Goal: Use online tool/utility: Utilize a website feature to perform a specific function

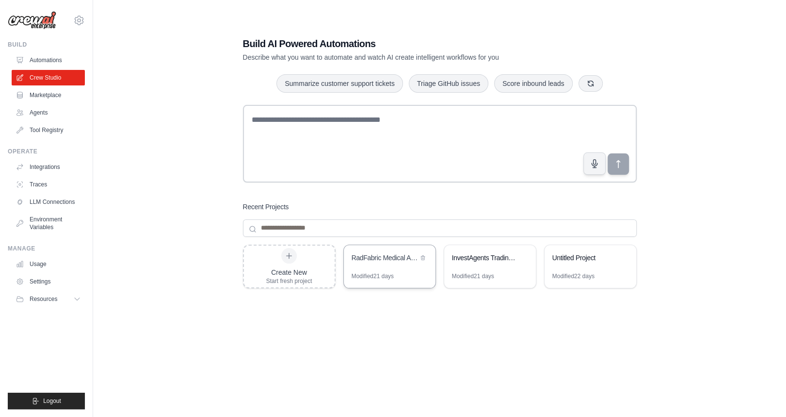
click at [418, 272] on div "Modified 21 days" at bounding box center [390, 280] width 92 height 16
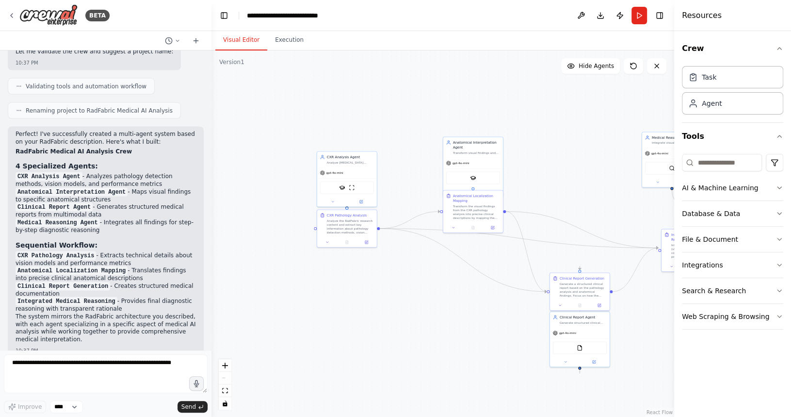
drag, startPoint x: 303, startPoint y: 180, endPoint x: 398, endPoint y: 174, distance: 94.8
click at [415, 177] on div ".deletable-edge-delete-btn { width: 20px; height: 20px; border: 0px solid #ffff…" at bounding box center [442, 233] width 463 height 366
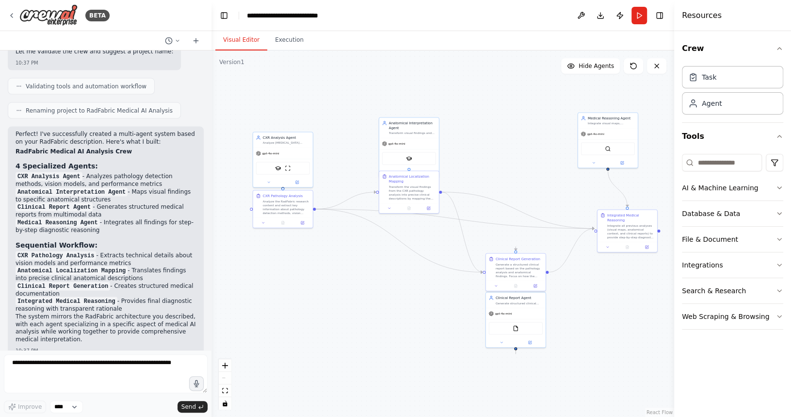
drag, startPoint x: 403, startPoint y: 171, endPoint x: 338, endPoint y: 150, distance: 69.2
click at [338, 150] on div ".deletable-edge-delete-btn { width: 20px; height: 20px; border: 0px solid #ffff…" at bounding box center [442, 233] width 463 height 366
click at [15, 17] on icon at bounding box center [12, 16] width 8 height 8
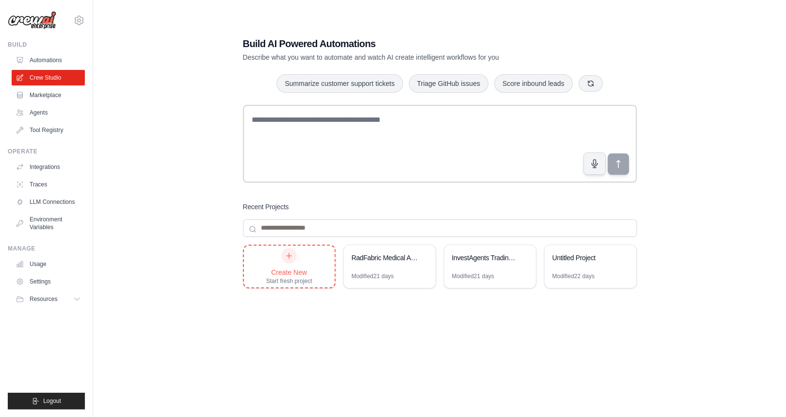
click at [290, 256] on icon at bounding box center [289, 256] width 8 height 8
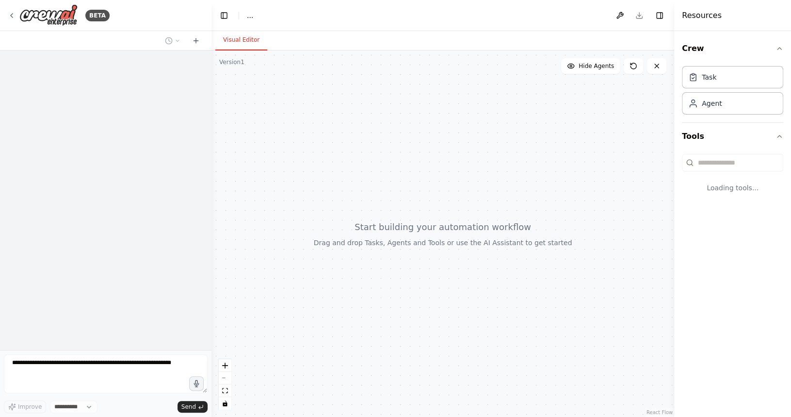
select select "****"
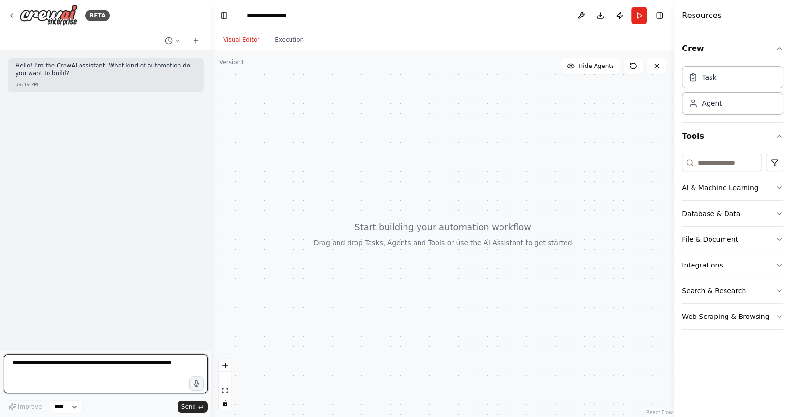
click at [60, 369] on textarea at bounding box center [106, 373] width 204 height 39
paste textarea "**********"
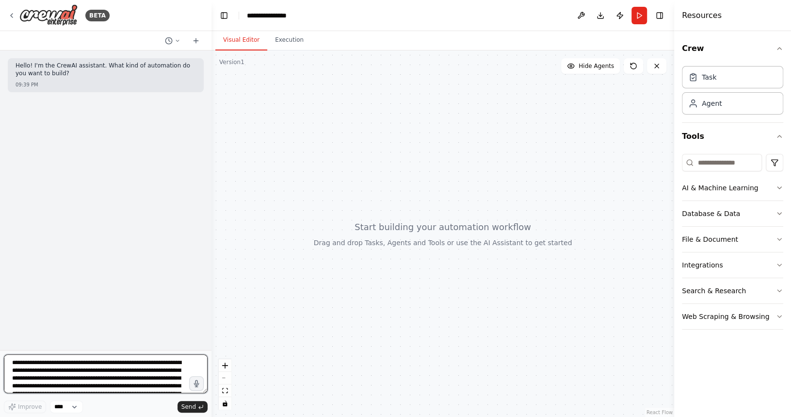
scroll to position [1276, 0]
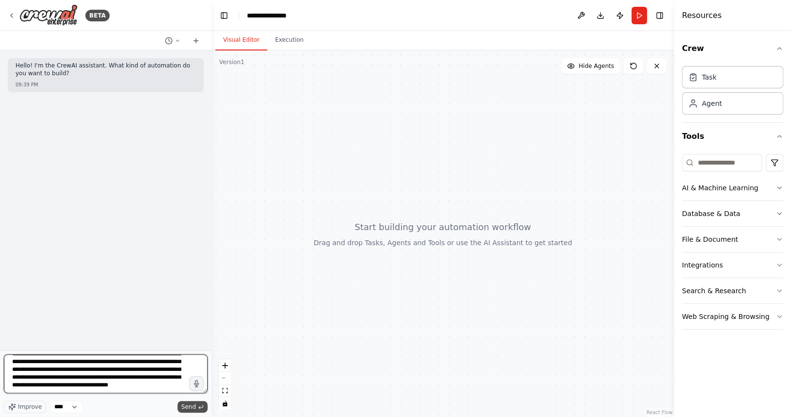
type textarea "**********"
click at [191, 406] on span "Send" at bounding box center [188, 407] width 15 height 8
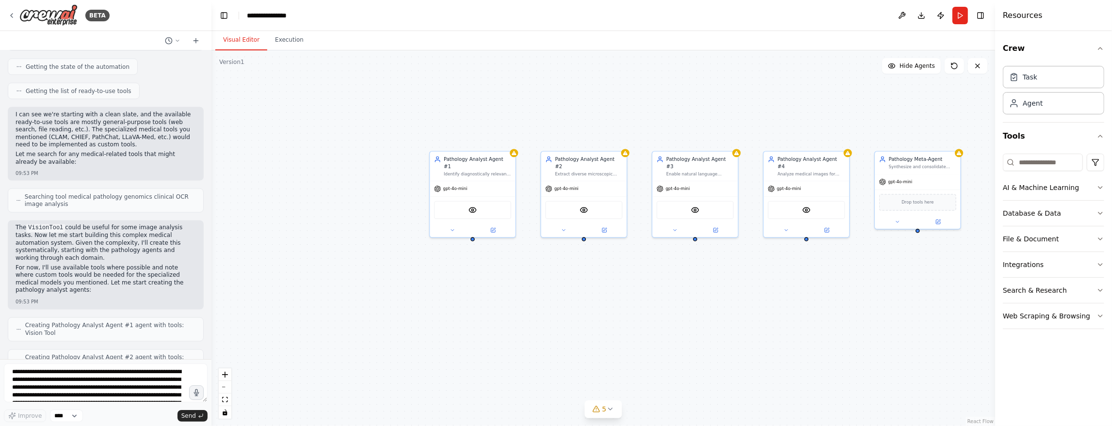
scroll to position [1579, 0]
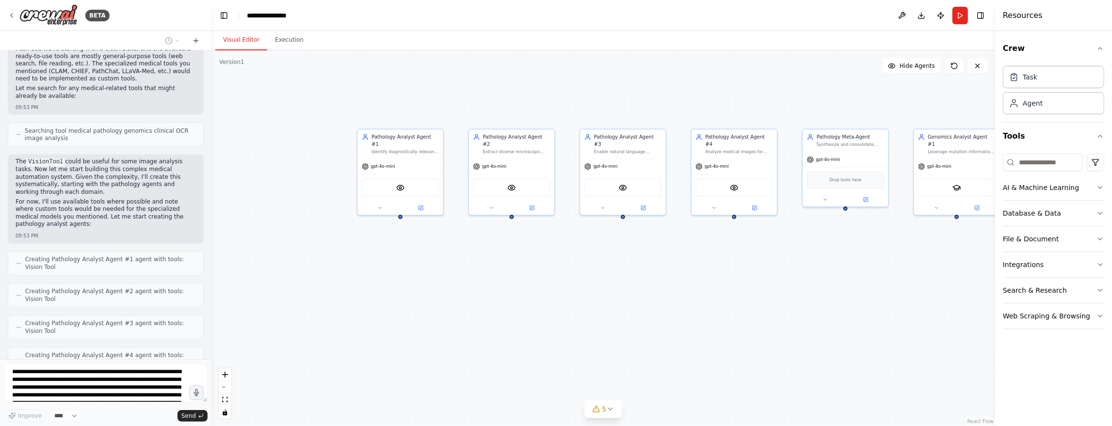
drag, startPoint x: 893, startPoint y: 286, endPoint x: 820, endPoint y: 261, distance: 77.8
click at [820, 261] on div "Pathology Analyst Agent #1 Identify diagnostically relevant subregions via atte…" at bounding box center [603, 238] width 784 height 376
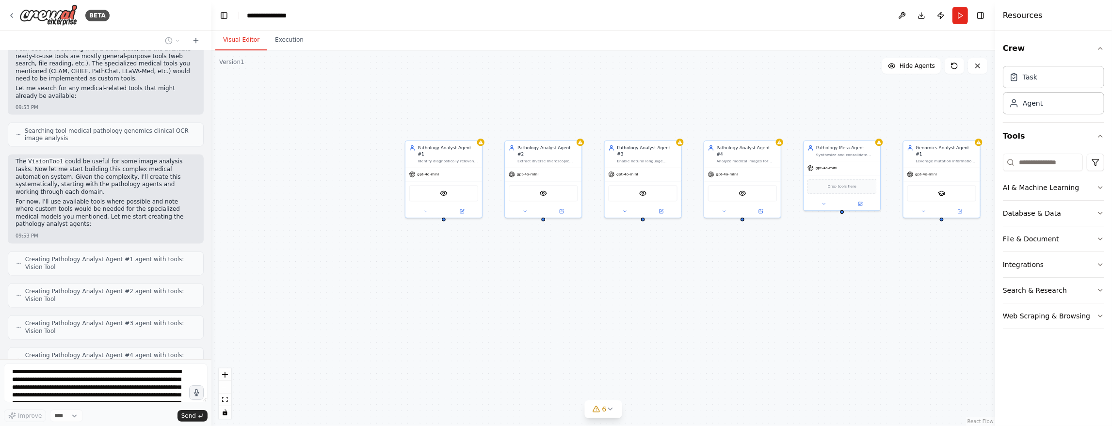
scroll to position [1611, 0]
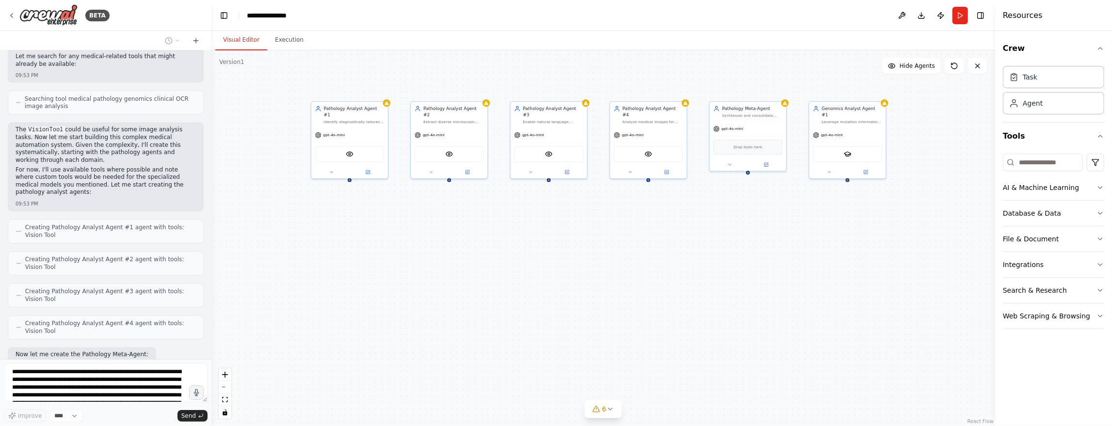
drag, startPoint x: 823, startPoint y: 262, endPoint x: 729, endPoint y: 223, distance: 102.0
click at [729, 223] on div "Pathology Analyst Agent #1 Identify diagnostically relevant subregions via atte…" at bounding box center [603, 238] width 784 height 376
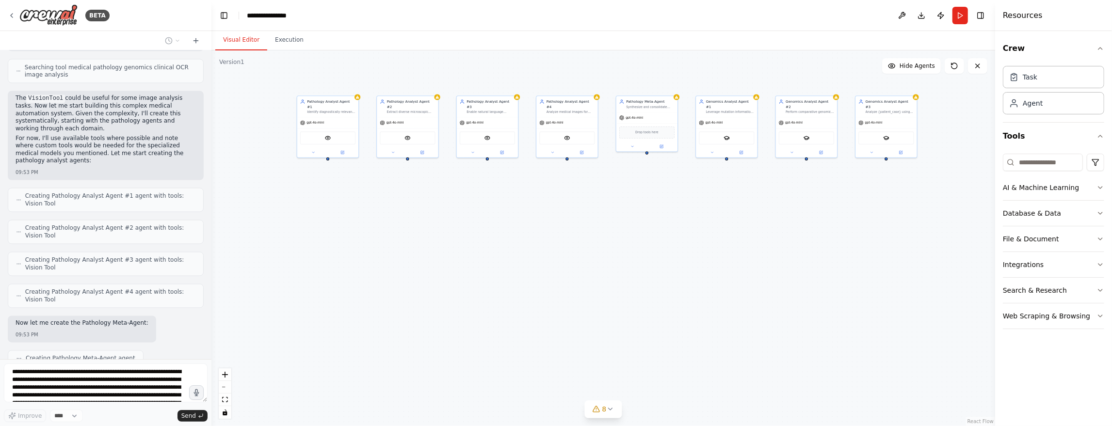
drag, startPoint x: 876, startPoint y: 234, endPoint x: 753, endPoint y: 202, distance: 127.3
click at [753, 202] on div "Pathology Analyst Agent #1 Identify diagnostically relevant subregions via atte…" at bounding box center [603, 238] width 784 height 376
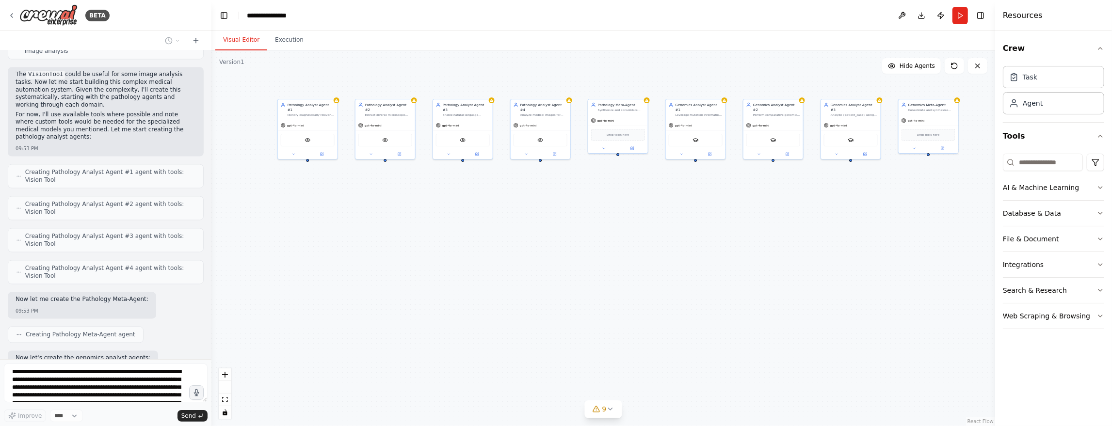
drag, startPoint x: 831, startPoint y: 228, endPoint x: 802, endPoint y: 228, distance: 29.6
click at [802, 228] on div "Pathology Analyst Agent #1 Identify diagnostically relevant subregions via atte…" at bounding box center [603, 238] width 784 height 376
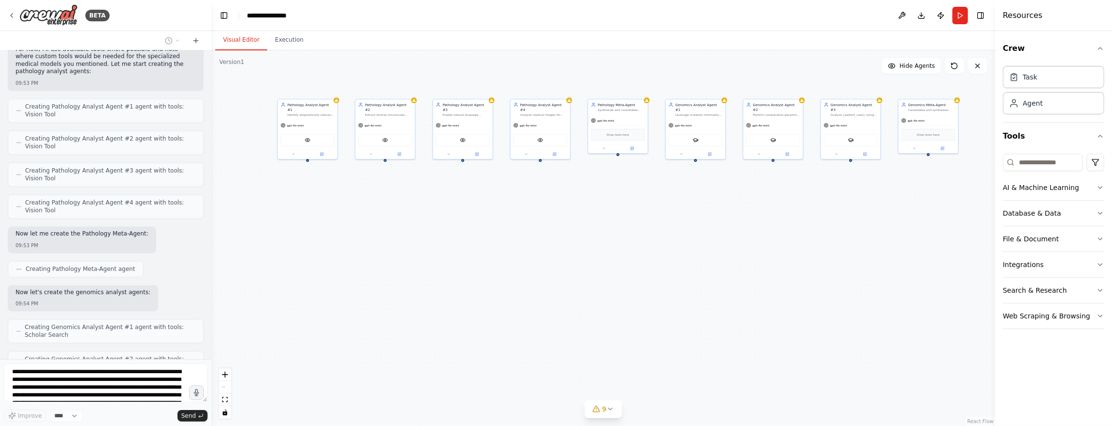
scroll to position [1740, 0]
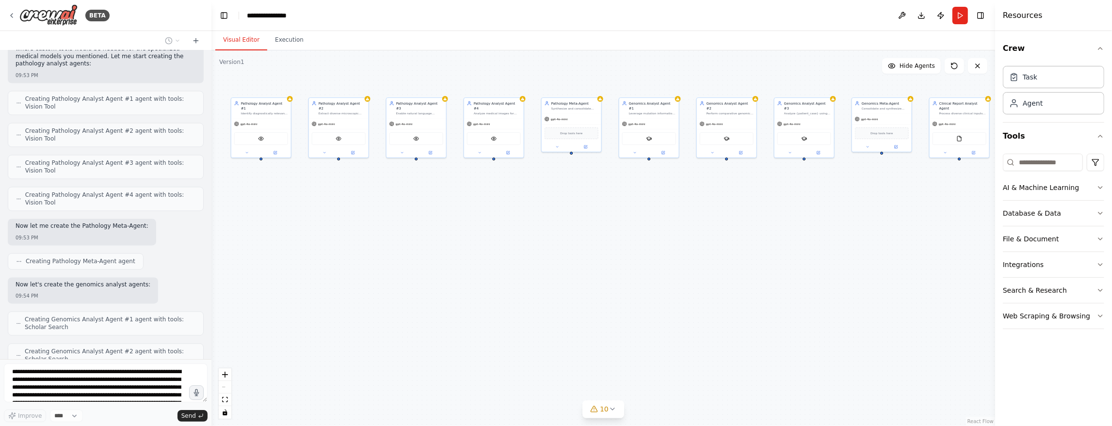
drag, startPoint x: 881, startPoint y: 229, endPoint x: 835, endPoint y: 228, distance: 46.6
click at [835, 228] on div "Pathology Analyst Agent #1 Identify diagnostically relevant subregions via atte…" at bounding box center [603, 238] width 784 height 376
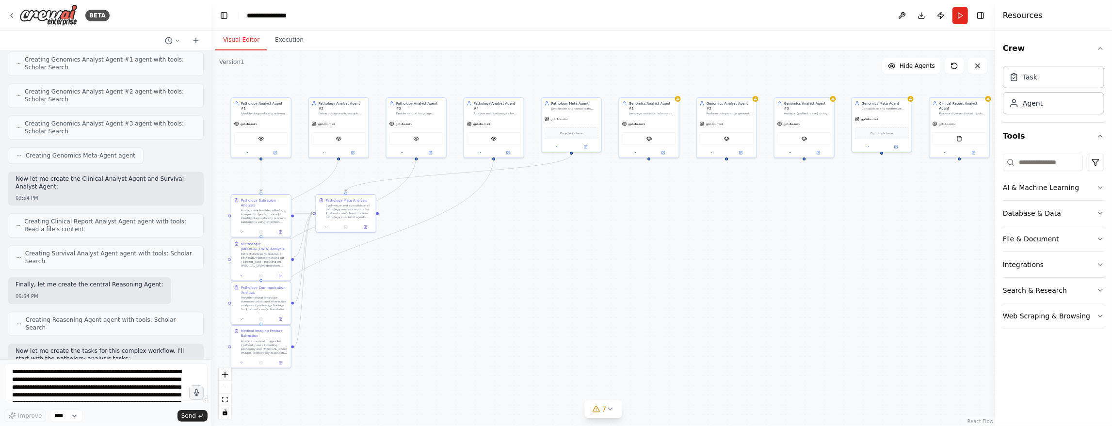
scroll to position [2049, 0]
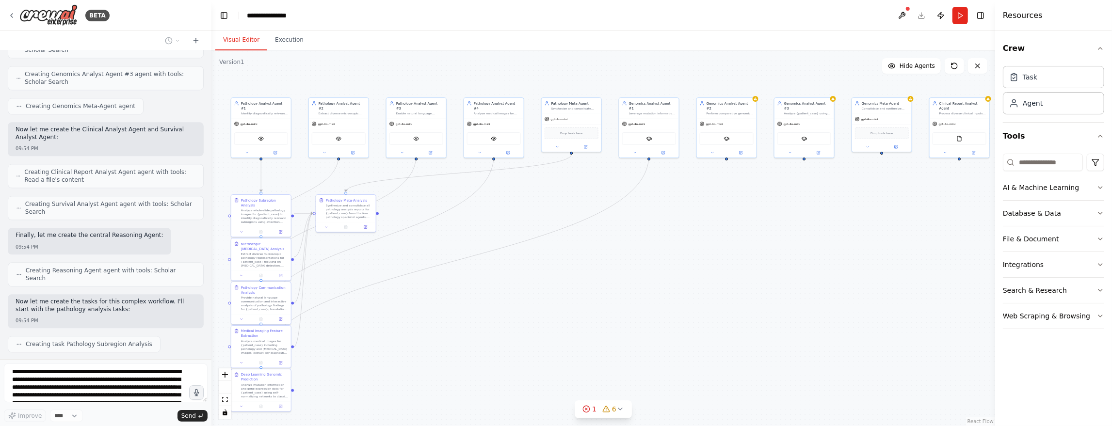
click at [209, 335] on div at bounding box center [210, 213] width 4 height 426
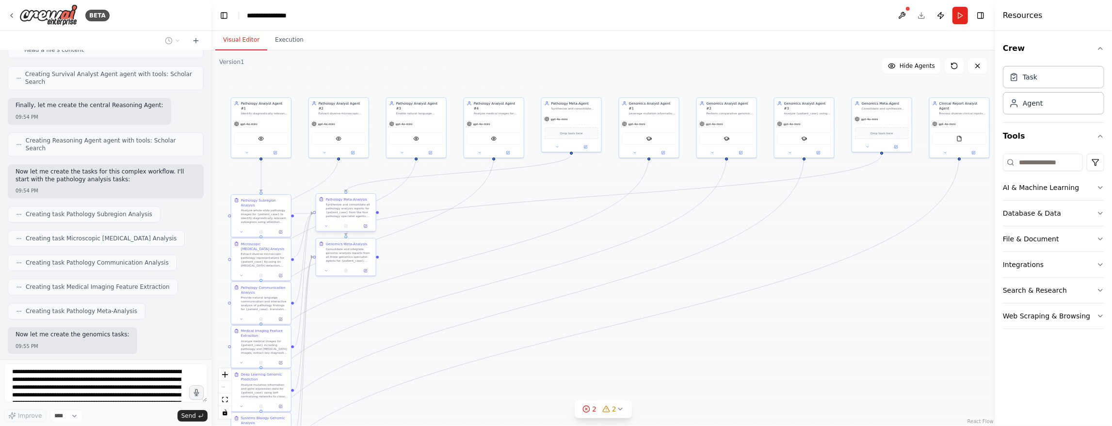
scroll to position [2203, 0]
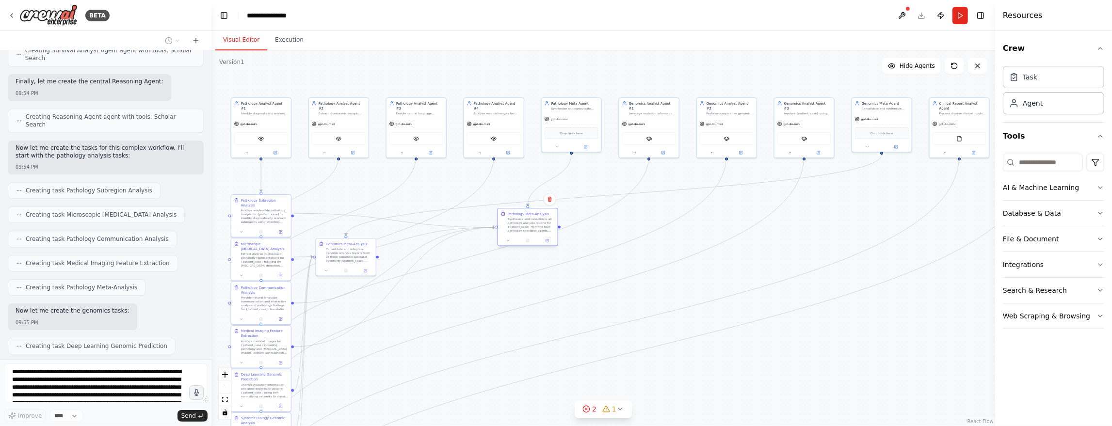
drag, startPoint x: 351, startPoint y: 213, endPoint x: 534, endPoint y: 227, distance: 183.8
click at [534, 227] on div "Synthesize and consolidate all pathology analysis reports for {patient_case} fr…" at bounding box center [531, 225] width 47 height 16
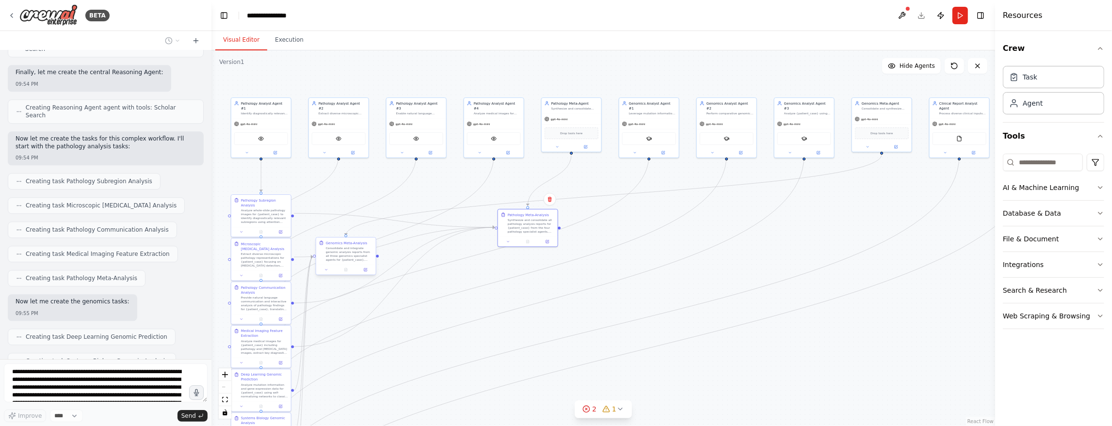
scroll to position [2261, 0]
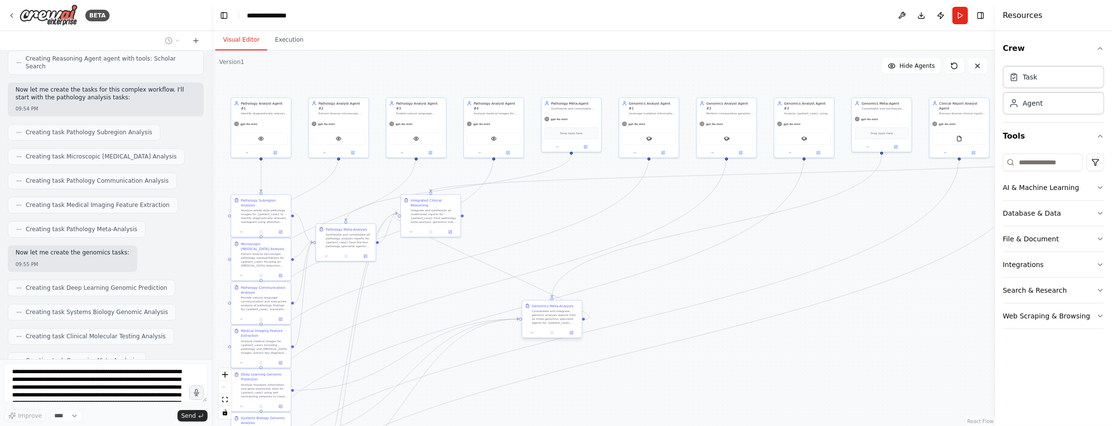
drag, startPoint x: 351, startPoint y: 254, endPoint x: 559, endPoint y: 317, distance: 217.4
click at [559, 317] on div "Consolidate and integrate genomic analysis reports from all three genomics spec…" at bounding box center [555, 317] width 47 height 16
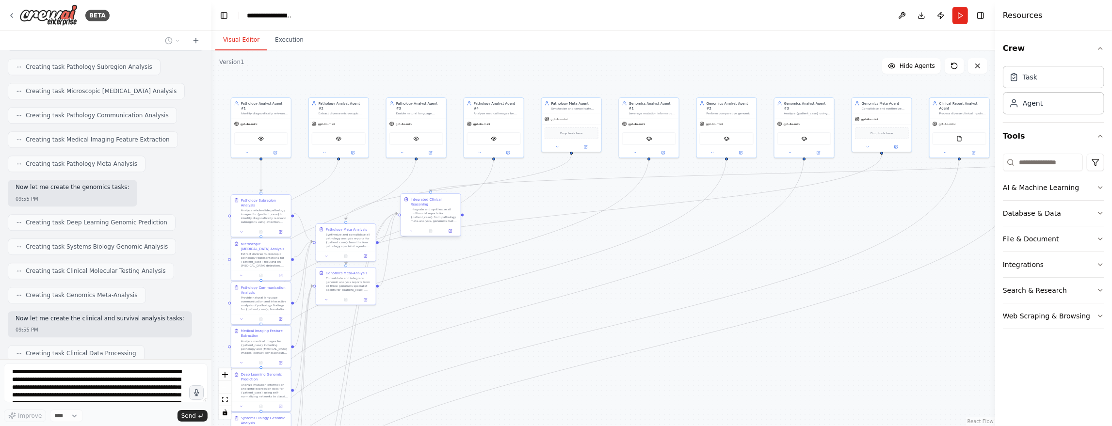
scroll to position [2359, 0]
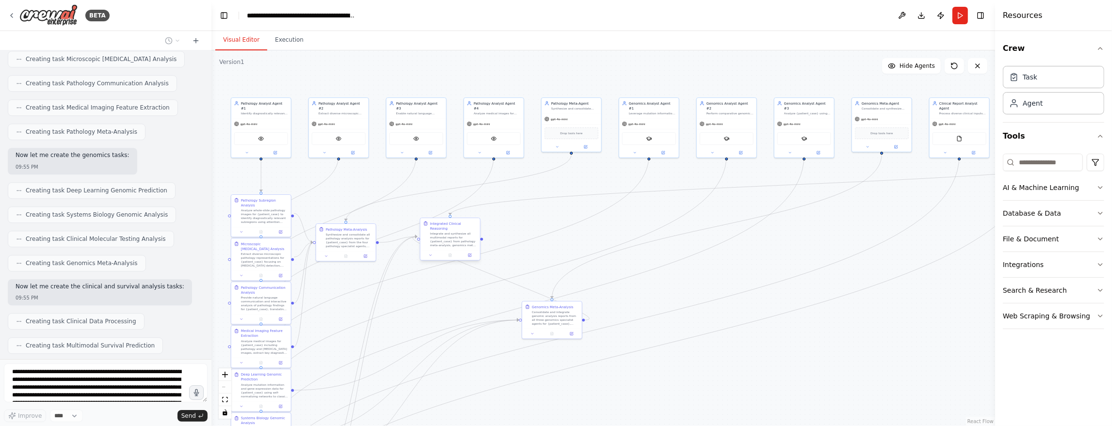
drag, startPoint x: 434, startPoint y: 215, endPoint x: 456, endPoint y: 241, distance: 33.7
click at [456, 241] on div "Integrate and synthesize all multimodal reports for {patient_case} from patholo…" at bounding box center [453, 240] width 47 height 16
click at [223, 388] on div "React Flow controls" at bounding box center [225, 394] width 13 height 50
click at [223, 398] on icon "fit view" at bounding box center [225, 399] width 6 height 5
click at [226, 400] on icon "fit view" at bounding box center [225, 399] width 6 height 5
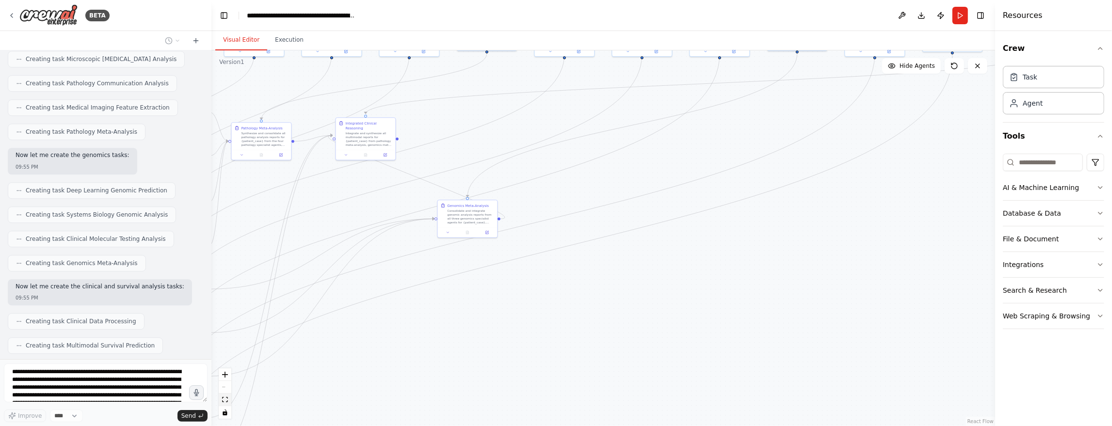
click at [225, 400] on icon "fit view" at bounding box center [225, 399] width 6 height 5
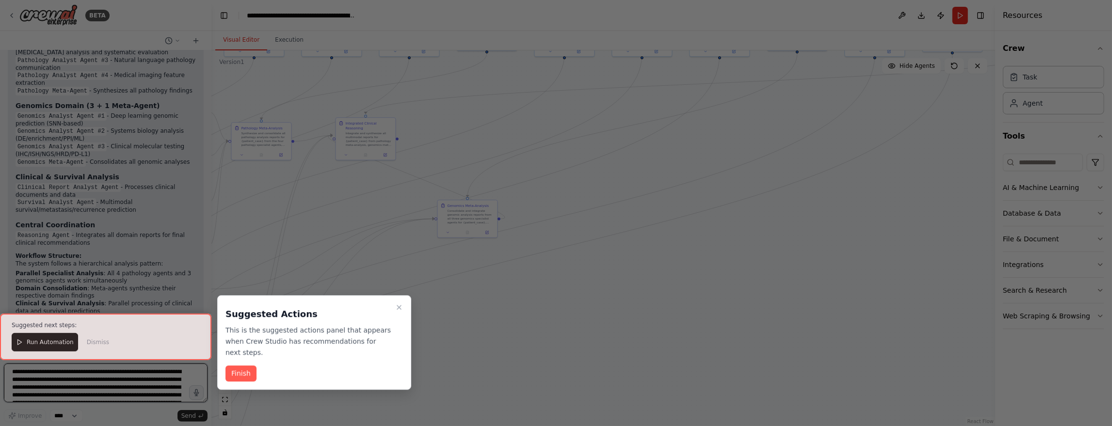
scroll to position [2913, 0]
click at [400, 306] on icon "Close walkthrough" at bounding box center [399, 308] width 8 height 8
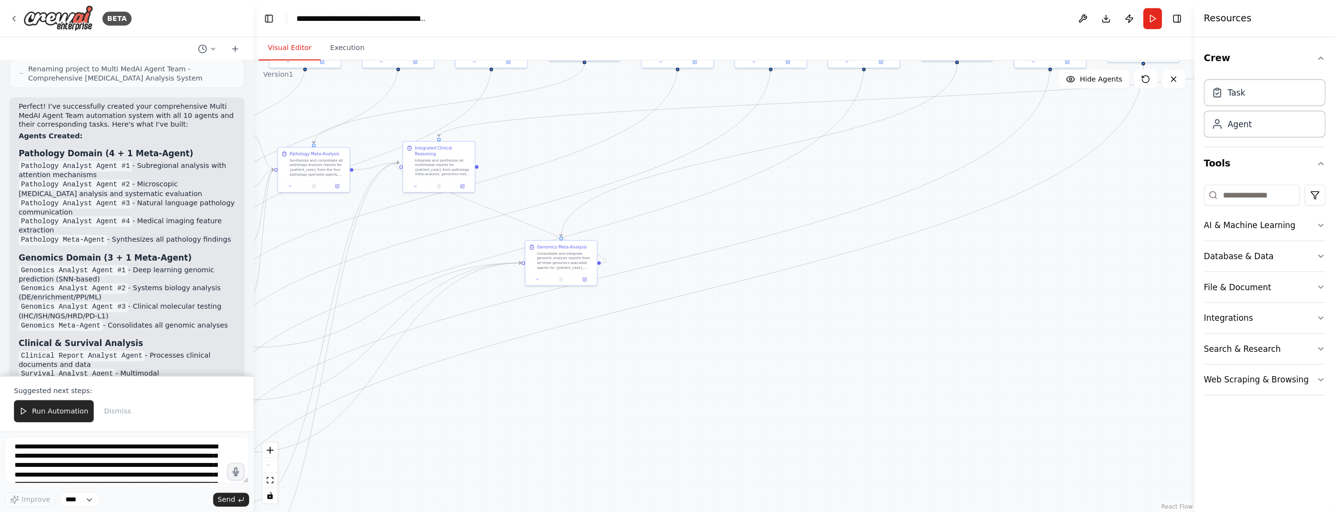
scroll to position [2835, 0]
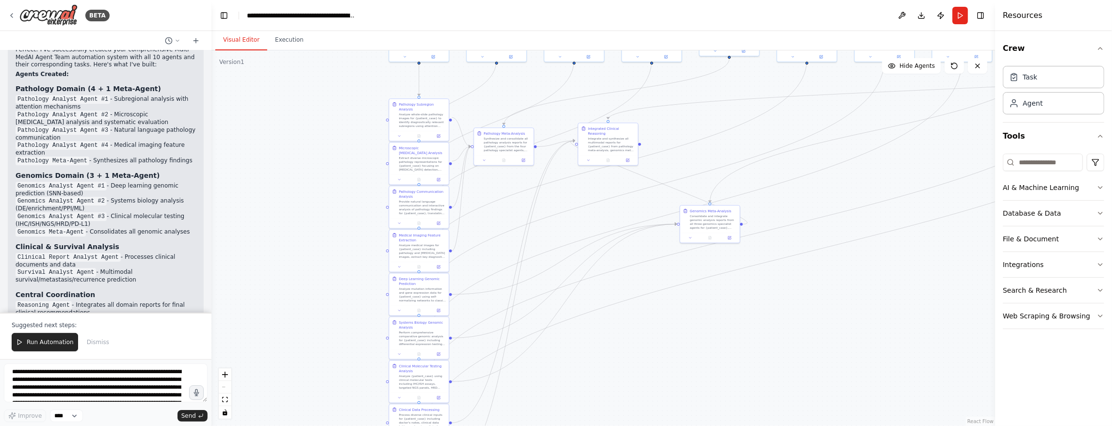
drag, startPoint x: 251, startPoint y: 222, endPoint x: 488, endPoint y: 227, distance: 236.7
click at [488, 227] on div ".deletable-edge-delete-btn { width: 20px; height: 20px; border: 0px solid #ffff…" at bounding box center [603, 238] width 784 height 376
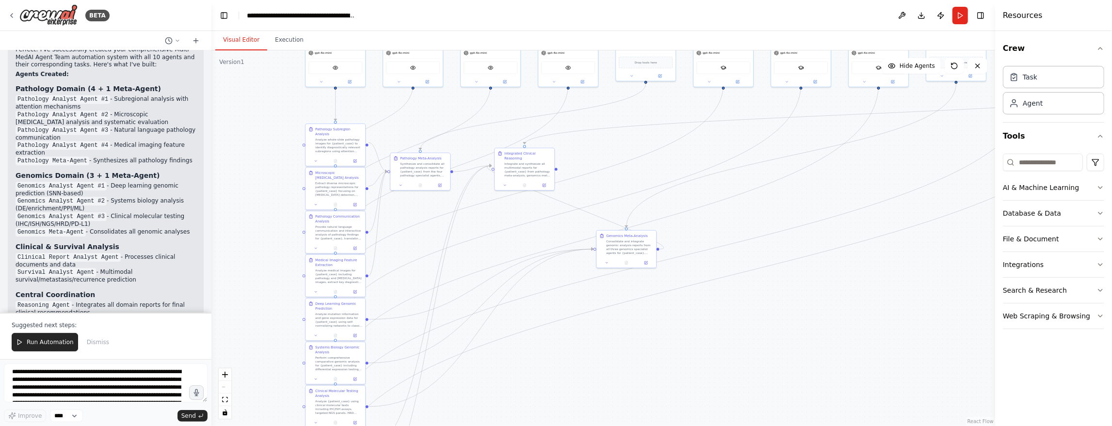
drag, startPoint x: 673, startPoint y: 111, endPoint x: 595, endPoint y: 138, distance: 82.5
click at [595, 138] on div ".deletable-edge-delete-btn { width: 20px; height: 20px; border: 0px solid #ffff…" at bounding box center [603, 238] width 784 height 376
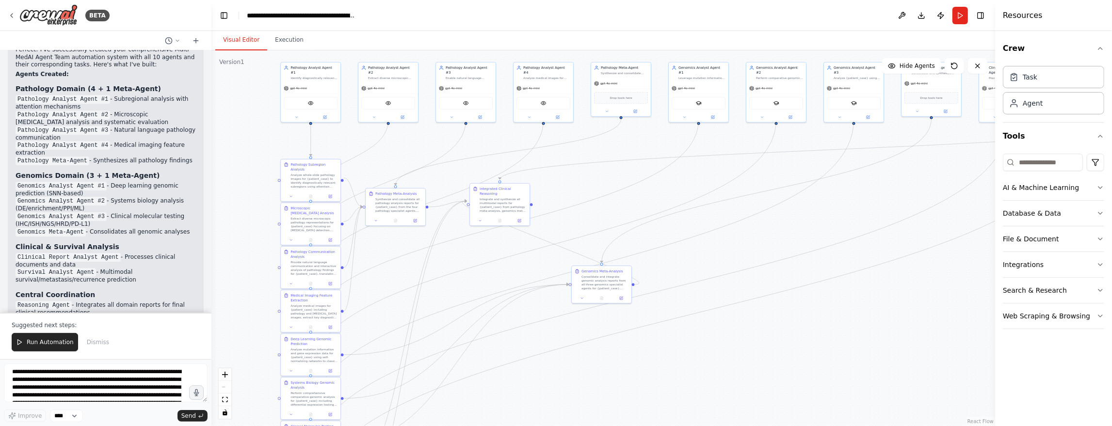
drag, startPoint x: 564, startPoint y: 368, endPoint x: 539, endPoint y: 403, distance: 43.2
click at [539, 403] on div ".deletable-edge-delete-btn { width: 20px; height: 20px; border: 0px solid #ffff…" at bounding box center [603, 238] width 784 height 376
drag, startPoint x: 317, startPoint y: 168, endPoint x: 267, endPoint y: 161, distance: 49.9
click at [267, 161] on div "Pathology Subregion Analysis Analyze whole-slide pathology images for {patient_…" at bounding box center [265, 170] width 47 height 26
drag, startPoint x: 259, startPoint y: 167, endPoint x: 290, endPoint y: 153, distance: 34.1
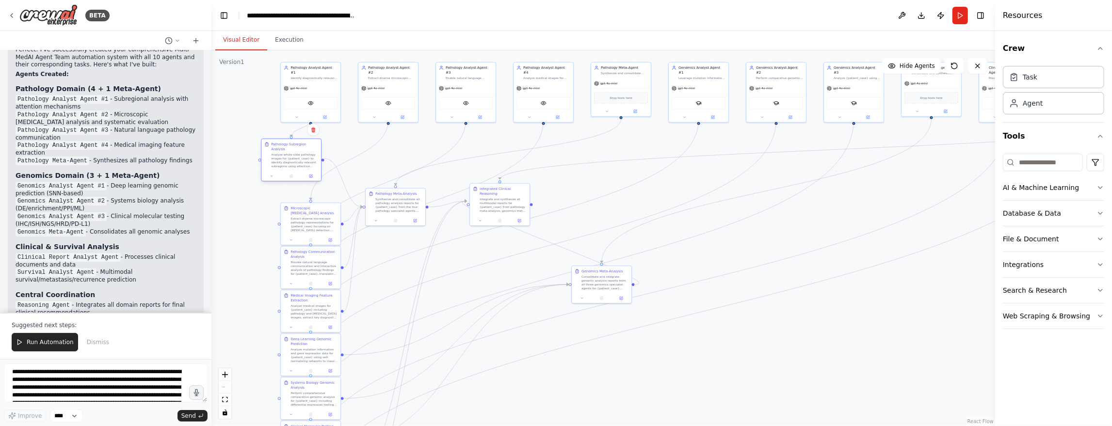
click at [290, 153] on div "Analyze whole-slide pathology images for {patient_case} to identify diagnostica…" at bounding box center [294, 161] width 47 height 16
drag, startPoint x: 396, startPoint y: 203, endPoint x: 447, endPoint y: 245, distance: 65.8
click at [447, 245] on div "Synthesize and consolidate all pathology analysis reports for {patient_case} fr…" at bounding box center [449, 248] width 47 height 16
drag, startPoint x: 447, startPoint y: 245, endPoint x: 582, endPoint y: 150, distance: 165.5
click at [582, 150] on div "Synthesize and consolidate all pathology analysis reports for {patient_case} fr…" at bounding box center [585, 156] width 47 height 16
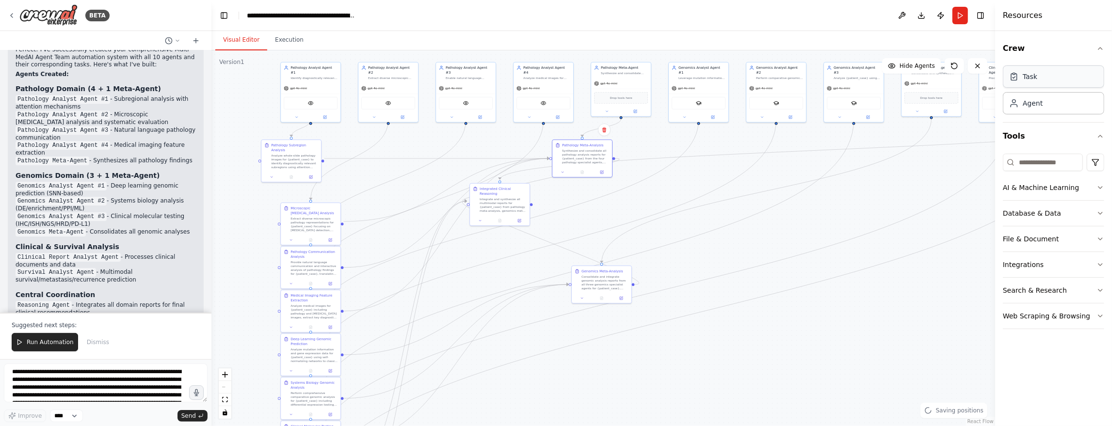
click at [1032, 73] on div "Task" at bounding box center [1030, 77] width 15 height 10
click at [1025, 75] on div "Task" at bounding box center [1030, 77] width 15 height 10
click at [1027, 108] on div "Agent" at bounding box center [1053, 103] width 101 height 22
click at [916, 64] on span "Hide Agents" at bounding box center [917, 66] width 35 height 8
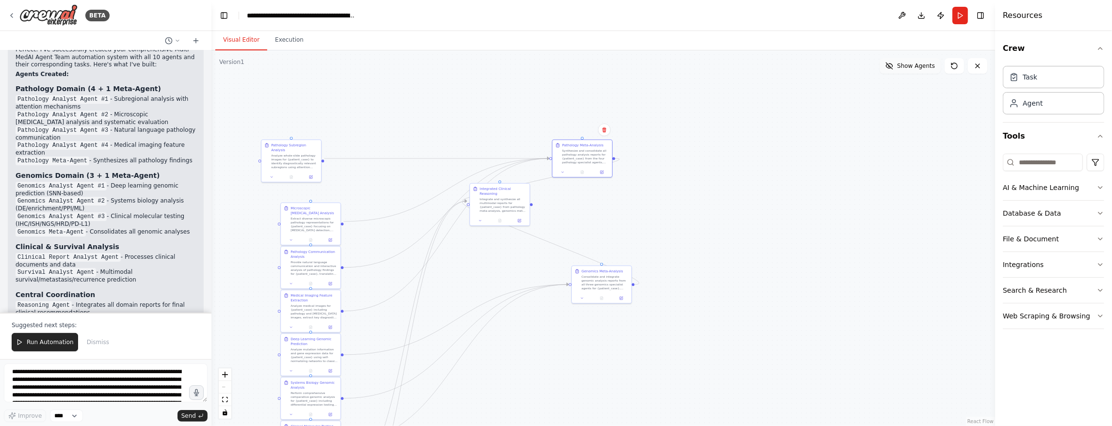
click at [916, 64] on span "Show Agents" at bounding box center [916, 66] width 38 height 8
click at [916, 64] on span "Hide Agents" at bounding box center [917, 66] width 35 height 8
click at [916, 64] on span "Show Agents" at bounding box center [916, 66] width 38 height 8
click at [901, 15] on button at bounding box center [902, 15] width 16 height 17
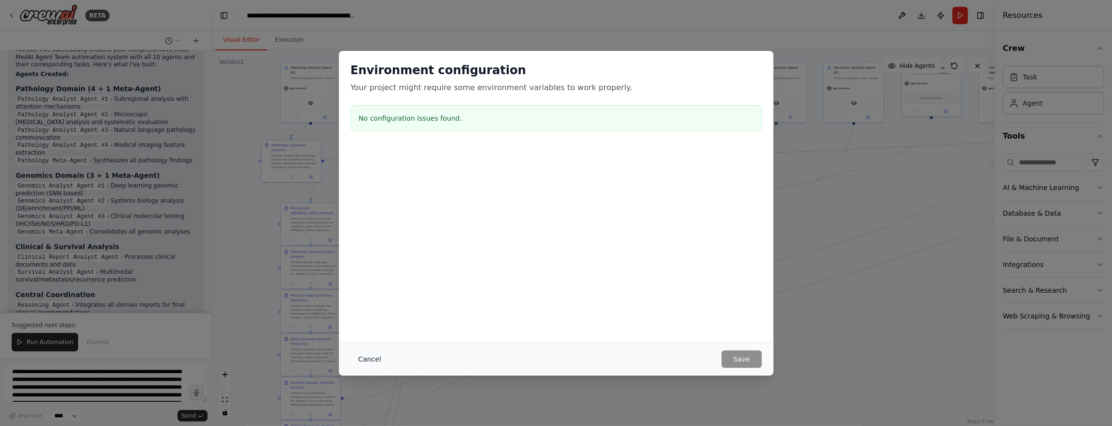
click at [371, 360] on button "Cancel" at bounding box center [370, 359] width 38 height 17
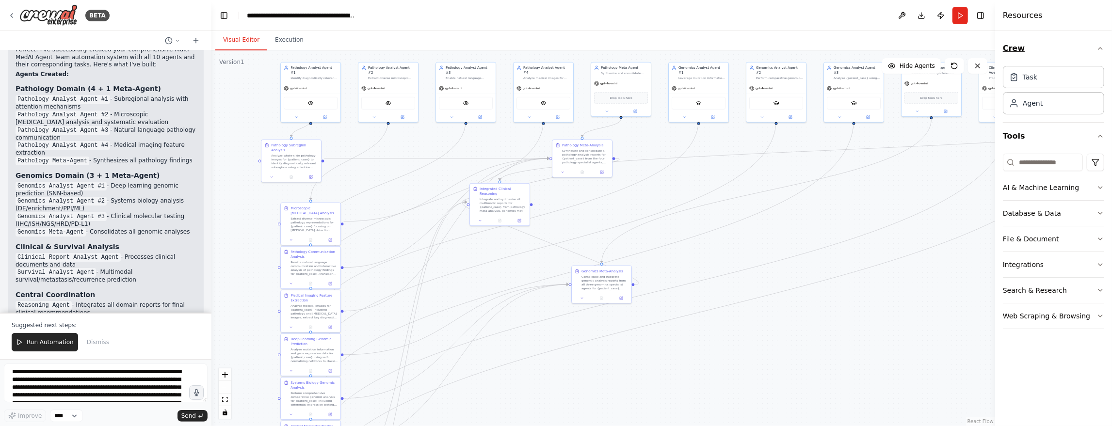
click at [1101, 49] on icon "button" at bounding box center [1100, 49] width 8 height 8
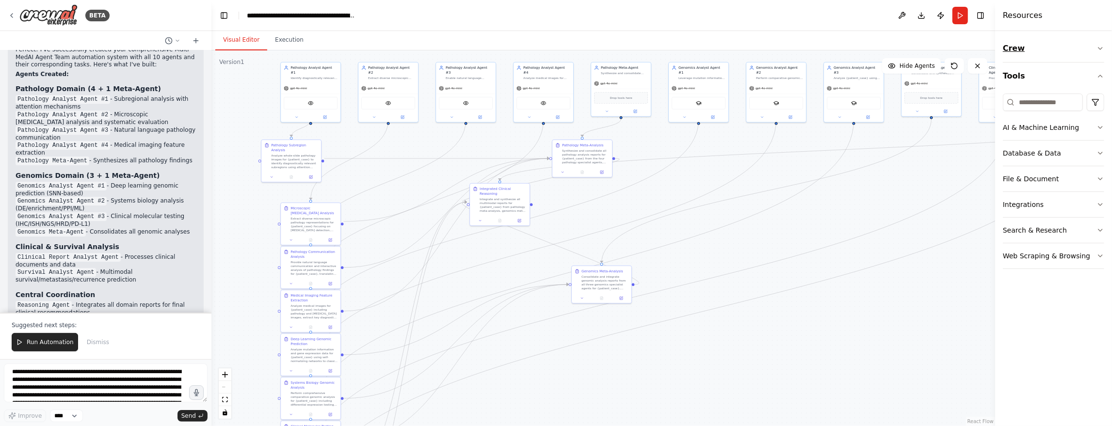
click at [1101, 49] on icon "button" at bounding box center [1100, 49] width 8 height 8
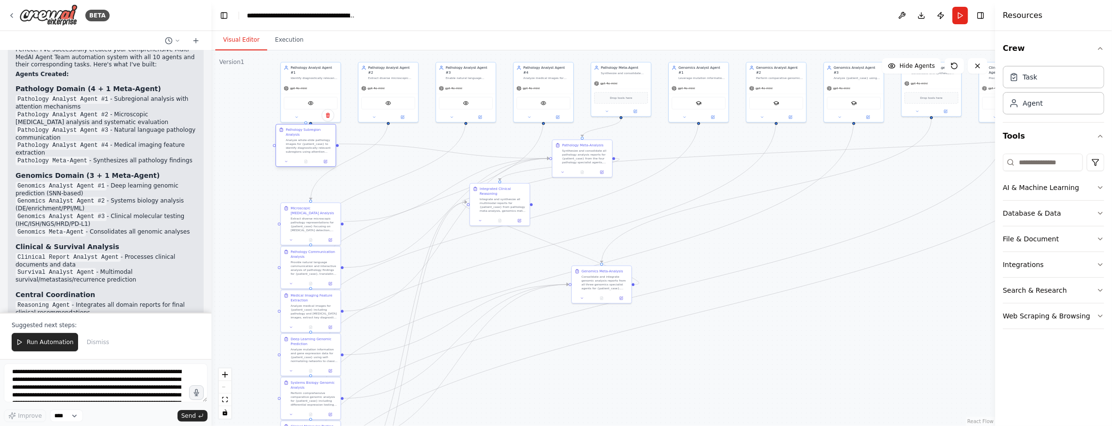
drag, startPoint x: 293, startPoint y: 158, endPoint x: 306, endPoint y: 145, distance: 18.2
click at [306, 145] on div "Analyze whole-slide pathology images for {patient_case} to identify diagnostica…" at bounding box center [309, 146] width 47 height 16
drag, startPoint x: 307, startPoint y: 146, endPoint x: 301, endPoint y: 158, distance: 13.7
click at [301, 158] on div "Analyze whole-slide pathology images for {patient_case} to identify diagnostica…" at bounding box center [304, 156] width 47 height 16
click at [322, 153] on div "Analyze whole-slide pathology images for {patient_case} to identify diagnostica…" at bounding box center [304, 156] width 47 height 16
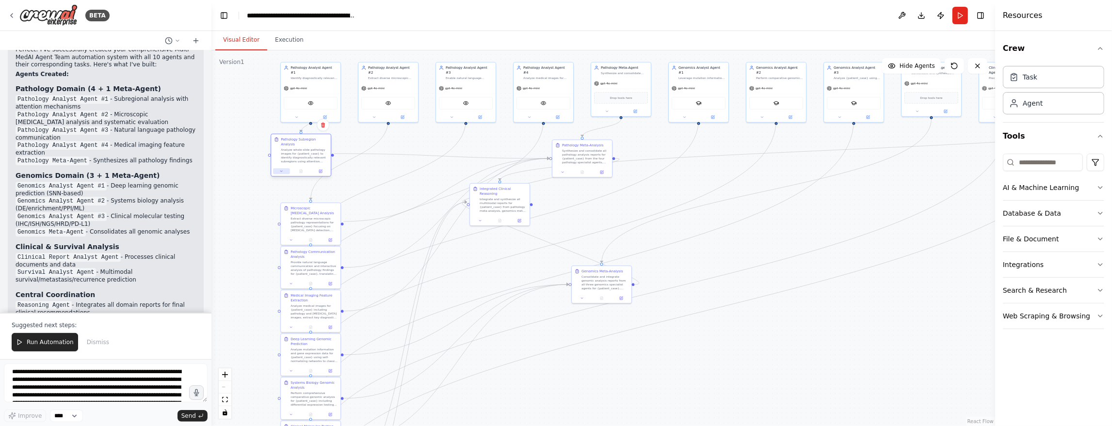
click at [280, 169] on icon at bounding box center [281, 171] width 4 height 4
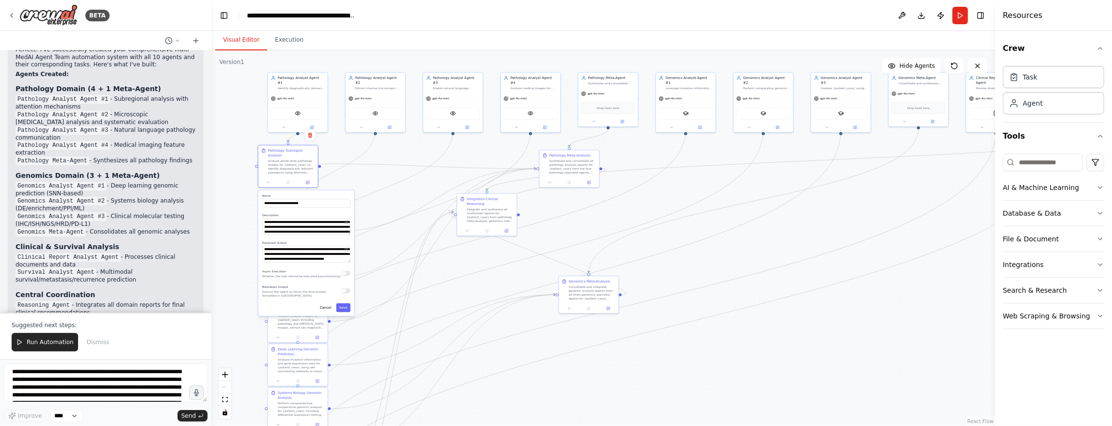
click at [241, 177] on div ".deletable-edge-delete-btn { width: 20px; height: 20px; border: 0px solid #ffff…" at bounding box center [603, 238] width 784 height 376
click at [854, 316] on div ".deletable-edge-delete-btn { width: 20px; height: 20px; border: 0px solid #ffff…" at bounding box center [603, 238] width 784 height 376
click at [332, 305] on button "Cancel" at bounding box center [325, 308] width 17 height 9
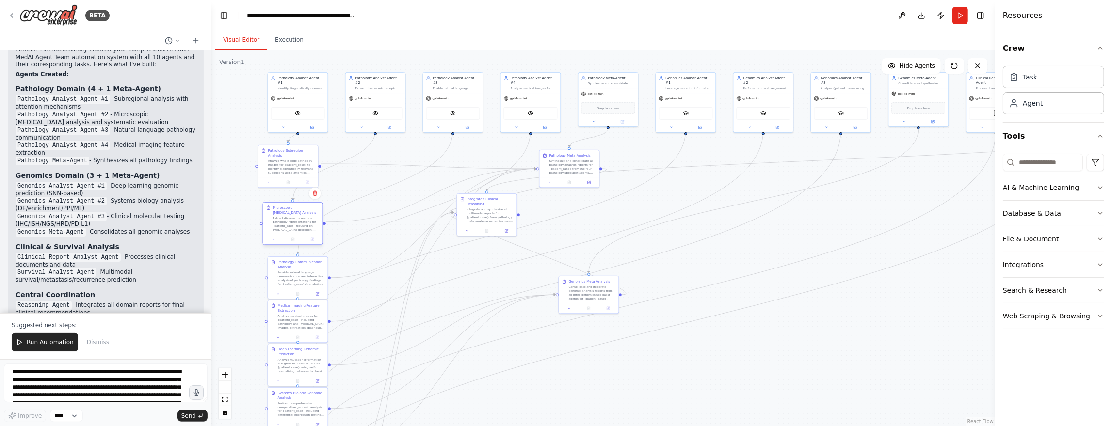
drag, startPoint x: 294, startPoint y: 227, endPoint x: 286, endPoint y: 217, distance: 12.8
click at [286, 217] on div "Extract diverse microscopic pathology representations for {patient_case} focusi…" at bounding box center [296, 224] width 47 height 16
drag, startPoint x: 571, startPoint y: 172, endPoint x: 430, endPoint y: 203, distance: 145.0
click at [430, 203] on div "Pathology Meta-Analysis Synthesize and consolidate all pathology analysis repor…" at bounding box center [434, 191] width 60 height 27
drag, startPoint x: 309, startPoint y: 270, endPoint x: 300, endPoint y: 262, distance: 11.7
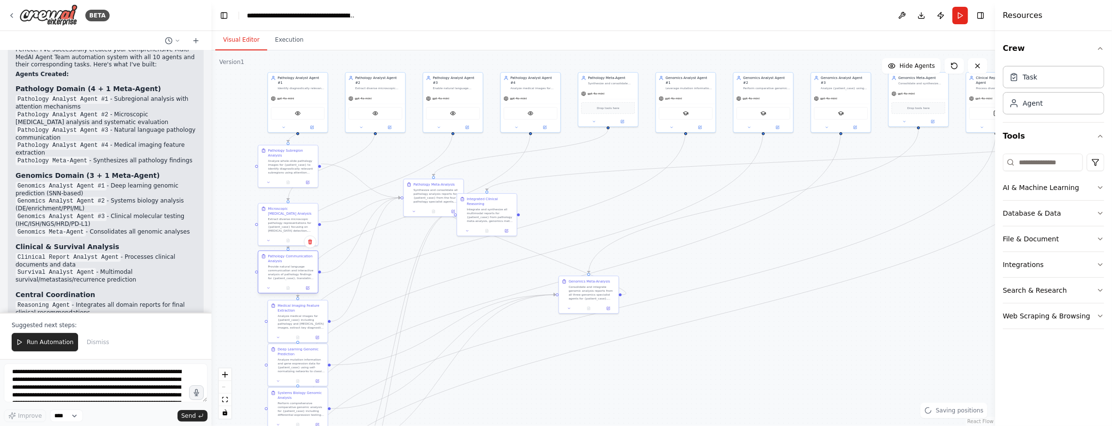
click at [300, 262] on div "Pathology Communication Analysis Provide natural language communication and int…" at bounding box center [291, 267] width 47 height 26
drag, startPoint x: 301, startPoint y: 322, endPoint x: 373, endPoint y: 309, distance: 73.4
click at [373, 309] on div "Analyze medical images for {patient_case} including pathology and [MEDICAL_DATA…" at bounding box center [374, 307] width 47 height 16
drag, startPoint x: 308, startPoint y: 358, endPoint x: 484, endPoint y: 306, distance: 184.1
click at [484, 306] on div "Analyze mutation information and gene expression data for {patient_case} using …" at bounding box center [475, 312] width 47 height 16
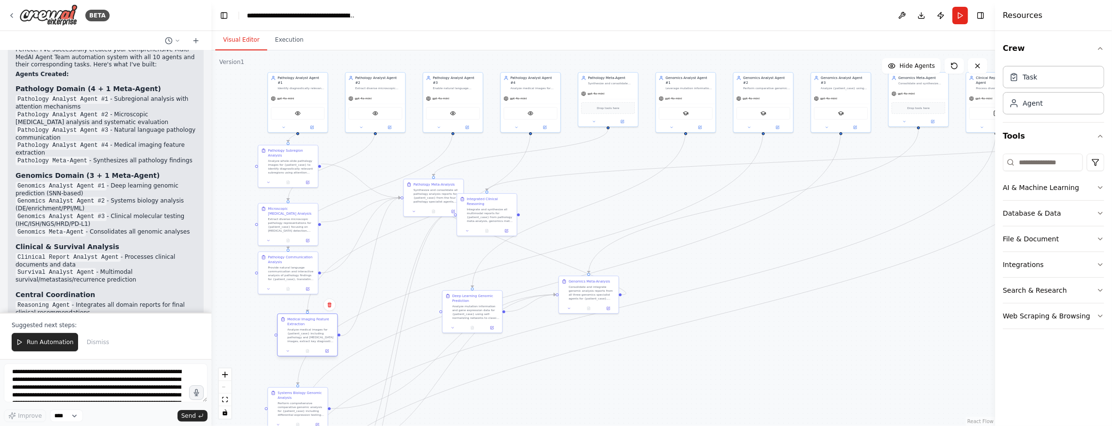
drag, startPoint x: 371, startPoint y: 310, endPoint x: 309, endPoint y: 338, distance: 67.3
click at [309, 338] on div "Analyze medical images for {patient_case} including pathology and [MEDICAL_DATA…" at bounding box center [311, 336] width 47 height 16
drag, startPoint x: 430, startPoint y: 194, endPoint x: 445, endPoint y: 265, distance: 73.0
click at [445, 265] on div "Synthesize and consolidate all pathology analysis reports for {patient_case} fr…" at bounding box center [451, 263] width 47 height 16
drag, startPoint x: 326, startPoint y: 336, endPoint x: 304, endPoint y: 324, distance: 24.9
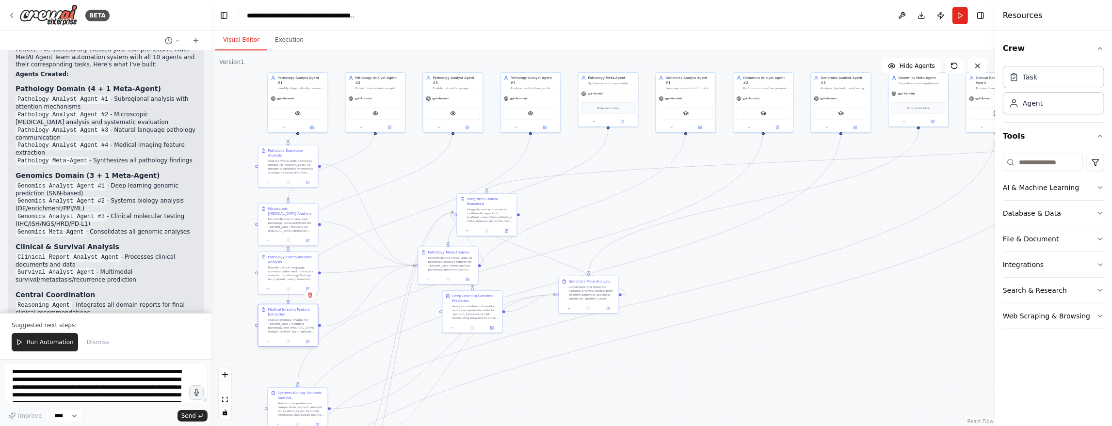
click at [304, 324] on div "Analyze medical images for {patient_case} including pathology and [MEDICAL_DATA…" at bounding box center [291, 326] width 47 height 16
drag, startPoint x: 299, startPoint y: 405, endPoint x: 599, endPoint y: 394, distance: 299.9
click at [599, 394] on div "Perform comprehensive comparative genomic analysis for {patient_case} including…" at bounding box center [602, 399] width 47 height 16
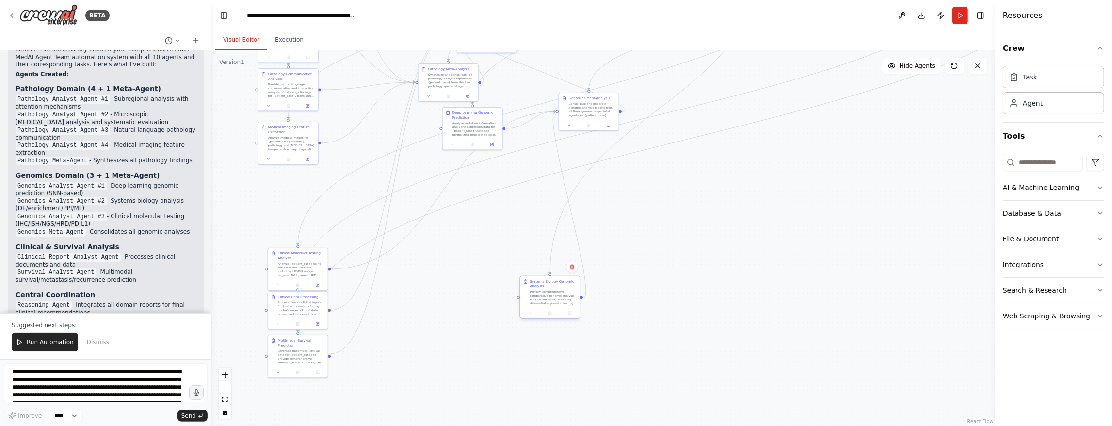
drag, startPoint x: 596, startPoint y: 401, endPoint x: 548, endPoint y: 296, distance: 115.4
click at [548, 296] on div "Perform comprehensive comparative genomic analysis for {patient_case} including…" at bounding box center [553, 298] width 47 height 16
drag, startPoint x: 295, startPoint y: 261, endPoint x: 357, endPoint y: 226, distance: 71.5
click at [357, 226] on div "Clinical Molecular Testing Analysis Analyze {patient_case} using clinical molec…" at bounding box center [362, 229] width 47 height 26
drag, startPoint x: 386, startPoint y: 310, endPoint x: 550, endPoint y: 312, distance: 163.9
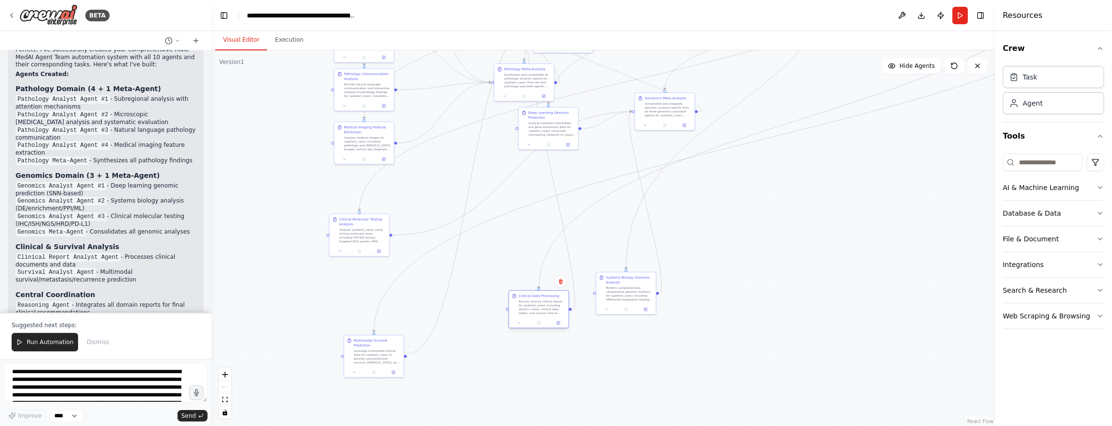
click at [550, 312] on div "Process diverse clinical inputs for {patient_case} including doctor's notes, cl…" at bounding box center [542, 308] width 47 height 16
drag, startPoint x: 373, startPoint y: 345, endPoint x: 378, endPoint y: 323, distance: 22.4
click at [378, 329] on div "Leverage multimodal clinical data for {patient_case} to provide comprehensive s…" at bounding box center [382, 337] width 47 height 16
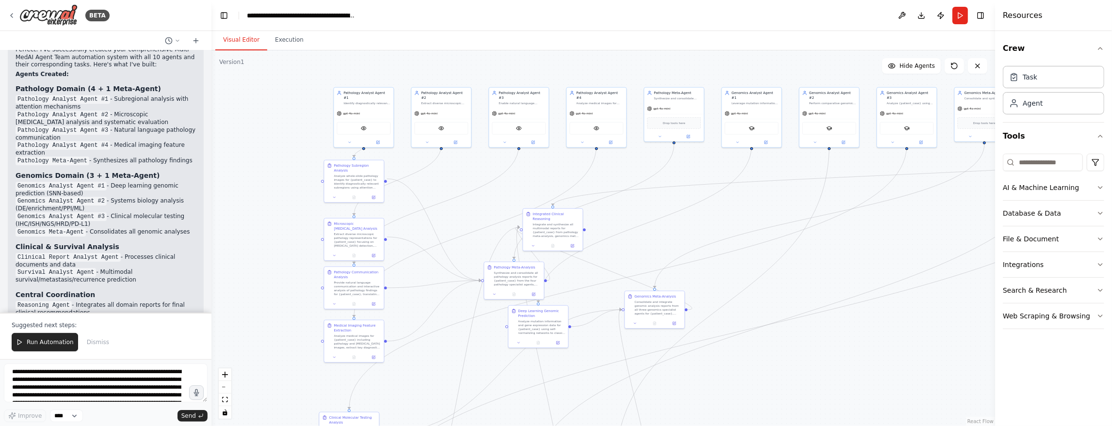
drag, startPoint x: 785, startPoint y: 165, endPoint x: 775, endPoint y: 365, distance: 199.6
click at [775, 365] on div ".deletable-edge-delete-btn { width: 20px; height: 20px; border: 0px solid #ffff…" at bounding box center [603, 238] width 784 height 376
drag, startPoint x: 447, startPoint y: 99, endPoint x: 287, endPoint y: 220, distance: 200.2
click at [287, 220] on div "Pathology Analyst Agent #2 Extract diverse microscopic pathology representation…" at bounding box center [282, 218] width 60 height 20
drag, startPoint x: 358, startPoint y: 113, endPoint x: 273, endPoint y: 169, distance: 102.2
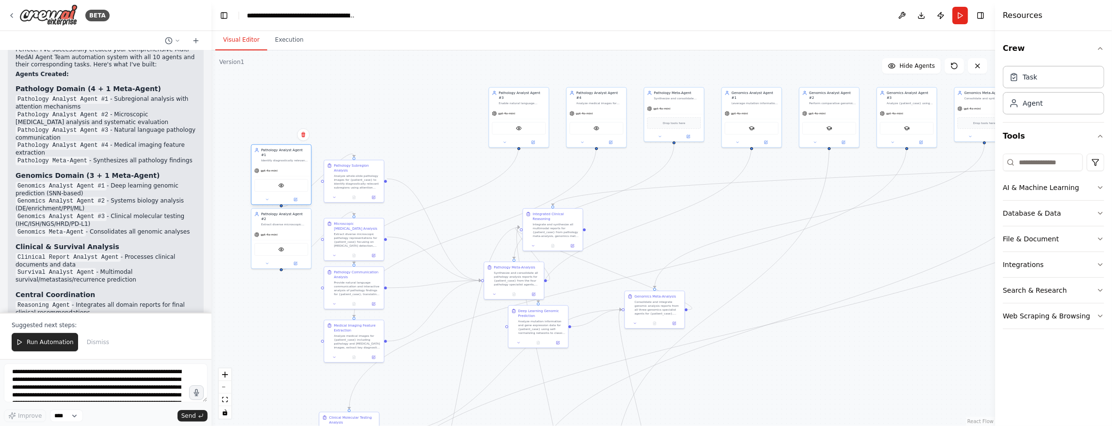
click at [273, 169] on div "gpt-4o-mini VisionTool" at bounding box center [282, 184] width 60 height 39
drag, startPoint x: 525, startPoint y: 95, endPoint x: 287, endPoint y: 283, distance: 303.2
click at [287, 283] on div "Pathology Analyst Agent #3 Enable natural language communication about {patient…" at bounding box center [284, 286] width 47 height 15
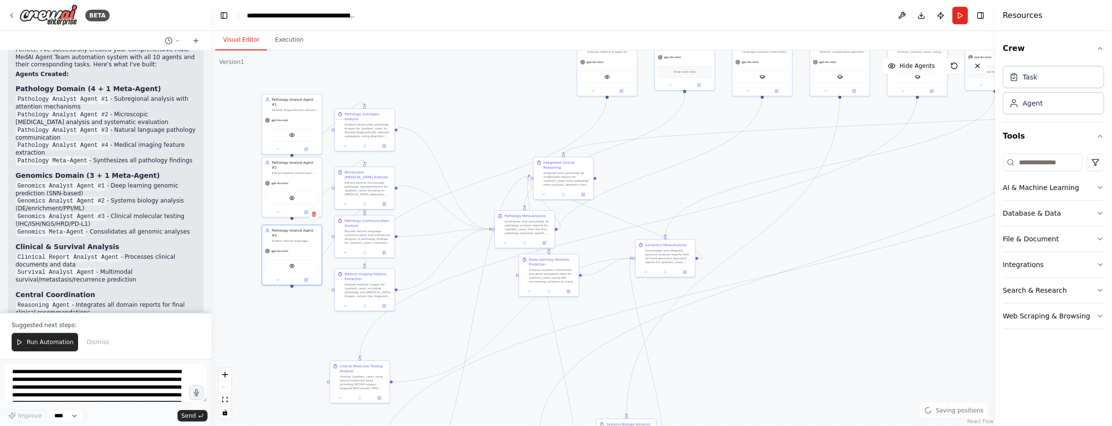
drag, startPoint x: 749, startPoint y: 336, endPoint x: 760, endPoint y: 285, distance: 52.5
click at [760, 285] on div ".deletable-edge-delete-btn { width: 20px; height: 20px; border: 0px solid #ffff…" at bounding box center [603, 238] width 784 height 376
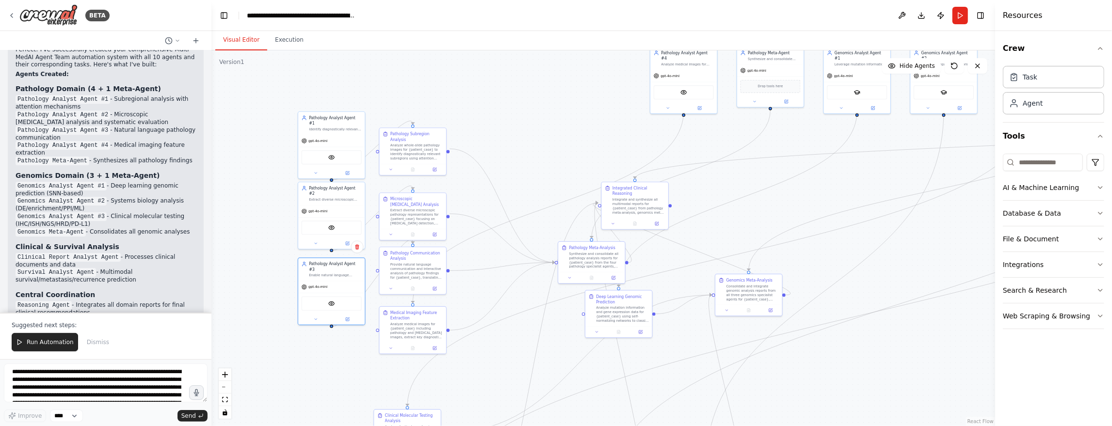
drag, startPoint x: 777, startPoint y: 135, endPoint x: 879, endPoint y: 177, distance: 109.9
click at [879, 177] on div ".deletable-edge-delete-btn { width: 20px; height: 20px; border: 0px solid #ffff…" at bounding box center [603, 238] width 784 height 376
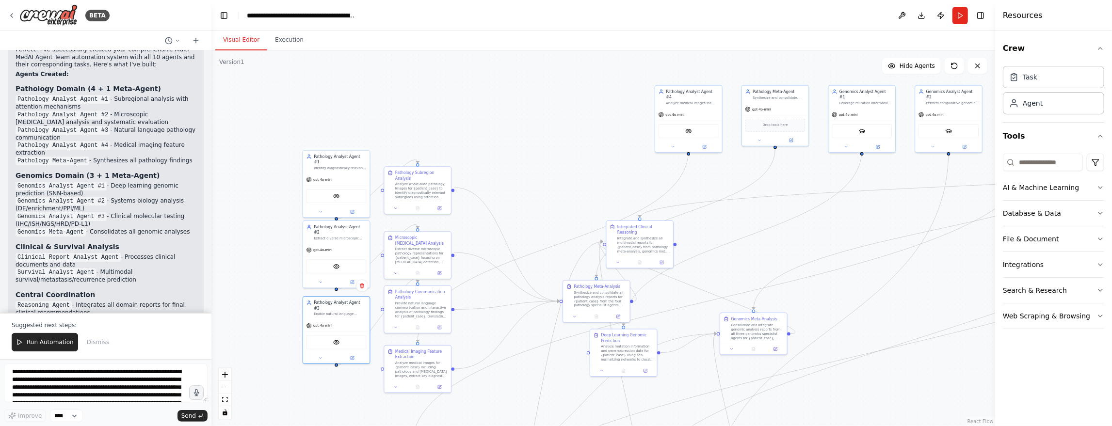
drag, startPoint x: 784, startPoint y: 134, endPoint x: 785, endPoint y: 173, distance: 38.8
click at [785, 173] on div ".deletable-edge-delete-btn { width: 20px; height: 20px; border: 0px solid #ffff…" at bounding box center [603, 238] width 784 height 376
drag, startPoint x: 698, startPoint y: 91, endPoint x: 346, endPoint y: 378, distance: 454.3
click at [346, 378] on div "Pathology Analyst Agent #4" at bounding box center [340, 380] width 52 height 11
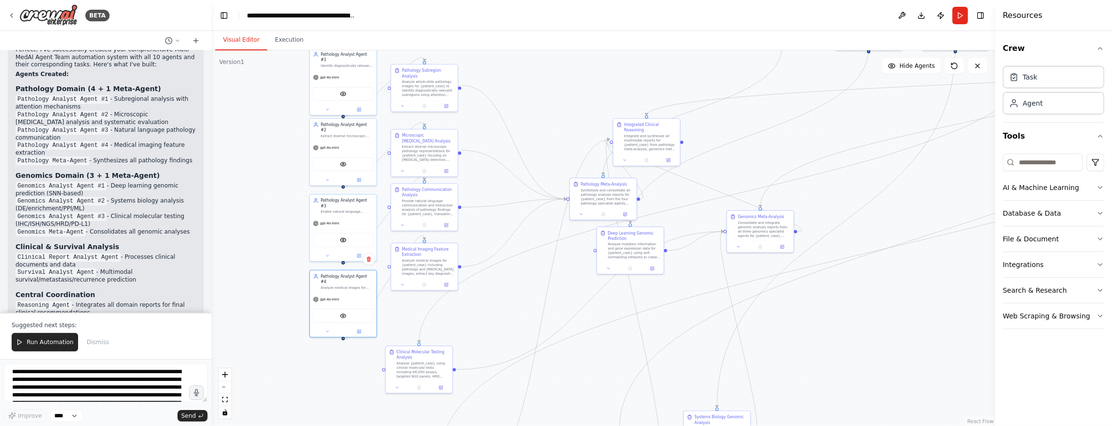
drag, startPoint x: 896, startPoint y: 396, endPoint x: 903, endPoint y: 293, distance: 102.6
click at [903, 293] on div ".deletable-edge-delete-btn { width: 20px; height: 20px; border: 0px solid #ffff…" at bounding box center [603, 238] width 784 height 376
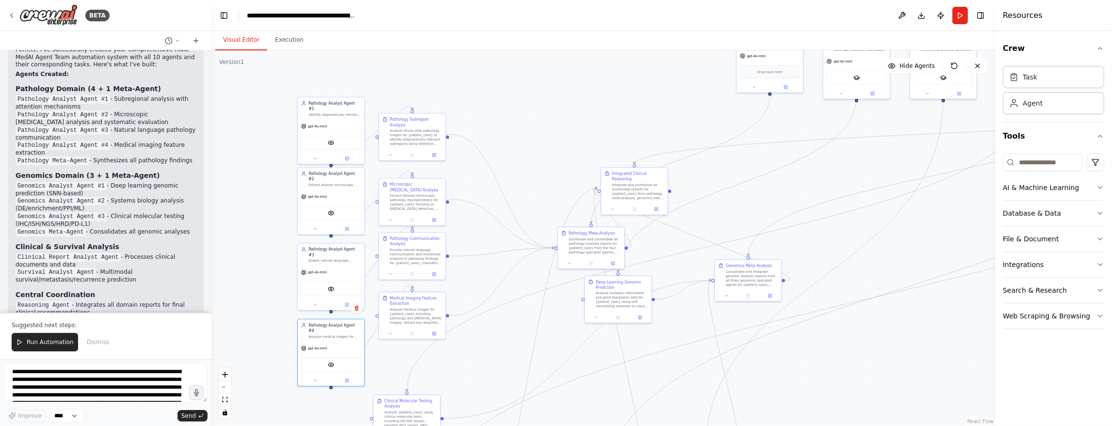
drag, startPoint x: 896, startPoint y: 288, endPoint x: 884, endPoint y: 337, distance: 50.5
click at [884, 337] on div ".deletable-edge-delete-btn { width: 20px; height: 20px; border: 0px solid #ffff…" at bounding box center [603, 238] width 784 height 376
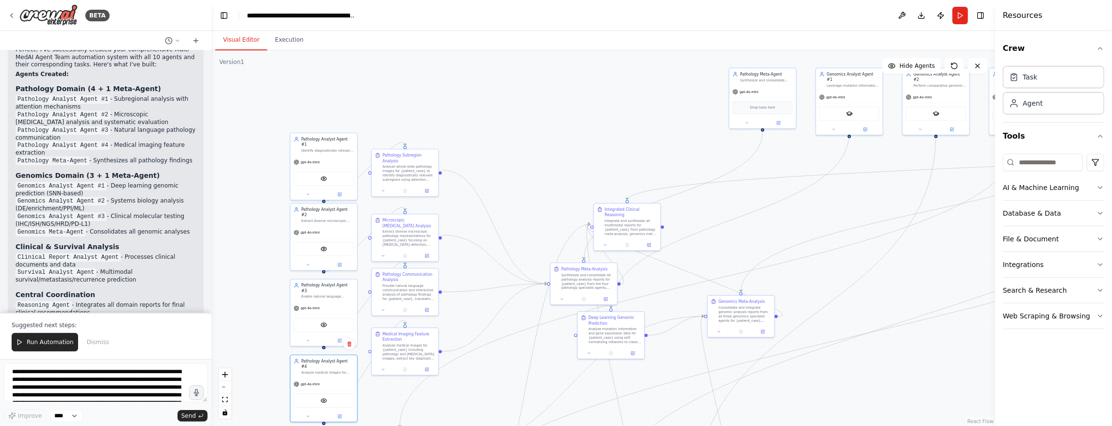
drag, startPoint x: 902, startPoint y: 250, endPoint x: 896, endPoint y: 270, distance: 20.1
click at [895, 284] on div ".deletable-edge-delete-btn { width: 20px; height: 20px; border: 0px solid #ffff…" at bounding box center [603, 238] width 784 height 376
drag, startPoint x: 769, startPoint y: 74, endPoint x: 842, endPoint y: 198, distance: 143.5
click at [842, 198] on div "Pathology Meta-Agent Synthesize and consolidate pathology analysis reports from…" at bounding box center [838, 198] width 52 height 11
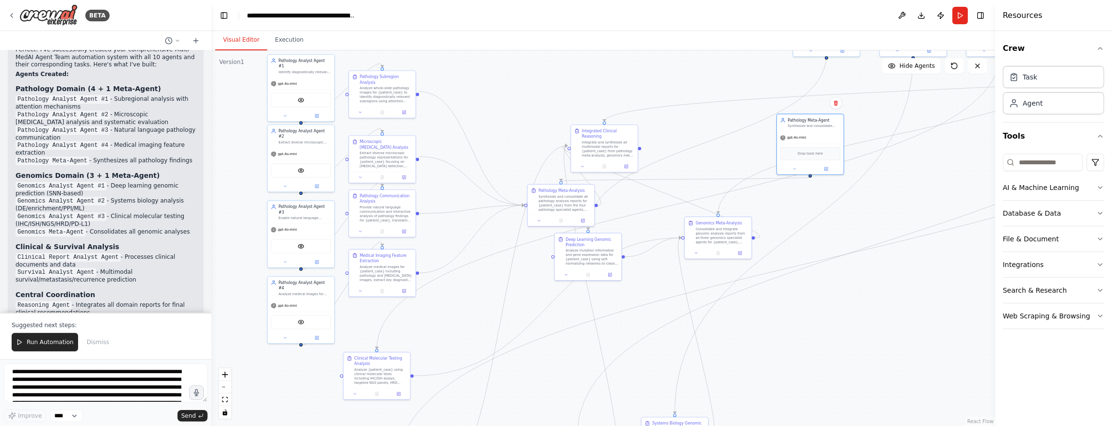
drag, startPoint x: 898, startPoint y: 354, endPoint x: 878, endPoint y: 286, distance: 70.3
click at [878, 286] on div ".deletable-edge-delete-btn { width: 20px; height: 20px; border: 0px solid #ffff…" at bounding box center [603, 238] width 784 height 376
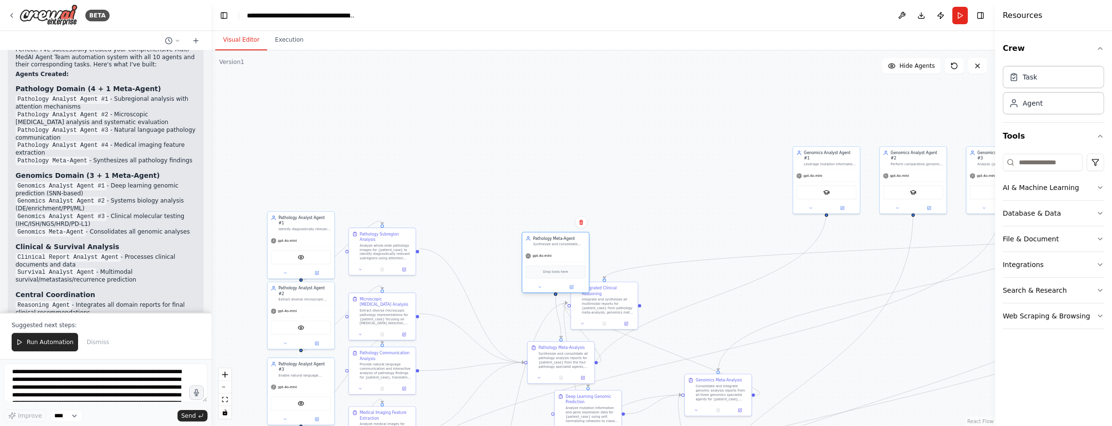
drag, startPoint x: 808, startPoint y: 118, endPoint x: 550, endPoint y: 237, distance: 283.6
click at [550, 237] on div "Pathology Meta-Agent" at bounding box center [559, 238] width 52 height 5
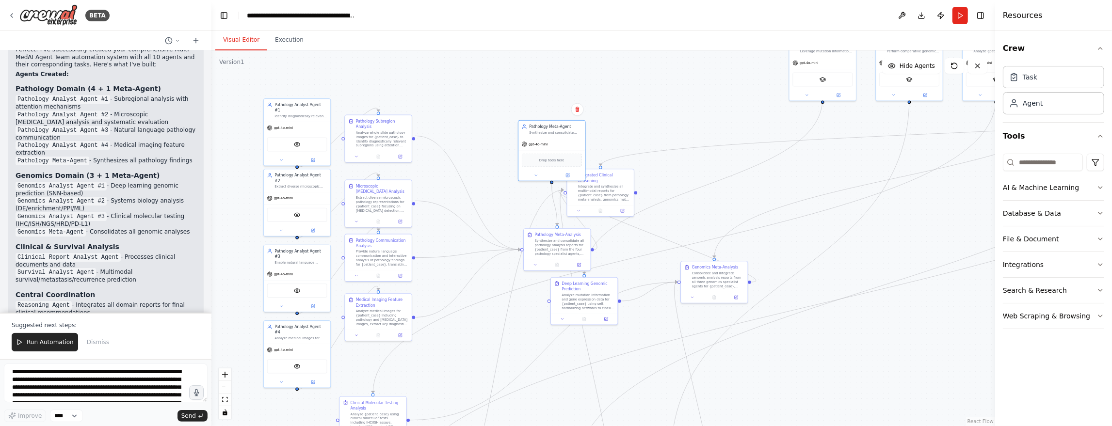
drag, startPoint x: 745, startPoint y: 224, endPoint x: 741, endPoint y: 111, distance: 113.1
click at [741, 111] on div ".deletable-edge-delete-btn { width: 20px; height: 20px; border: 0px solid #ffff…" at bounding box center [603, 238] width 784 height 376
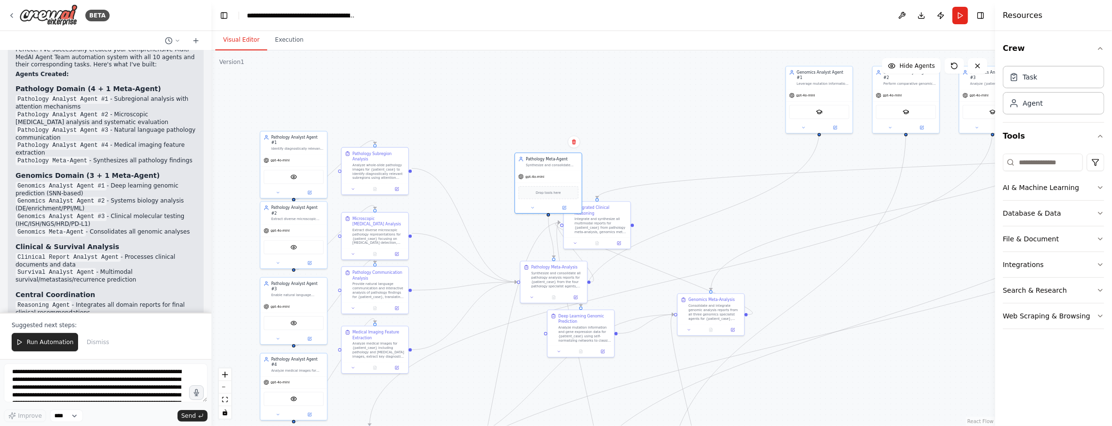
drag, startPoint x: 942, startPoint y: 227, endPoint x: 938, endPoint y: 259, distance: 32.7
click at [938, 259] on div ".deletable-edge-delete-btn { width: 20px; height: 20px; border: 0px solid #ffff…" at bounding box center [603, 238] width 784 height 376
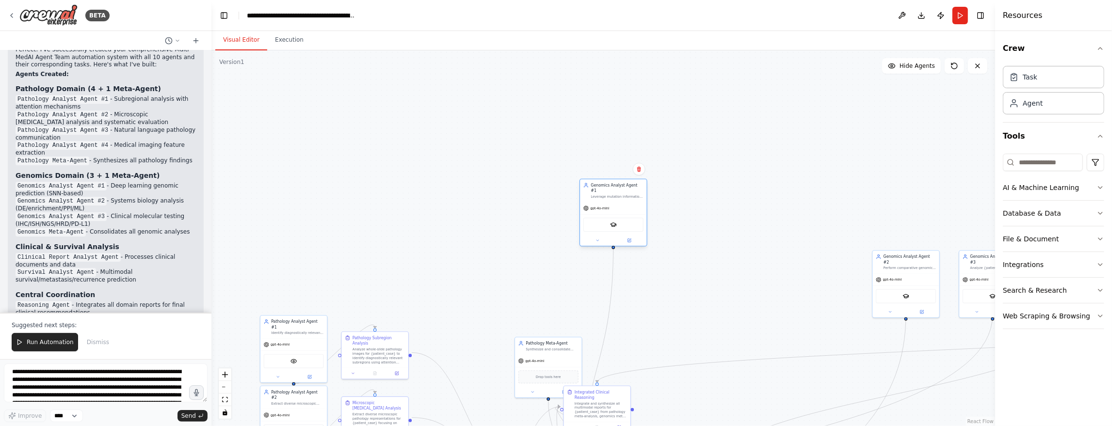
drag, startPoint x: 818, startPoint y: 74, endPoint x: 616, endPoint y: 194, distance: 234.9
click at [611, 191] on div "Genomics Analyst Agent #1 Leverage mutation information and gene expression dat…" at bounding box center [617, 191] width 52 height 16
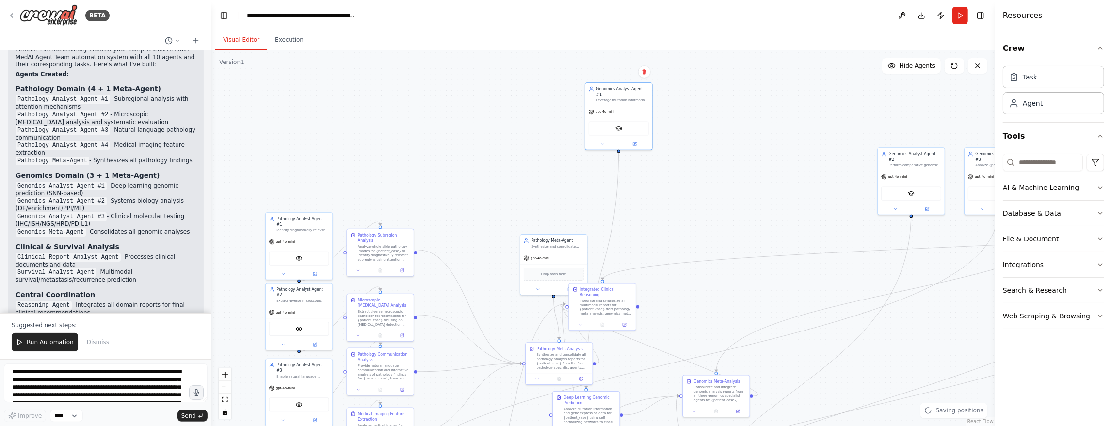
drag, startPoint x: 750, startPoint y: 273, endPoint x: 704, endPoint y: 146, distance: 134.7
click at [757, 170] on div ".deletable-edge-delete-btn { width: 20px; height: 20px; border: 0px solid #ffff…" at bounding box center [603, 238] width 784 height 376
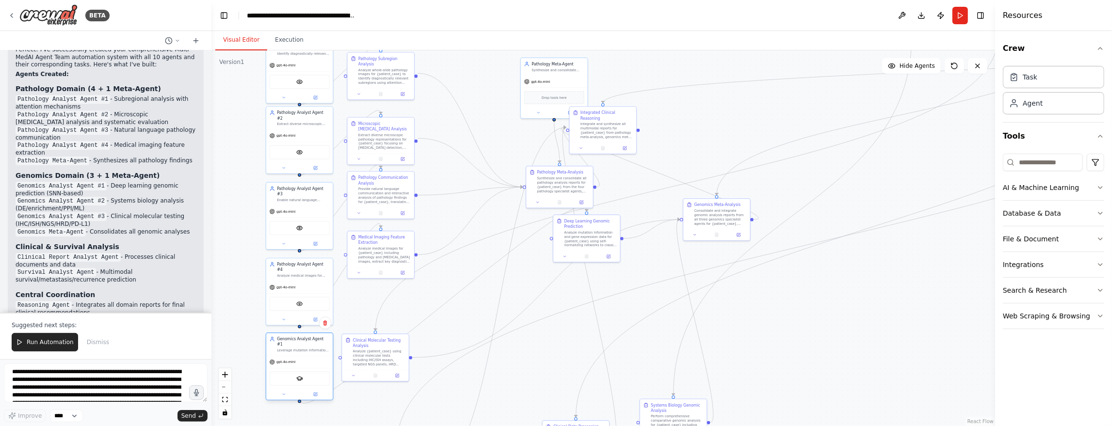
drag, startPoint x: 620, startPoint y: 87, endPoint x: 300, endPoint y: 340, distance: 408.8
click at [300, 340] on div "Genomics Analyst Agent #1" at bounding box center [303, 342] width 52 height 11
drag, startPoint x: 728, startPoint y: 213, endPoint x: 578, endPoint y: 344, distance: 199.7
click at [578, 344] on div "Consolidate and integrate genomic analysis reports from all three genomics spec…" at bounding box center [569, 346] width 52 height 17
drag, startPoint x: 378, startPoint y: 352, endPoint x: 421, endPoint y: 393, distance: 59.0
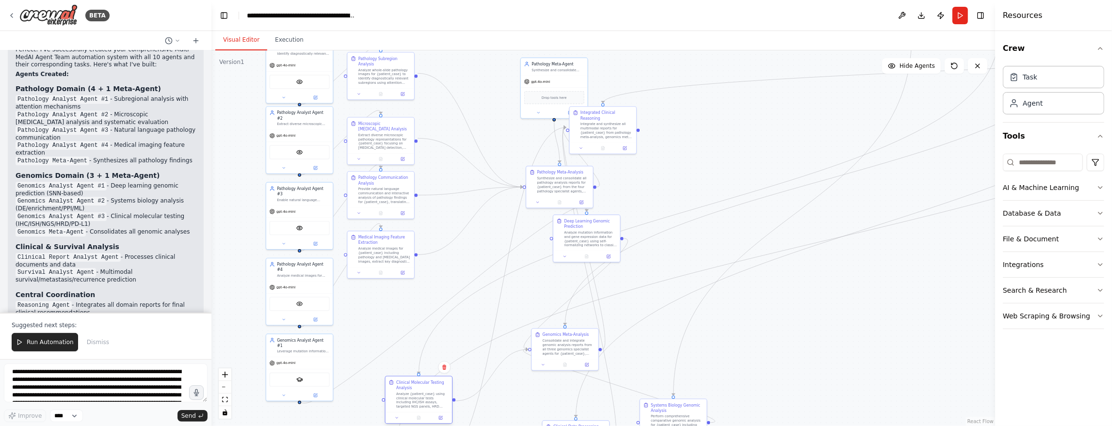
click at [421, 393] on div "Analyze {patient_case} using clinical molecular tests including IHC/ISH assays,…" at bounding box center [422, 400] width 52 height 17
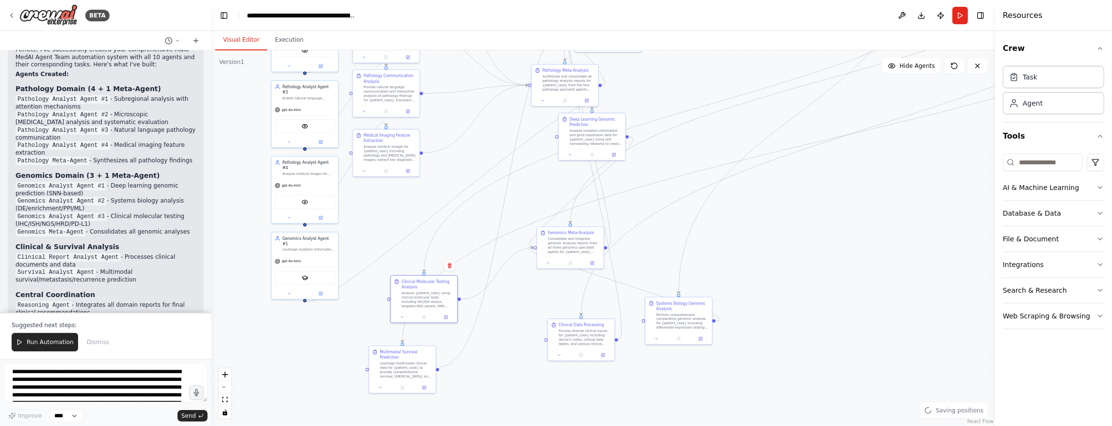
drag, startPoint x: 796, startPoint y: 378, endPoint x: 801, endPoint y: 275, distance: 102.9
click at [801, 275] on div ".deletable-edge-delete-btn { width: 20px; height: 20px; border: 0px solid #ffff…" at bounding box center [603, 238] width 784 height 376
drag, startPoint x: 427, startPoint y: 290, endPoint x: 463, endPoint y: 240, distance: 61.5
click at [463, 240] on div "Analyze {patient_case} using clinical molecular tests including IHC/ISH assays,…" at bounding box center [465, 248] width 52 height 17
drag, startPoint x: 406, startPoint y: 357, endPoint x: 307, endPoint y: 367, distance: 98.9
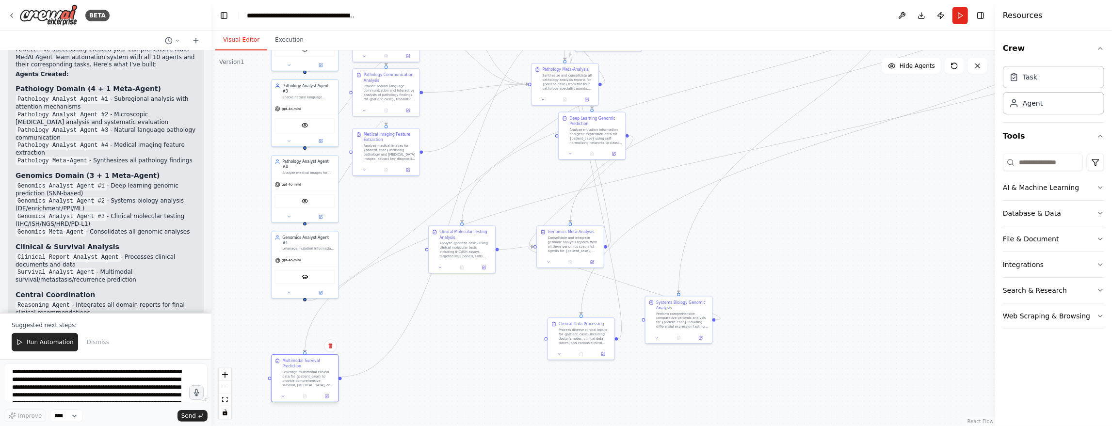
click at [307, 371] on div "Leverage multimodal clinical data for {patient_case} to provide comprehensive s…" at bounding box center [308, 379] width 52 height 17
drag, startPoint x: 467, startPoint y: 241, endPoint x: 793, endPoint y: 242, distance: 326.4
click at [793, 242] on div "Analyze {patient_case} using clinical molecular tests including IHC/ISH assays,…" at bounding box center [791, 248] width 52 height 17
drag, startPoint x: 800, startPoint y: 238, endPoint x: 480, endPoint y: 284, distance: 322.8
click at [480, 284] on div "Clinical Molecular Testing Analysis Analyze {patient_case} using clinical molec…" at bounding box center [471, 286] width 52 height 29
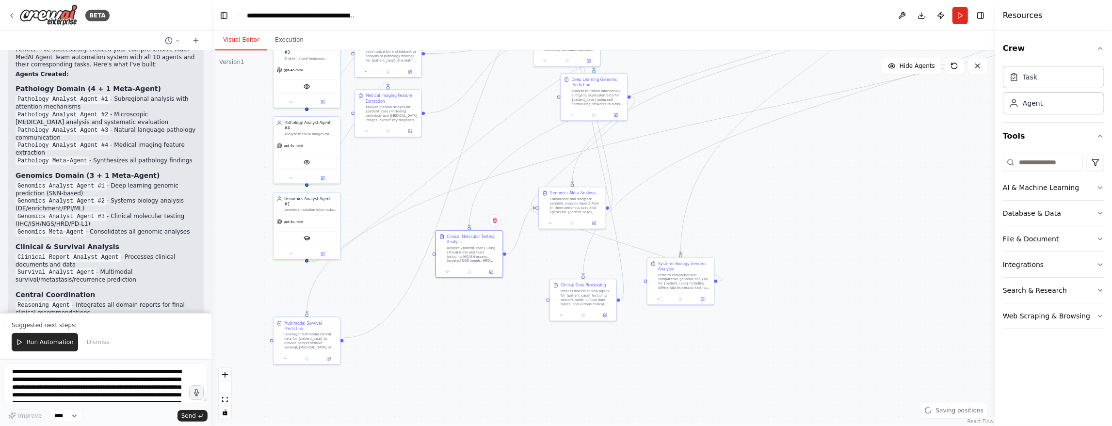
drag, startPoint x: 840, startPoint y: 323, endPoint x: 842, endPoint y: 284, distance: 38.8
click at [842, 284] on div ".deletable-edge-delete-btn { width: 20px; height: 20px; border: 0px solid #ffff…" at bounding box center [603, 238] width 784 height 376
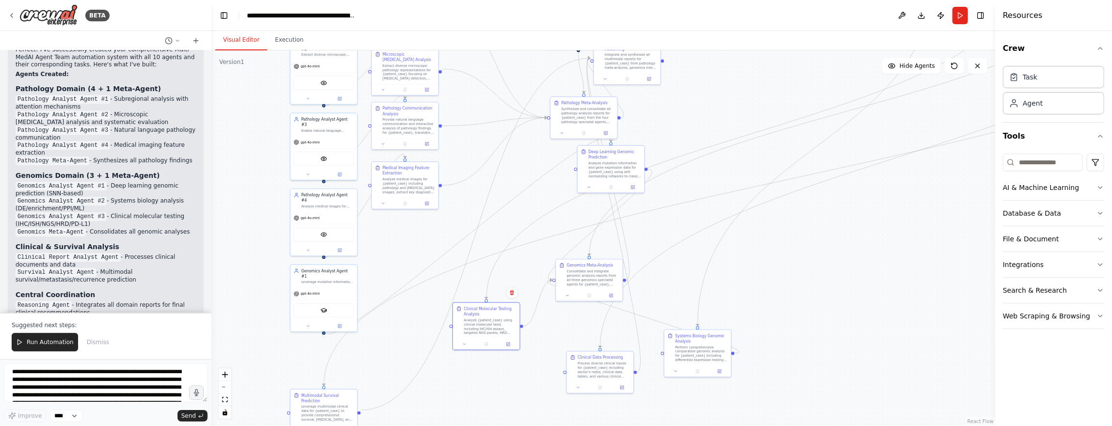
drag, startPoint x: 821, startPoint y: 194, endPoint x: 838, endPoint y: 266, distance: 74.2
click at [838, 266] on div ".deletable-edge-delete-btn { width: 20px; height: 20px; border: 0px solid #ffff…" at bounding box center [603, 238] width 784 height 376
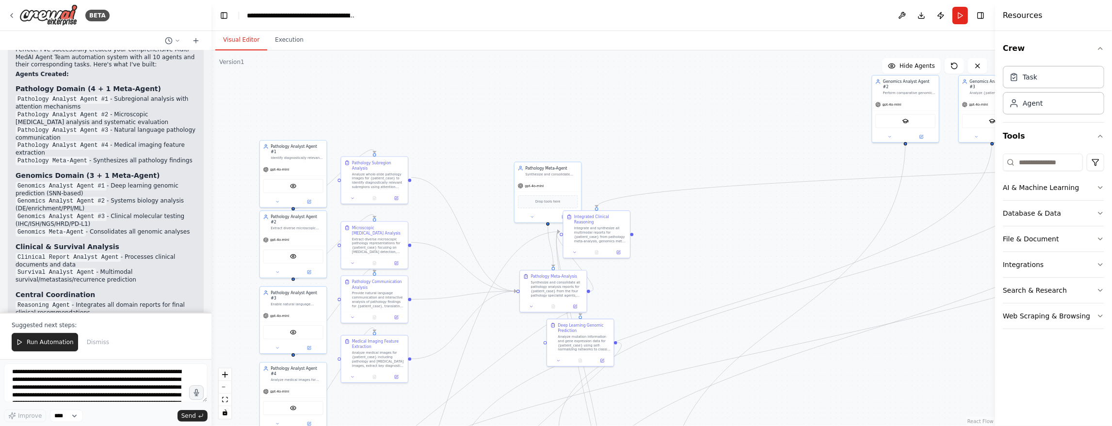
drag, startPoint x: 871, startPoint y: 225, endPoint x: 840, endPoint y: 399, distance: 176.3
click at [840, 399] on div ".deletable-edge-delete-btn { width: 20px; height: 20px; border: 0px solid #ffff…" at bounding box center [603, 238] width 784 height 376
drag, startPoint x: 903, startPoint y: 82, endPoint x: 391, endPoint y: 396, distance: 600.6
click at [391, 396] on div "Genomics Analyst Agent #2" at bounding box center [394, 397] width 52 height 11
drag, startPoint x: 983, startPoint y: 81, endPoint x: 645, endPoint y: 347, distance: 429.2
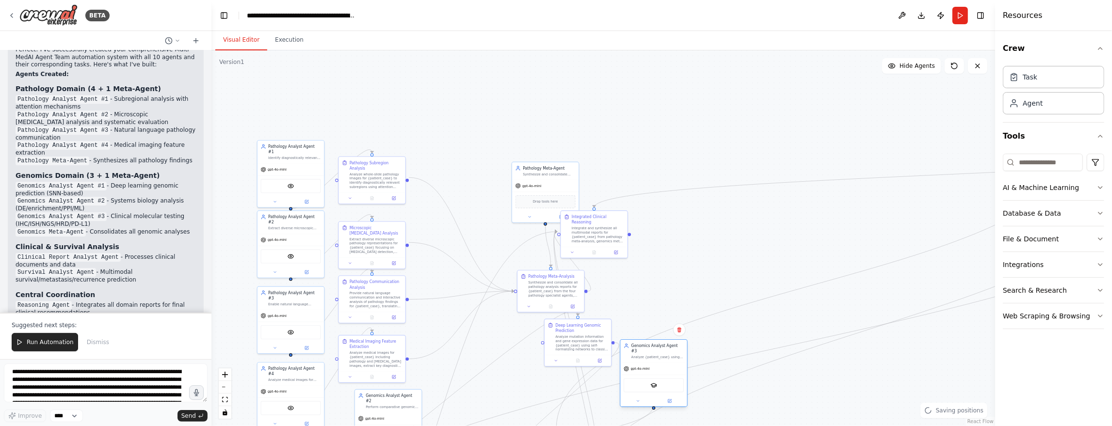
click at [645, 347] on div "Genomics Analyst Agent #3" at bounding box center [657, 348] width 52 height 11
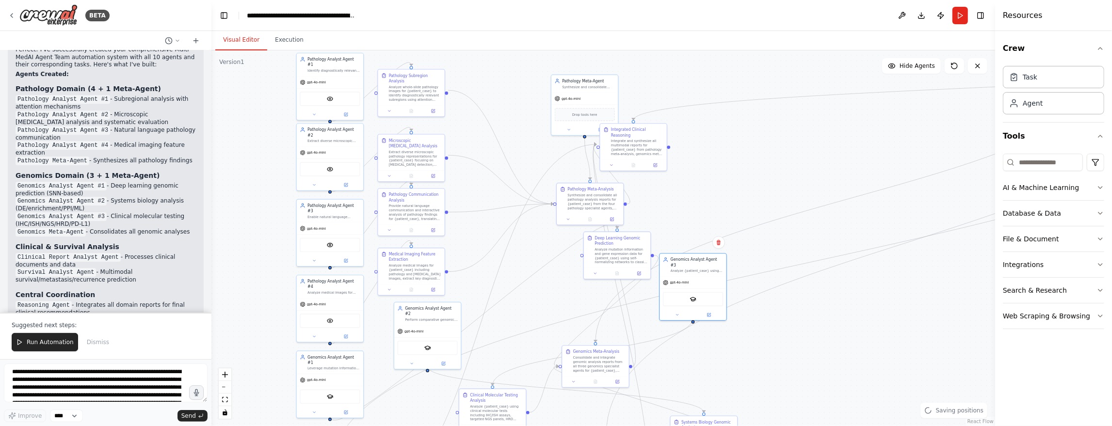
drag, startPoint x: 891, startPoint y: 212, endPoint x: 968, endPoint y: 82, distance: 151.1
click at [967, 76] on div ".deletable-edge-delete-btn { width: 20px; height: 20px; border: 0px solid #ffff…" at bounding box center [603, 238] width 784 height 376
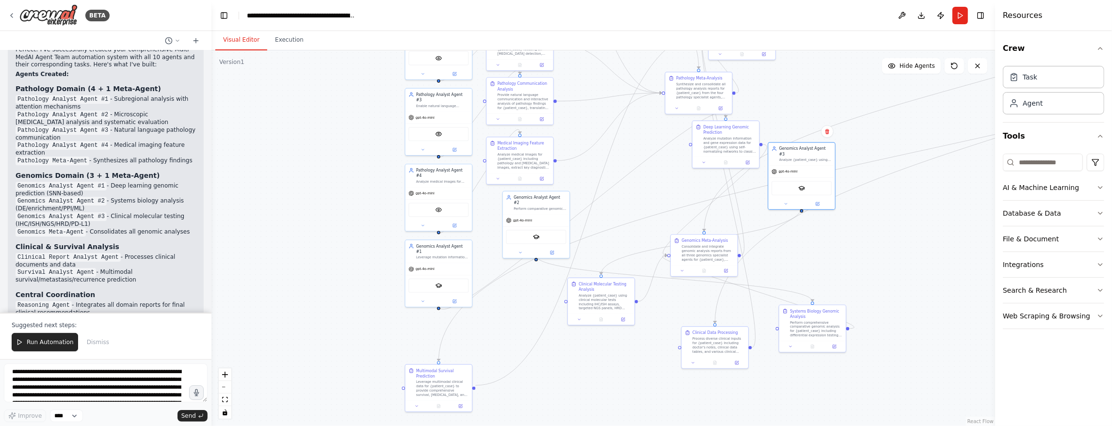
drag, startPoint x: 860, startPoint y: 295, endPoint x: 922, endPoint y: 242, distance: 81.2
click at [922, 242] on div ".deletable-edge-delete-btn { width: 20px; height: 20px; border: 0px solid #ffff…" at bounding box center [603, 238] width 784 height 376
drag, startPoint x: 809, startPoint y: 155, endPoint x: 446, endPoint y: 342, distance: 408.6
click at [446, 342] on div "Genomics Analyst Agent #3 Analyze {patient_case} using clinical molecular tests…" at bounding box center [438, 337] width 66 height 23
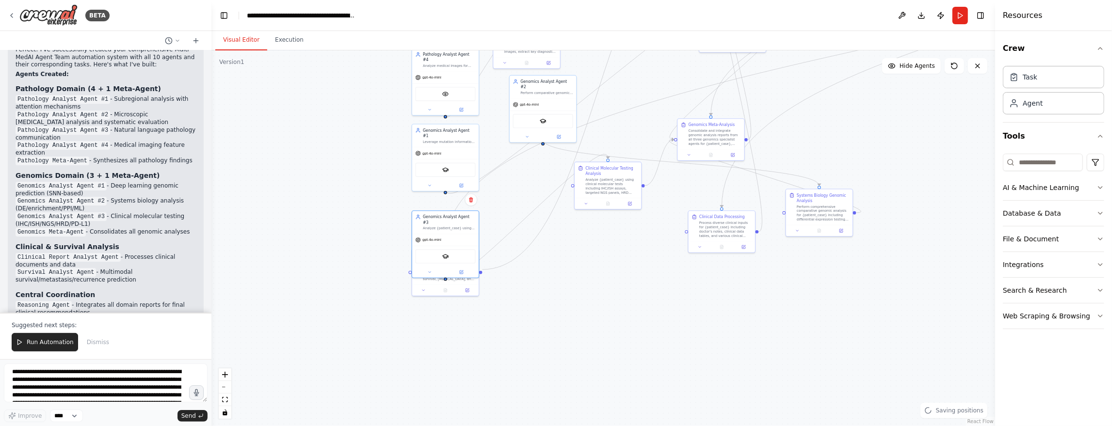
drag, startPoint x: 904, startPoint y: 366, endPoint x: 911, endPoint y: 237, distance: 128.7
click at [911, 237] on div ".deletable-edge-delete-btn { width: 20px; height: 20px; border: 0px solid #ffff…" at bounding box center [603, 238] width 784 height 376
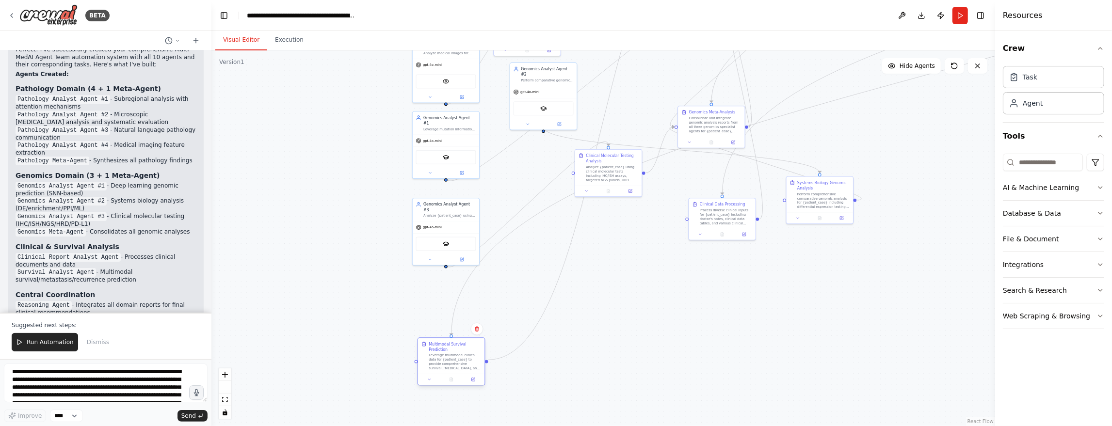
drag, startPoint x: 454, startPoint y: 267, endPoint x: 459, endPoint y: 368, distance: 101.5
click at [459, 368] on div "Multimodal Survival Prediction Leverage multimodal clinical data for {patient_c…" at bounding box center [452, 362] width 68 height 48
drag, startPoint x: 462, startPoint y: 353, endPoint x: 588, endPoint y: 364, distance: 126.1
click at [588, 364] on div "Leverage multimodal clinical data for {patient_case} to provide comprehensive s…" at bounding box center [579, 372] width 52 height 17
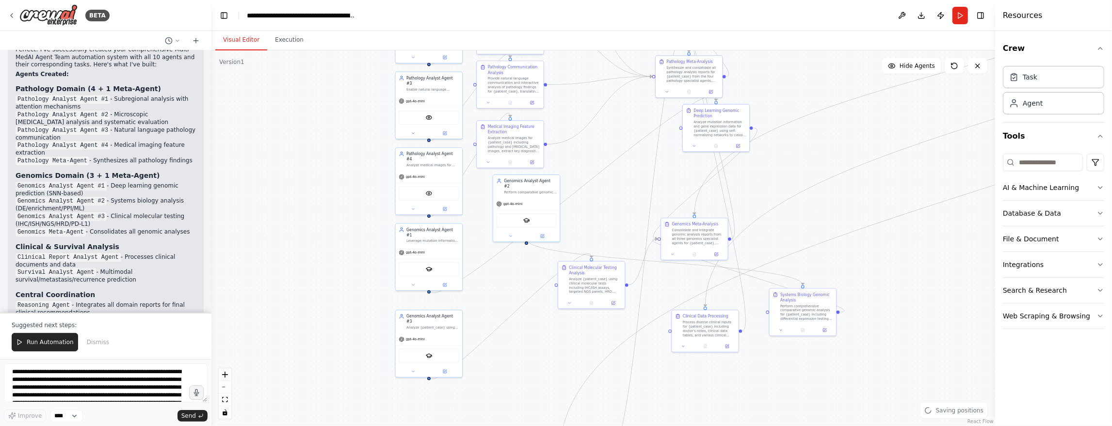
drag, startPoint x: 804, startPoint y: 280, endPoint x: 787, endPoint y: 392, distance: 113.3
click at [787, 392] on div ".deletable-edge-delete-btn { width: 20px; height: 20px; border: 0px solid #ffff…" at bounding box center [603, 238] width 784 height 376
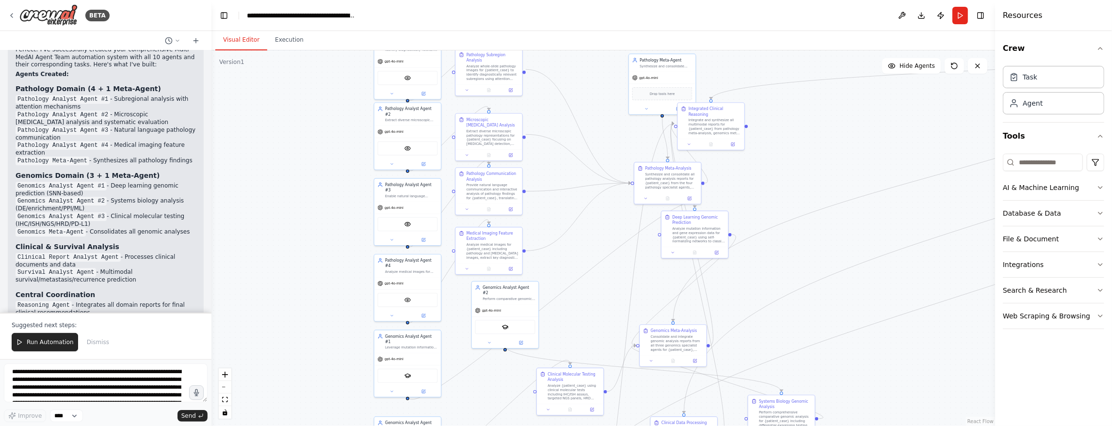
drag, startPoint x: 920, startPoint y: 103, endPoint x: 899, endPoint y: 210, distance: 108.8
click at [899, 210] on div ".deletable-edge-delete-btn { width: 20px; height: 20px; border: 0px solid #ffff…" at bounding box center [603, 238] width 784 height 376
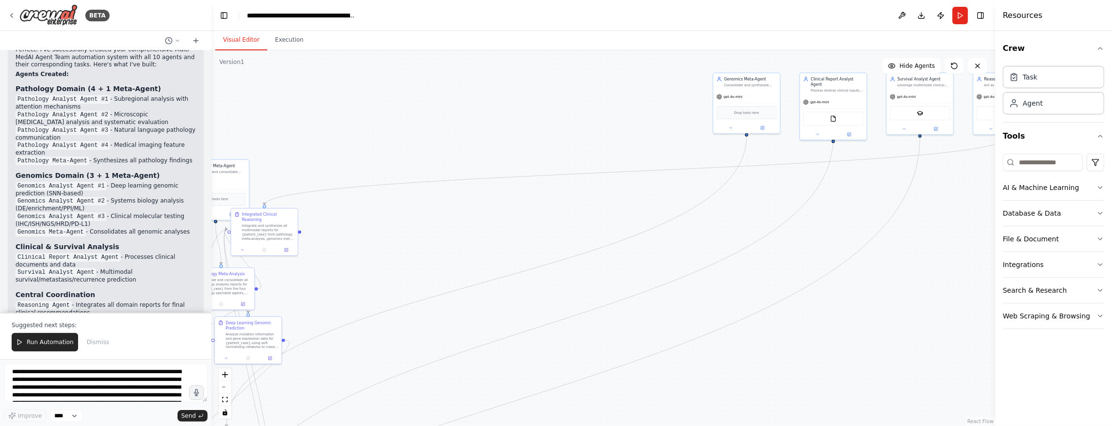
drag, startPoint x: 902, startPoint y: 136, endPoint x: 456, endPoint y: 242, distance: 458.5
click at [456, 242] on div ".deletable-edge-delete-btn { width: 20px; height: 20px; border: 0px solid #ffff…" at bounding box center [603, 238] width 784 height 376
drag, startPoint x: 756, startPoint y: 82, endPoint x: 555, endPoint y: 398, distance: 374.1
click at [555, 398] on div "Consolidate and synthesize genomic analysis reports from all three genomics spe…" at bounding box center [550, 398] width 52 height 4
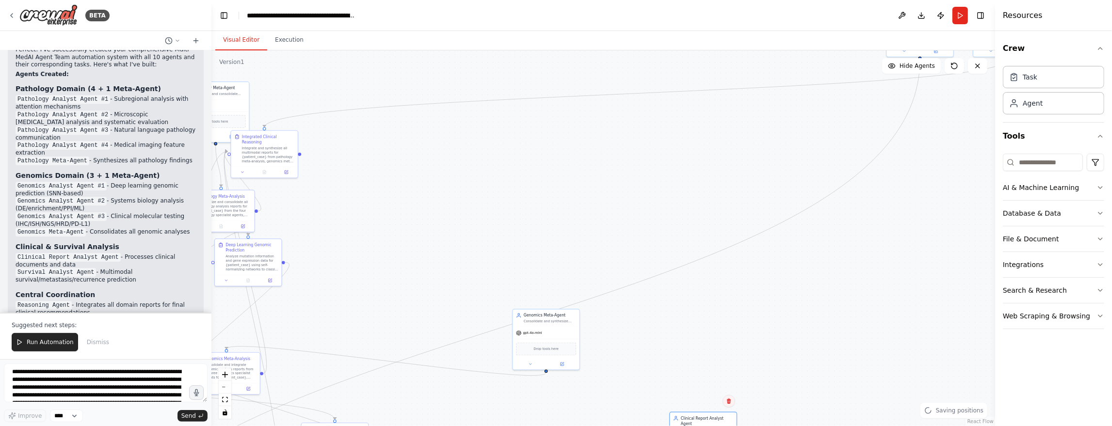
drag, startPoint x: 850, startPoint y: 86, endPoint x: 731, endPoint y: 400, distance: 335.5
drag, startPoint x: 882, startPoint y: 185, endPoint x: 677, endPoint y: 352, distance: 264.8
click at [677, 361] on div ".deletable-edge-delete-btn { width: 20px; height: 20px; border: 0px solid #ffff…" at bounding box center [603, 238] width 784 height 376
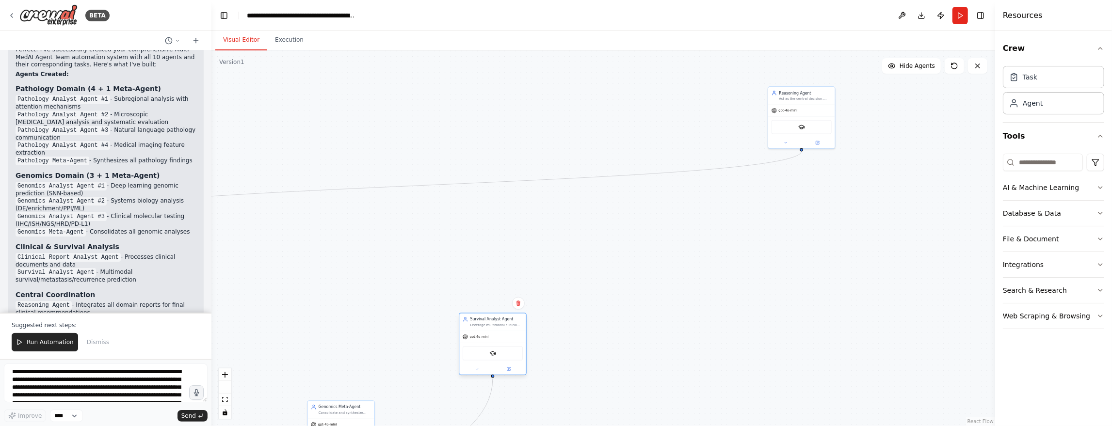
drag, startPoint x: 725, startPoint y: 89, endPoint x: 500, endPoint y: 322, distance: 323.8
click at [500, 322] on div "Survival Analyst Agent Leverage multimodal clinical data for {patient_case} to …" at bounding box center [492, 322] width 66 height 17
drag, startPoint x: 805, startPoint y: 90, endPoint x: 372, endPoint y: 258, distance: 464.2
click at [372, 258] on div "Reasoning Agent" at bounding box center [372, 259] width 52 height 5
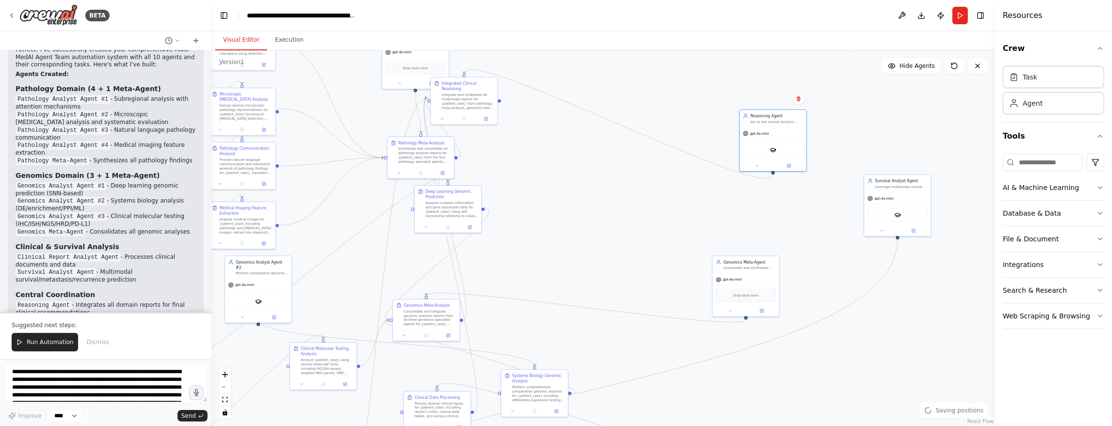
drag, startPoint x: 500, startPoint y: 261, endPoint x: 905, endPoint y: 116, distance: 430.1
click at [905, 116] on div ".deletable-edge-delete-btn { width: 20px; height: 20px; border: 0px solid #ffff…" at bounding box center [603, 238] width 784 height 376
drag, startPoint x: 766, startPoint y: 115, endPoint x: 795, endPoint y: 153, distance: 47.3
click at [797, 156] on div ".deletable-edge-delete-btn { width: 20px; height: 20px; border: 0px solid #ffff…" at bounding box center [603, 238] width 784 height 376
drag, startPoint x: 917, startPoint y: 178, endPoint x: 672, endPoint y: 381, distance: 317.9
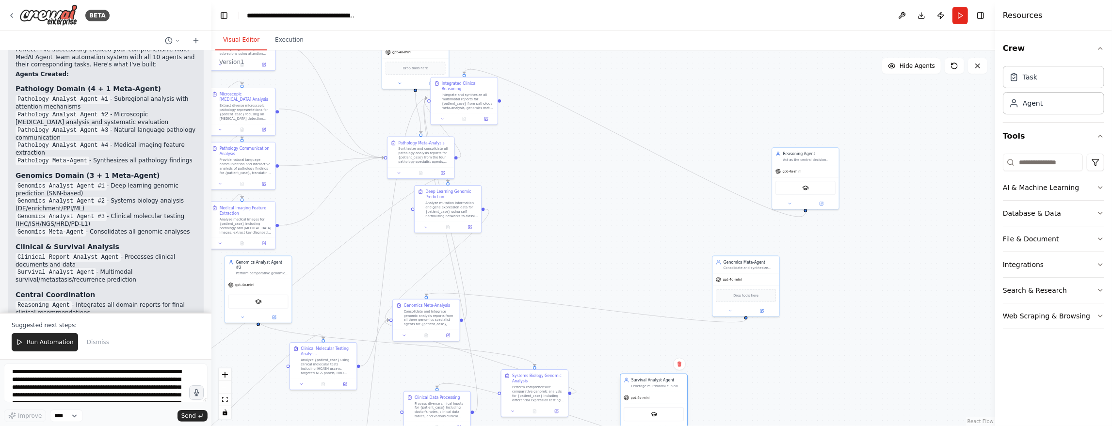
click at [672, 381] on div "Survival Analyst Agent" at bounding box center [657, 380] width 52 height 5
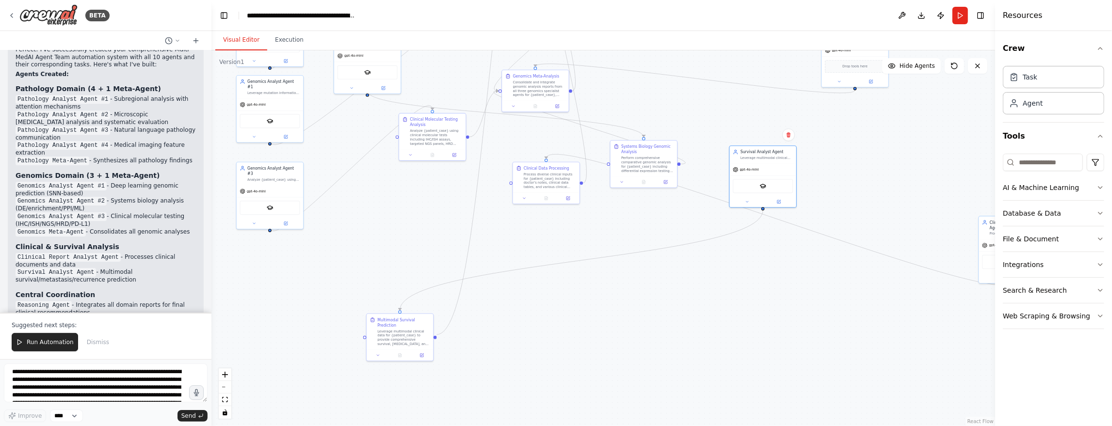
drag, startPoint x: 756, startPoint y: 374, endPoint x: 864, endPoint y: 145, distance: 253.2
click at [864, 145] on div ".deletable-edge-delete-btn { width: 20px; height: 20px; border: 0px solid #ffff…" at bounding box center [603, 238] width 784 height 376
drag, startPoint x: 764, startPoint y: 150, endPoint x: 400, endPoint y: 242, distance: 375.7
click at [400, 242] on div "Survival Analyst Agent" at bounding box center [403, 243] width 52 height 5
drag, startPoint x: 404, startPoint y: 246, endPoint x: 406, endPoint y: 252, distance: 6.0
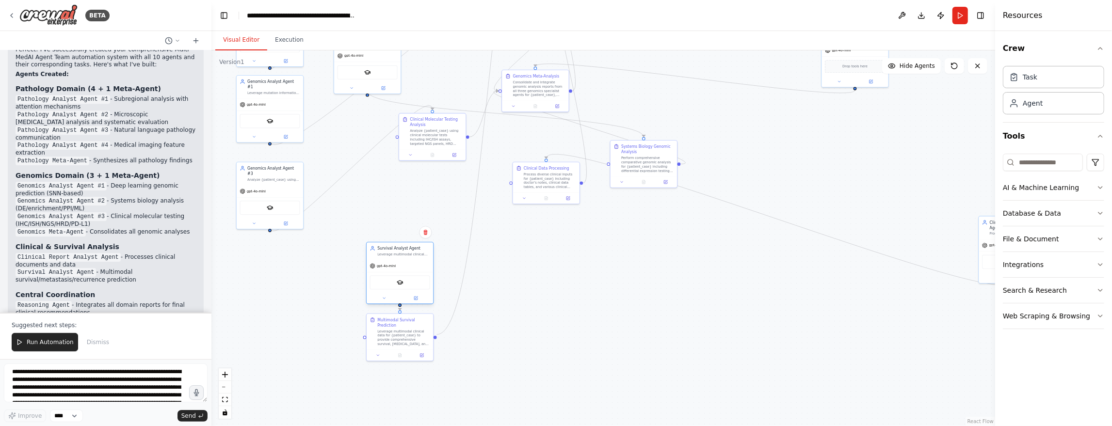
click at [406, 252] on div "Survival Analyst Agent Leverage multimodal clinical data for {patient_case} to …" at bounding box center [403, 251] width 52 height 11
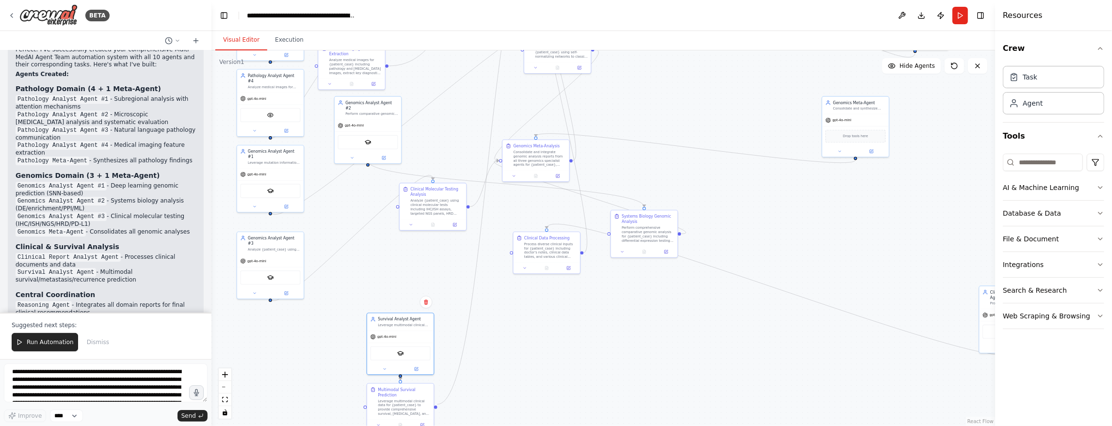
drag, startPoint x: 589, startPoint y: 253, endPoint x: 589, endPoint y: 323, distance: 69.8
click at [589, 323] on div ".deletable-edge-delete-btn { width: 20px; height: 20px; border: 0px solid #ffff…" at bounding box center [603, 238] width 784 height 376
drag, startPoint x: 442, startPoint y: 193, endPoint x: 279, endPoint y: 319, distance: 205.7
click at [279, 319] on div "Clinical Molecular Testing Analysis" at bounding box center [274, 315] width 52 height 11
drag, startPoint x: 550, startPoint y: 143, endPoint x: 457, endPoint y: 250, distance: 142.0
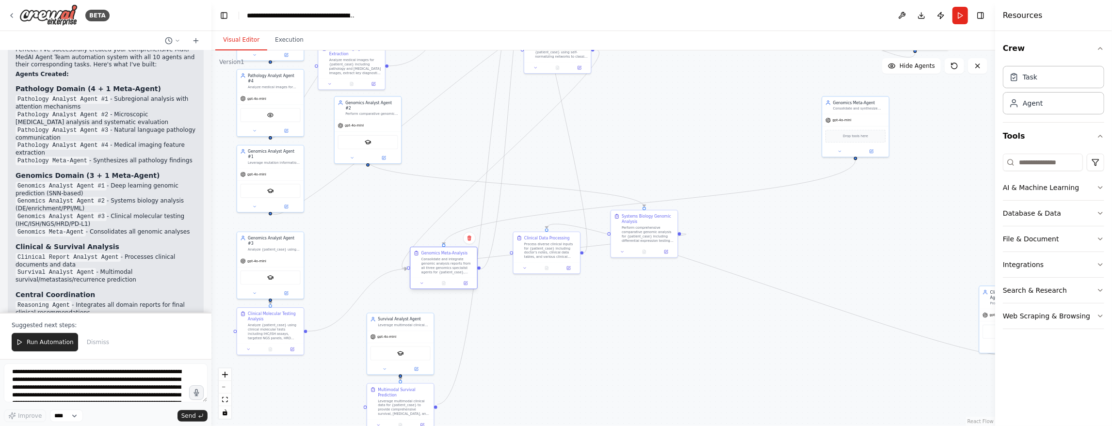
click at [457, 251] on div "Genomics Meta-Analysis" at bounding box center [444, 253] width 47 height 5
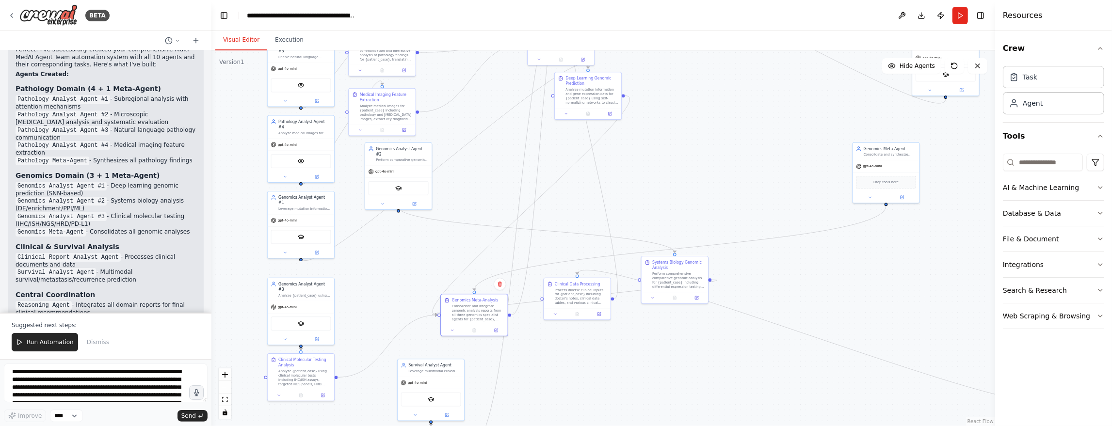
drag, startPoint x: 381, startPoint y: 207, endPoint x: 412, endPoint y: 251, distance: 53.7
click at [412, 251] on div ".deletable-edge-delete-btn { width: 20px; height: 20px; border: 0px solid #ffff…" at bounding box center [603, 238] width 784 height 376
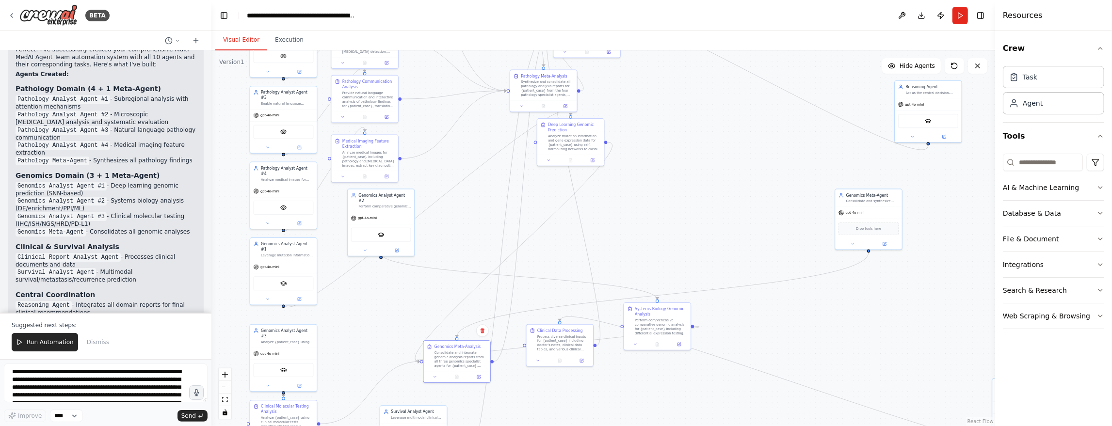
drag, startPoint x: 403, startPoint y: 260, endPoint x: 385, endPoint y: 306, distance: 48.8
click at [385, 306] on div ".deletable-edge-delete-btn { width: 20px; height: 20px; border: 0px solid #ffff…" at bounding box center [603, 238] width 784 height 376
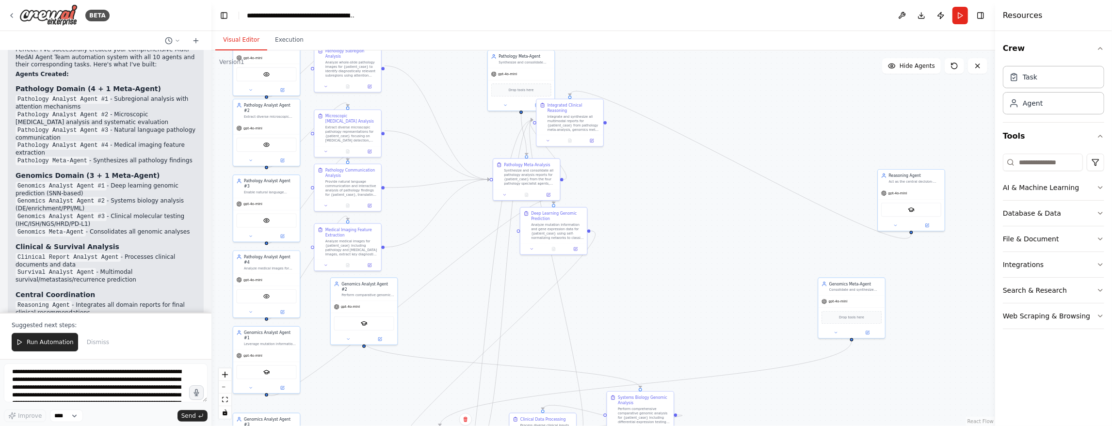
drag, startPoint x: 696, startPoint y: 114, endPoint x: 679, endPoint y: 203, distance: 90.4
click at [679, 203] on div ".deletable-edge-delete-btn { width: 20px; height: 20px; border: 0px solid #ffff…" at bounding box center [603, 238] width 784 height 376
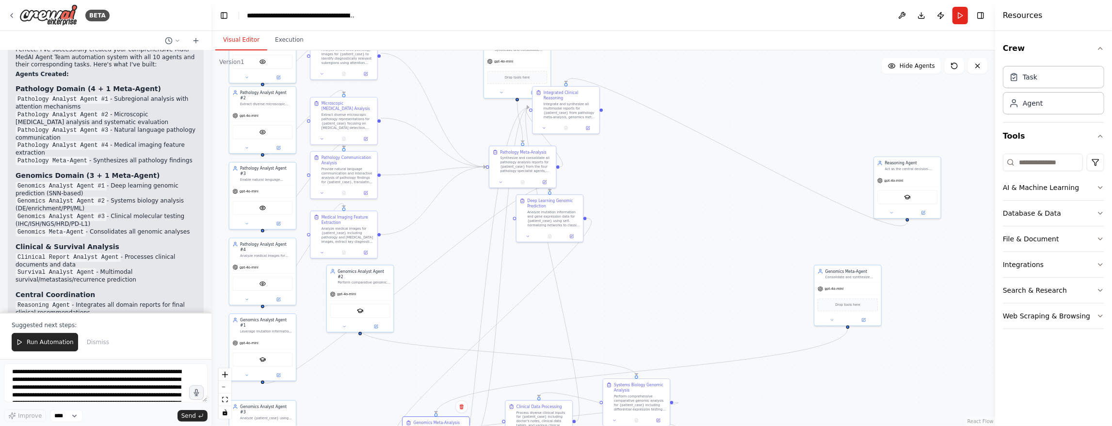
drag, startPoint x: 626, startPoint y: 164, endPoint x: 613, endPoint y: 133, distance: 33.5
click at [613, 133] on div ".deletable-edge-delete-btn { width: 20px; height: 20px; border: 0px solid #ffff…" at bounding box center [603, 238] width 784 height 376
drag, startPoint x: 568, startPoint y: 94, endPoint x: 687, endPoint y: 292, distance: 231.6
click at [687, 292] on div "Integrated Clinical Reasoning" at bounding box center [689, 295] width 52 height 11
drag, startPoint x: 693, startPoint y: 301, endPoint x: 919, endPoint y: 246, distance: 231.6
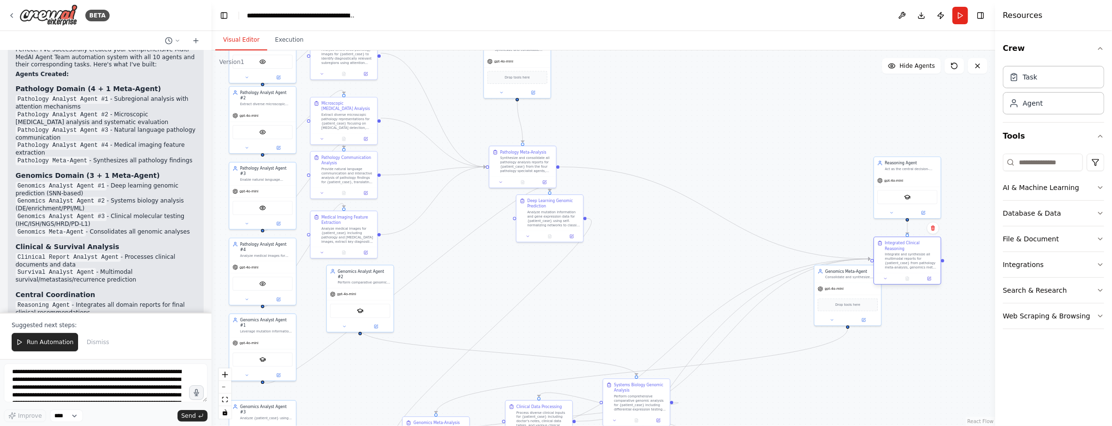
click at [919, 253] on div "Integrate and synthesize all multimodal reports for {patient_case} from patholo…" at bounding box center [911, 261] width 52 height 17
drag, startPoint x: 855, startPoint y: 269, endPoint x: 361, endPoint y: 356, distance: 501.4
click at [361, 356] on div "Genomics Meta-Agent" at bounding box center [358, 357] width 52 height 5
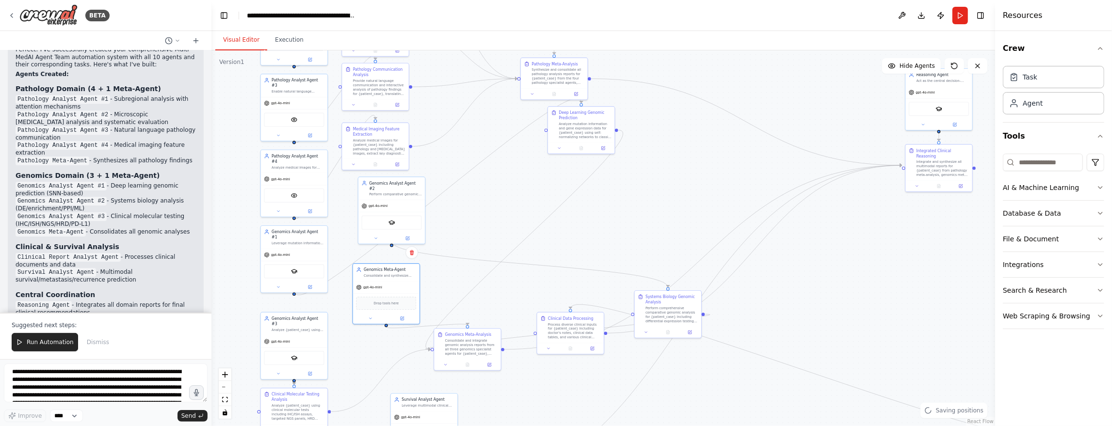
drag, startPoint x: 757, startPoint y: 387, endPoint x: 789, endPoint y: 299, distance: 93.7
click at [789, 299] on div ".deletable-edge-delete-btn { width: 20px; height: 20px; border: 0px solid #ffff…" at bounding box center [603, 238] width 784 height 376
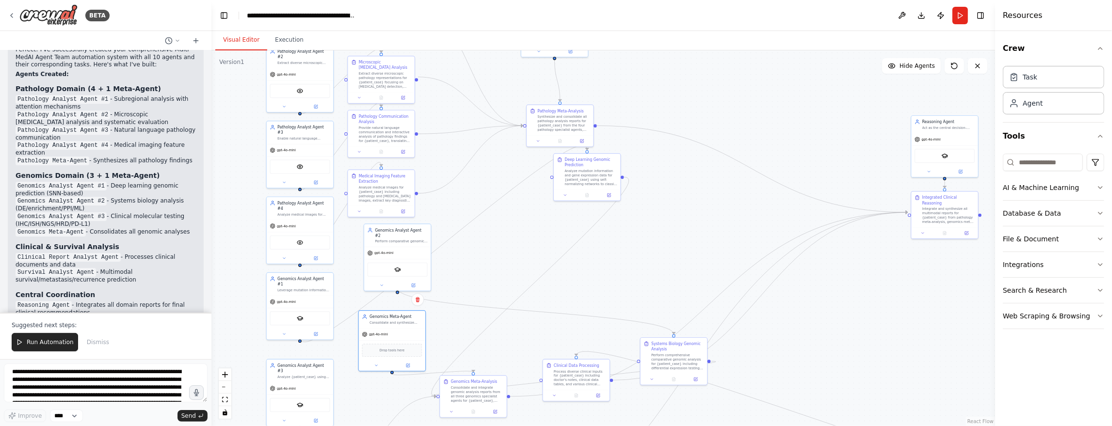
drag, startPoint x: 672, startPoint y: 146, endPoint x: 678, endPoint y: 193, distance: 47.4
click at [678, 193] on div ".deletable-edge-delete-btn { width: 20px; height: 20px; border: 0px solid #ffff…" at bounding box center [603, 238] width 784 height 376
drag, startPoint x: 602, startPoint y: 159, endPoint x: 314, endPoint y: 346, distance: 343.8
click at [317, 346] on div "Deep Learning Genomic Prediction" at bounding box center [303, 351] width 52 height 11
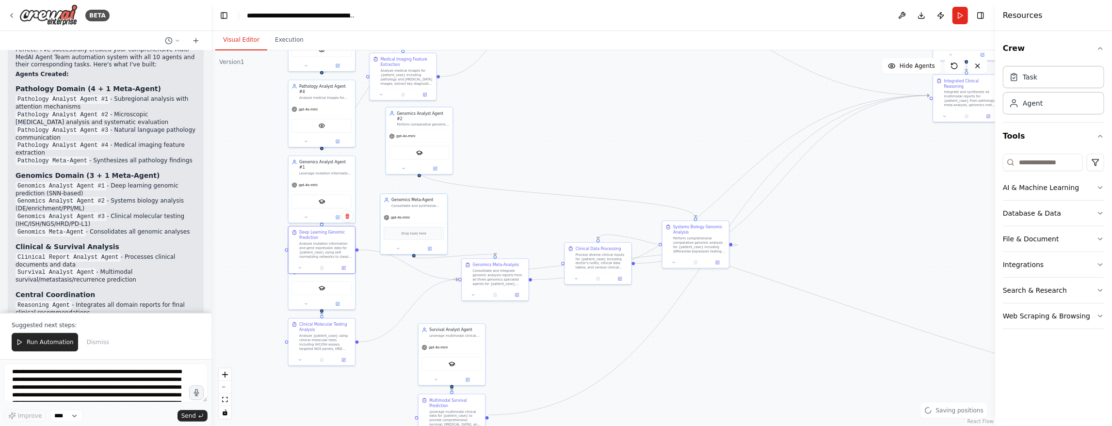
drag, startPoint x: 696, startPoint y: 258, endPoint x: 725, endPoint y: 117, distance: 143.5
click at [725, 117] on div ".deletable-edge-delete-btn { width: 20px; height: 20px; border: 0px solid #ffff…" at bounding box center [603, 238] width 784 height 376
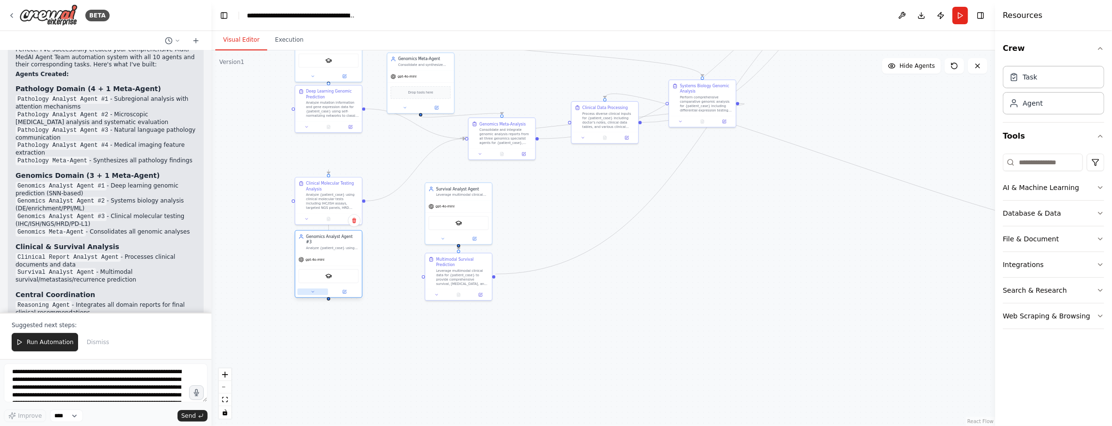
drag, startPoint x: 316, startPoint y: 272, endPoint x: 315, endPoint y: 284, distance: 11.6
click at [315, 289] on button at bounding box center [312, 292] width 31 height 6
drag, startPoint x: 352, startPoint y: 180, endPoint x: 350, endPoint y: 309, distance: 129.0
click at [350, 310] on div "Clinical Molecular Testing Analysis" at bounding box center [332, 315] width 52 height 11
click at [483, 328] on div ".deletable-edge-delete-btn { width: 20px; height: 20px; border: 0px solid #ffff…" at bounding box center [603, 238] width 784 height 376
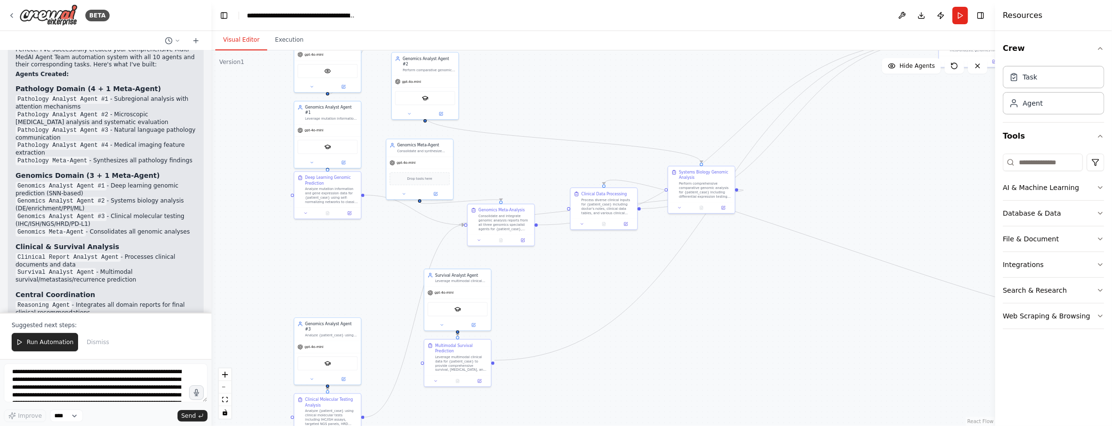
drag, startPoint x: 665, startPoint y: 267, endPoint x: 664, endPoint y: 359, distance: 92.2
click at [664, 359] on div ".deletable-edge-delete-btn { width: 20px; height: 20px; border: 0px solid #ffff…" at bounding box center [603, 238] width 784 height 376
click at [606, 80] on div ".deletable-edge-delete-btn { width: 20px; height: 20px; border: 0px solid #ffff…" at bounding box center [603, 238] width 784 height 376
drag, startPoint x: 446, startPoint y: 65, endPoint x: 343, endPoint y: 244, distance: 206.4
click at [348, 243] on div "Genomics Analyst Agent #2 Perform comparative genomic analysis for {patient_cas…" at bounding box center [331, 242] width 52 height 16
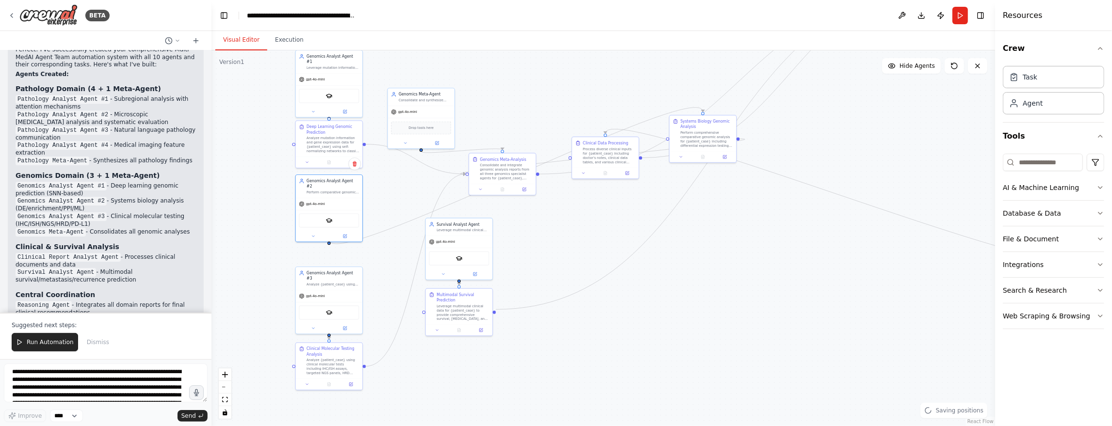
drag, startPoint x: 664, startPoint y: 348, endPoint x: 666, endPoint y: 291, distance: 56.8
click at [666, 291] on div ".deletable-edge-delete-btn { width: 20px; height: 20px; border: 0px solid #ffff…" at bounding box center [603, 238] width 784 height 376
drag, startPoint x: 482, startPoint y: 224, endPoint x: 461, endPoint y: 361, distance: 139.4
click at [468, 387] on div "Survival Analyst Agent" at bounding box center [452, 386] width 52 height 5
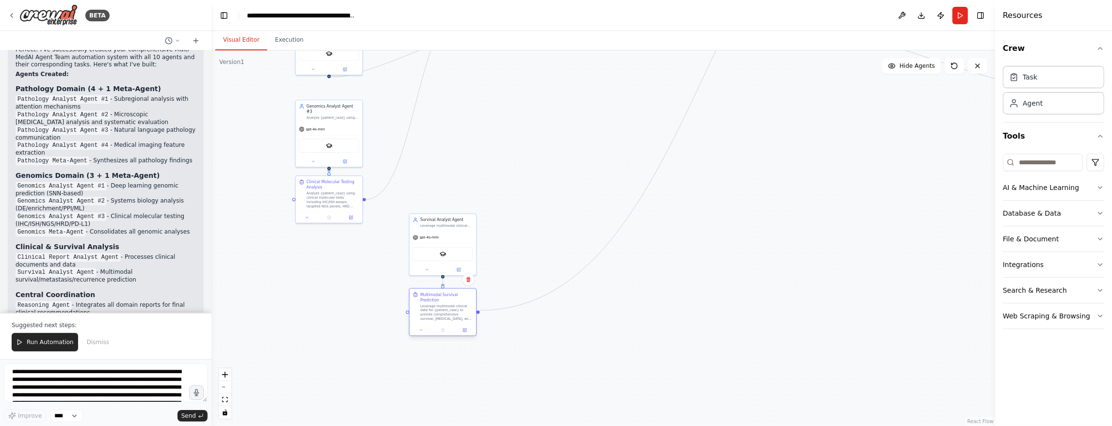
drag, startPoint x: 476, startPoint y: 294, endPoint x: 463, endPoint y: 296, distance: 13.7
click at [463, 296] on div "Multimodal Survival Prediction" at bounding box center [446, 297] width 52 height 11
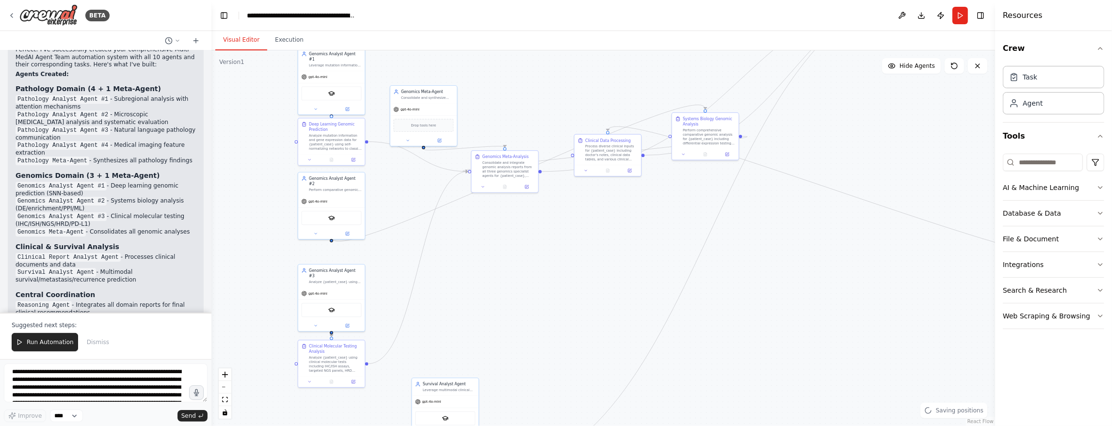
drag, startPoint x: 569, startPoint y: 159, endPoint x: 571, endPoint y: 319, distance: 160.0
click at [571, 319] on div ".deletable-edge-delete-btn { width: 20px; height: 20px; border: 0px solid #ffff…" at bounding box center [603, 238] width 784 height 376
drag, startPoint x: 712, startPoint y: 120, endPoint x: 338, endPoint y: 250, distance: 395.8
click at [338, 250] on div "Systems Biology Genomic Analysis" at bounding box center [335, 250] width 52 height 11
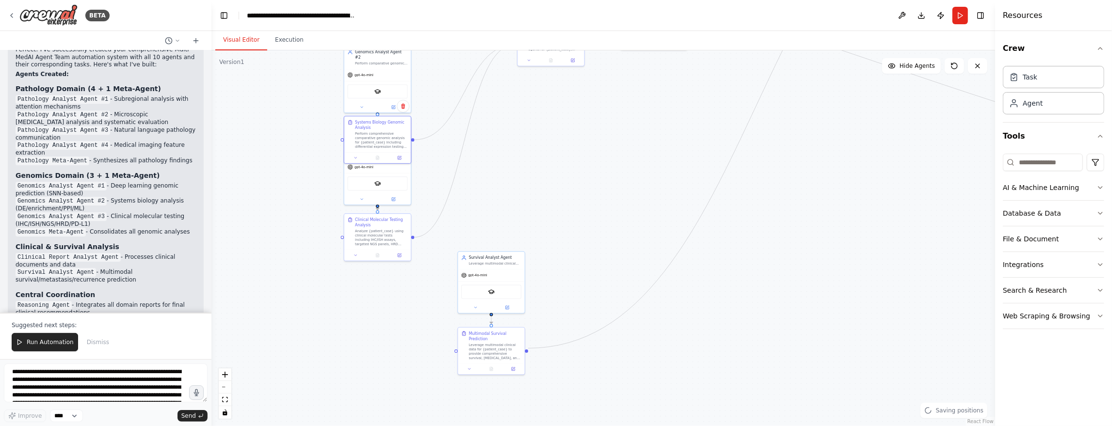
drag, startPoint x: 487, startPoint y: 285, endPoint x: 515, endPoint y: 178, distance: 110.2
click at [529, 164] on div ".deletable-edge-delete-btn { width: 20px; height: 20px; border: 0px solid #ffff…" at bounding box center [603, 238] width 784 height 376
click at [370, 194] on button at bounding box center [361, 197] width 31 height 6
drag, startPoint x: 385, startPoint y: 147, endPoint x: 383, endPoint y: 202, distance: 54.3
click at [383, 206] on div "Analyze {patient_case} using clinical molecular tests and guidelines to identif…" at bounding box center [381, 208] width 52 height 4
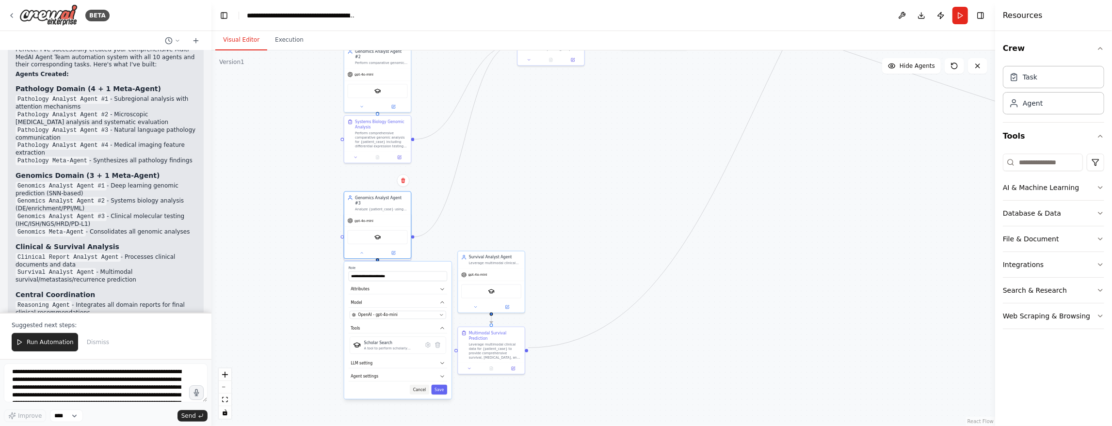
click at [422, 386] on button "Cancel" at bounding box center [419, 390] width 19 height 10
drag, startPoint x: 385, startPoint y: 257, endPoint x: 384, endPoint y: 316, distance: 59.2
click at [384, 316] on div ".deletable-edge-delete-btn { width: 20px; height: 20px; border: 0px solid #ffff…" at bounding box center [603, 238] width 784 height 376
click at [556, 191] on div ".deletable-edge-delete-btn { width: 20px; height: 20px; border: 0px solid #ffff…" at bounding box center [603, 238] width 784 height 376
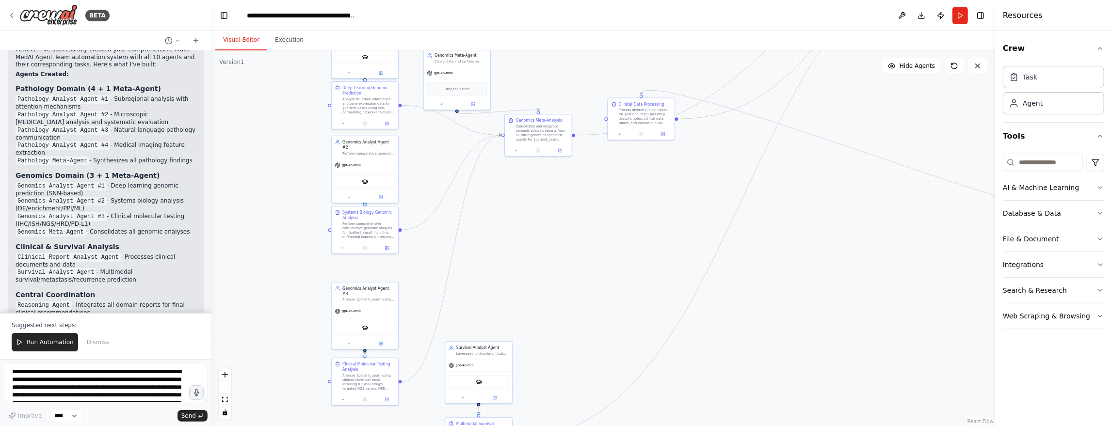
drag, startPoint x: 554, startPoint y: 157, endPoint x: 541, endPoint y: 247, distance: 91.1
click at [541, 247] on div ".deletable-edge-delete-btn { width: 20px; height: 20px; border: 0px solid #ffff…" at bounding box center [603, 238] width 784 height 376
drag, startPoint x: 386, startPoint y: 145, endPoint x: 387, endPoint y: 157, distance: 11.2
click at [387, 161] on div "Perform comparative genomic analysis for {patient_case} using differential expr…" at bounding box center [368, 163] width 52 height 4
drag, startPoint x: 392, startPoint y: 219, endPoint x: 393, endPoint y: 233, distance: 14.6
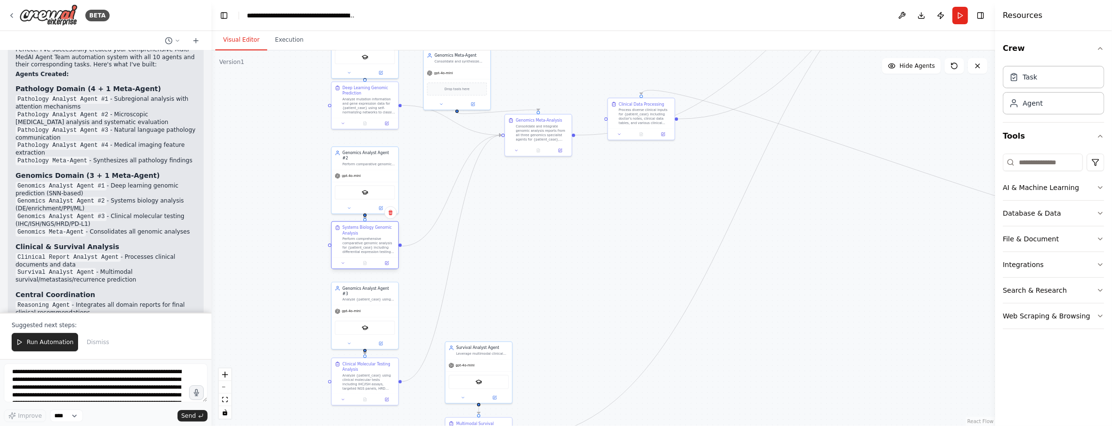
click at [393, 233] on div "Systems Biology Genomic Analysis" at bounding box center [368, 230] width 52 height 11
click at [585, 246] on div ".deletable-edge-delete-btn { width: 20px; height: 20px; border: 0px solid #ffff…" at bounding box center [603, 238] width 784 height 376
click at [379, 371] on div "Clinical Molecular Testing Analysis Analyze {patient_case} using clinical molec…" at bounding box center [368, 374] width 52 height 29
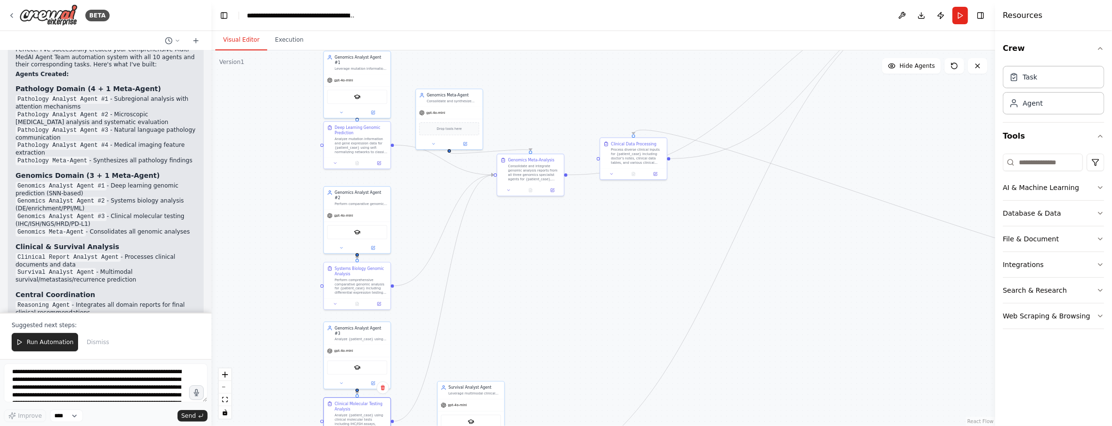
drag, startPoint x: 610, startPoint y: 219, endPoint x: 596, endPoint y: 282, distance: 64.0
click at [596, 282] on div ".deletable-edge-delete-btn { width: 20px; height: 20px; border: 0px solid #ffff…" at bounding box center [603, 238] width 784 height 376
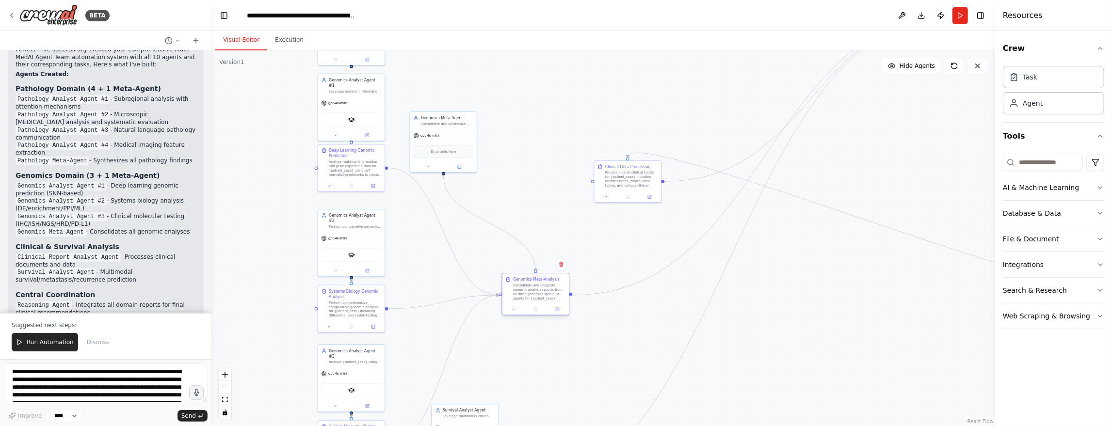
drag, startPoint x: 534, startPoint y: 191, endPoint x: 542, endPoint y: 286, distance: 95.4
click at [542, 286] on div "Consolidate and integrate genomic analysis reports from all three genomics spec…" at bounding box center [539, 291] width 52 height 17
drag, startPoint x: 448, startPoint y: 114, endPoint x: 538, endPoint y: 199, distance: 124.2
click at [538, 199] on div "Genomics Meta-Agent Consolidate and synthesize genomic analysis reports from al…" at bounding box center [535, 206] width 66 height 17
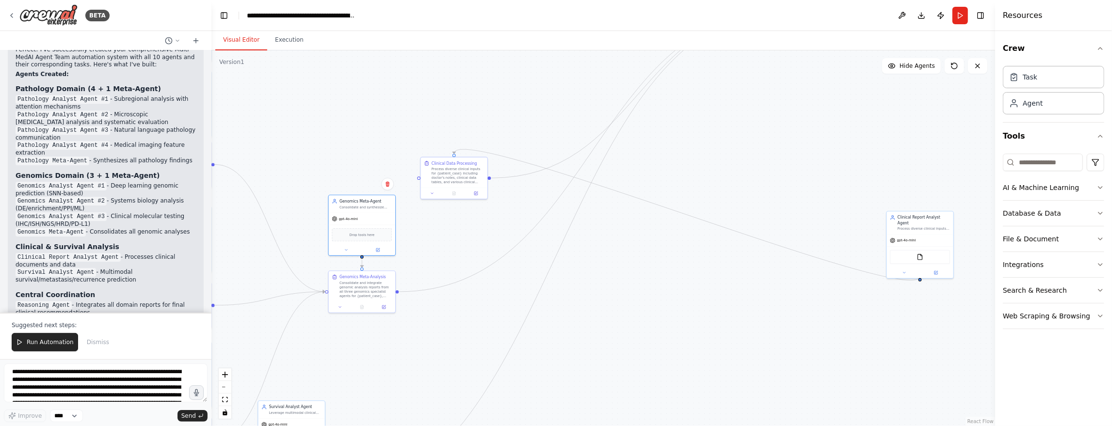
drag, startPoint x: 770, startPoint y: 311, endPoint x: 599, endPoint y: 294, distance: 172.1
click at [599, 294] on div ".deletable-edge-delete-btn { width: 20px; height: 20px; border: 0px solid #ffff…" at bounding box center [603, 238] width 784 height 376
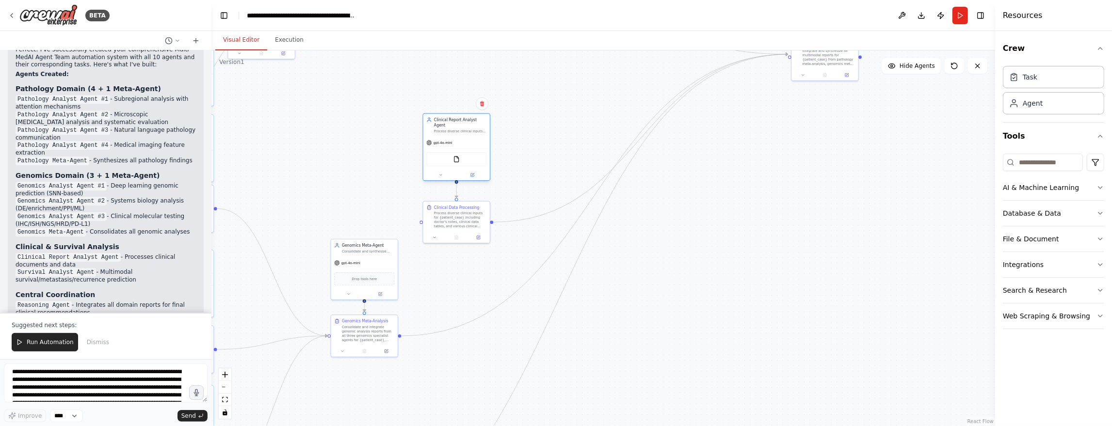
drag, startPoint x: 936, startPoint y: 204, endPoint x: 467, endPoint y: 122, distance: 475.6
click at [467, 122] on div "Clinical Report Analyst Agent" at bounding box center [460, 122] width 52 height 11
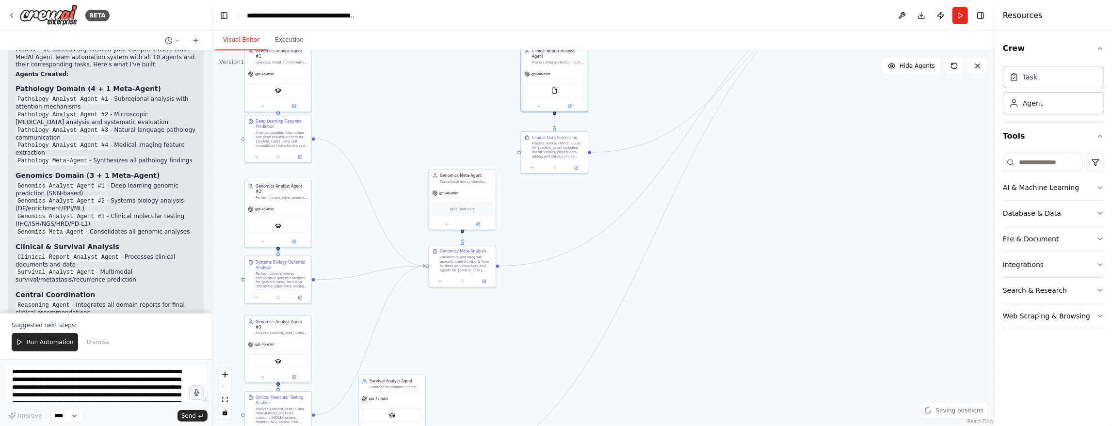
drag, startPoint x: 677, startPoint y: 238, endPoint x: 754, endPoint y: 181, distance: 95.7
click at [754, 184] on div ".deletable-edge-delete-btn { width: 20px; height: 20px; border: 0px solid #ffff…" at bounding box center [603, 238] width 784 height 376
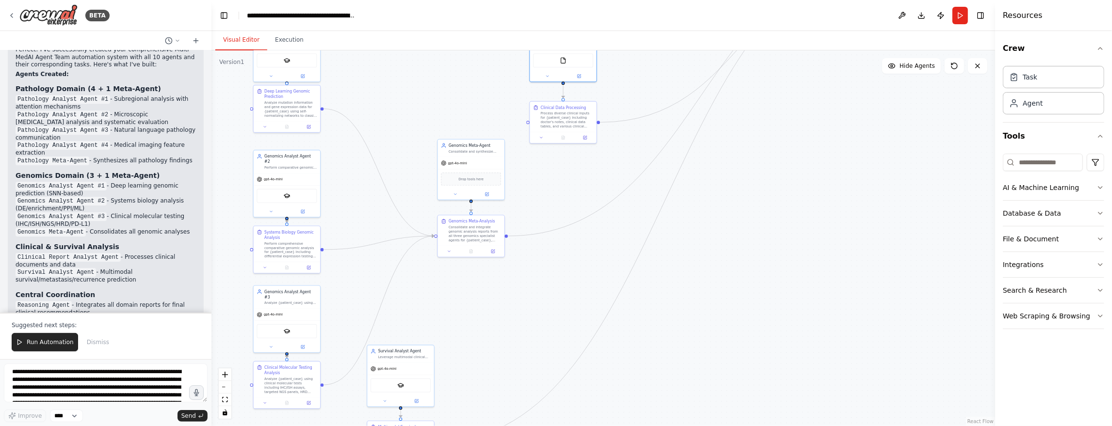
click at [761, 192] on div ".deletable-edge-delete-btn { width: 20px; height: 20px; border: 0px solid #ffff…" at bounding box center [603, 238] width 784 height 376
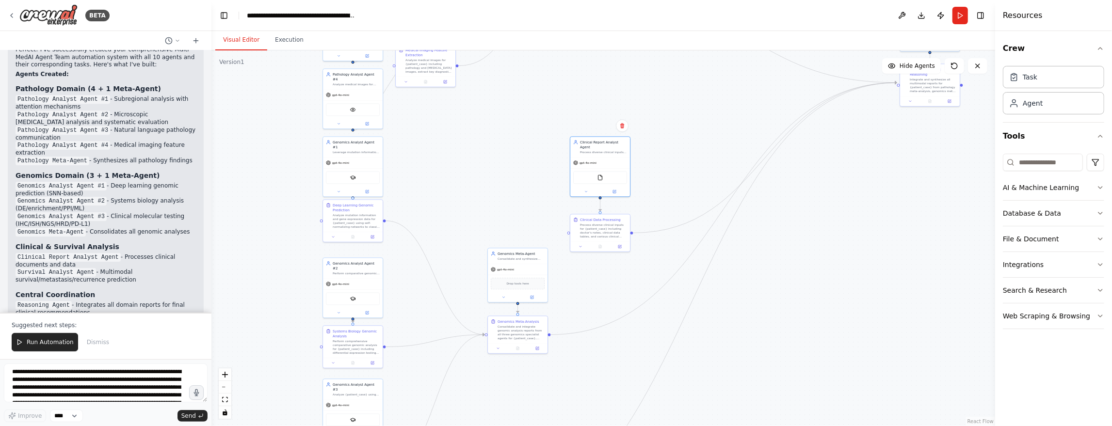
drag, startPoint x: 776, startPoint y: 80, endPoint x: 791, endPoint y: 188, distance: 109.2
click at [791, 188] on div ".deletable-edge-delete-btn { width: 20px; height: 20px; border: 0px solid #ffff…" at bounding box center [603, 238] width 784 height 376
drag, startPoint x: 605, startPoint y: 142, endPoint x: 541, endPoint y: 403, distance: 269.7
click at [541, 403] on div "Clinical Report Analyst Agent" at bounding box center [540, 406] width 47 height 10
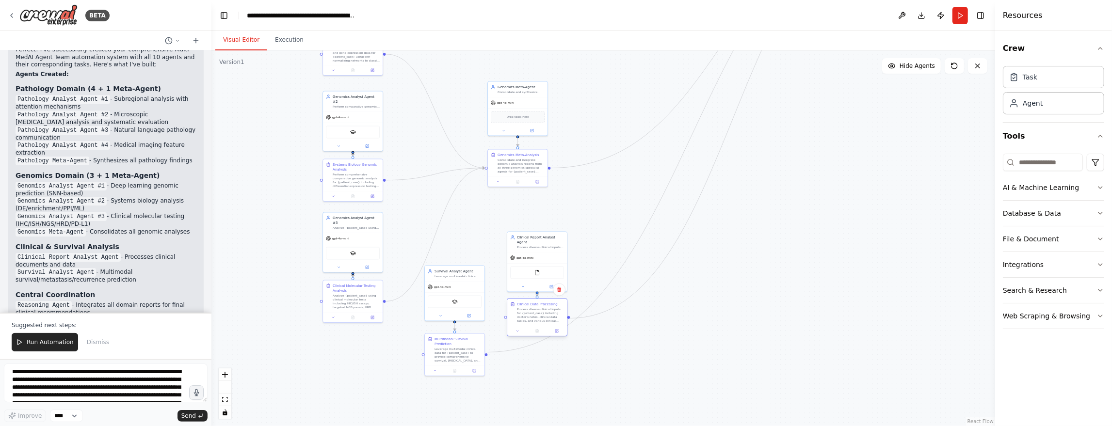
drag, startPoint x: 623, startPoint y: 215, endPoint x: 560, endPoint y: 302, distance: 106.6
click at [560, 302] on div "Clinical Data Processing Process diverse clinical inputs for {patient_case} inc…" at bounding box center [537, 312] width 60 height 27
drag, startPoint x: 469, startPoint y: 270, endPoint x: 651, endPoint y: 387, distance: 215.8
click at [651, 387] on div "Survival Analyst Agent" at bounding box center [637, 387] width 47 height 5
drag, startPoint x: 442, startPoint y: 341, endPoint x: 626, endPoint y: 274, distance: 195.6
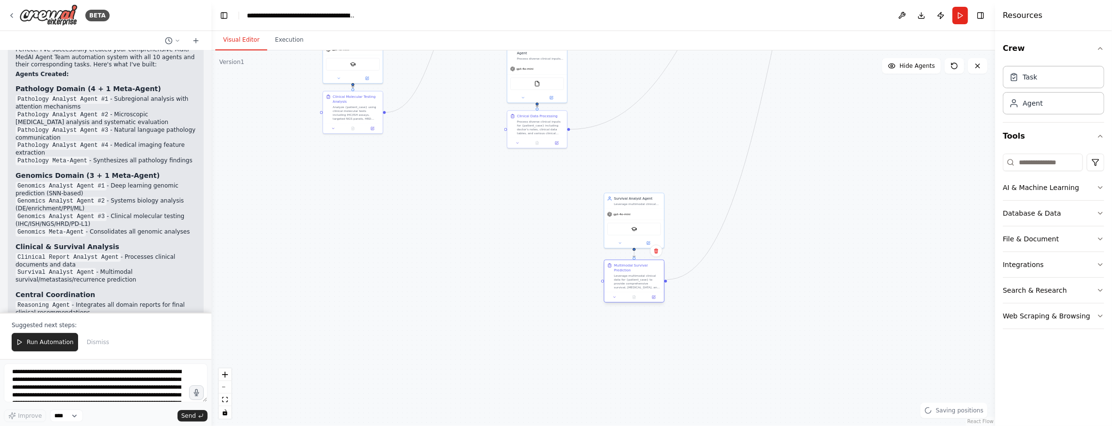
click at [624, 274] on div "Leverage multimodal clinical data for {patient_case} to provide comprehensive s…" at bounding box center [637, 282] width 47 height 16
drag, startPoint x: 803, startPoint y: 259, endPoint x: 795, endPoint y: 322, distance: 63.1
click at [795, 322] on div ".deletable-edge-delete-btn { width: 20px; height: 20px; border: 0px solid #ffff…" at bounding box center [603, 238] width 784 height 376
click at [550, 108] on div "Clinical Report Analyst Agent" at bounding box center [532, 113] width 47 height 10
click at [545, 179] on div "Clinical Data Processing" at bounding box center [529, 178] width 41 height 5
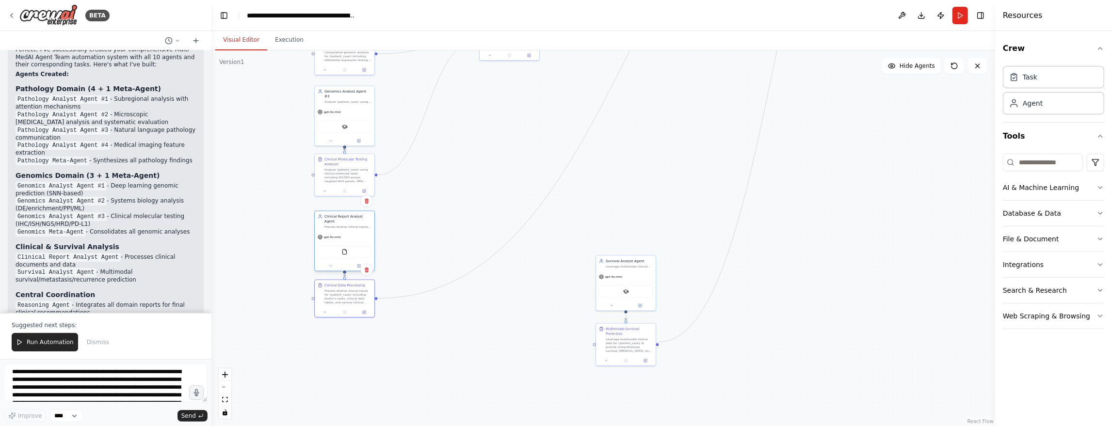
drag, startPoint x: 545, startPoint y: 116, endPoint x: 360, endPoint y: 221, distance: 212.2
click at [360, 225] on div "Process diverse clinical inputs for {patient_case} including doctor's notes and…" at bounding box center [347, 227] width 47 height 4
click at [800, 280] on div ".deletable-edge-delete-btn { width: 20px; height: 20px; border: 0px solid #ffff…" at bounding box center [603, 238] width 784 height 376
drag, startPoint x: 713, startPoint y: 96, endPoint x: 759, endPoint y: 423, distance: 331.1
click at [759, 423] on div ".deletable-edge-delete-btn { width: 20px; height: 20px; border: 0px solid #ffff…" at bounding box center [603, 238] width 784 height 376
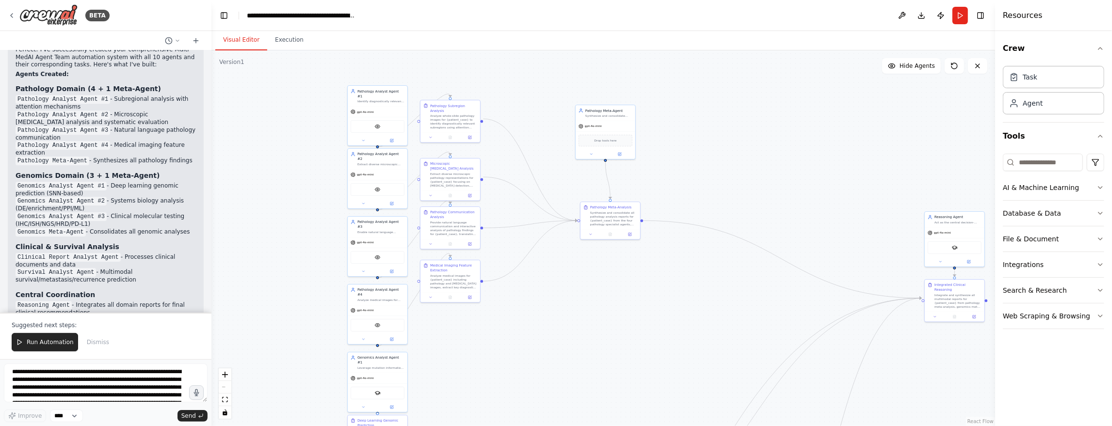
drag, startPoint x: 688, startPoint y: 137, endPoint x: 674, endPoint y: 321, distance: 184.8
click at [674, 321] on div ".deletable-edge-delete-btn { width: 20px; height: 20px; border: 0px solid #ffff…" at bounding box center [603, 238] width 784 height 376
drag, startPoint x: 601, startPoint y: 313, endPoint x: 601, endPoint y: 307, distance: 5.8
click at [601, 307] on div ".deletable-edge-delete-btn { width: 20px; height: 20px; border: 0px solid #ffff…" at bounding box center [603, 238] width 784 height 376
drag, startPoint x: 468, startPoint y: 278, endPoint x: 465, endPoint y: 302, distance: 23.6
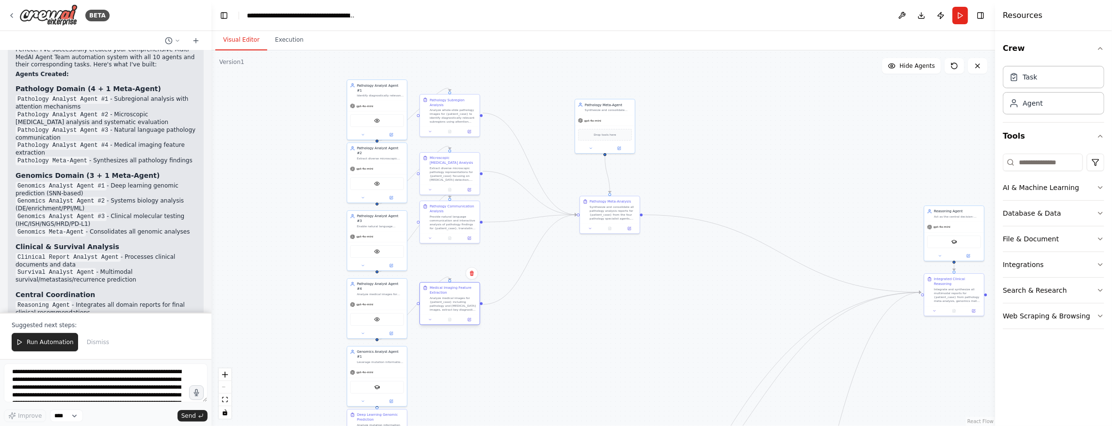
click at [465, 302] on div "Analyze medical images for {patient_case} including pathology and [MEDICAL_DATA…" at bounding box center [453, 304] width 47 height 16
drag, startPoint x: 467, startPoint y: 214, endPoint x: 464, endPoint y: 230, distance: 16.4
click at [464, 230] on div "Provide natural language communication and interactive analysis of pathology fi…" at bounding box center [448, 236] width 47 height 16
drag, startPoint x: 472, startPoint y: 162, endPoint x: 466, endPoint y: 160, distance: 6.6
click at [466, 160] on div "Microscopic [MEDICAL_DATA] Analysis Extract diverse microscopic pathology repre…" at bounding box center [448, 168] width 47 height 26
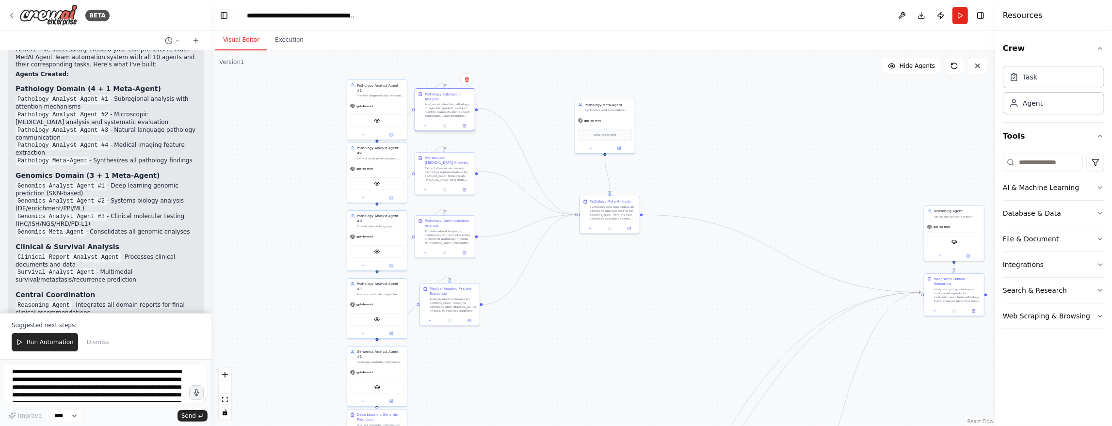
drag, startPoint x: 472, startPoint y: 102, endPoint x: 467, endPoint y: 98, distance: 6.7
click at [467, 98] on div "Pathology Subregion Analysis Analyze whole-slide pathology images for {patient_…" at bounding box center [448, 105] width 47 height 26
click at [462, 290] on div "Medical Imaging Feature Extraction" at bounding box center [453, 291] width 47 height 10
click at [564, 294] on div ".deletable-edge-delete-btn { width: 20px; height: 20px; border: 0px solid #ffff…" at bounding box center [603, 238] width 784 height 376
click at [459, 300] on div "Analyze medical images for {patient_case} including pathology and [MEDICAL_DATA…" at bounding box center [448, 304] width 47 height 16
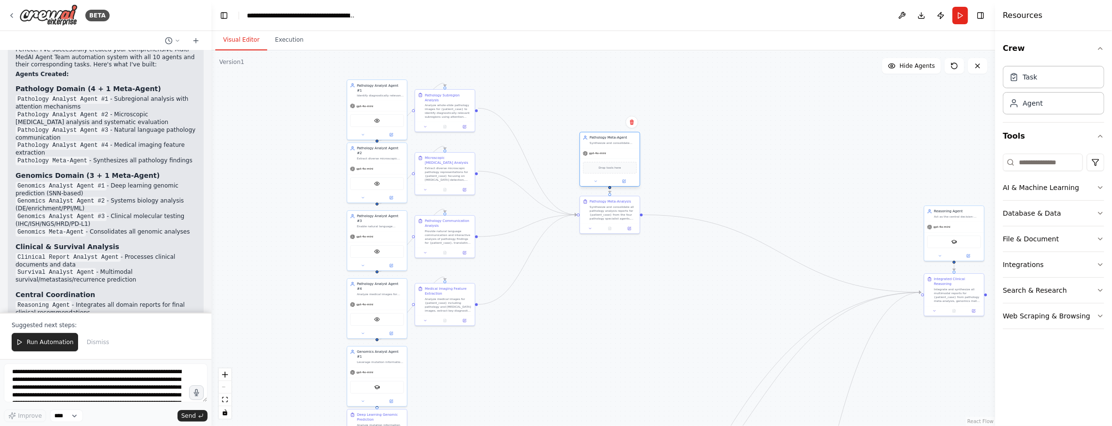
drag, startPoint x: 611, startPoint y: 102, endPoint x: 616, endPoint y: 135, distance: 32.9
click at [616, 135] on div "Pathology Meta-Agent" at bounding box center [613, 137] width 47 height 5
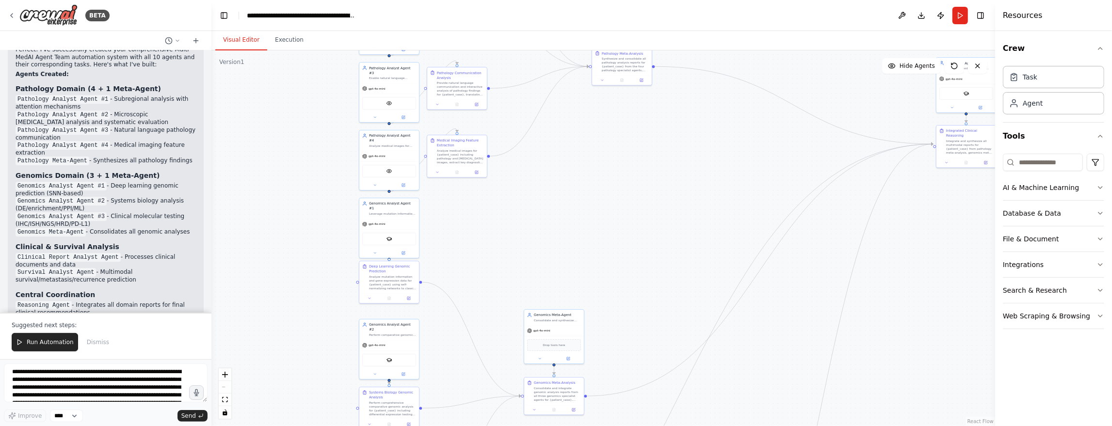
drag, startPoint x: 639, startPoint y: 300, endPoint x: 651, endPoint y: 121, distance: 179.4
click at [651, 117] on div ".deletable-edge-delete-btn { width: 20px; height: 20px; border: 0px solid #ffff…" at bounding box center [603, 238] width 784 height 376
drag, startPoint x: 654, startPoint y: 267, endPoint x: 652, endPoint y: 217, distance: 49.5
click at [652, 217] on div ".deletable-edge-delete-btn { width: 20px; height: 20px; border: 0px solid #ffff…" at bounding box center [603, 238] width 784 height 376
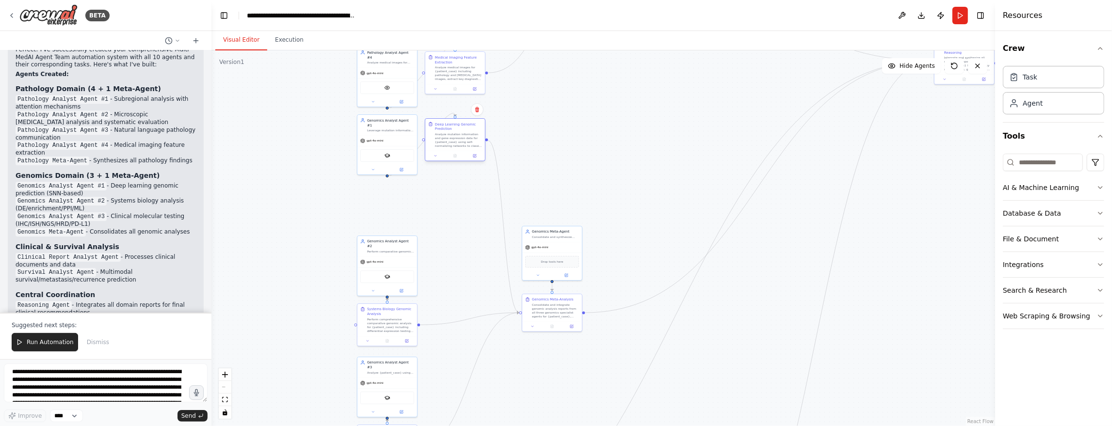
drag, startPoint x: 390, startPoint y: 195, endPoint x: 458, endPoint y: 137, distance: 89.7
click at [458, 137] on div "Analyze mutation information and gene expression data for {patient_case} using …" at bounding box center [458, 140] width 47 height 16
drag, startPoint x: 553, startPoint y: 240, endPoint x: 664, endPoint y: 133, distance: 153.7
click at [664, 133] on div "Genomics Meta-Agent Consolidate and synthesize genomic analysis reports from al…" at bounding box center [664, 132] width 60 height 16
drag, startPoint x: 549, startPoint y: 313, endPoint x: 663, endPoint y: 205, distance: 157.4
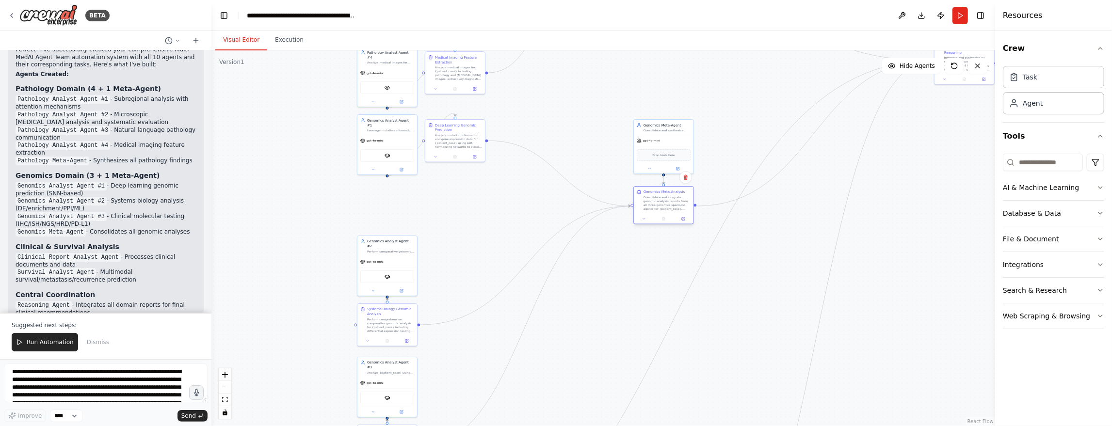
click at [663, 205] on div "Consolidate and integrate genomic analysis reports from all three genomics spec…" at bounding box center [667, 203] width 47 height 16
drag, startPoint x: 402, startPoint y: 252, endPoint x: 401, endPoint y: 209, distance: 43.2
click at [401, 212] on div "gpt-4o-mini" at bounding box center [387, 217] width 60 height 11
drag, startPoint x: 392, startPoint y: 321, endPoint x: 462, endPoint y: 211, distance: 130.0
click at [462, 211] on div "Perform comprehensive comparative genomic analysis for {patient_case} including…" at bounding box center [458, 218] width 47 height 16
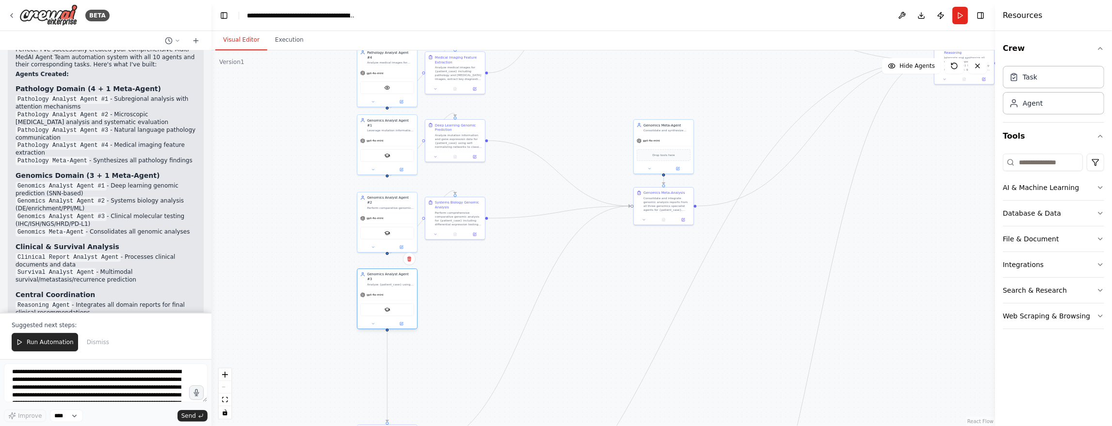
drag, startPoint x: 397, startPoint y: 372, endPoint x: 397, endPoint y: 285, distance: 87.8
click at [397, 290] on div "gpt-4o-mini" at bounding box center [387, 295] width 60 height 11
drag, startPoint x: 587, startPoint y: 357, endPoint x: 570, endPoint y: 285, distance: 74.2
click at [588, 273] on div ".deletable-edge-delete-btn { width: 20px; height: 20px; border: 0px solid #ffff…" at bounding box center [603, 238] width 784 height 376
drag, startPoint x: 399, startPoint y: 361, endPoint x: 468, endPoint y: 211, distance: 164.7
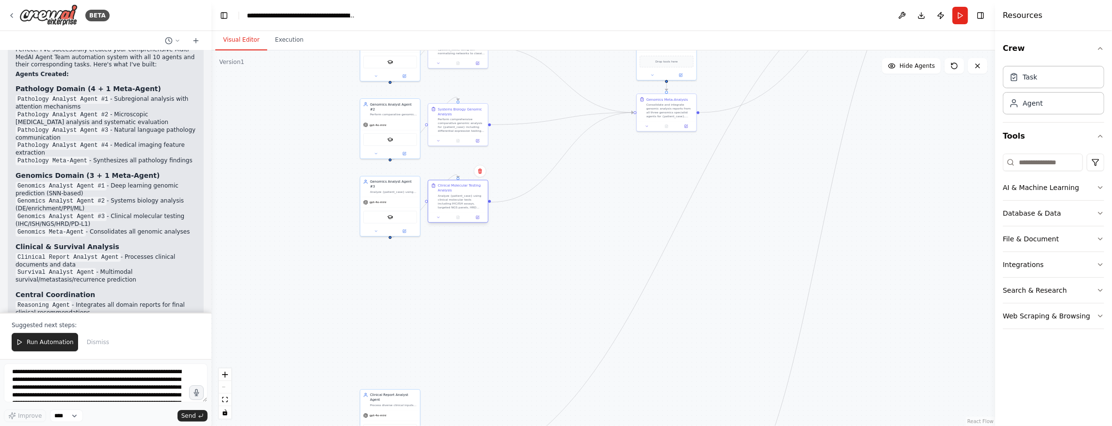
click at [468, 211] on div "Clinical Molecular Testing Analysis Analyze {patient_case} using clinical molec…" at bounding box center [458, 196] width 60 height 32
click at [496, 285] on div ".deletable-edge-delete-btn { width: 20px; height: 20px; border: 0px solid #ffff…" at bounding box center [603, 238] width 784 height 376
drag, startPoint x: 395, startPoint y: 406, endPoint x: 393, endPoint y: 276, distance: 130.0
click at [393, 279] on div "gpt-4o-mini" at bounding box center [390, 284] width 60 height 11
drag, startPoint x: 672, startPoint y: 376, endPoint x: 676, endPoint y: 235, distance: 141.2
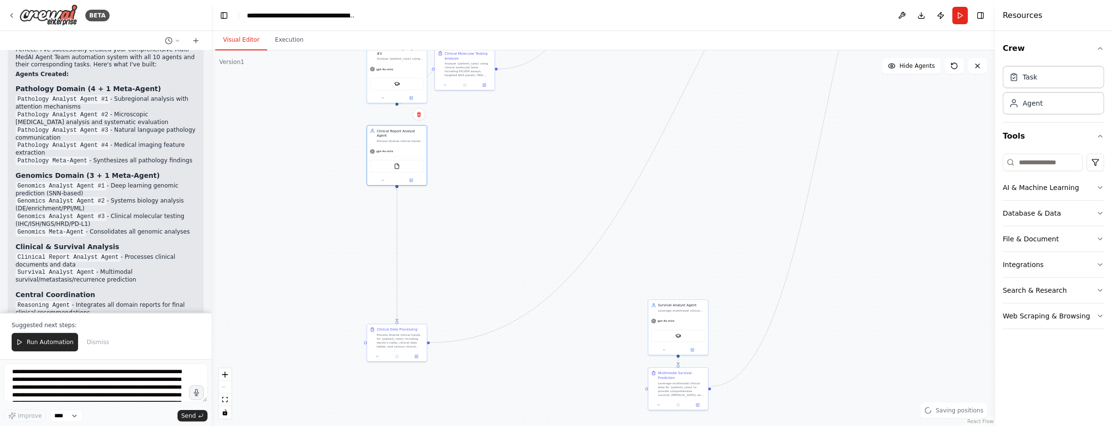
click at [677, 232] on div ".deletable-edge-delete-btn { width: 20px; height: 20px; border: 0px solid #ffff…" at bounding box center [603, 238] width 784 height 376
drag, startPoint x: 405, startPoint y: 331, endPoint x: 477, endPoint y: 141, distance: 203.7
click at [477, 141] on div "Process diverse clinical inputs for {patient_case} including doctor's notes, cl…" at bounding box center [472, 139] width 47 height 16
drag, startPoint x: 637, startPoint y: 153, endPoint x: 596, endPoint y: 332, distance: 183.1
click at [596, 332] on div ".deletable-edge-delete-btn { width: 20px; height: 20px; border: 0px solid #ffff…" at bounding box center [603, 238] width 784 height 376
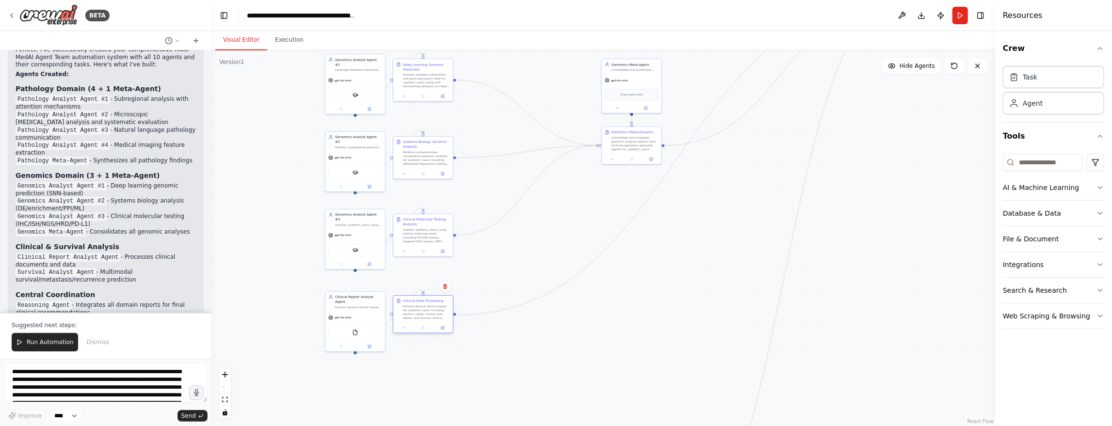
drag, startPoint x: 439, startPoint y: 316, endPoint x: 435, endPoint y: 312, distance: 5.5
click at [435, 312] on div "Process diverse clinical inputs for {patient_case} including doctor's notes, cl…" at bounding box center [426, 313] width 47 height 16
drag, startPoint x: 715, startPoint y: 232, endPoint x: 706, endPoint y: 314, distance: 82.4
click at [706, 314] on div ".deletable-edge-delete-btn { width: 20px; height: 20px; border: 0px solid #ffff…" at bounding box center [603, 238] width 784 height 376
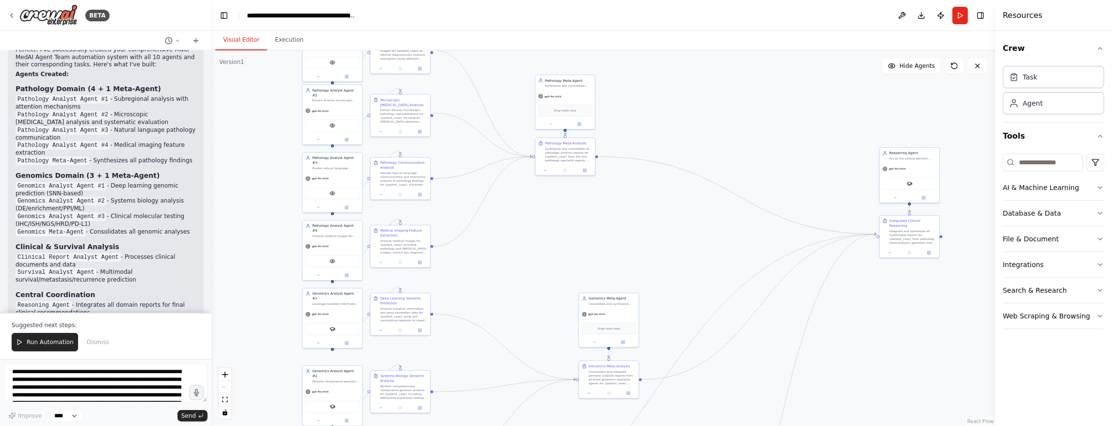
drag, startPoint x: 891, startPoint y: 241, endPoint x: 867, endPoint y: 391, distance: 152.2
click at [877, 401] on div ".deletable-edge-delete-btn { width: 20px; height: 20px; border: 0px solid #ffff…" at bounding box center [603, 238] width 784 height 376
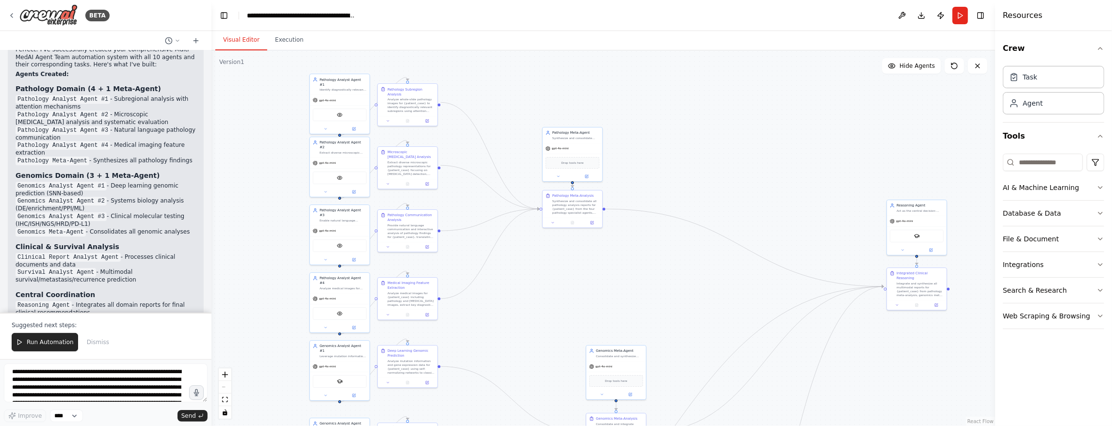
drag, startPoint x: 788, startPoint y: 126, endPoint x: 795, endPoint y: 170, distance: 44.7
click at [795, 170] on div ".deletable-edge-delete-btn { width: 20px; height: 20px; border: 0px solid #ffff…" at bounding box center [603, 238] width 784 height 376
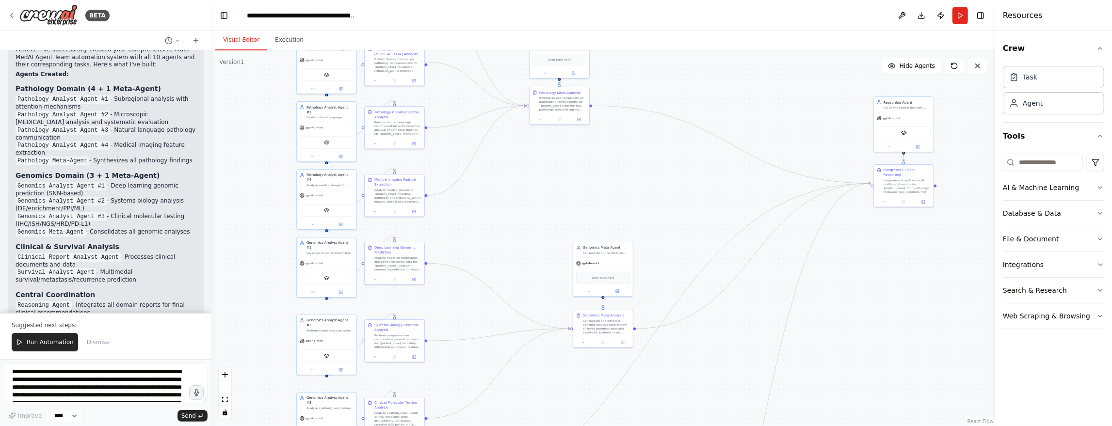
drag, startPoint x: 770, startPoint y: 186, endPoint x: 757, endPoint y: 82, distance: 104.6
click at [757, 82] on div ".deletable-edge-delete-btn { width: 20px; height: 20px; border: 0px solid #ffff…" at bounding box center [603, 238] width 784 height 376
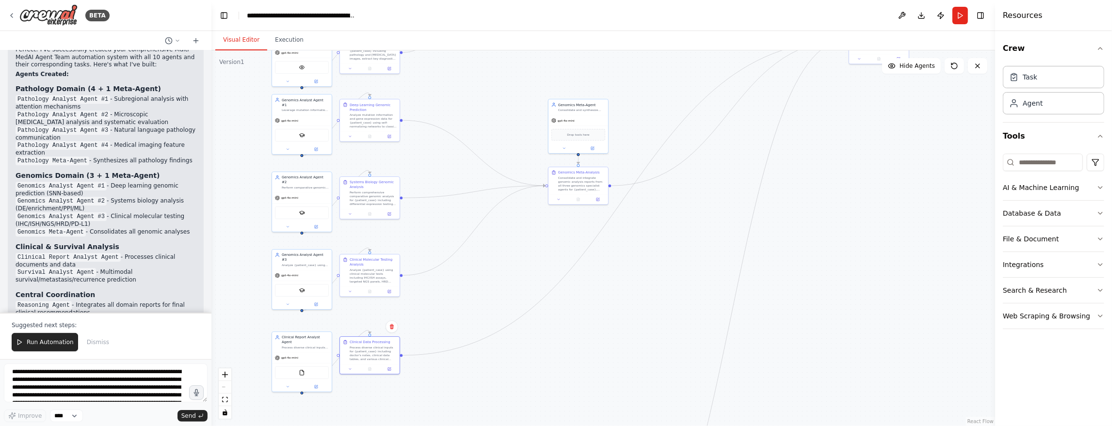
drag, startPoint x: 828, startPoint y: 345, endPoint x: 803, endPoint y: 205, distance: 142.5
click at [803, 205] on div ".deletable-edge-delete-btn { width: 20px; height: 20px; border: 0px solid #ffff…" at bounding box center [603, 238] width 784 height 376
drag, startPoint x: 827, startPoint y: 304, endPoint x: 846, endPoint y: 145, distance: 159.7
click at [846, 145] on div ".deletable-edge-delete-btn { width: 20px; height: 20px; border: 0px solid #ffff…" at bounding box center [603, 238] width 784 height 376
drag, startPoint x: 808, startPoint y: 286, endPoint x: 810, endPoint y: 188, distance: 97.5
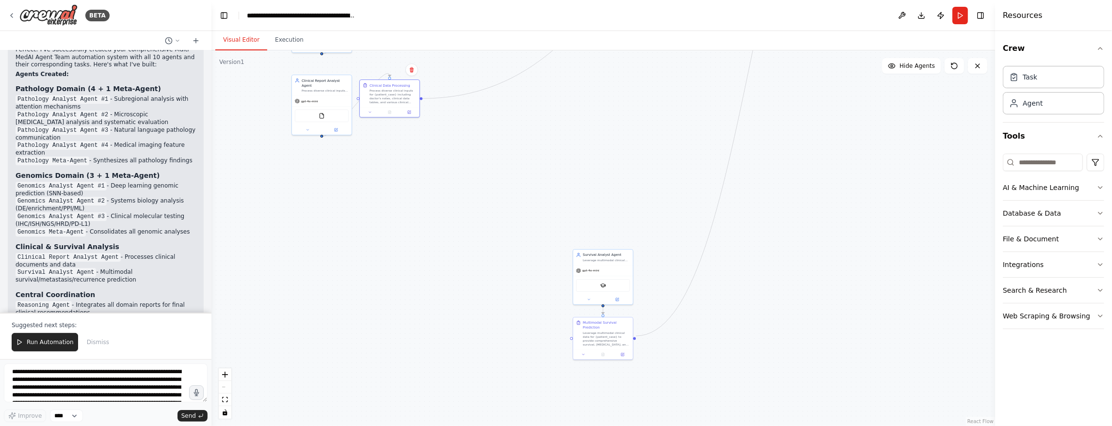
click at [810, 189] on div ".deletable-edge-delete-btn { width: 20px; height: 20px; border: 0px solid #ffff…" at bounding box center [603, 238] width 784 height 376
click at [624, 251] on div "Leverage multimodal clinical data for {patient_case} to provide survival, [MEDI…" at bounding box center [607, 252] width 47 height 4
click at [607, 323] on div "Leverage multimodal clinical data for {patient_case} to provide comprehensive s…" at bounding box center [607, 331] width 47 height 16
click at [625, 260] on div "Survival Analyst Agent Leverage multimodal clinical data for {patient_case} to …" at bounding box center [604, 254] width 60 height 16
click at [400, 96] on div "Process diverse clinical inputs for {patient_case} including doctor's notes, cl…" at bounding box center [394, 93] width 47 height 16
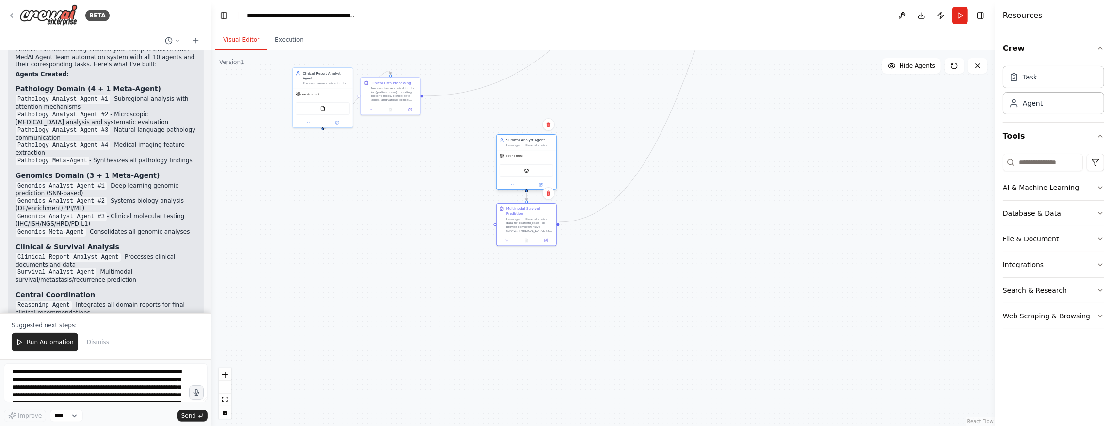
drag, startPoint x: 614, startPoint y: 267, endPoint x: 539, endPoint y: 166, distance: 125.5
click at [533, 158] on div "gpt-4o-mini" at bounding box center [527, 156] width 60 height 11
drag, startPoint x: 765, startPoint y: 218, endPoint x: 716, endPoint y: 388, distance: 177.7
click at [716, 388] on div ".deletable-edge-delete-btn { width: 20px; height: 20px; border: 0px solid #ffff…" at bounding box center [603, 238] width 784 height 376
drag, startPoint x: 483, startPoint y: 322, endPoint x: 574, endPoint y: 250, distance: 115.7
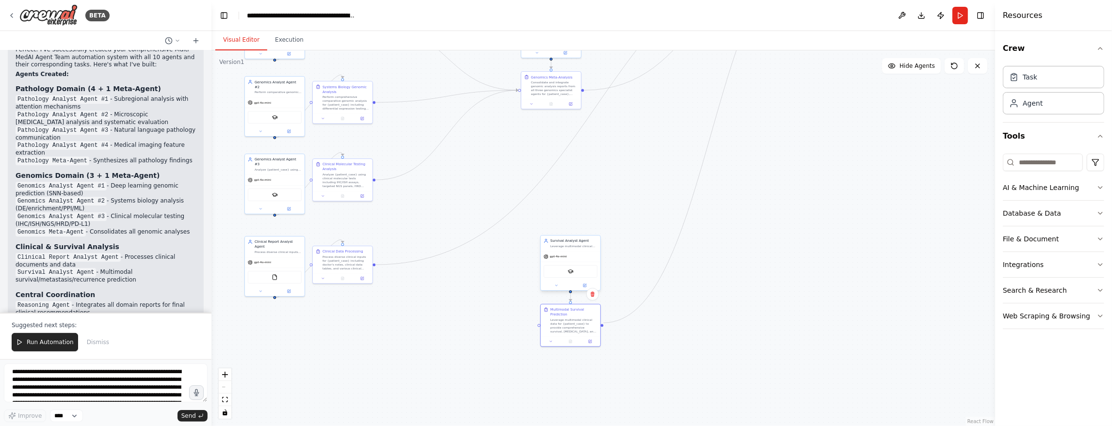
click at [574, 250] on div "Survival Analyst Agent Leverage multimodal clinical data for {patient_case} to …" at bounding box center [571, 244] width 60 height 16
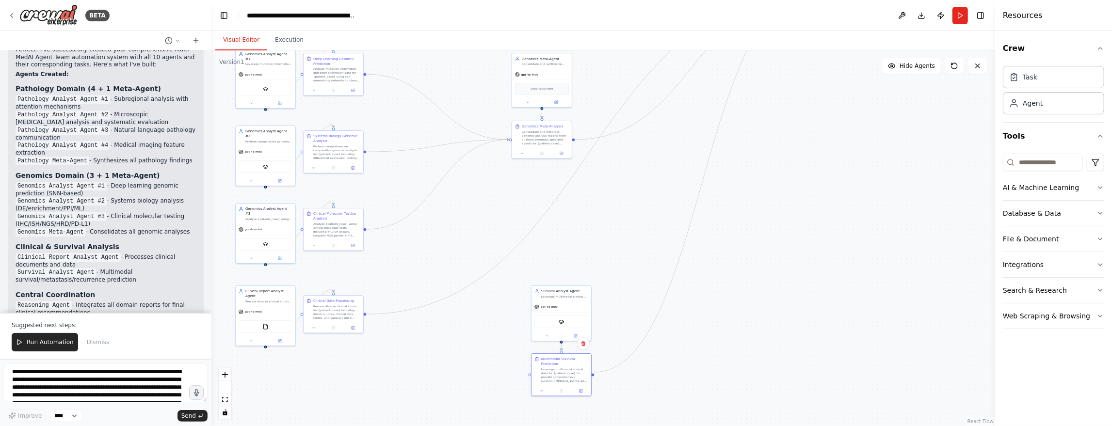
drag, startPoint x: 807, startPoint y: 209, endPoint x: 798, endPoint y: 258, distance: 50.3
click at [798, 258] on div ".deletable-edge-delete-btn { width: 20px; height: 20px; border: 0px solid #ffff…" at bounding box center [603, 238] width 784 height 376
drag, startPoint x: 578, startPoint y: 297, endPoint x: 773, endPoint y: 338, distance: 198.8
click at [773, 338] on div "Leverage multimodal clinical data for {patient_case} to provide survival, [MEDI…" at bounding box center [758, 340] width 47 height 4
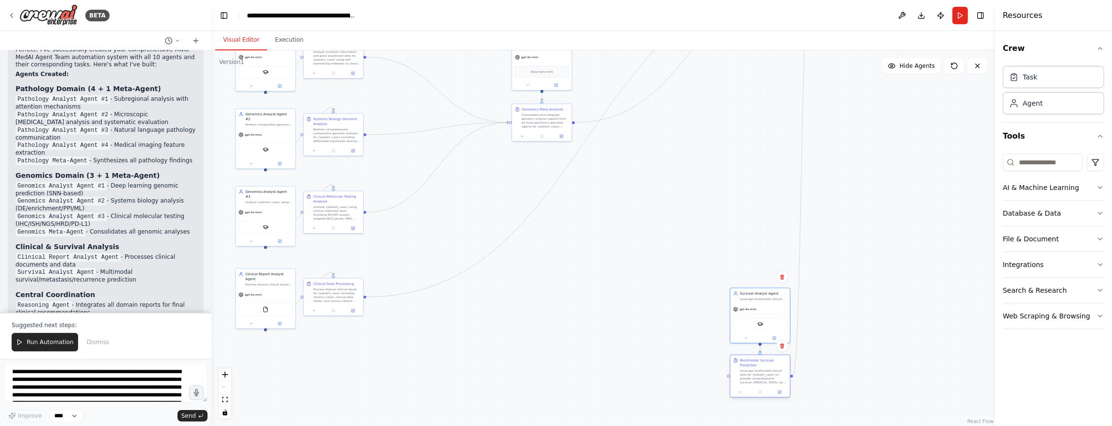
drag, startPoint x: 748, startPoint y: 415, endPoint x: 751, endPoint y: 373, distance: 42.3
click at [751, 373] on div "Leverage multimodal clinical data for {patient_case} to provide comprehensive s…" at bounding box center [763, 377] width 47 height 16
click at [885, 336] on div ".deletable-edge-delete-btn { width: 20px; height: 20px; border: 0px solid #ffff…" at bounding box center [603, 238] width 784 height 376
drag, startPoint x: 711, startPoint y: 365, endPoint x: 776, endPoint y: 305, distance: 88.6
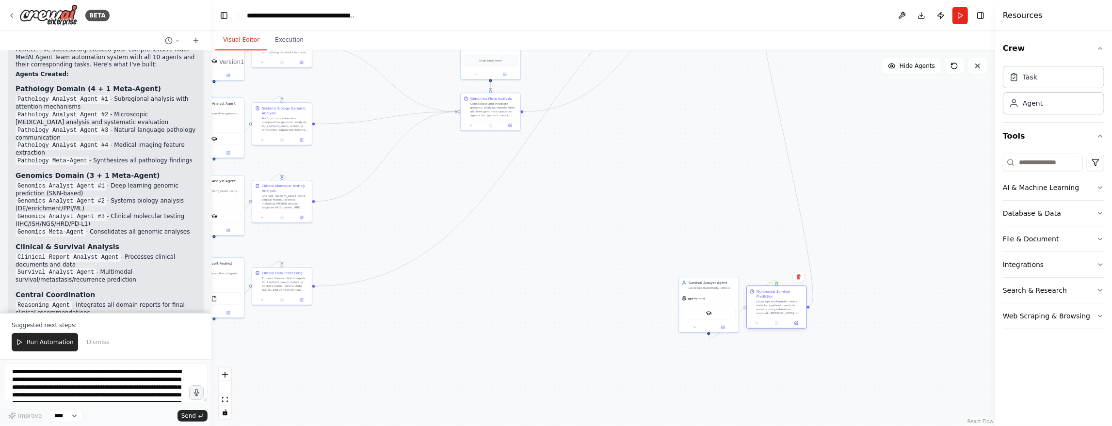
click at [776, 305] on div "Leverage multimodal clinical data for {patient_case} to provide comprehensive s…" at bounding box center [780, 308] width 47 height 16
drag, startPoint x: 686, startPoint y: 211, endPoint x: 678, endPoint y: 363, distance: 151.5
click at [678, 363] on div ".deletable-edge-delete-btn { width: 20px; height: 20px; border: 0px solid #ffff…" at bounding box center [603, 238] width 784 height 376
drag, startPoint x: 861, startPoint y: 381, endPoint x: 850, endPoint y: 214, distance: 166.7
click at [850, 214] on div ".deletable-edge-delete-btn { width: 20px; height: 20px; border: 0px solid #ffff…" at bounding box center [603, 238] width 784 height 376
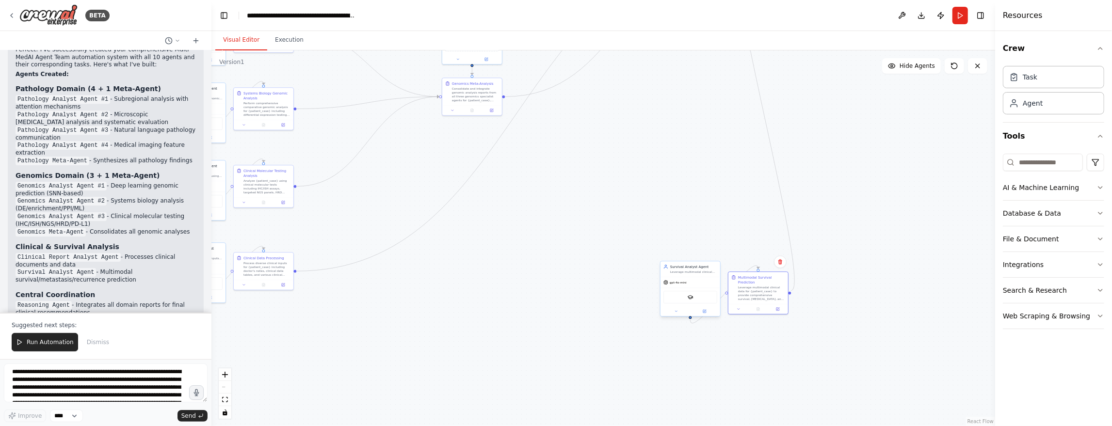
click at [684, 275] on div "Survival Analyst Agent Leverage multimodal clinical data for {patient_case} to …" at bounding box center [691, 269] width 60 height 16
click at [755, 273] on div "Multimodal Survival Prediction Leverage multimodal clinical data for {patient_c…" at bounding box center [758, 287] width 60 height 32
click at [757, 285] on div "Leverage multimodal clinical data for {patient_case} to provide comprehensive s…" at bounding box center [761, 293] width 47 height 16
drag, startPoint x: 757, startPoint y: 280, endPoint x: 709, endPoint y: 281, distance: 48.0
click at [709, 285] on div "Leverage multimodal clinical data for {patient_case} to provide comprehensive s…" at bounding box center [713, 293] width 47 height 16
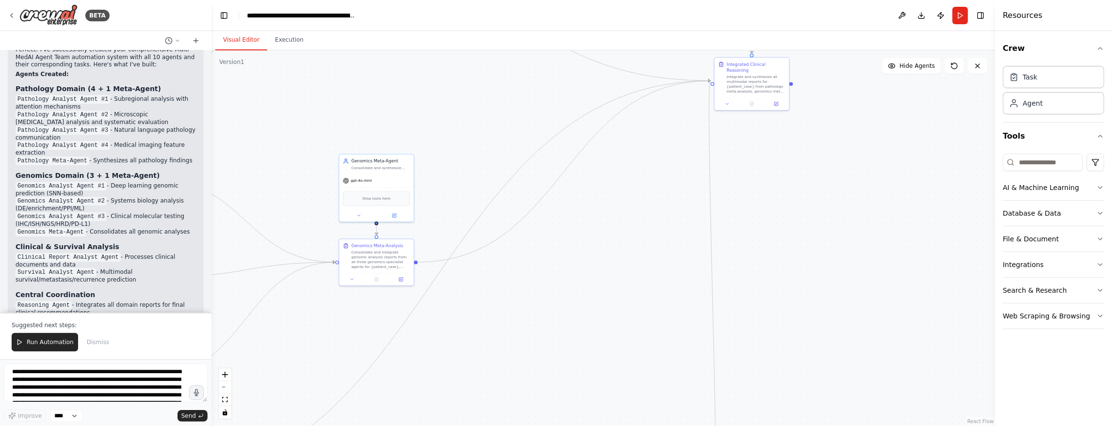
drag, startPoint x: 835, startPoint y: 171, endPoint x: 837, endPoint y: 372, distance: 201.3
click at [837, 372] on div ".deletable-edge-delete-btn { width: 20px; height: 20px; border: 0px solid #ffff…" at bounding box center [603, 238] width 784 height 376
click at [228, 389] on button "zoom out" at bounding box center [225, 387] width 13 height 13
click at [228, 389] on div "React Flow controls" at bounding box center [225, 394] width 13 height 50
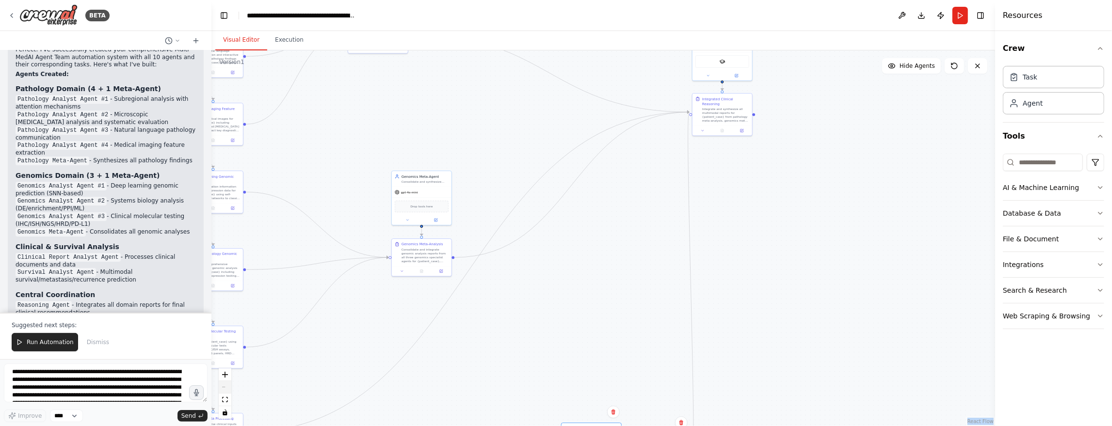
click at [228, 389] on div "React Flow controls" at bounding box center [225, 394] width 13 height 50
drag, startPoint x: 698, startPoint y: 229, endPoint x: 905, endPoint y: 278, distance: 212.3
click at [905, 278] on div ".deletable-edge-delete-btn { width: 20px; height: 20px; border: 0px solid #ffff…" at bounding box center [603, 238] width 784 height 376
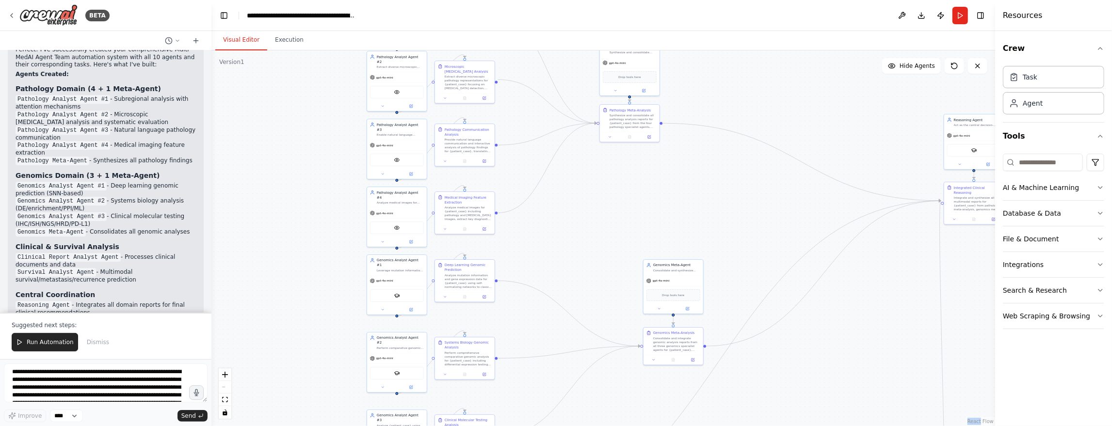
drag, startPoint x: 725, startPoint y: 167, endPoint x: 770, endPoint y: 207, distance: 60.1
click at [770, 207] on div ".deletable-edge-delete-btn { width: 20px; height: 20px; border: 0px solid #ffff…" at bounding box center [603, 238] width 784 height 376
drag, startPoint x: 740, startPoint y: 240, endPoint x: 743, endPoint y: 166, distance: 74.3
click at [743, 166] on div ".deletable-edge-delete-btn { width: 20px; height: 20px; border: 0px solid #ffff…" at bounding box center [603, 238] width 784 height 376
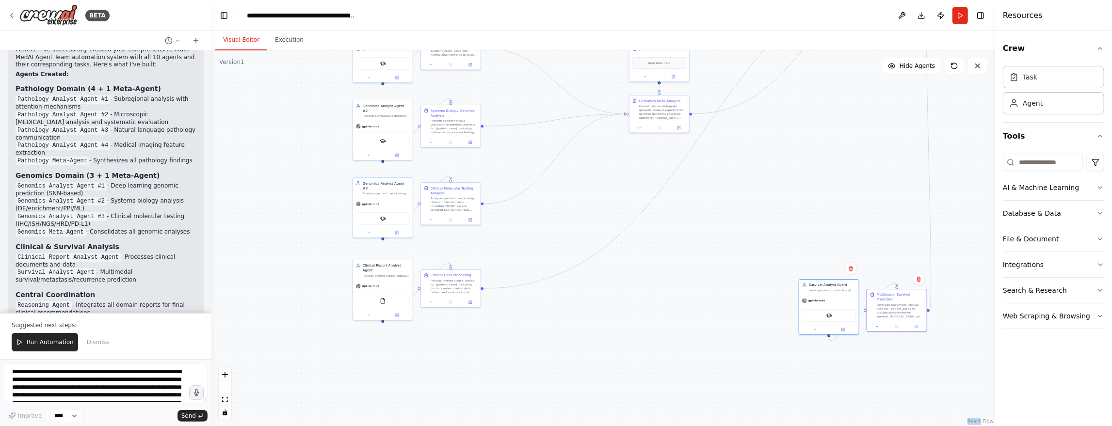
drag, startPoint x: 756, startPoint y: 285, endPoint x: 746, endPoint y: 221, distance: 64.7
click at [746, 221] on div ".deletable-edge-delete-btn { width: 20px; height: 20px; border: 0px solid #ffff…" at bounding box center [603, 238] width 784 height 376
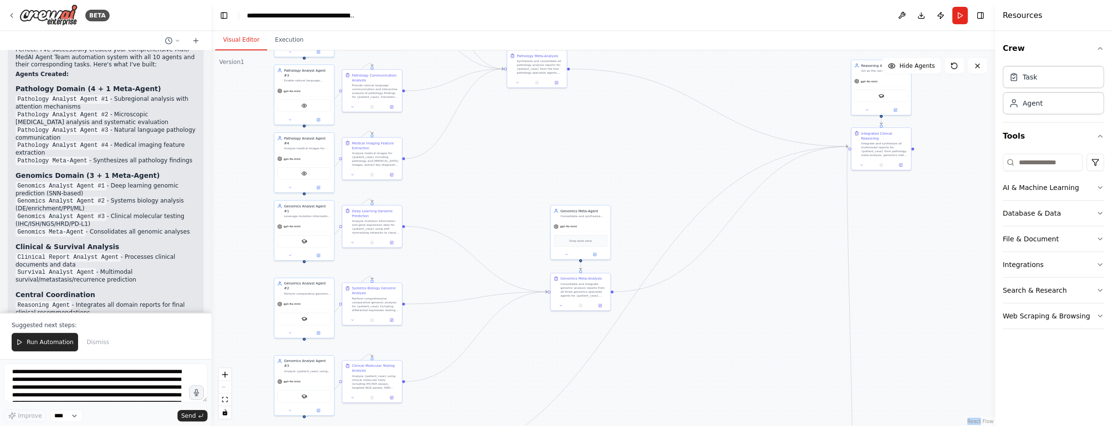
drag, startPoint x: 806, startPoint y: 203, endPoint x: 733, endPoint y: 369, distance: 181.1
click at [734, 371] on div ".deletable-edge-delete-btn { width: 20px; height: 20px; border: 0px solid #ffff…" at bounding box center [603, 238] width 784 height 376
drag, startPoint x: 680, startPoint y: 232, endPoint x: 725, endPoint y: 301, distance: 82.1
click at [725, 301] on div ".deletable-edge-delete-btn { width: 20px; height: 20px; border: 0px solid #ffff…" at bounding box center [603, 238] width 784 height 376
drag, startPoint x: 690, startPoint y: 268, endPoint x: 691, endPoint y: 258, distance: 10.3
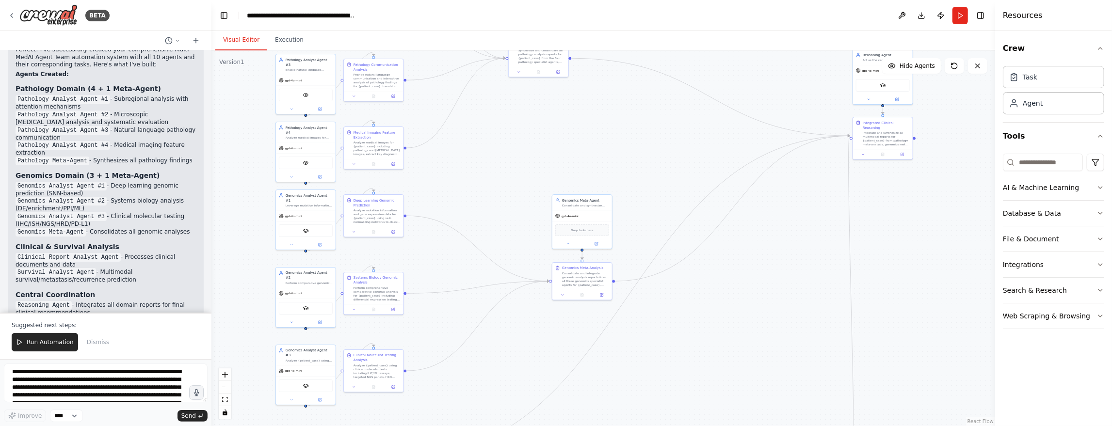
click at [691, 258] on div ".deletable-edge-delete-btn { width: 20px; height: 20px; border: 0px solid #ffff…" at bounding box center [603, 238] width 784 height 376
drag, startPoint x: 593, startPoint y: 278, endPoint x: 594, endPoint y: 273, distance: 6.0
click at [594, 273] on div "Consolidate and integrate genomic analysis reports from all three genomics spec…" at bounding box center [585, 274] width 47 height 16
drag, startPoint x: 700, startPoint y: 119, endPoint x: 699, endPoint y: 183, distance: 64.0
click at [699, 183] on div ".deletable-edge-delete-btn { width: 20px; height: 20px; border: 0px solid #ffff…" at bounding box center [603, 238] width 784 height 376
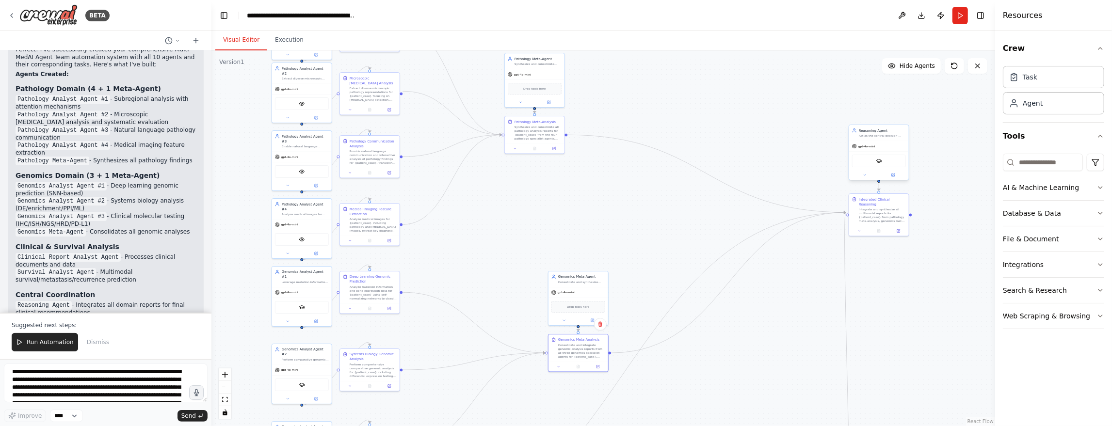
click at [892, 145] on div "gpt-4o-mini" at bounding box center [879, 146] width 60 height 11
click at [887, 225] on div at bounding box center [879, 230] width 60 height 10
drag, startPoint x: 899, startPoint y: 141, endPoint x: 899, endPoint y: 148, distance: 7.3
click at [899, 148] on div "gpt-4o-mini" at bounding box center [879, 151] width 60 height 11
click at [583, 356] on div "Consolidate and integrate genomic analysis reports from all three genomics spec…" at bounding box center [581, 355] width 47 height 16
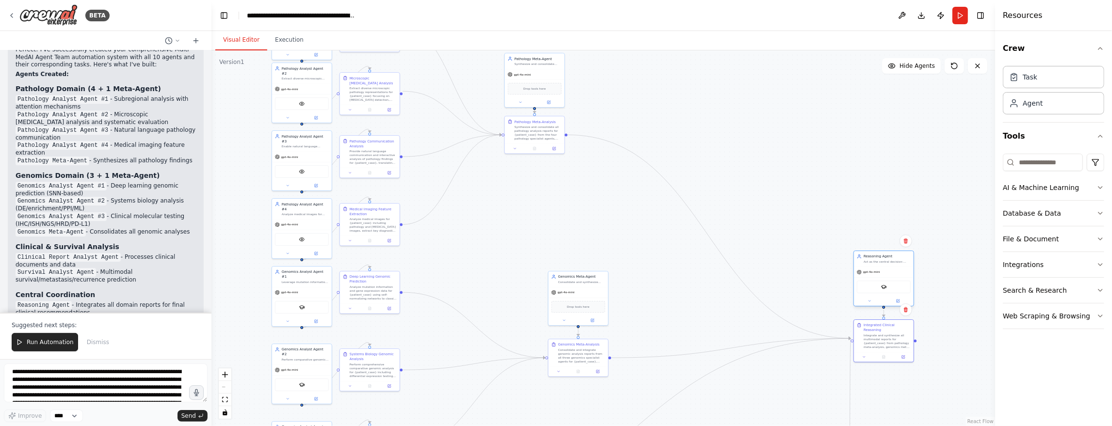
drag, startPoint x: 893, startPoint y: 146, endPoint x: 895, endPoint y: 270, distance: 123.2
click at [895, 270] on div "gpt-4o-mini" at bounding box center [884, 272] width 60 height 11
drag, startPoint x: 895, startPoint y: 256, endPoint x: 896, endPoint y: 281, distance: 25.7
click at [896, 281] on div "Reasoning Agent" at bounding box center [887, 280] width 47 height 5
click at [960, 284] on div ".deletable-edge-delete-btn { width: 20px; height: 20px; border: 0px solid #ffff…" at bounding box center [603, 238] width 784 height 376
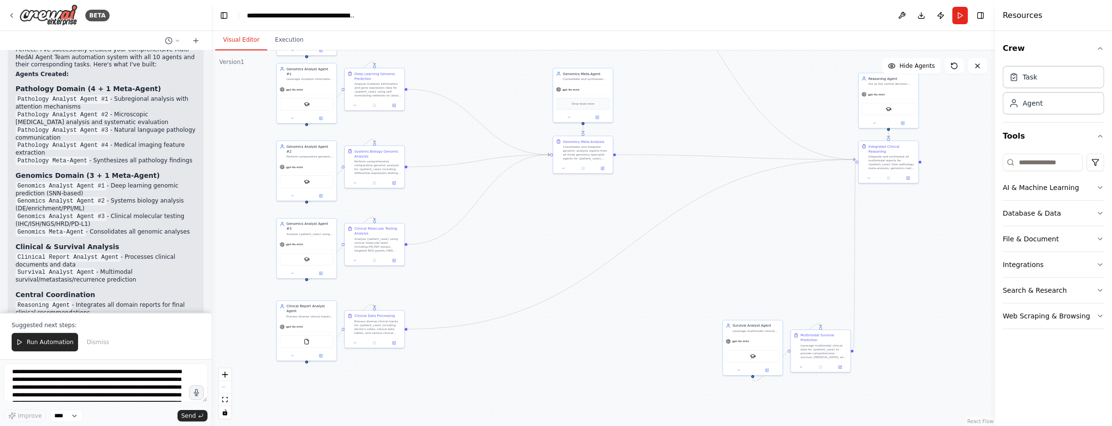
drag, startPoint x: 945, startPoint y: 334, endPoint x: 950, endPoint y: 131, distance: 203.3
click at [950, 131] on div ".deletable-edge-delete-btn { width: 20px; height: 20px; border: 0px solid #ffff…" at bounding box center [603, 238] width 784 height 376
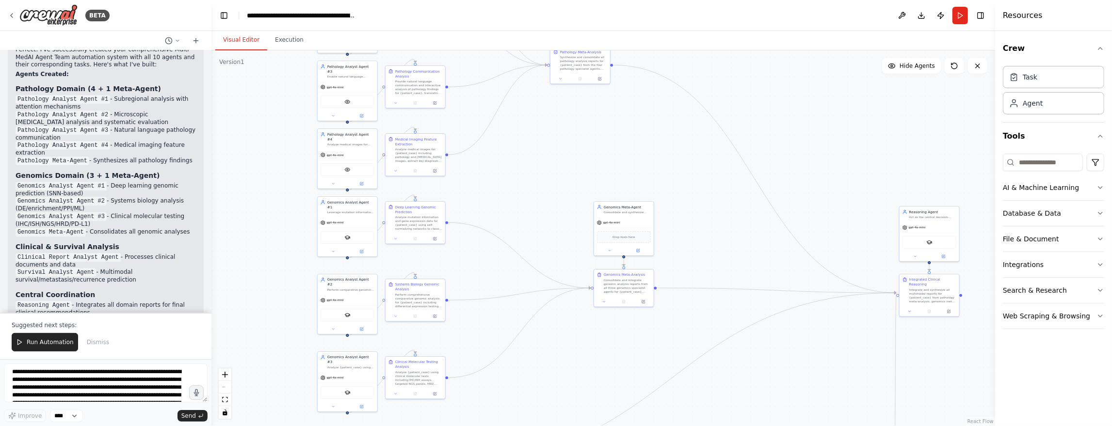
drag, startPoint x: 790, startPoint y: 68, endPoint x: 831, endPoint y: 202, distance: 139.4
click at [831, 202] on div ".deletable-edge-delete-btn { width: 20px; height: 20px; border: 0px solid #ffff…" at bounding box center [603, 238] width 784 height 376
click at [859, 152] on div ".deletable-edge-delete-btn { width: 20px; height: 20px; border: 0px solid #ffff…" at bounding box center [603, 238] width 784 height 376
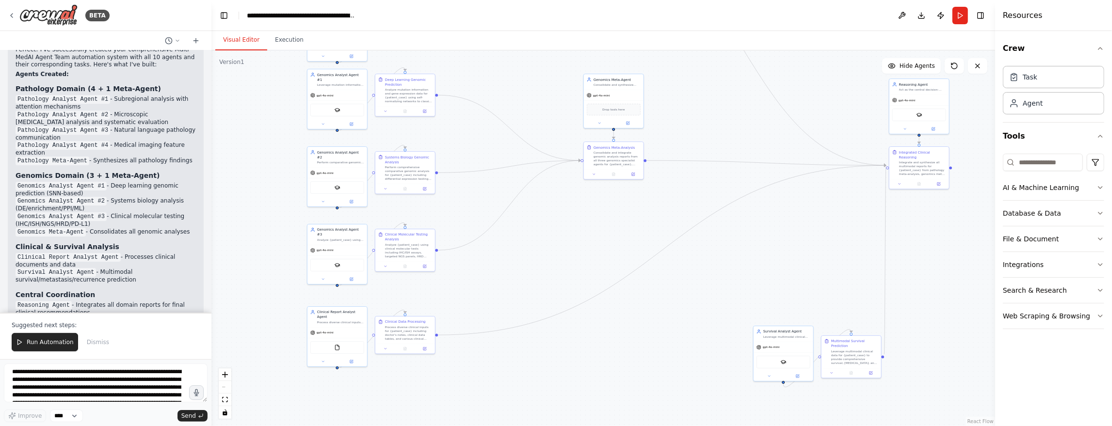
drag, startPoint x: 818, startPoint y: 371, endPoint x: 809, endPoint y: 239, distance: 132.7
click at [809, 239] on div ".deletable-edge-delete-btn { width: 20px; height: 20px; border: 0px solid #ffff…" at bounding box center [603, 238] width 784 height 376
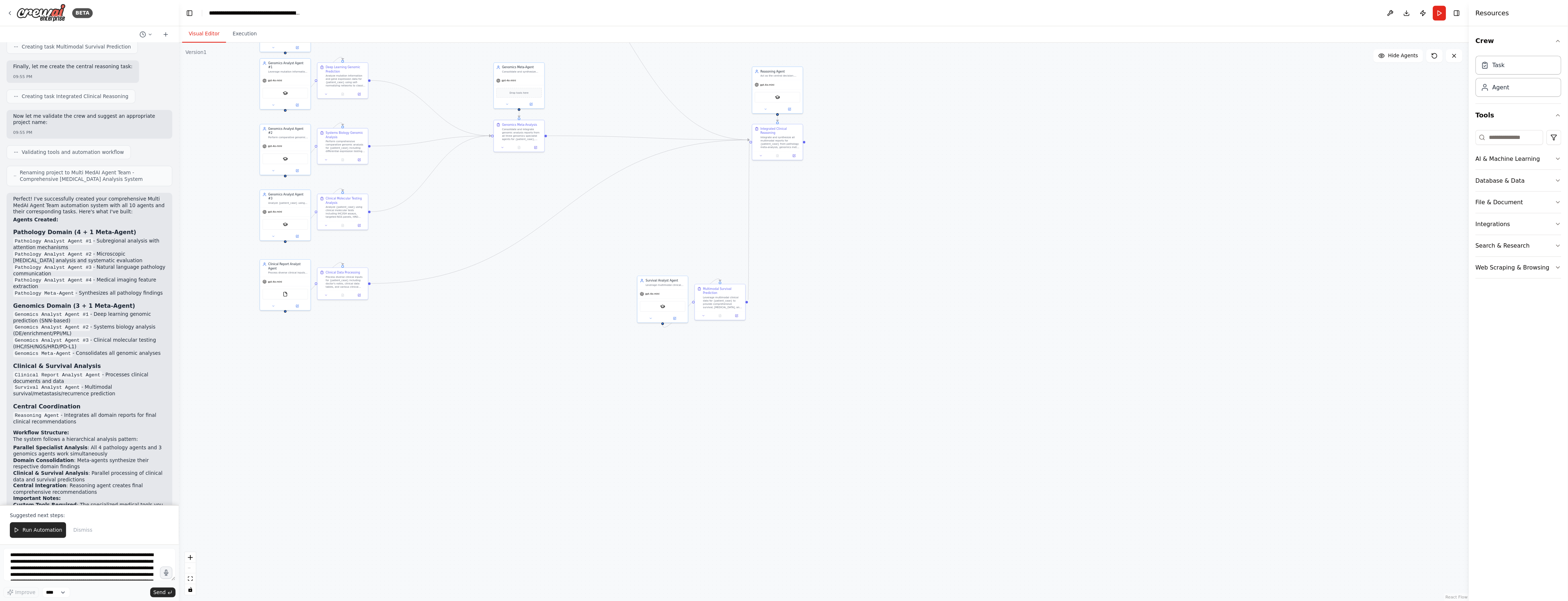
scroll to position [1929, 0]
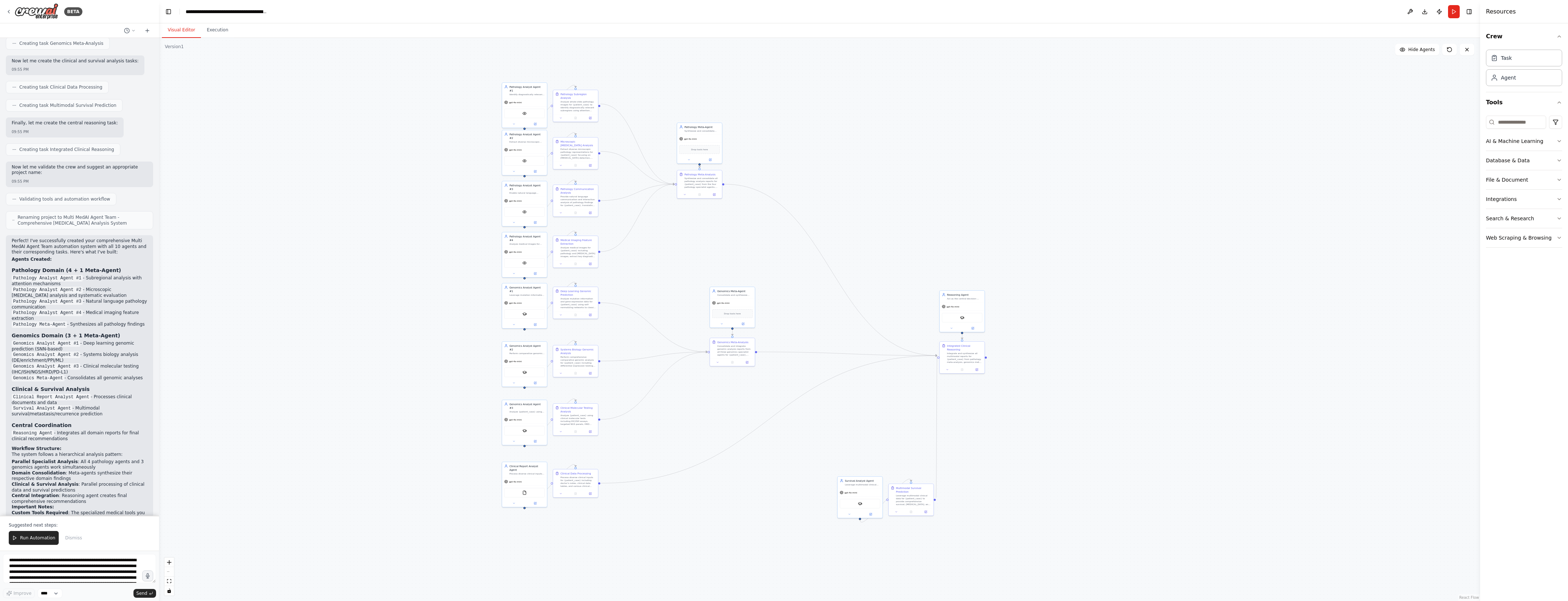
drag, startPoint x: 779, startPoint y: 99, endPoint x: 1050, endPoint y: 330, distance: 356.1
click at [1050, 330] on div ".deletable-edge-delete-btn { width: 20px; height: 20px; border: 0px solid #ffff…" at bounding box center [819, 319] width 1321 height 563
click at [1138, 339] on div ".deletable-edge-delete-btn { width: 20px; height: 20px; border: 0px solid #ffff…" at bounding box center [819, 319] width 1321 height 563
drag, startPoint x: 1244, startPoint y: 139, endPoint x: 1242, endPoint y: 158, distance: 19.1
click at [1242, 158] on div ".deletable-edge-delete-btn { width: 20px; height: 20px; border: 0px solid #ffff…" at bounding box center [819, 319] width 1321 height 563
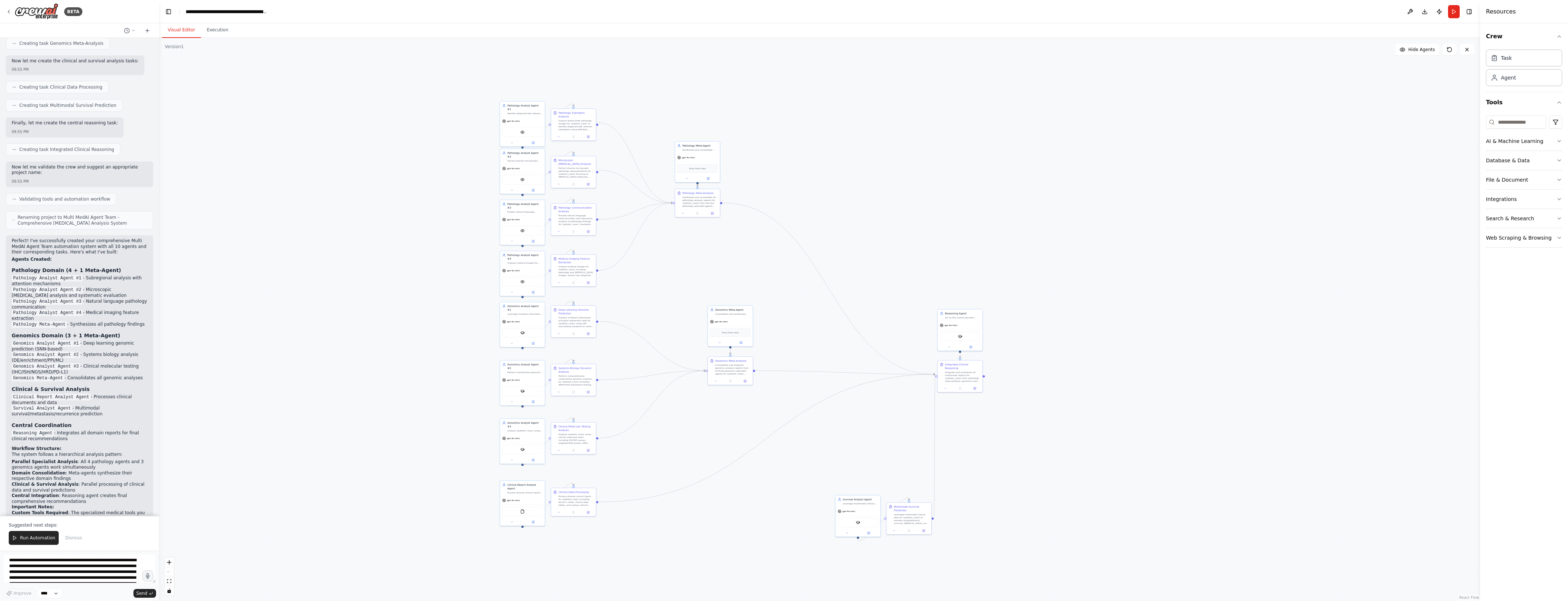
click at [1176, 329] on div ".deletable-edge-delete-btn { width: 20px; height: 20px; border: 0px solid #ffff…" at bounding box center [819, 319] width 1321 height 563
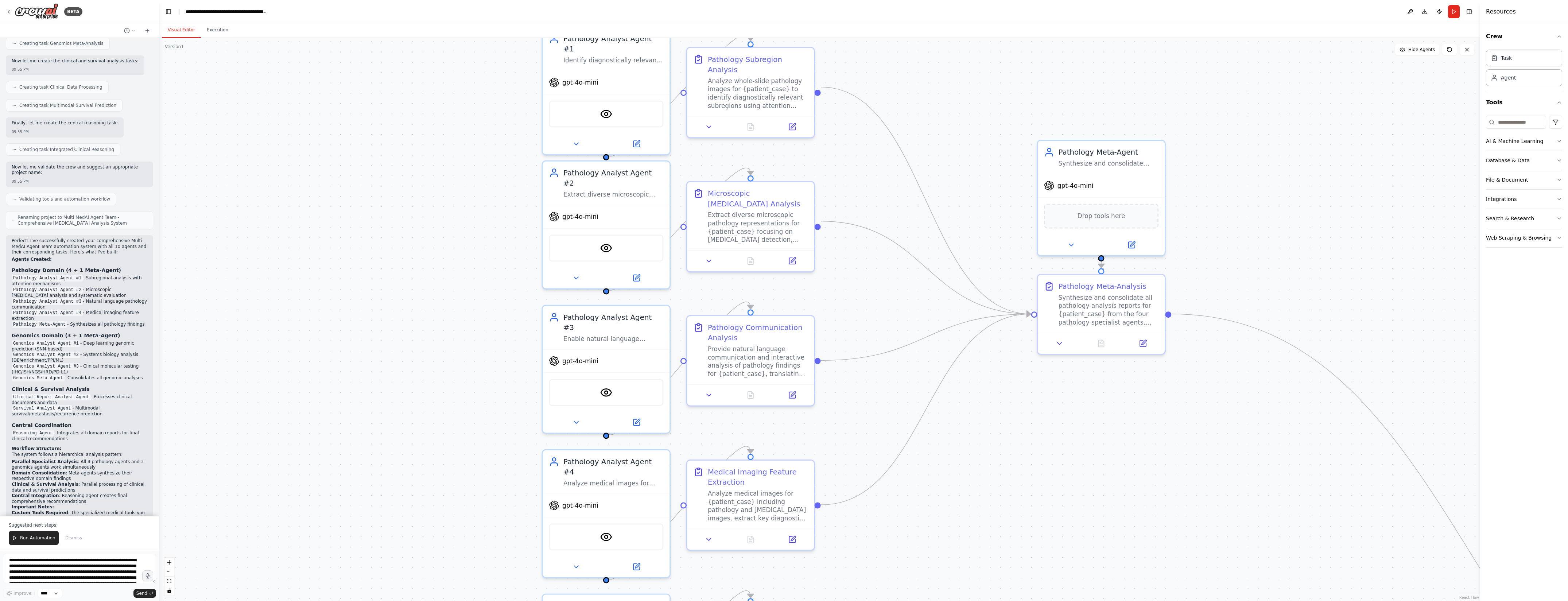
drag, startPoint x: 660, startPoint y: 233, endPoint x: 287, endPoint y: 235, distance: 373.0
click at [287, 235] on div ".deletable-edge-delete-btn { width: 20px; height: 20px; border: 0px solid #ffff…" at bounding box center [819, 319] width 1321 height 563
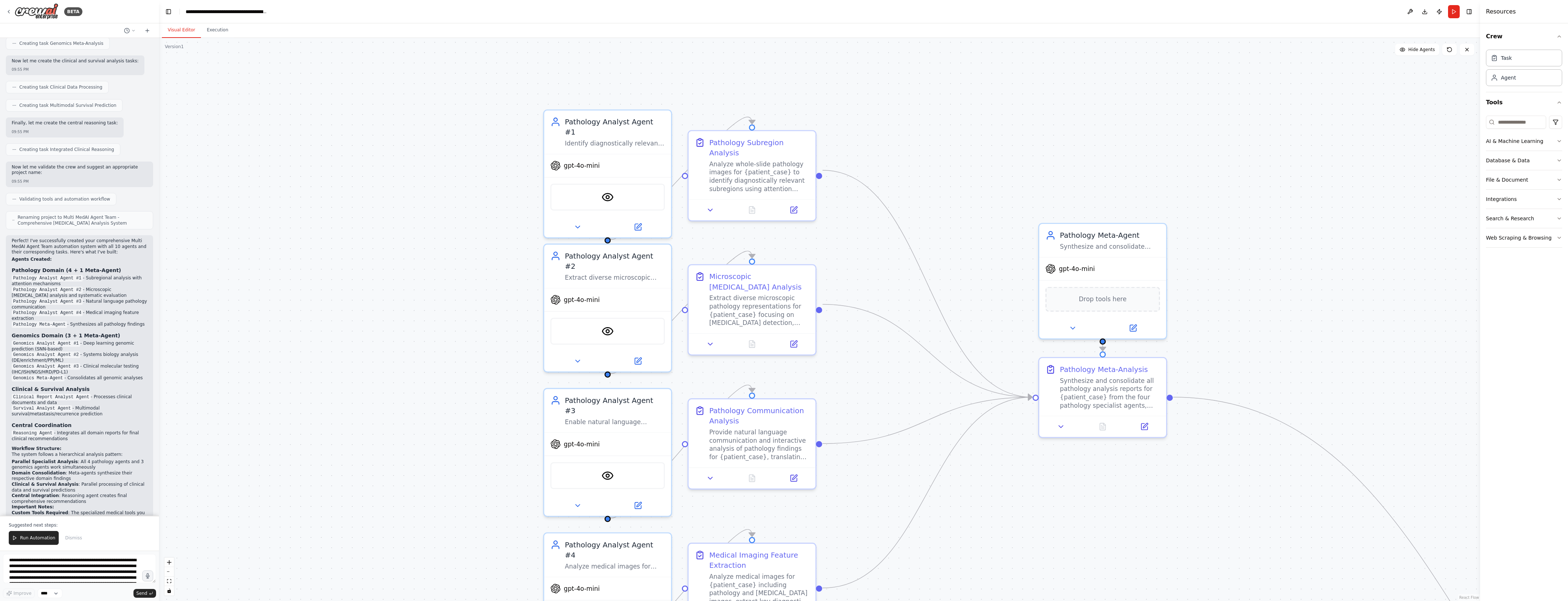
drag, startPoint x: 1077, startPoint y: 86, endPoint x: 1078, endPoint y: 169, distance: 83.0
click at [1078, 169] on div ".deletable-edge-delete-btn { width: 20px; height: 20px; border: 0px solid #ffff…" at bounding box center [819, 319] width 1321 height 563
click at [612, 189] on img at bounding box center [608, 195] width 12 height 12
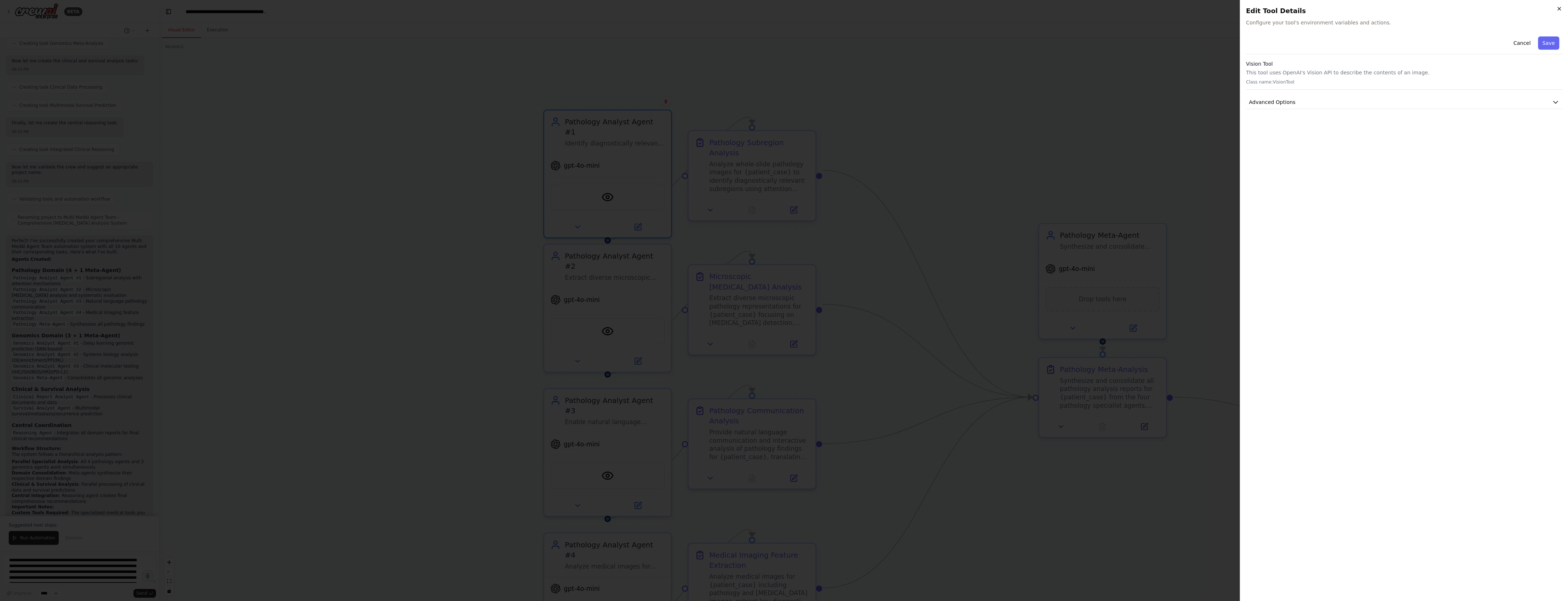
click at [1561, 9] on icon "button" at bounding box center [1560, 9] width 6 height 6
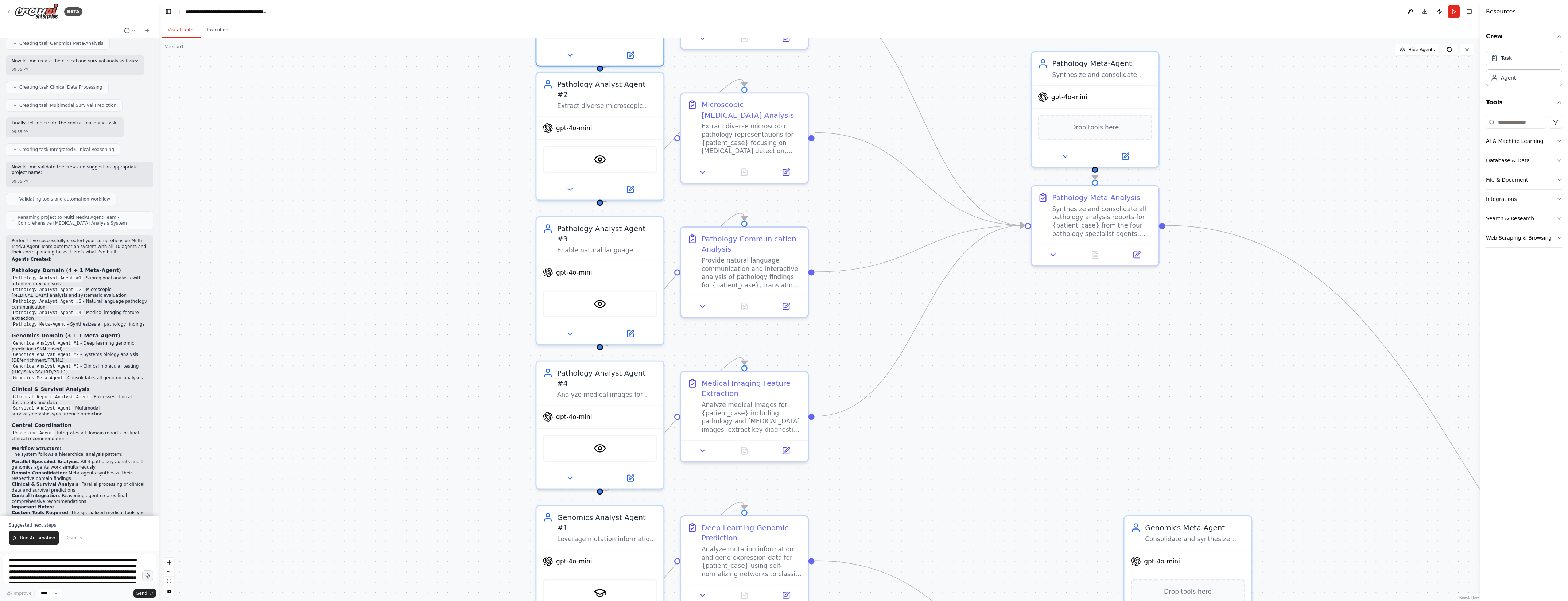
drag, startPoint x: 1014, startPoint y: 438, endPoint x: 996, endPoint y: 335, distance: 104.6
click at [996, 335] on div ".deletable-edge-delete-btn { width: 20px; height: 20px; border: 0px solid #ffff…" at bounding box center [819, 319] width 1321 height 563
click at [605, 440] on img at bounding box center [600, 446] width 12 height 12
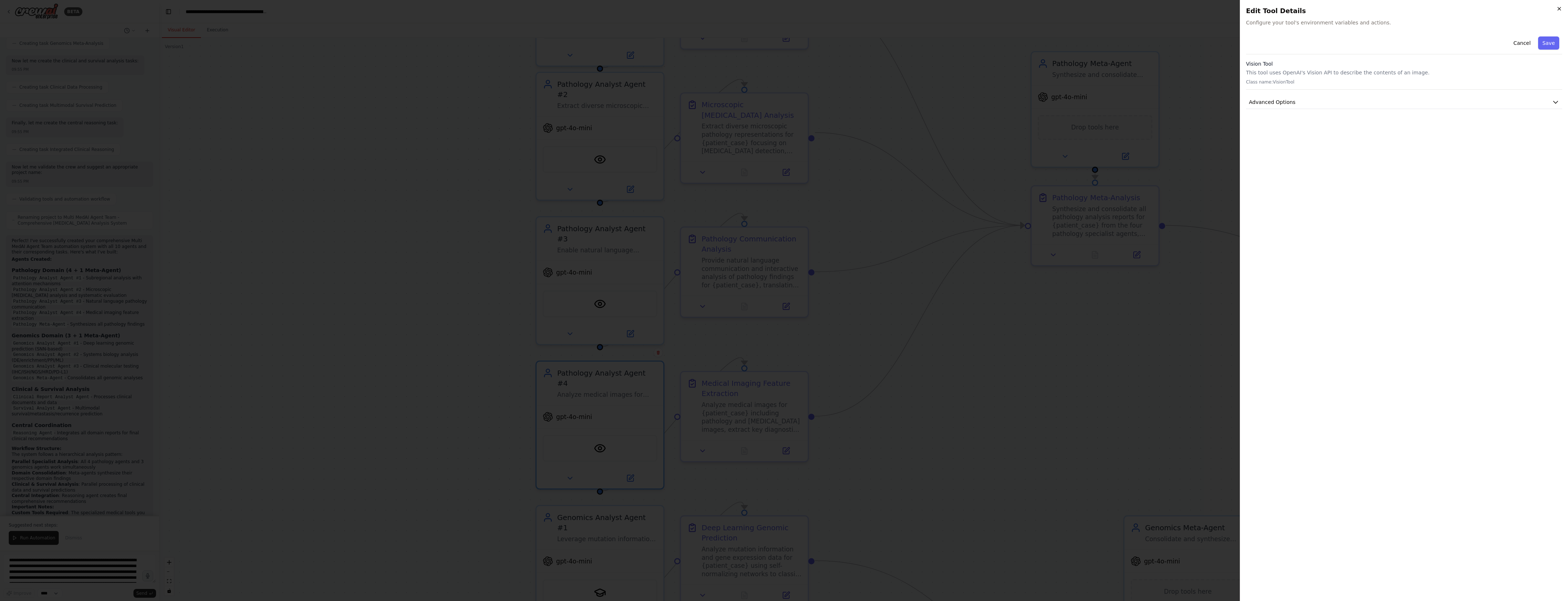
click at [1561, 10] on icon "button" at bounding box center [1560, 9] width 6 height 6
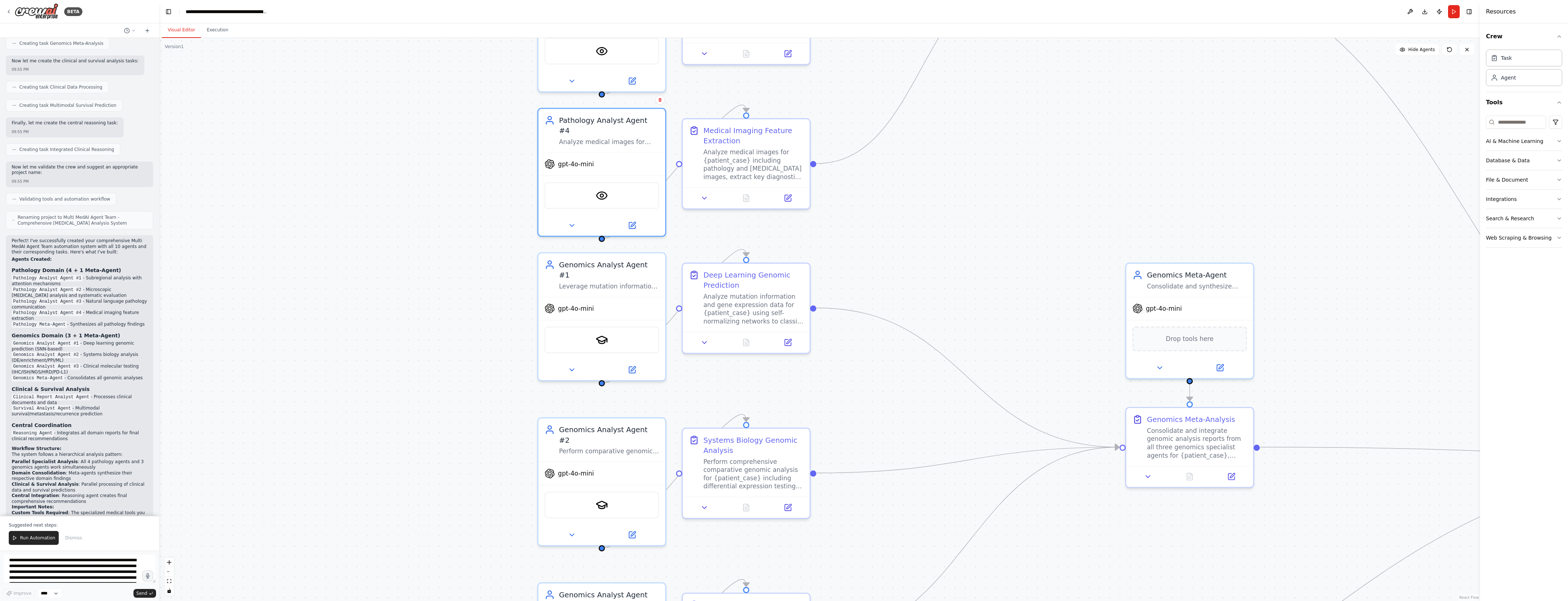
drag, startPoint x: 963, startPoint y: 433, endPoint x: 963, endPoint y: 192, distance: 241.0
click at [963, 192] on div ".deletable-edge-delete-btn { width: 20px; height: 20px; border: 0px solid #ffff…" at bounding box center [819, 319] width 1321 height 563
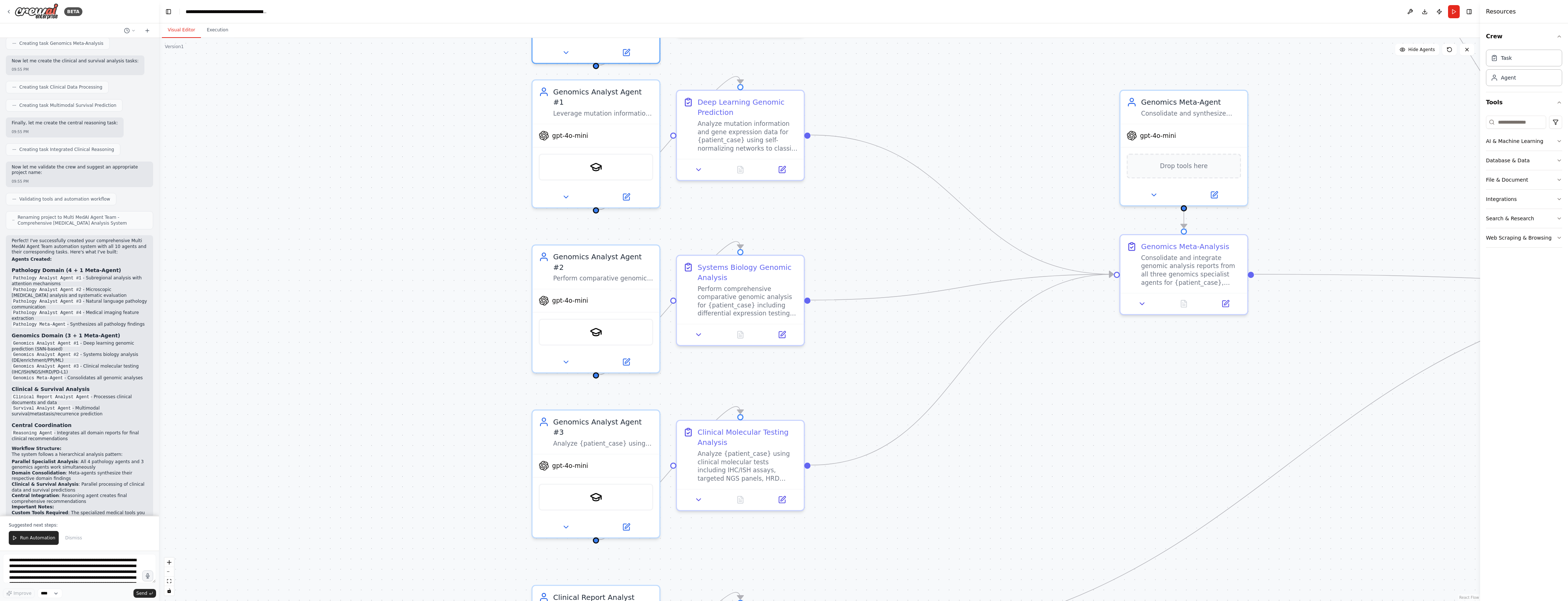
drag, startPoint x: 928, startPoint y: 387, endPoint x: 923, endPoint y: 229, distance: 158.1
click at [923, 229] on div ".deletable-edge-delete-btn { width: 20px; height: 20px; border: 0px solid #ffff…" at bounding box center [819, 319] width 1321 height 563
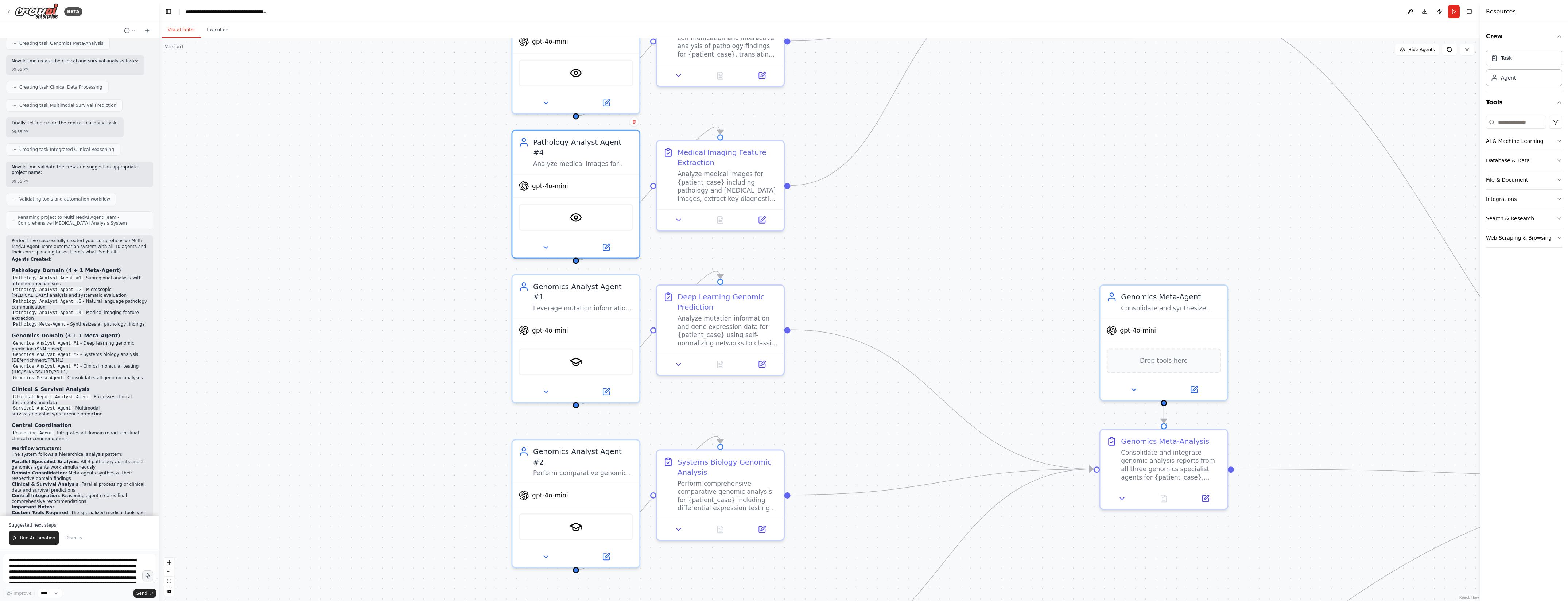
drag, startPoint x: 870, startPoint y: 254, endPoint x: 850, endPoint y: 449, distance: 196.0
click at [850, 449] on div ".deletable-edge-delete-btn { width: 20px; height: 20px; border: 0px solid #ffff…" at bounding box center [819, 319] width 1321 height 563
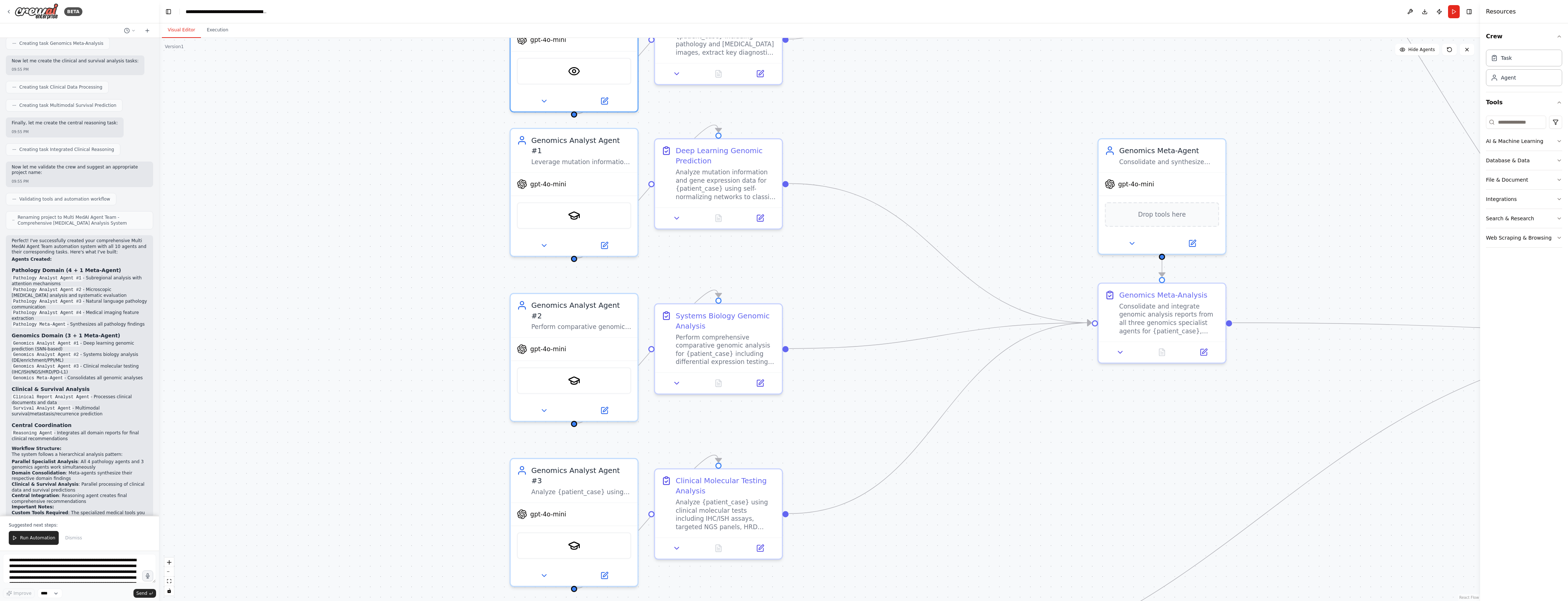
drag, startPoint x: 883, startPoint y: 439, endPoint x: 881, endPoint y: 276, distance: 163.0
click at [881, 278] on div ".deletable-edge-delete-btn { width: 20px; height: 20px; border: 0px solid #ffff…" at bounding box center [819, 319] width 1321 height 563
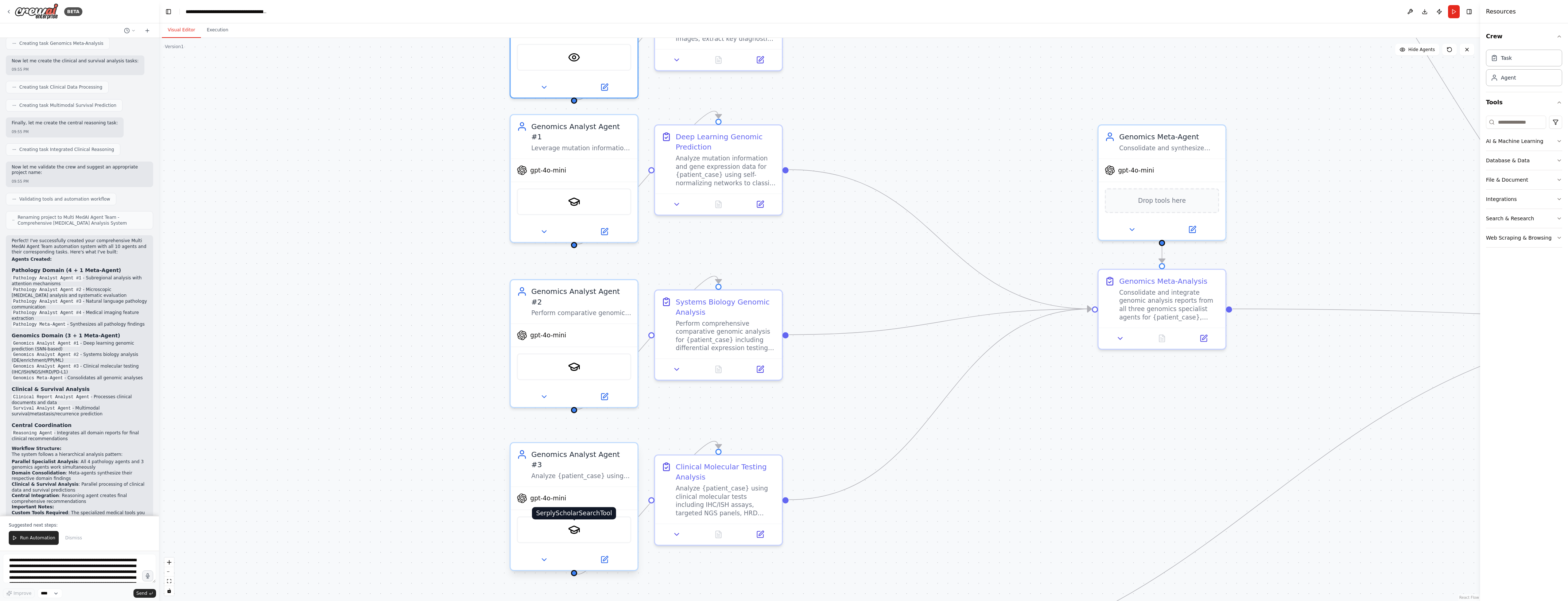
click at [572, 524] on img at bounding box center [574, 530] width 12 height 12
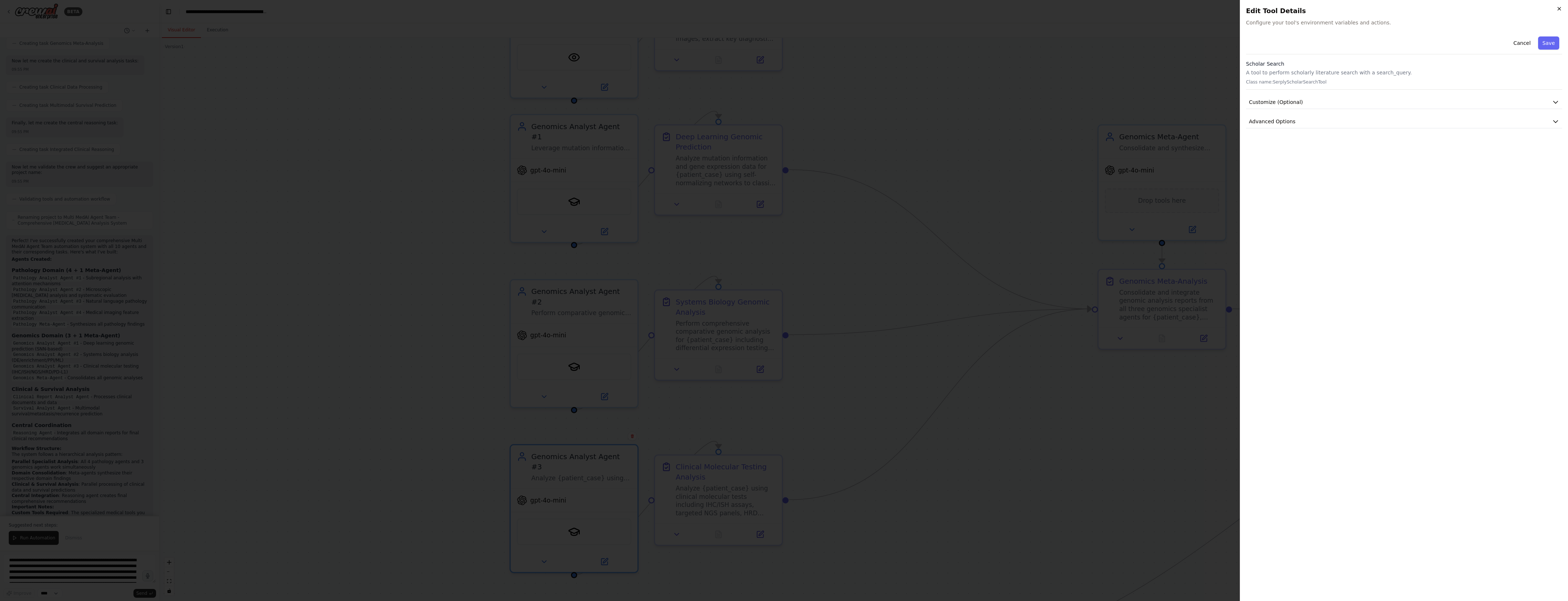
click at [1562, 11] on icon "button" at bounding box center [1560, 9] width 6 height 6
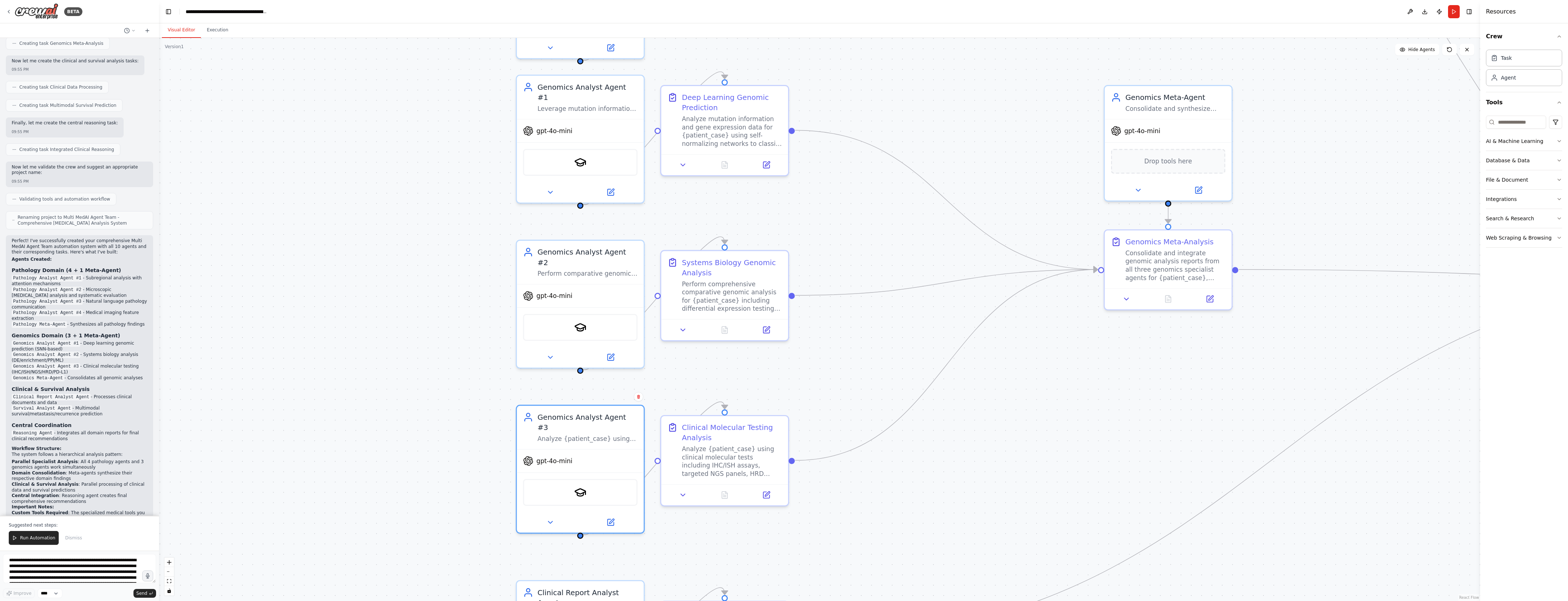
drag, startPoint x: 816, startPoint y: 280, endPoint x: 822, endPoint y: 225, distance: 55.3
click at [822, 225] on div ".deletable-edge-delete-btn { width: 20px; height: 20px; border: 0px solid #ffff…" at bounding box center [819, 319] width 1321 height 563
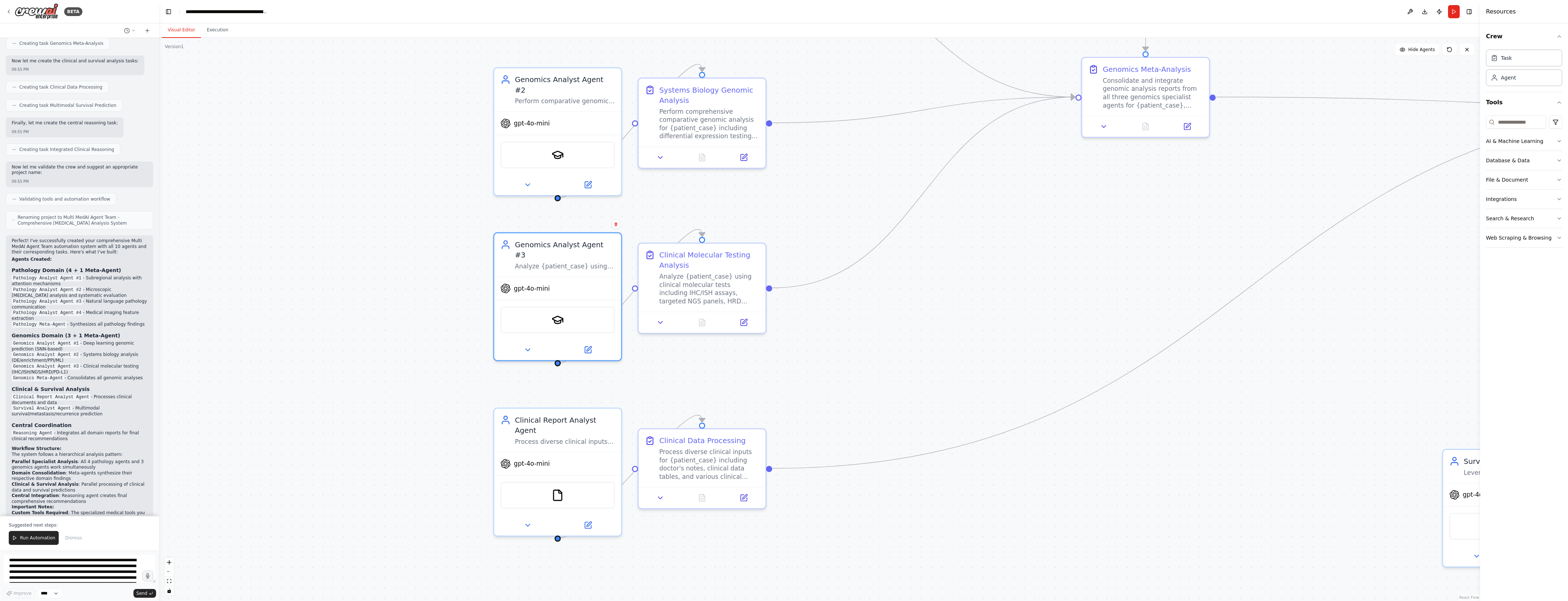
drag, startPoint x: 867, startPoint y: 509, endPoint x: 845, endPoint y: 352, distance: 158.5
click at [845, 352] on div ".deletable-edge-delete-btn { width: 20px; height: 20px; border: 0px solid #ffff…" at bounding box center [819, 319] width 1321 height 563
click at [905, 262] on div ".deletable-edge-delete-btn { width: 20px; height: 20px; border: 0px solid #ffff…" at bounding box center [819, 319] width 1321 height 563
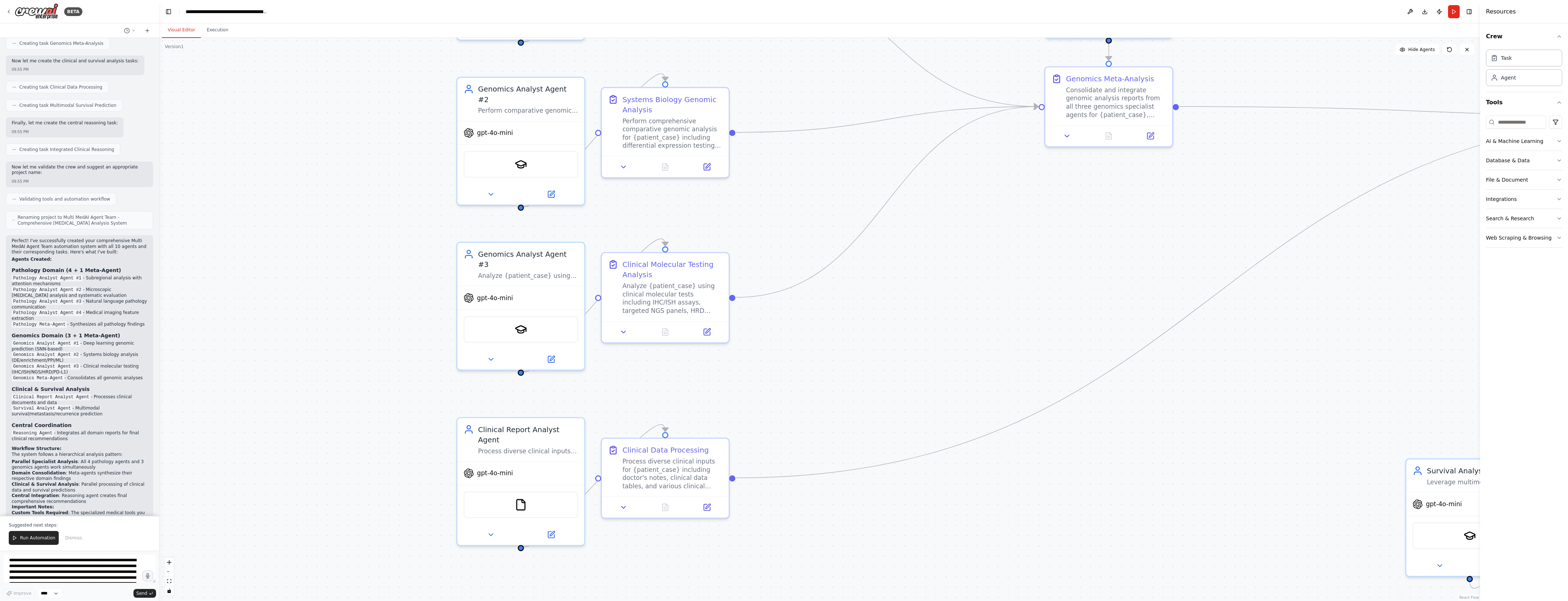
drag, startPoint x: 1108, startPoint y: 249, endPoint x: 1071, endPoint y: 258, distance: 38.1
click at [1071, 258] on div ".deletable-edge-delete-btn { width: 20px; height: 20px; border: 0px solid #ffff…" at bounding box center [819, 319] width 1321 height 563
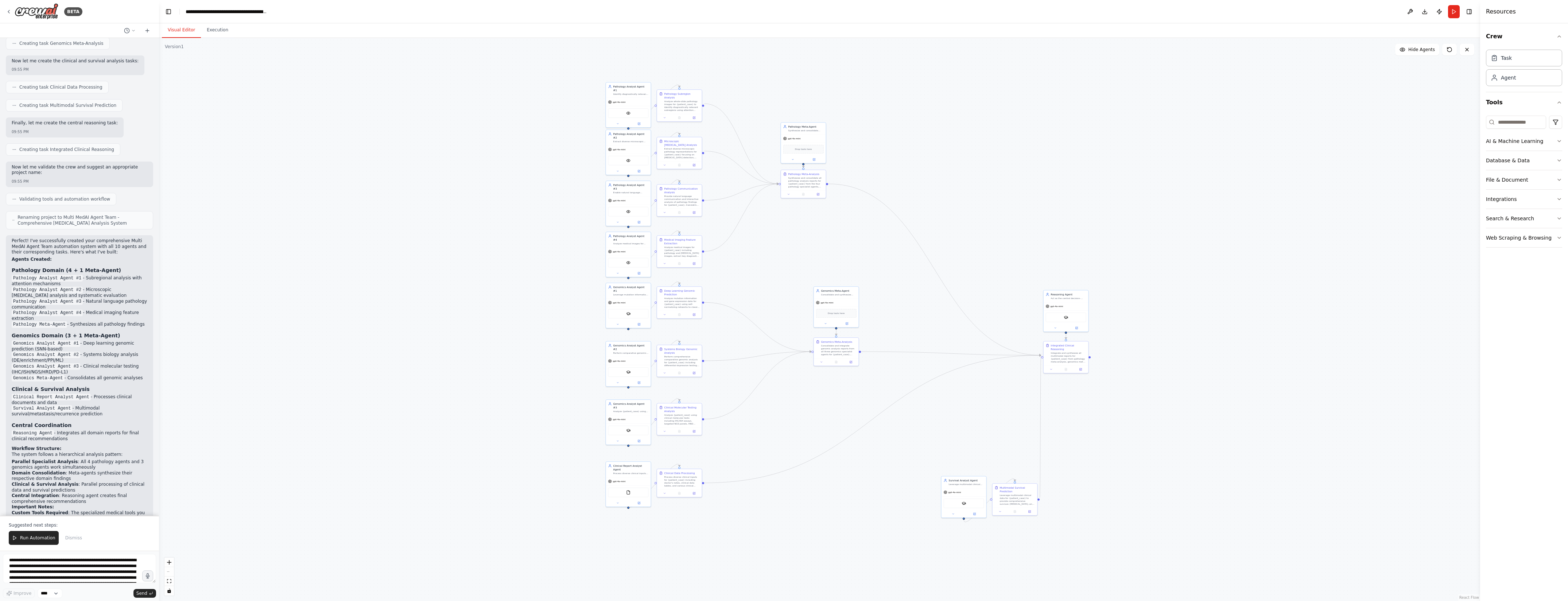
drag, startPoint x: 1060, startPoint y: 268, endPoint x: 817, endPoint y: 390, distance: 271.9
click at [817, 390] on div ".deletable-edge-delete-btn { width: 20px; height: 20px; border: 0px solid #ffff…" at bounding box center [819, 319] width 1321 height 563
click at [1199, 454] on div ".deletable-edge-delete-btn { width: 20px; height: 20px; border: 0px solid #ffff…" at bounding box center [819, 319] width 1321 height 563
drag, startPoint x: 1072, startPoint y: 299, endPoint x: 1067, endPoint y: 225, distance: 74.2
click at [1067, 225] on div "Act as the central decision-making component for {patient_case}, integrating mu…" at bounding box center [1065, 225] width 35 height 3
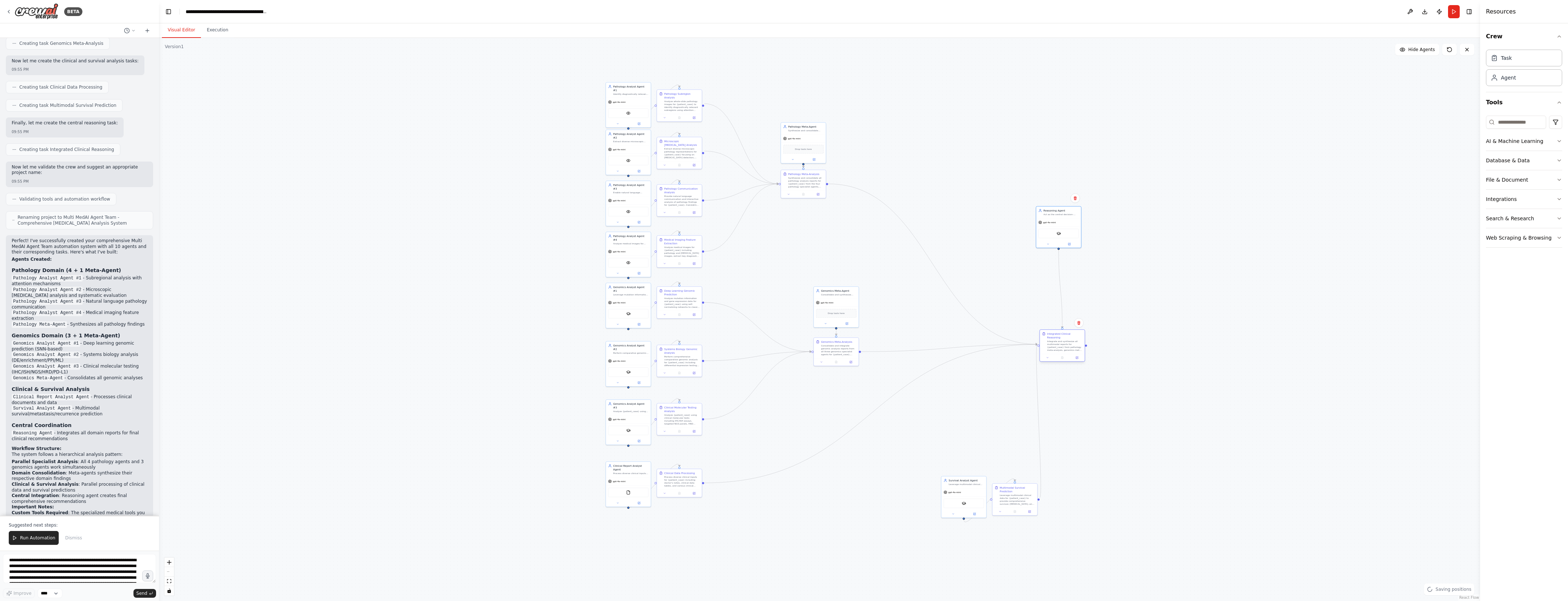
drag, startPoint x: 1067, startPoint y: 354, endPoint x: 1062, endPoint y: 341, distance: 13.9
click at [1062, 341] on div "Integrate and synthesize all multimodal reports for {patient_case} from patholo…" at bounding box center [1065, 346] width 35 height 12
click at [1226, 254] on div ".deletable-edge-delete-btn { width: 20px; height: 20px; border: 0px solid #ffff…" at bounding box center [819, 319] width 1321 height 563
click at [1221, 254] on div ".deletable-edge-delete-btn { width: 20px; height: 20px; border: 0px solid #ffff…" at bounding box center [819, 319] width 1321 height 563
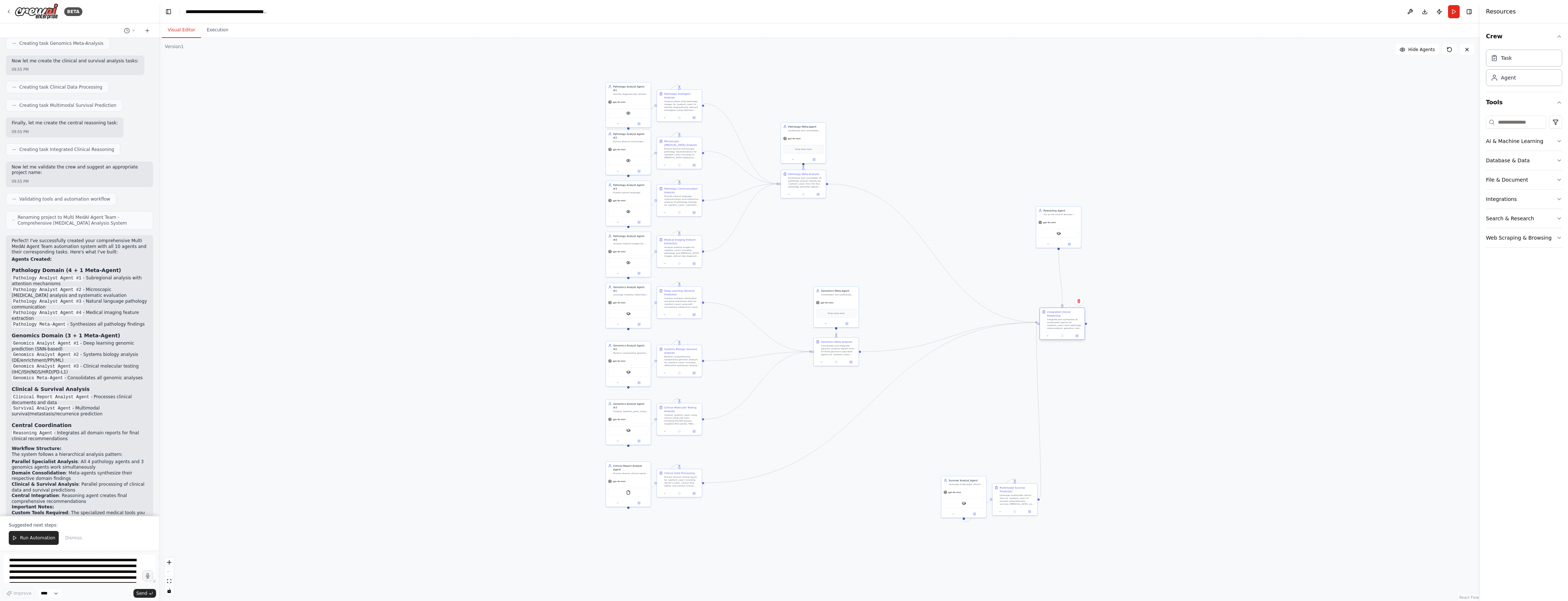
drag, startPoint x: 1062, startPoint y: 349, endPoint x: 1061, endPoint y: 328, distance: 21.0
click at [1061, 328] on div "Integrated Clinical Reasoning Integrate and synthesize all multimodal reports f…" at bounding box center [1063, 323] width 46 height 32
drag, startPoint x: 835, startPoint y: 296, endPoint x: 836, endPoint y: 265, distance: 31.0
click at [836, 265] on div "Genomics Meta-Agent Consolidate and synthesize genomic analysis reports from al…" at bounding box center [836, 273] width 46 height 41
drag, startPoint x: 839, startPoint y: 354, endPoint x: 839, endPoint y: 320, distance: 34.0
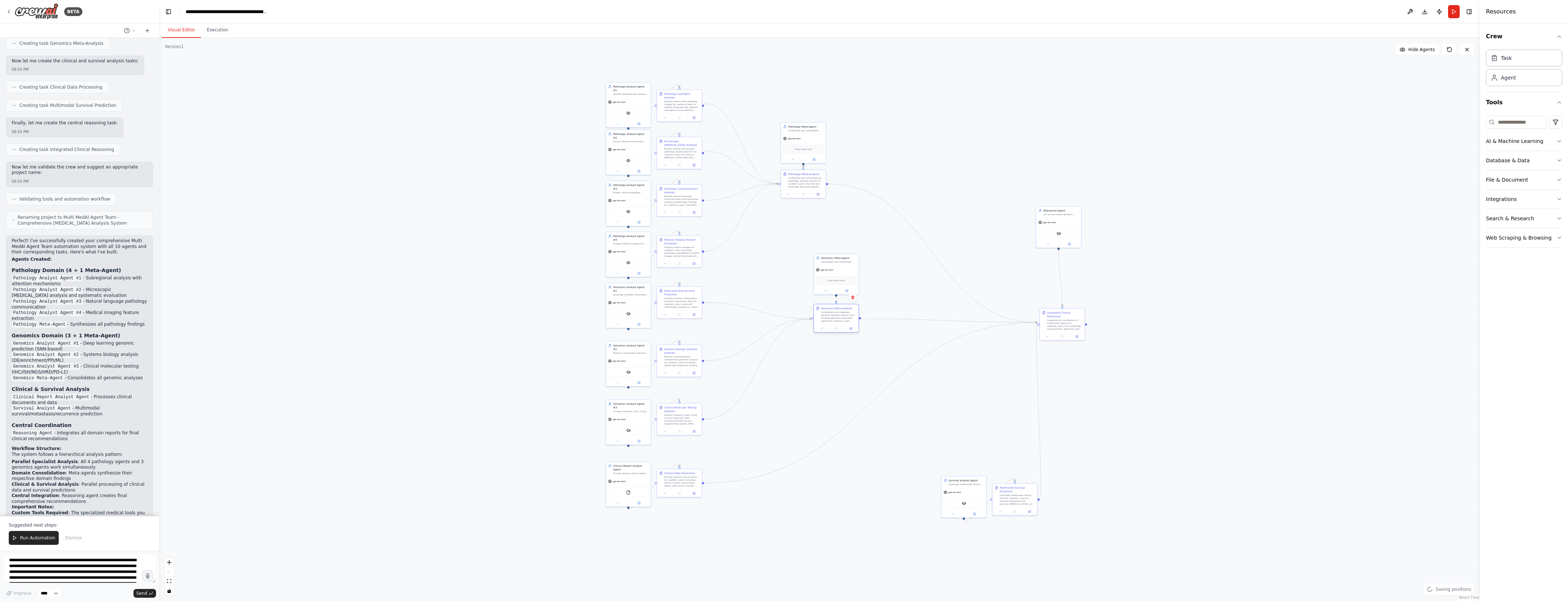
click at [839, 320] on div "Consolidate and integrate genomic analysis reports from all three genomics spec…" at bounding box center [839, 317] width 35 height 12
drag, startPoint x: 1063, startPoint y: 318, endPoint x: 1060, endPoint y: 283, distance: 35.1
click at [1060, 283] on div "Integrate and synthesize all multimodal reports for {patient_case} from patholo…" at bounding box center [1061, 287] width 35 height 12
drag, startPoint x: 972, startPoint y: 499, endPoint x: 1022, endPoint y: 455, distance: 66.6
click at [1022, 456] on div "SerplyScholarSearchTool" at bounding box center [1011, 463] width 45 height 14
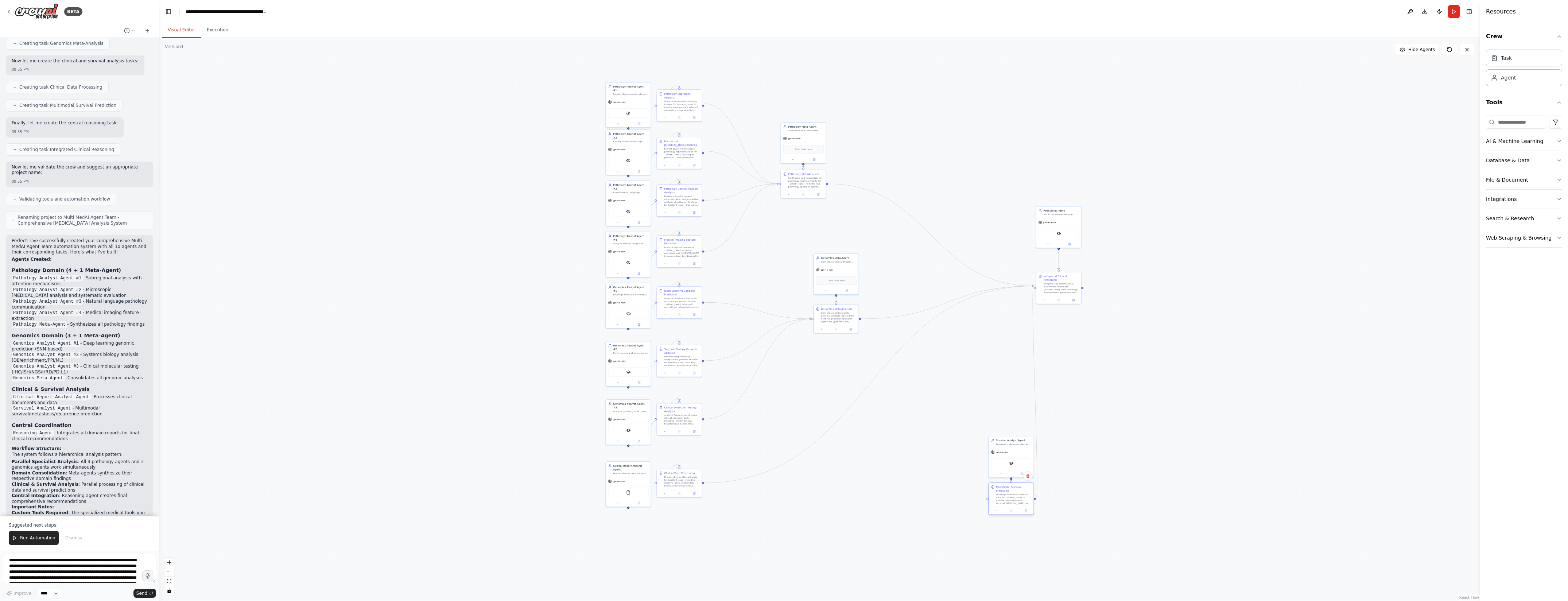
click at [1025, 497] on div "Leverage multimodal clinical data for {patient_case} to provide comprehensive s…" at bounding box center [1014, 499] width 35 height 12
click at [1134, 481] on div ".deletable-edge-delete-btn { width: 20px; height: 20px; border: 0px solid #ffff…" at bounding box center [819, 319] width 1321 height 563
drag, startPoint x: 1012, startPoint y: 454, endPoint x: 1008, endPoint y: 402, distance: 52.2
click at [1008, 402] on div "gpt-4o-mini" at bounding box center [1008, 400] width 45 height 8
drag, startPoint x: 1010, startPoint y: 500, endPoint x: 1007, endPoint y: 455, distance: 45.1
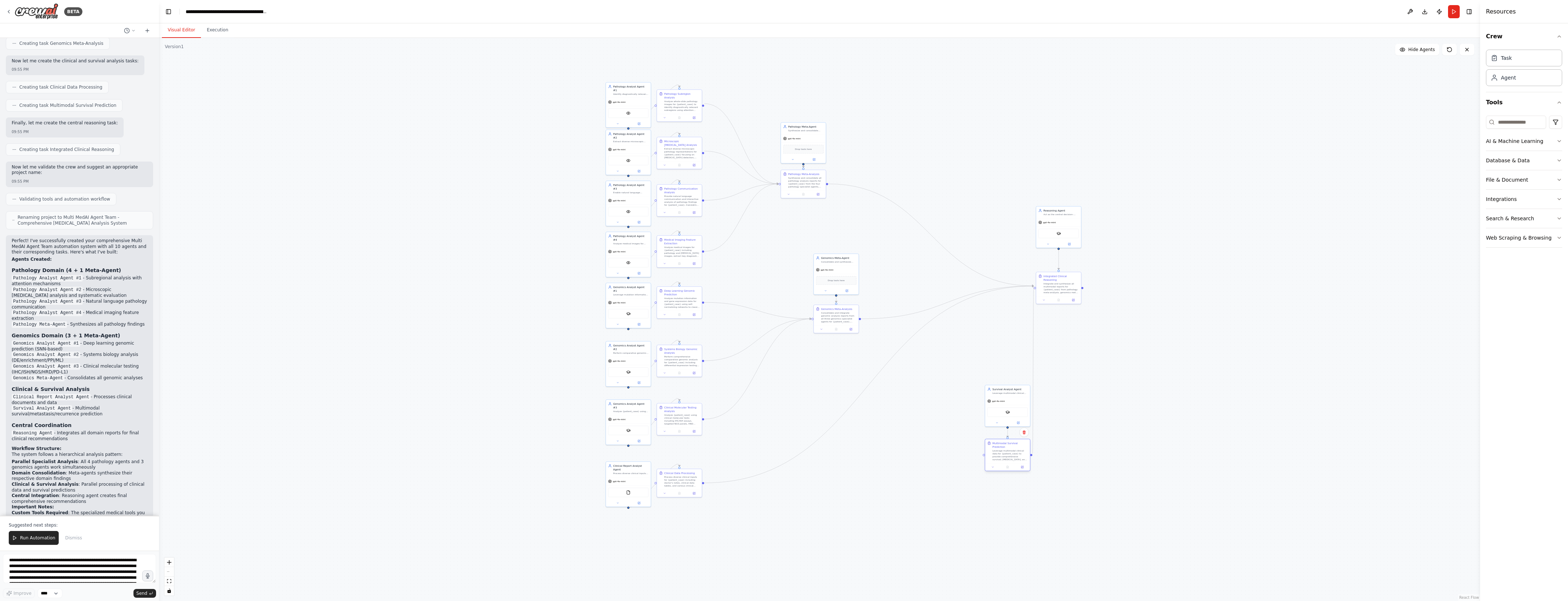
click at [1007, 455] on div "Leverage multimodal clinical data for {patient_case} to provide comprehensive s…" at bounding box center [1010, 455] width 35 height 12
click at [1109, 454] on div ".deletable-edge-delete-btn { width: 20px; height: 20px; border: 0px solid #ffff…" at bounding box center [819, 319] width 1321 height 563
drag, startPoint x: 803, startPoint y: 132, endPoint x: 840, endPoint y: 133, distance: 37.0
click at [840, 133] on div "Pathology Meta-Agent Synthesize and consolidate pathology analysis reports from…" at bounding box center [840, 132] width 45 height 12
drag, startPoint x: 802, startPoint y: 182, endPoint x: 839, endPoint y: 202, distance: 42.1
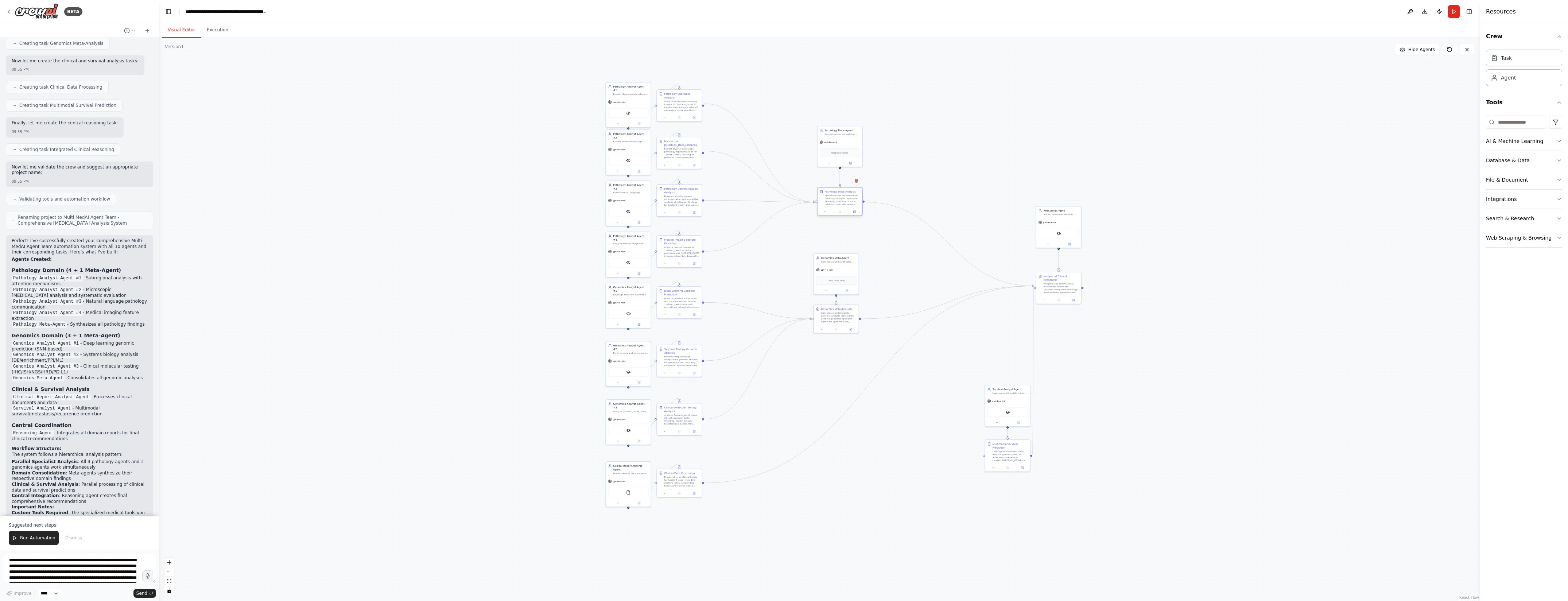
click at [839, 202] on div "Synthesize and consolidate all pathology analysis reports for {patient_case} fr…" at bounding box center [842, 200] width 35 height 12
drag, startPoint x: 835, startPoint y: 266, endPoint x: 839, endPoint y: 264, distance: 4.5
click at [839, 264] on div "Genomics Meta-Agent Consolidate and synthesize genomic analysis reports from al…" at bounding box center [840, 273] width 46 height 41
drag, startPoint x: 834, startPoint y: 323, endPoint x: 839, endPoint y: 325, distance: 5.4
click at [839, 325] on div "Genomics Meta-Analysis Consolidate and integrate genomic analysis reports from …" at bounding box center [840, 317] width 45 height 20
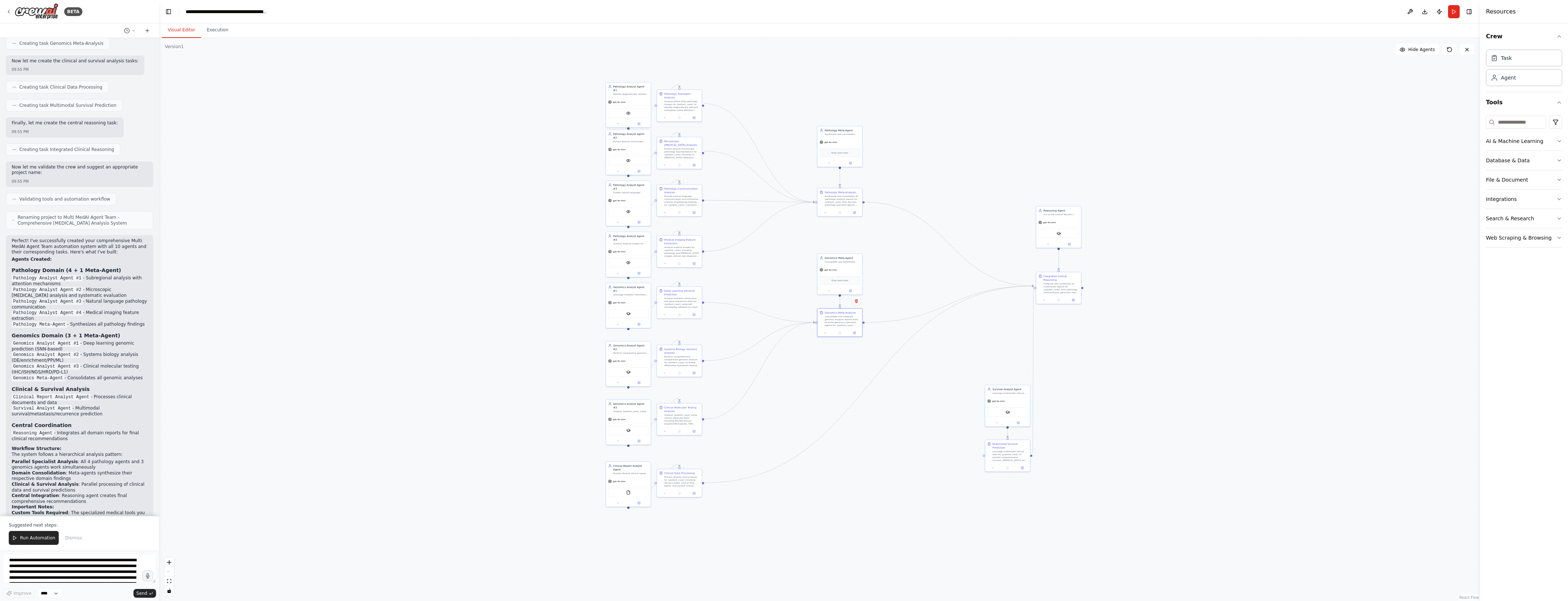
click at [902, 408] on div ".deletable-edge-delete-btn { width: 20px; height: 20px; border: 0px solid #ffff…" at bounding box center [819, 319] width 1321 height 563
drag, startPoint x: 797, startPoint y: 367, endPoint x: 905, endPoint y: 348, distance: 109.7
click at [905, 348] on div ".deletable-edge-delete-btn { width: 20px; height: 20px; border: 0px solid #ffff…" at bounding box center [819, 319] width 1321 height 563
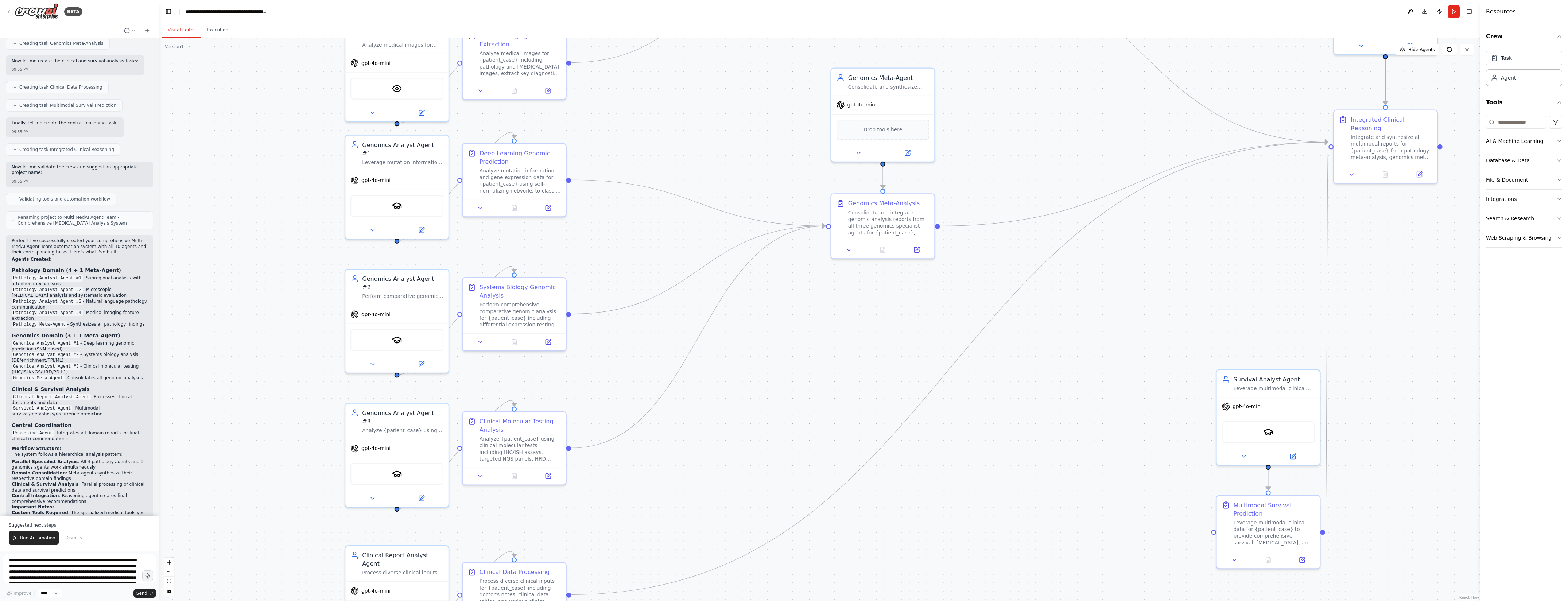
drag, startPoint x: 714, startPoint y: 320, endPoint x: 872, endPoint y: 328, distance: 158.2
click at [872, 328] on div ".deletable-edge-delete-btn { width: 20px; height: 20px; border: 0px solid #ffff…" at bounding box center [819, 319] width 1321 height 563
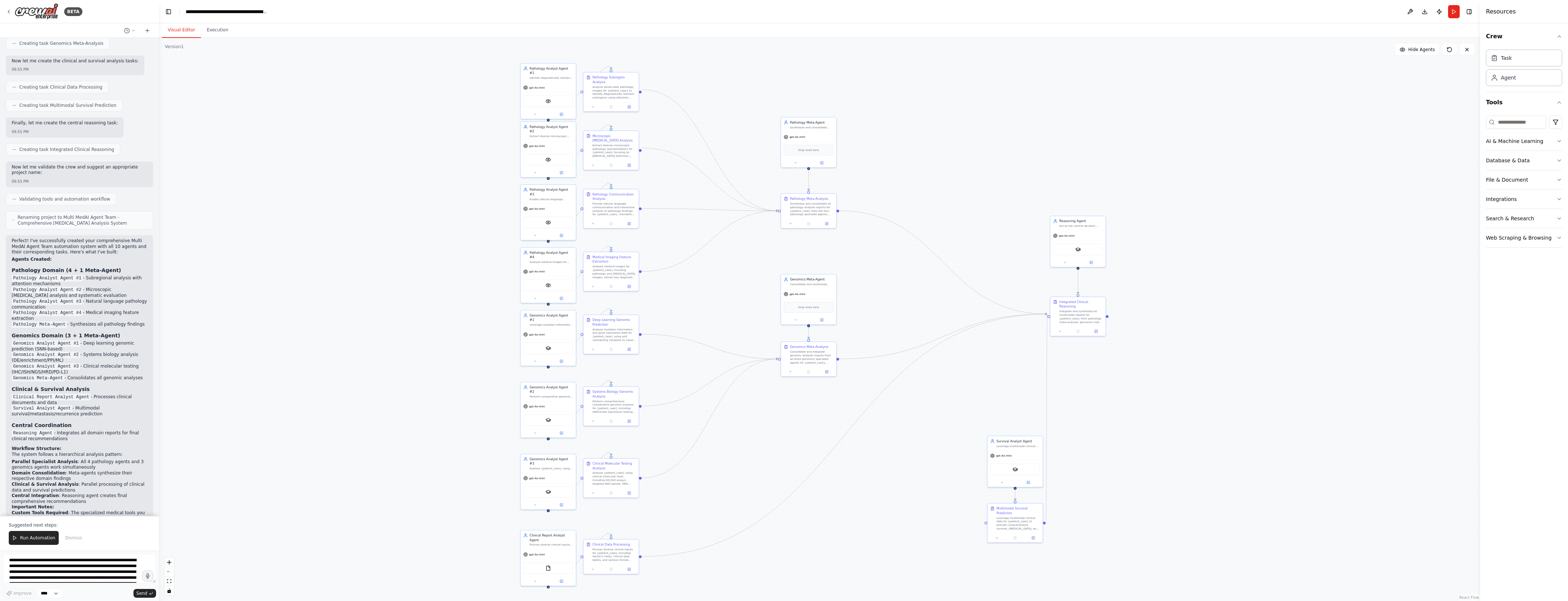
drag, startPoint x: 1025, startPoint y: 319, endPoint x: 927, endPoint y: 403, distance: 129.1
click at [927, 403] on div ".deletable-edge-delete-btn { width: 20px; height: 20px; border: 0px solid #ffff…" at bounding box center [819, 319] width 1321 height 563
click at [1087, 244] on div "SerplyScholarSearchTool" at bounding box center [1078, 248] width 50 height 12
click at [1080, 320] on div "Integrated Clinical Reasoning Integrate and synthesize all multimodal reports f…" at bounding box center [1078, 311] width 55 height 29
click at [1008, 463] on div "SerplyScholarSearchTool" at bounding box center [1015, 469] width 50 height 12
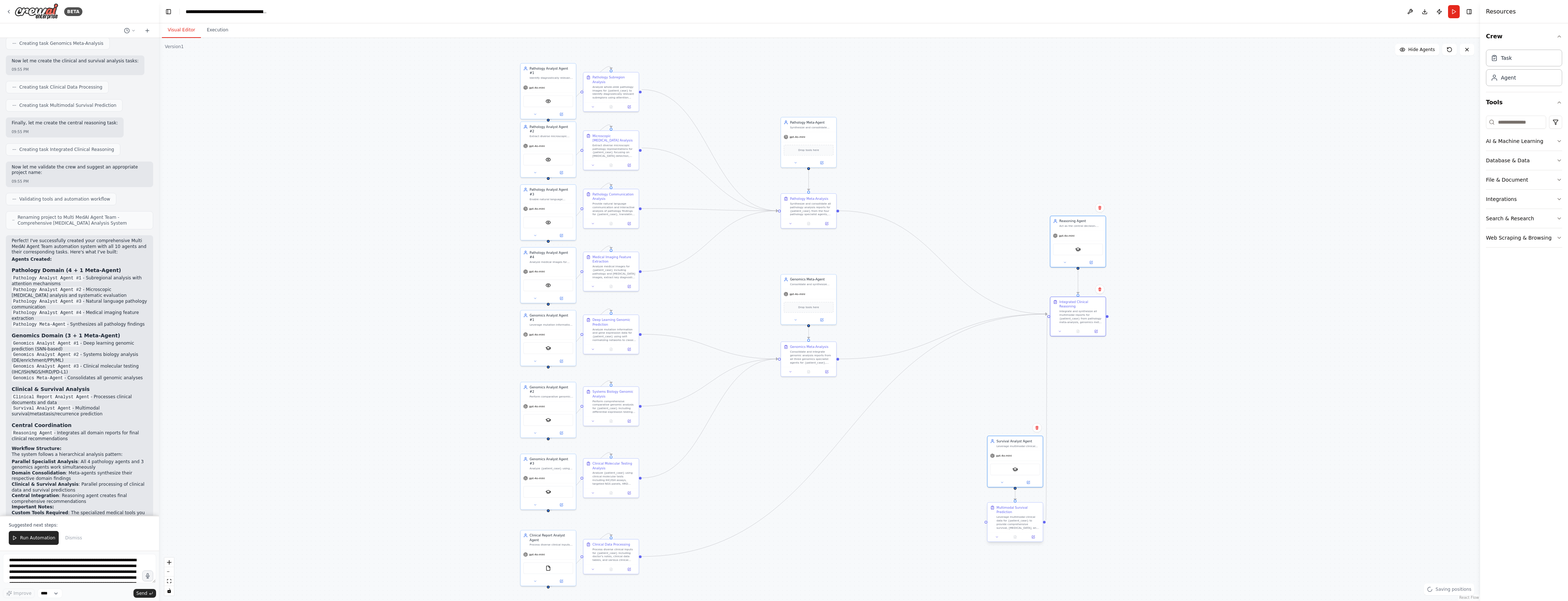
click at [1008, 509] on div "Multimodal Survival Prediction" at bounding box center [1018, 510] width 44 height 9
drag, startPoint x: 1033, startPoint y: 460, endPoint x: 967, endPoint y: 466, distance: 66.3
click at [967, 466] on div "SerplyScholarSearchTool" at bounding box center [948, 472] width 55 height 17
click at [1086, 466] on div ".deletable-edge-delete-btn { width: 20px; height: 20px; border: 0px solid #ffff…" at bounding box center [819, 319] width 1321 height 563
click at [792, 133] on div "gpt-4o-mini" at bounding box center [808, 136] width 55 height 10
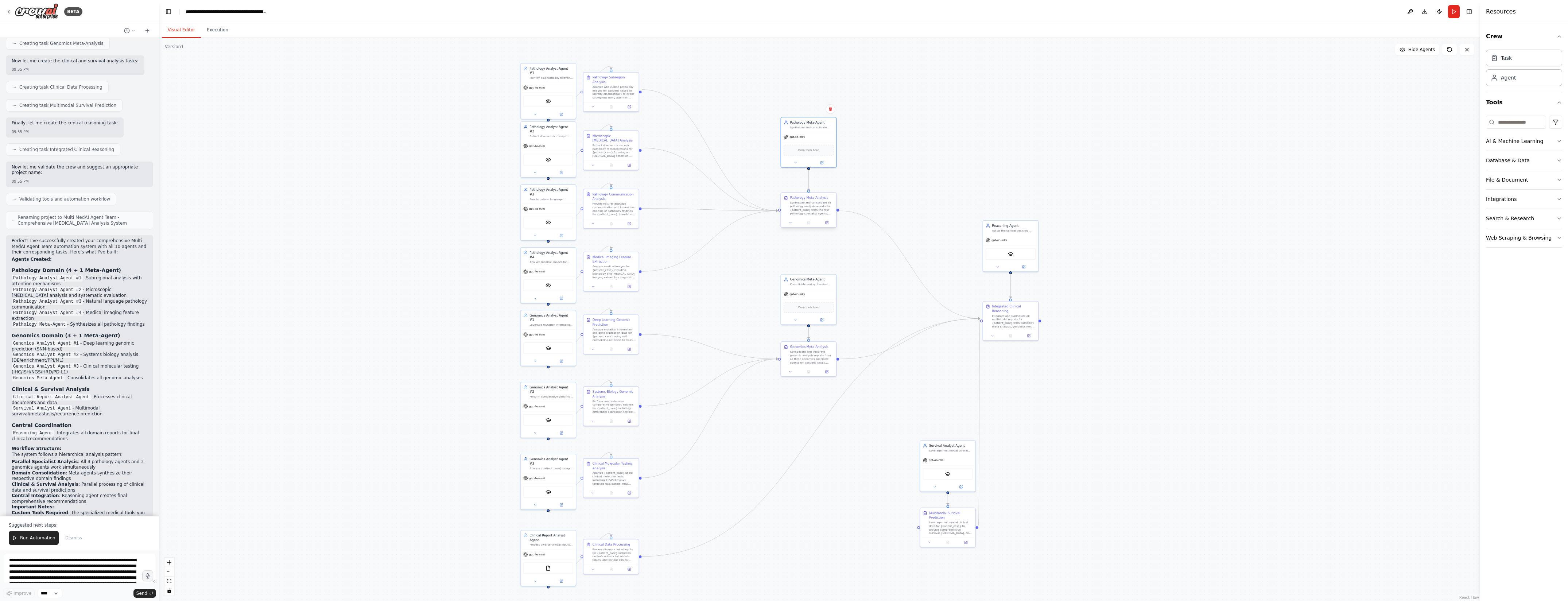
click at [802, 216] on div "Pathology Meta-Analysis Synthesize and consolidate all pathology analysis repor…" at bounding box center [808, 205] width 55 height 25
click at [802, 287] on div "Genomics Meta-Agent Consolidate and synthesize genomic analysis reports from al…" at bounding box center [808, 281] width 55 height 14
click at [810, 354] on div "Consolidate and integrate genomic analysis reports from all three genomics spec…" at bounding box center [811, 356] width 44 height 14
drag, startPoint x: 809, startPoint y: 292, endPoint x: 746, endPoint y: 341, distance: 79.8
click at [746, 341] on div "gpt-4o-mini" at bounding box center [745, 342] width 55 height 10
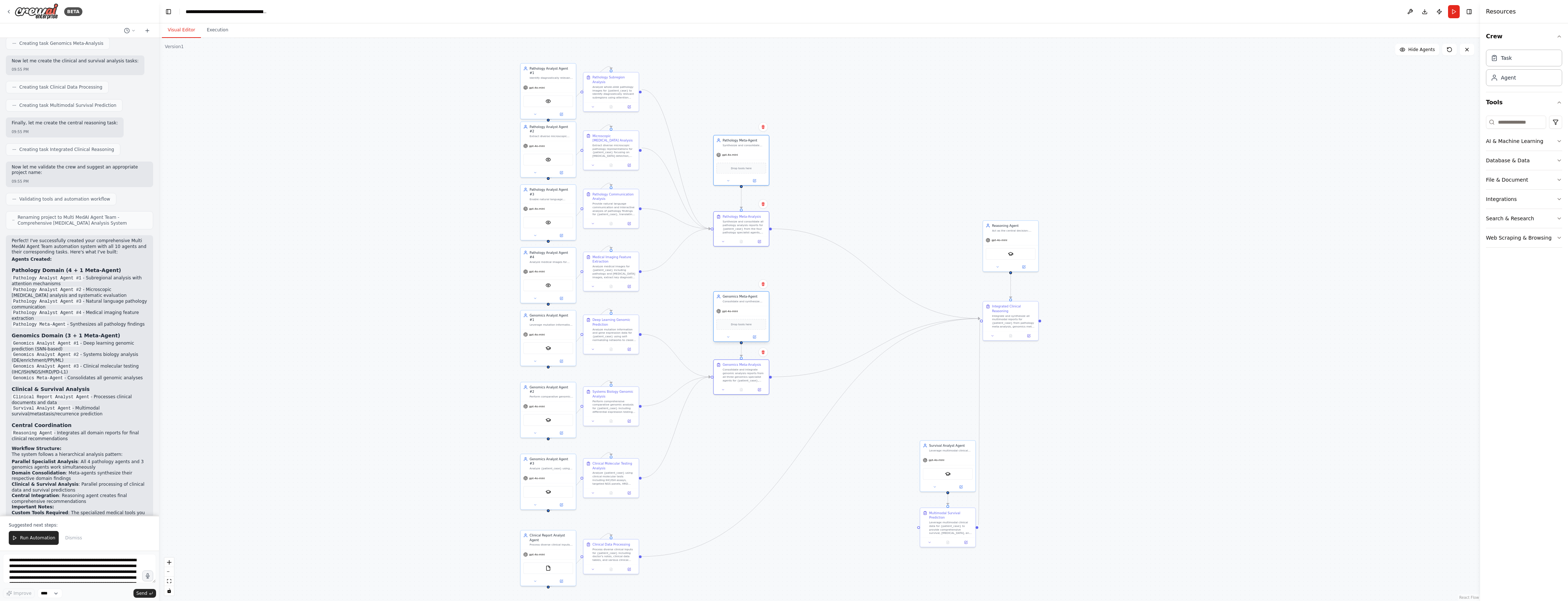
drag, startPoint x: 742, startPoint y: 356, endPoint x: 738, endPoint y: 321, distance: 35.2
click at [738, 322] on span "Drop tools here" at bounding box center [742, 324] width 21 height 5
click at [1003, 228] on div "Act as the central decision-making component for {patient_case}, integrating mu…" at bounding box center [1014, 229] width 44 height 4
click at [983, 308] on div "Integrated Clinical Reasoning Integrate and synthesize all multimodal reports f…" at bounding box center [1010, 315] width 55 height 29
click at [951, 460] on div "gpt-4o-mini" at bounding box center [948, 459] width 55 height 10
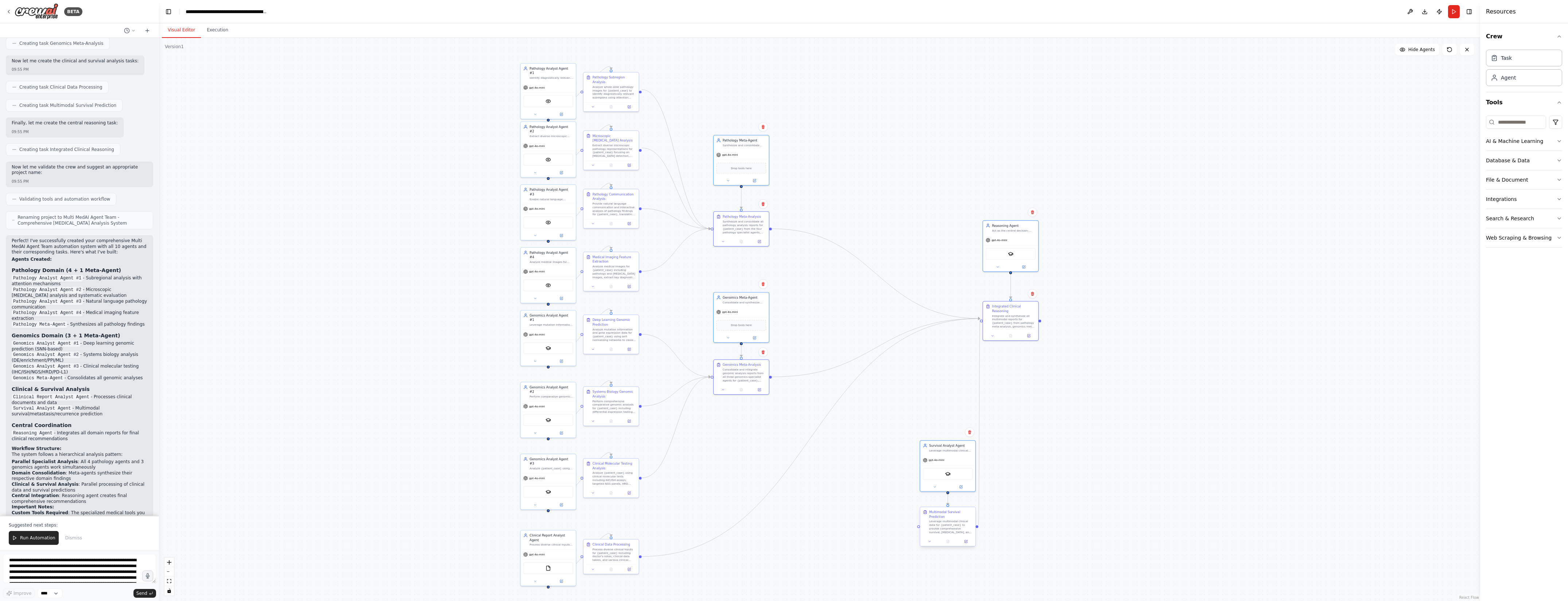
click at [951, 523] on div "Leverage multimodal clinical data for {patient_case} to provide comprehensive s…" at bounding box center [951, 527] width 44 height 14
drag, startPoint x: 1022, startPoint y: 241, endPoint x: 1053, endPoint y: 253, distance: 33.2
click at [1053, 253] on div "gpt-4o-mini" at bounding box center [1042, 253] width 55 height 10
click at [1188, 388] on div ".deletable-edge-delete-btn { width: 20px; height: 20px; border: 0px solid #ffff…" at bounding box center [819, 319] width 1321 height 563
click at [1057, 263] on div "SerplyScholarSearchTool" at bounding box center [1042, 267] width 50 height 12
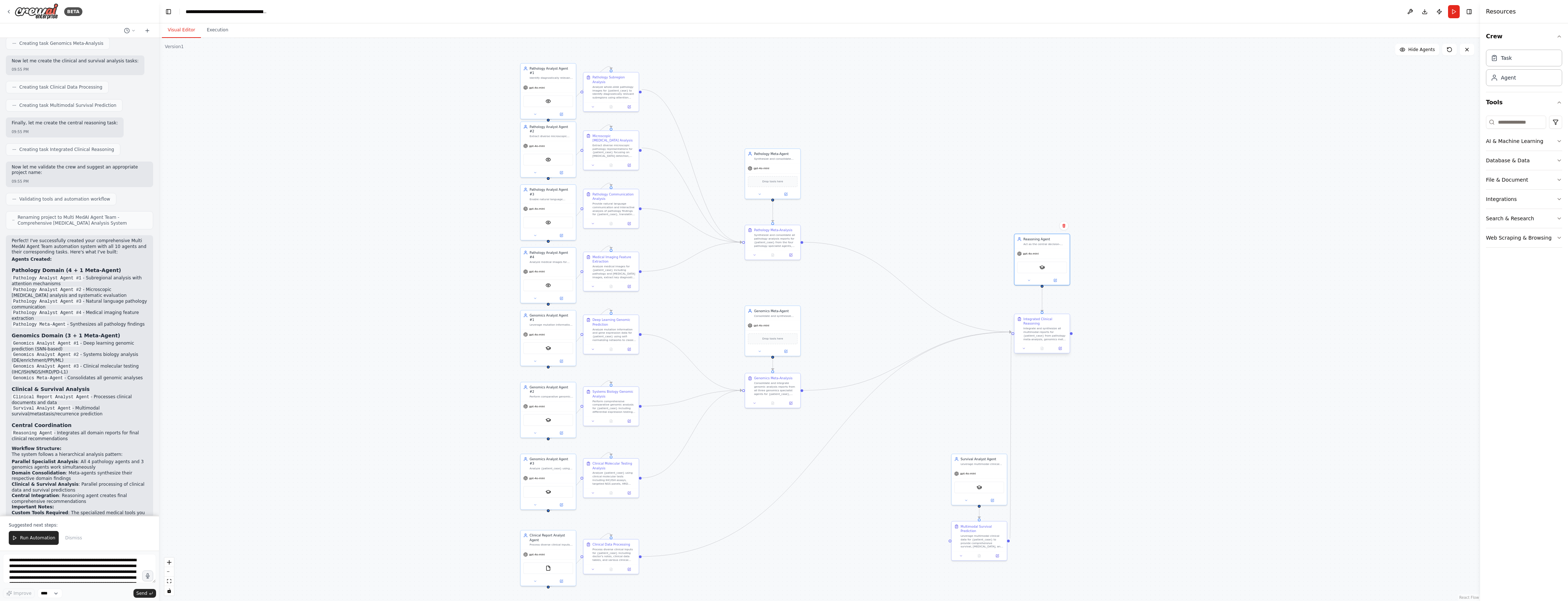
click at [1040, 335] on div "Integrate and synthesize all multimodal reports for {patient_case} from patholo…" at bounding box center [1045, 334] width 44 height 14
click at [982, 470] on div "gpt-4o-mini" at bounding box center [979, 472] width 55 height 10
click at [987, 542] on div "Leverage multimodal clinical data for {patient_case} to provide comprehensive s…" at bounding box center [982, 540] width 44 height 14
click at [987, 535] on div "Leverage multimodal clinical data for {patient_case} to provide comprehensive s…" at bounding box center [982, 540] width 44 height 14
drag, startPoint x: 1054, startPoint y: 256, endPoint x: 996, endPoint y: 283, distance: 64.0
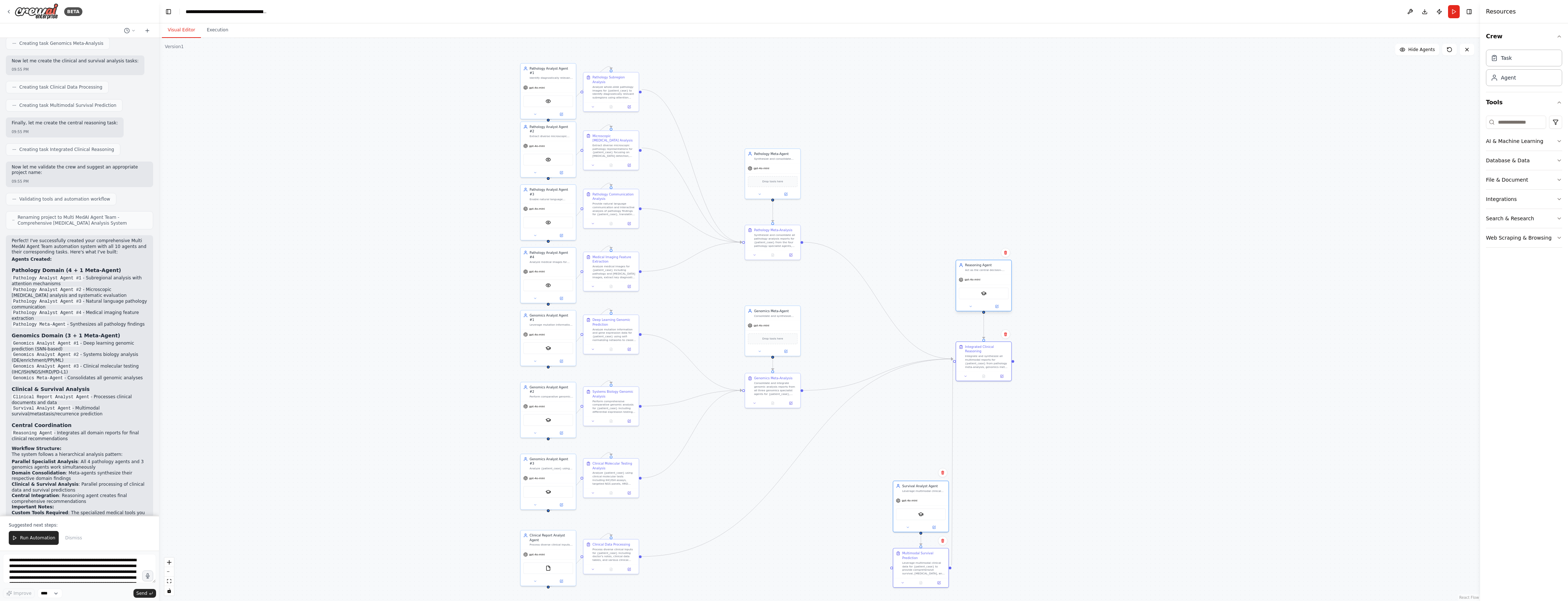
click at [996, 283] on div "gpt-4o-mini" at bounding box center [984, 279] width 55 height 10
click at [1082, 356] on div ".deletable-edge-delete-btn { width: 20px; height: 20px; border: 0px solid #ffff…" at bounding box center [819, 319] width 1321 height 563
click at [777, 323] on div "gpt-4o-mini" at bounding box center [772, 324] width 55 height 10
click at [1096, 354] on div ".deletable-edge-delete-btn { width: 20px; height: 20px; border: 0px solid #ffff…" at bounding box center [819, 319] width 1321 height 563
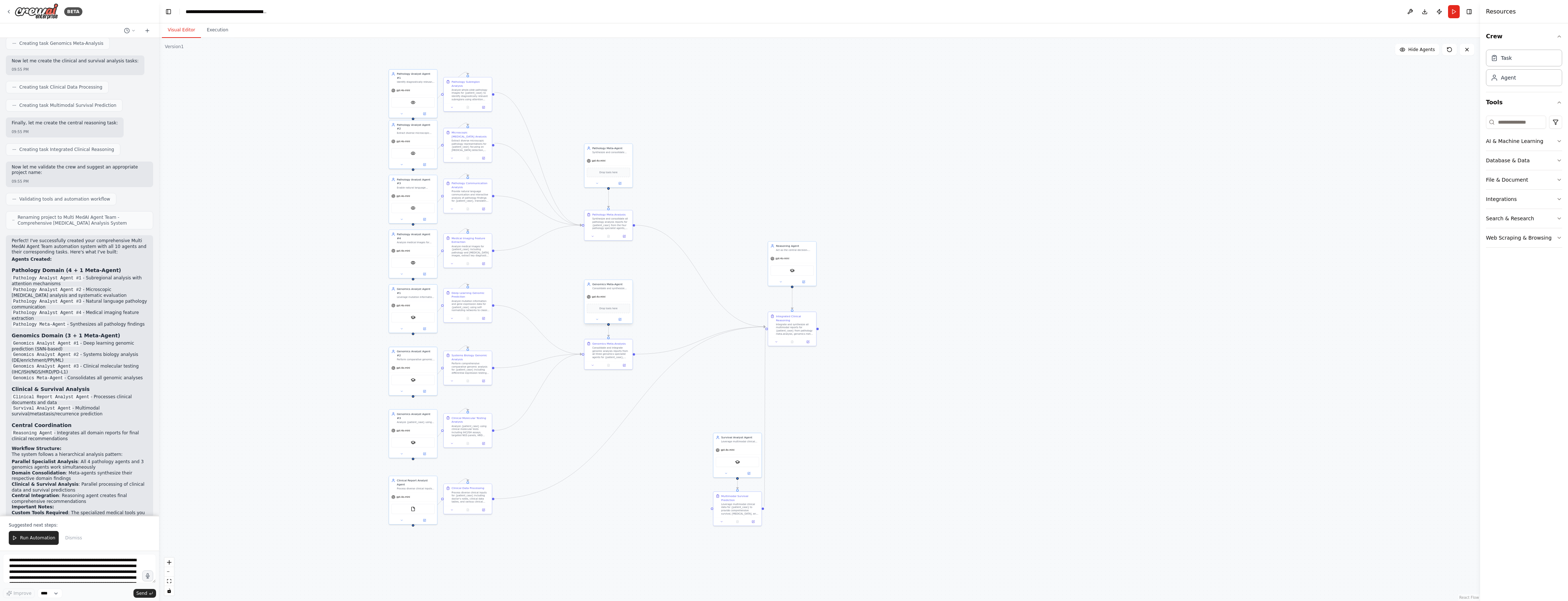
click at [612, 293] on div "gpt-4o-mini" at bounding box center [608, 297] width 48 height 9
click at [608, 346] on div "Consolidate and integrate genomic analysis reports from all three genomics spec…" at bounding box center [611, 352] width 38 height 12
click at [611, 292] on div "gpt-4o-mini" at bounding box center [608, 293] width 48 height 9
click at [872, 382] on div ".deletable-edge-delete-btn { width: 20px; height: 20px; border: 0px solid #ffff…" at bounding box center [819, 319] width 1321 height 563
drag, startPoint x: 693, startPoint y: 194, endPoint x: 830, endPoint y: 206, distance: 137.5
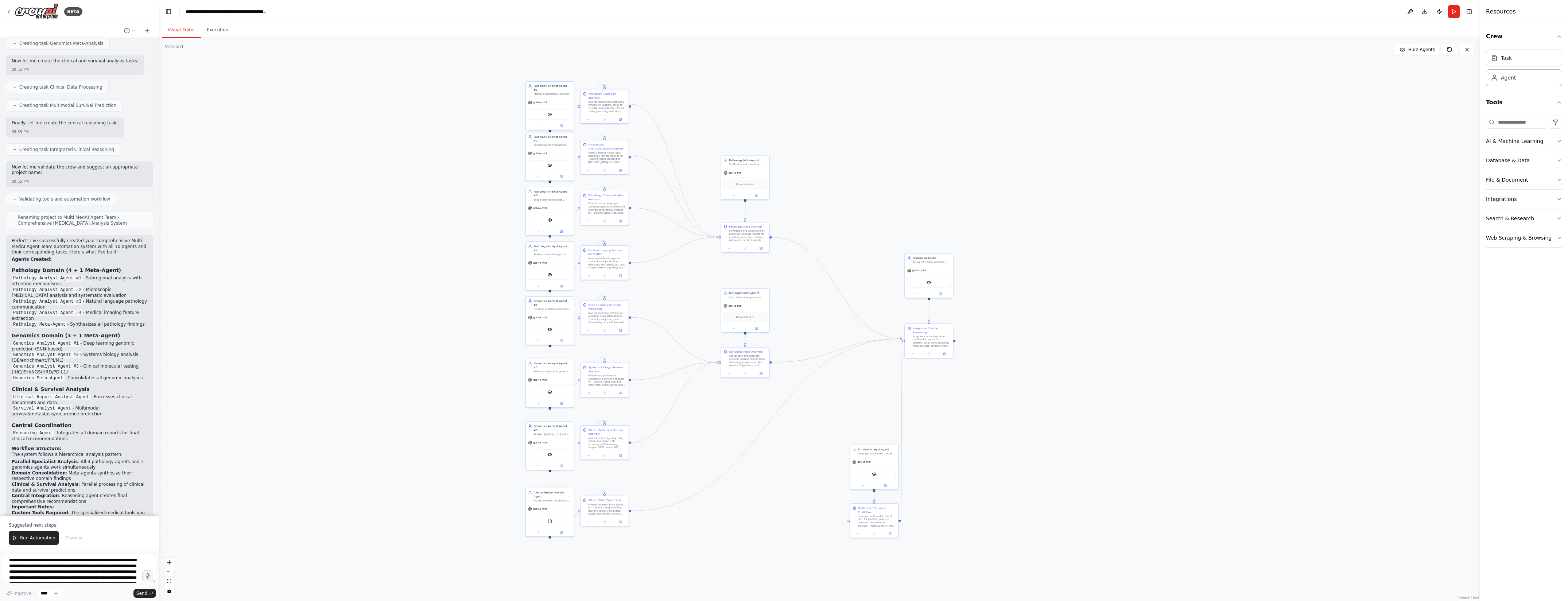
click at [830, 206] on div ".deletable-edge-delete-btn { width: 20px; height: 20px; border: 0px solid #ffff…" at bounding box center [819, 319] width 1321 height 563
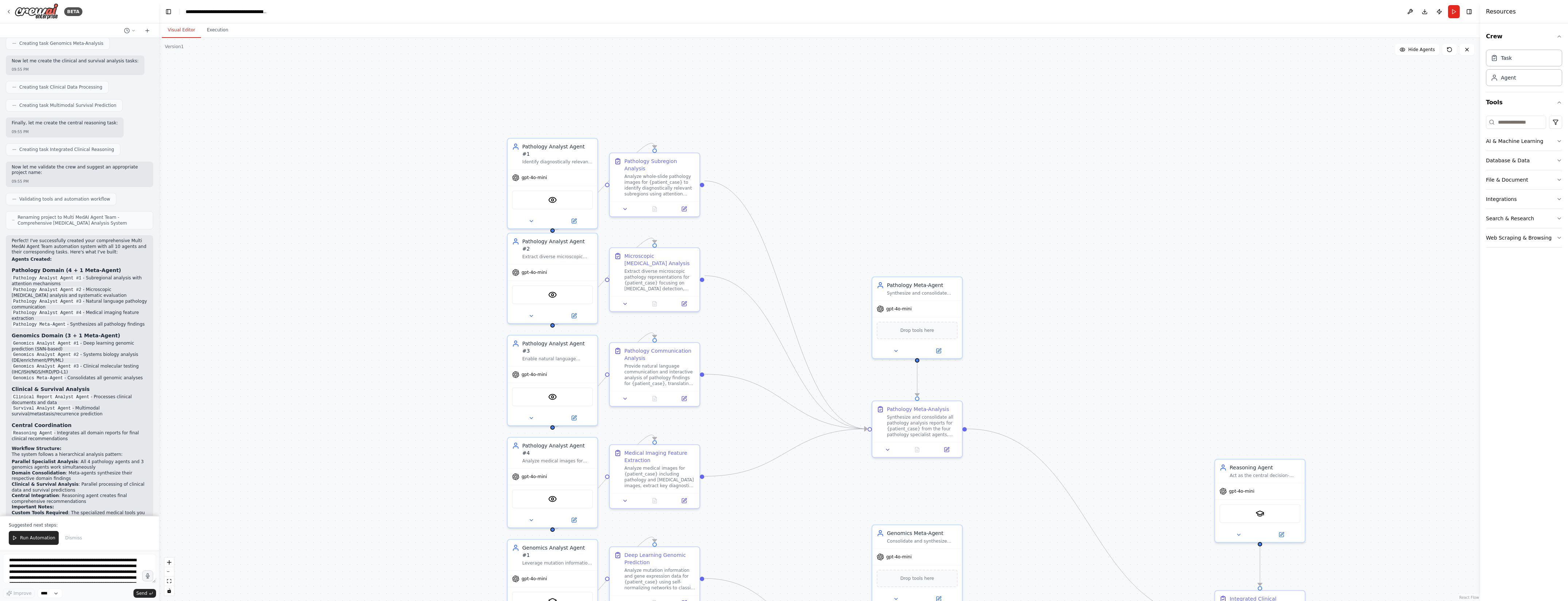
drag, startPoint x: 769, startPoint y: 175, endPoint x: 1025, endPoint y: 376, distance: 325.5
click at [1025, 376] on div ".deletable-edge-delete-btn { width: 20px; height: 20px; border: 0px solid #ffff…" at bounding box center [819, 319] width 1321 height 563
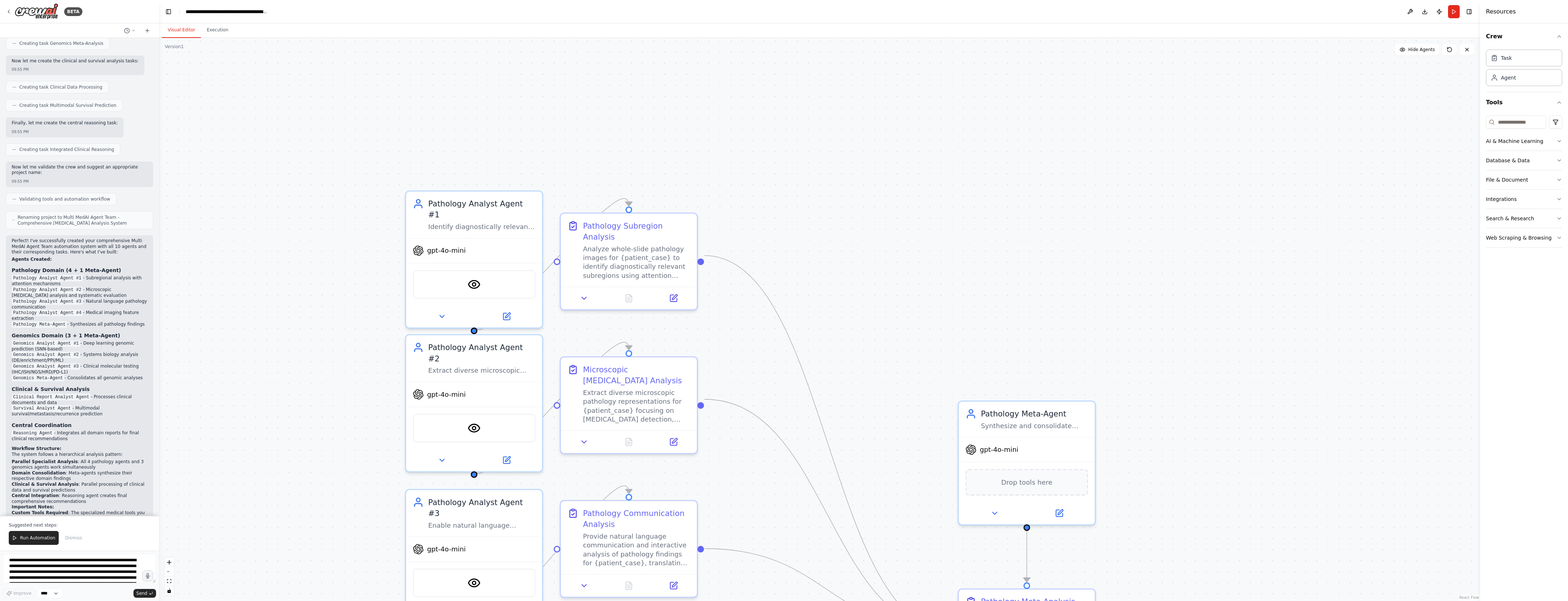
drag, startPoint x: 793, startPoint y: 141, endPoint x: 848, endPoint y: 244, distance: 116.8
click at [848, 244] on div ".deletable-edge-delete-btn { width: 20px; height: 20px; border: 0px solid #ffff…" at bounding box center [819, 319] width 1321 height 563
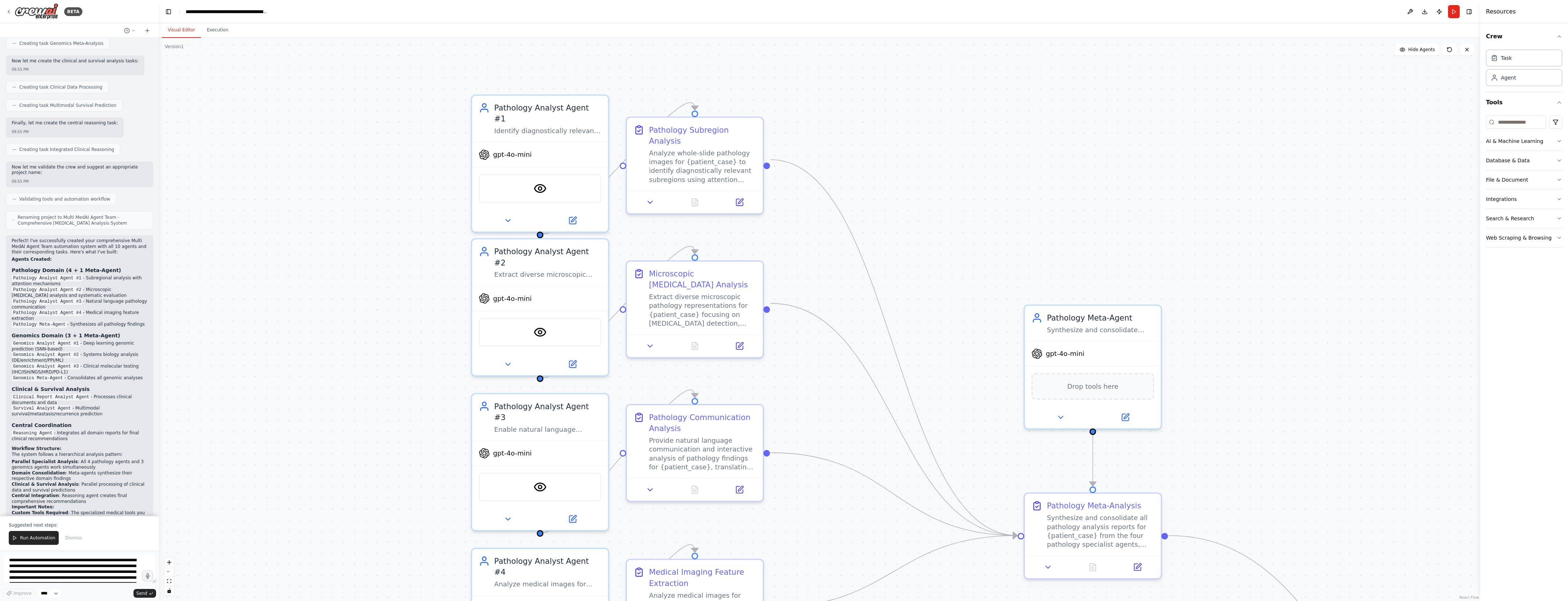
drag, startPoint x: 845, startPoint y: 381, endPoint x: 903, endPoint y: 263, distance: 131.5
click at [903, 263] on div ".deletable-edge-delete-btn { width: 20px; height: 20px; border: 0px solid #ffff…" at bounding box center [819, 319] width 1321 height 563
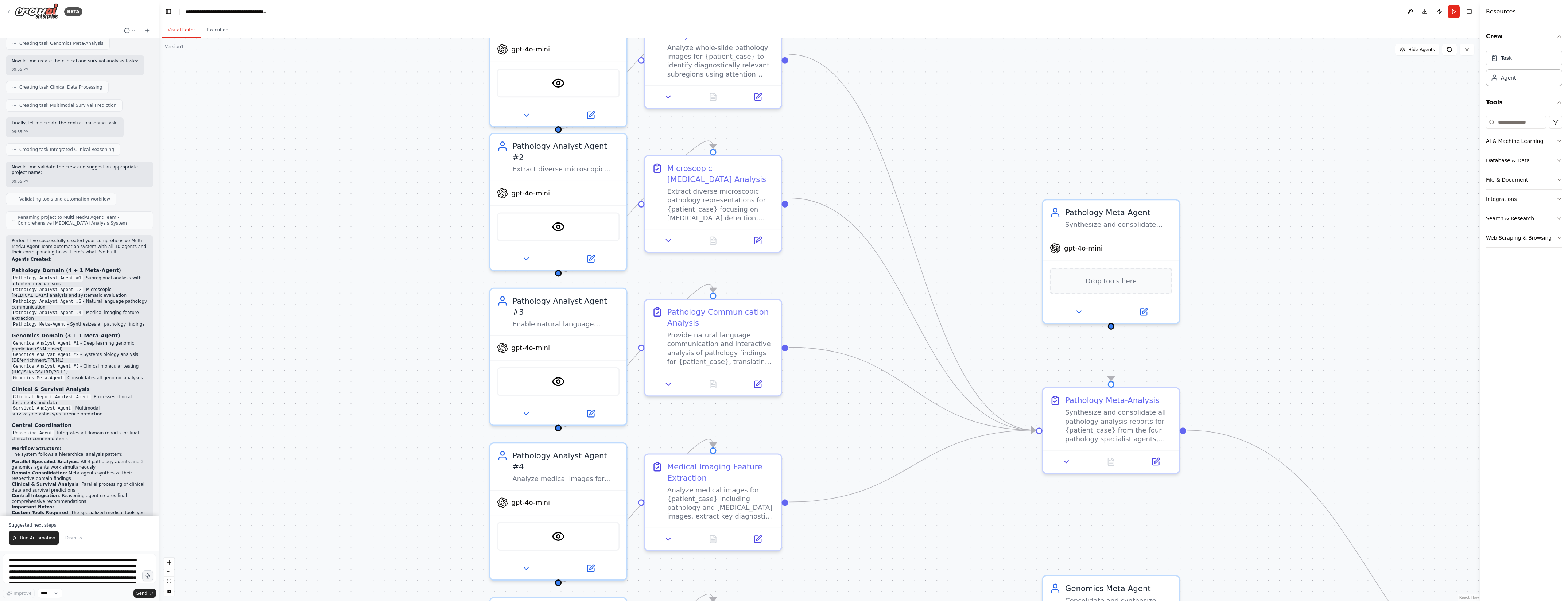
drag, startPoint x: 838, startPoint y: 381, endPoint x: 852, endPoint y: 287, distance: 95.0
click at [852, 287] on div ".deletable-edge-delete-btn { width: 20px; height: 20px; border: 0px solid #ffff…" at bounding box center [819, 319] width 1321 height 563
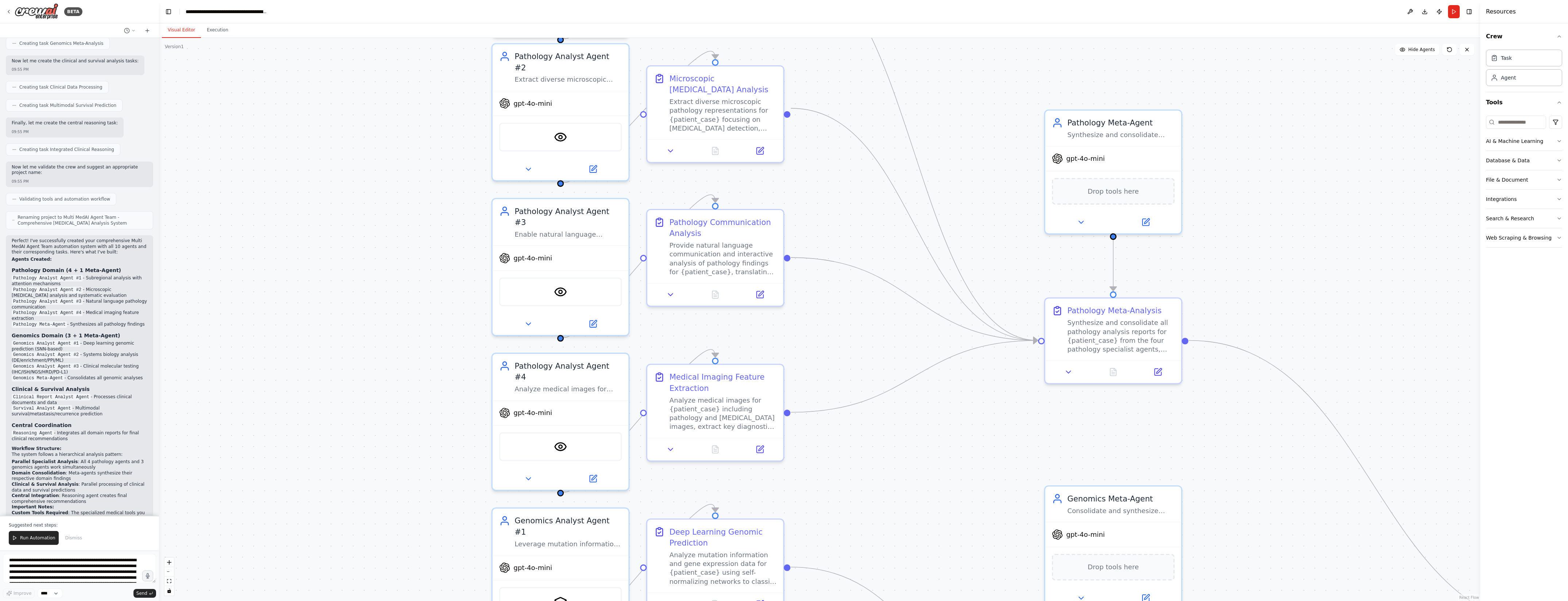
drag, startPoint x: 814, startPoint y: 451, endPoint x: 812, endPoint y: 335, distance: 116.0
click at [814, 336] on div ".deletable-edge-delete-btn { width: 20px; height: 20px; border: 0px solid #ffff…" at bounding box center [819, 319] width 1321 height 563
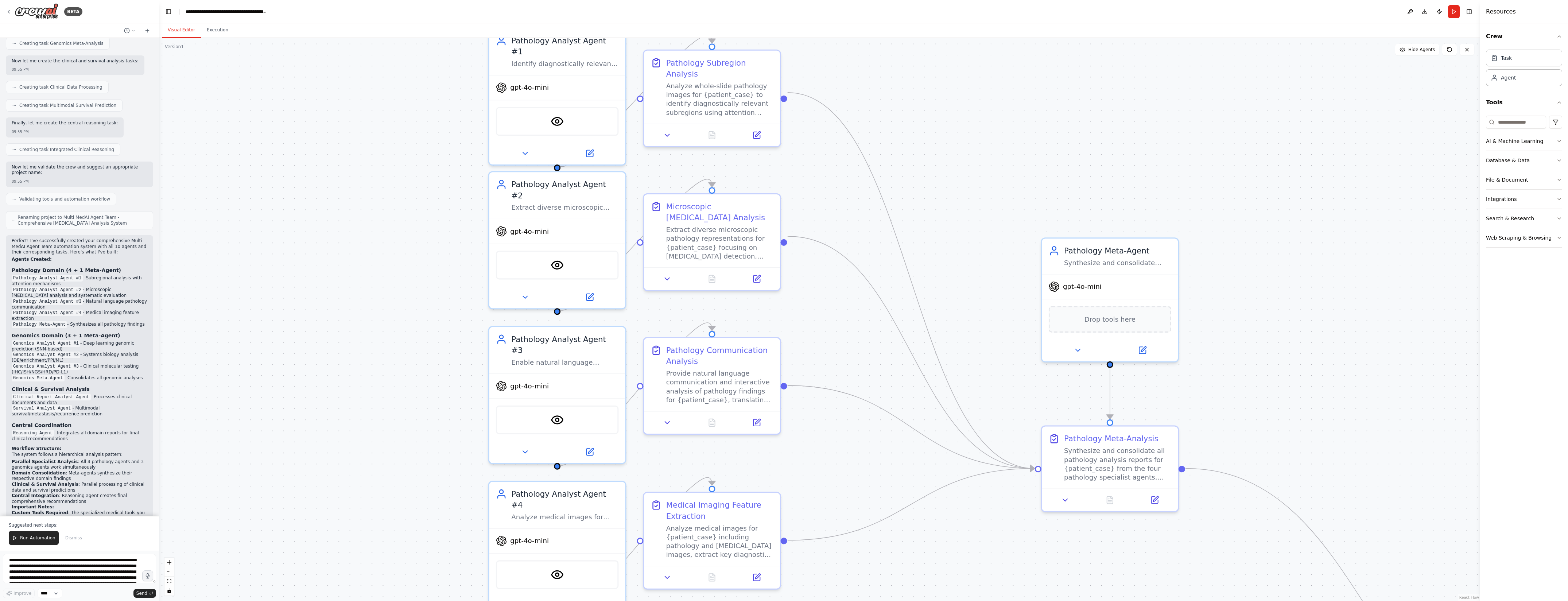
drag, startPoint x: 830, startPoint y: 296, endPoint x: 829, endPoint y: 449, distance: 153.0
click at [829, 449] on div ".deletable-edge-delete-btn { width: 20px; height: 20px; border: 0px solid #ffff…" at bounding box center [819, 319] width 1321 height 563
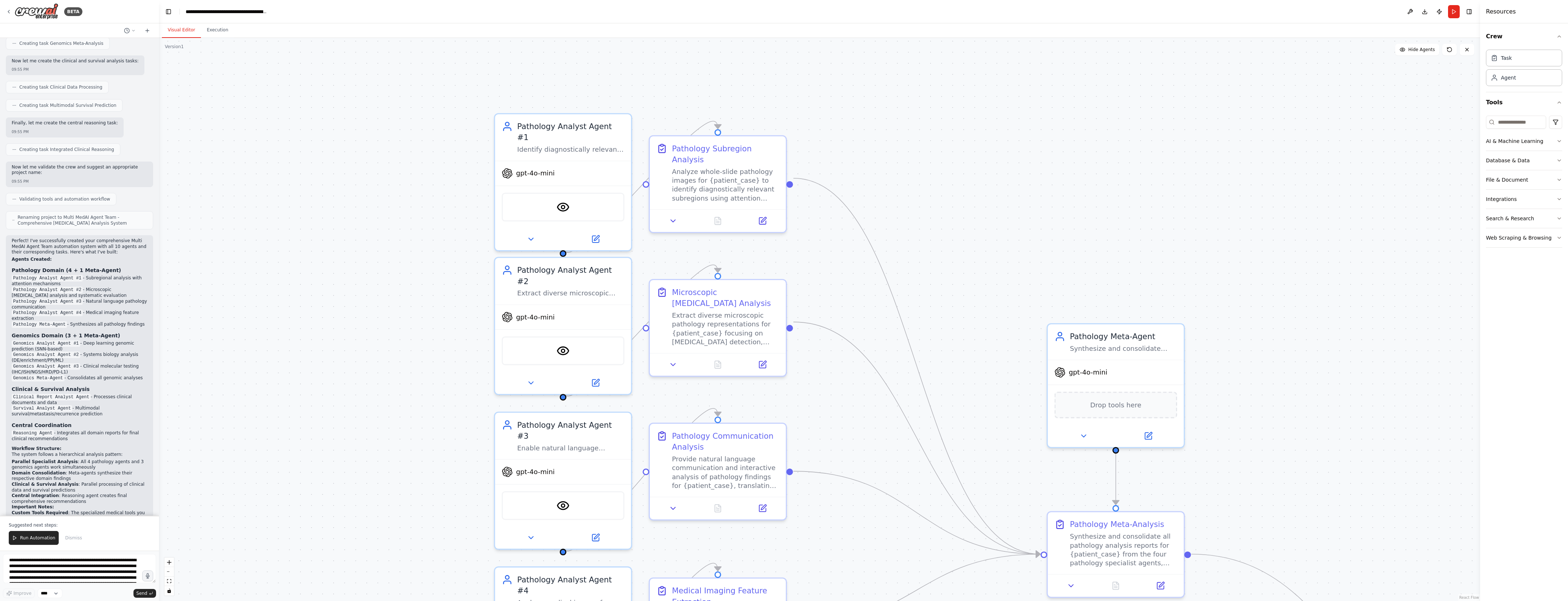
drag, startPoint x: 820, startPoint y: 299, endPoint x: 826, endPoint y: 384, distance: 85.2
click at [826, 384] on div ".deletable-edge-delete-btn { width: 20px; height: 20px; border: 0px solid #ffff…" at bounding box center [819, 319] width 1321 height 563
click at [845, 533] on div ".deletable-edge-delete-btn { width: 20px; height: 20px; border: 0px solid #ffff…" at bounding box center [819, 319] width 1321 height 563
click at [739, 176] on div "Analyze whole-slide pathology images for {patient_case} to identify diagnostica…" at bounding box center [726, 183] width 108 height 35
click at [748, 175] on div "Analyze whole-slide pathology images for {patient_case} to identify diagnostica…" at bounding box center [726, 183] width 108 height 35
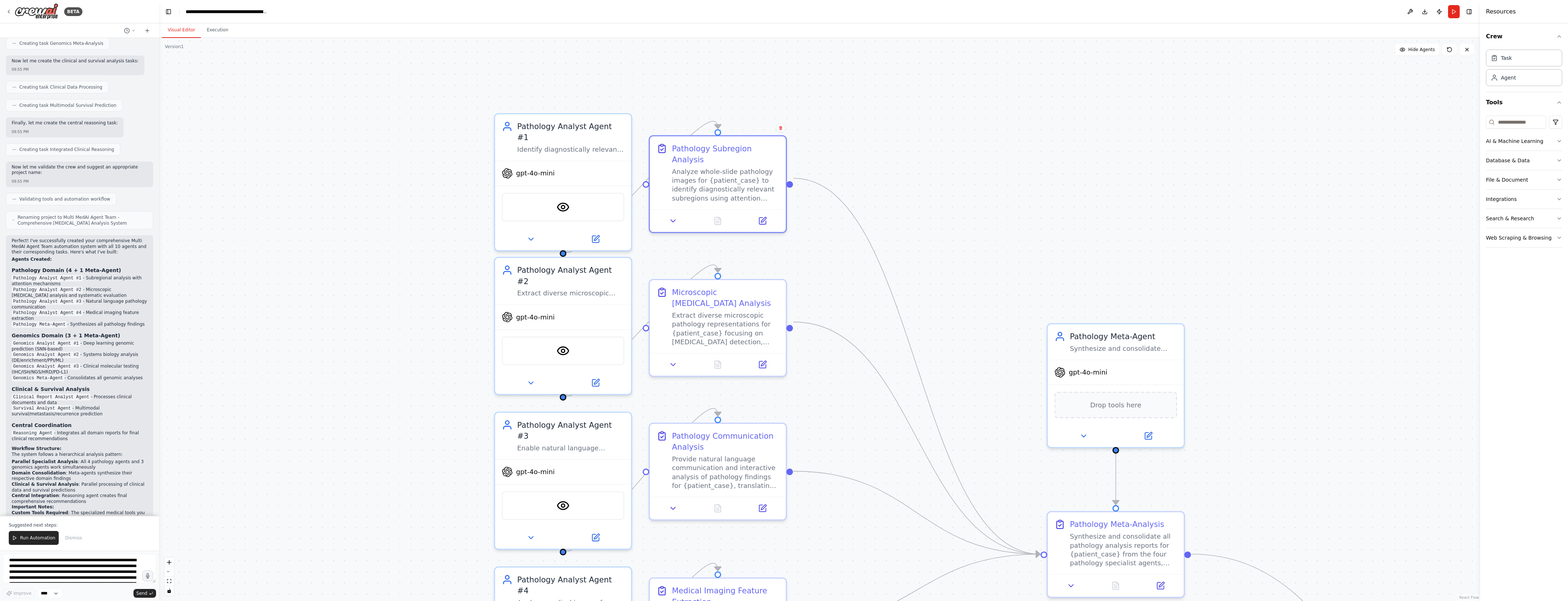
click at [814, 238] on div ".deletable-edge-delete-btn { width: 20px; height: 20px; border: 0px solid #ffff…" at bounding box center [819, 319] width 1321 height 563
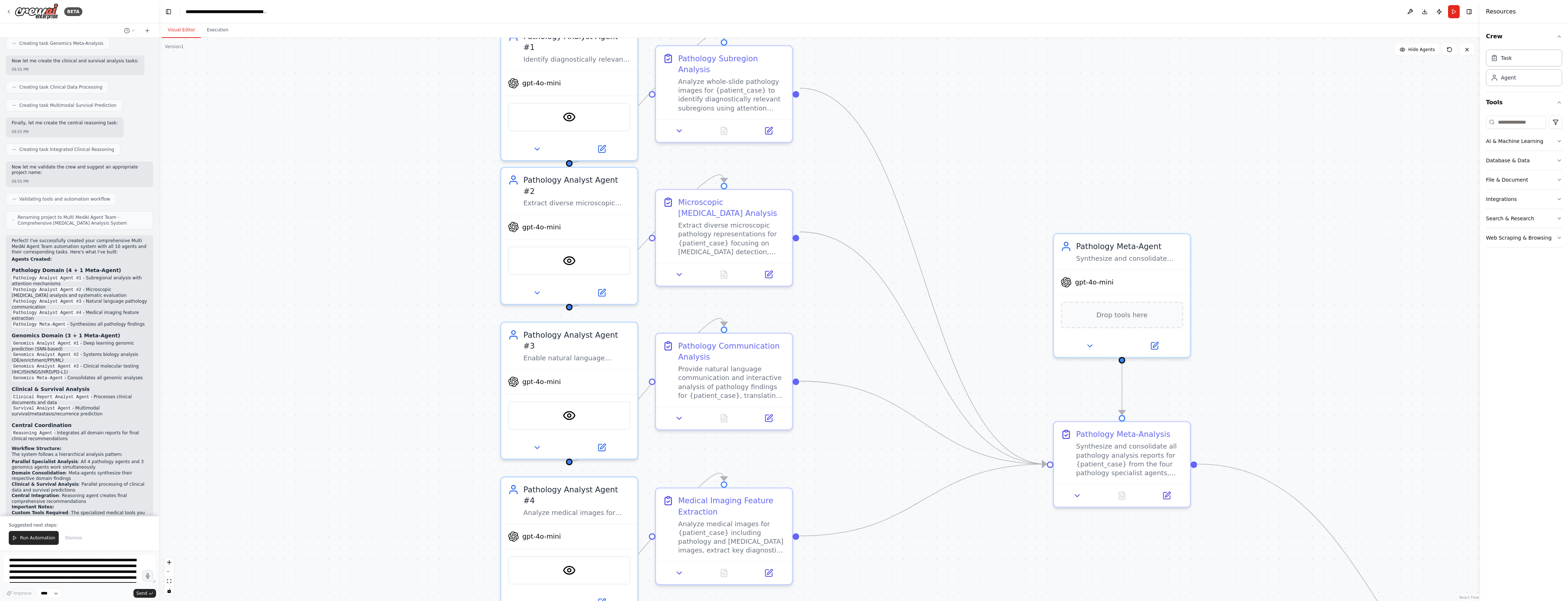
drag, startPoint x: 945, startPoint y: 308, endPoint x: 952, endPoint y: 215, distance: 93.3
click at [952, 217] on div ".deletable-edge-delete-btn { width: 20px; height: 20px; border: 0px solid #ffff…" at bounding box center [819, 319] width 1321 height 563
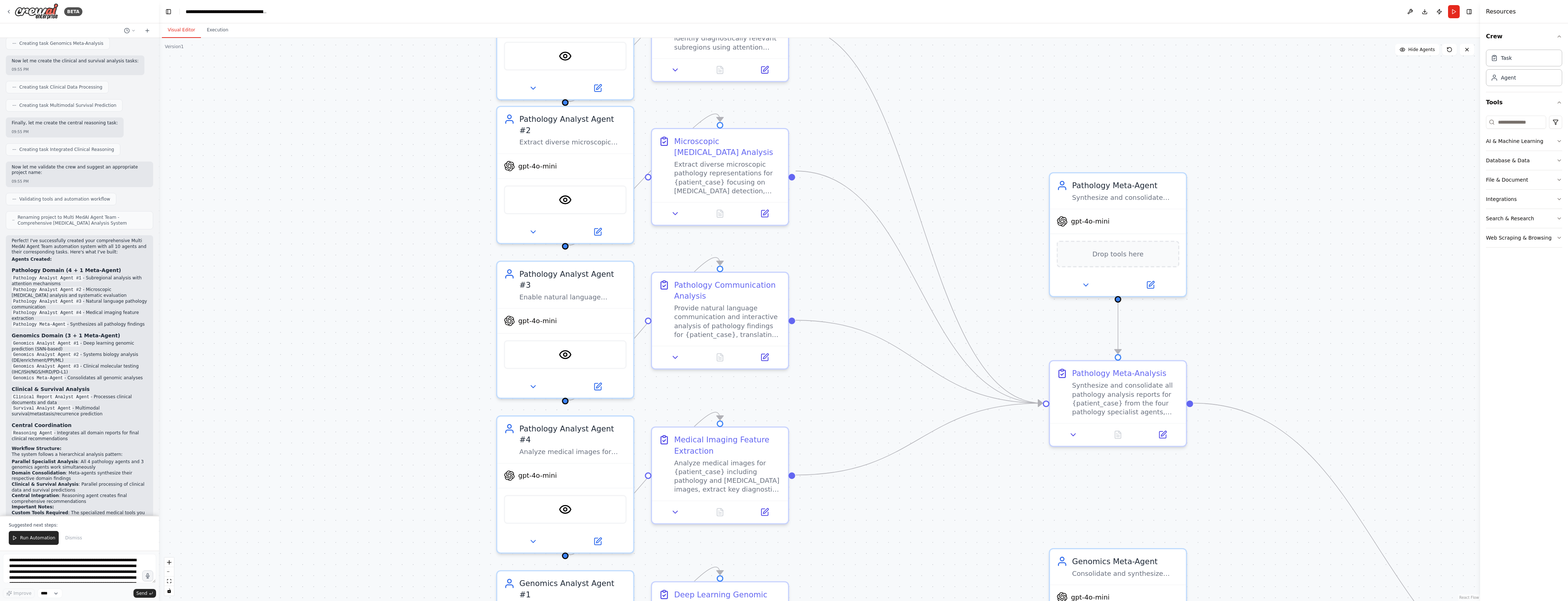
drag, startPoint x: 827, startPoint y: 294, endPoint x: 832, endPoint y: 235, distance: 59.2
click at [833, 235] on div ".deletable-edge-delete-btn { width: 20px; height: 20px; border: 0px solid #ffff…" at bounding box center [819, 319] width 1321 height 563
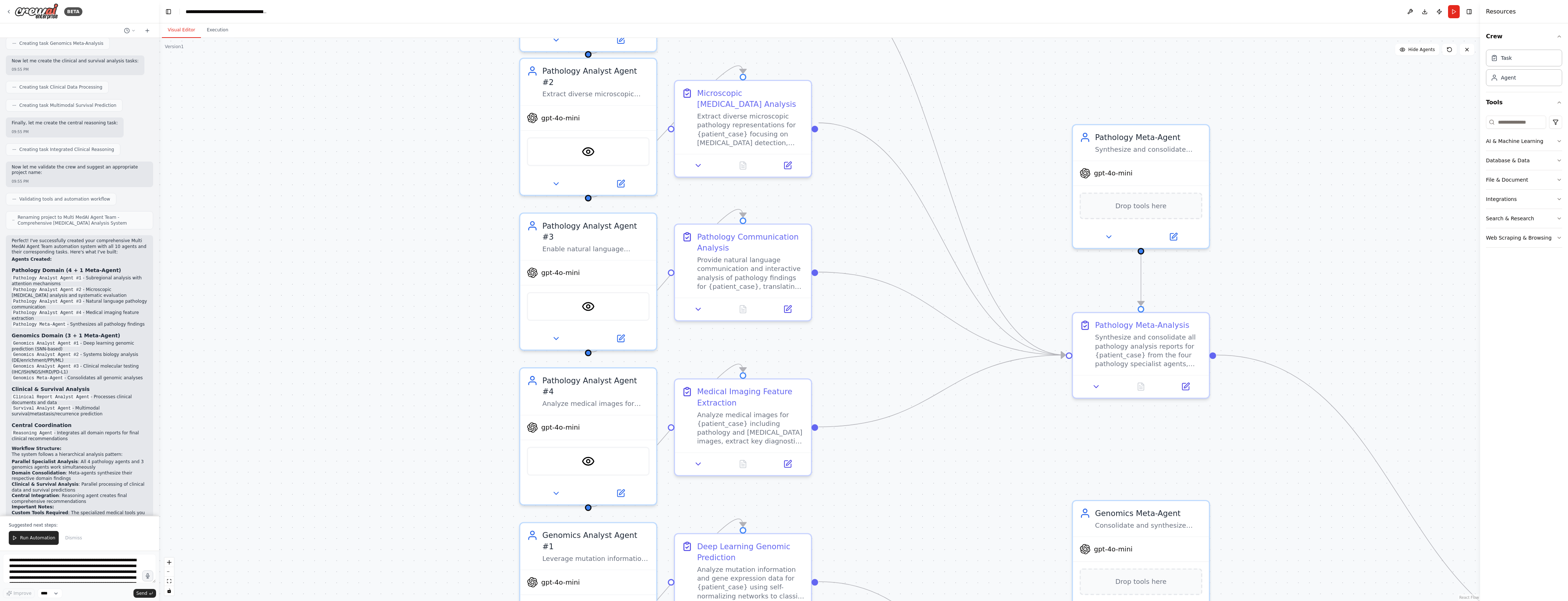
drag, startPoint x: 832, startPoint y: 281, endPoint x: 848, endPoint y: 245, distance: 39.4
click at [848, 245] on div ".deletable-edge-delete-btn { width: 20px; height: 20px; border: 0px solid #ffff…" at bounding box center [819, 319] width 1321 height 563
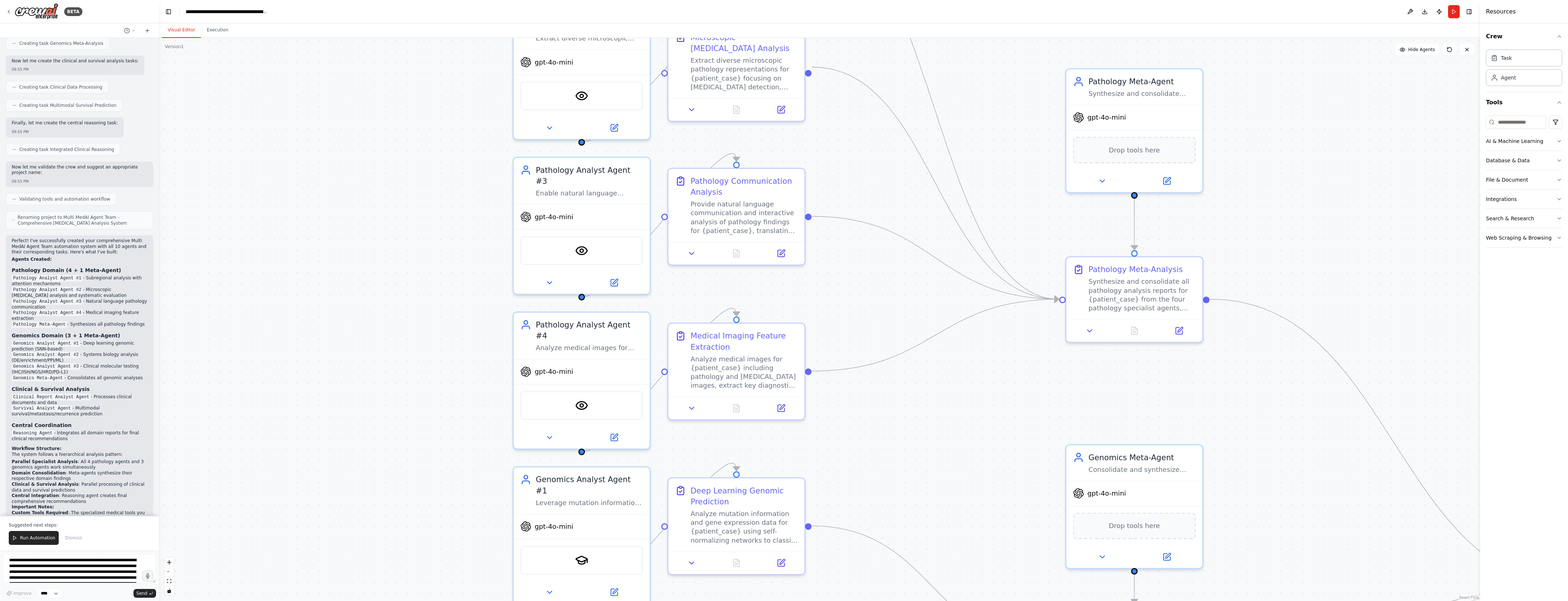
drag, startPoint x: 854, startPoint y: 347, endPoint x: 850, endPoint y: 279, distance: 68.1
click at [850, 282] on div ".deletable-edge-delete-btn { width: 20px; height: 20px; border: 0px solid #ffff…" at bounding box center [819, 319] width 1321 height 563
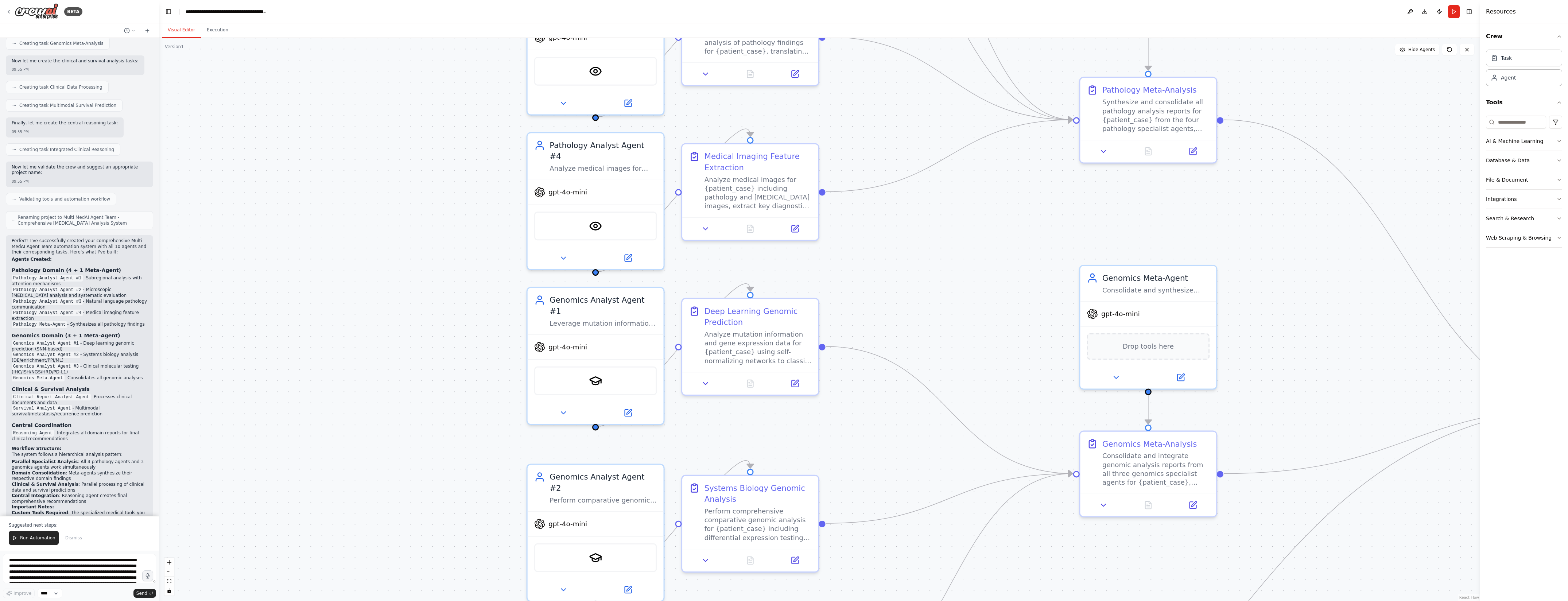
drag, startPoint x: 893, startPoint y: 425, endPoint x: 903, endPoint y: 244, distance: 181.3
click at [905, 248] on div ".deletable-edge-delete-btn { width: 20px; height: 20px; border: 0px solid #ffff…" at bounding box center [819, 319] width 1321 height 563
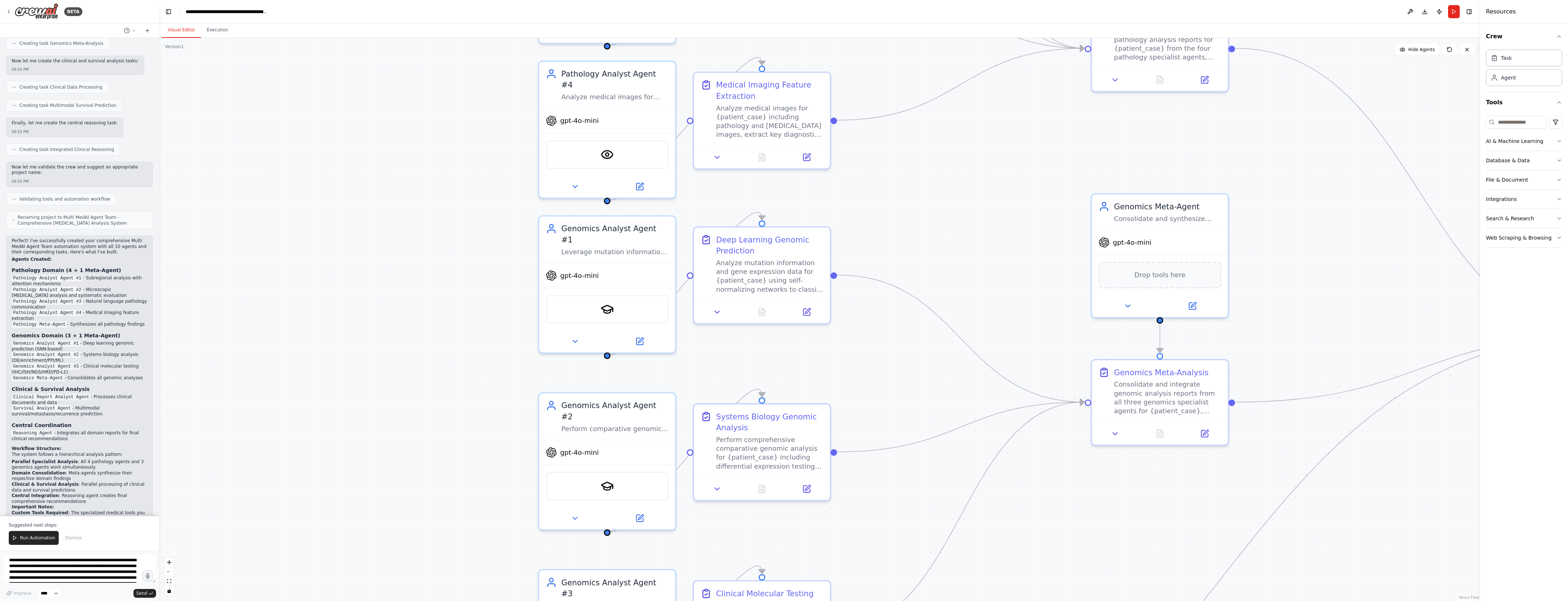
drag, startPoint x: 867, startPoint y: 429, endPoint x: 881, endPoint y: 338, distance: 92.1
click at [881, 339] on div ".deletable-edge-delete-btn { width: 20px; height: 20px; border: 0px solid #ffff…" at bounding box center [819, 319] width 1321 height 563
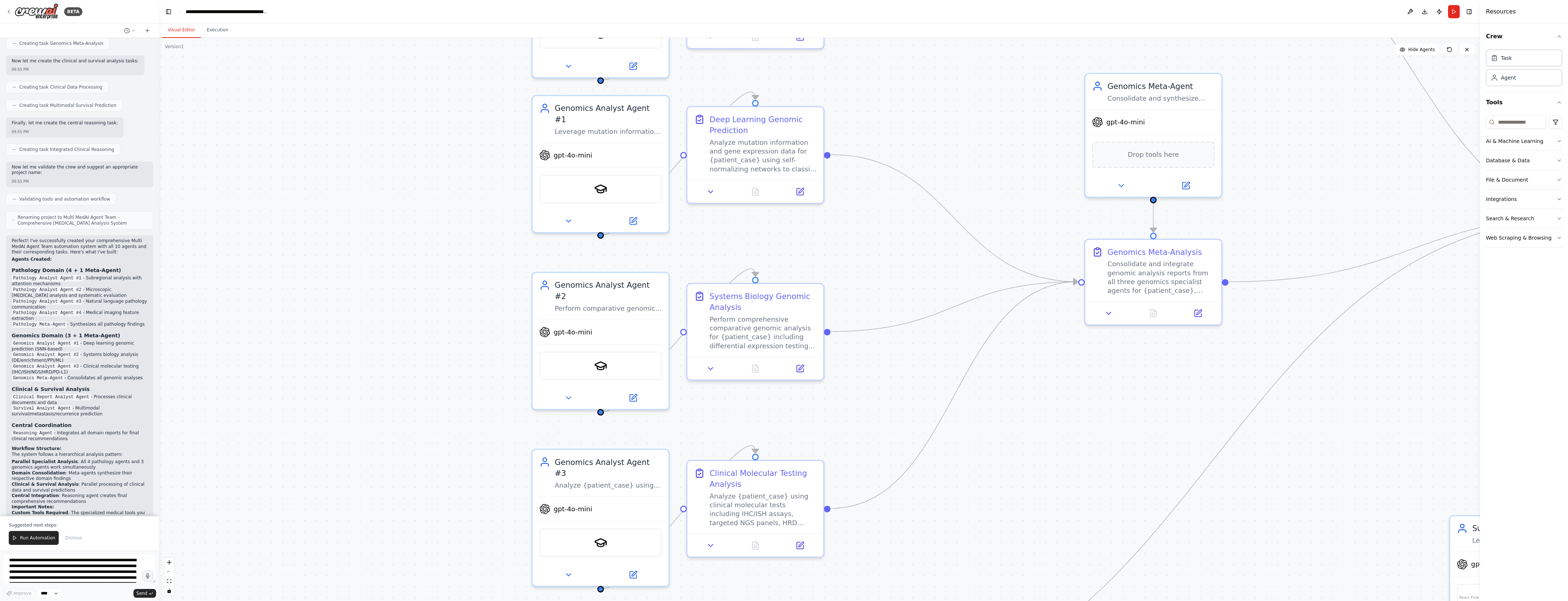
drag, startPoint x: 905, startPoint y: 455, endPoint x: 896, endPoint y: 360, distance: 95.4
click at [896, 360] on div ".deletable-edge-delete-btn { width: 20px; height: 20px; border: 0px solid #ffff…" at bounding box center [819, 319] width 1321 height 563
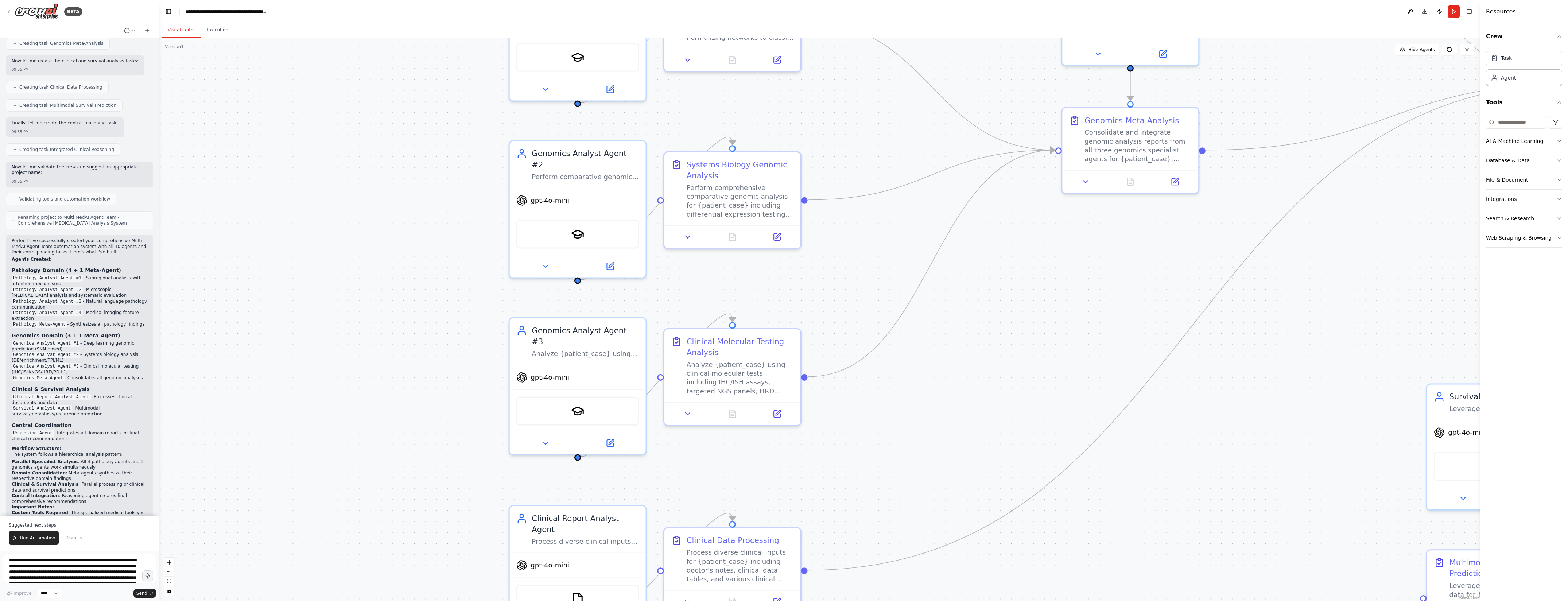
drag, startPoint x: 1037, startPoint y: 366, endPoint x: 1010, endPoint y: 221, distance: 147.5
click at [1011, 223] on div ".deletable-edge-delete-btn { width: 20px; height: 20px; border: 0px solid #ffff…" at bounding box center [819, 319] width 1321 height 563
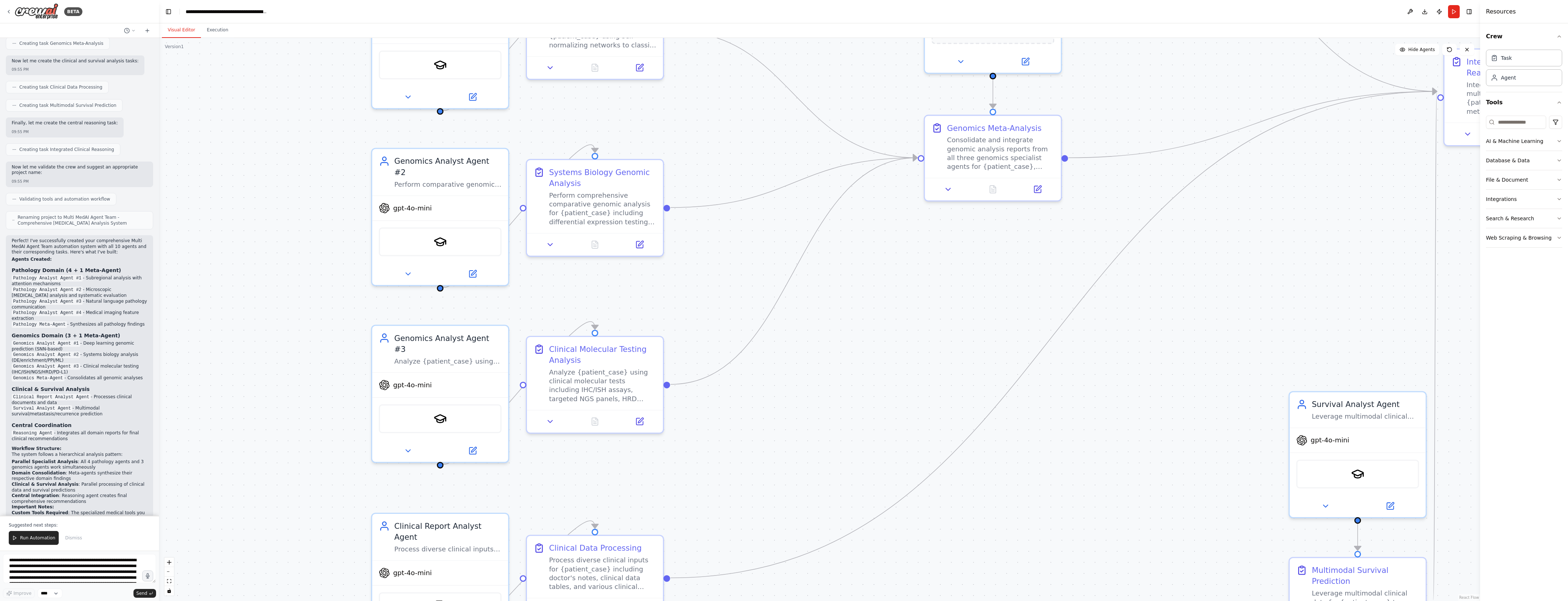
drag, startPoint x: 924, startPoint y: 440, endPoint x: 787, endPoint y: 496, distance: 148.0
click at [787, 496] on div ".deletable-edge-delete-btn { width: 20px; height: 20px; border: 0px solid #ffff…" at bounding box center [819, 319] width 1321 height 563
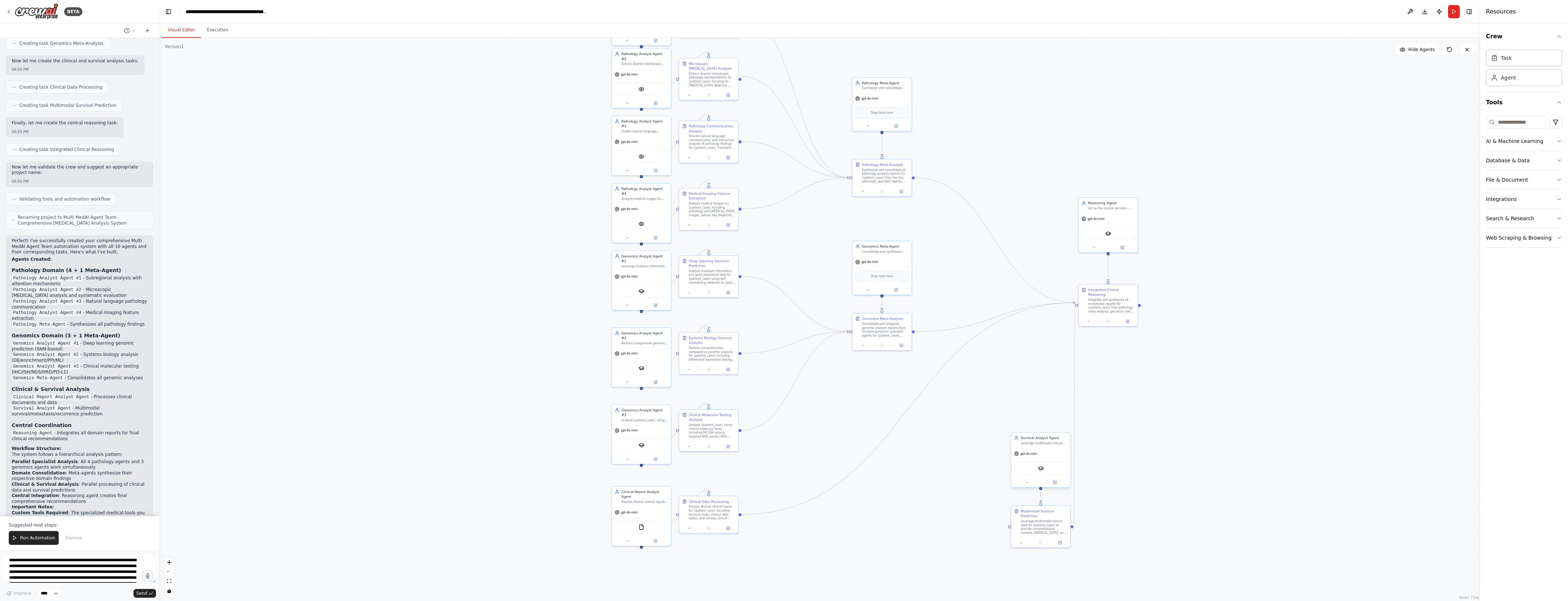
click at [1042, 451] on div "gpt-4o-mini" at bounding box center [1041, 454] width 59 height 11
click at [1030, 518] on div "Leverage multimodal clinical data for {patient_case} to provide comprehensive s…" at bounding box center [1044, 526] width 47 height 15
drag, startPoint x: 1058, startPoint y: 452, endPoint x: 1060, endPoint y: 405, distance: 47.0
click at [1060, 405] on div "gpt-4o-mini" at bounding box center [1041, 411] width 59 height 11
click at [1169, 407] on div ".deletable-edge-delete-btn { width: 20px; height: 20px; border: 0px solid #ffff…" at bounding box center [819, 319] width 1321 height 563
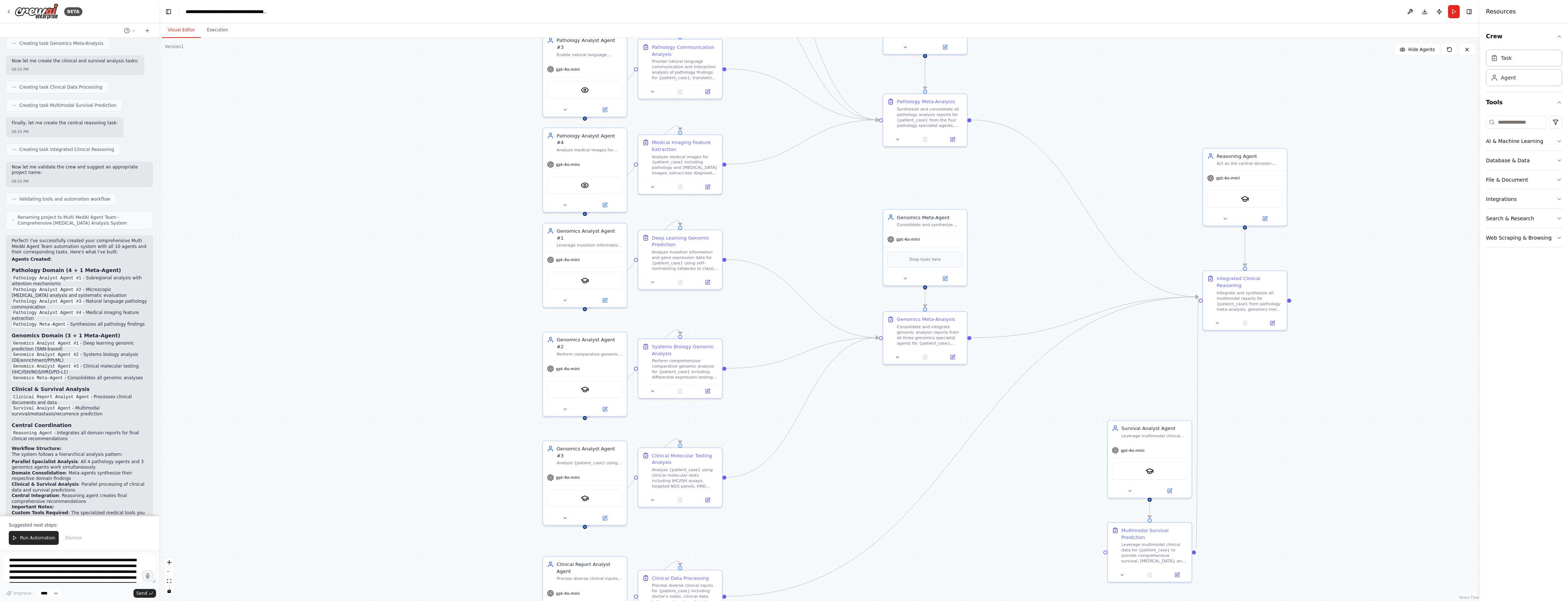
drag, startPoint x: 739, startPoint y: 429, endPoint x: 487, endPoint y: 385, distance: 255.8
click at [487, 385] on div ".deletable-edge-delete-btn { width: 20px; height: 20px; border: 0px solid #ffff…" at bounding box center [819, 319] width 1321 height 563
click at [567, 363] on div "gpt-4o-mini" at bounding box center [560, 366] width 32 height 7
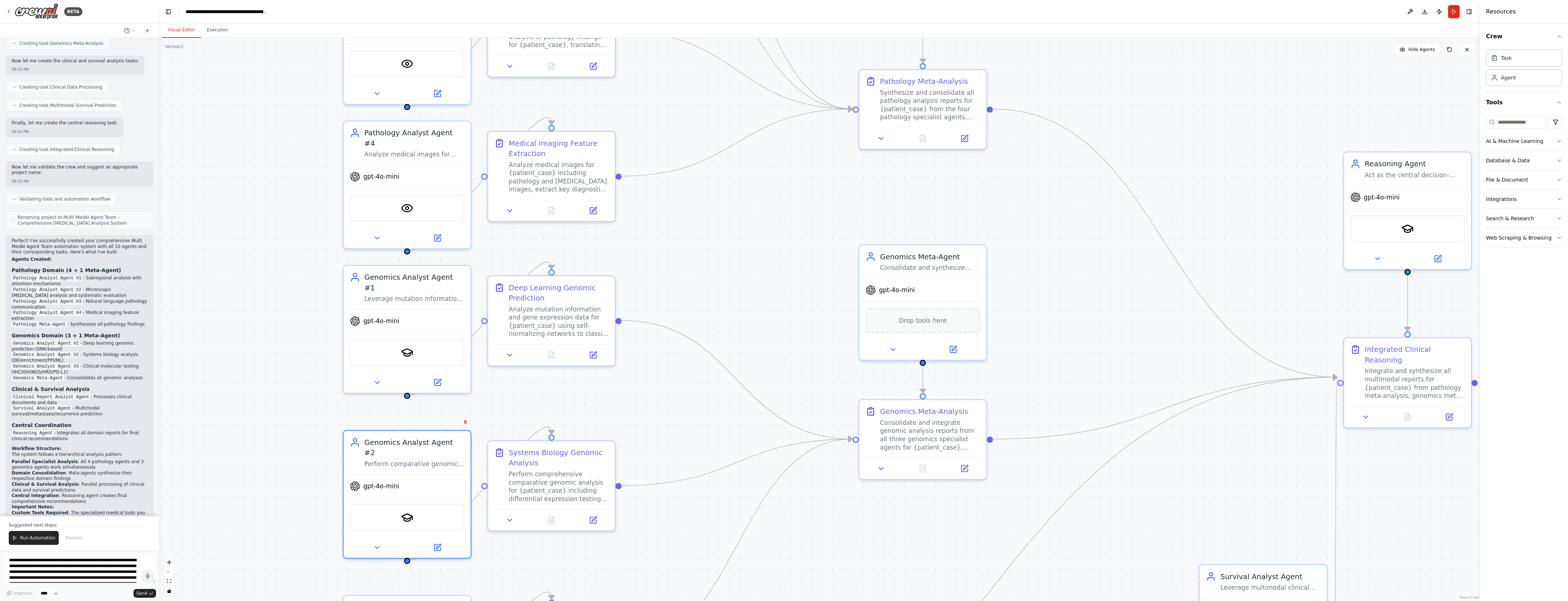
drag, startPoint x: 1418, startPoint y: 263, endPoint x: 1417, endPoint y: 472, distance: 209.0
click at [1417, 472] on div ".deletable-edge-delete-btn { width: 20px; height: 20px; border: 0px solid #ffff…" at bounding box center [819, 319] width 1321 height 563
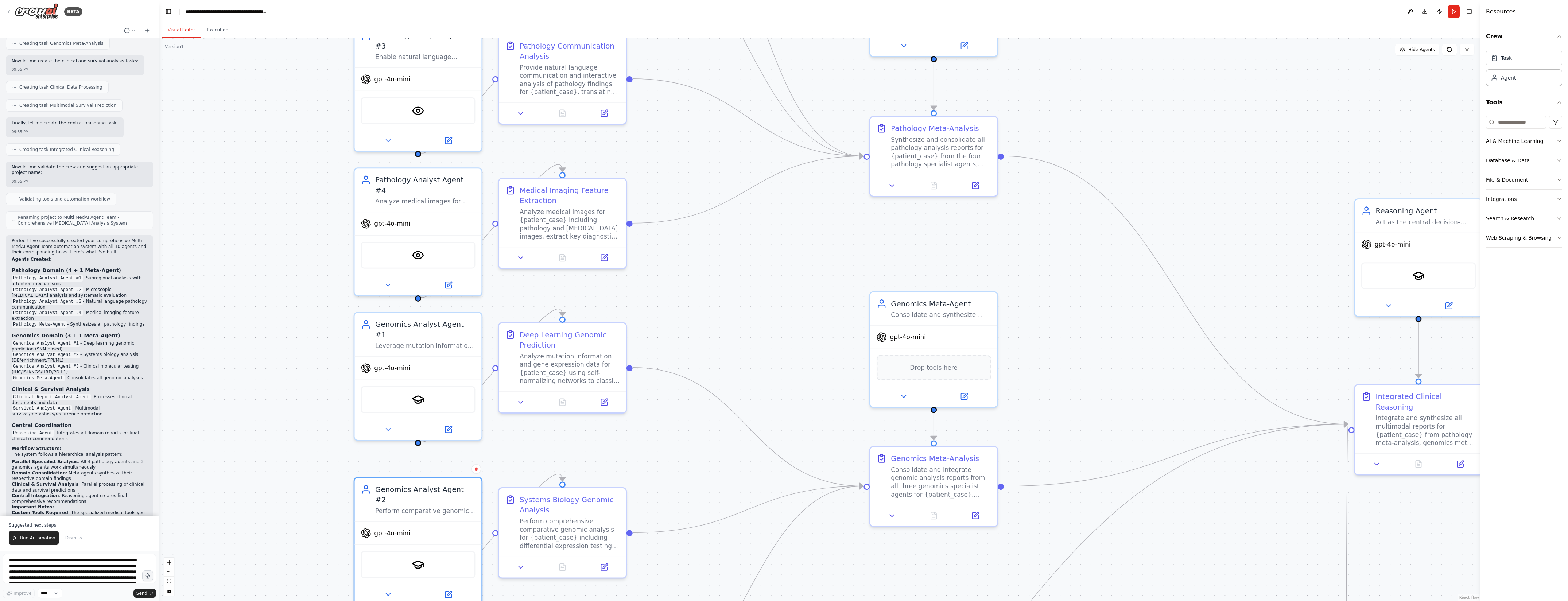
drag, startPoint x: 1277, startPoint y: 135, endPoint x: 1287, endPoint y: 183, distance: 49.0
click at [1287, 183] on div ".deletable-edge-delete-btn { width: 20px; height: 20px; border: 0px solid #ffff…" at bounding box center [819, 319] width 1321 height 563
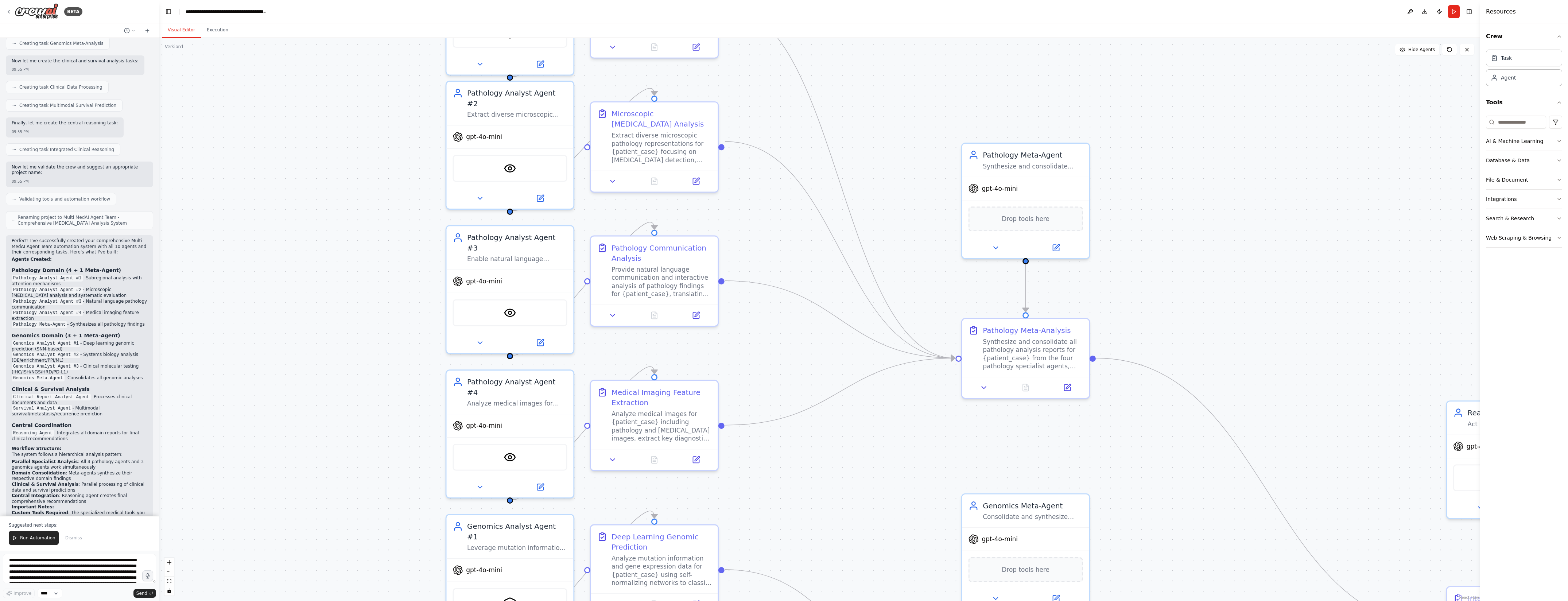
drag, startPoint x: 1283, startPoint y: 202, endPoint x: 1384, endPoint y: 332, distance: 164.6
click at [1384, 332] on div ".deletable-edge-delete-btn { width: 20px; height: 20px; border: 0px solid #ffff…" at bounding box center [819, 319] width 1321 height 563
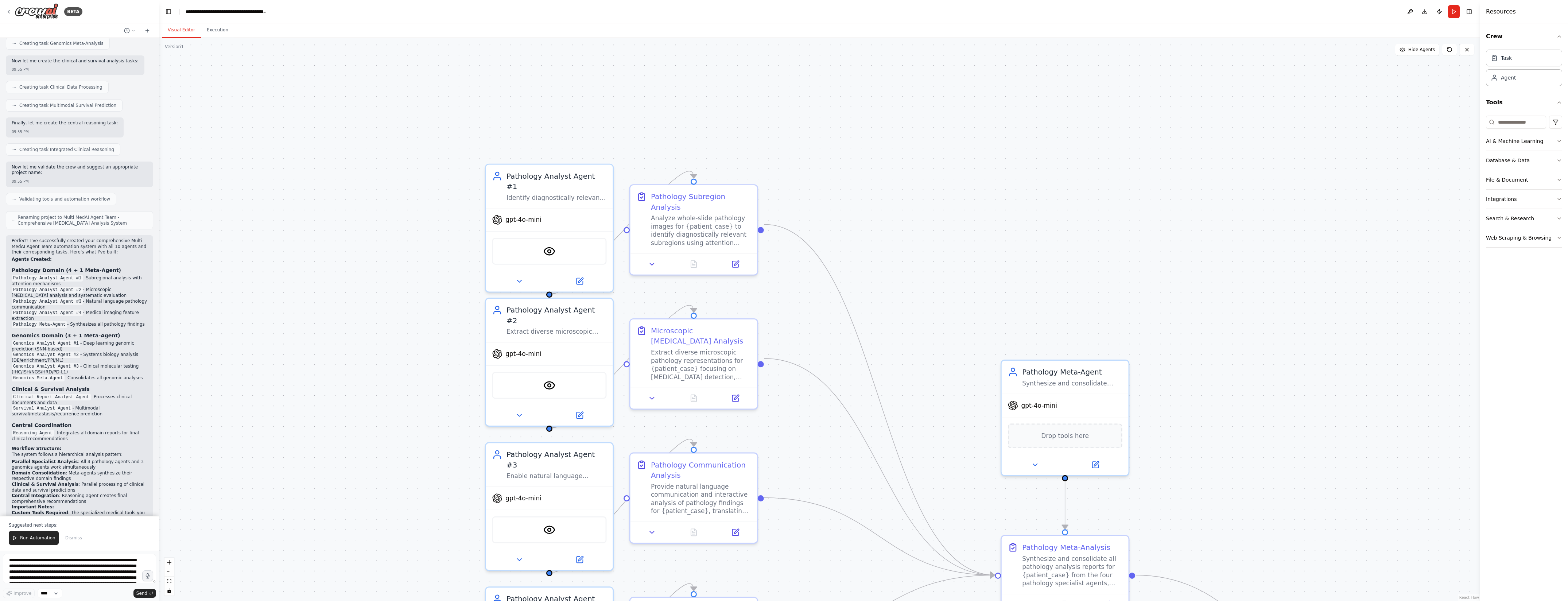
drag, startPoint x: 944, startPoint y: 72, endPoint x: 975, endPoint y: 293, distance: 223.2
click at [975, 293] on div ".deletable-edge-delete-btn { width: 20px; height: 20px; border: 0px solid #ffff…" at bounding box center [819, 319] width 1321 height 563
click at [500, 213] on icon at bounding box center [497, 218] width 11 height 11
drag, startPoint x: 500, startPoint y: 207, endPoint x: 890, endPoint y: 195, distance: 390.2
click at [890, 195] on div ".deletable-edge-delete-btn { width: 20px; height: 20px; border: 0px solid #ffff…" at bounding box center [819, 319] width 1321 height 563
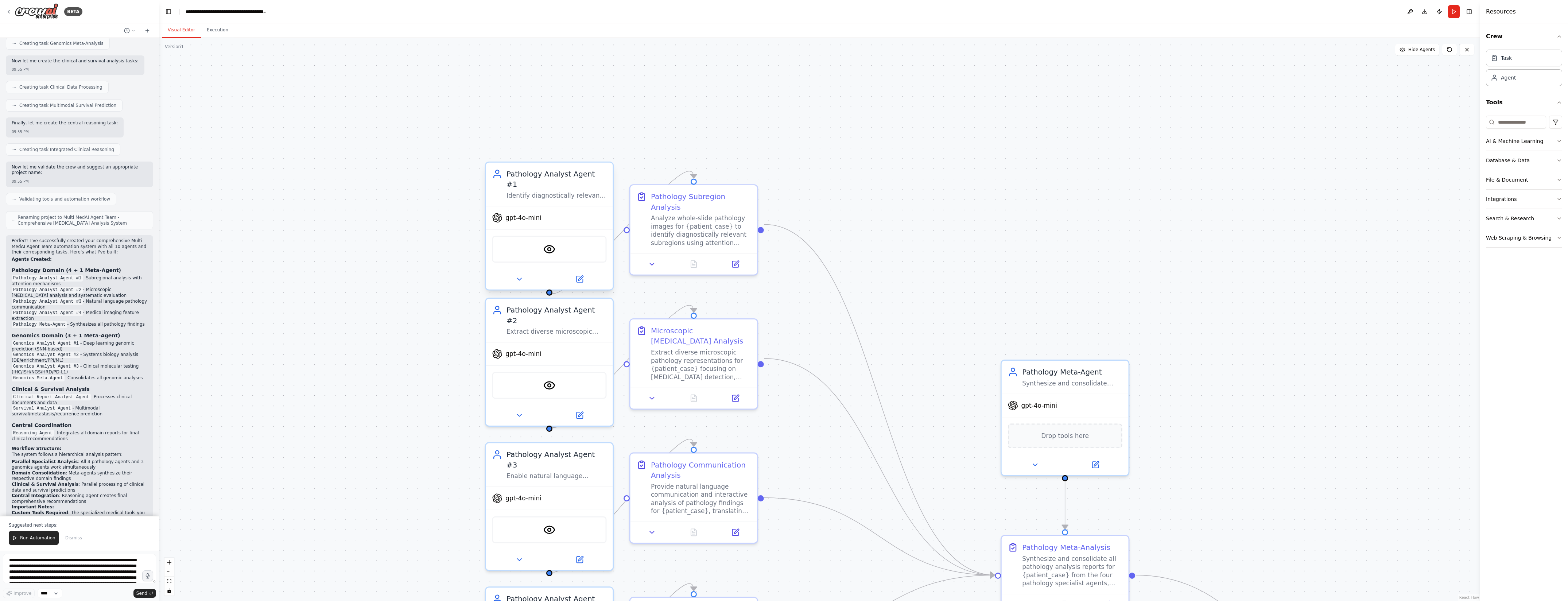
click at [559, 206] on div "gpt-4o-mini" at bounding box center [549, 217] width 127 height 23
click at [783, 141] on div ".deletable-edge-delete-btn { width: 20px; height: 20px; border: 0px solid #ffff…" at bounding box center [819, 319] width 1321 height 563
click at [584, 273] on button at bounding box center [580, 279] width 59 height 12
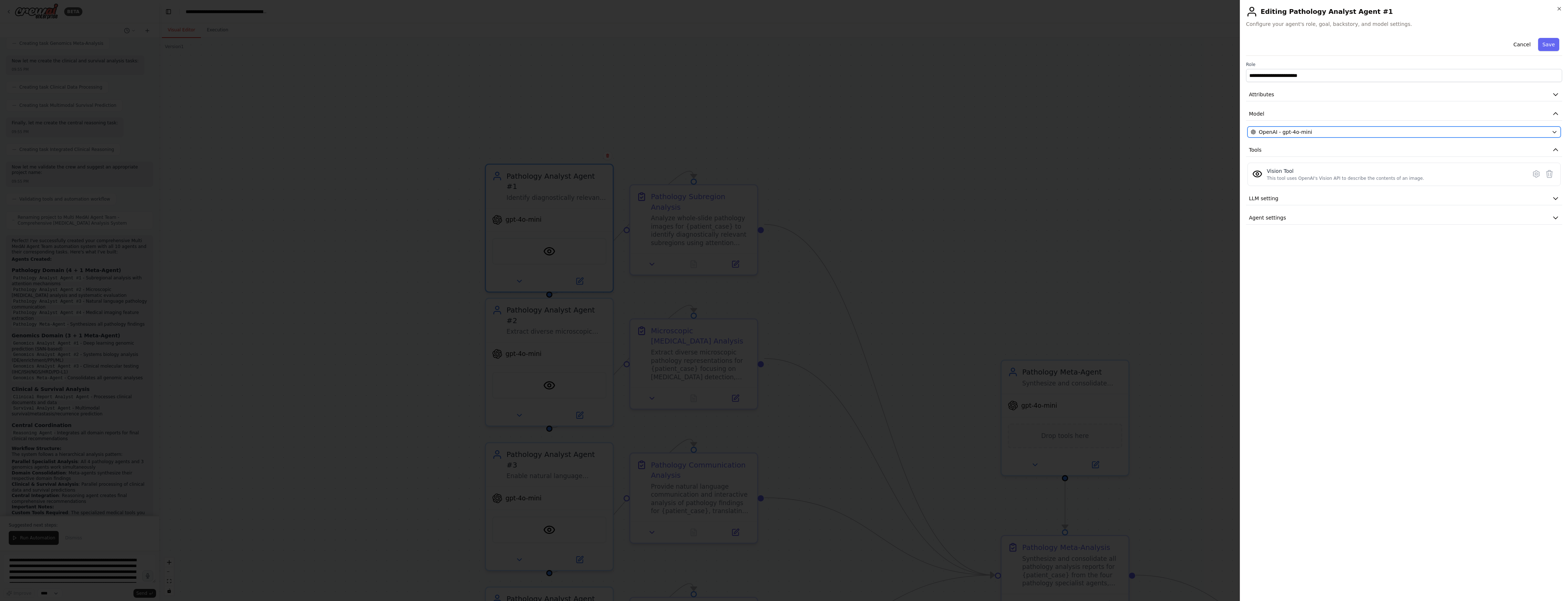
click at [1557, 132] on icon "button" at bounding box center [1554, 132] width 6 height 6
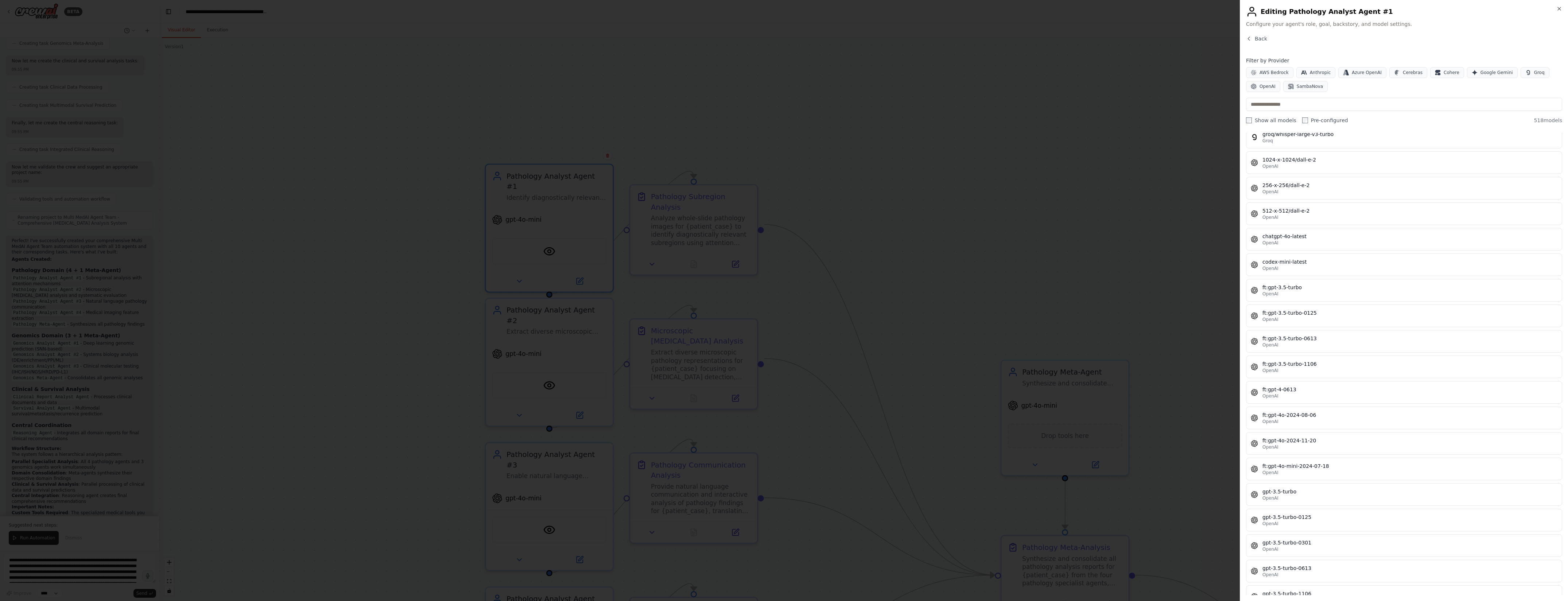
scroll to position [9832, 0]
click at [1342, 107] on input "text" at bounding box center [1404, 104] width 316 height 13
click at [1389, 108] on input "text" at bounding box center [1404, 104] width 316 height 13
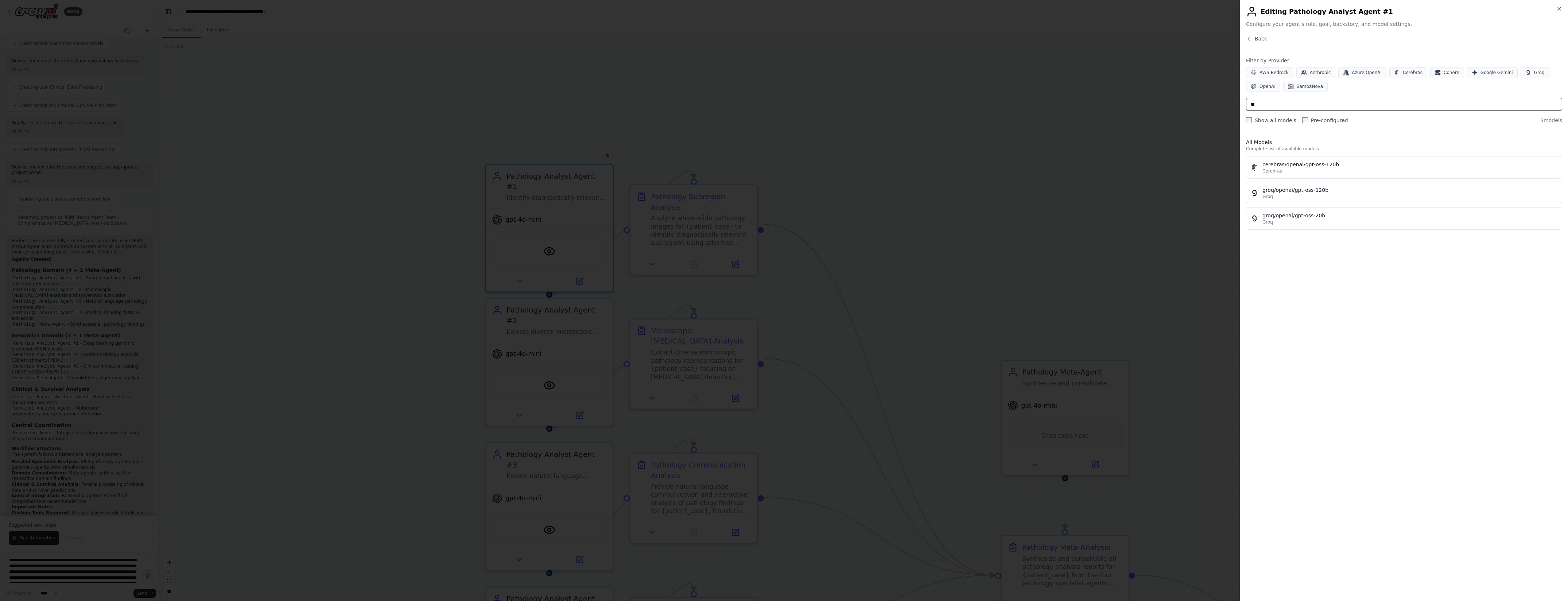
scroll to position [0, 0]
type input "***"
click at [1366, 194] on div "groq/openai/gpt-oss-120b" at bounding box center [1410, 190] width 295 height 8
click at [1394, 283] on div "**********" at bounding box center [1404, 315] width 316 height 560
click at [1558, 198] on icon "button" at bounding box center [1556, 199] width 8 height 8
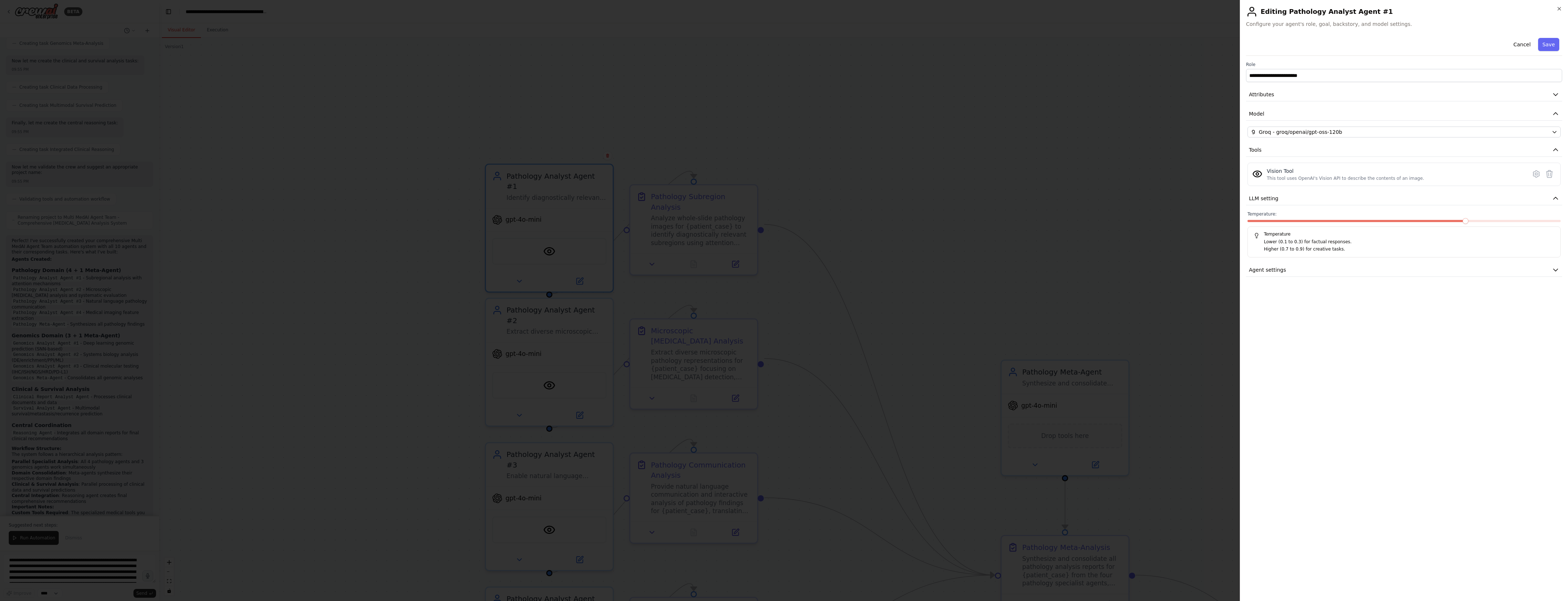
click at [1457, 307] on div "**********" at bounding box center [1404, 315] width 316 height 560
click at [1559, 275] on button "Agent settings" at bounding box center [1404, 270] width 316 height 14
click at [1550, 44] on button "Save" at bounding box center [1549, 44] width 21 height 13
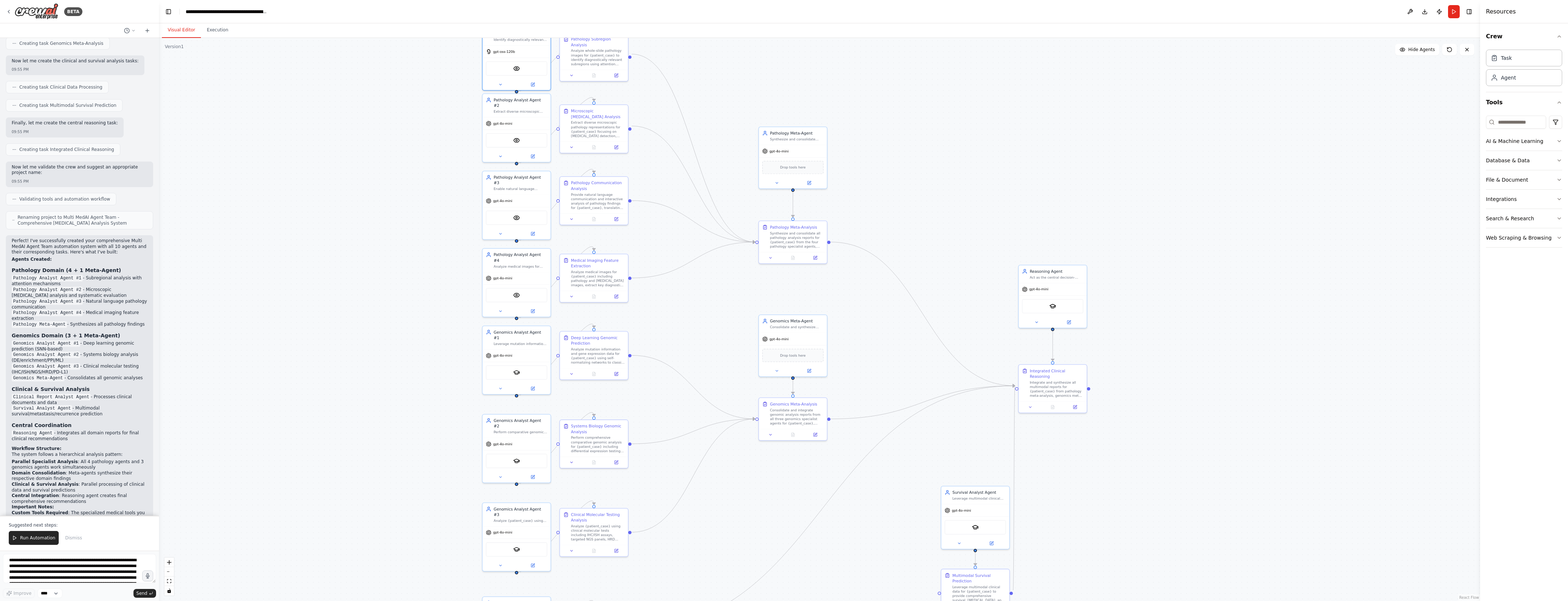
drag, startPoint x: 1204, startPoint y: 339, endPoint x: 889, endPoint y: 150, distance: 367.3
click at [889, 150] on div ".deletable-edge-delete-btn { width: 20px; height: 20px; border: 0px solid #ffff…" at bounding box center [819, 319] width 1321 height 563
drag, startPoint x: 934, startPoint y: 132, endPoint x: 920, endPoint y: 178, distance: 48.1
click at [920, 178] on div ".deletable-edge-delete-btn { width: 20px; height: 20px; border: 0px solid #ffff…" at bounding box center [819, 319] width 1321 height 563
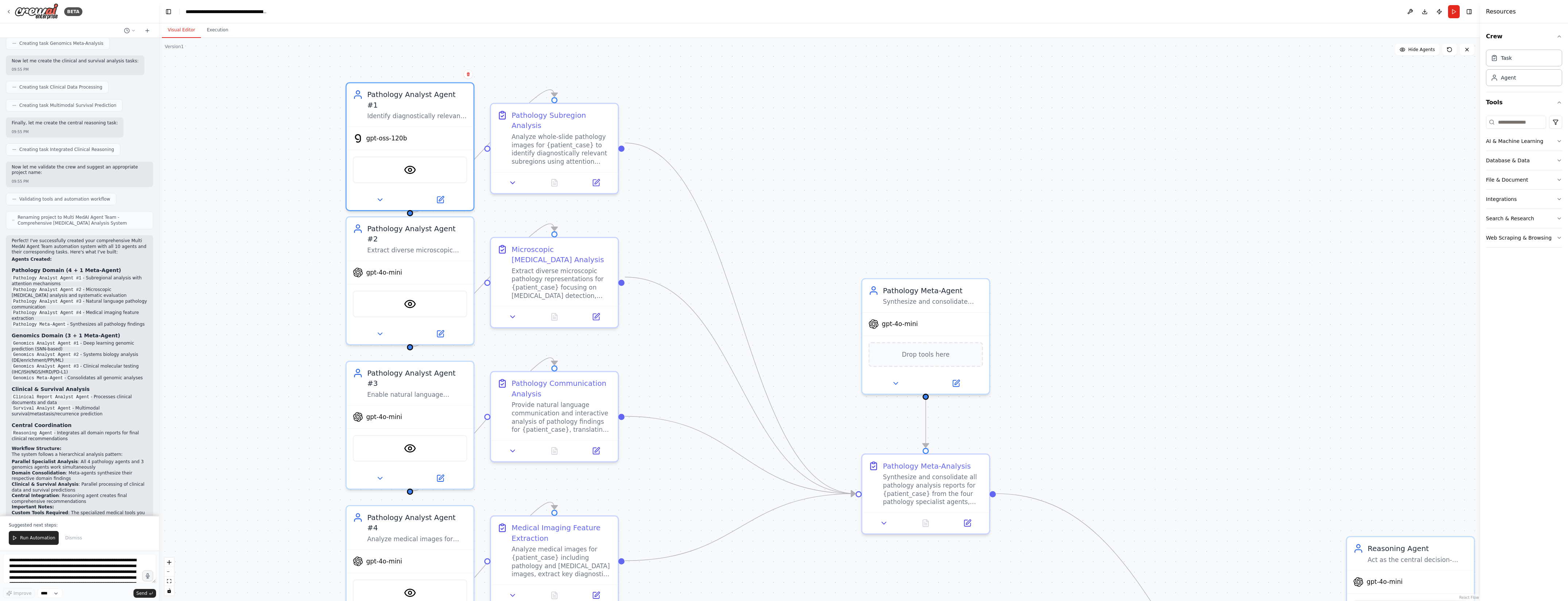
drag, startPoint x: 801, startPoint y: 253, endPoint x: 1127, endPoint y: 415, distance: 364.0
click at [1127, 415] on div ".deletable-edge-delete-btn { width: 20px; height: 20px; border: 0px solid #ffff…" at bounding box center [819, 319] width 1321 height 563
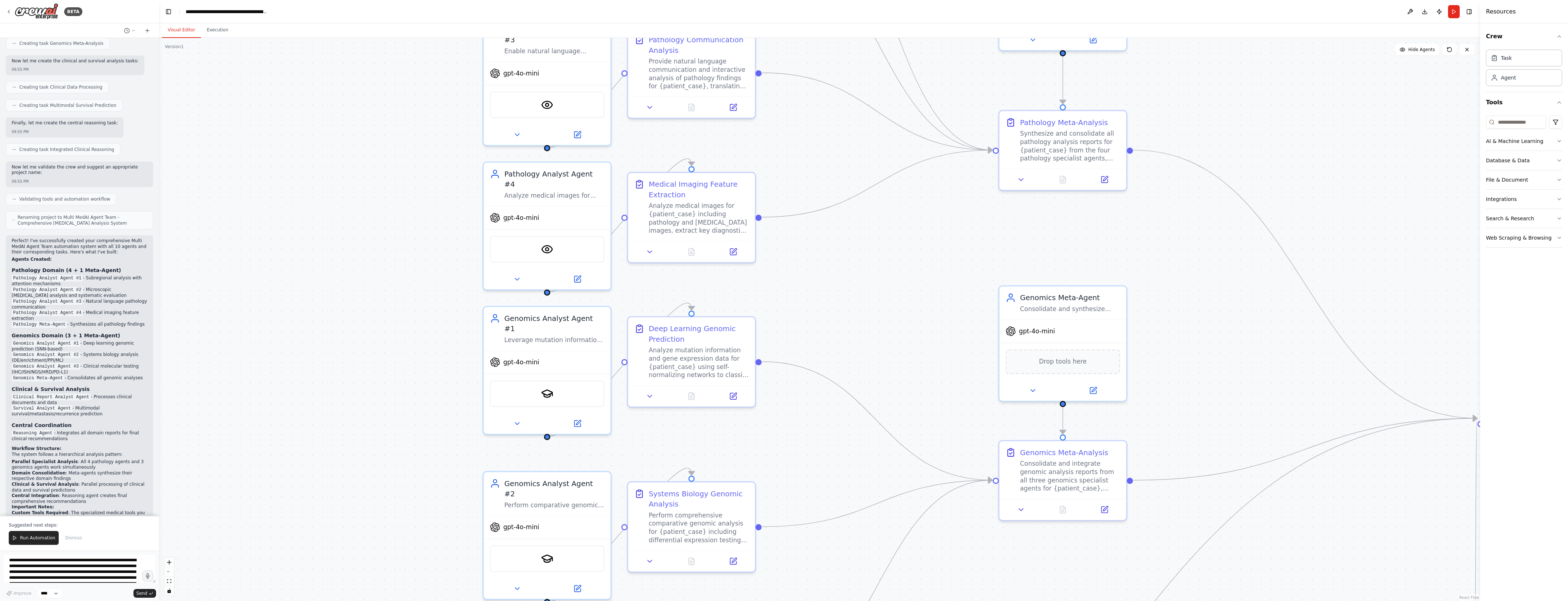
drag, startPoint x: 1058, startPoint y: 462, endPoint x: 1195, endPoint y: 119, distance: 369.3
click at [1195, 119] on div ".deletable-edge-delete-btn { width: 20px; height: 20px; border: 0px solid #ffff…" at bounding box center [819, 319] width 1321 height 563
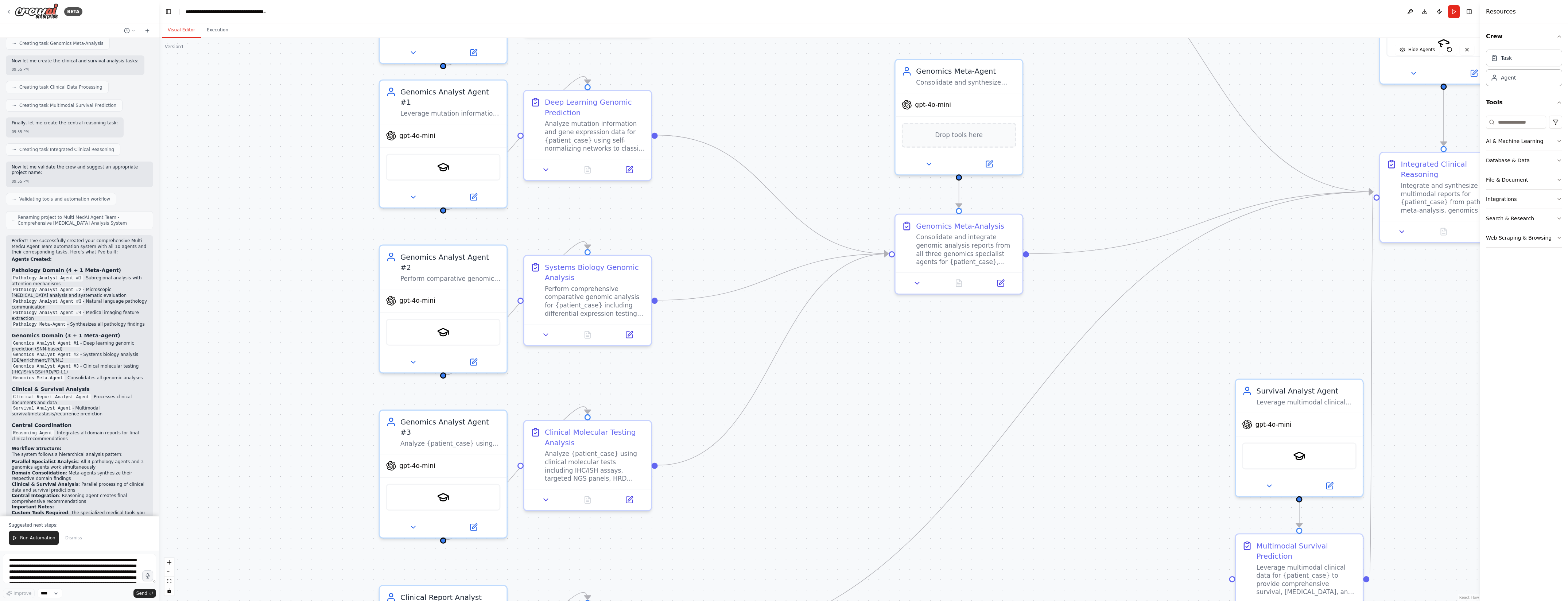
drag, startPoint x: 1292, startPoint y: 406, endPoint x: 1187, endPoint y: 180, distance: 249.2
click at [1187, 180] on div ".deletable-edge-delete-btn { width: 20px; height: 20px; border: 0px solid #ffff…" at bounding box center [819, 319] width 1321 height 563
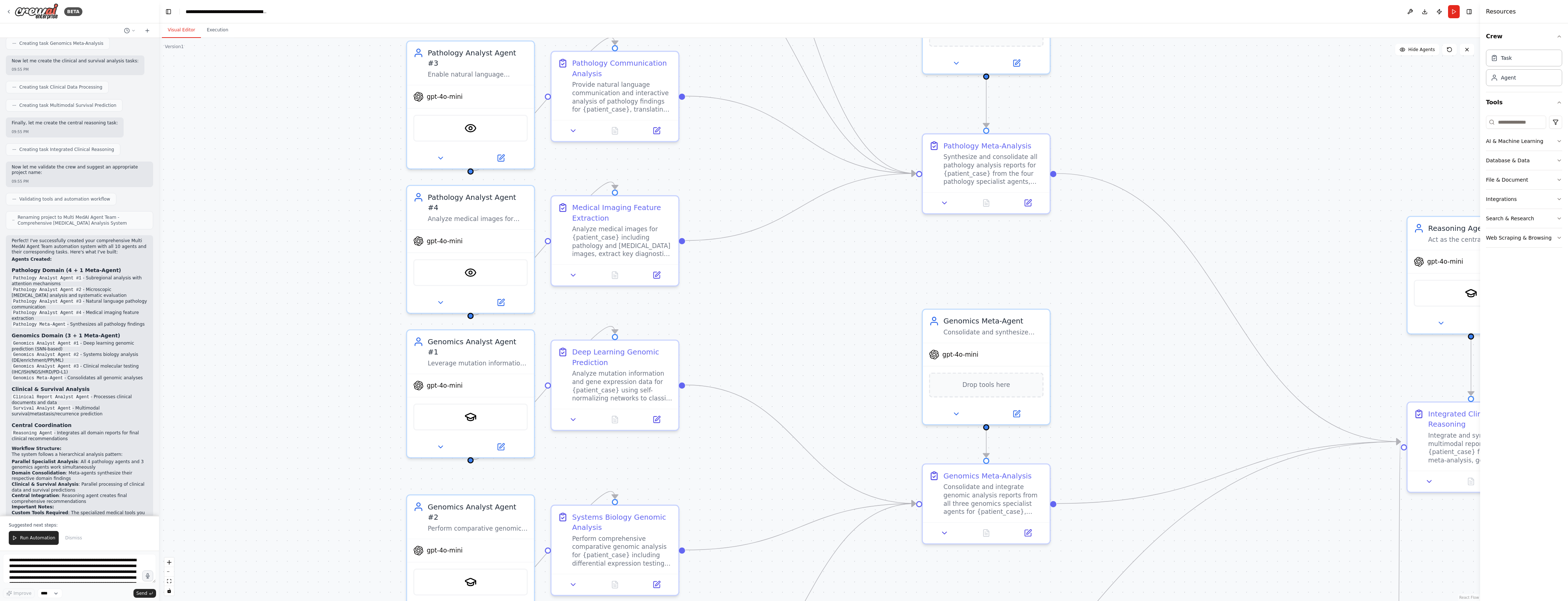
drag, startPoint x: 1184, startPoint y: 141, endPoint x: 1206, endPoint y: 490, distance: 349.7
click at [1209, 495] on div ".deletable-edge-delete-btn { width: 20px; height: 20px; border: 0px solid #ffff…" at bounding box center [819, 319] width 1321 height 563
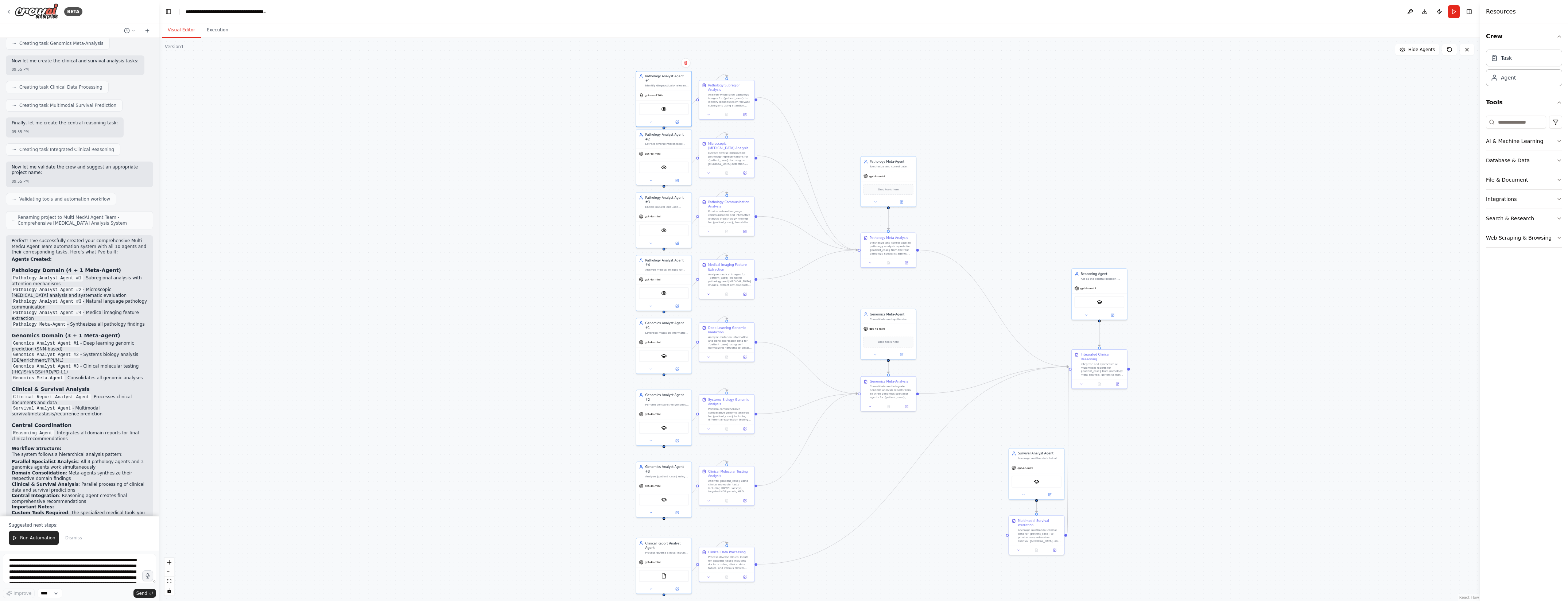
drag, startPoint x: 1199, startPoint y: 196, endPoint x: 952, endPoint y: 214, distance: 247.7
click at [952, 214] on div ".deletable-edge-delete-btn { width: 20px; height: 20px; border: 0px solid #ffff…" at bounding box center [819, 319] width 1321 height 563
drag, startPoint x: 955, startPoint y: 173, endPoint x: 887, endPoint y: 193, distance: 70.9
click at [887, 193] on div ".deletable-edge-delete-btn { width: 20px; height: 20px; border: 0px solid #ffff…" at bounding box center [819, 319] width 1321 height 563
drag, startPoint x: 885, startPoint y: 194, endPoint x: 874, endPoint y: 166, distance: 30.1
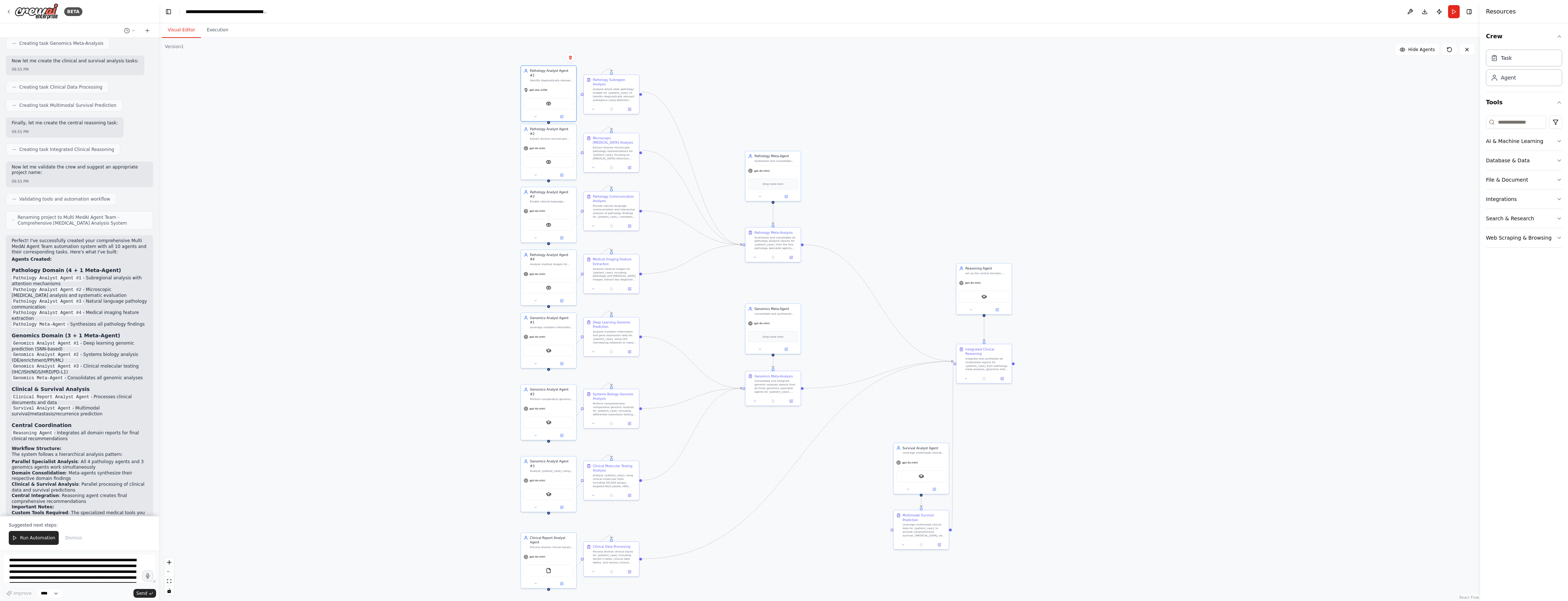
click at [874, 166] on div ".deletable-edge-delete-btn { width: 20px; height: 20px; border: 0px solid #ffff…" at bounding box center [819, 319] width 1321 height 563
click at [924, 145] on div ".deletable-edge-delete-btn { width: 20px; height: 20px; border: 0px solid #ffff…" at bounding box center [819, 319] width 1321 height 563
drag, startPoint x: 1077, startPoint y: 173, endPoint x: 1077, endPoint y: 168, distance: 5.0
click at [1077, 168] on div ".deletable-edge-delete-btn { width: 20px; height: 20px; border: 0px solid #ffff…" at bounding box center [819, 319] width 1321 height 563
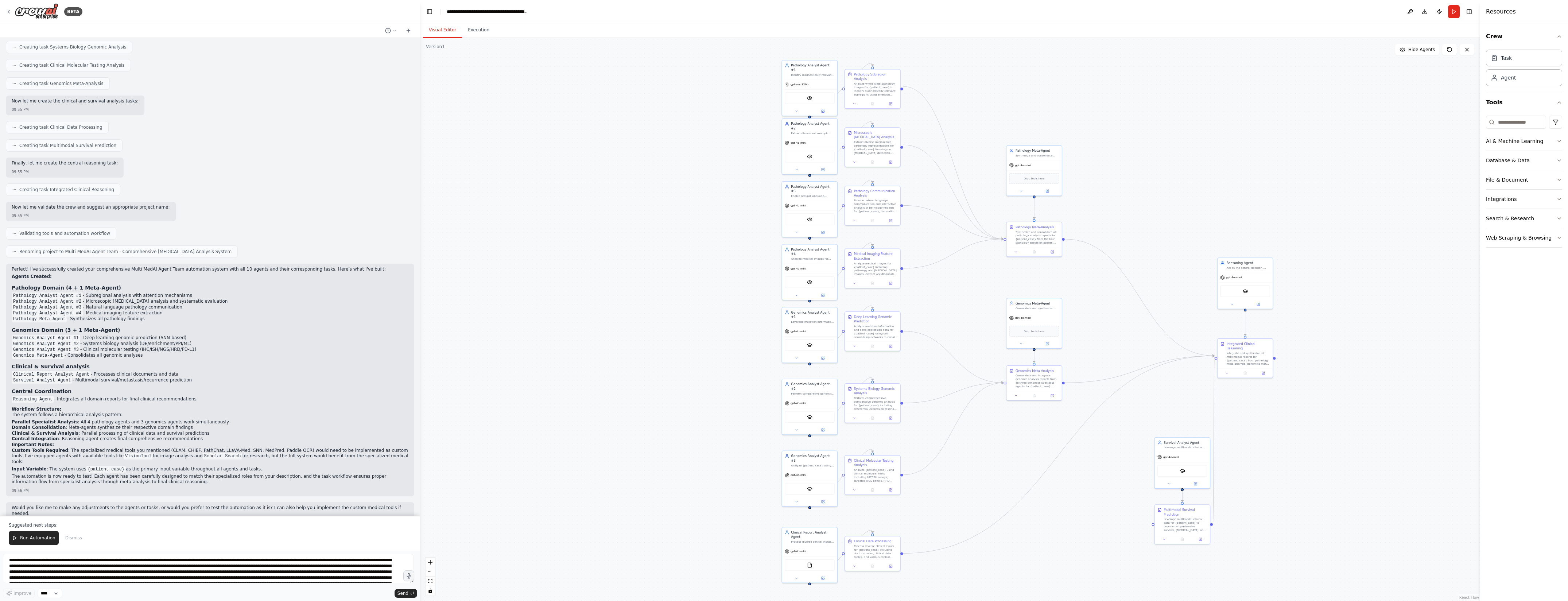
scroll to position [1022, 0]
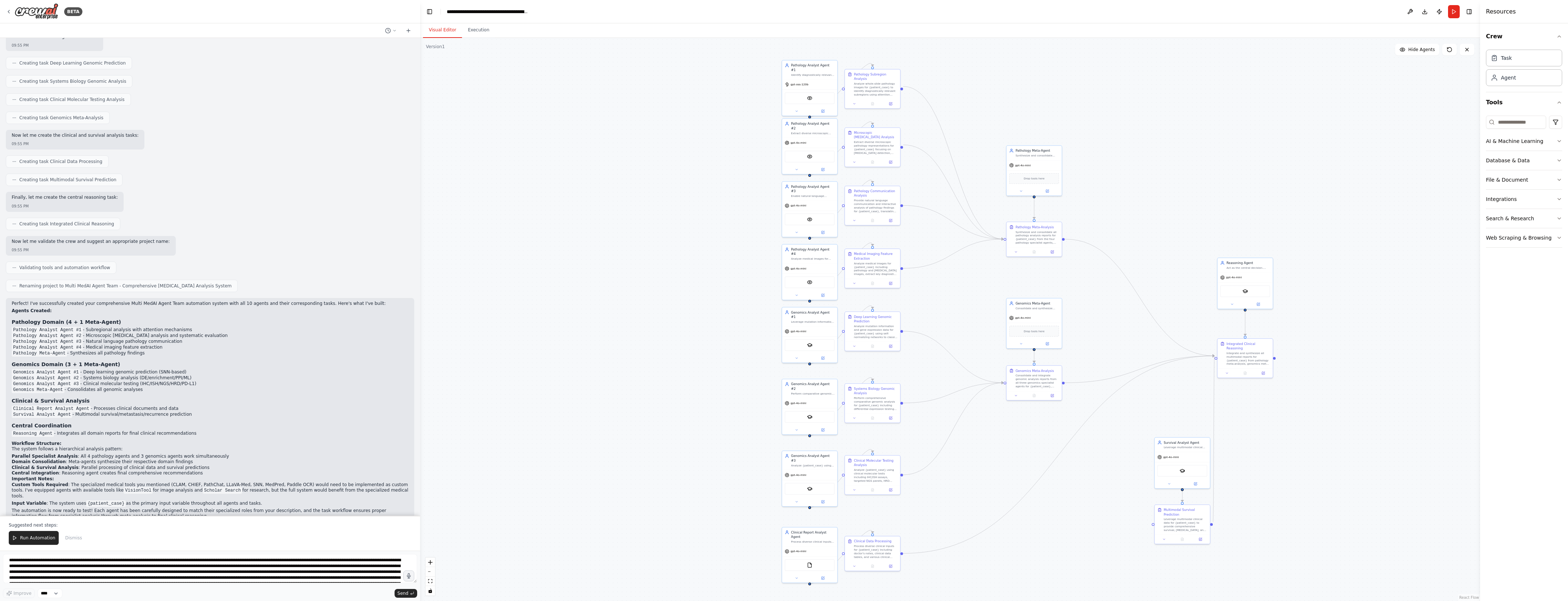
drag, startPoint x: 157, startPoint y: 217, endPoint x: 420, endPoint y: 216, distance: 263.0
click at [420, 216] on div "BETA Hello! I'm the CrewAI assistant. What kind of automation do you want to bu…" at bounding box center [784, 300] width 1568 height 601
click at [307, 339] on li "Pathology Analyst Agent #3 - Natural language pathology communication" at bounding box center [211, 342] width 397 height 6
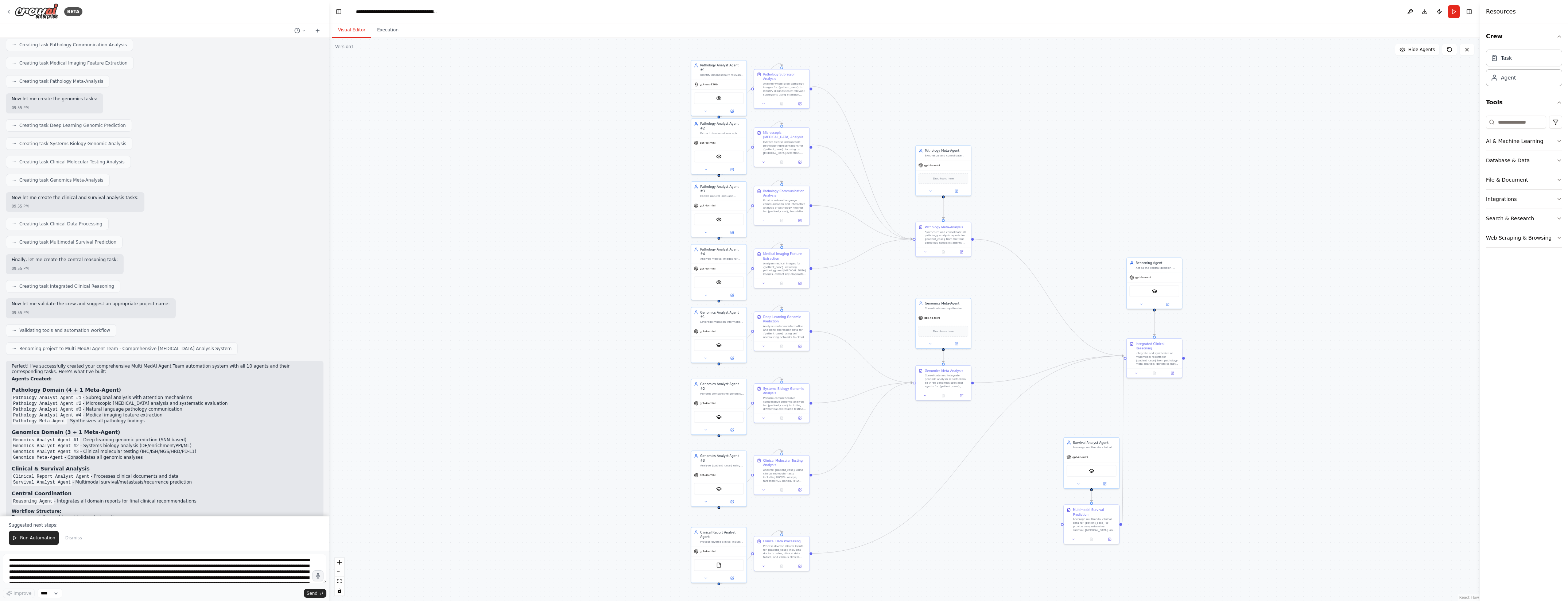
scroll to position [1114, 0]
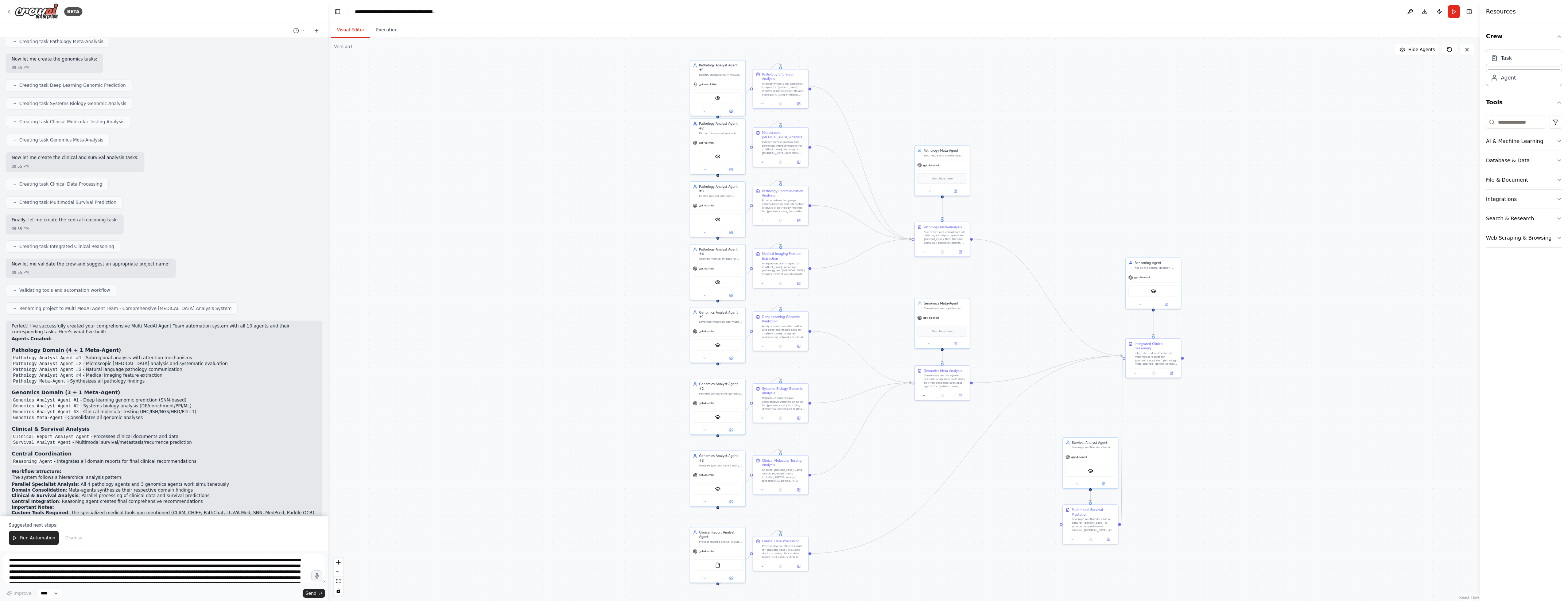
drag, startPoint x: 420, startPoint y: 340, endPoint x: 328, endPoint y: 341, distance: 92.0
click at [328, 341] on div "BETA Hello! I'm the CrewAI assistant. What kind of automation do you want to bu…" at bounding box center [784, 300] width 1568 height 601
drag, startPoint x: 1000, startPoint y: 148, endPoint x: 1028, endPoint y: 247, distance: 102.9
click at [1028, 252] on div ".deletable-edge-delete-btn { width: 20px; height: 20px; border: 0px solid #ffff…" at bounding box center [904, 319] width 1152 height 563
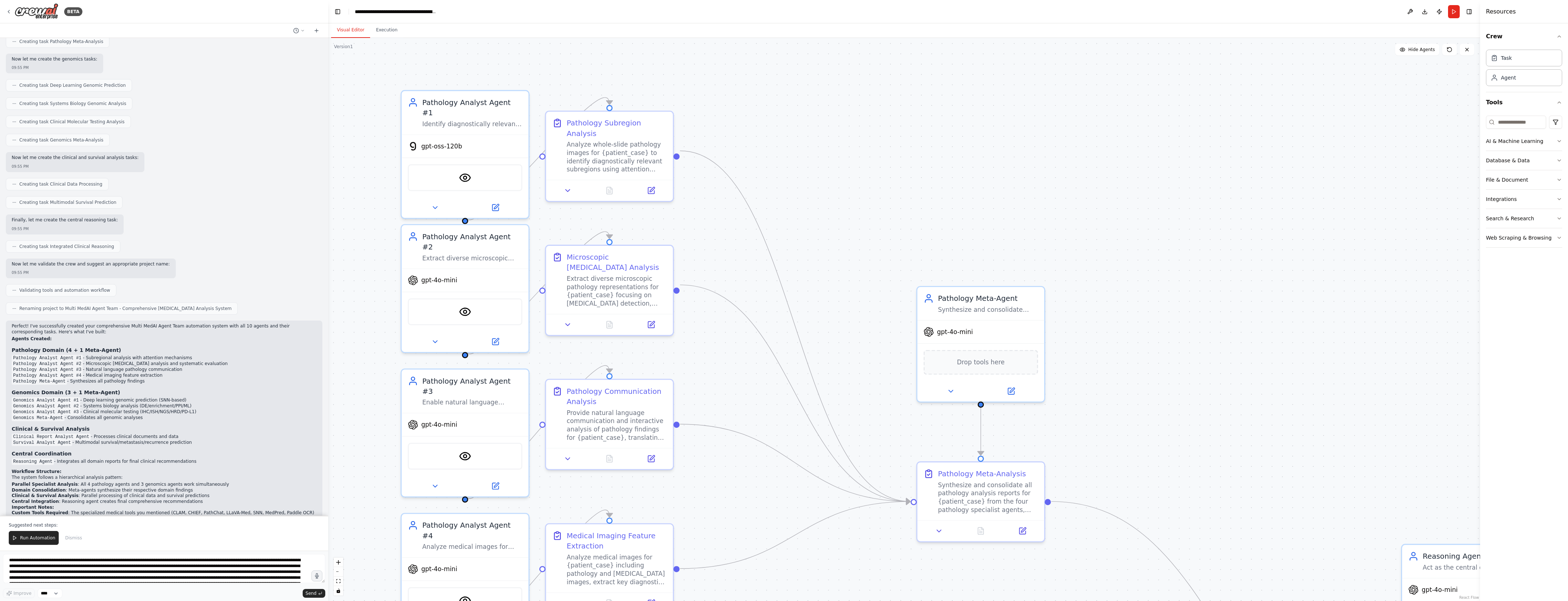
drag, startPoint x: 705, startPoint y: 116, endPoint x: 770, endPoint y: 171, distance: 85.1
click at [770, 171] on div ".deletable-edge-delete-btn { width: 20px; height: 20px; border: 0px solid #ffff…" at bounding box center [904, 319] width 1152 height 563
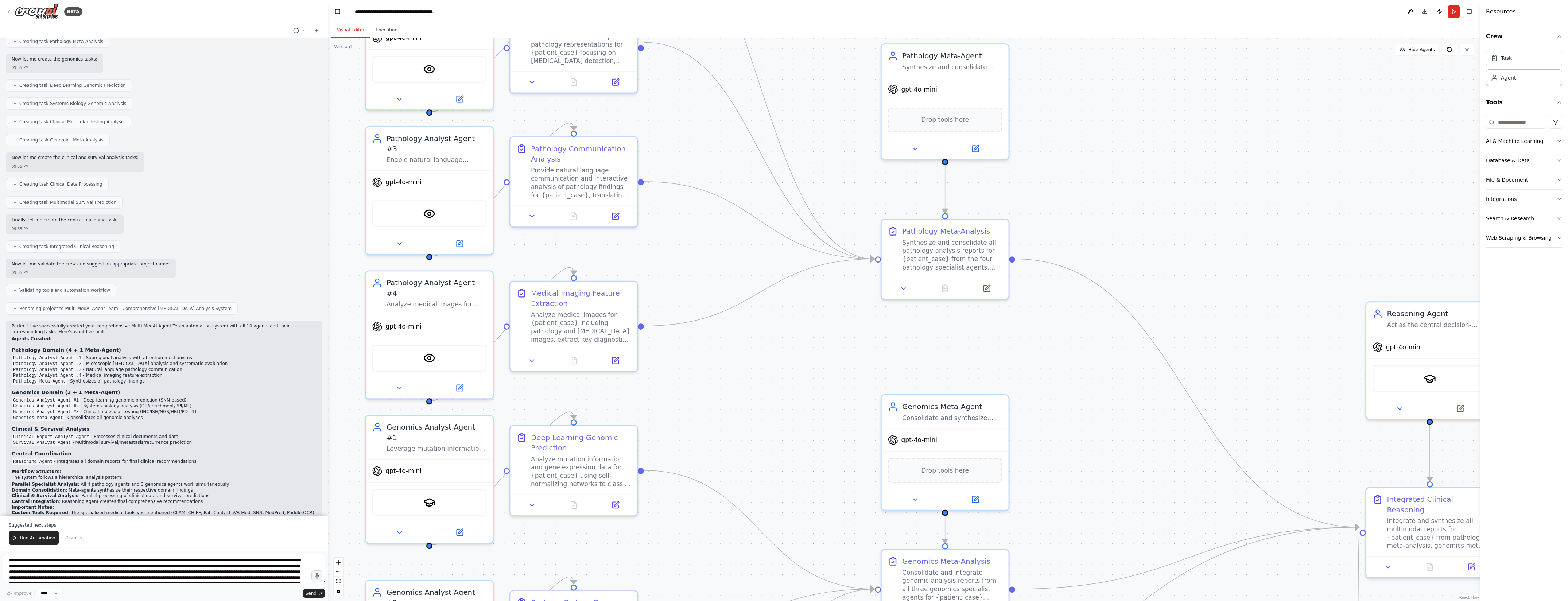
drag, startPoint x: 1224, startPoint y: 422, endPoint x: 1187, endPoint y: 180, distance: 244.8
click at [1187, 180] on div ".deletable-edge-delete-btn { width: 20px; height: 20px; border: 0px solid #ffff…" at bounding box center [904, 319] width 1152 height 563
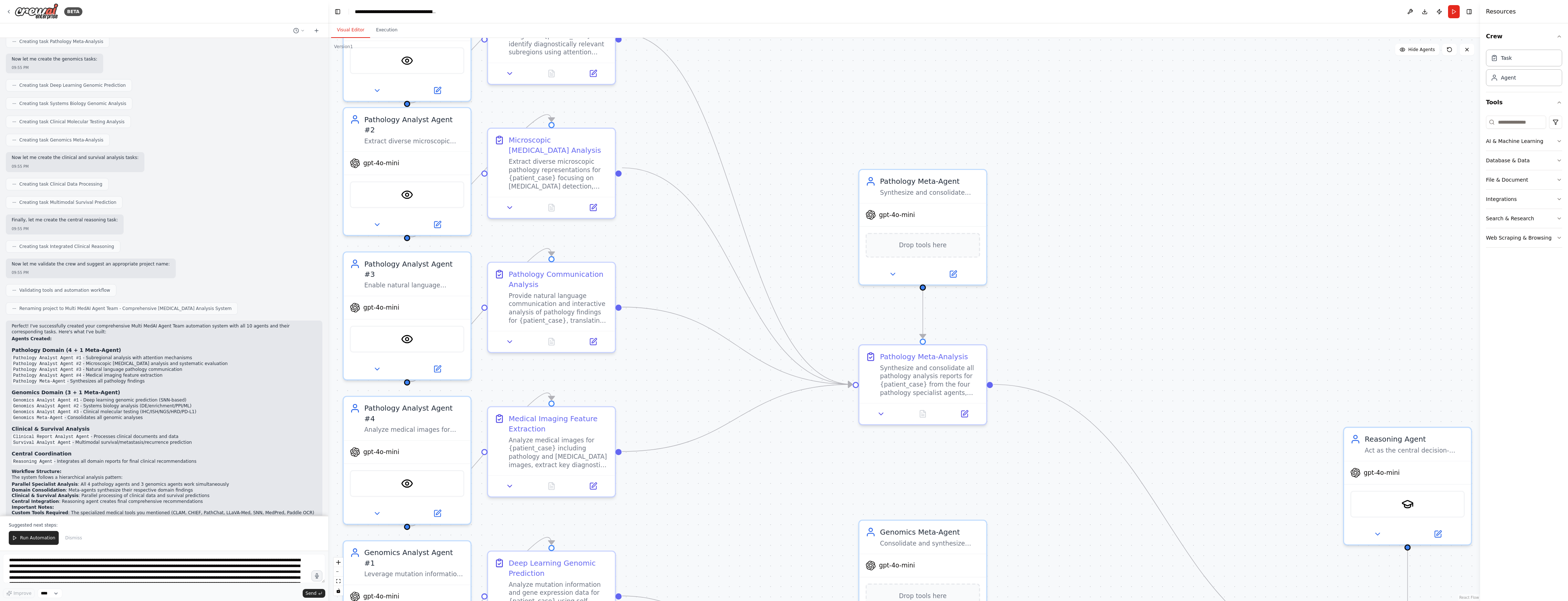
drag, startPoint x: 1169, startPoint y: 171, endPoint x: 1147, endPoint y: 297, distance: 127.9
click at [1147, 297] on div ".deletable-edge-delete-btn { width: 20px; height: 20px; border: 0px solid #ffff…" at bounding box center [904, 319] width 1152 height 563
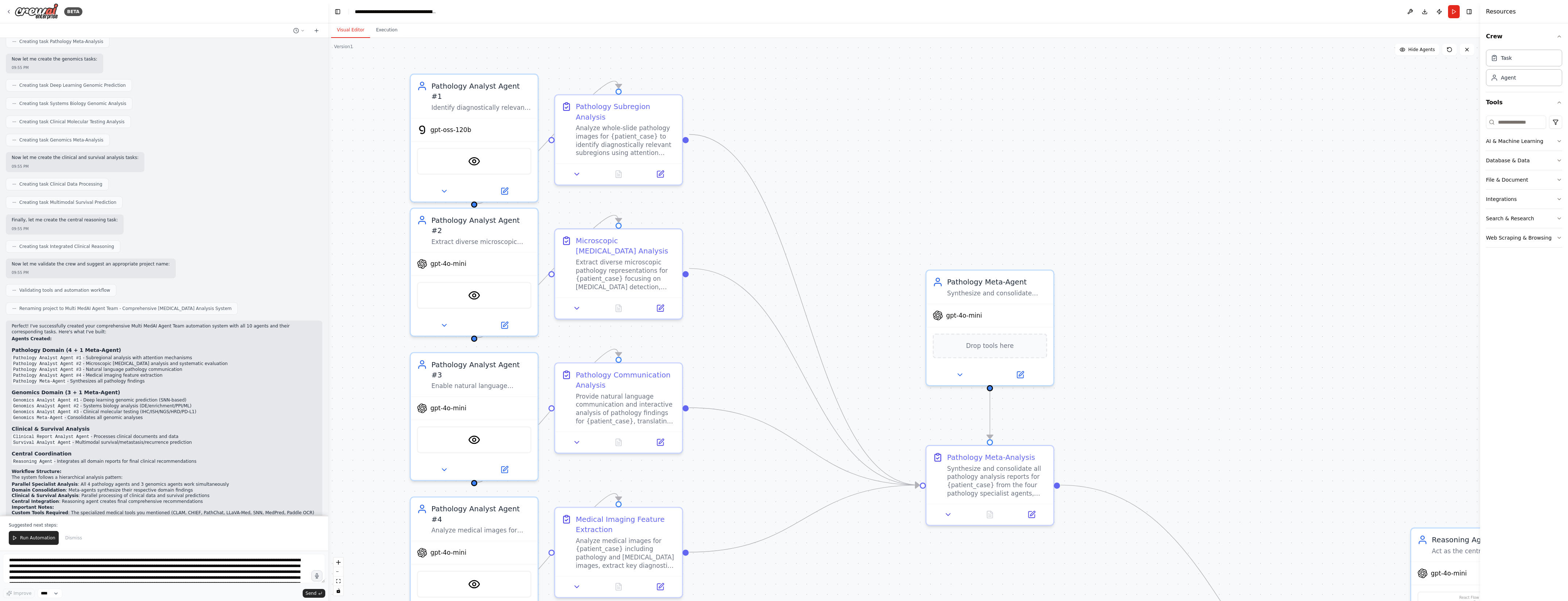
drag, startPoint x: 760, startPoint y: 63, endPoint x: 826, endPoint y: 162, distance: 119.0
click at [826, 162] on div ".deletable-edge-delete-btn { width: 20px; height: 20px; border: 0px solid #ffff…" at bounding box center [904, 319] width 1152 height 563
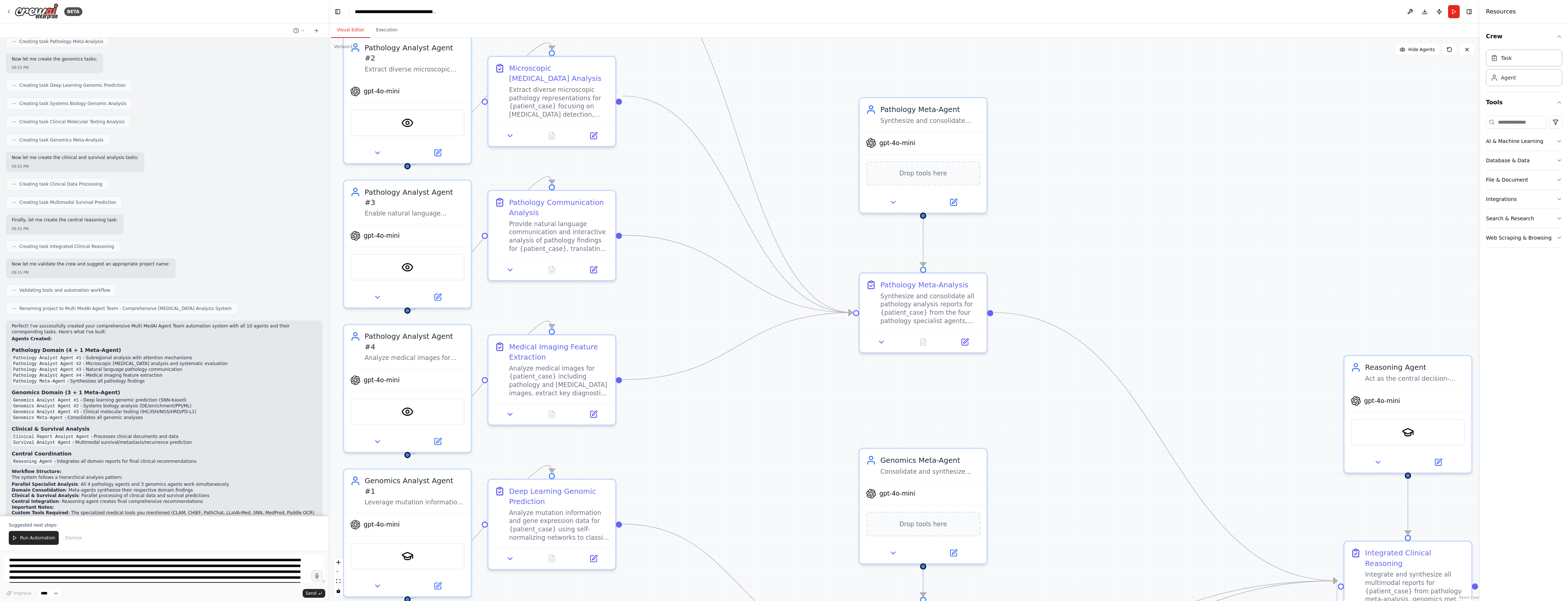
drag, startPoint x: 1151, startPoint y: 454, endPoint x: 1085, endPoint y: 282, distance: 184.2
click at [1085, 282] on div ".deletable-edge-delete-btn { width: 20px; height: 20px; border: 0px solid #ffff…" at bounding box center [904, 319] width 1152 height 563
click at [960, 341] on button at bounding box center [964, 340] width 35 height 12
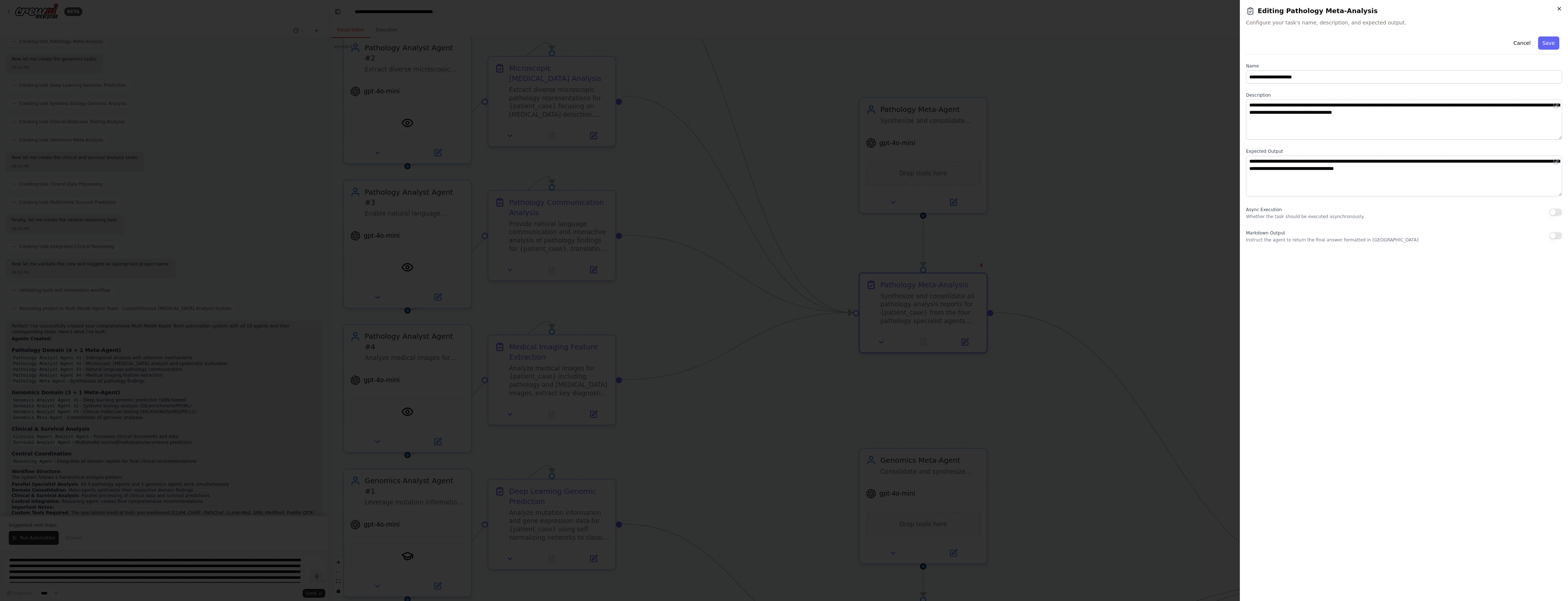
click at [1557, 9] on icon "button" at bounding box center [1560, 9] width 6 height 6
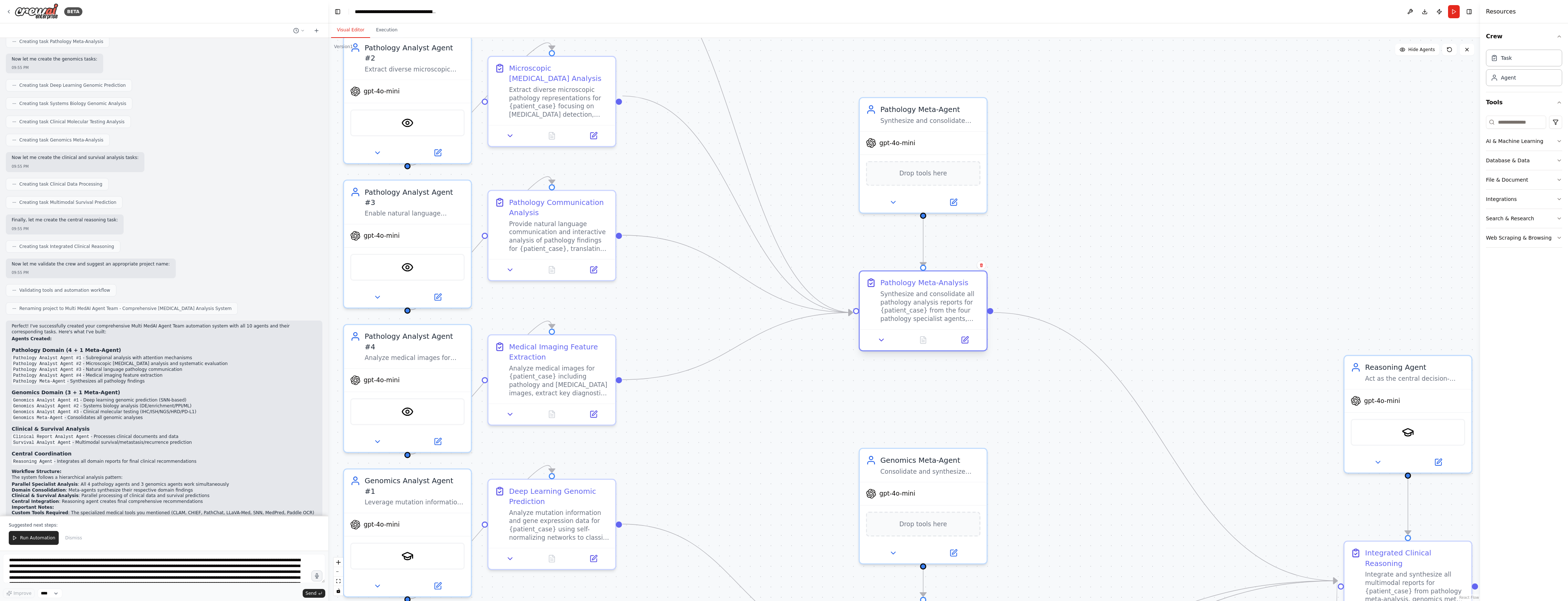
click at [880, 346] on div at bounding box center [924, 340] width 127 height 21
click at [880, 340] on icon at bounding box center [881, 340] width 8 height 8
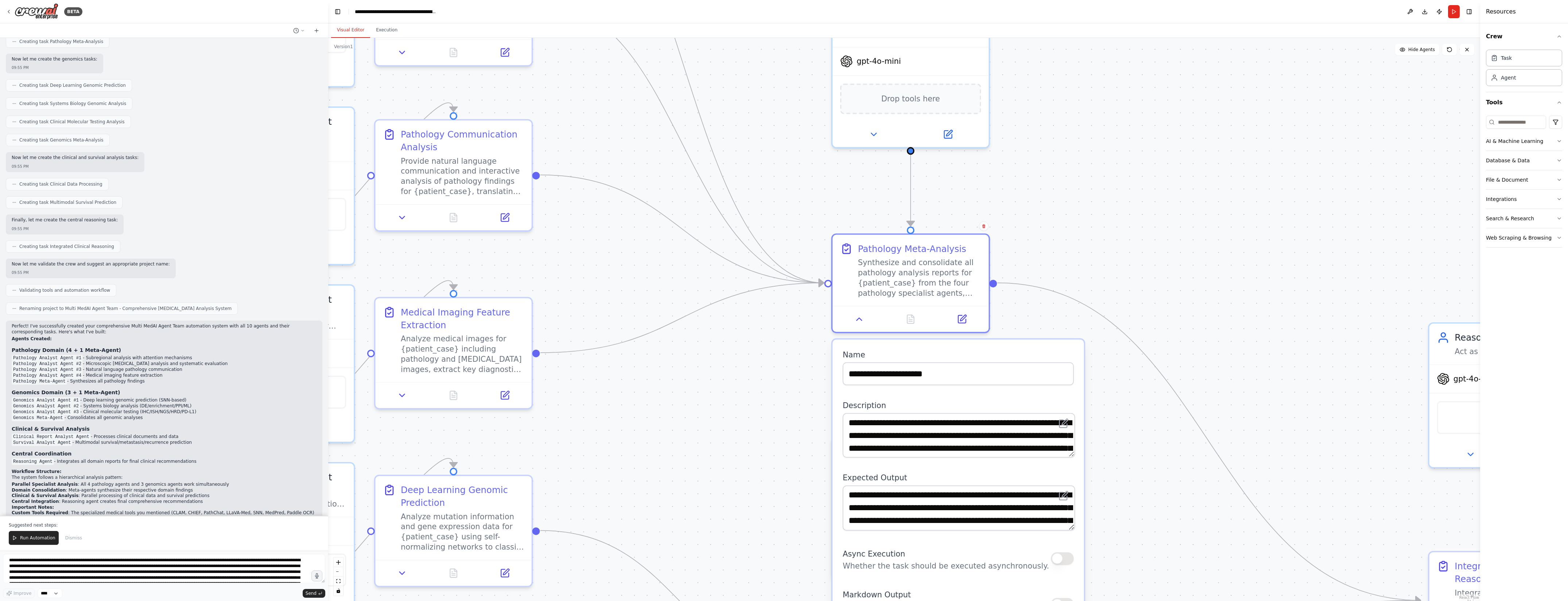
drag, startPoint x: 1070, startPoint y: 411, endPoint x: 1067, endPoint y: 430, distance: 19.2
click at [1067, 430] on div "**********" at bounding box center [958, 436] width 231 height 45
click at [1124, 436] on div ".deletable-edge-delete-btn { width: 20px; height: 20px; border: 0px solid #ffff…" at bounding box center [904, 319] width 1152 height 563
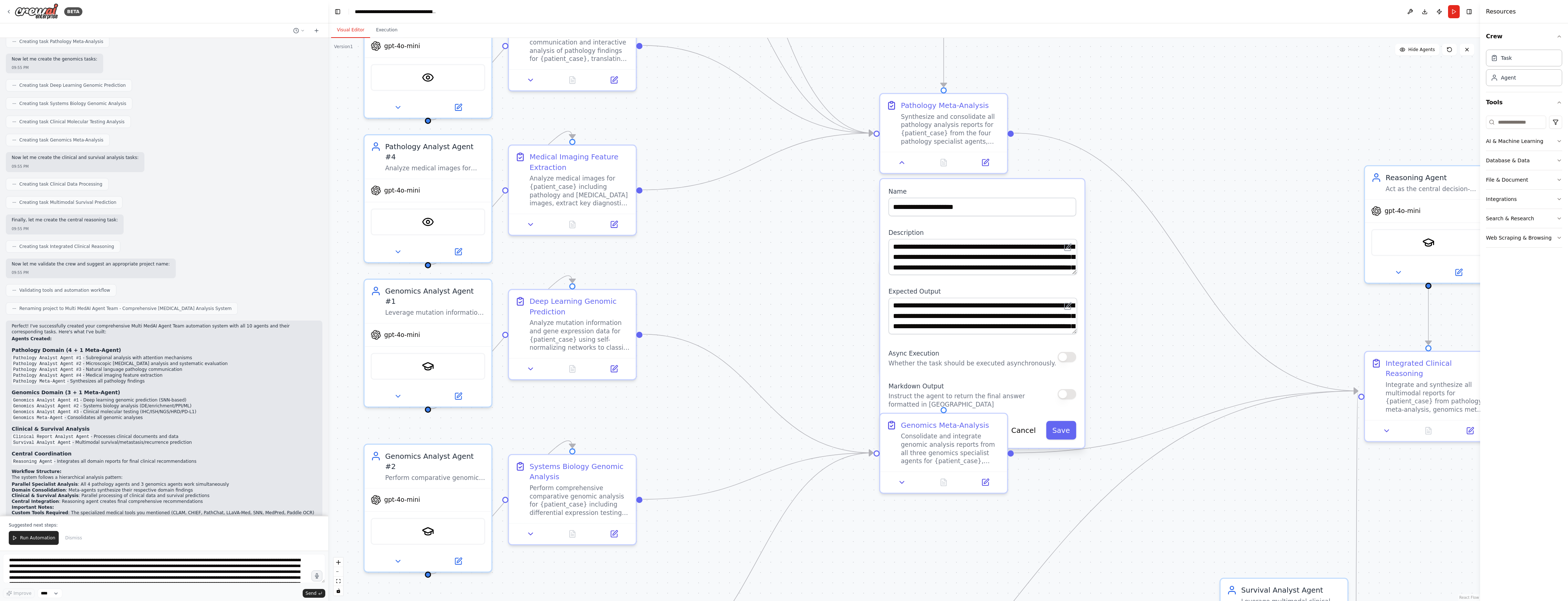
drag, startPoint x: 1116, startPoint y: 504, endPoint x: 1109, endPoint y: 326, distance: 178.1
click at [1109, 326] on div ".deletable-edge-delete-btn { width: 20px; height: 20px; border: 0px solid #ffff…" at bounding box center [904, 319] width 1152 height 563
click at [1074, 311] on button at bounding box center [1068, 306] width 12 height 12
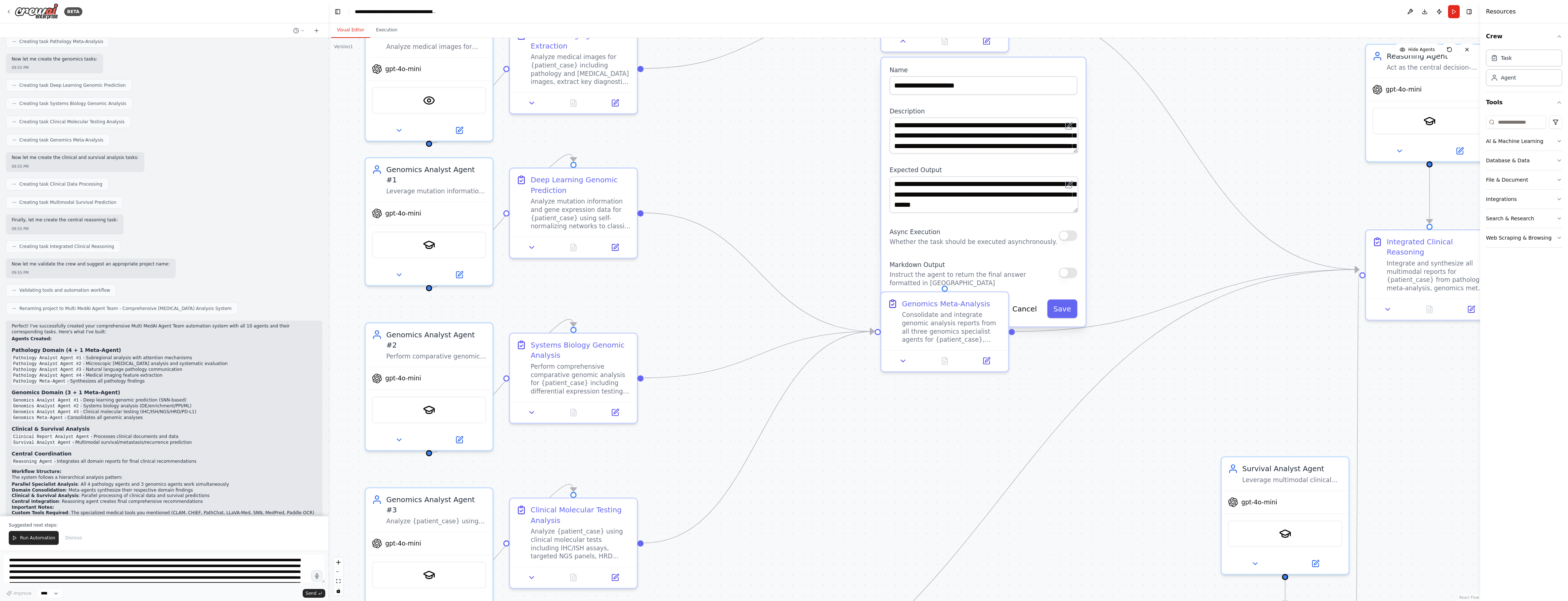
drag, startPoint x: 1117, startPoint y: 385, endPoint x: 1118, endPoint y: 264, distance: 121.0
click at [1118, 264] on div ".deletable-edge-delete-btn { width: 20px; height: 20px; border: 0px solid #ffff…" at bounding box center [904, 319] width 1152 height 563
click at [1033, 306] on button "Cancel" at bounding box center [1024, 308] width 37 height 19
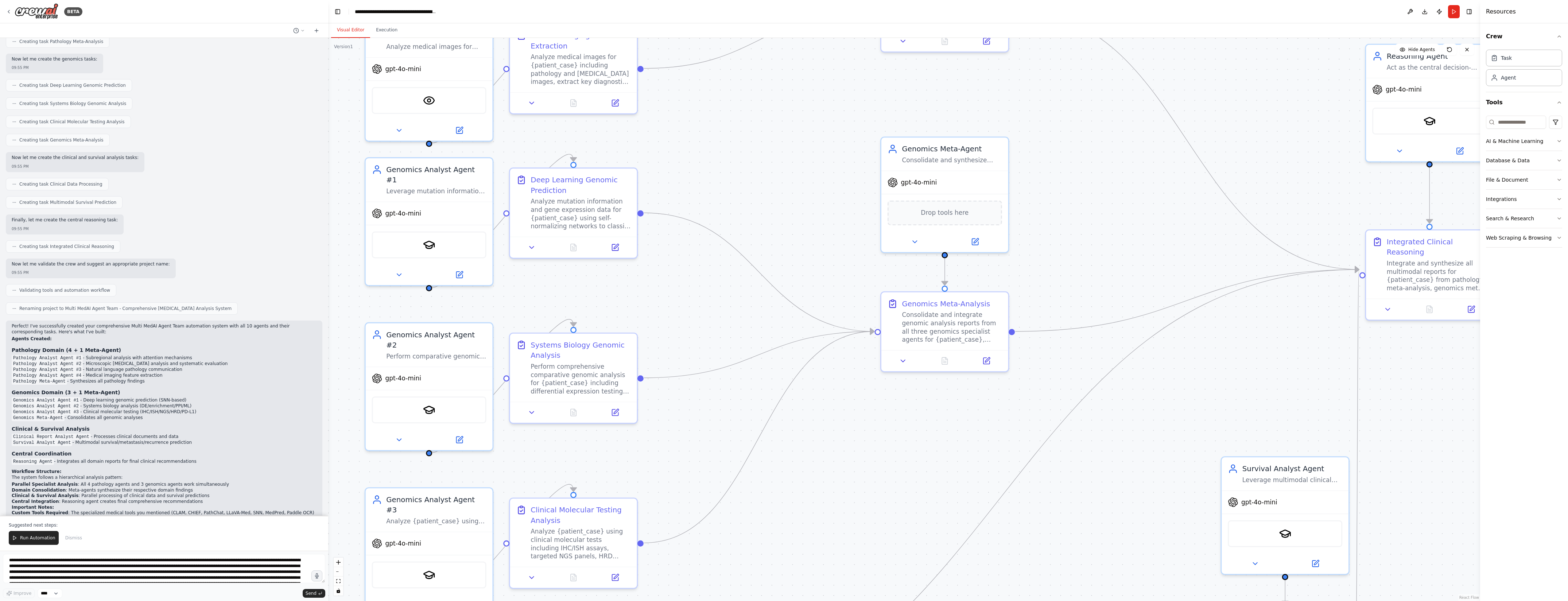
click at [1084, 234] on div ".deletable-edge-delete-btn { width: 20px; height: 20px; border: 0px solid #ffff…" at bounding box center [904, 319] width 1152 height 563
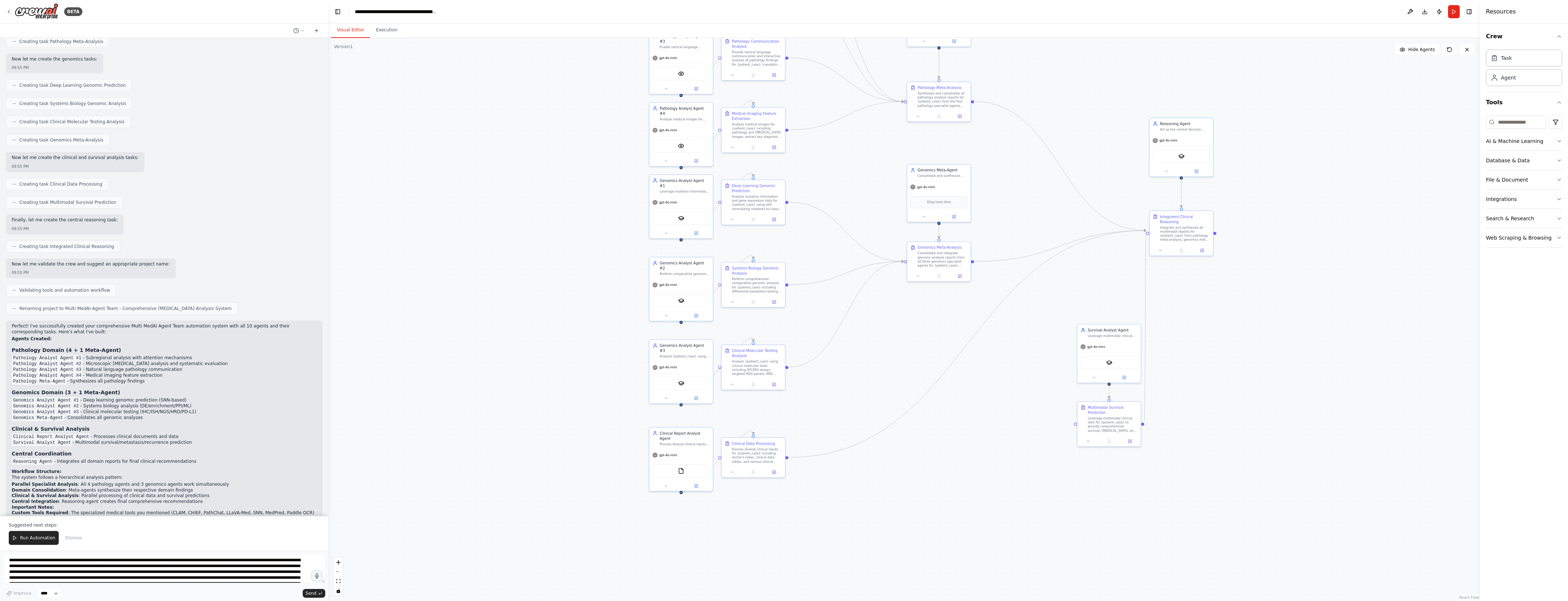
drag, startPoint x: 1087, startPoint y: 413, endPoint x: 1012, endPoint y: 392, distance: 77.9
click at [1012, 392] on div ".deletable-edge-delete-btn { width: 20px; height: 20px; border: 0px solid #ffff…" at bounding box center [904, 319] width 1152 height 563
drag, startPoint x: 1093, startPoint y: 87, endPoint x: 1036, endPoint y: 351, distance: 270.1
click at [1036, 351] on div ".deletable-edge-delete-btn { width: 20px; height: 20px; border: 0px solid #ffff…" at bounding box center [904, 319] width 1152 height 563
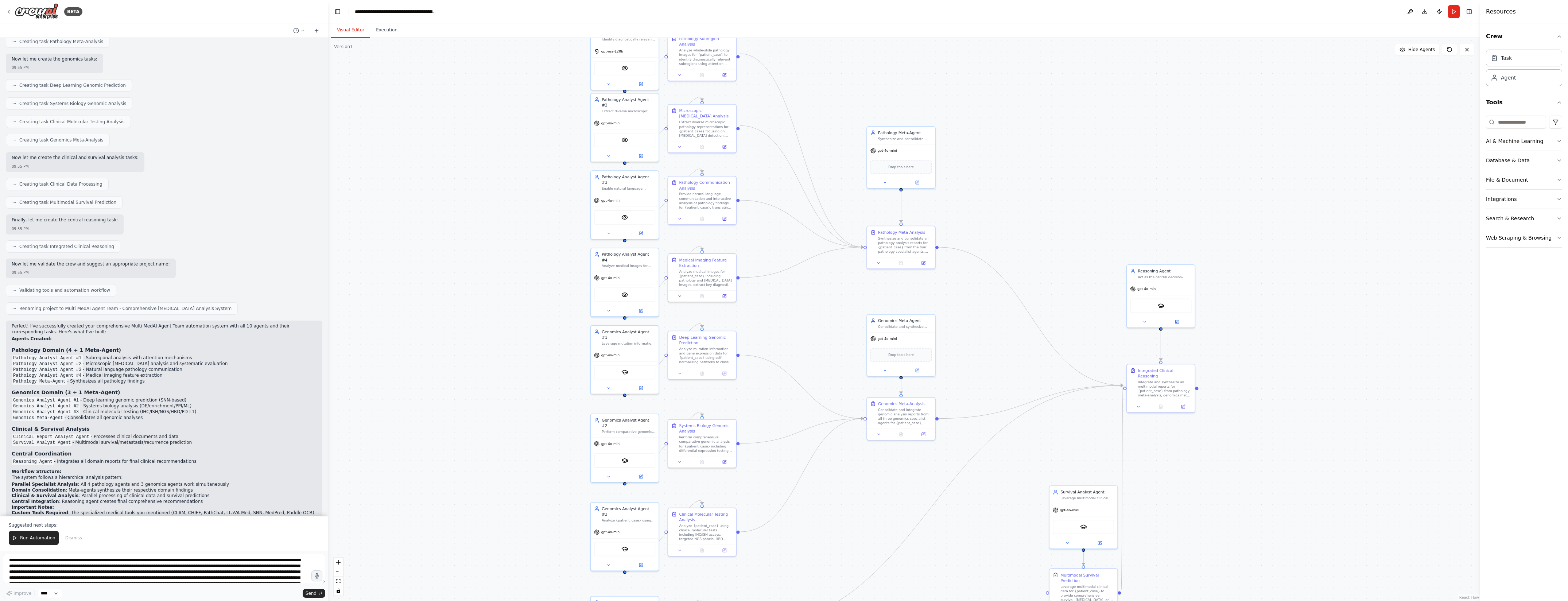
drag, startPoint x: 1048, startPoint y: 373, endPoint x: 1030, endPoint y: 220, distance: 154.1
click at [1030, 220] on div ".deletable-edge-delete-btn { width: 20px; height: 20px; border: 0px solid #ffff…" at bounding box center [904, 319] width 1152 height 563
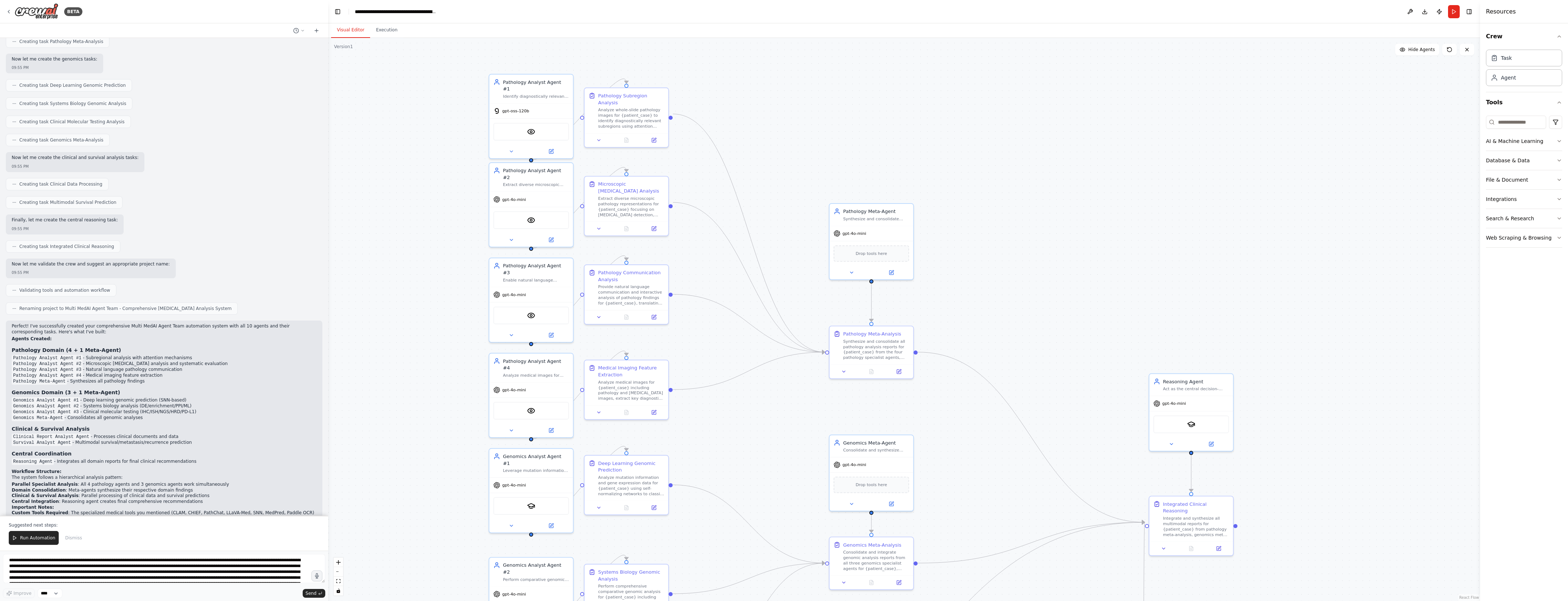
drag, startPoint x: 1025, startPoint y: 192, endPoint x: 1025, endPoint y: 291, distance: 99.0
click at [1025, 291] on div ".deletable-edge-delete-btn { width: 20px; height: 20px; border: 0px solid #ffff…" at bounding box center [904, 319] width 1152 height 563
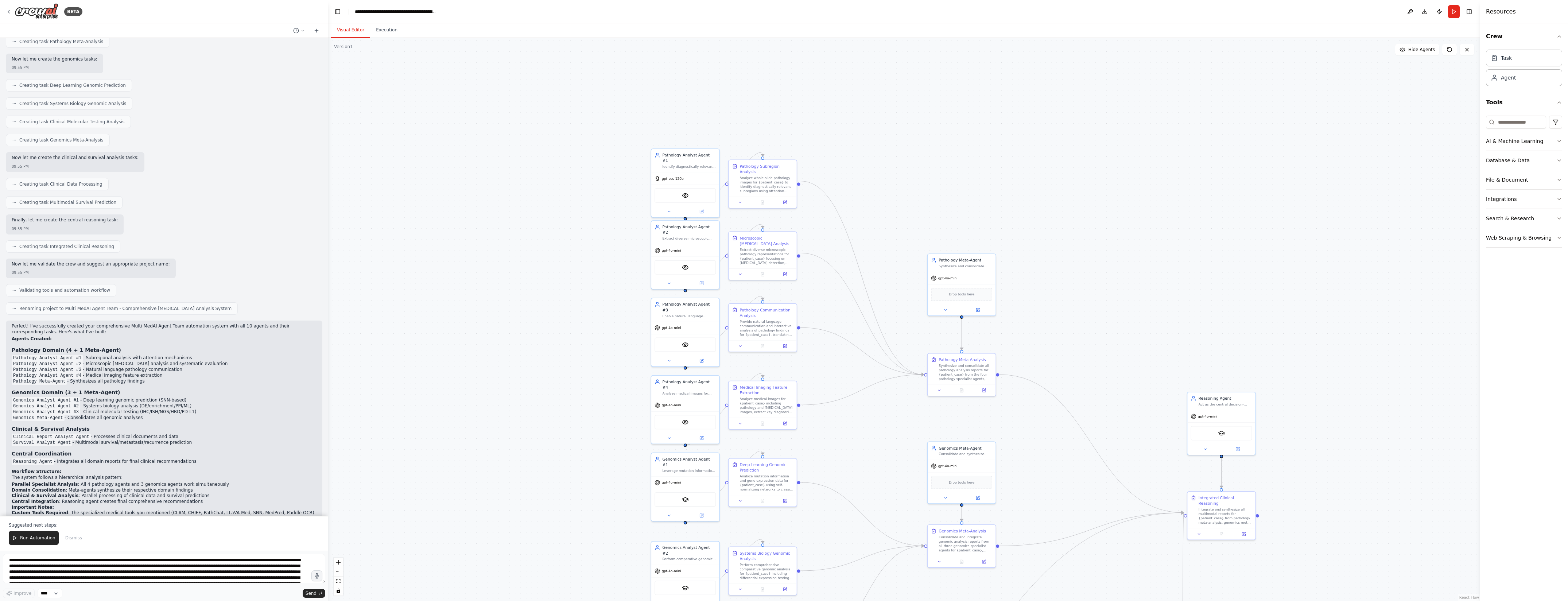
drag, startPoint x: 936, startPoint y: 230, endPoint x: 1107, endPoint y: 290, distance: 181.2
click at [1107, 290] on div ".deletable-edge-delete-btn { width: 20px; height: 20px; border: 0px solid #ffff…" at bounding box center [904, 319] width 1152 height 563
drag, startPoint x: 1196, startPoint y: 267, endPoint x: 1190, endPoint y: 287, distance: 20.9
click at [1190, 287] on div ".deletable-edge-delete-btn { width: 20px; height: 20px; border: 0px solid #ffff…" at bounding box center [904, 319] width 1152 height 563
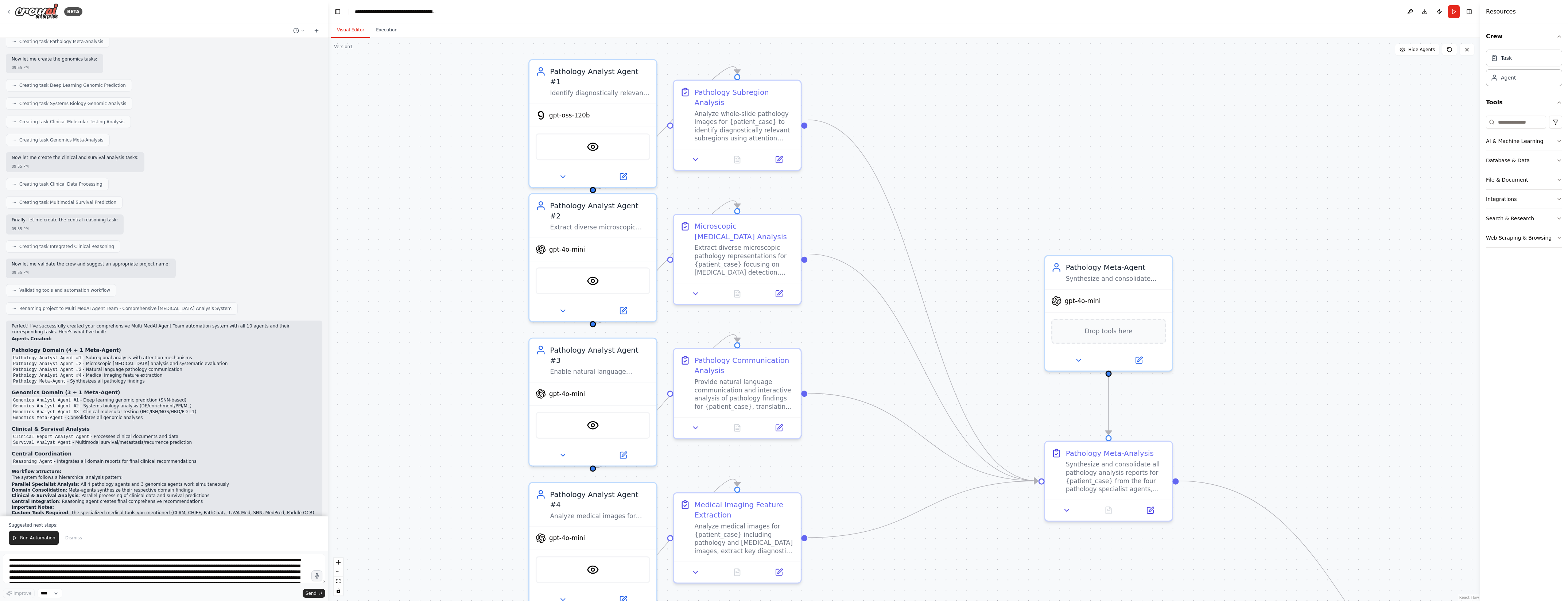
drag, startPoint x: 708, startPoint y: 211, endPoint x: 1036, endPoint y: 209, distance: 328.0
click at [1036, 209] on div ".deletable-edge-delete-btn { width: 20px; height: 20px; border: 0px solid #ffff…" at bounding box center [904, 319] width 1152 height 563
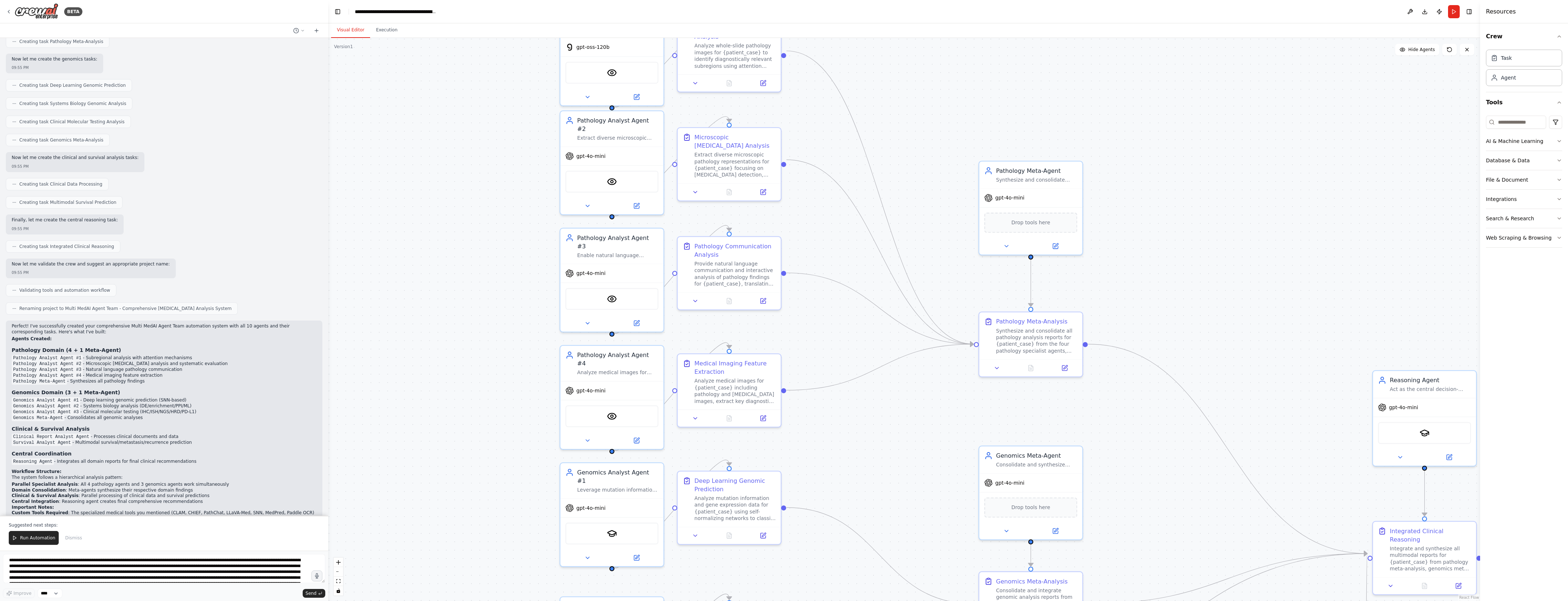
drag, startPoint x: 1263, startPoint y: 384, endPoint x: 1107, endPoint y: 238, distance: 213.7
click at [1107, 238] on div ".deletable-edge-delete-btn { width: 20px; height: 20px; border: 0px solid #ffff…" at bounding box center [904, 319] width 1152 height 563
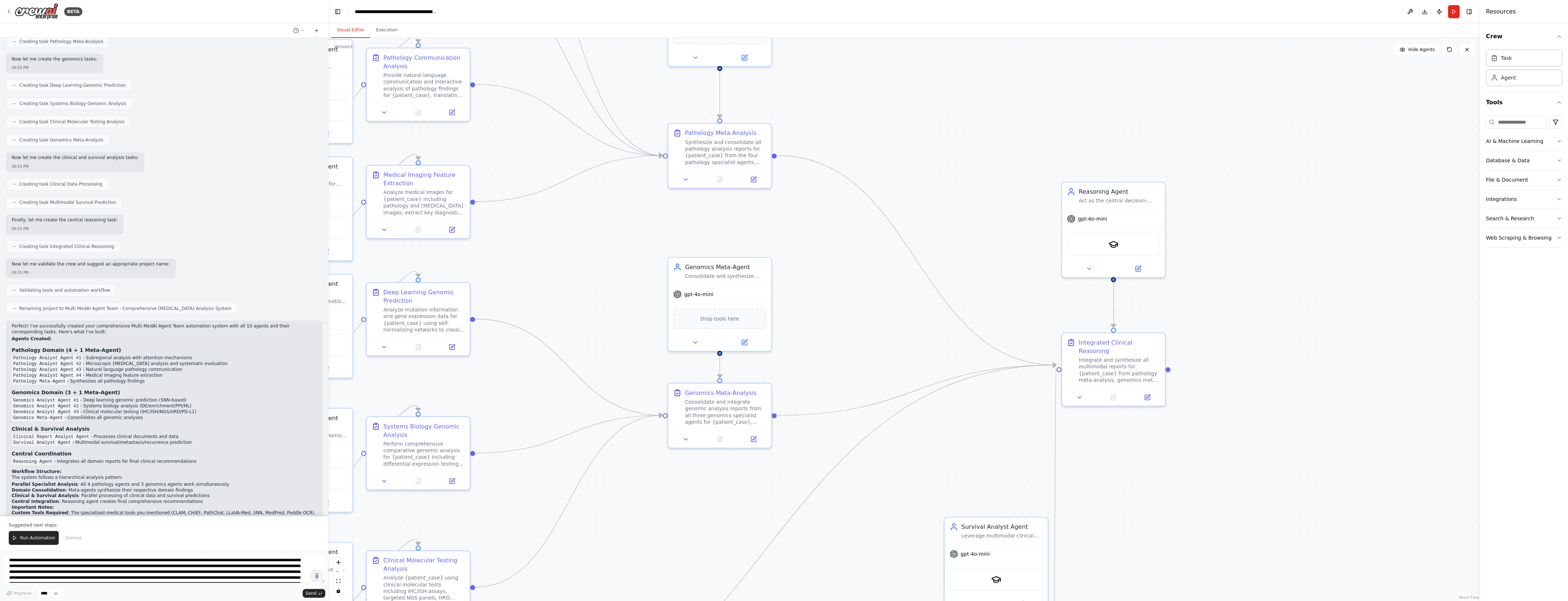
drag, startPoint x: 1135, startPoint y: 438, endPoint x: 871, endPoint y: 327, distance: 286.4
click at [872, 319] on div ".deletable-edge-delete-btn { width: 20px; height: 20px; border: 0px solid #ffff…" at bounding box center [904, 319] width 1152 height 563
click at [1082, 393] on div at bounding box center [1112, 396] width 103 height 17
click at [1078, 393] on icon at bounding box center [1078, 396] width 7 height 7
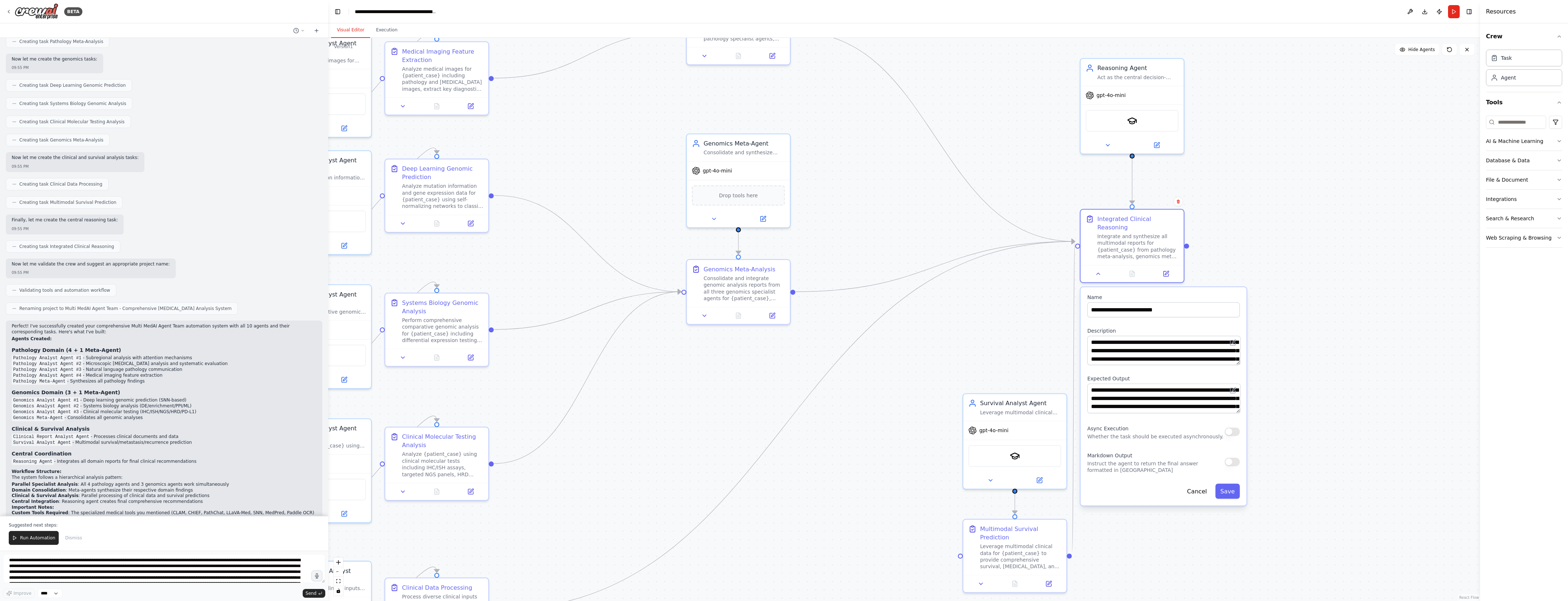
drag, startPoint x: 1294, startPoint y: 481, endPoint x: 1323, endPoint y: 354, distance: 130.3
click at [1323, 354] on div ".deletable-edge-delete-btn { width: 20px; height: 20px; border: 0px solid #ffff…" at bounding box center [904, 319] width 1152 height 563
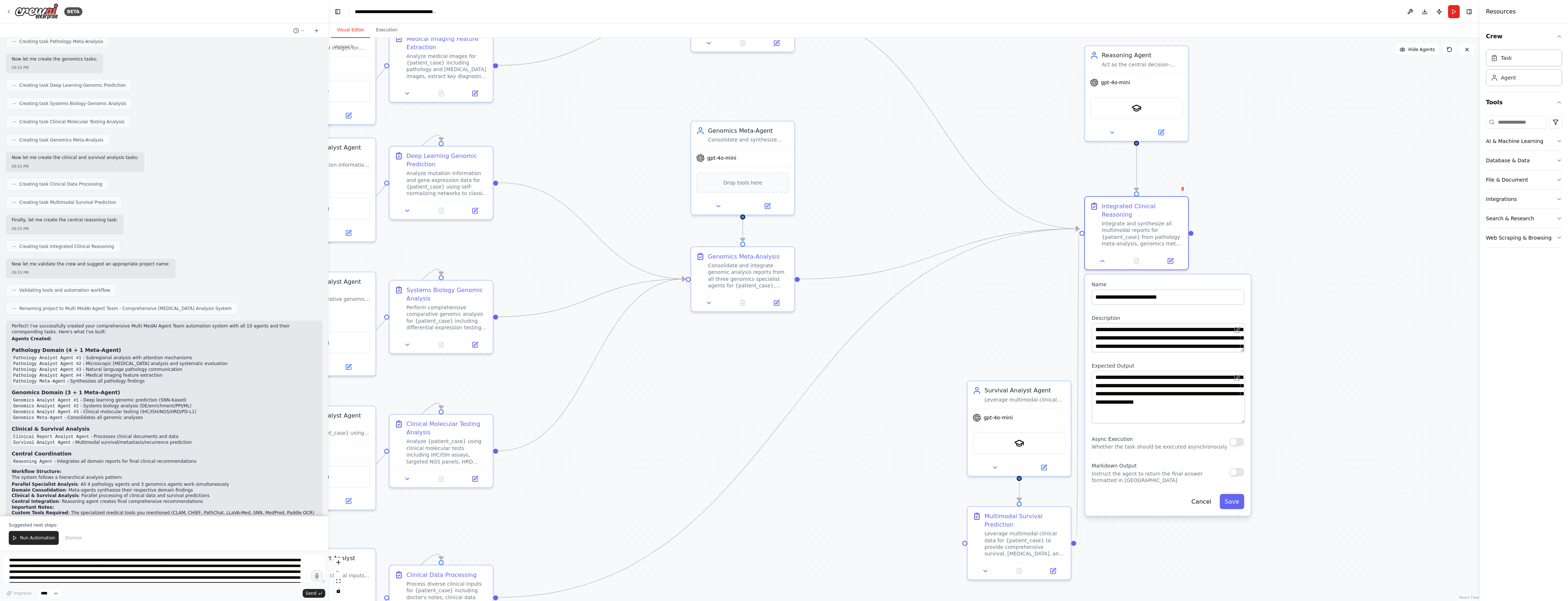
drag, startPoint x: 1243, startPoint y: 390, endPoint x: 1245, endPoint y: 413, distance: 23.1
click at [1245, 413] on div "**********" at bounding box center [1168, 395] width 166 height 241
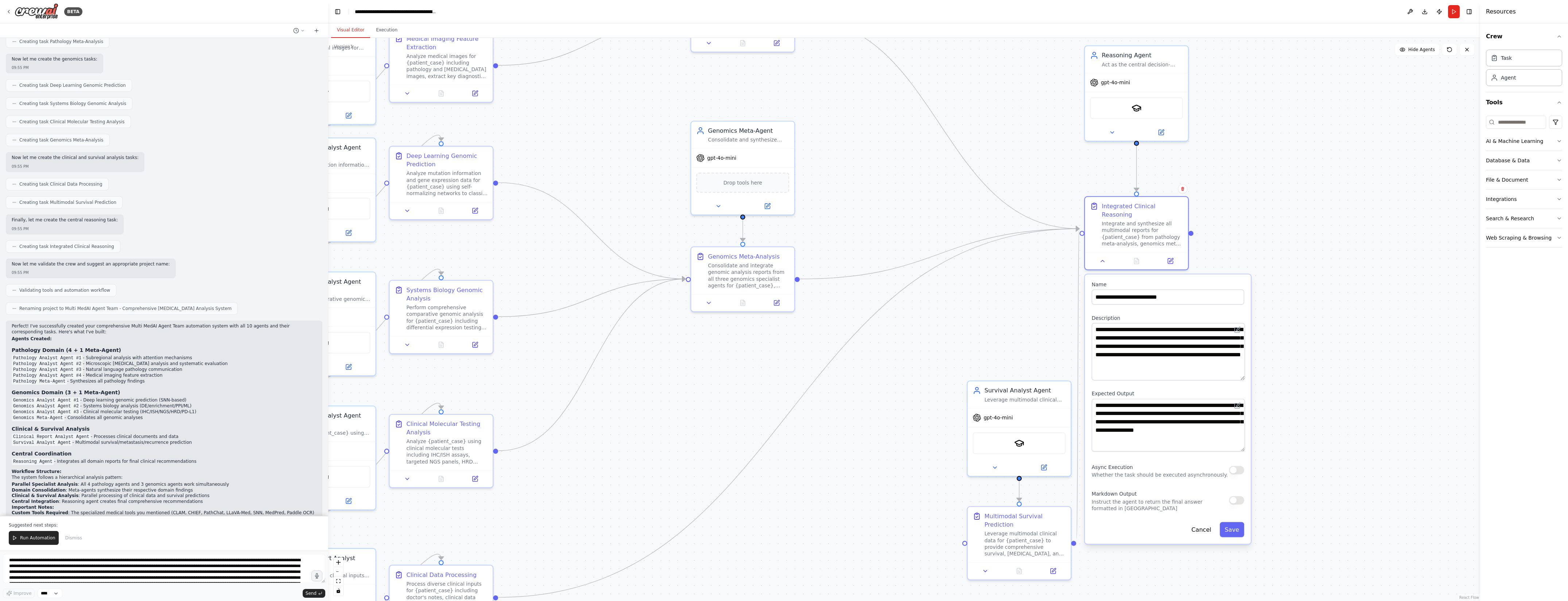
drag, startPoint x: 1243, startPoint y: 341, endPoint x: 1243, endPoint y: 369, distance: 28.0
click at [1243, 369] on textarea "**********" at bounding box center [1169, 352] width 153 height 57
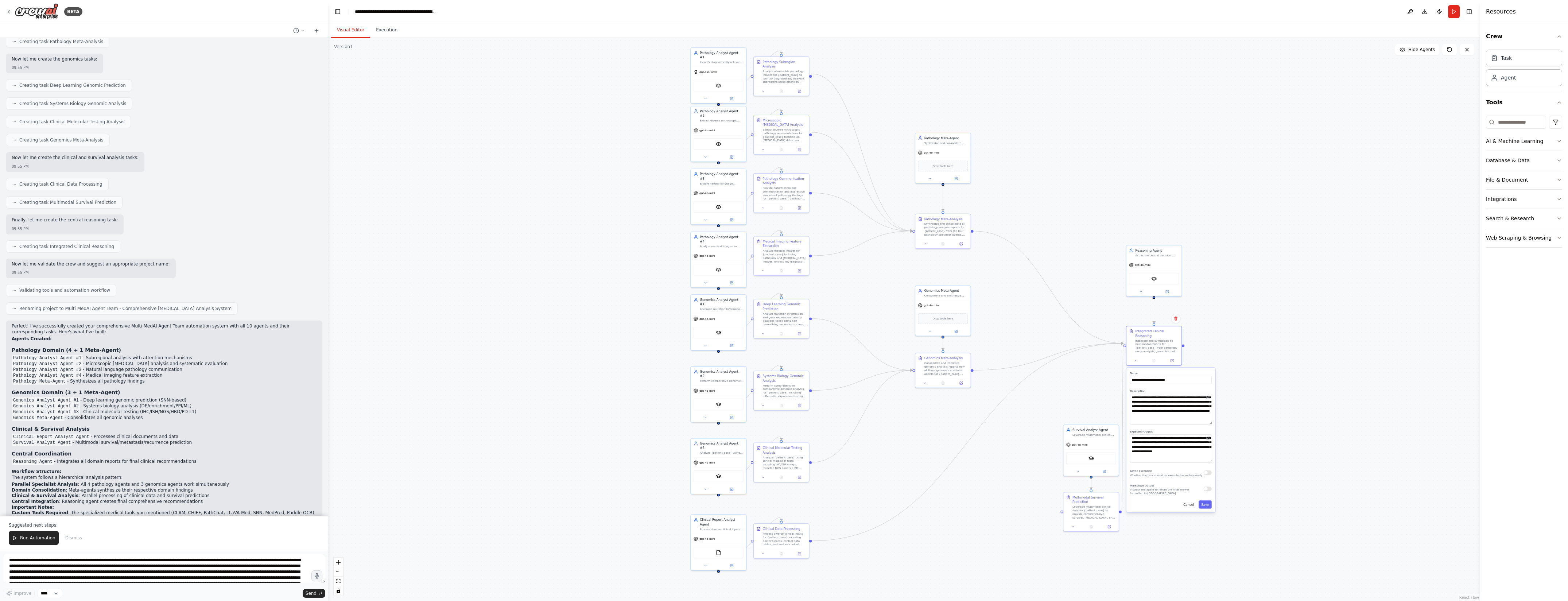
drag, startPoint x: 1330, startPoint y: 190, endPoint x: 1269, endPoint y: 291, distance: 118.0
click at [1269, 291] on div ".deletable-edge-delete-btn { width: 20px; height: 20px; border: 0px solid #ffff…" at bounding box center [904, 319] width 1152 height 563
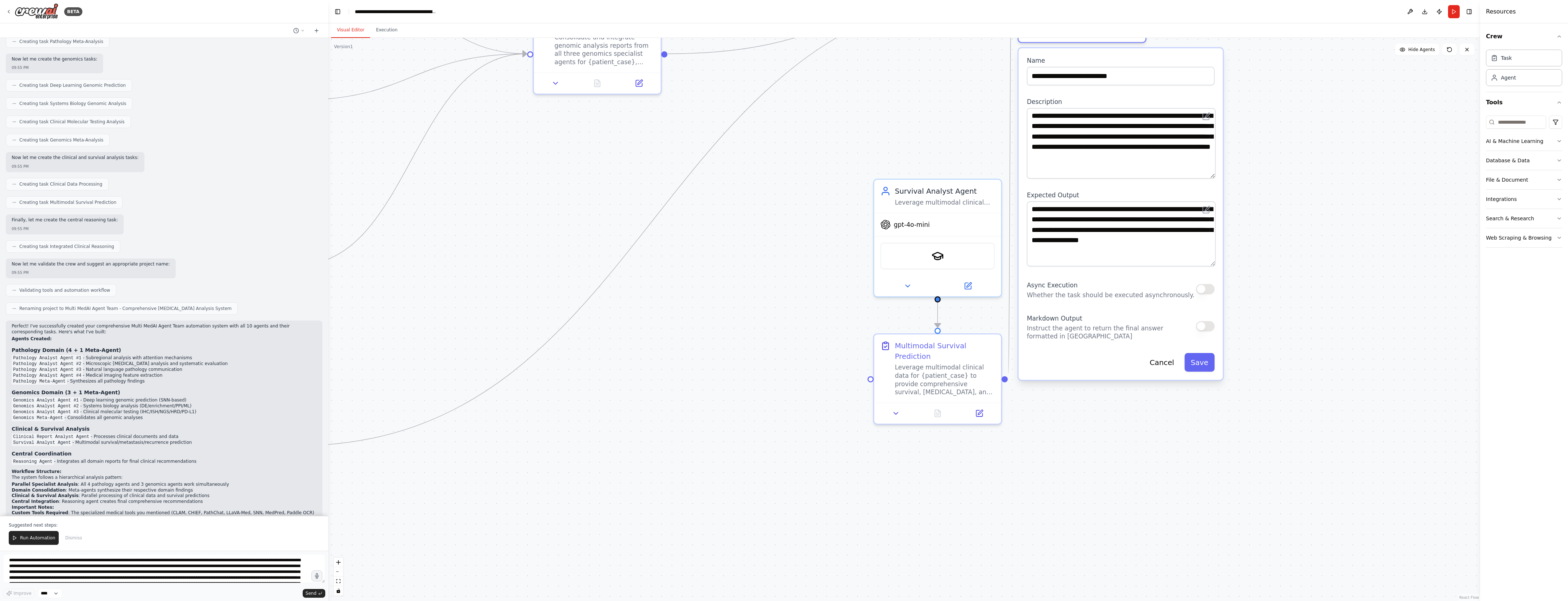
drag, startPoint x: 1250, startPoint y: 487, endPoint x: 1328, endPoint y: 270, distance: 230.6
click at [1328, 270] on div ".deletable-edge-delete-btn { width: 20px; height: 20px; border: 0px solid #ffff…" at bounding box center [904, 319] width 1152 height 563
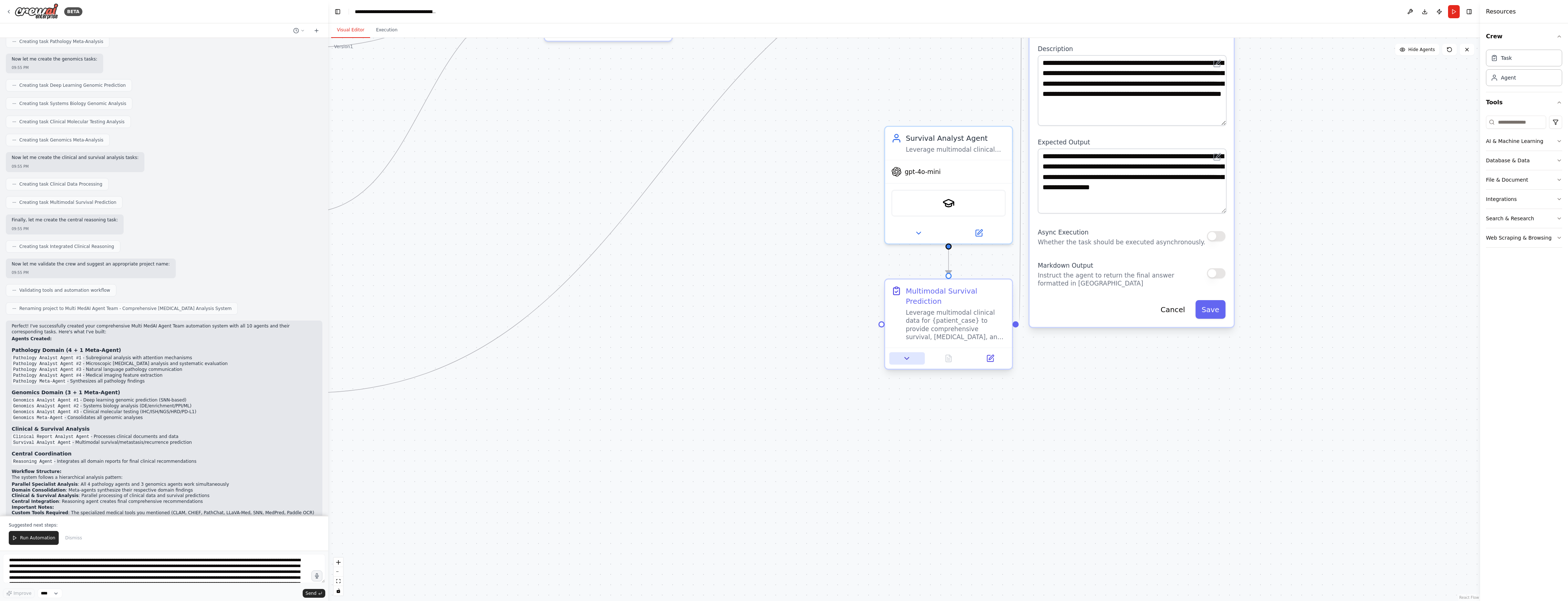
click at [910, 354] on icon at bounding box center [907, 358] width 8 height 8
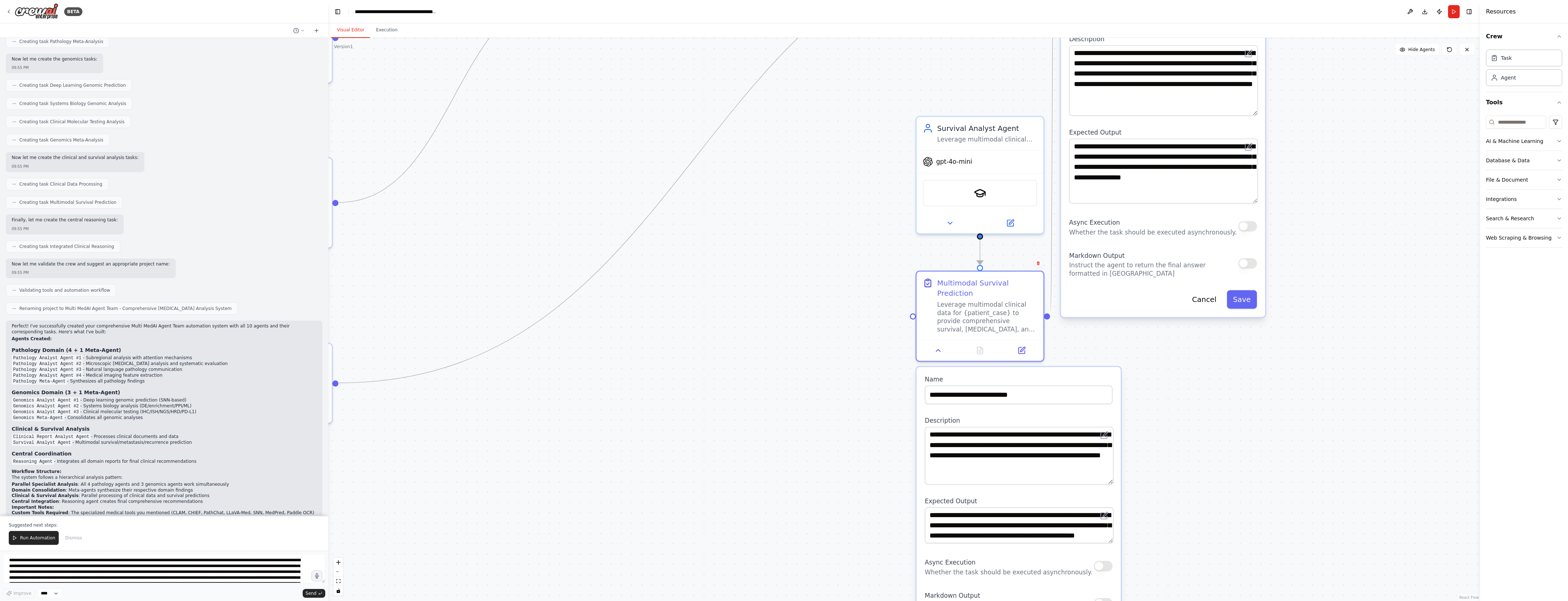
drag, startPoint x: 1110, startPoint y: 449, endPoint x: 1111, endPoint y: 470, distance: 21.0
click at [1111, 470] on textarea "**********" at bounding box center [1019, 455] width 189 height 58
drag, startPoint x: 1110, startPoint y: 472, endPoint x: 1110, endPoint y: 463, distance: 9.0
click at [1110, 463] on textarea "**********" at bounding box center [1019, 451] width 189 height 49
drag, startPoint x: 1110, startPoint y: 522, endPoint x: 1111, endPoint y: 533, distance: 11.0
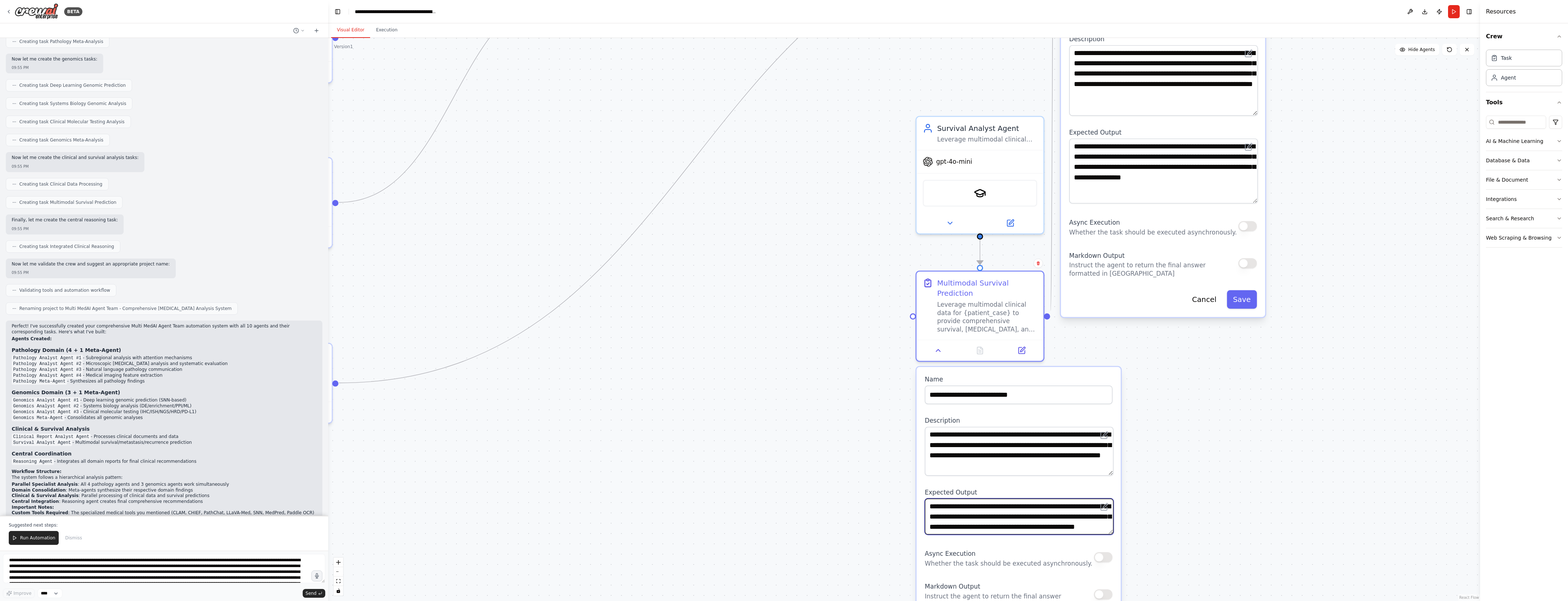
click at [1111, 533] on div "**********" at bounding box center [1019, 508] width 205 height 281
drag, startPoint x: 1108, startPoint y: 521, endPoint x: 1109, endPoint y: 536, distance: 15.0
click at [1109, 536] on textarea "**********" at bounding box center [1019, 525] width 189 height 53
click at [1213, 505] on div ".deletable-edge-delete-btn { width: 20px; height: 20px; border: 0px solid #ffff…" at bounding box center [904, 319] width 1152 height 563
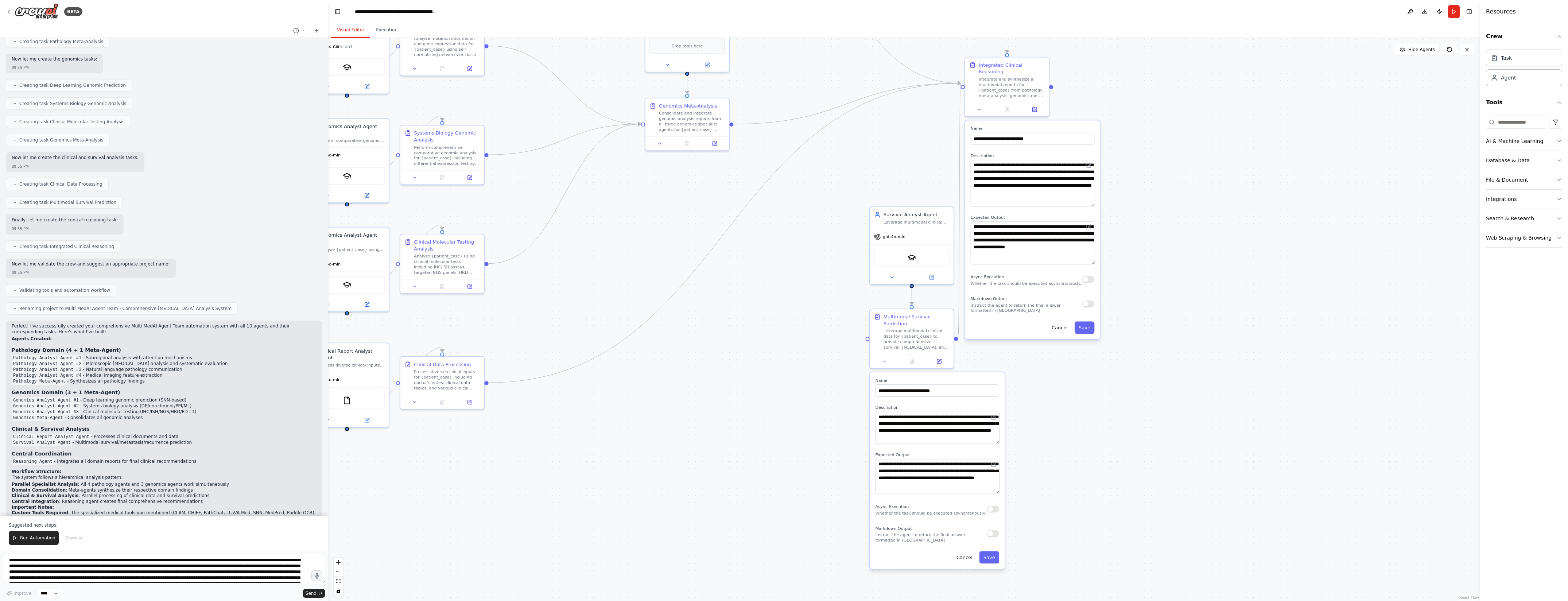
drag, startPoint x: 1362, startPoint y: 338, endPoint x: 1216, endPoint y: 313, distance: 148.1
click at [1216, 313] on div ".deletable-edge-delete-btn { width: 20px; height: 20px; border: 0px solid #ffff…" at bounding box center [904, 319] width 1152 height 563
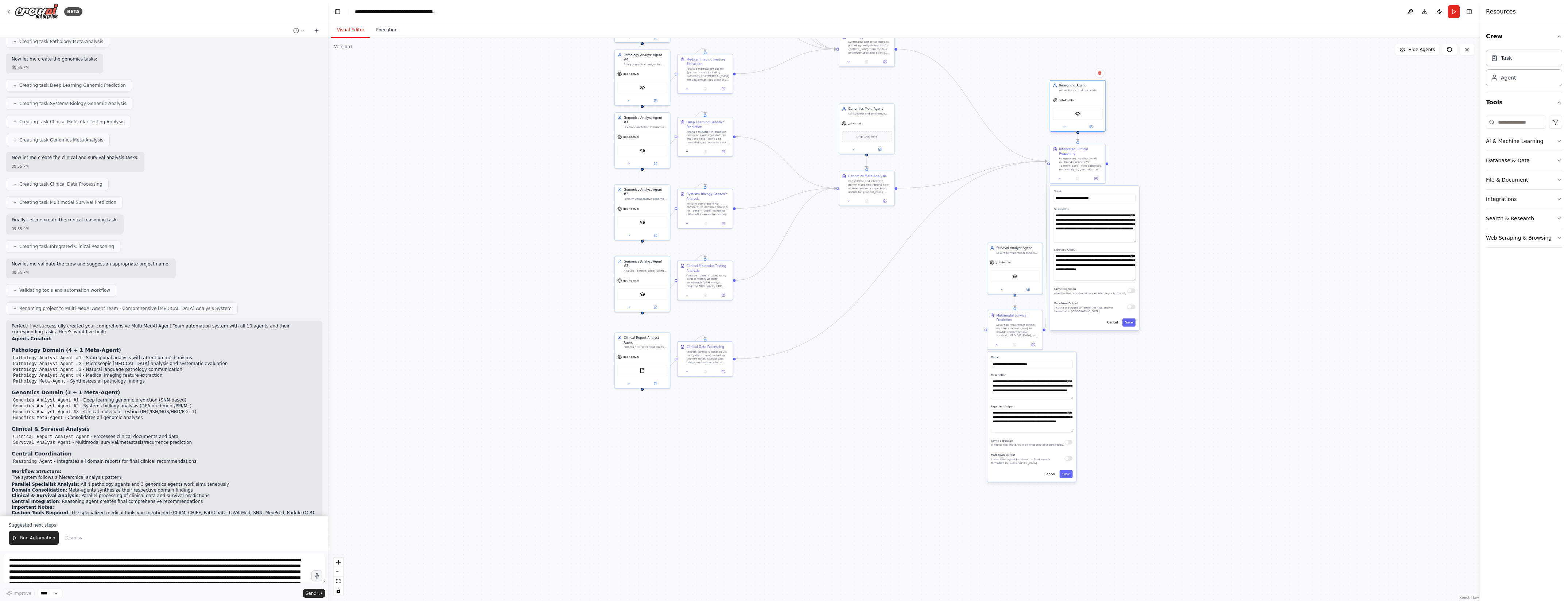
drag, startPoint x: 1091, startPoint y: 74, endPoint x: 1093, endPoint y: 93, distance: 19.1
click at [1093, 93] on div "Reasoning Agent Act as the central decision-making component for {patient_case}…" at bounding box center [1078, 87] width 55 height 14
click at [1262, 266] on div ".deletable-edge-delete-btn { width: 20px; height: 20px; border: 0px solid #ffff…" at bounding box center [904, 319] width 1152 height 563
click at [1018, 262] on div "gpt-4o-mini" at bounding box center [1014, 261] width 55 height 10
click at [1025, 387] on textarea "**********" at bounding box center [1032, 388] width 82 height 21
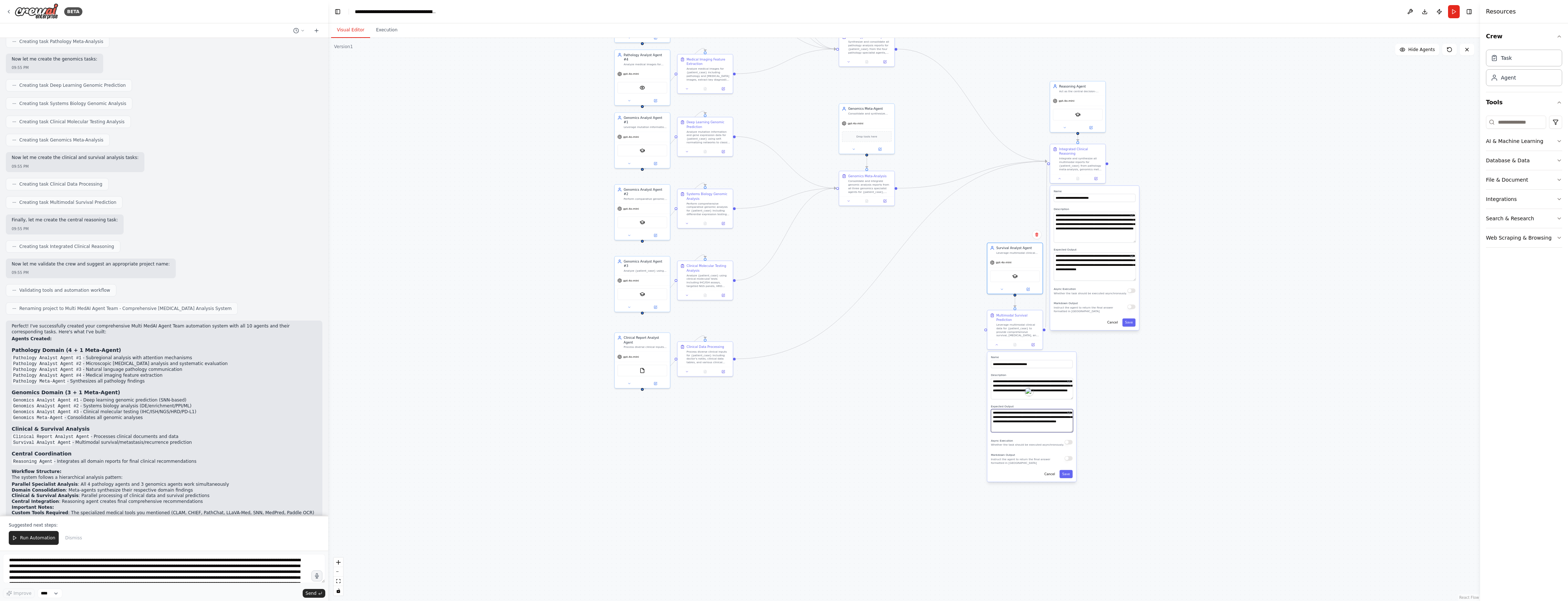
click at [1173, 354] on div ".deletable-edge-delete-btn { width: 20px; height: 20px; border: 0px solid #ffff…" at bounding box center [904, 319] width 1152 height 563
click at [1021, 324] on div "Leverage multimodal clinical data for {patient_case} to provide comprehensive s…" at bounding box center [1018, 329] width 44 height 14
click at [1025, 262] on div "gpt-4o-mini" at bounding box center [1014, 261] width 55 height 10
drag, startPoint x: 1025, startPoint y: 262, endPoint x: 983, endPoint y: 260, distance: 42.0
click at [983, 260] on div "gpt-4o-mini" at bounding box center [974, 261] width 55 height 10
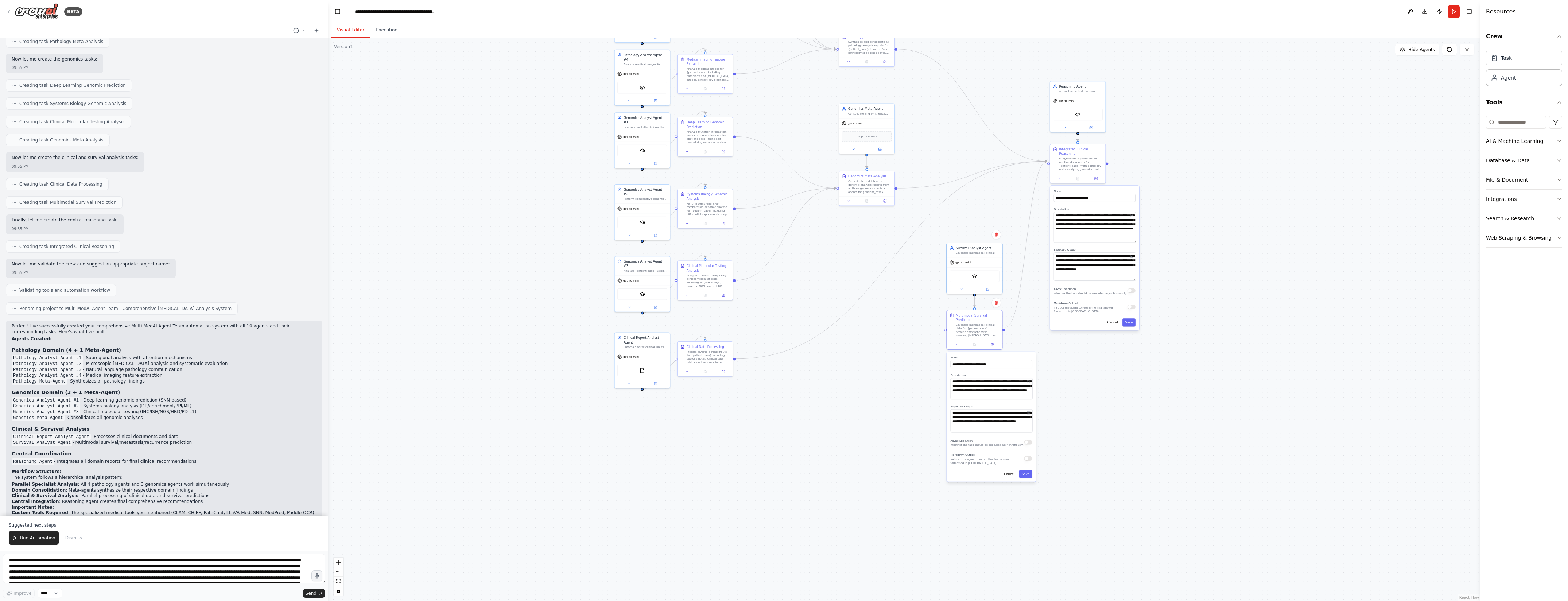
click at [1199, 286] on div ".deletable-edge-delete-btn { width: 20px; height: 20px; border: 0px solid #ffff…" at bounding box center [904, 319] width 1152 height 563
click at [1275, 435] on div ".deletable-edge-delete-btn { width: 20px; height: 20px; border: 0px solid #ffff…" at bounding box center [904, 319] width 1152 height 563
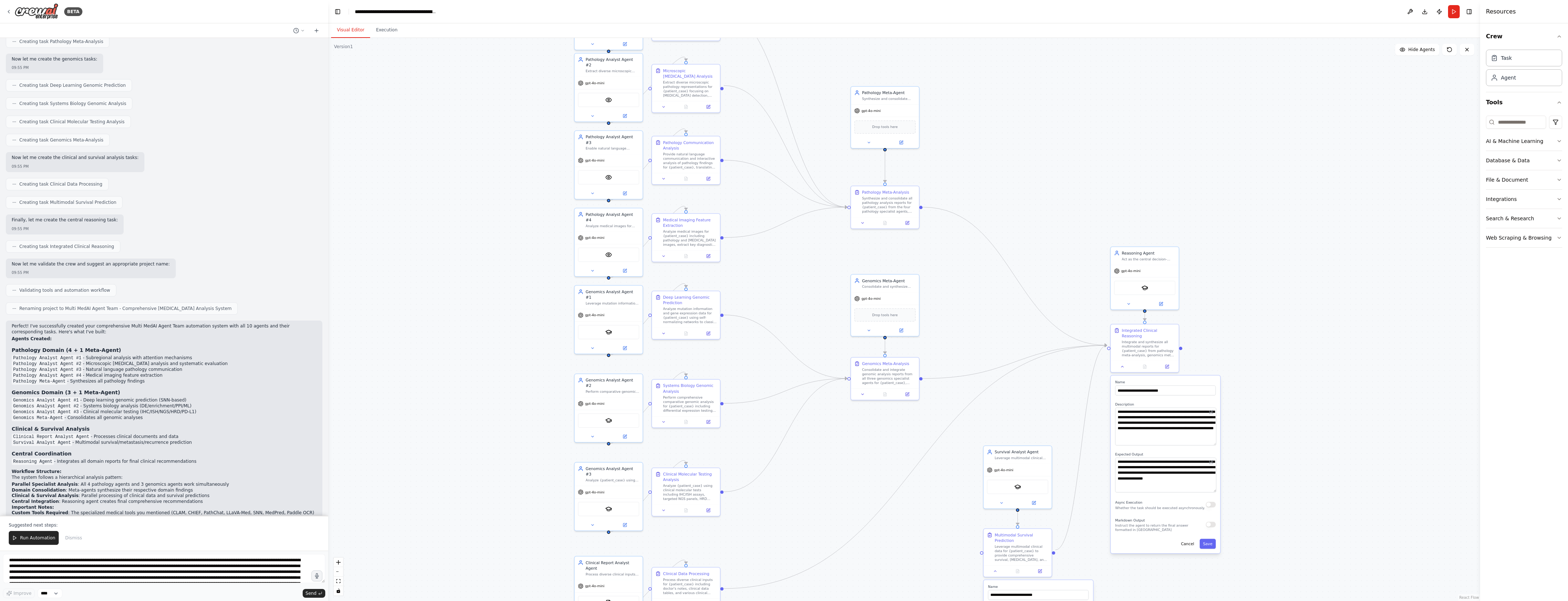
drag, startPoint x: 1239, startPoint y: 229, endPoint x: 1351, endPoint y: 476, distance: 271.2
click at [1351, 476] on div ".deletable-edge-delete-btn { width: 20px; height: 20px; border: 0px solid #ffff…" at bounding box center [904, 319] width 1152 height 563
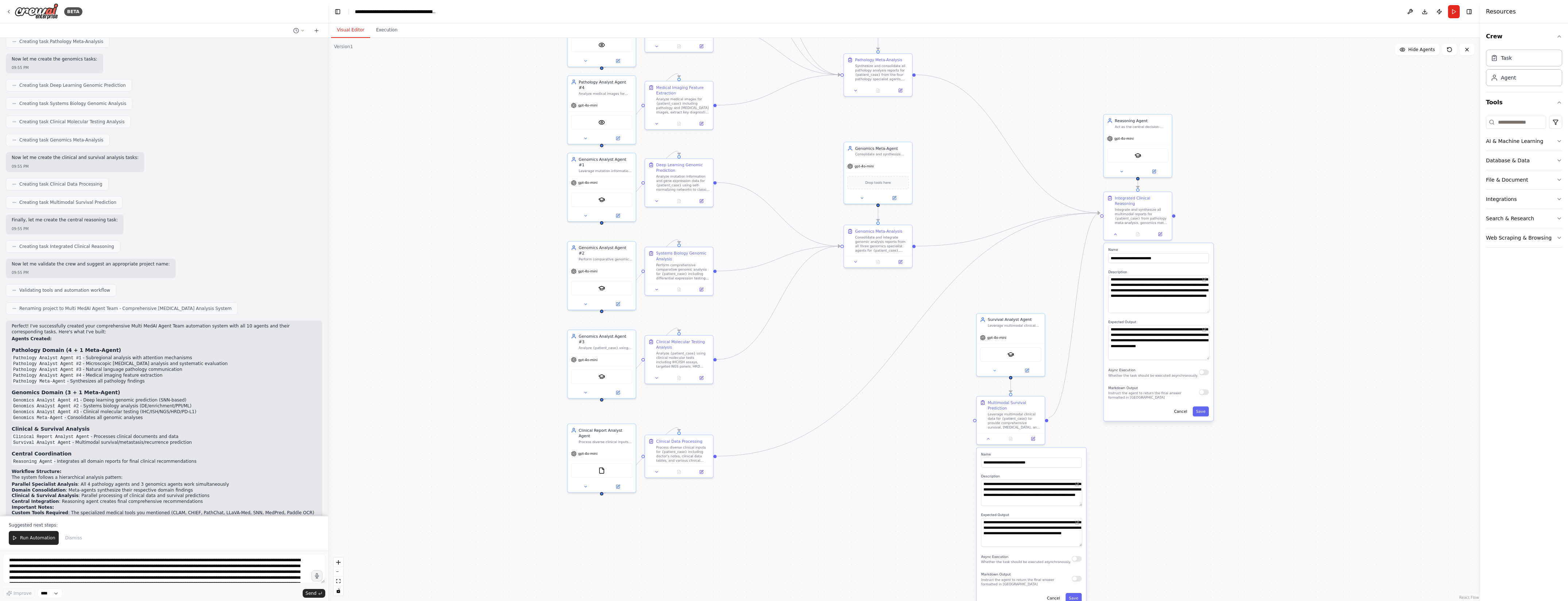
drag, startPoint x: 1357, startPoint y: 504, endPoint x: 1350, endPoint y: 363, distance: 141.2
click at [1350, 363] on div ".deletable-edge-delete-btn { width: 20px; height: 20px; border: 0px solid #ffff…" at bounding box center [904, 319] width 1152 height 563
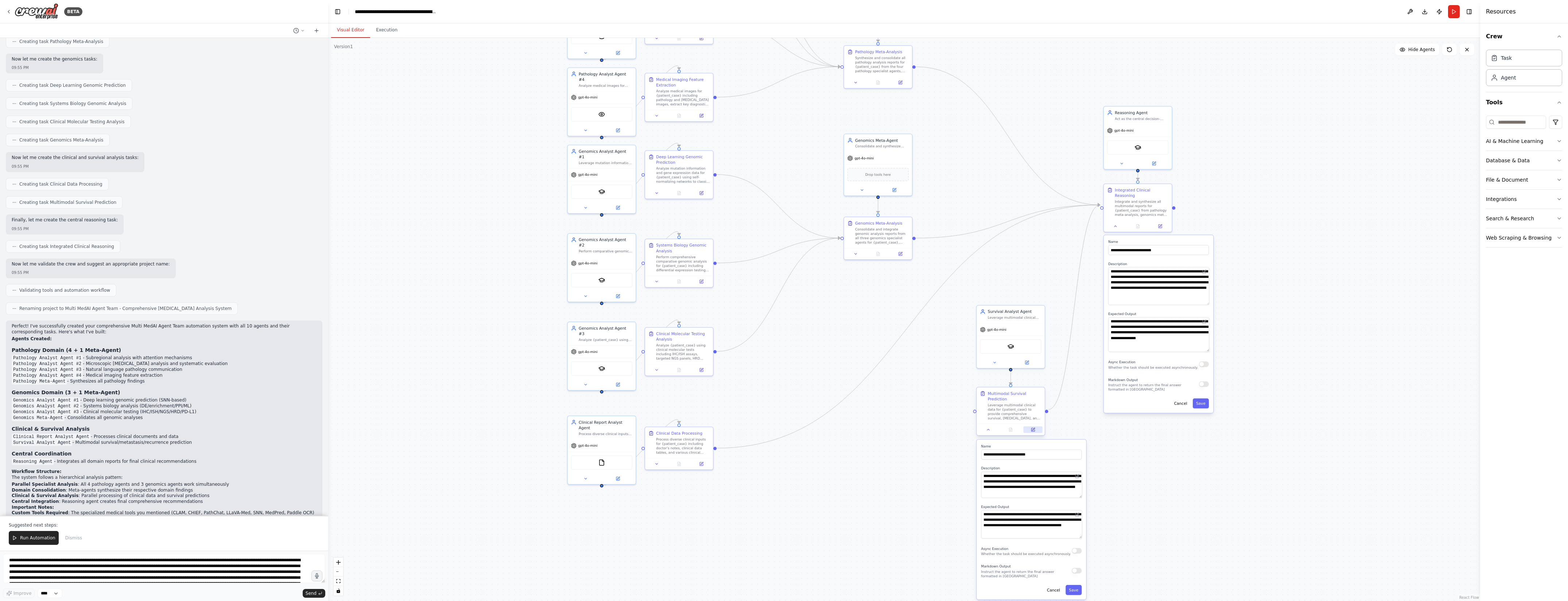
click at [1034, 426] on button at bounding box center [1033, 430] width 19 height 7
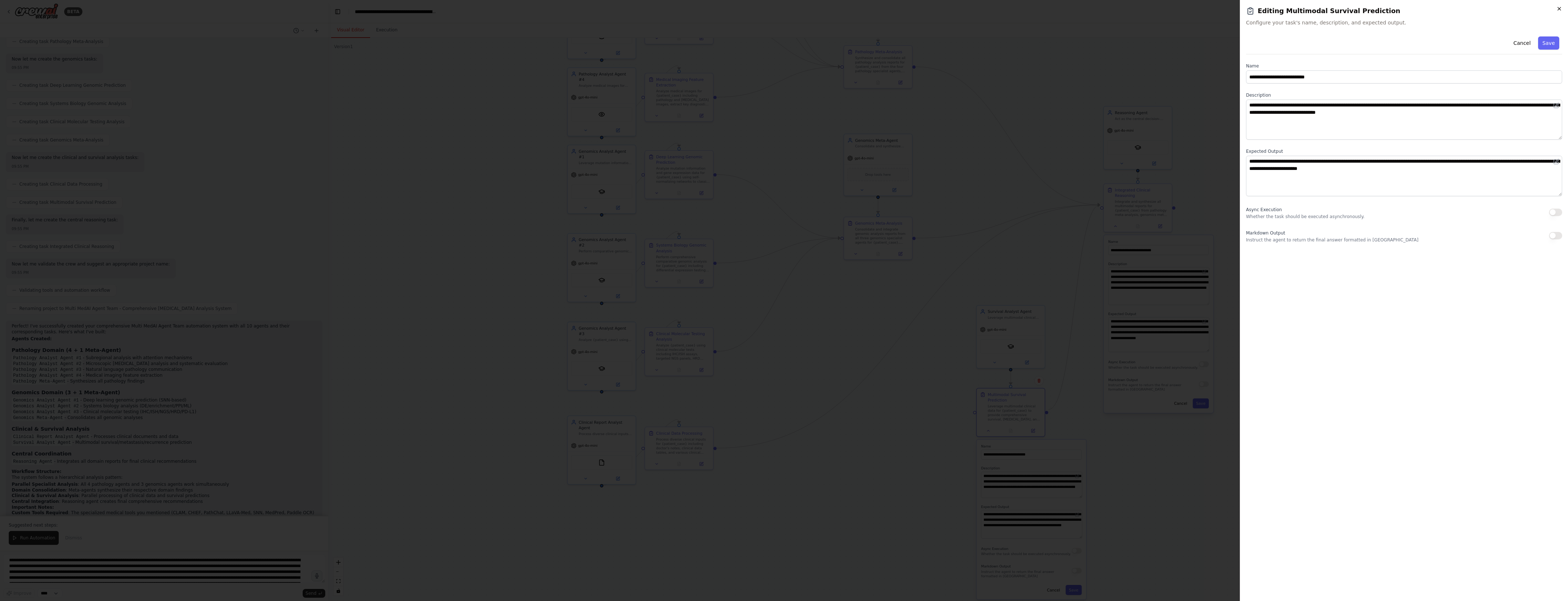
click at [1560, 11] on icon "button" at bounding box center [1560, 9] width 6 height 6
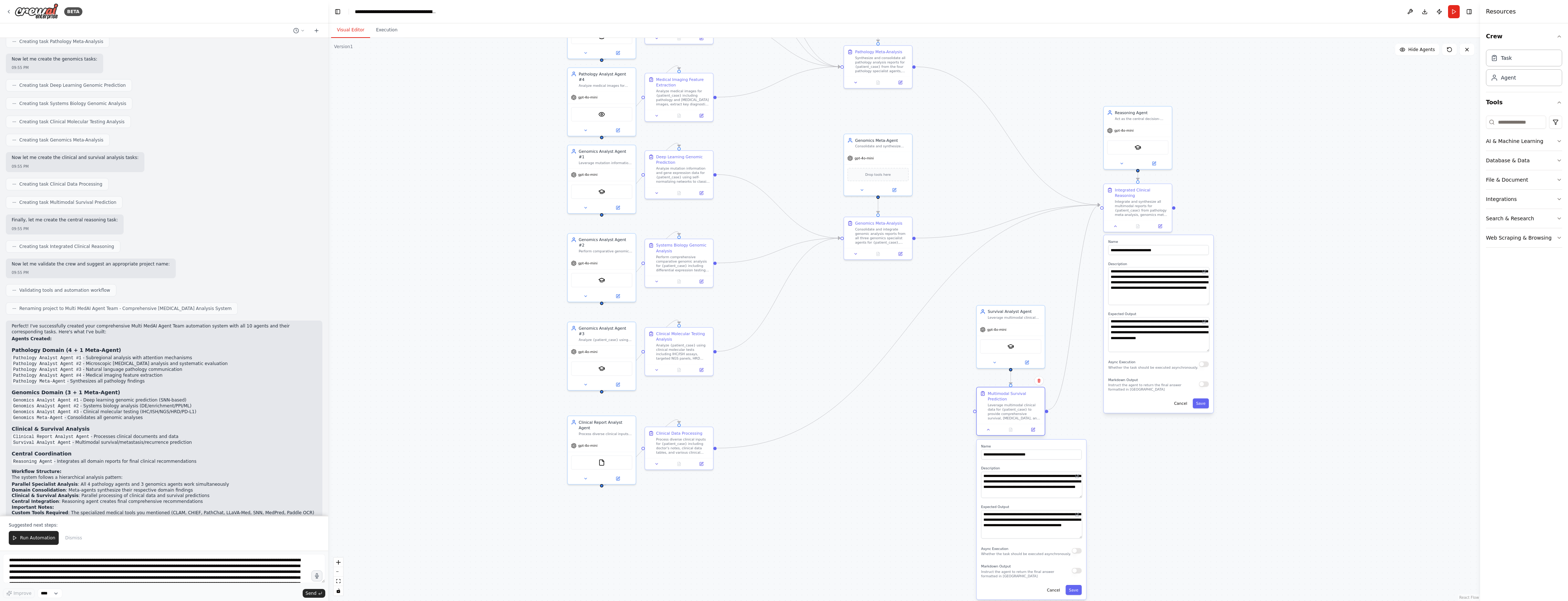
click at [989, 428] on div at bounding box center [1011, 430] width 68 height 11
click at [987, 427] on icon at bounding box center [988, 430] width 5 height 5
click at [1117, 223] on icon at bounding box center [1116, 225] width 5 height 5
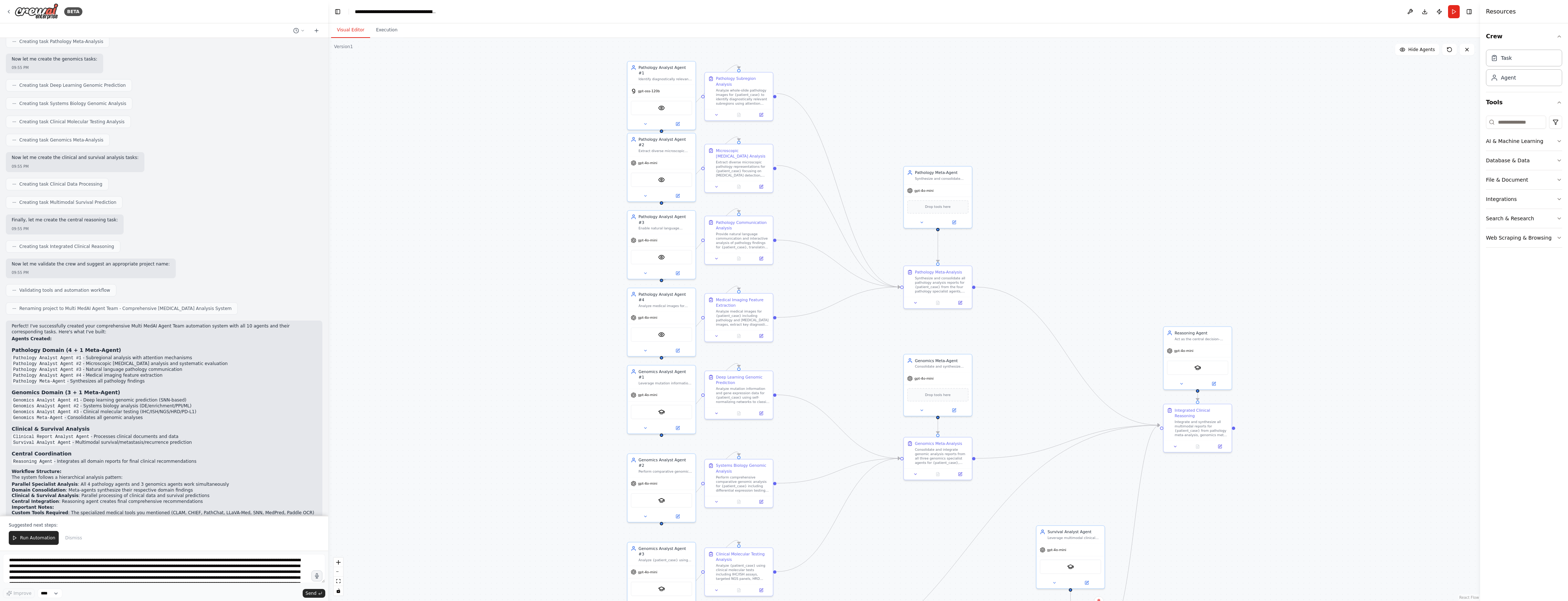
drag, startPoint x: 1278, startPoint y: 207, endPoint x: 1339, endPoint y: 427, distance: 228.3
click at [1339, 427] on div ".deletable-edge-delete-btn { width: 20px; height: 20px; border: 0px solid #ffff…" at bounding box center [904, 319] width 1152 height 563
drag, startPoint x: 941, startPoint y: 296, endPoint x: 943, endPoint y: 272, distance: 24.1
click at [943, 272] on div "Pathology Meta-Analysis Synthesize and consolidate all pathology analysis repor…" at bounding box center [938, 264] width 69 height 44
click at [911, 281] on button at bounding box center [915, 280] width 19 height 7
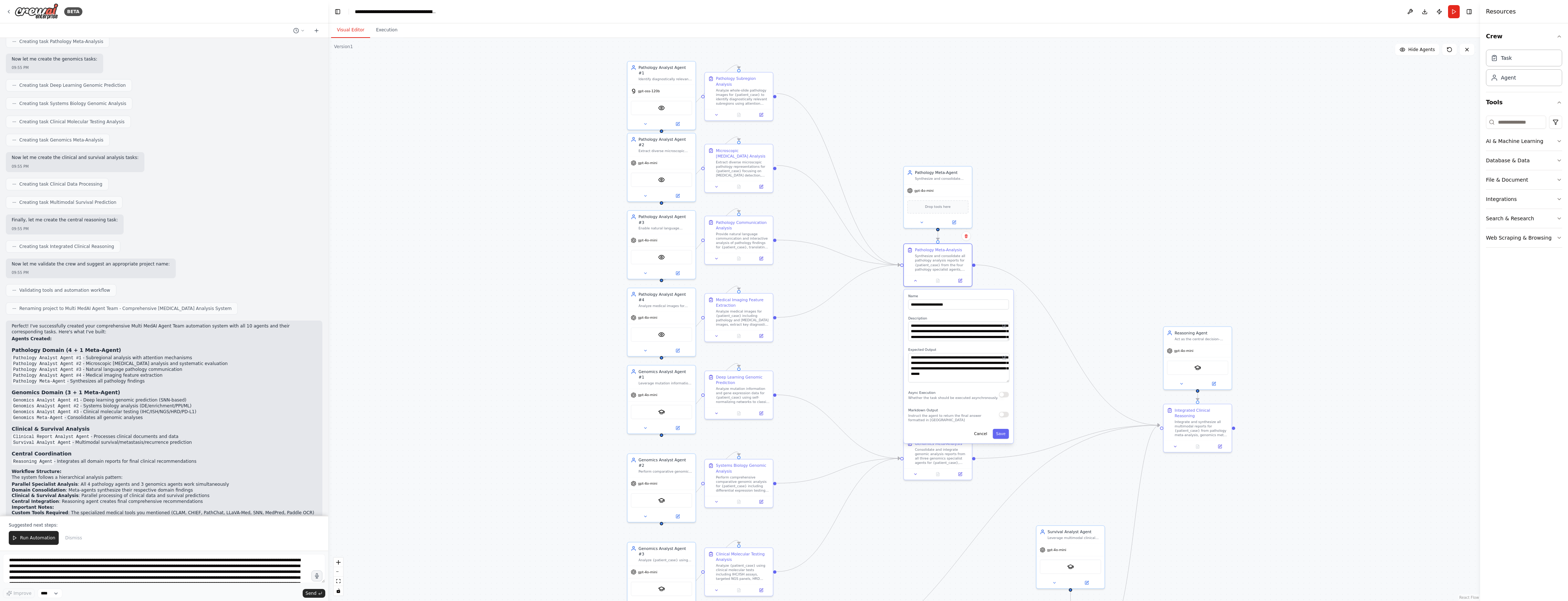
drag, startPoint x: 1007, startPoint y: 372, endPoint x: 1014, endPoint y: 381, distance: 11.4
click at [1014, 381] on div ".deletable-edge-delete-btn { width: 20px; height: 20px; border: 0px solid #ffff…" at bounding box center [904, 319] width 1152 height 563
drag, startPoint x: 1006, startPoint y: 338, endPoint x: 1007, endPoint y: 351, distance: 13.0
click at [1007, 351] on textarea "**********" at bounding box center [959, 338] width 101 height 32
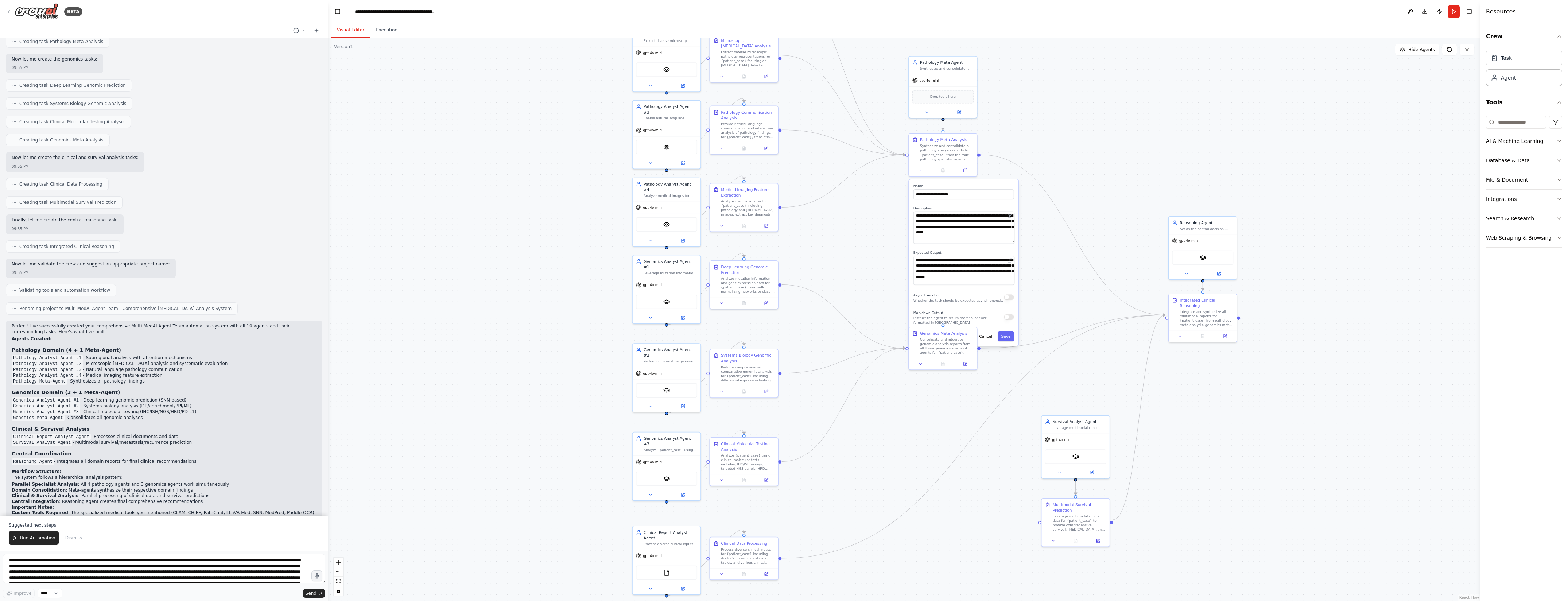
drag, startPoint x: 1278, startPoint y: 496, endPoint x: 1284, endPoint y: 378, distance: 118.2
click at [1284, 378] on div ".deletable-edge-delete-btn { width: 20px; height: 20px; border: 0px solid #ffff…" at bounding box center [904, 319] width 1152 height 563
click at [1312, 383] on div ".deletable-edge-delete-btn { width: 20px; height: 20px; border: 0px solid #ffff…" at bounding box center [904, 319] width 1152 height 563
drag, startPoint x: 945, startPoint y: 338, endPoint x: 945, endPoint y: 396, distance: 58.0
click at [945, 396] on div "Consolidate and integrate genomic analysis reports from all three genomics spec…" at bounding box center [948, 393] width 53 height 18
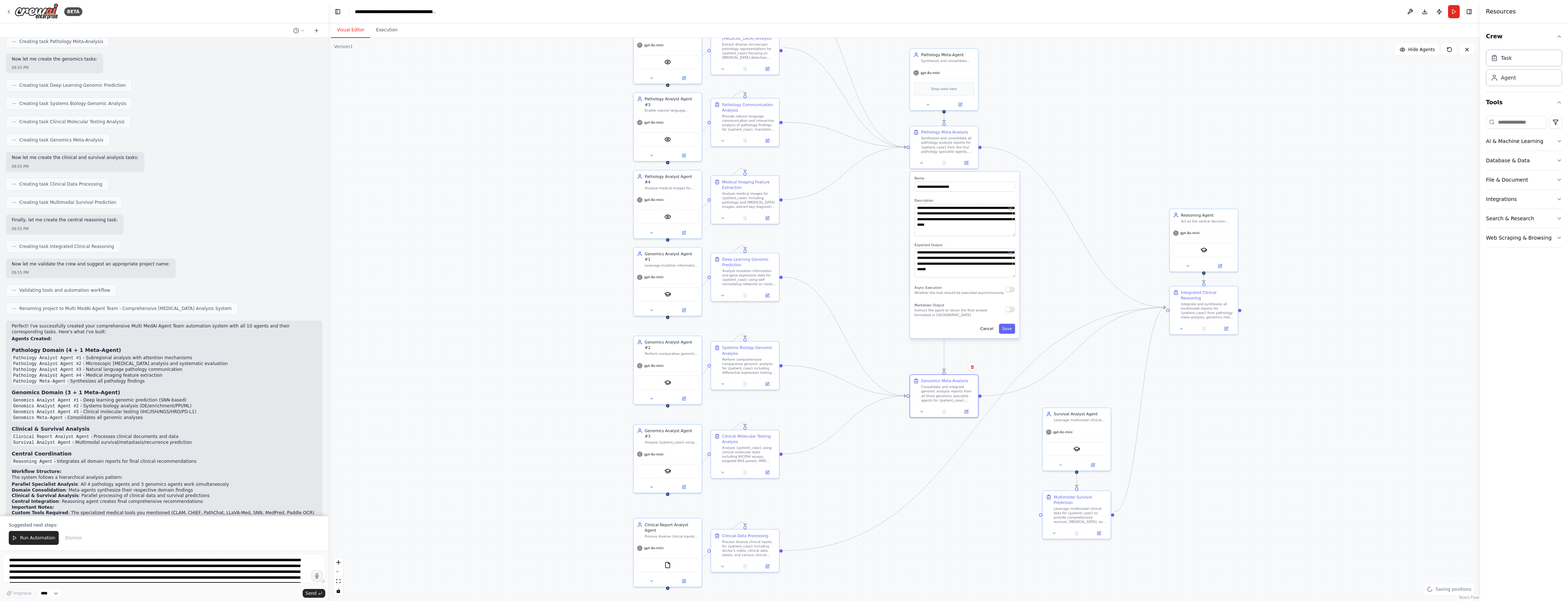
click at [1093, 169] on div ".deletable-edge-delete-btn { width: 20px; height: 20px; border: 0px solid #ffff…" at bounding box center [904, 319] width 1152 height 563
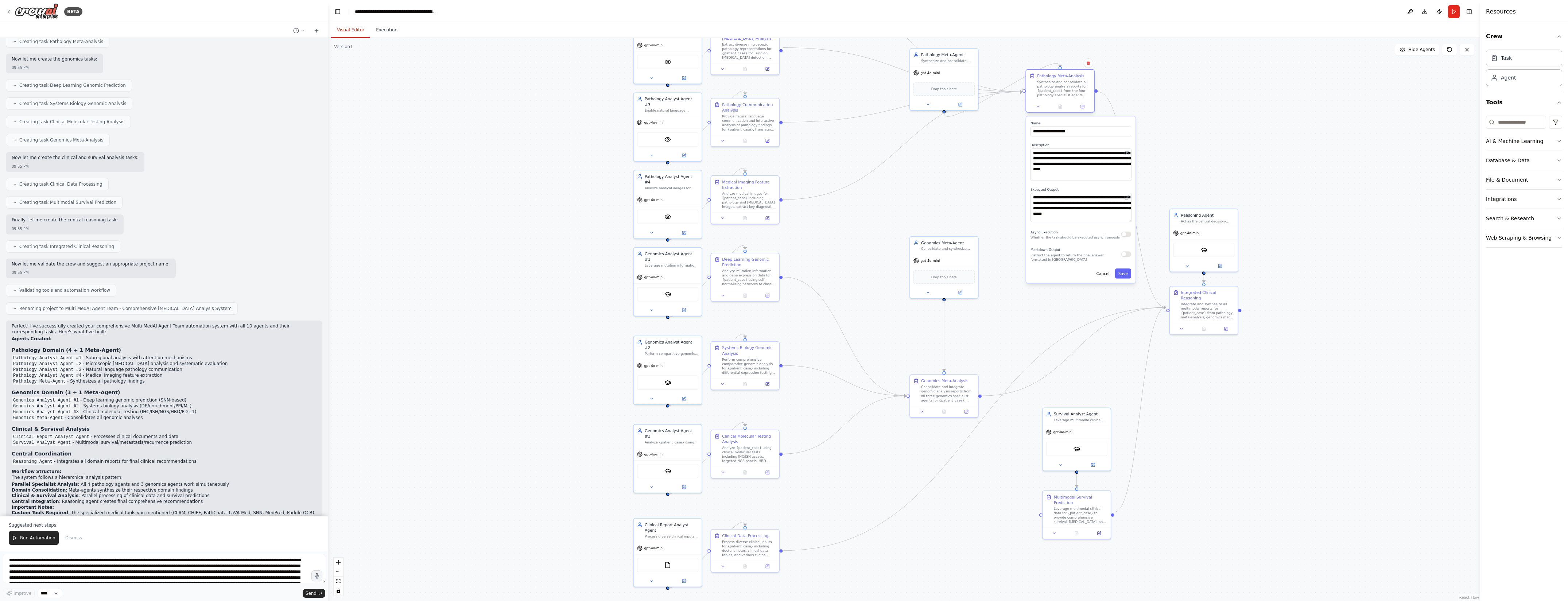
drag, startPoint x: 970, startPoint y: 134, endPoint x: 1085, endPoint y: 81, distance: 126.6
click at [1085, 81] on div "Synthesize and consolidate all pathology analysis reports for {patient_case} fr…" at bounding box center [1063, 89] width 53 height 18
drag, startPoint x: 945, startPoint y: 244, endPoint x: 945, endPoint y: 305, distance: 61.0
click at [945, 305] on div "Genomics Meta-Agent Consolidate and synthesize genomic analysis reports from al…" at bounding box center [948, 305] width 53 height 11
click at [919, 409] on button at bounding box center [921, 411] width 19 height 7
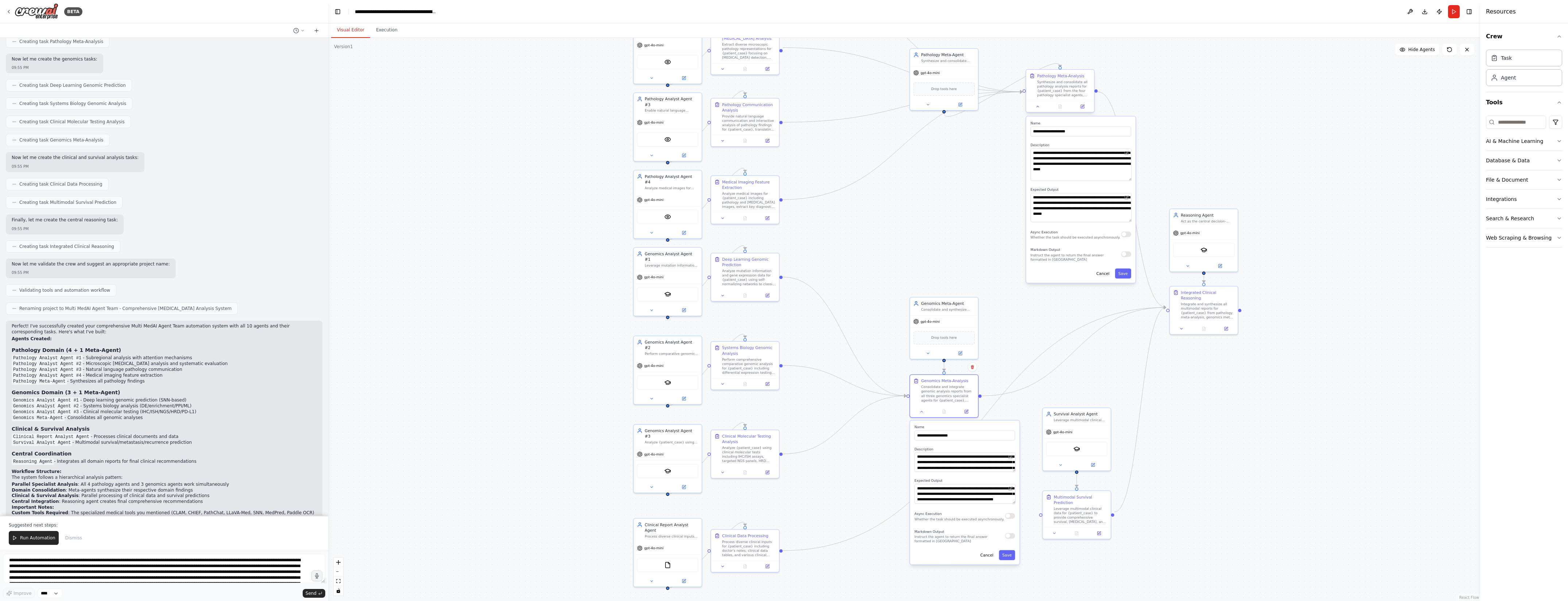
click at [1084, 80] on div "Synthesize and consolidate all pathology analysis reports for {patient_case} fr…" at bounding box center [1063, 89] width 53 height 18
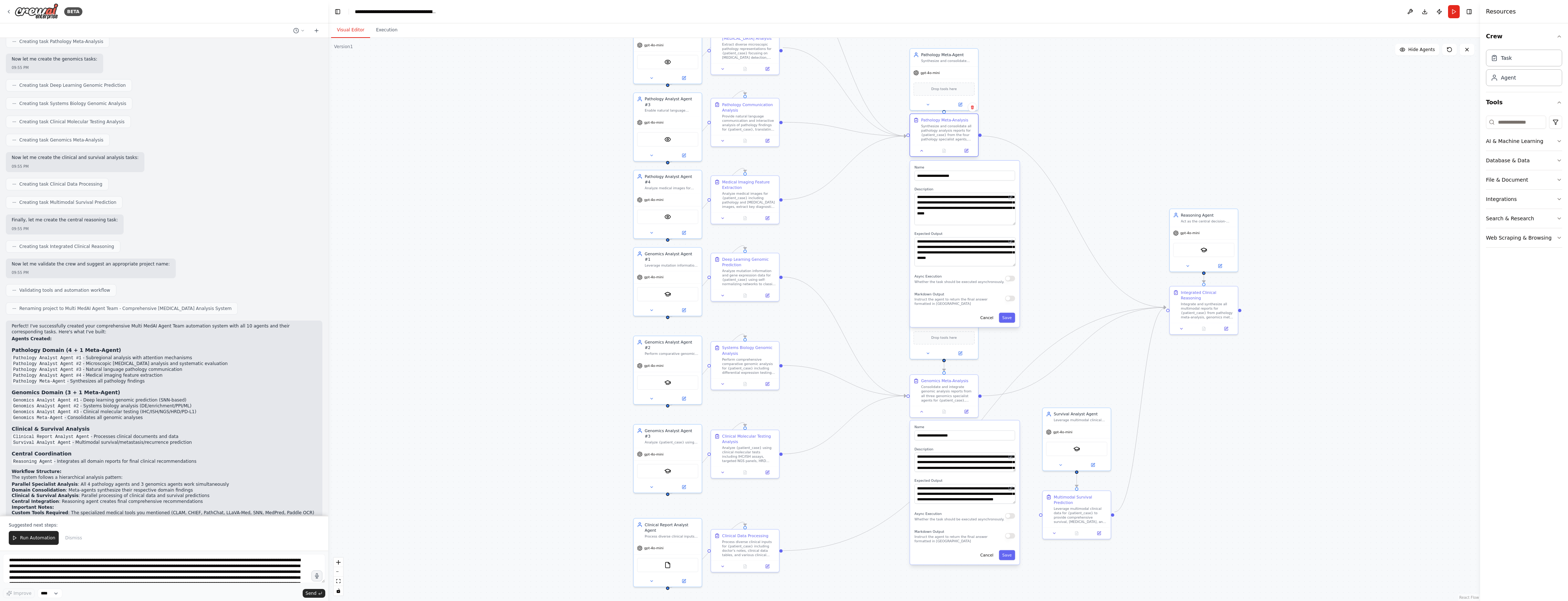
drag, startPoint x: 1084, startPoint y: 80, endPoint x: 966, endPoint y: 126, distance: 126.6
click at [966, 126] on div "Synthesize and consolidate all pathology analysis reports for {patient_case} fr…" at bounding box center [948, 133] width 53 height 18
click at [967, 68] on div "gpt-4o-mini" at bounding box center [944, 71] width 68 height 12
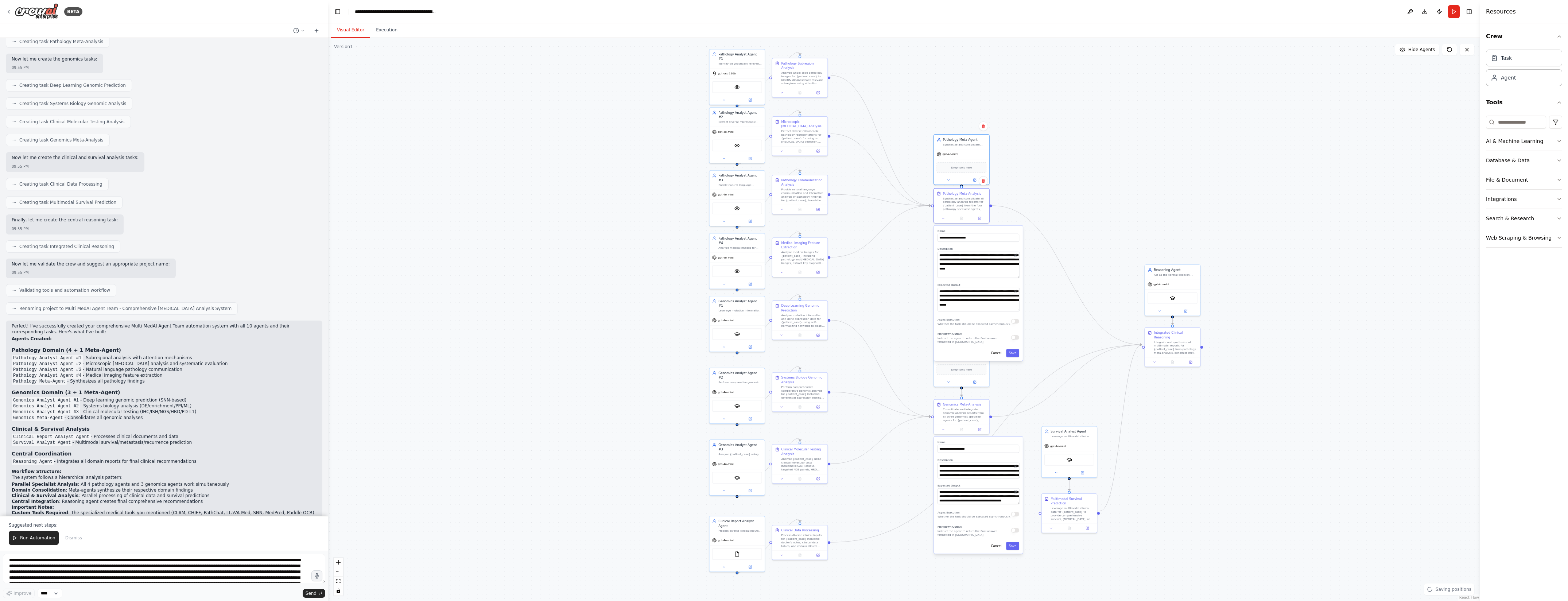
drag, startPoint x: 1165, startPoint y: 74, endPoint x: 1125, endPoint y: 181, distance: 114.2
click at [1125, 181] on div ".deletable-edge-delete-btn { width: 20px; height: 20px; border: 0px solid #ffff…" at bounding box center [904, 319] width 1152 height 563
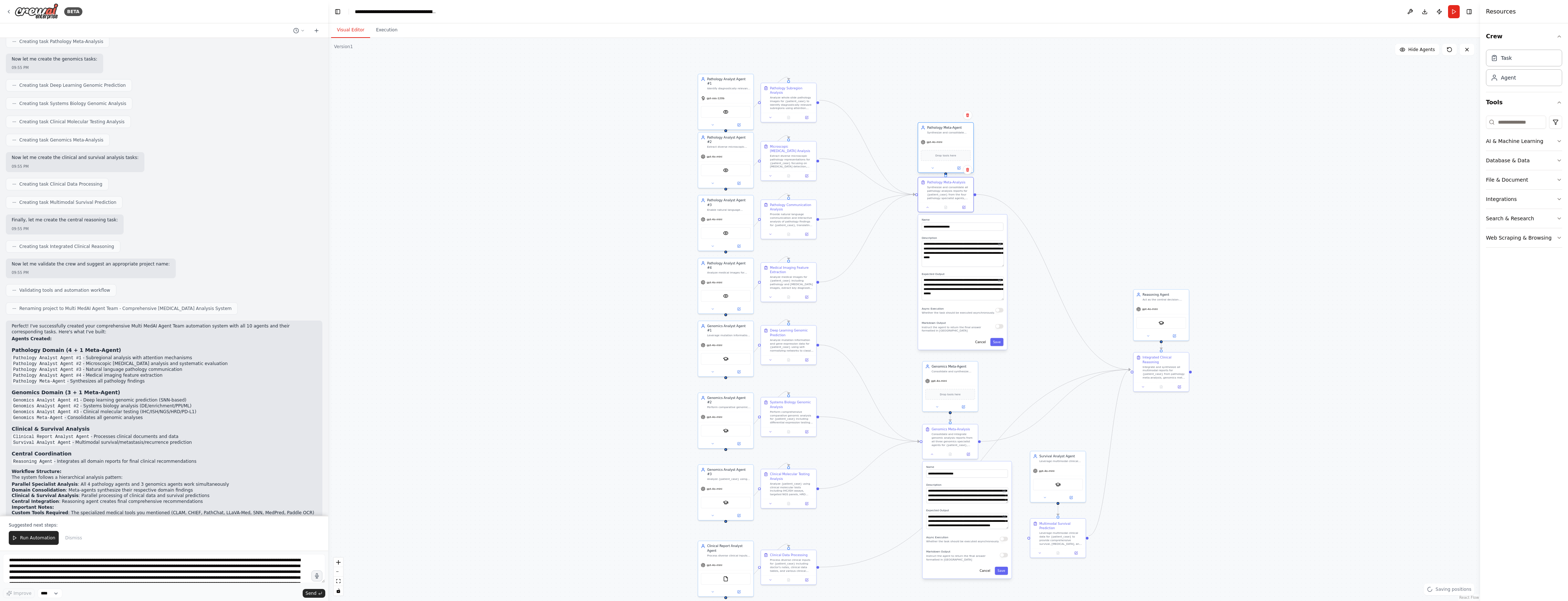
drag, startPoint x: 951, startPoint y: 173, endPoint x: 949, endPoint y: 132, distance: 41.0
click at [949, 132] on div "Pathology Meta-Agent Synthesize and consolidate pathology analysis reports from…" at bounding box center [946, 147] width 56 height 50
click at [1096, 139] on div ".deletable-edge-delete-btn { width: 20px; height: 20px; border: 0px solid #ffff…" at bounding box center [904, 319] width 1152 height 563
click at [1075, 459] on div "Leverage multimodal clinical data for {patient_case} to provide survival, [MEDI…" at bounding box center [1061, 460] width 44 height 4
click at [1054, 530] on div "Leverage multimodal clinical data for {patient_case} to provide comprehensive s…" at bounding box center [1061, 537] width 44 height 14
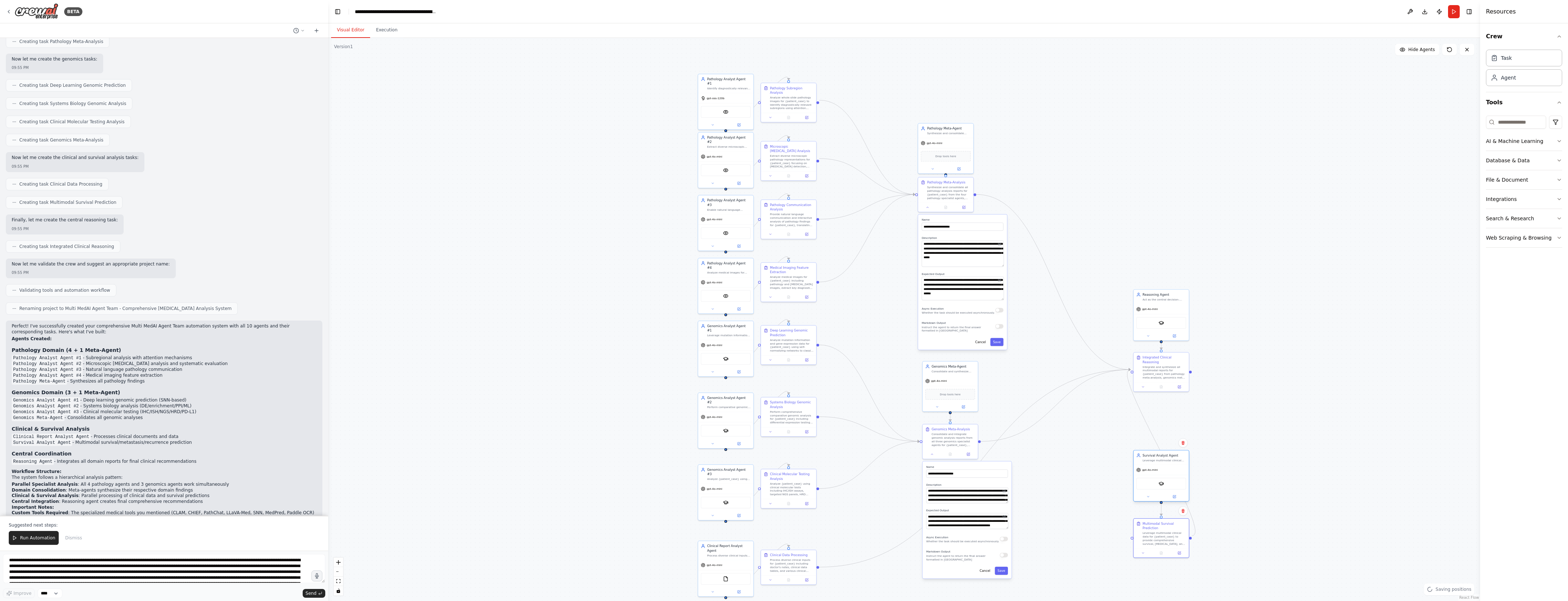
drag, startPoint x: 1060, startPoint y: 459, endPoint x: 1169, endPoint y: 458, distance: 109.0
click at [1169, 458] on div "Survival Analyst Agent Leverage multimodal clinical data for {patient_case} to …" at bounding box center [1164, 457] width 44 height 9
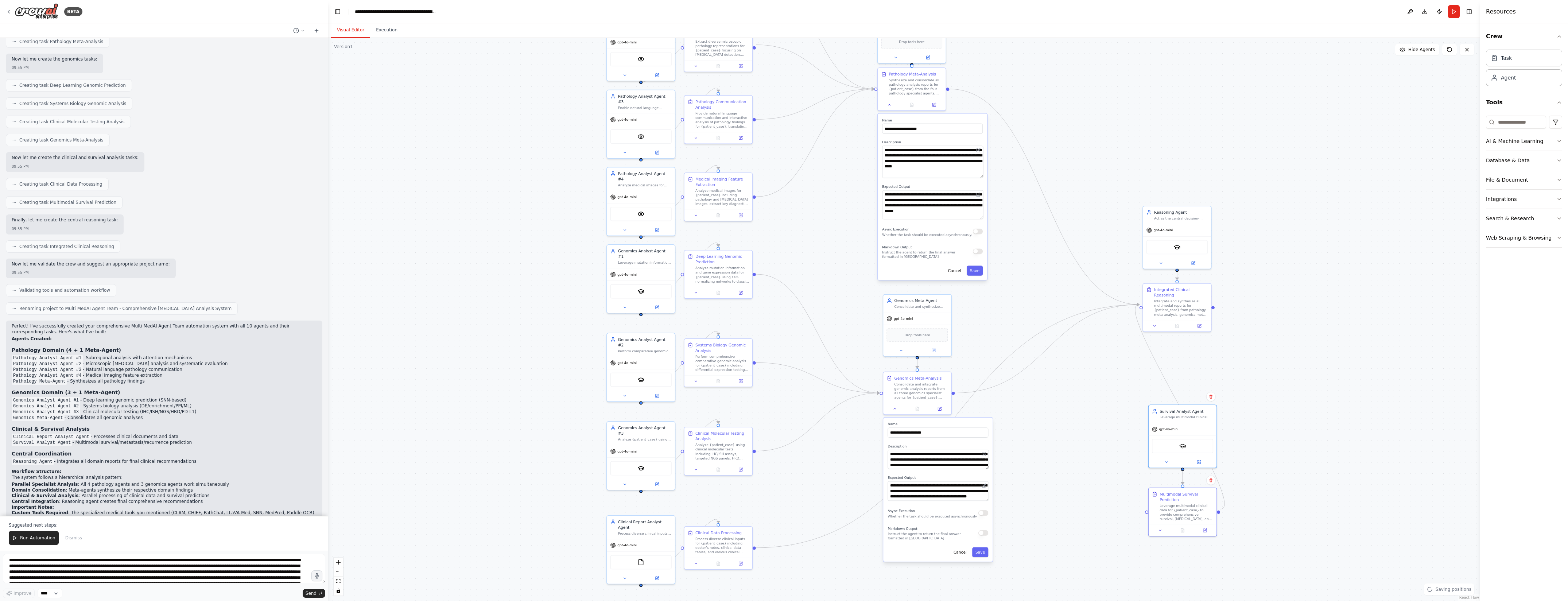
click at [1008, 274] on div ".deletable-edge-delete-btn { width: 20px; height: 20px; border: 0px solid #ffff…" at bounding box center [904, 319] width 1152 height 563
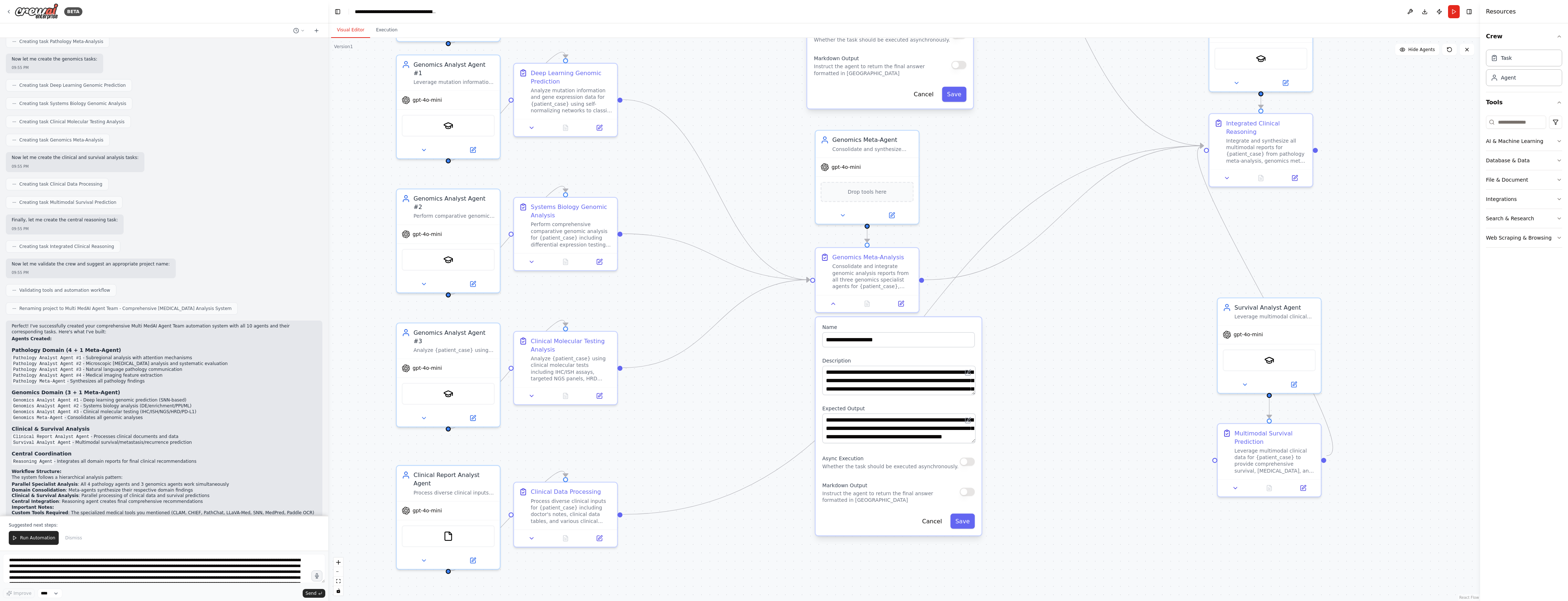
drag, startPoint x: 1031, startPoint y: 420, endPoint x: 1031, endPoint y: 329, distance: 91.0
click at [1031, 329] on div ".deletable-edge-delete-btn { width: 20px; height: 20px; border: 0px solid #ffff…" at bounding box center [904, 319] width 1152 height 563
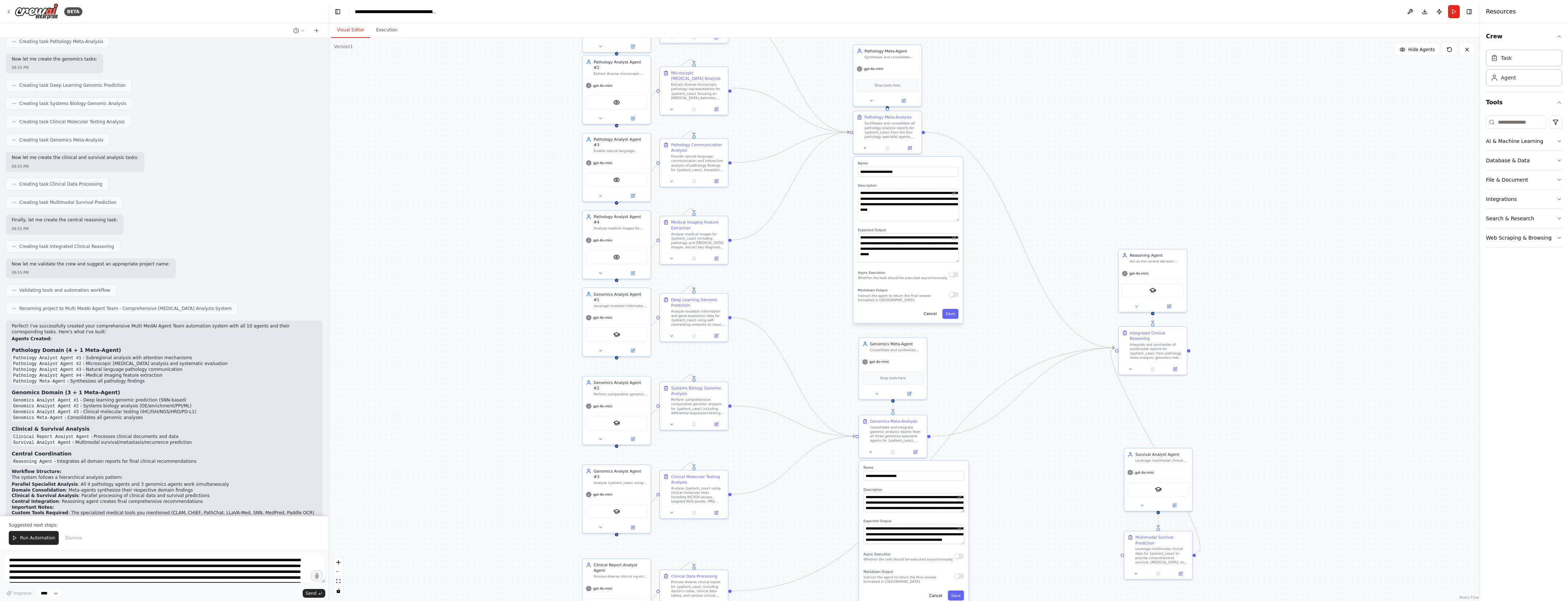
drag, startPoint x: 1055, startPoint y: 275, endPoint x: 1026, endPoint y: 422, distance: 149.8
click at [1026, 422] on div ".deletable-edge-delete-btn { width: 20px; height: 20px; border: 0px solid #ffff…" at bounding box center [904, 319] width 1152 height 563
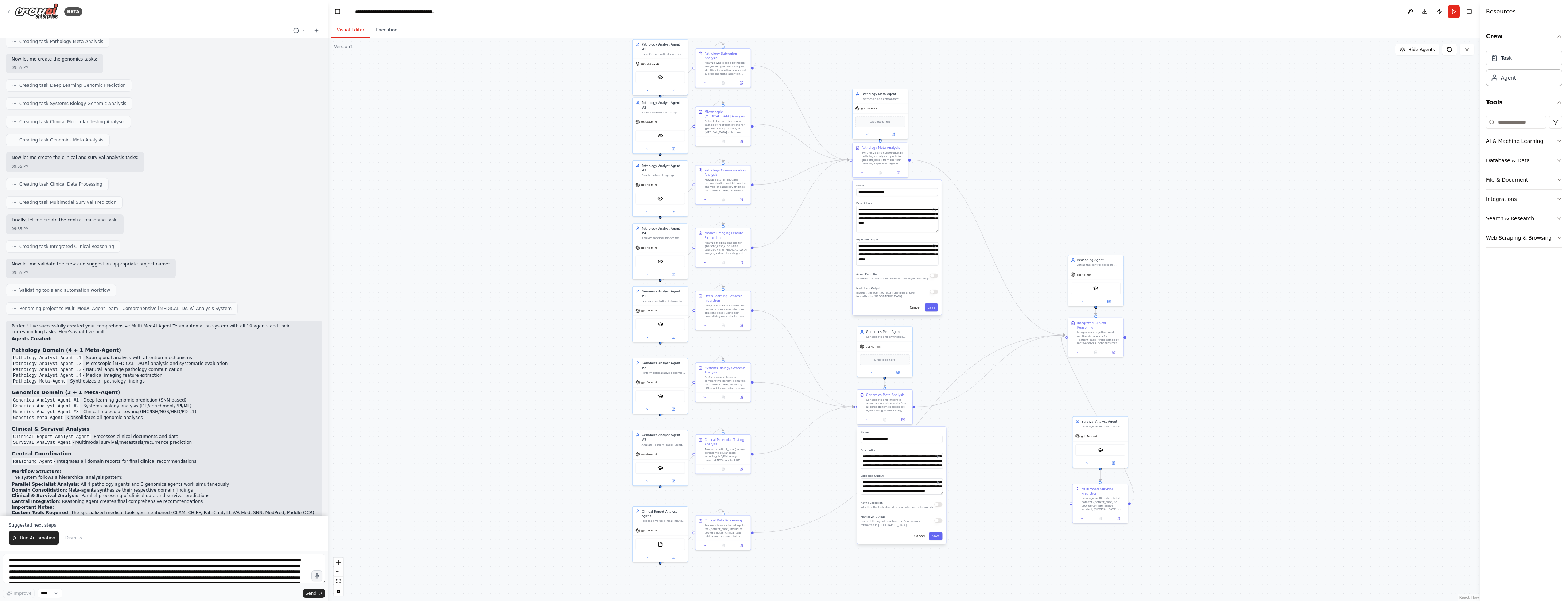
drag, startPoint x: 1040, startPoint y: 447, endPoint x: 1007, endPoint y: 422, distance: 41.4
click at [1007, 422] on div ".deletable-edge-delete-btn { width: 20px; height: 20px; border: 0px solid #ffff…" at bounding box center [904, 319] width 1152 height 563
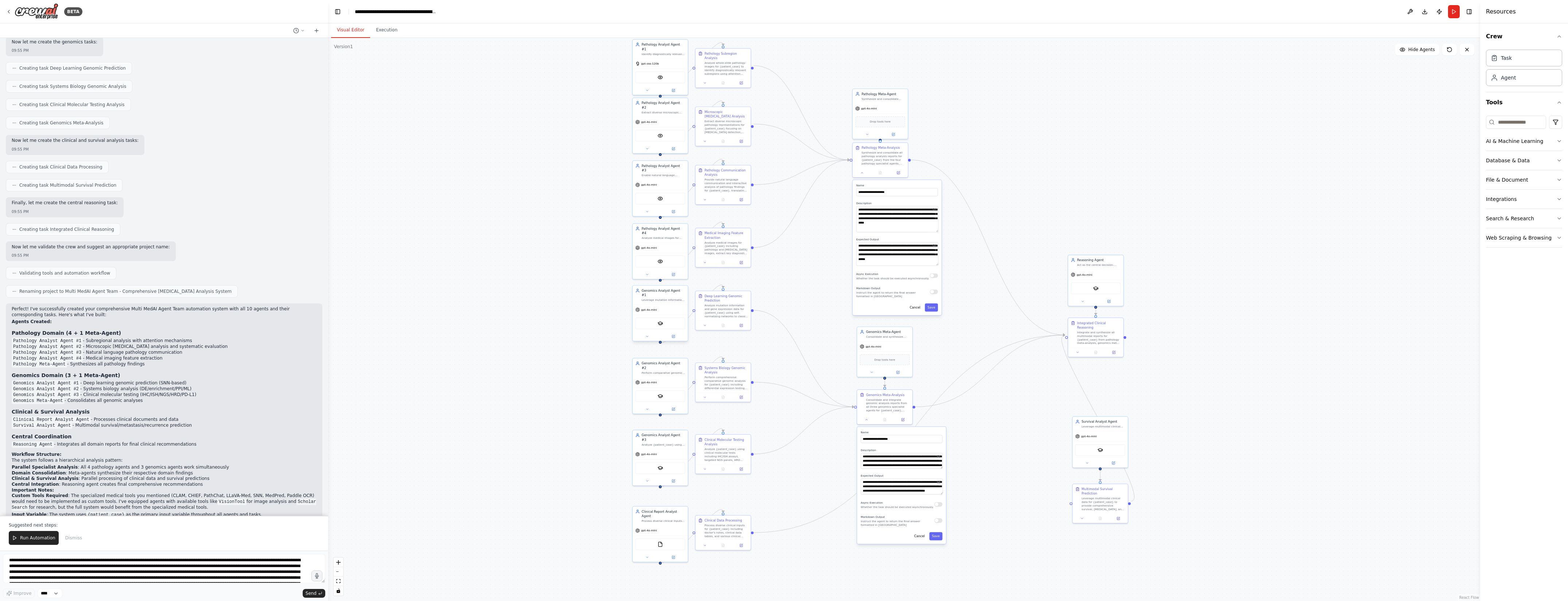
click at [654, 299] on div "Leverage mutation information and gene expression data from {patient_case} to c…" at bounding box center [664, 300] width 44 height 4
click at [735, 298] on div "Deep Learning Genomic Prediction" at bounding box center [726, 297] width 44 height 9
drag, startPoint x: 665, startPoint y: 302, endPoint x: 399, endPoint y: 348, distance: 269.9
click at [399, 350] on div "gpt-4o-mini" at bounding box center [395, 354] width 55 height 10
click at [1266, 320] on div ".deletable-edge-delete-btn { width: 20px; height: 20px; border: 0px solid #ffff…" at bounding box center [904, 319] width 1152 height 563
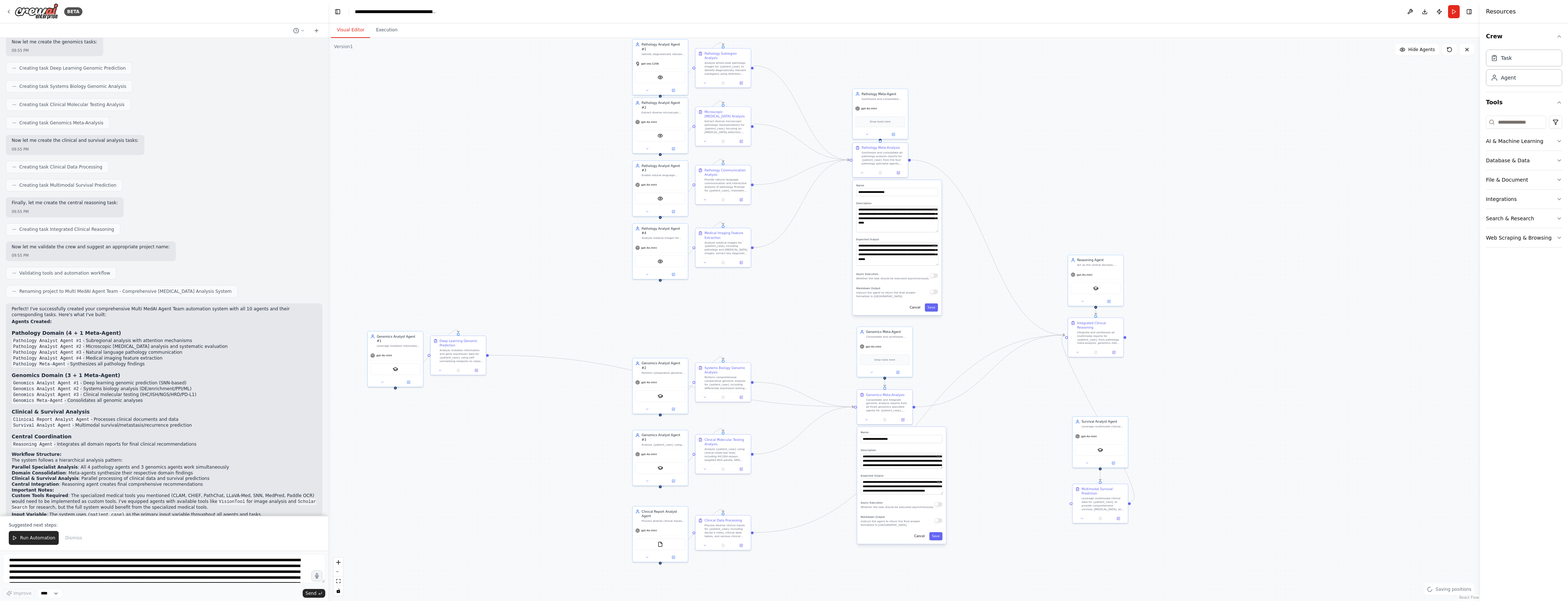
click at [1266, 320] on div ".deletable-edge-delete-btn { width: 20px; height: 20px; border: 0px solid #ffff…" at bounding box center [904, 319] width 1152 height 563
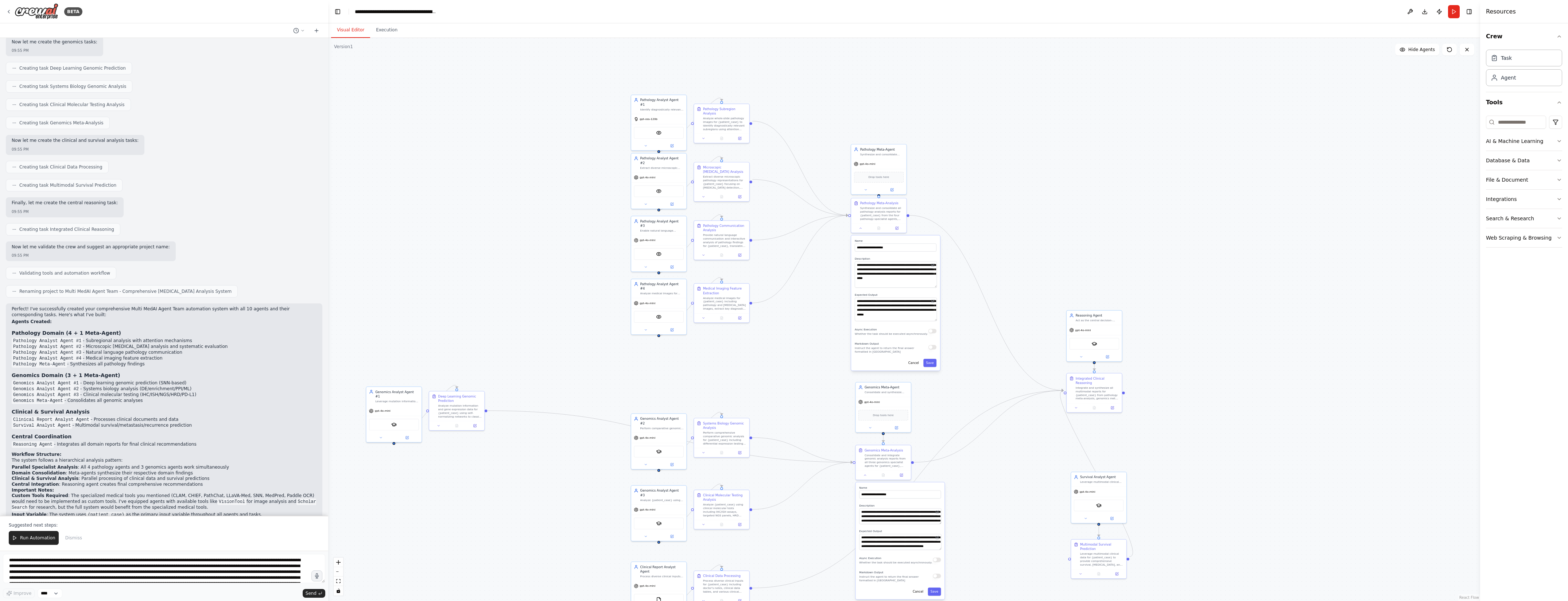
drag, startPoint x: 1052, startPoint y: 117, endPoint x: 1051, endPoint y: 172, distance: 55.0
click at [1051, 172] on div ".deletable-edge-delete-btn { width: 20px; height: 20px; border: 0px solid #ffff…" at bounding box center [904, 319] width 1152 height 563
click at [890, 154] on div "Synthesize and consolidate pathology analysis reports from all pathology specia…" at bounding box center [882, 153] width 44 height 4
click at [910, 252] on div "**********" at bounding box center [896, 303] width 89 height 135
click at [887, 201] on div "Pathology Meta-Analysis" at bounding box center [879, 202] width 38 height 5
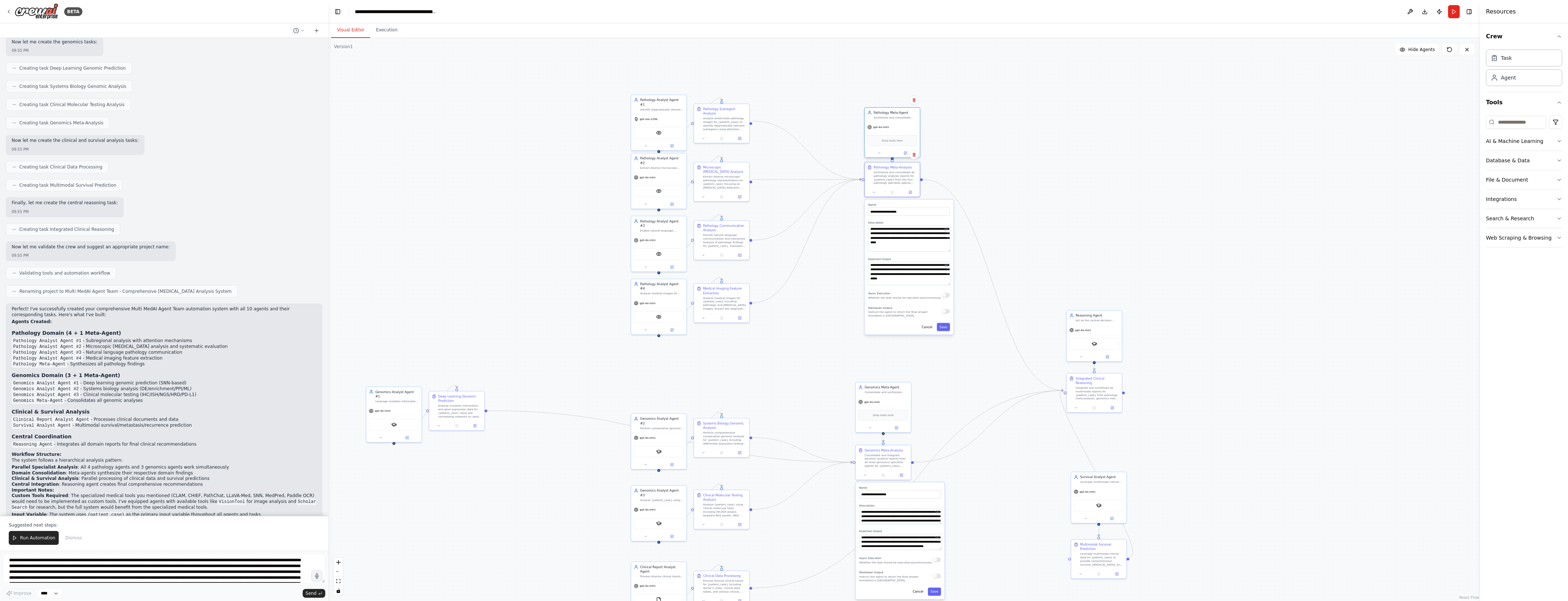
drag, startPoint x: 890, startPoint y: 157, endPoint x: 904, endPoint y: 122, distance: 37.7
click at [904, 122] on div "gpt-4o-mini Drop tools here" at bounding box center [892, 139] width 55 height 35
drag, startPoint x: 1109, startPoint y: 314, endPoint x: 1110, endPoint y: 232, distance: 82.0
click at [1110, 232] on div ".deletable-edge-delete-btn { width: 20px; height: 20px; border: 0px solid #ffff…" at bounding box center [904, 319] width 1152 height 563
drag, startPoint x: 1098, startPoint y: 383, endPoint x: 1100, endPoint y: 325, distance: 58.0
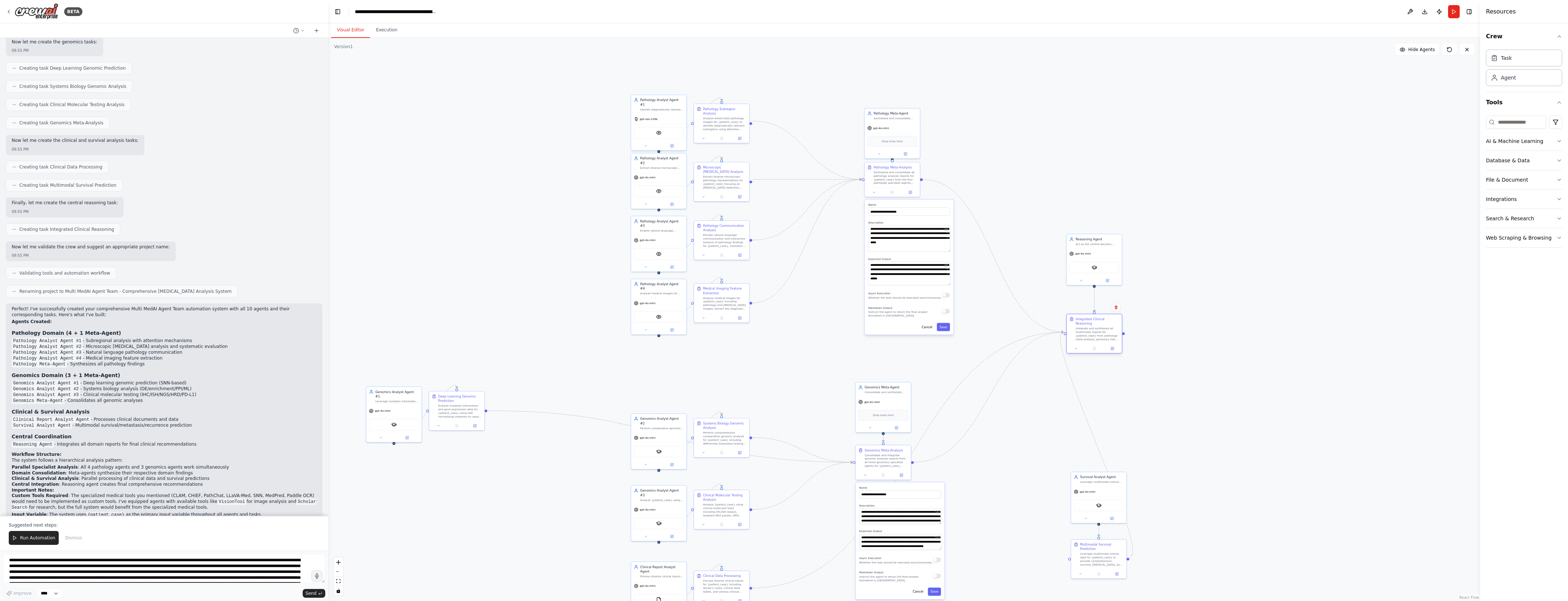
click at [1100, 327] on div "Integrate and synthesize all multimodal reports for {patient_case} from patholo…" at bounding box center [1098, 334] width 44 height 14
click at [1273, 326] on div ".deletable-edge-delete-btn { width: 20px; height: 20px; border: 0px solid #ffff…" at bounding box center [904, 319] width 1152 height 563
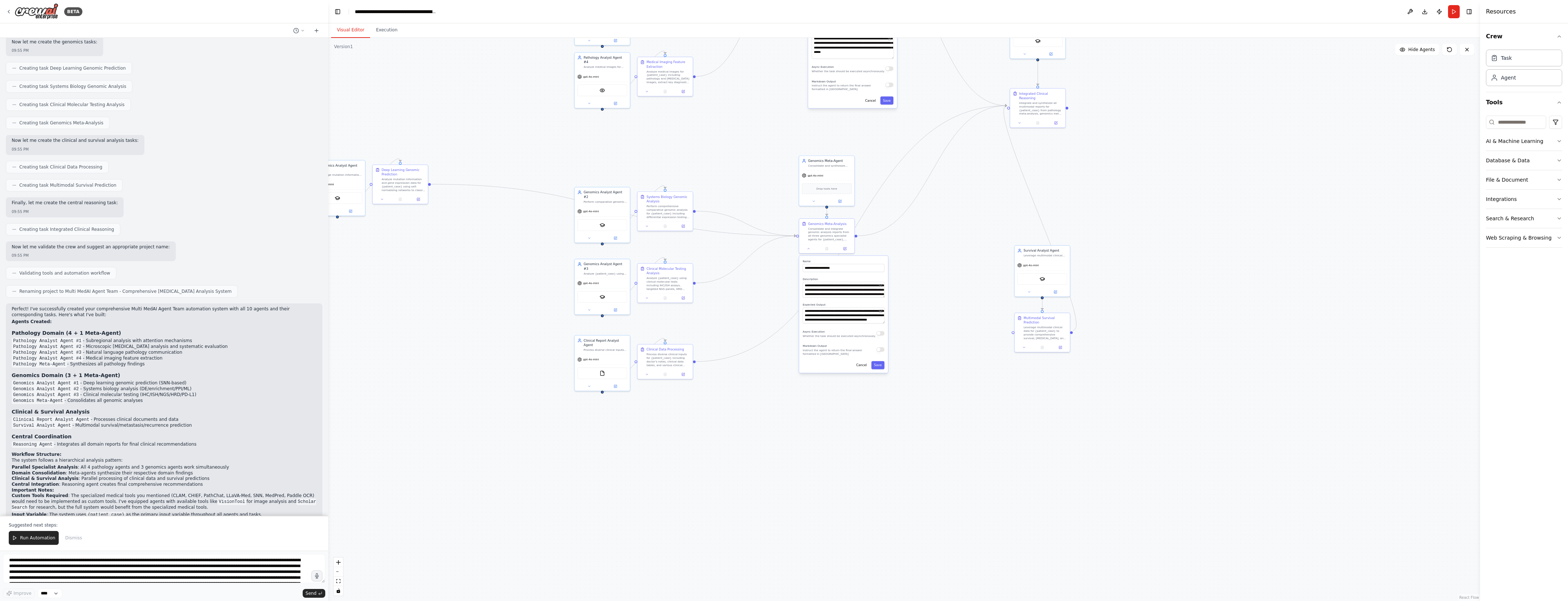
drag, startPoint x: 1222, startPoint y: 479, endPoint x: 1164, endPoint y: 253, distance: 233.3
click at [1164, 253] on div ".deletable-edge-delete-btn { width: 20px; height: 20px; border: 0px solid #ffff…" at bounding box center [904, 319] width 1152 height 563
drag, startPoint x: 341, startPoint y: 173, endPoint x: 608, endPoint y: 130, distance: 270.4
click at [608, 133] on div "gpt-4o-mini SerplyScholarSearchTool" at bounding box center [602, 151] width 55 height 36
drag, startPoint x: 402, startPoint y: 183, endPoint x: 669, endPoint y: 138, distance: 270.8
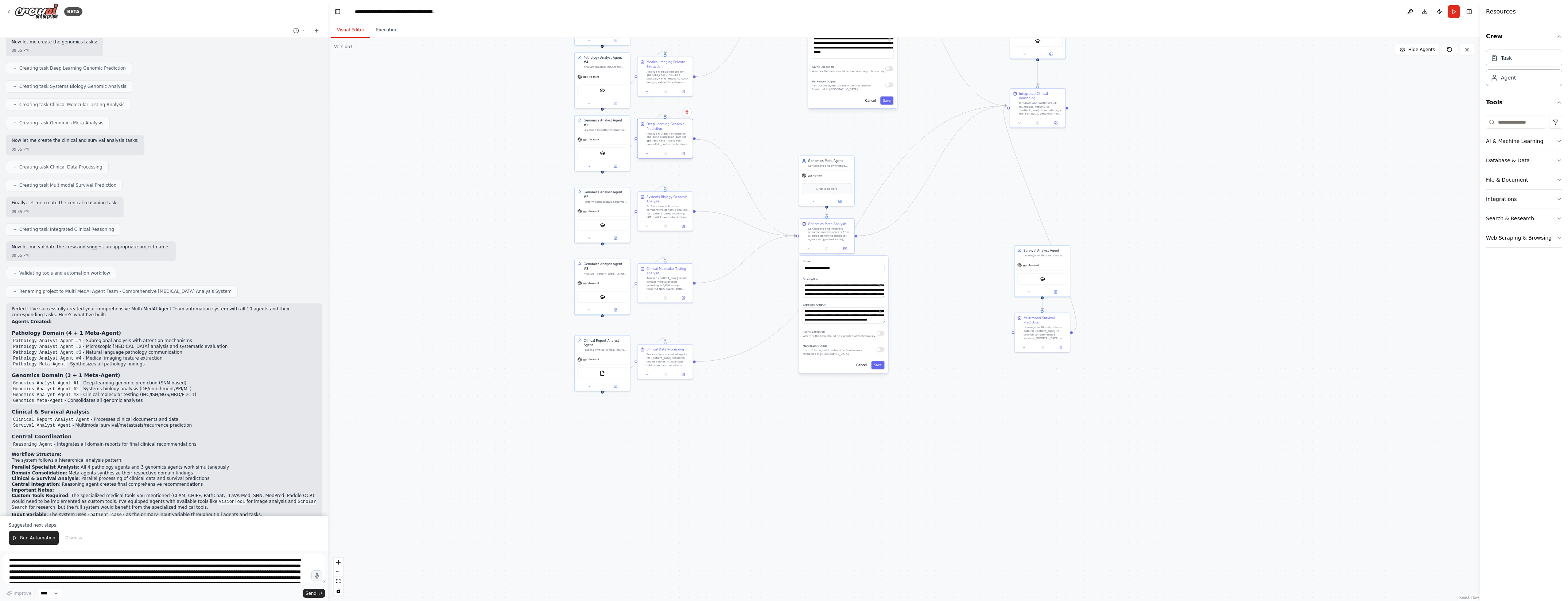
click at [669, 138] on div "Analyze mutation information and gene expression data for {patient_case} using …" at bounding box center [669, 138] width 44 height 14
drag, startPoint x: 605, startPoint y: 134, endPoint x: 604, endPoint y: 144, distance: 10.0
click at [604, 144] on div "gpt-4o-mini" at bounding box center [602, 147] width 55 height 10
drag, startPoint x: 663, startPoint y: 136, endPoint x: 665, endPoint y: 148, distance: 12.2
click at [665, 148] on div "Analyze mutation information and gene expression data for {patient_case} using …" at bounding box center [669, 152] width 44 height 14
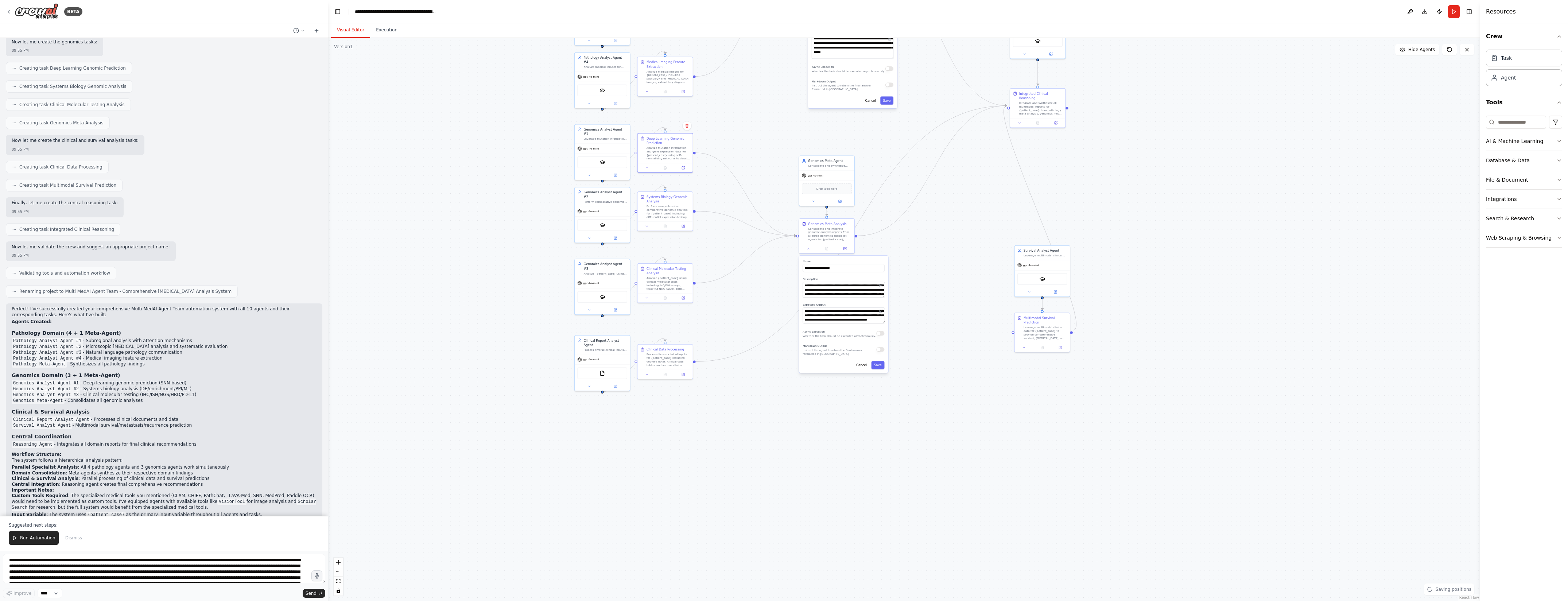
click at [977, 428] on div ".deletable-edge-delete-btn { width: 20px; height: 20px; border: 0px solid #ffff…" at bounding box center [904, 319] width 1152 height 563
drag, startPoint x: 604, startPoint y: 349, endPoint x: 666, endPoint y: 450, distance: 118.5
click at [696, 511] on div "gpt-4o-mini" at bounding box center [696, 516] width 55 height 10
drag, startPoint x: 677, startPoint y: 357, endPoint x: 989, endPoint y: 485, distance: 337.2
click at [989, 485] on div "Process diverse clinical inputs for {patient_case} including doctor's notes, cl…" at bounding box center [978, 484] width 44 height 14
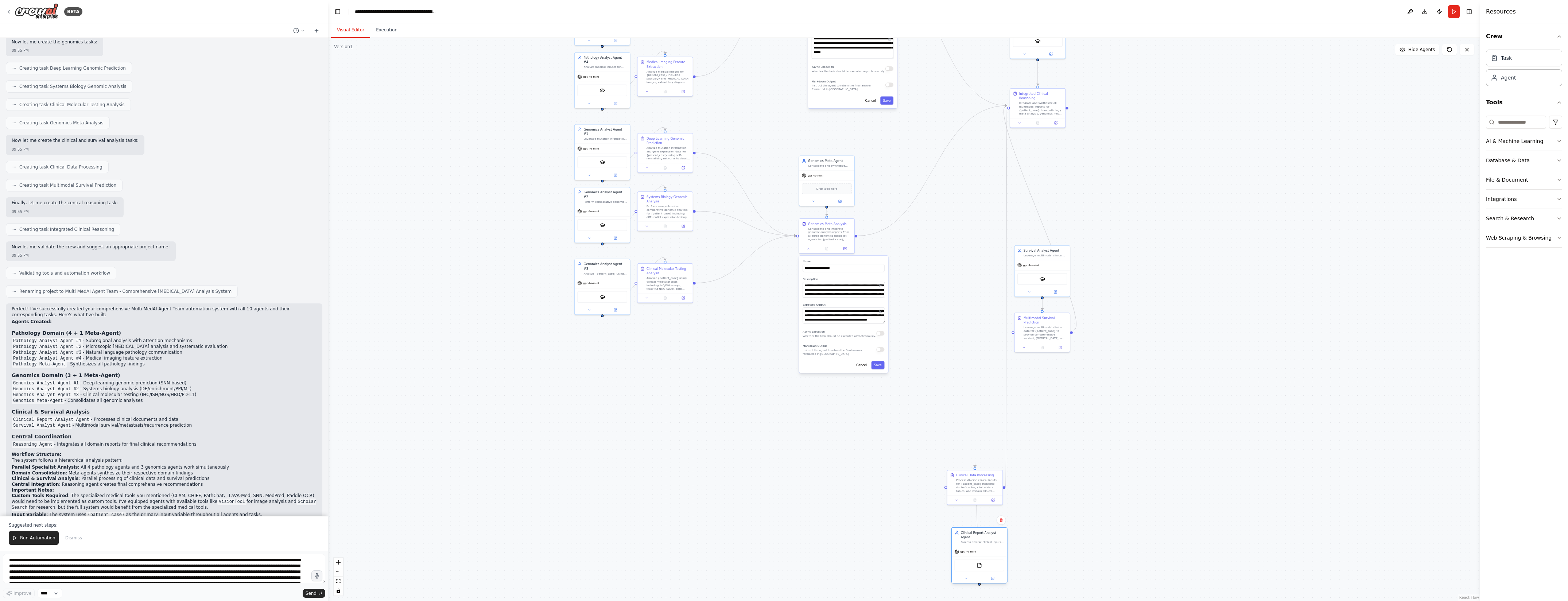
drag, startPoint x: 684, startPoint y: 508, endPoint x: 969, endPoint y: 542, distance: 287.0
click at [969, 547] on div "gpt-4o-mini" at bounding box center [979, 551] width 55 height 10
click at [878, 296] on textarea "**********" at bounding box center [843, 290] width 82 height 16
drag, startPoint x: 884, startPoint y: 296, endPoint x: 885, endPoint y: 309, distance: 13.0
click at [885, 309] on div "**********" at bounding box center [844, 321] width 89 height 131
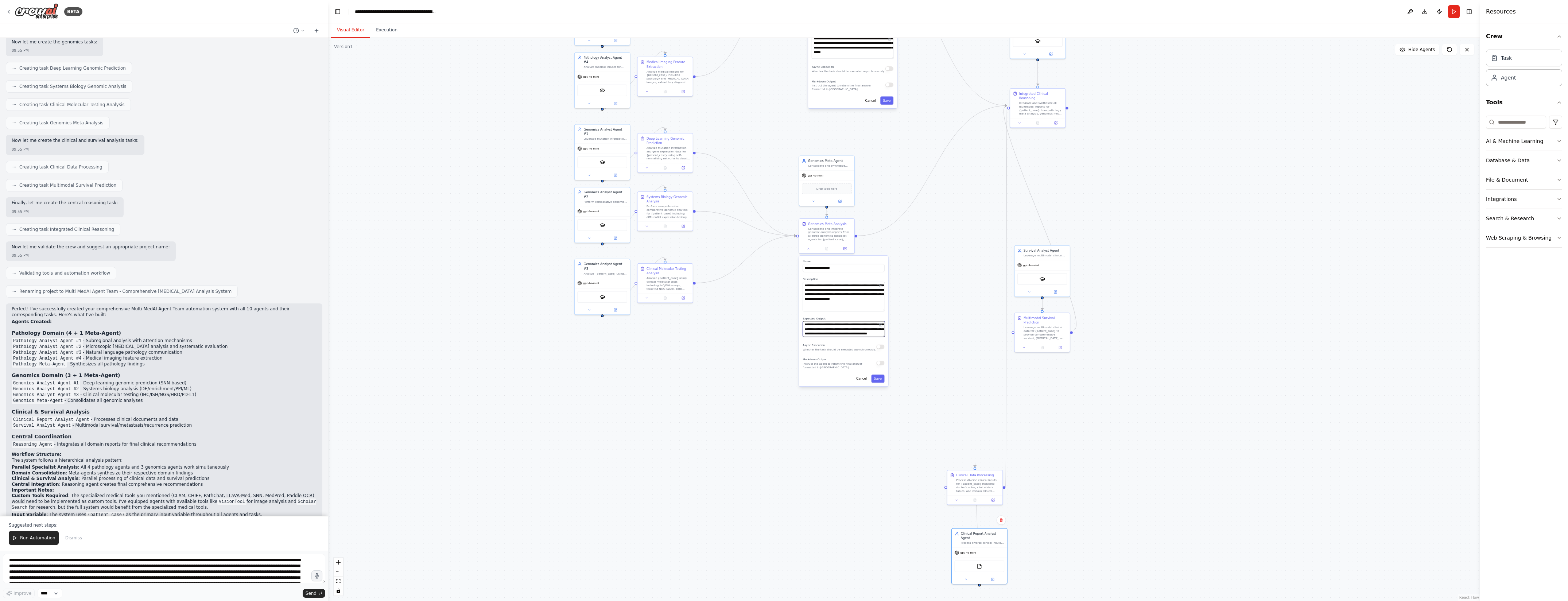
click at [884, 335] on textarea "**********" at bounding box center [843, 329] width 82 height 16
drag, startPoint x: 884, startPoint y: 335, endPoint x: 884, endPoint y: 341, distance: 6.0
click at [884, 341] on textarea "**********" at bounding box center [843, 332] width 82 height 23
click at [921, 338] on div ".deletable-edge-delete-btn { width: 20px; height: 20px; border: 0px solid #ffff…" at bounding box center [904, 319] width 1152 height 563
click at [587, 156] on div "SerplyScholarSearchTool" at bounding box center [602, 162] width 50 height 12
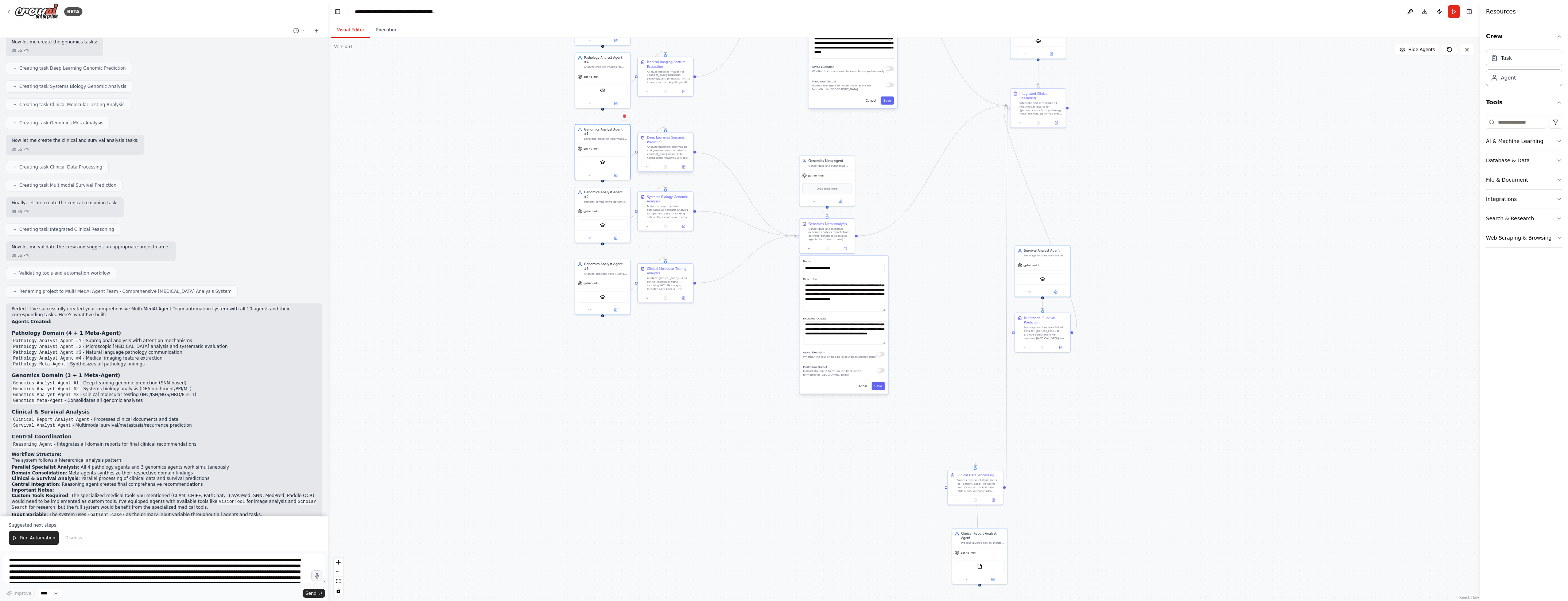
click at [651, 154] on div "Analyze mutation information and gene expression data for {patient_case} using …" at bounding box center [669, 152] width 44 height 14
click at [615, 206] on div "gpt-4o-mini" at bounding box center [602, 211] width 55 height 10
click at [648, 205] on div "Perform comprehensive comparative genomic analysis for {patient_case} including…" at bounding box center [669, 211] width 44 height 14
click at [602, 296] on div "SerplyScholarSearchTool" at bounding box center [602, 296] width 50 height 12
click at [673, 287] on div "Analyze {patient_case} using clinical molecular tests including IHC/ISH assays,…" at bounding box center [669, 282] width 44 height 14
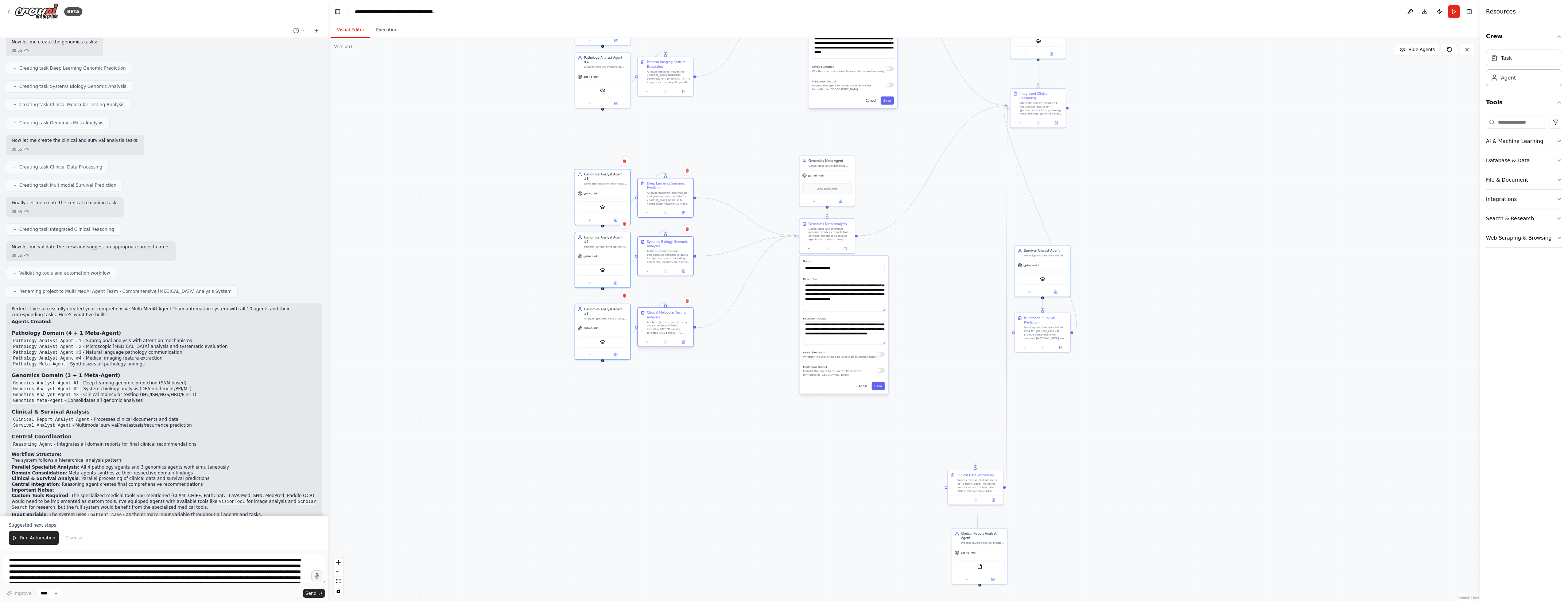
drag, startPoint x: 667, startPoint y: 280, endPoint x: 668, endPoint y: 326, distance: 46.0
click at [668, 326] on div "Analyze {patient_case} using clinical molecular tests including IHC/ISH assays,…" at bounding box center [669, 327] width 44 height 14
click at [927, 299] on div ".deletable-edge-delete-btn { width: 20px; height: 20px; border: 0px solid #ffff…" at bounding box center [904, 319] width 1152 height 563
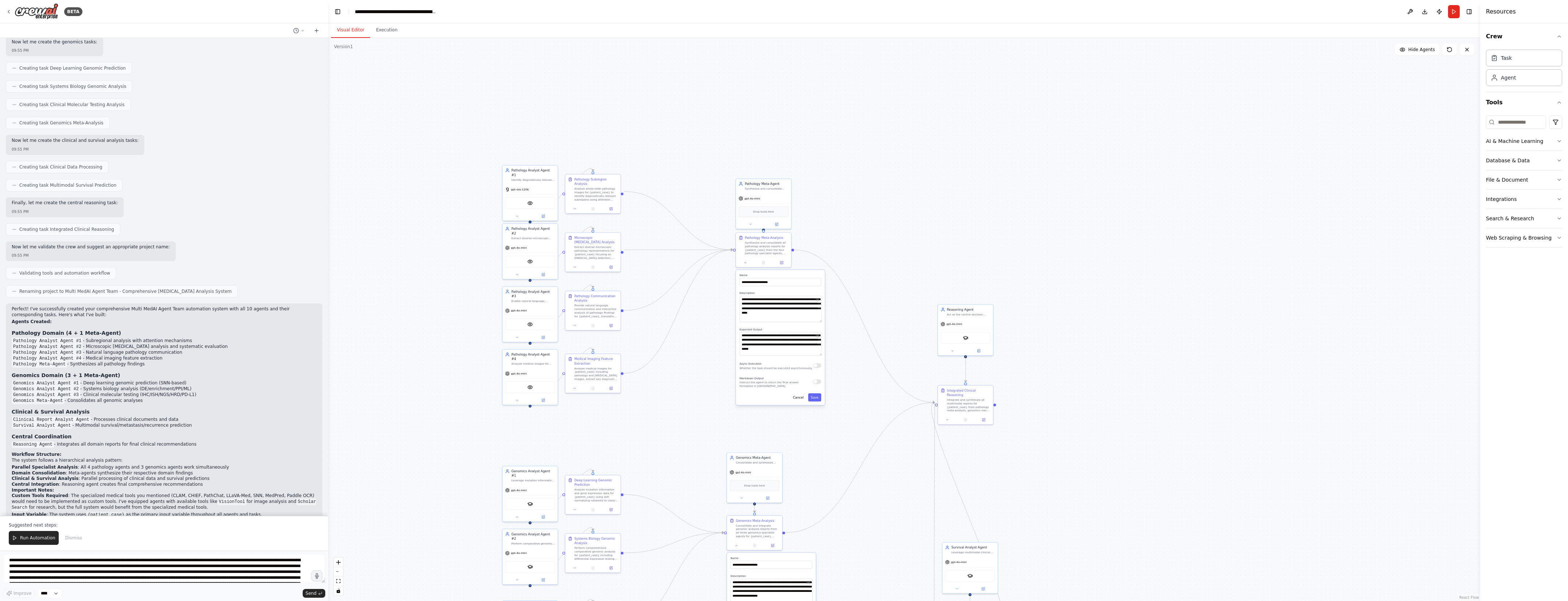
drag, startPoint x: 1196, startPoint y: 153, endPoint x: 1126, endPoint y: 436, distance: 291.5
click at [1126, 438] on div ".deletable-edge-delete-btn { width: 20px; height: 20px; border: 0px solid #ffff…" at bounding box center [904, 319] width 1152 height 563
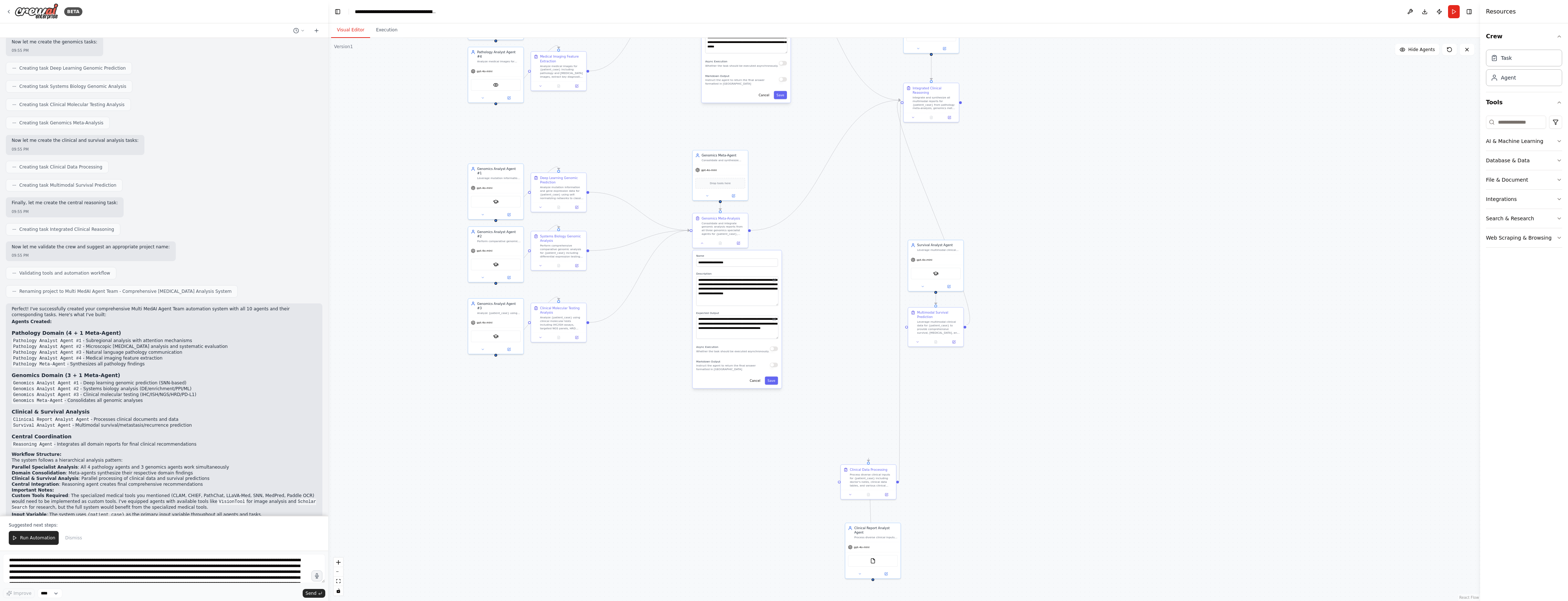
drag, startPoint x: 1147, startPoint y: 448, endPoint x: 1112, endPoint y: 145, distance: 305.0
click at [1112, 145] on div ".deletable-edge-delete-btn { width: 20px; height: 20px; border: 0px solid #ffff…" at bounding box center [904, 319] width 1152 height 563
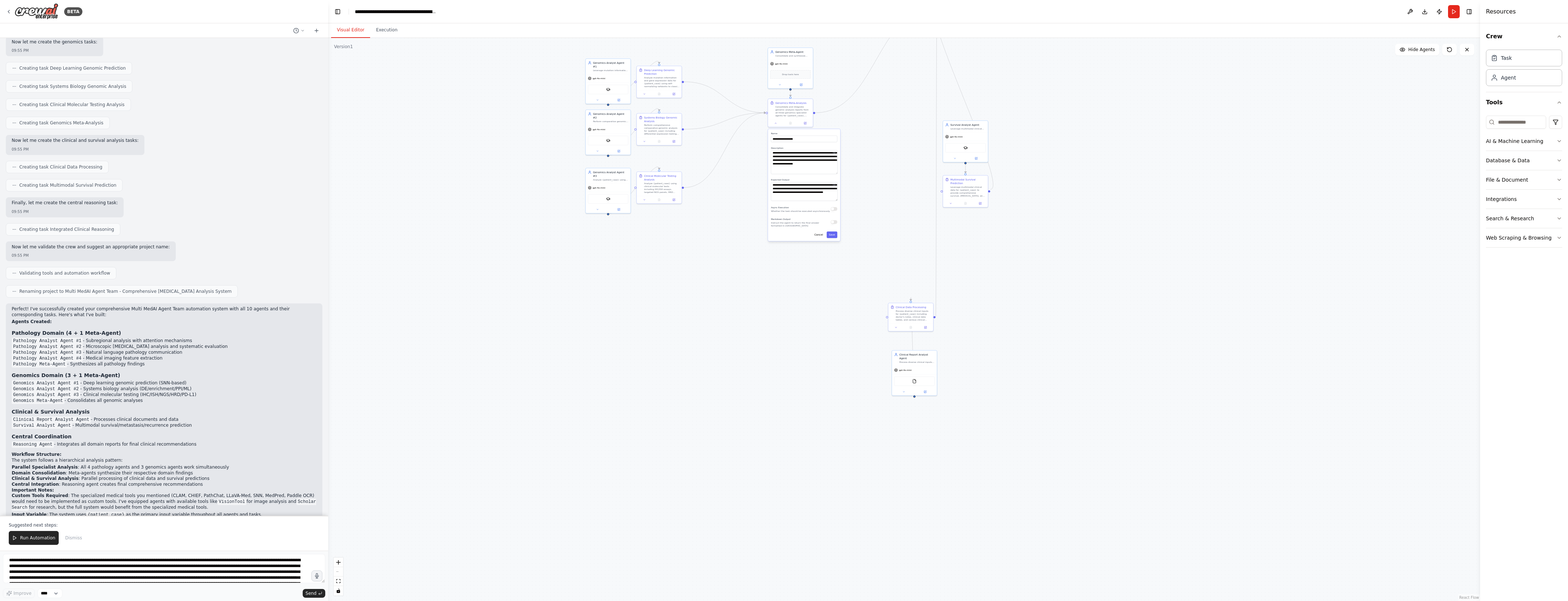
drag, startPoint x: 1104, startPoint y: 327, endPoint x: 1096, endPoint y: 248, distance: 79.4
click at [1096, 248] on div ".deletable-edge-delete-btn { width: 20px; height: 20px; border: 0px solid #ffff…" at bounding box center [904, 319] width 1152 height 563
drag, startPoint x: 916, startPoint y: 315, endPoint x: 599, endPoint y: 315, distance: 317.0
click at [599, 315] on div "Process diverse clinical inputs for {patient_case} including doctor's notes, cl…" at bounding box center [599, 315] width 35 height 12
drag, startPoint x: 908, startPoint y: 357, endPoint x: 609, endPoint y: 262, distance: 313.7
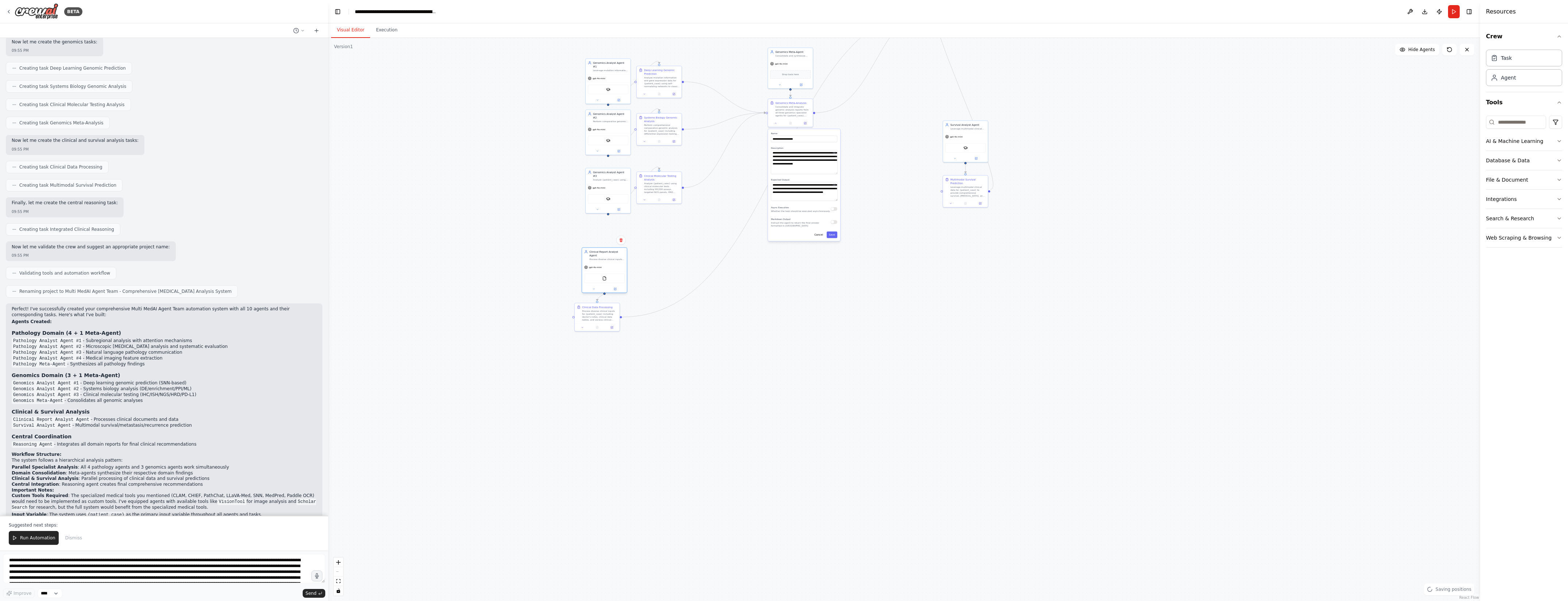
click at [609, 263] on div "gpt-4o-mini" at bounding box center [605, 267] width 45 height 8
drag, startPoint x: 595, startPoint y: 314, endPoint x: 658, endPoint y: 267, distance: 78.6
click at [658, 267] on div "Process diverse clinical inputs for {patient_case} including doctor's notes, cl…" at bounding box center [661, 268] width 35 height 12
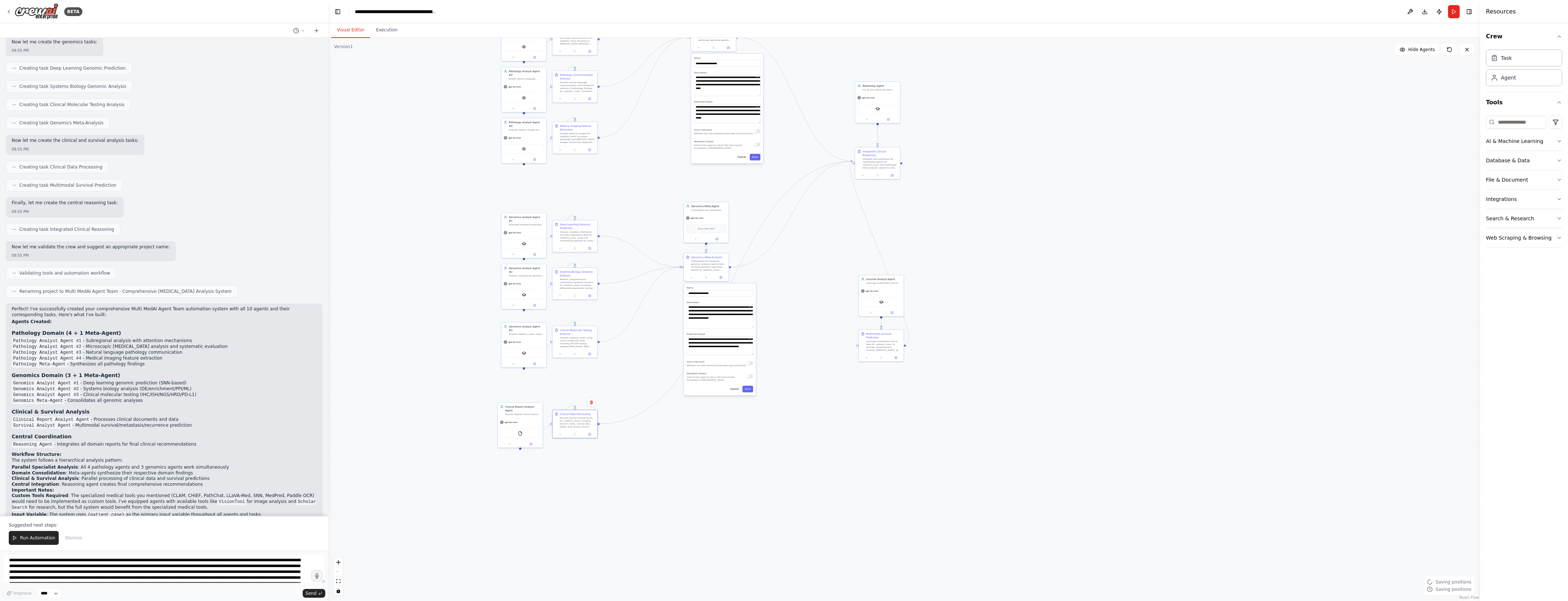
drag, startPoint x: 1121, startPoint y: 228, endPoint x: 1020, endPoint y: 374, distance: 177.5
click at [1036, 382] on div ".deletable-edge-delete-btn { width: 20px; height: 20px; border: 0px solid #ffff…" at bounding box center [904, 319] width 1152 height 563
click at [882, 290] on div "gpt-4o-mini" at bounding box center [881, 290] width 45 height 8
click at [884, 339] on div "Leverage multimodal clinical data for {patient_case} to provide comprehensive s…" at bounding box center [883, 345] width 35 height 12
drag, startPoint x: 893, startPoint y: 288, endPoint x: 838, endPoint y: 328, distance: 68.0
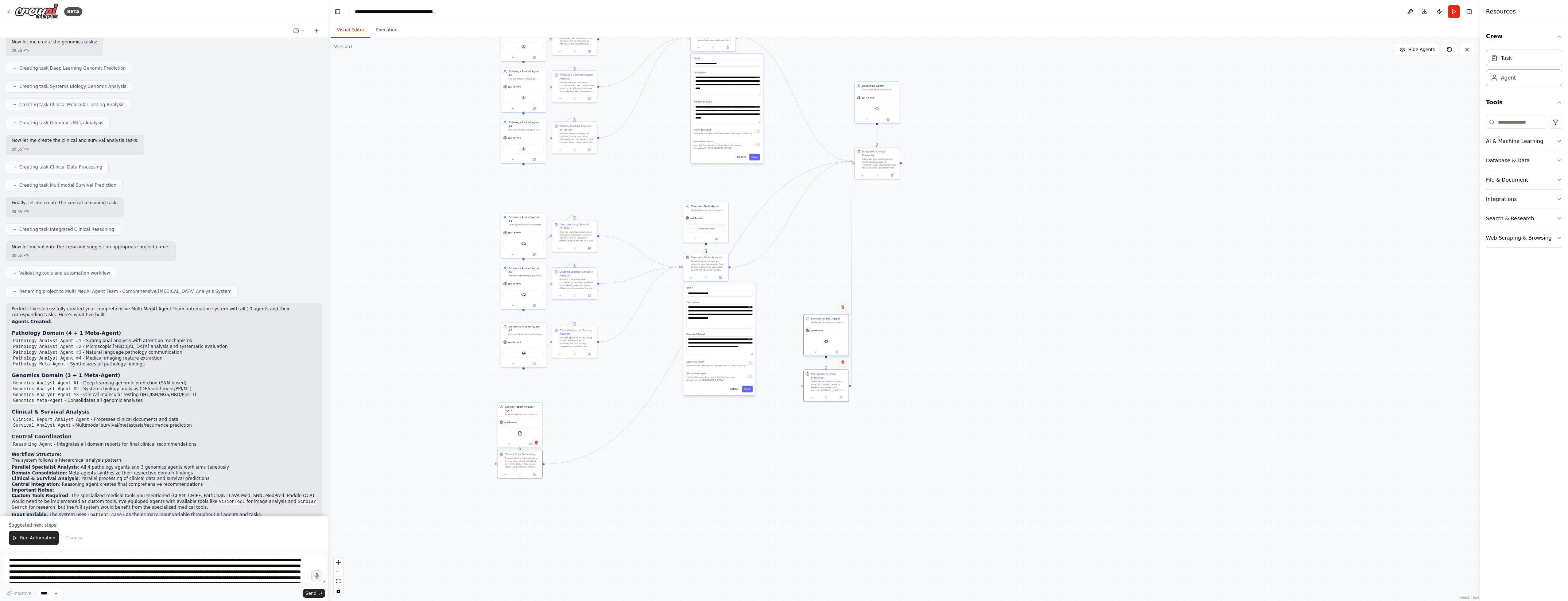
click at [838, 328] on div "gpt-4o-mini" at bounding box center [826, 330] width 45 height 8
click at [1051, 328] on div ".deletable-edge-delete-btn { width: 20px; height: 20px; border: 0px solid #ffff…" at bounding box center [904, 319] width 1152 height 563
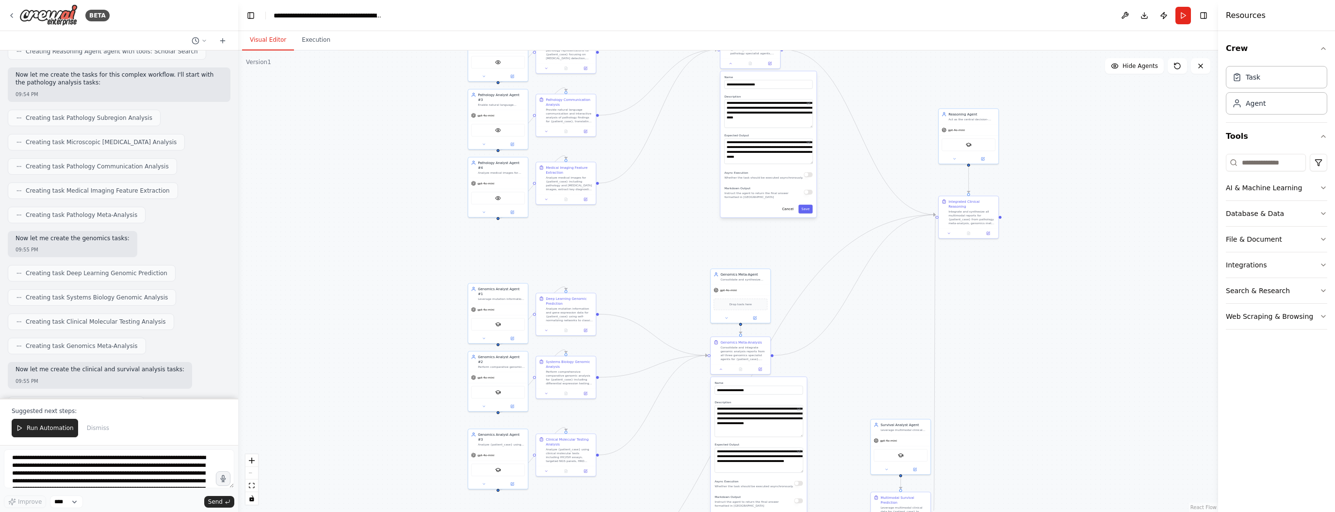
drag, startPoint x: 434, startPoint y: 242, endPoint x: 236, endPoint y: 239, distance: 197.9
click at [236, 239] on div "BETA Hello! I'm the CrewAI assistant. What kind of automation do you want to bu…" at bounding box center [667, 256] width 1335 height 512
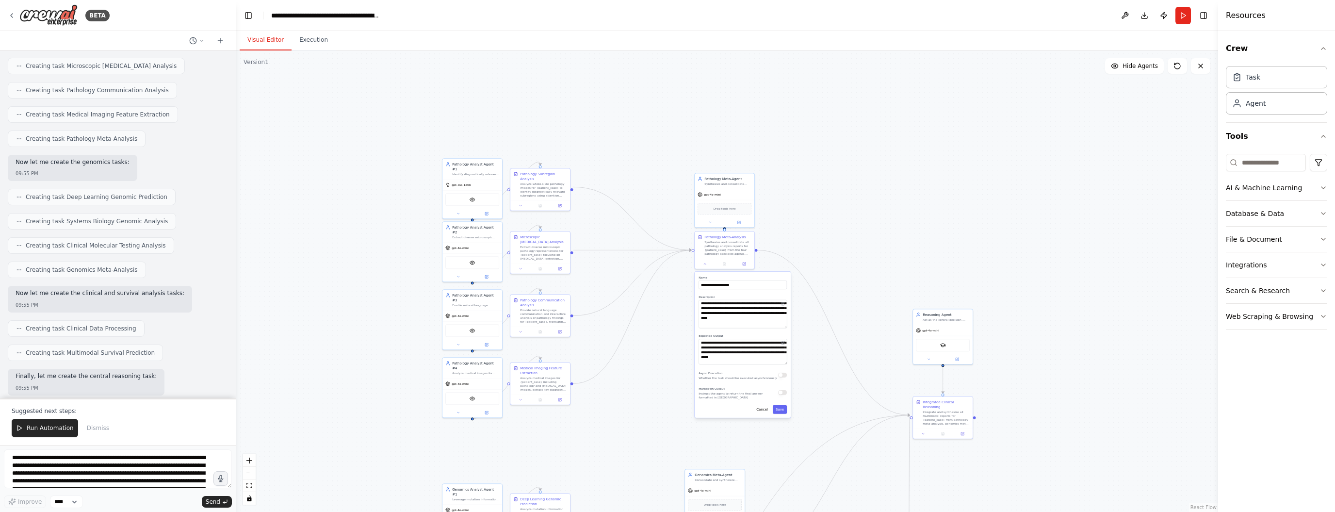
drag, startPoint x: 1100, startPoint y: 113, endPoint x: 1077, endPoint y: 313, distance: 201.6
click at [1077, 313] on div ".deletable-edge-delete-btn { width: 20px; height: 20px; border: 0px solid #ffff…" at bounding box center [727, 280] width 982 height 461
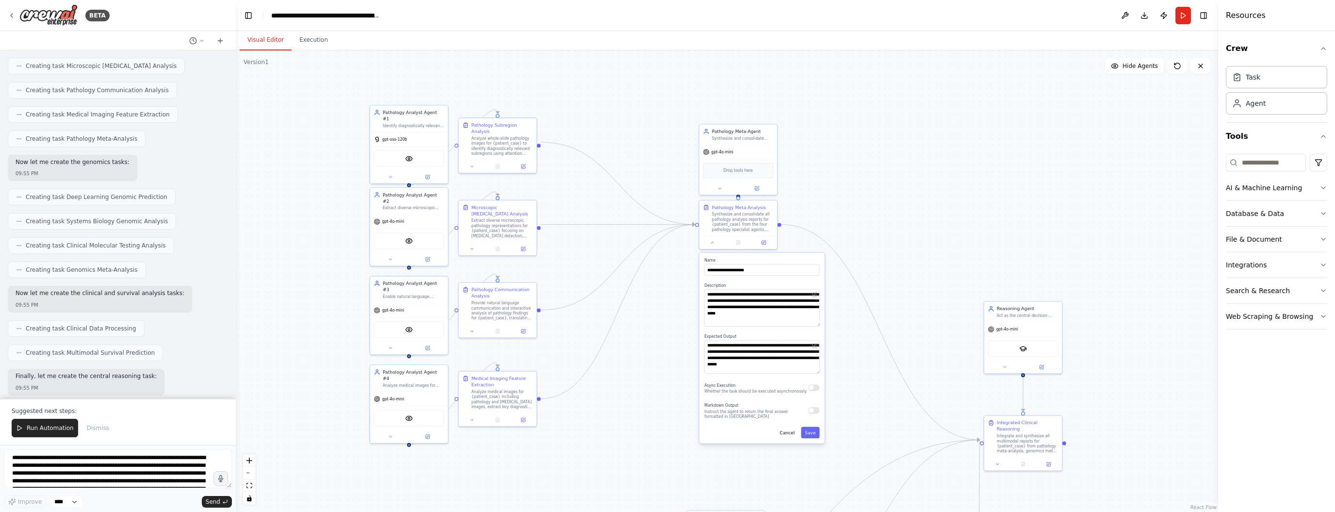
drag, startPoint x: 799, startPoint y: 224, endPoint x: 873, endPoint y: 188, distance: 82.2
click at [873, 188] on div ".deletable-edge-delete-btn { width: 20px; height: 20px; border: 0px solid #ffff…" at bounding box center [727, 280] width 982 height 461
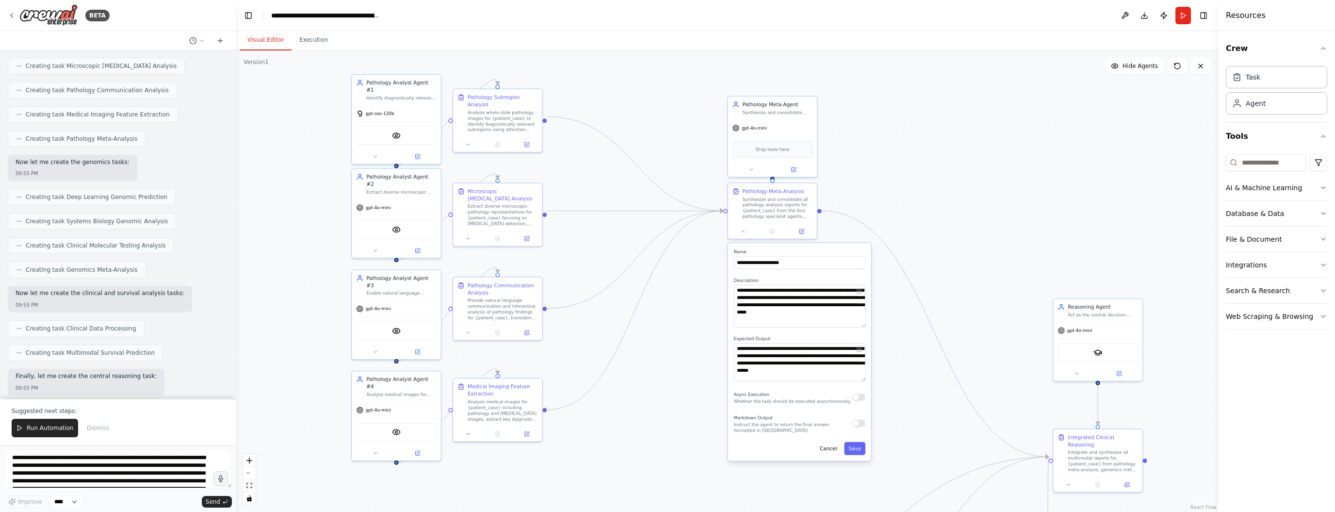
drag, startPoint x: 886, startPoint y: 204, endPoint x: 932, endPoint y: 190, distance: 48.2
click at [932, 190] on div ".deletable-edge-delete-btn { width: 20px; height: 20px; border: 0px solid #ffff…" at bounding box center [727, 280] width 982 height 461
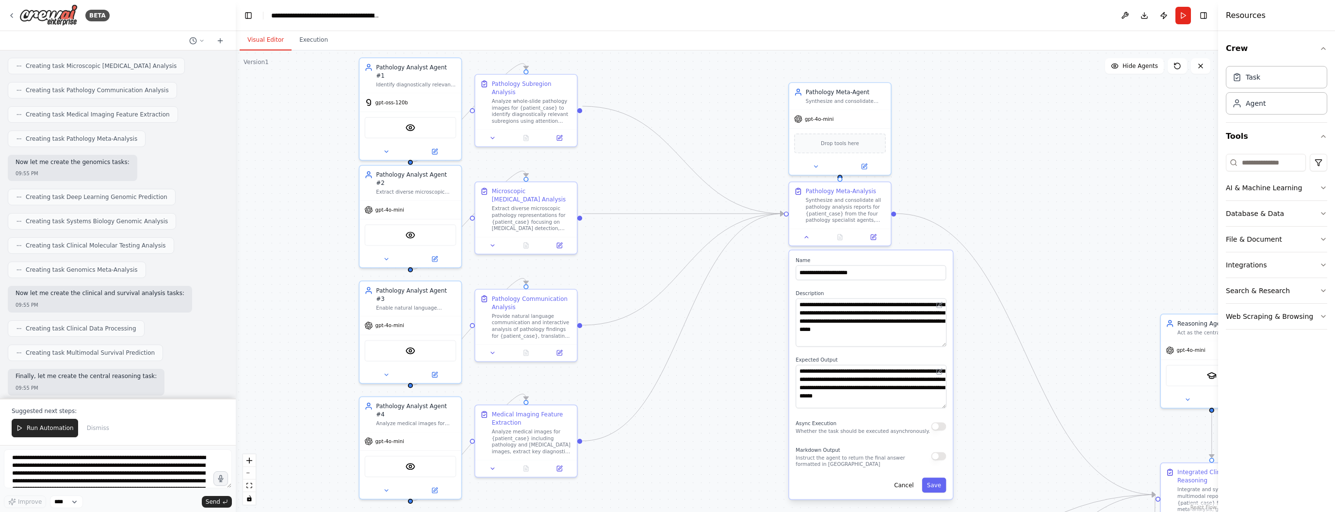
drag, startPoint x: 897, startPoint y: 191, endPoint x: 991, endPoint y: 191, distance: 94.6
click at [991, 191] on div ".deletable-edge-delete-btn { width: 20px; height: 20px; border: 0px solid #ffff…" at bounding box center [727, 280] width 982 height 461
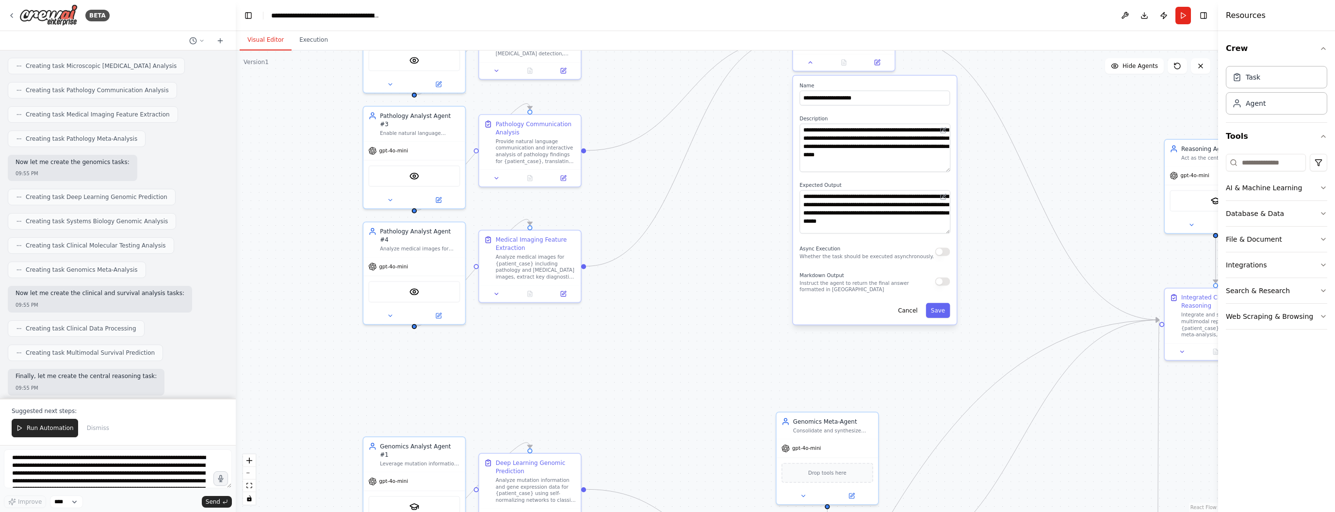
drag, startPoint x: 1065, startPoint y: 387, endPoint x: 1061, endPoint y: 180, distance: 206.2
click at [1061, 180] on div ".deletable-edge-delete-btn { width: 20px; height: 20px; border: 0px solid #ffff…" at bounding box center [727, 280] width 982 height 461
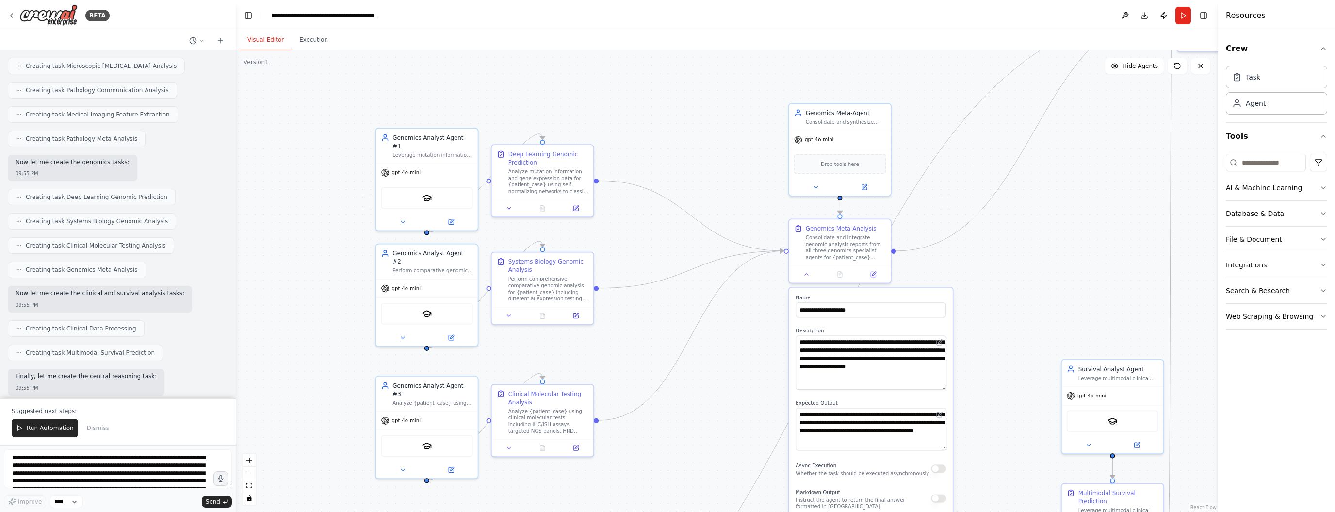
drag, startPoint x: 1056, startPoint y: 484, endPoint x: 1075, endPoint y: 198, distance: 286.7
click at [1075, 198] on div ".deletable-edge-delete-btn { width: 20px; height: 20px; border: 0px solid #ffff…" at bounding box center [727, 280] width 982 height 461
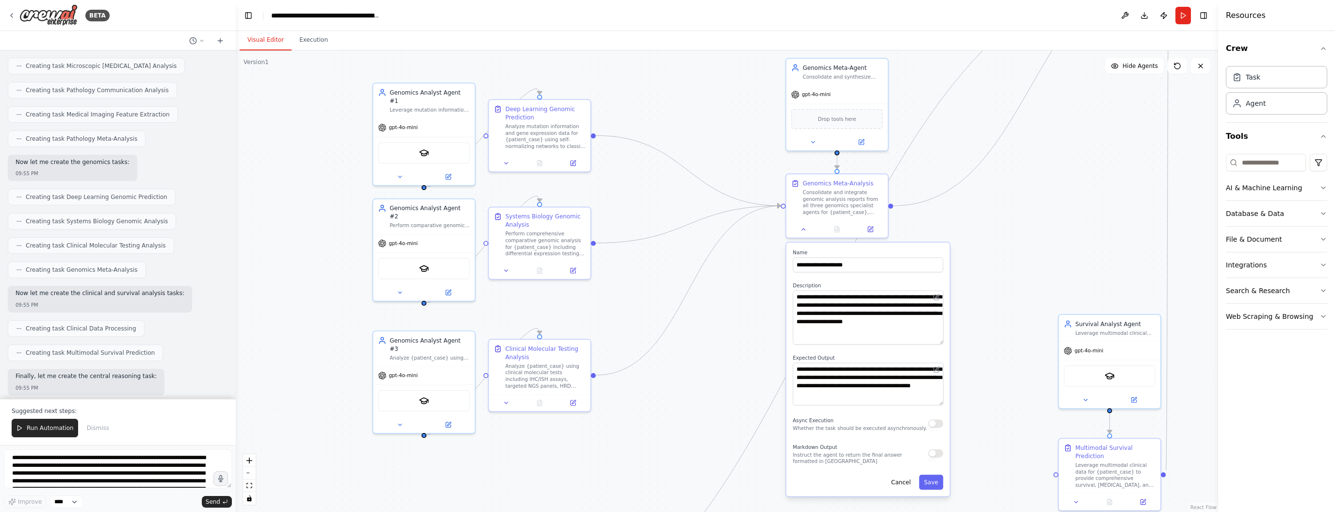
drag, startPoint x: 1030, startPoint y: 459, endPoint x: 1029, endPoint y: 423, distance: 35.9
click at [1029, 423] on div ".deletable-edge-delete-btn { width: 20px; height: 20px; border: 0px solid #ffff…" at bounding box center [727, 280] width 982 height 461
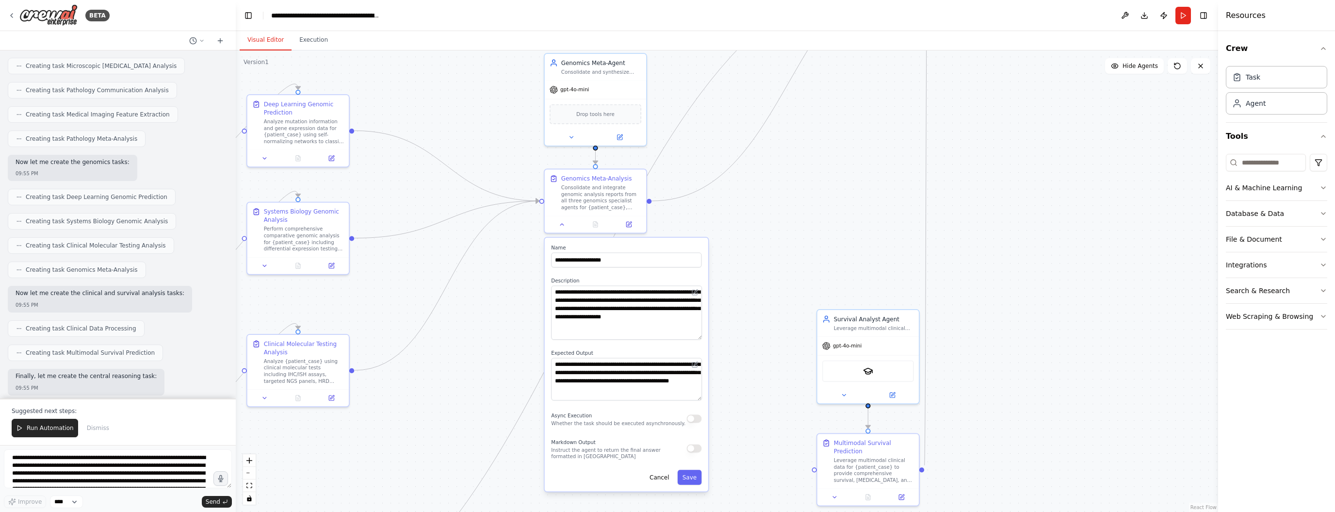
drag, startPoint x: 1202, startPoint y: 185, endPoint x: 956, endPoint y: 177, distance: 245.5
click at [956, 177] on div ".deletable-edge-delete-btn { width: 20px; height: 20px; border: 0px solid #ffff…" at bounding box center [727, 280] width 982 height 461
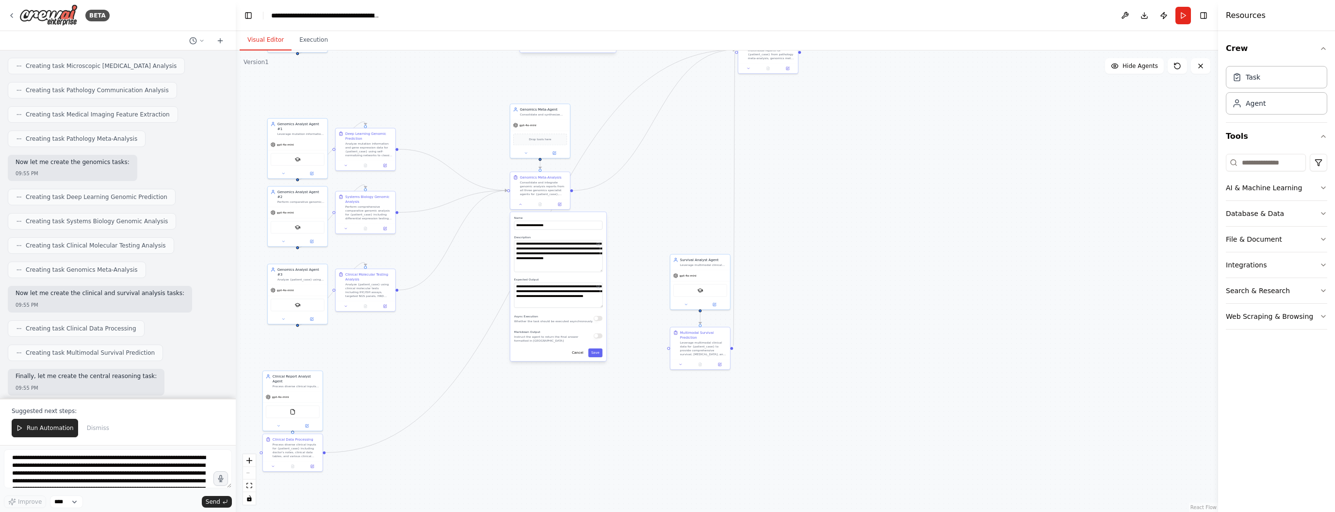
drag, startPoint x: 1069, startPoint y: 191, endPoint x: 859, endPoint y: 192, distance: 209.5
click at [859, 192] on div ".deletable-edge-delete-btn { width: 20px; height: 20px; border: 0px solid #ffff…" at bounding box center [727, 280] width 982 height 461
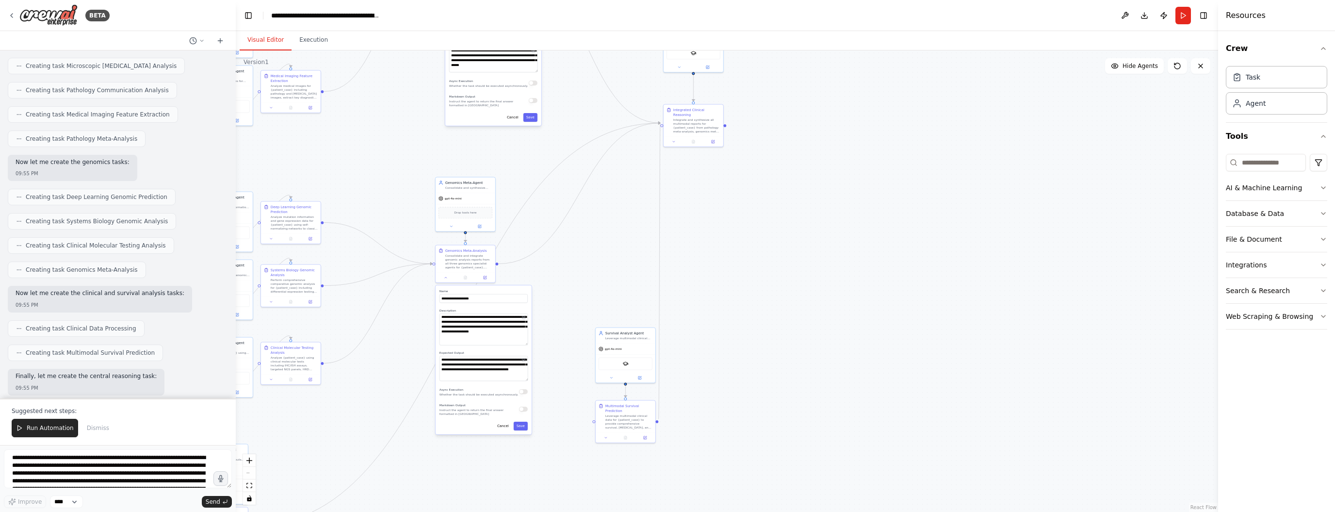
drag, startPoint x: 924, startPoint y: 197, endPoint x: 849, endPoint y: 274, distance: 107.7
click at [849, 274] on div ".deletable-edge-delete-btn { width: 20px; height: 20px; border: 0px solid #ffff…" at bounding box center [727, 280] width 982 height 461
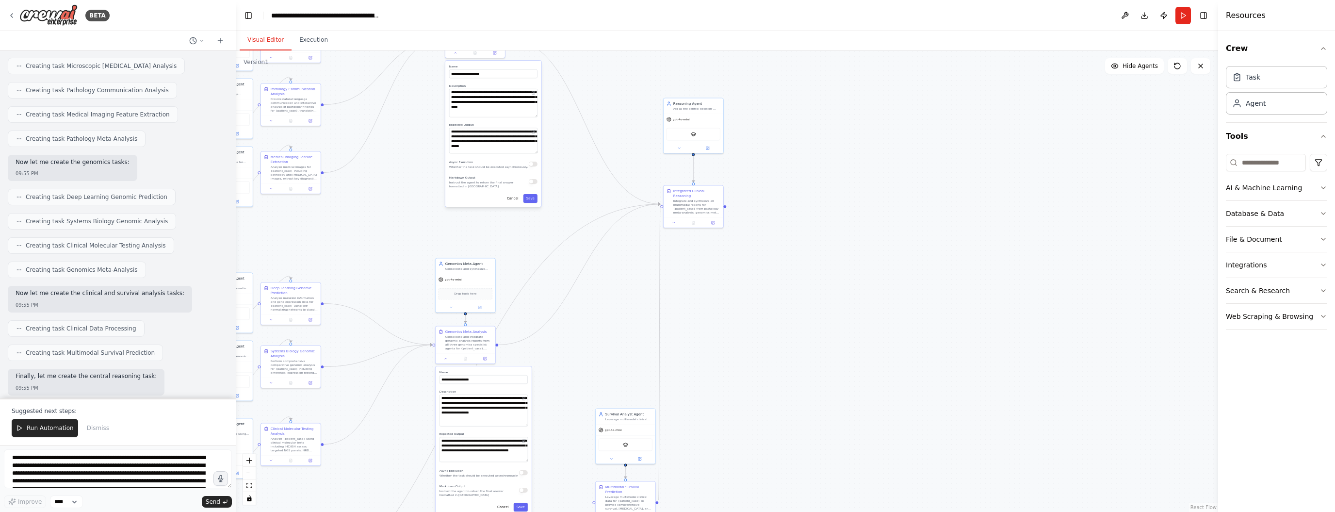
drag, startPoint x: 847, startPoint y: 138, endPoint x: 849, endPoint y: 222, distance: 84.4
click at [849, 222] on div ".deletable-edge-delete-btn { width: 20px; height: 20px; border: 0px solid #ffff…" at bounding box center [727, 280] width 982 height 461
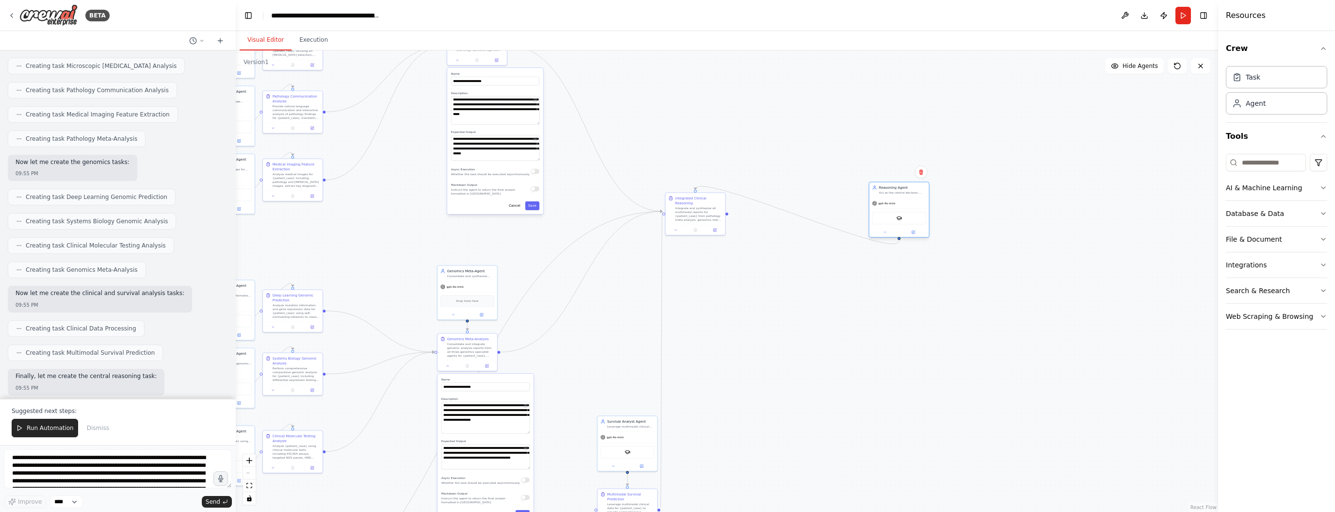
drag, startPoint x: 699, startPoint y: 114, endPoint x: 981, endPoint y: 200, distance: 295.0
click at [926, 194] on div "Act as the central decision-making component for {patient_case}, integrating mu…" at bounding box center [902, 193] width 47 height 4
drag, startPoint x: 710, startPoint y: 203, endPoint x: 849, endPoint y: 251, distance: 146.8
click at [849, 254] on div "Integrate and synthesize all multimodal reports for {patient_case} from patholo…" at bounding box center [839, 262] width 47 height 16
click at [983, 323] on div ".deletable-edge-delete-btn { width: 20px; height: 20px; border: 0px solid #ffff…" at bounding box center [727, 280] width 982 height 461
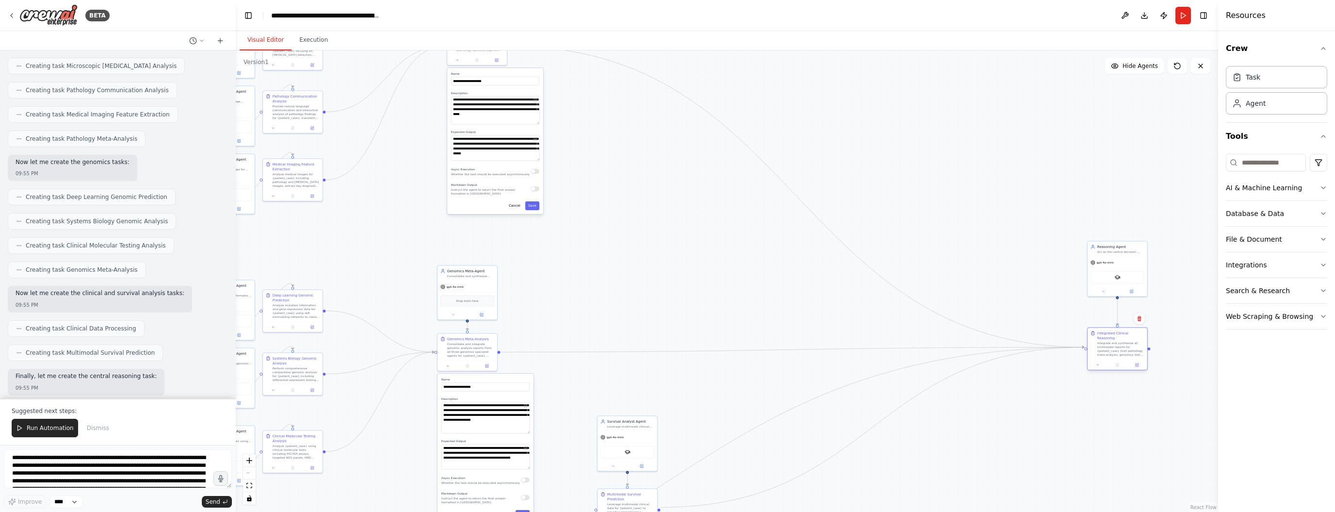
drag, startPoint x: 836, startPoint y: 258, endPoint x: 1117, endPoint y: 348, distance: 295.2
click at [1117, 348] on div "Integrate and synthesize all multimodal reports for {patient_case} from patholo…" at bounding box center [1120, 349] width 47 height 16
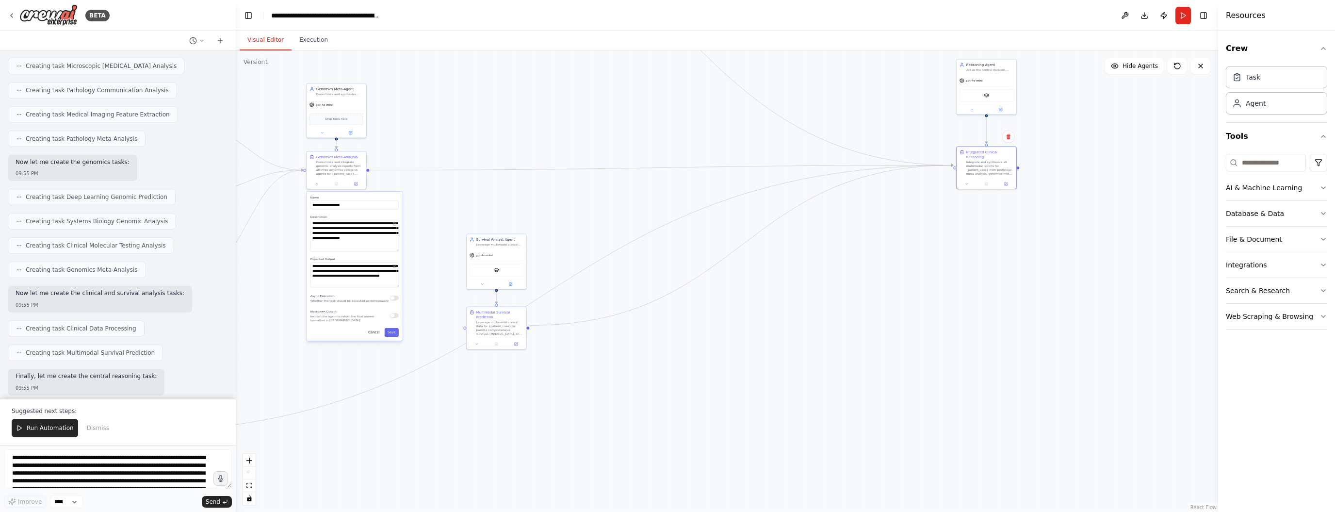
drag, startPoint x: 1034, startPoint y: 403, endPoint x: 902, endPoint y: 218, distance: 227.3
click at [902, 218] on div ".deletable-edge-delete-btn { width: 20px; height: 20px; border: 0px solid #ffff…" at bounding box center [727, 280] width 982 height 461
drag, startPoint x: 500, startPoint y: 234, endPoint x: 507, endPoint y: 247, distance: 15.4
click at [507, 247] on div "Survival Analyst Agent Leverage multimodal clinical data for {patient_case} to …" at bounding box center [498, 252] width 47 height 10
click at [721, 320] on div ".deletable-edge-delete-btn { width: 20px; height: 20px; border: 0px solid #ffff…" at bounding box center [727, 280] width 982 height 461
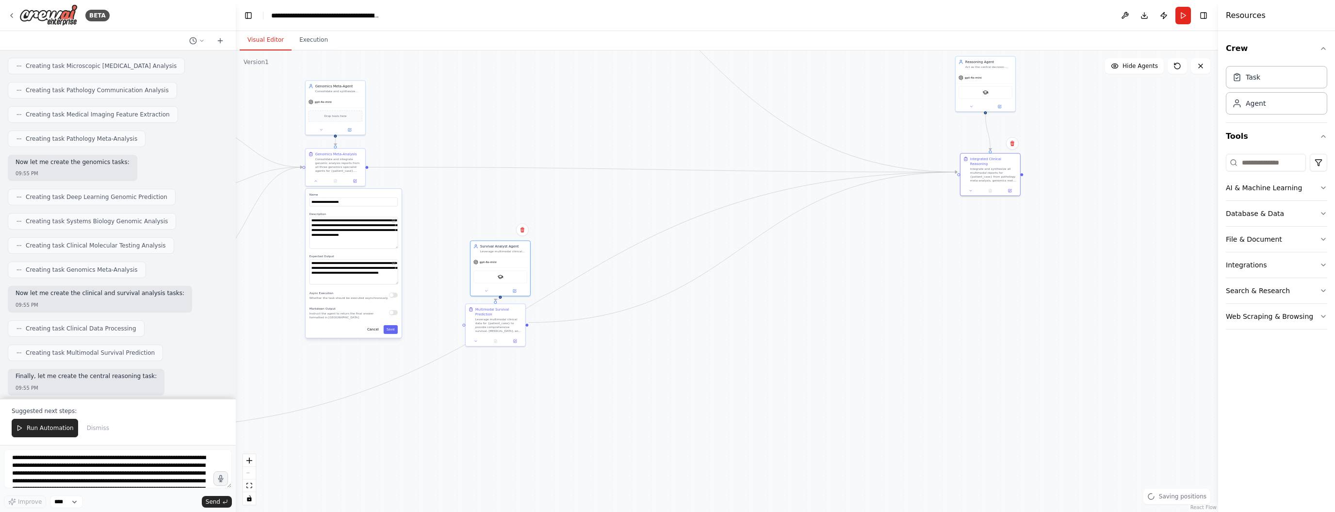
click at [721, 320] on div ".deletable-edge-delete-btn { width: 20px; height: 20px; border: 0px solid #ffff…" at bounding box center [727, 280] width 982 height 461
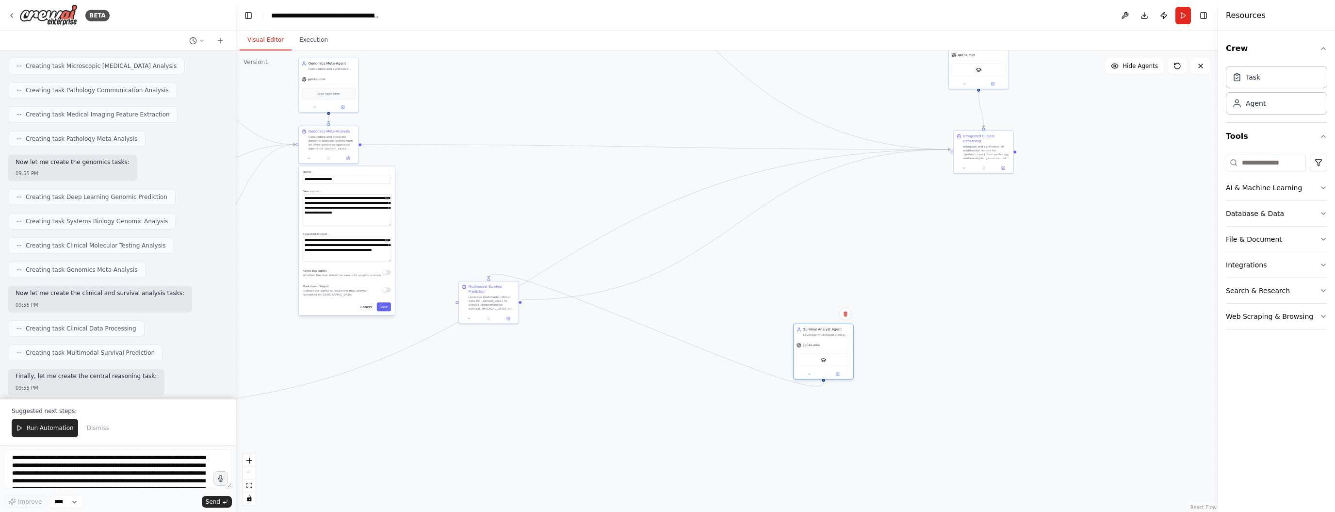
drag, startPoint x: 499, startPoint y: 224, endPoint x: 827, endPoint y: 334, distance: 346.3
click at [827, 334] on div "Survival Analyst Agent Leverage multimodal clinical data for {patient_case} to …" at bounding box center [826, 332] width 47 height 10
drag, startPoint x: 484, startPoint y: 289, endPoint x: 820, endPoint y: 407, distance: 355.5
click at [820, 407] on div "Multimodal Survival Prediction Leverage multimodal clinical data for {patient_c…" at bounding box center [826, 417] width 47 height 26
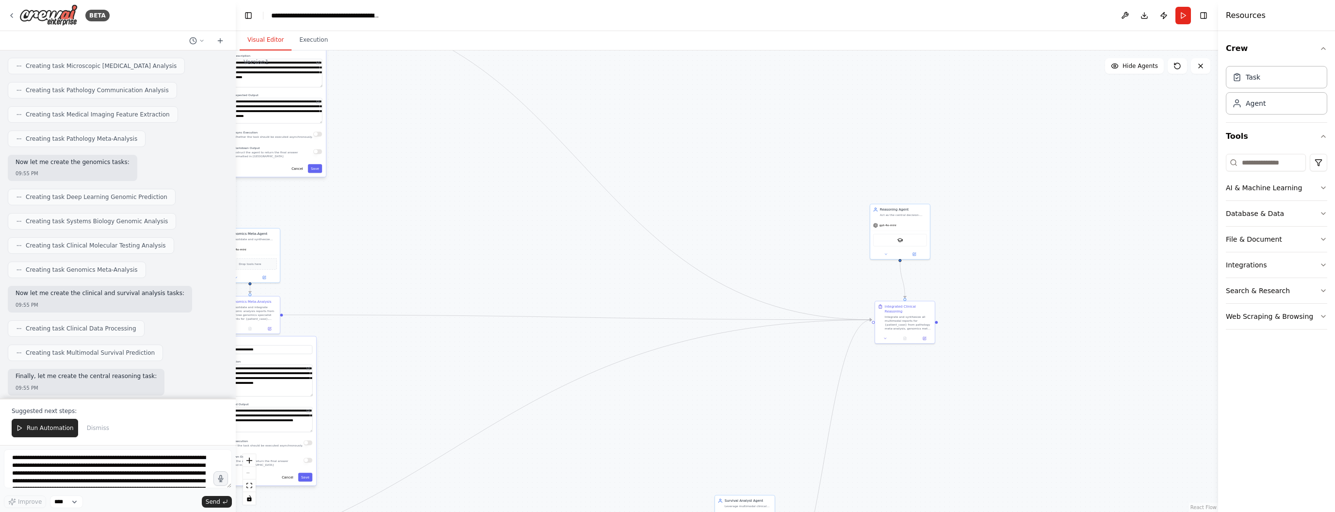
drag, startPoint x: 1046, startPoint y: 239, endPoint x: 967, endPoint y: 409, distance: 187.5
click at [967, 409] on div ".deletable-edge-delete-btn { width: 20px; height: 20px; border: 0px solid #ffff…" at bounding box center [727, 280] width 982 height 461
drag, startPoint x: 919, startPoint y: 322, endPoint x: 914, endPoint y: 295, distance: 27.8
click at [914, 295] on div "Integrate and synthesize all multimodal reports for {patient_case} from patholo…" at bounding box center [903, 298] width 47 height 16
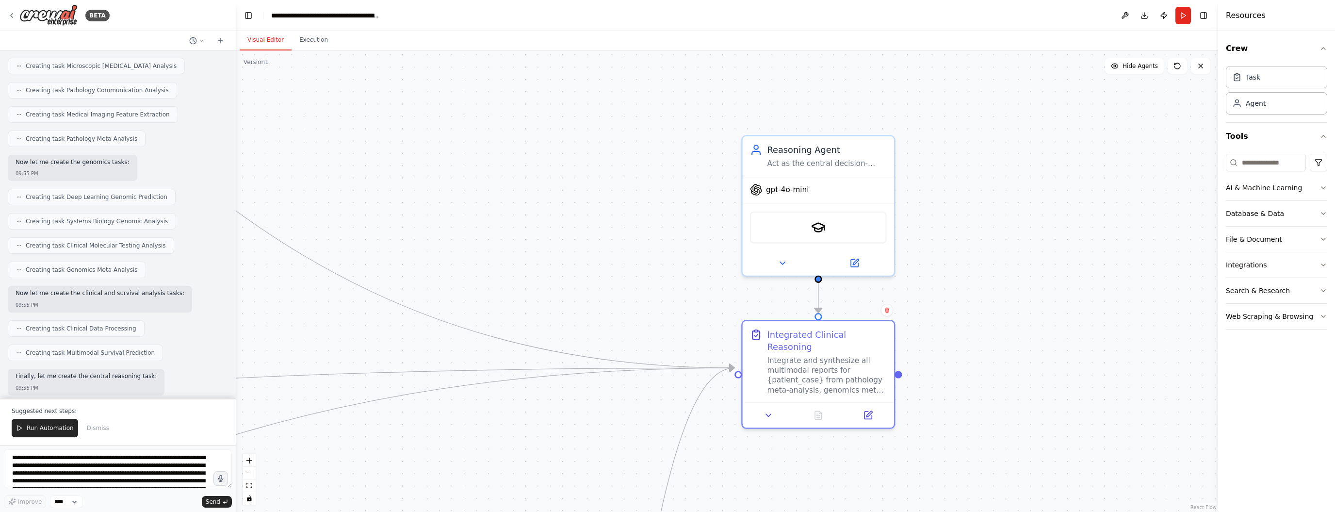
drag, startPoint x: 961, startPoint y: 156, endPoint x: 963, endPoint y: 279, distance: 123.7
click at [963, 279] on div ".deletable-edge-delete-btn { width: 20px; height: 20px; border: 0px solid #ffff…" at bounding box center [727, 280] width 982 height 461
click at [780, 256] on icon at bounding box center [782, 261] width 10 height 10
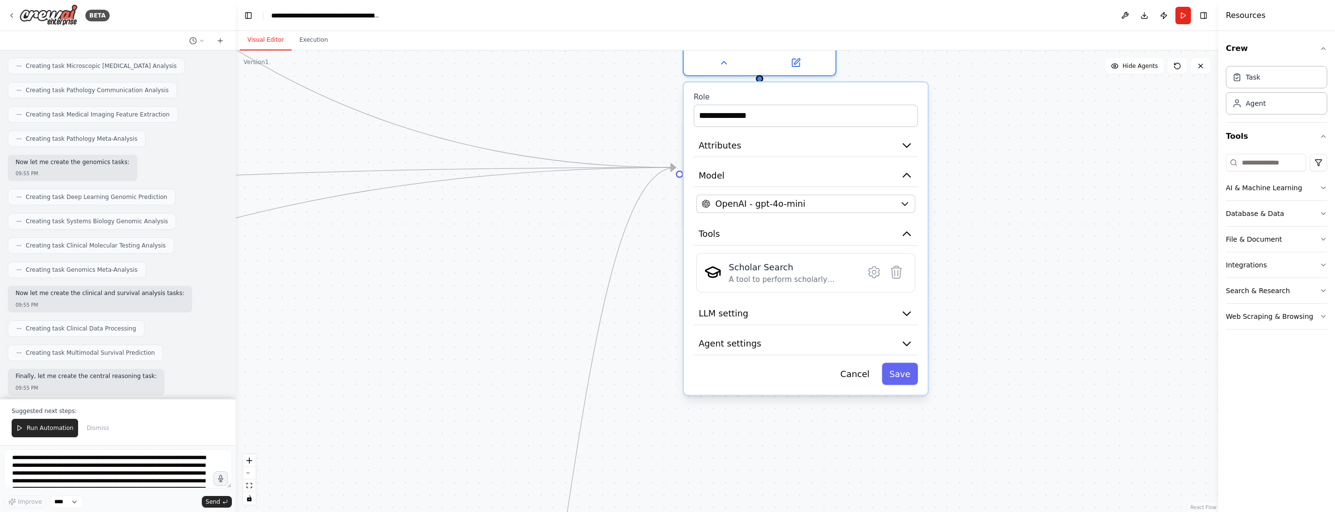
drag, startPoint x: 1054, startPoint y: 340, endPoint x: 995, endPoint y: 140, distance: 208.7
click at [995, 140] on div ".deletable-edge-delete-btn { width: 20px; height: 20px; border: 0px solid #ffff…" at bounding box center [727, 280] width 982 height 461
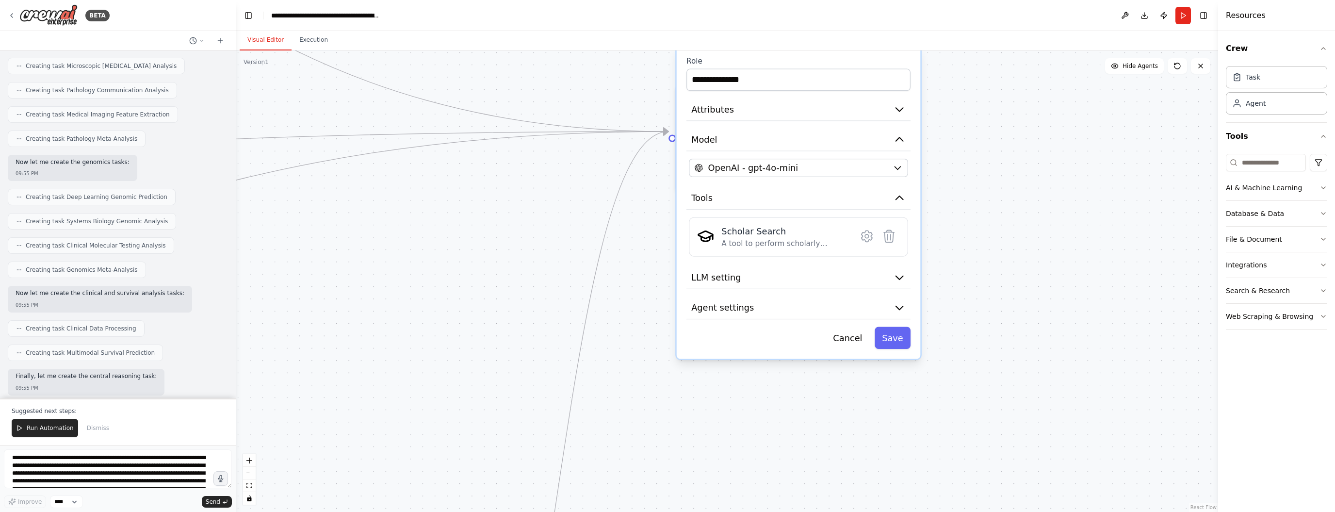
drag, startPoint x: 989, startPoint y: 341, endPoint x: 983, endPoint y: 310, distance: 31.6
click at [983, 310] on div ".deletable-edge-delete-btn { width: 20px; height: 20px; border: 0px solid #ffff…" at bounding box center [727, 280] width 982 height 461
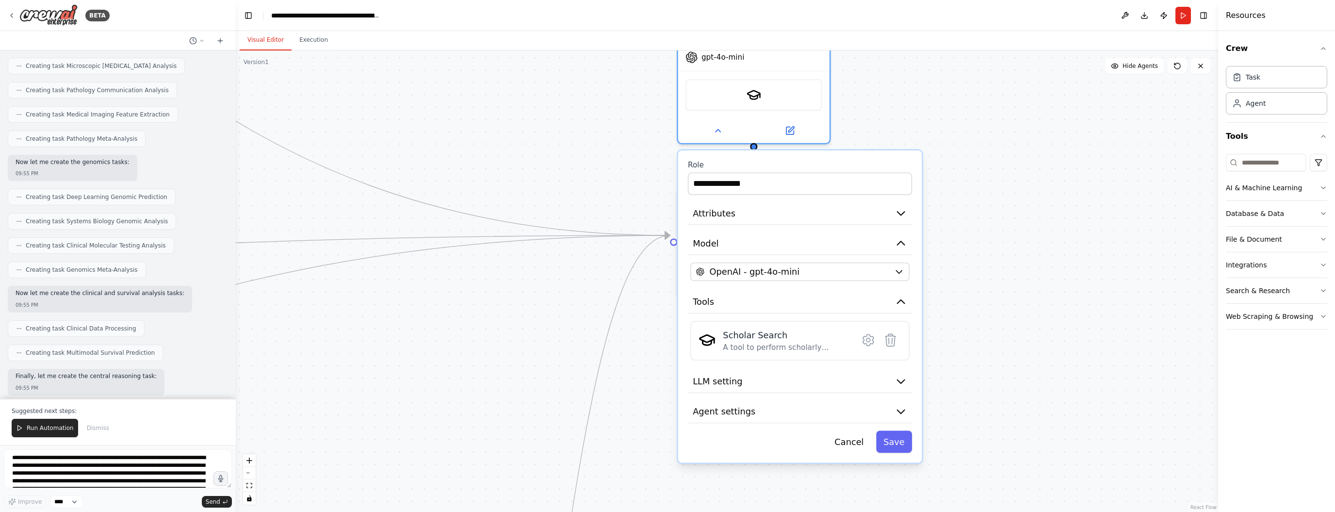
drag, startPoint x: 1005, startPoint y: 181, endPoint x: 1004, endPoint y: 299, distance: 117.8
click at [1004, 299] on div ".deletable-edge-delete-btn { width: 20px; height: 20px; border: 0px solid #ffff…" at bounding box center [727, 280] width 982 height 461
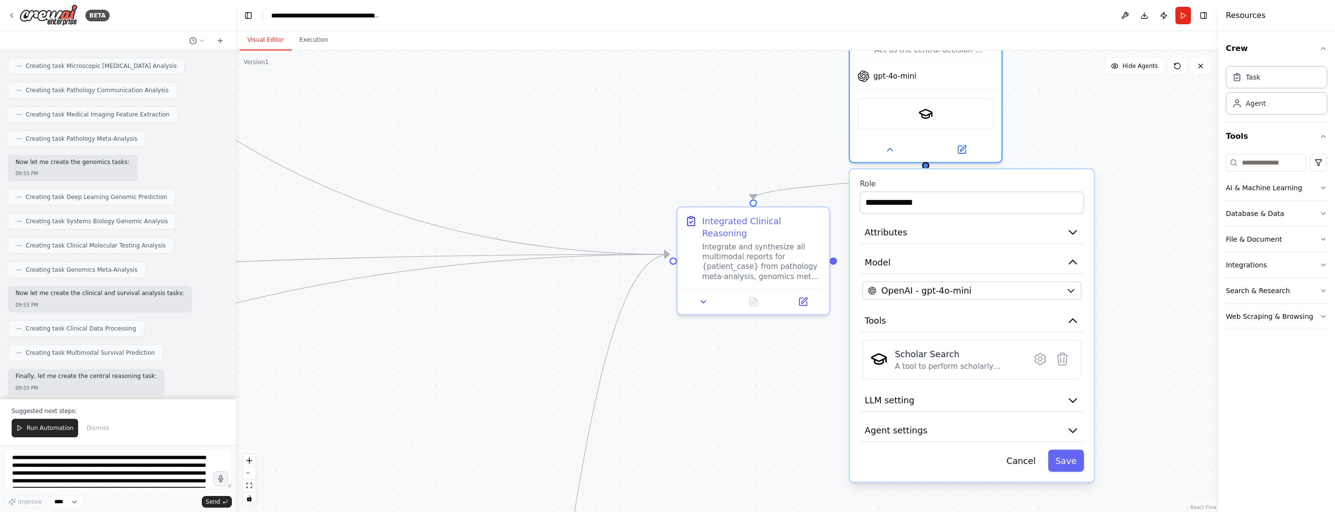
drag, startPoint x: 799, startPoint y: 177, endPoint x: 974, endPoint y: 181, distance: 175.1
click at [974, 181] on label "Role" at bounding box center [971, 184] width 224 height 10
click at [702, 294] on icon at bounding box center [703, 299] width 10 height 10
drag, startPoint x: 787, startPoint y: 212, endPoint x: 985, endPoint y: 487, distance: 338.9
click at [985, 487] on div "Integrated Clinical Reasoning" at bounding box center [958, 495] width 119 height 25
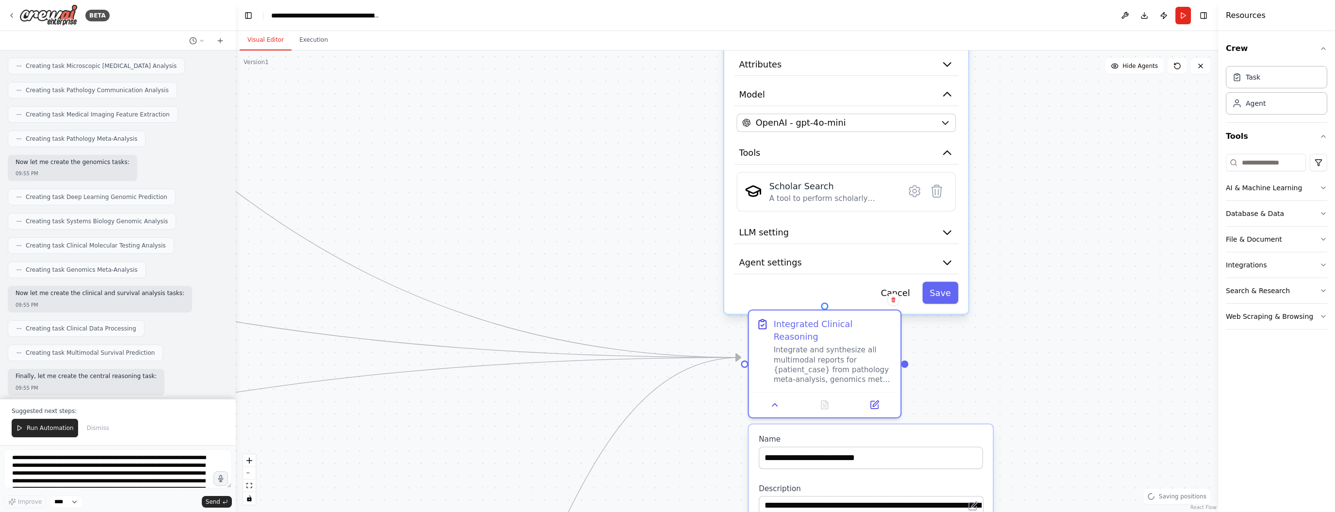
drag, startPoint x: 1146, startPoint y: 352, endPoint x: 1020, endPoint y: 182, distance: 211.1
click at [1020, 182] on div ".deletable-edge-delete-btn { width: 20px; height: 20px; border: 0px solid #ffff…" at bounding box center [727, 280] width 982 height 461
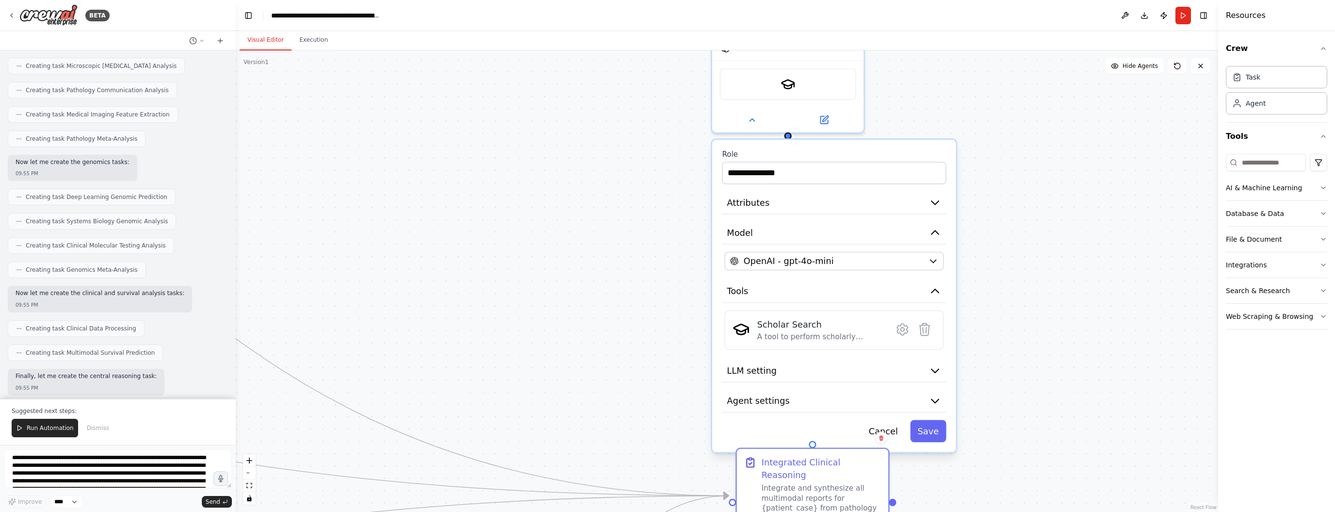
drag, startPoint x: 1025, startPoint y: 138, endPoint x: 1013, endPoint y: 280, distance: 142.6
click at [1013, 279] on div ".deletable-edge-delete-btn { width: 20px; height: 20px; border: 0px solid #ffff…" at bounding box center [727, 280] width 982 height 461
click at [933, 261] on icon "button" at bounding box center [933, 262] width 6 height 3
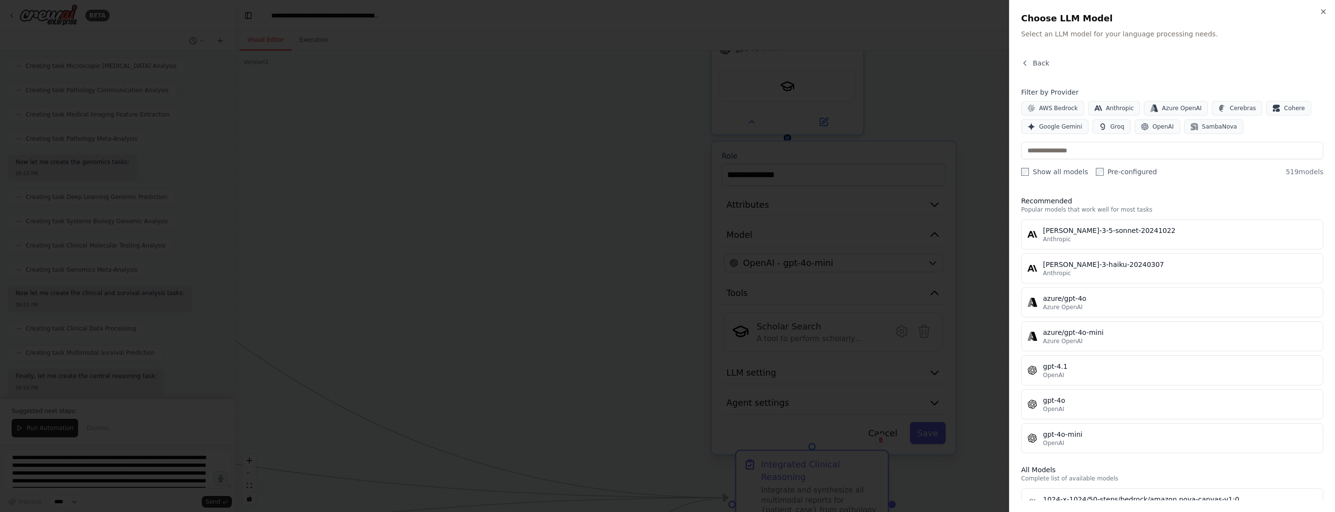
click at [564, 176] on div at bounding box center [667, 256] width 1335 height 512
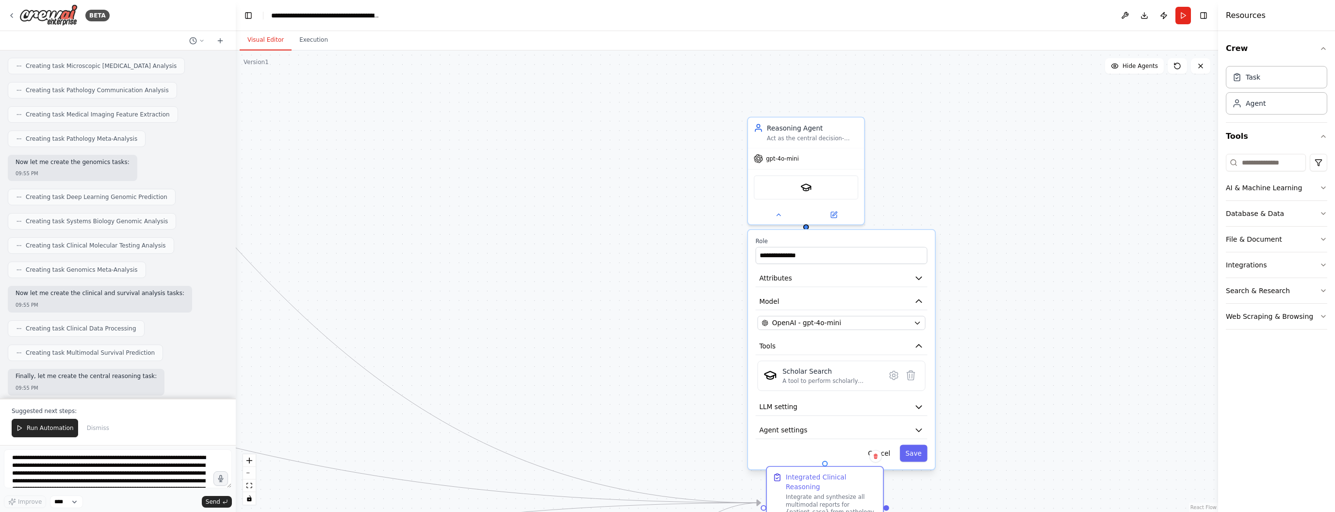
drag, startPoint x: 1022, startPoint y: 175, endPoint x: 985, endPoint y: 258, distance: 91.2
click at [985, 258] on div ".deletable-edge-delete-btn { width: 20px; height: 20px; border: 0px solid #ffff…" at bounding box center [727, 280] width 982 height 461
click at [775, 215] on icon at bounding box center [778, 214] width 8 height 8
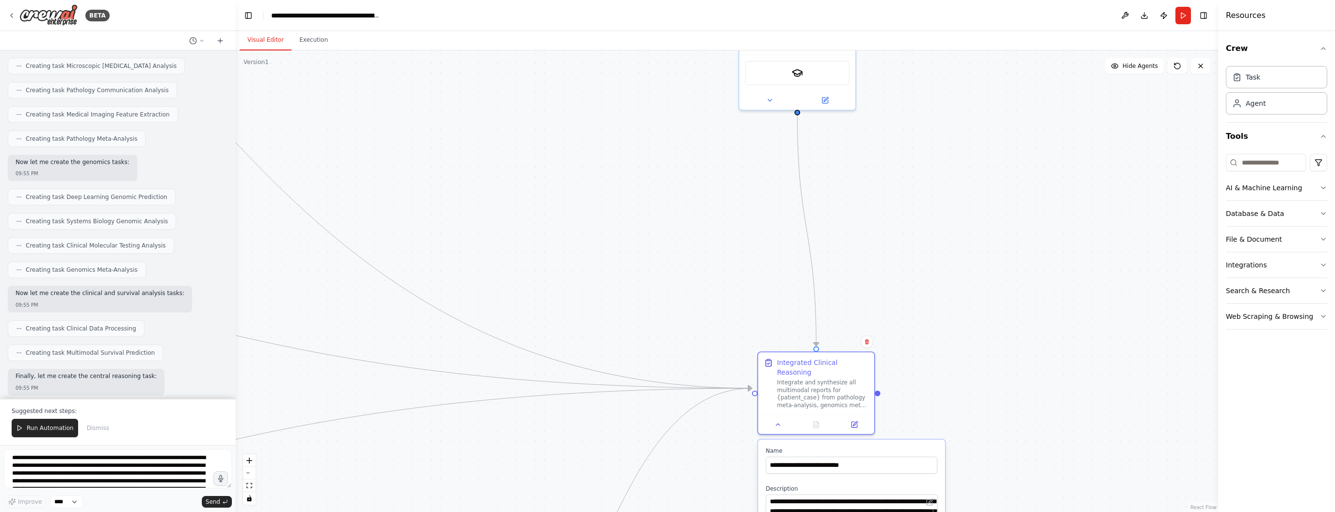
drag, startPoint x: 886, startPoint y: 392, endPoint x: 878, endPoint y: 248, distance: 143.8
click at [878, 248] on div ".deletable-edge-delete-btn { width: 20px; height: 20px; border: 0px solid #ffff…" at bounding box center [727, 280] width 982 height 461
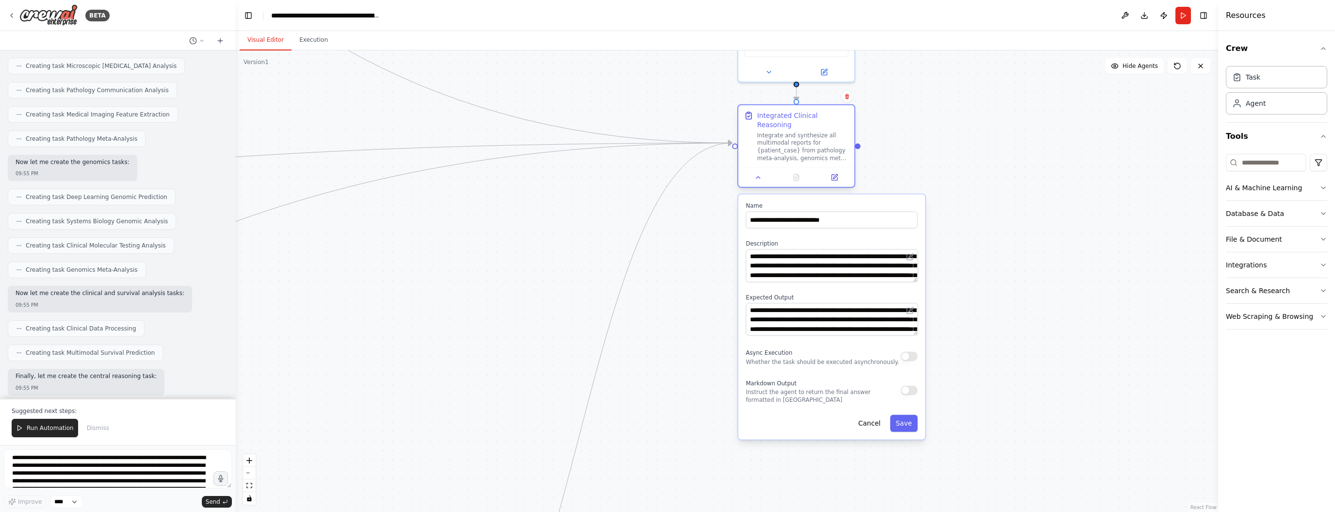
drag, startPoint x: 859, startPoint y: 347, endPoint x: 838, endPoint y: 129, distance: 219.2
click at [838, 131] on div "Integrate and synthesize all multimodal reports for {patient_case} from patholo…" at bounding box center [803, 146] width 92 height 30
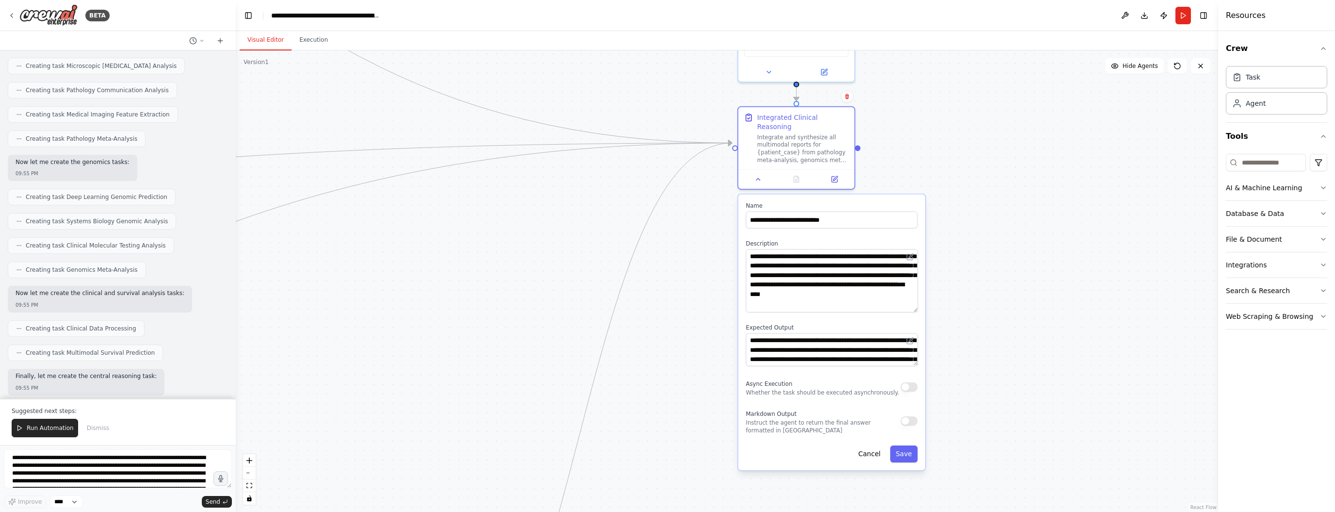
drag, startPoint x: 916, startPoint y: 271, endPoint x: 915, endPoint y: 301, distance: 30.1
click at [915, 301] on textarea "**********" at bounding box center [832, 280] width 172 height 63
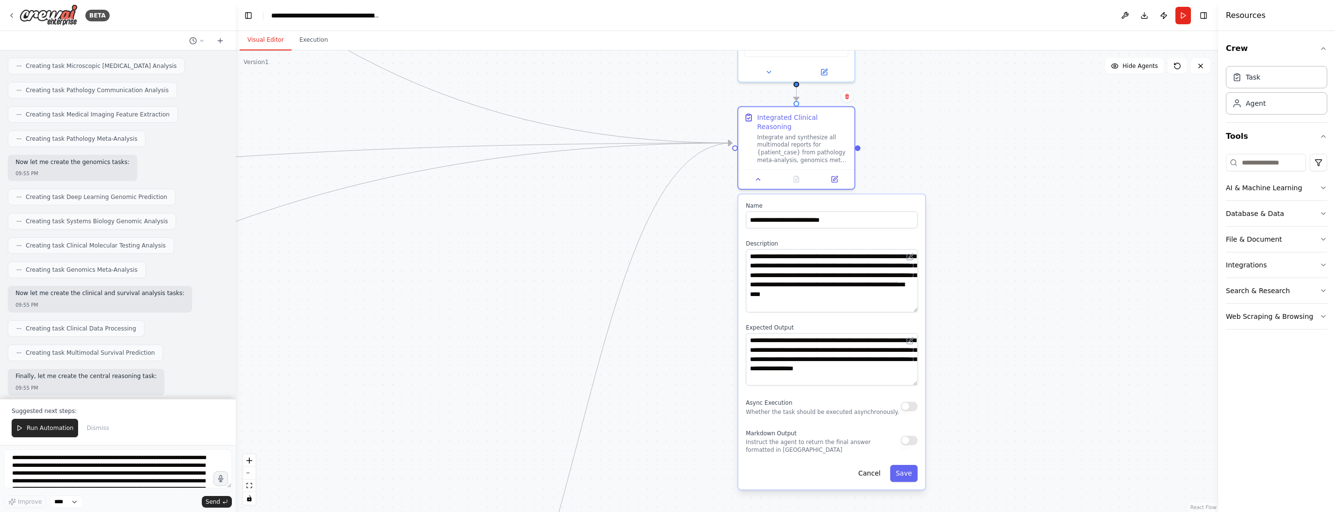
drag, startPoint x: 916, startPoint y: 353, endPoint x: 913, endPoint y: 372, distance: 19.6
click at [913, 372] on textarea "**********" at bounding box center [832, 359] width 172 height 52
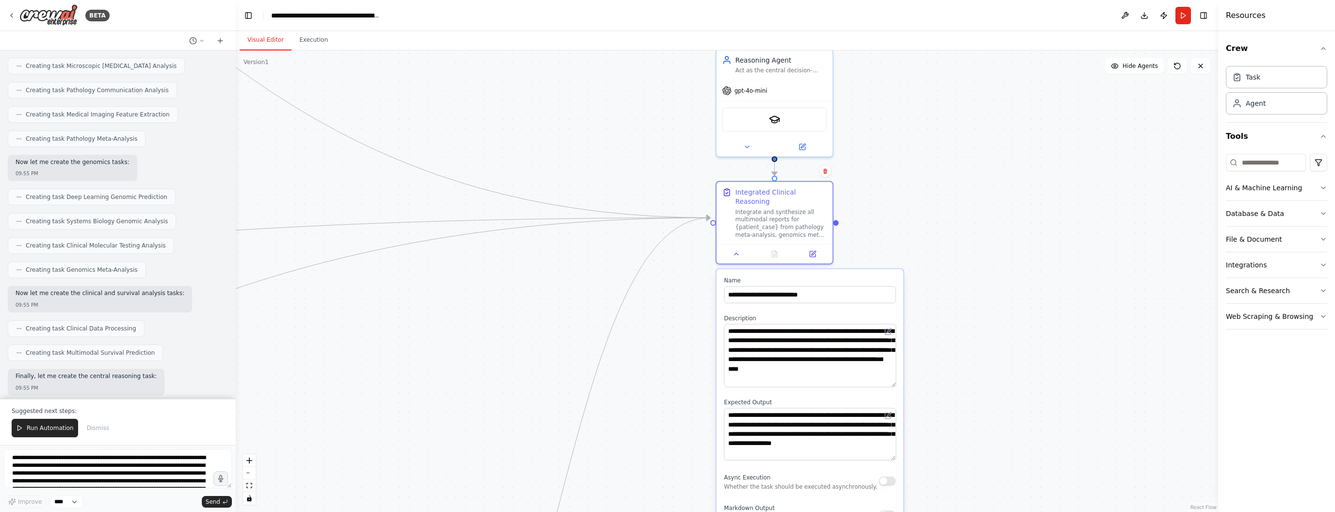
drag, startPoint x: 998, startPoint y: 190, endPoint x: 976, endPoint y: 264, distance: 77.8
click at [976, 264] on div ".deletable-edge-delete-btn { width: 20px; height: 20px; border: 0px solid #ffff…" at bounding box center [727, 280] width 982 height 461
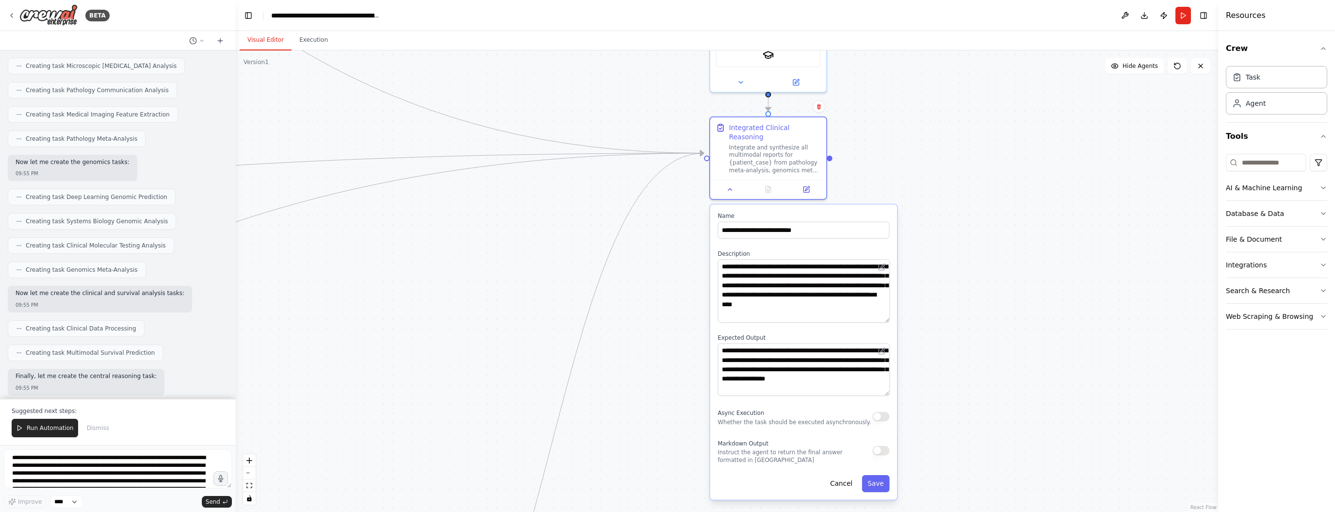
drag, startPoint x: 1007, startPoint y: 327, endPoint x: 1001, endPoint y: 262, distance: 65.3
click at [1001, 262] on div ".deletable-edge-delete-btn { width: 20px; height: 20px; border: 0px solid #ffff…" at bounding box center [727, 280] width 982 height 461
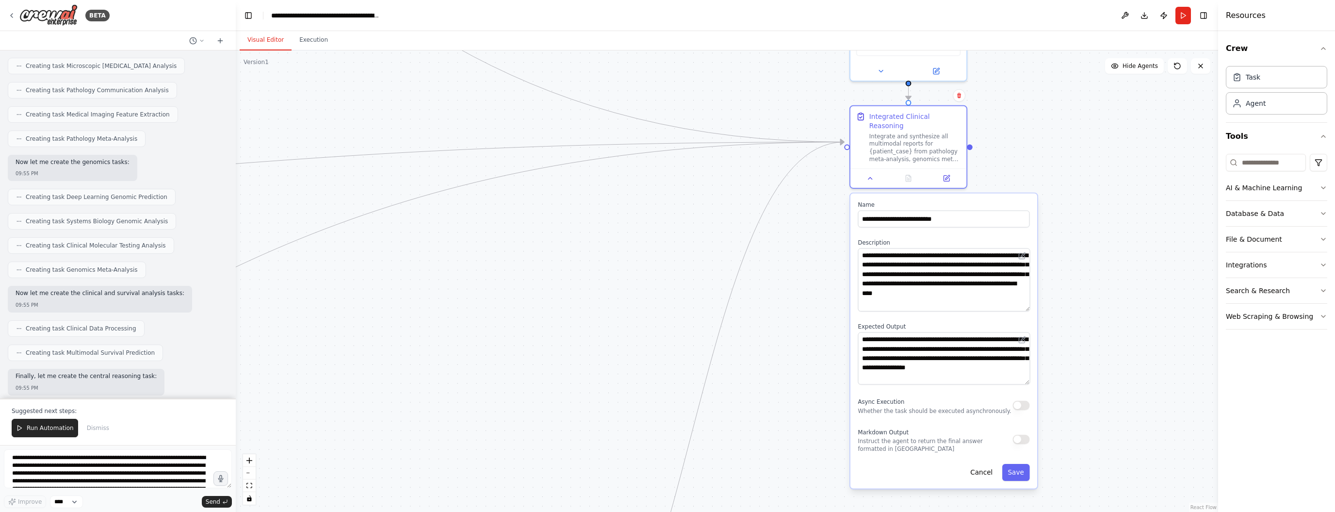
drag, startPoint x: 964, startPoint y: 213, endPoint x: 1104, endPoint y: 202, distance: 140.6
click at [1104, 202] on div ".deletable-edge-delete-btn { width: 20px; height: 20px; border: 0px solid #ffff…" at bounding box center [727, 280] width 982 height 461
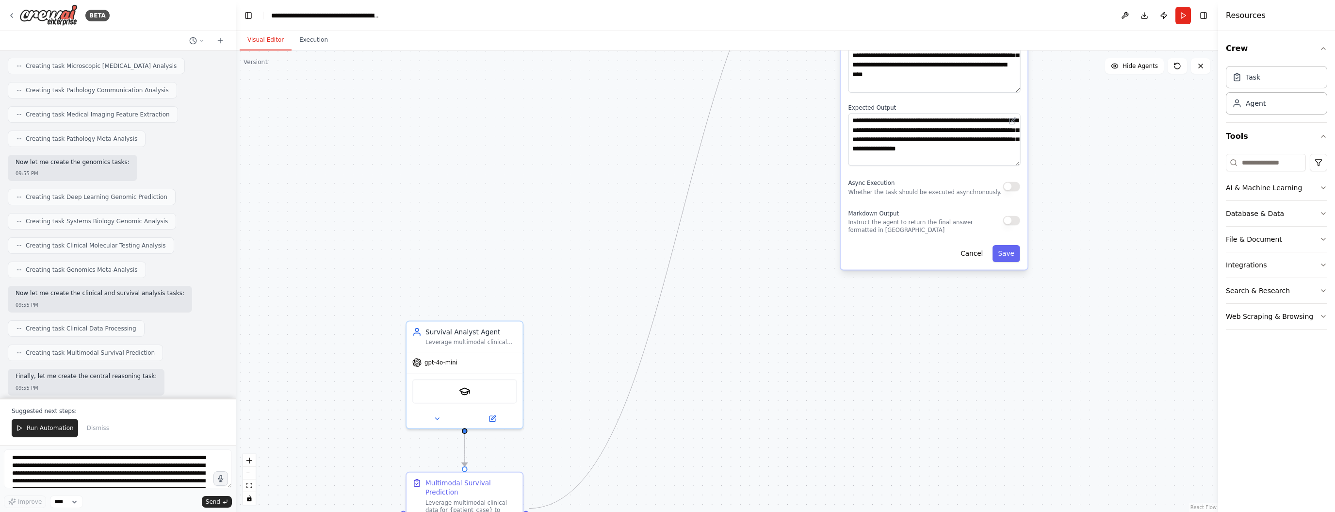
drag, startPoint x: 1081, startPoint y: 464, endPoint x: 1072, endPoint y: 245, distance: 218.9
click at [1072, 245] on div ".deletable-edge-delete-btn { width: 20px; height: 20px; border: 0px solid #ffff…" at bounding box center [727, 280] width 982 height 461
click at [468, 329] on div "Survival Analyst Agent" at bounding box center [471, 329] width 92 height 9
click at [482, 484] on div "Multimodal Survival Prediction" at bounding box center [471, 485] width 92 height 19
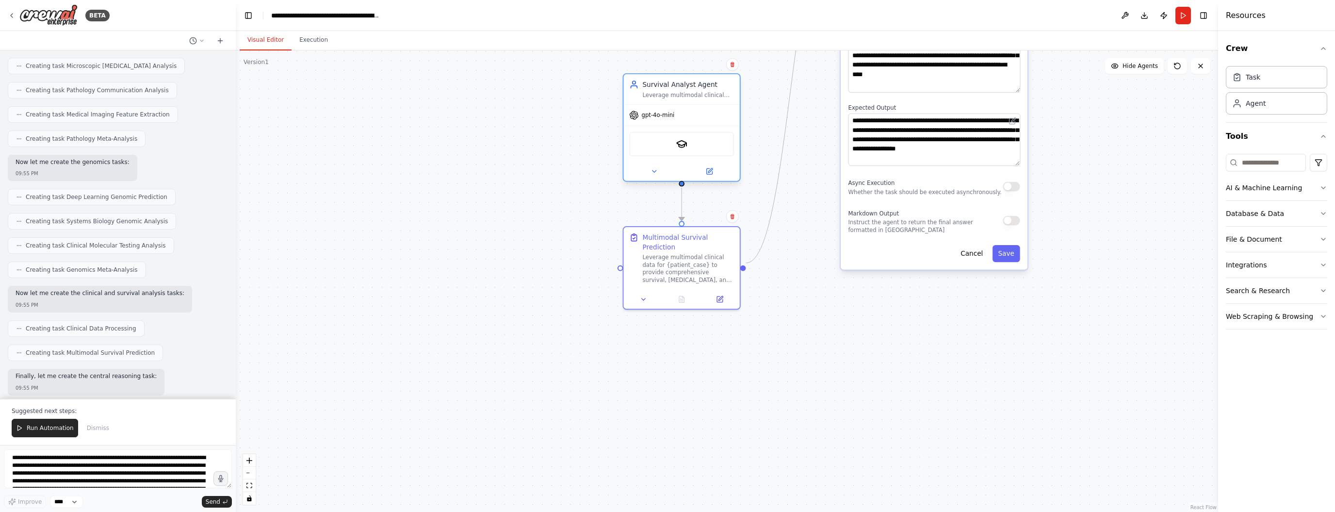
drag, startPoint x: 496, startPoint y: 327, endPoint x: 708, endPoint y: 79, distance: 327.1
click at [708, 79] on div "Survival Analyst Agent Leverage multimodal clinical data for {patient_case} to …" at bounding box center [682, 89] width 116 height 30
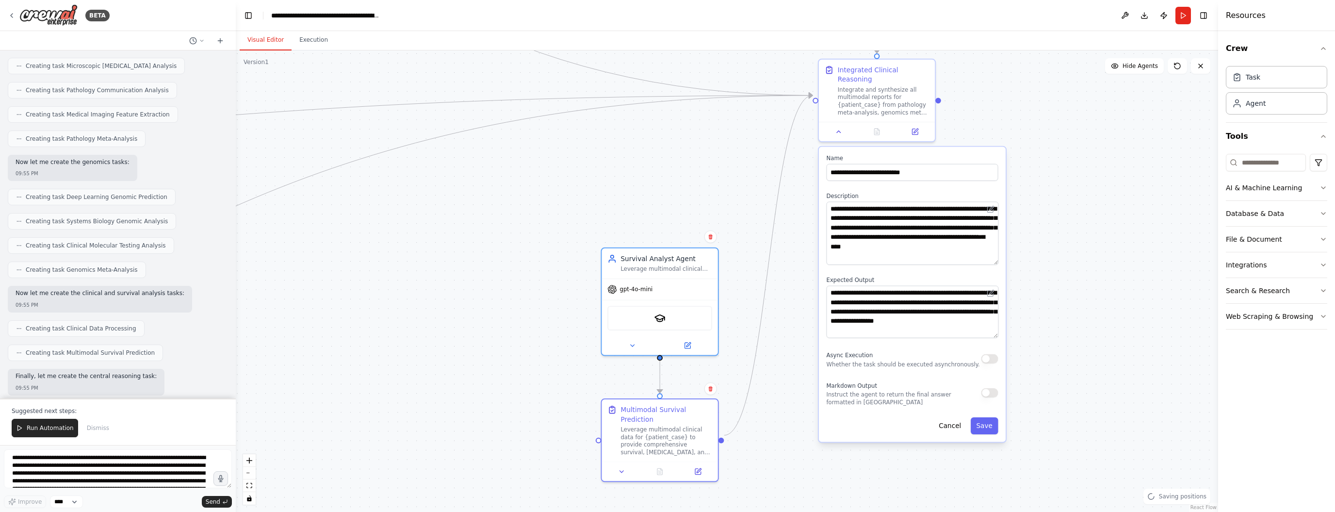
drag, startPoint x: 1072, startPoint y: 114, endPoint x: 1050, endPoint y: 287, distance: 173.5
click at [1050, 287] on div ".deletable-edge-delete-btn { width: 20px; height: 20px; border: 0px solid #ffff…" at bounding box center [727, 280] width 982 height 461
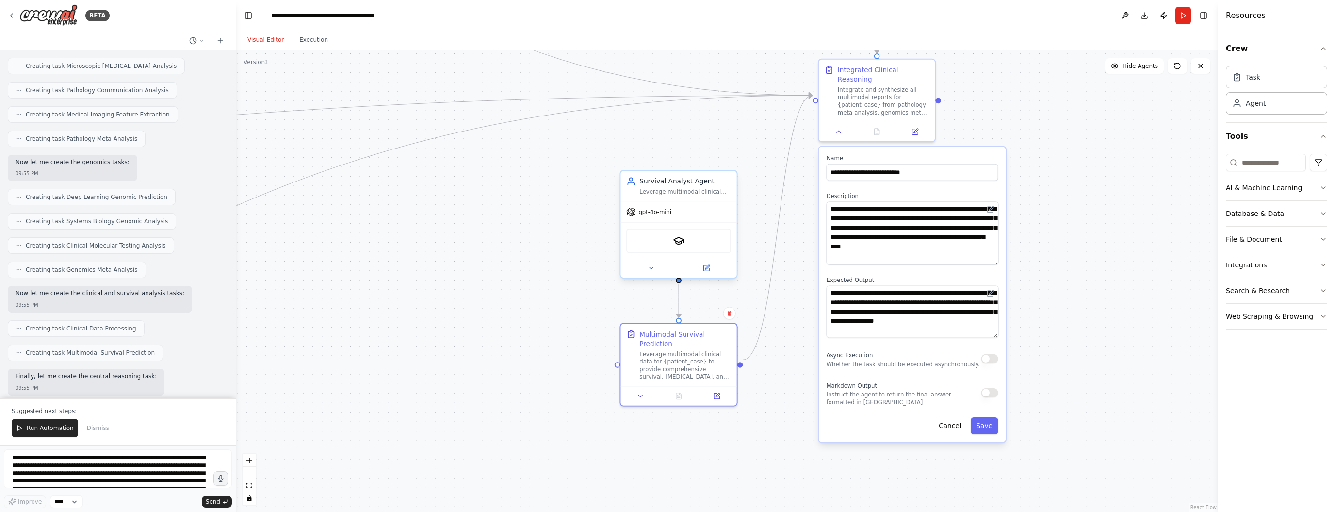
drag, startPoint x: 685, startPoint y: 253, endPoint x: 704, endPoint y: 178, distance: 77.0
click at [704, 178] on div "Survival Analyst Agent" at bounding box center [685, 181] width 92 height 9
click at [641, 390] on icon at bounding box center [641, 394] width 8 height 8
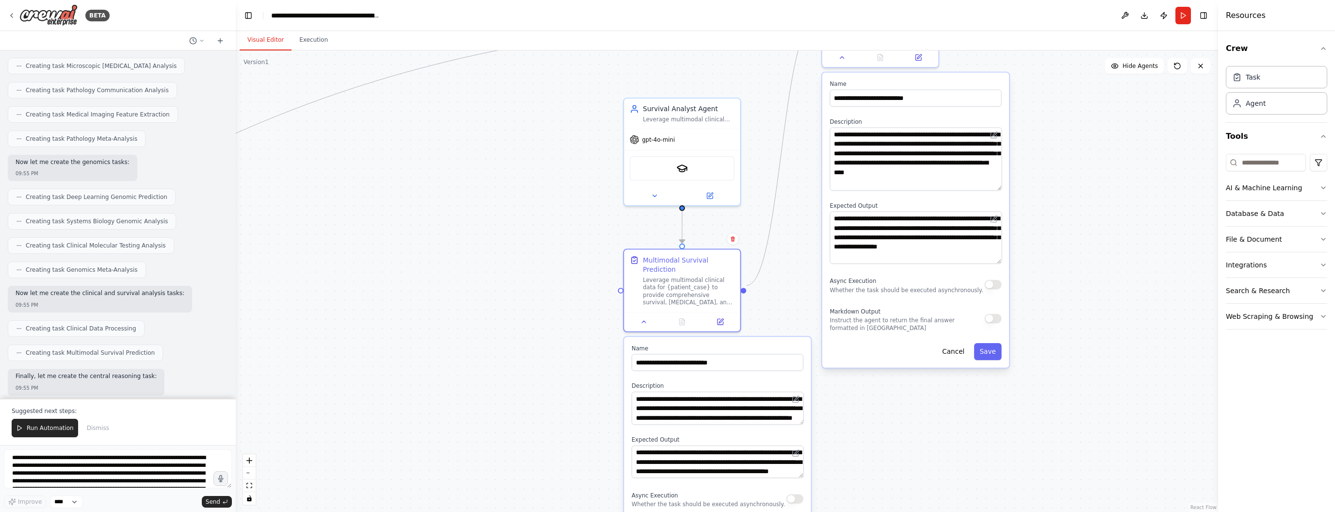
drag, startPoint x: 1102, startPoint y: 358, endPoint x: 1105, endPoint y: 284, distance: 74.3
click at [1105, 284] on div ".deletable-edge-delete-btn { width: 20px; height: 20px; border: 0px solid #ffff…" at bounding box center [727, 280] width 982 height 461
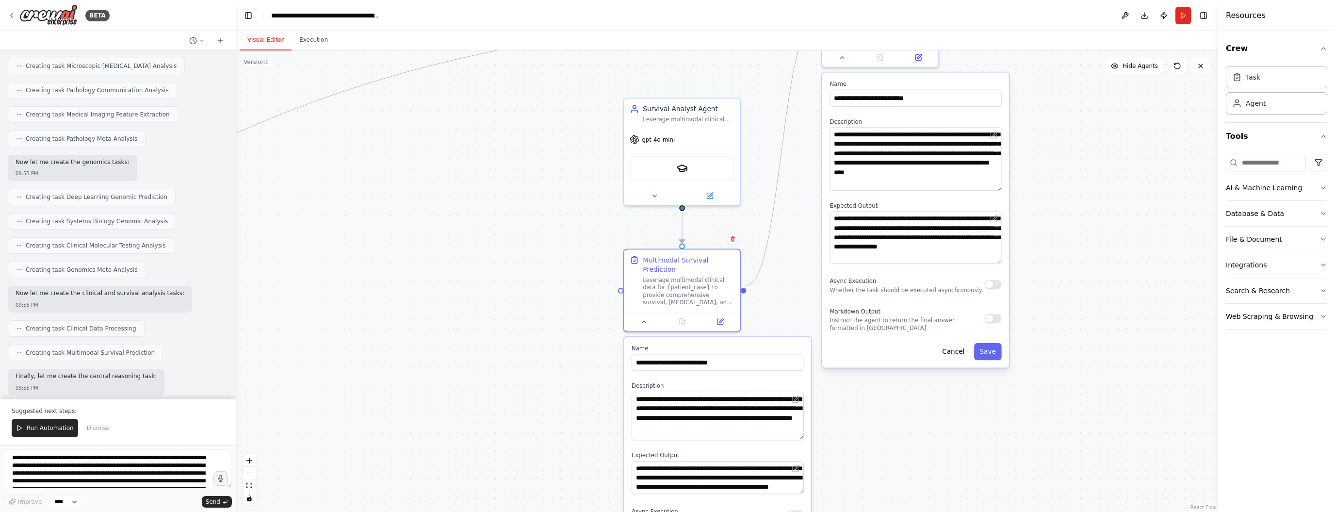
drag, startPoint x: 802, startPoint y: 413, endPoint x: 807, endPoint y: 429, distance: 16.6
click at [807, 429] on div "**********" at bounding box center [717, 467] width 187 height 260
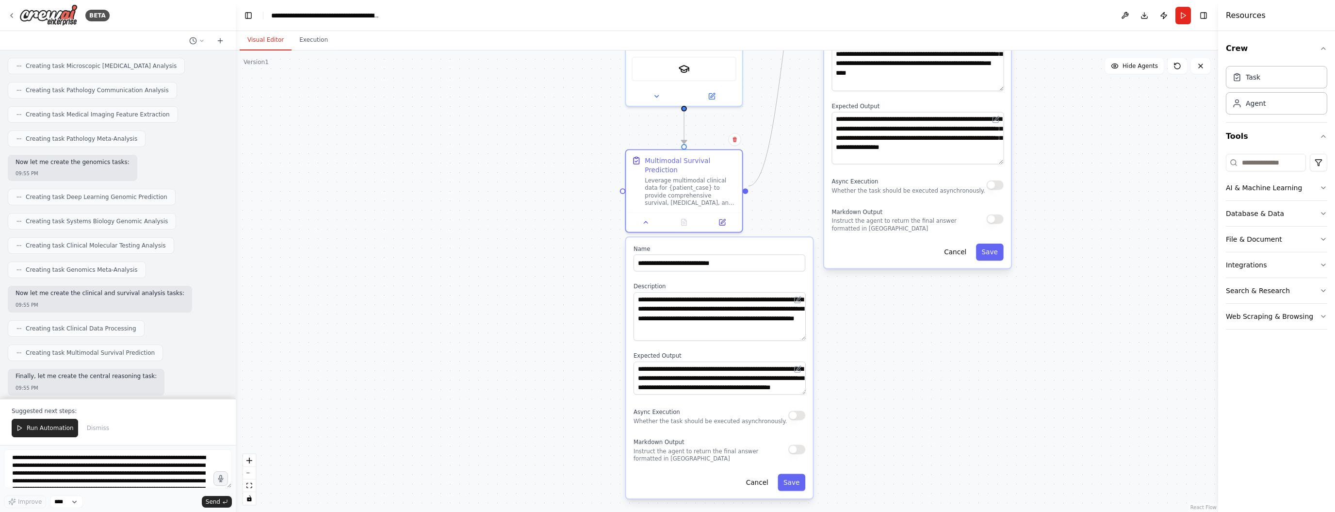
drag, startPoint x: 931, startPoint y: 434, endPoint x: 933, endPoint y: 333, distance: 100.4
click at [933, 334] on div ".deletable-edge-delete-btn { width: 20px; height: 20px; border: 0px solid #ffff…" at bounding box center [727, 280] width 982 height 461
drag, startPoint x: 804, startPoint y: 381, endPoint x: 806, endPoint y: 393, distance: 12.2
click at [806, 393] on div "**********" at bounding box center [719, 373] width 187 height 273
click at [927, 378] on div ".deletable-edge-delete-btn { width: 20px; height: 20px; border: 0px solid #ffff…" at bounding box center [727, 280] width 982 height 461
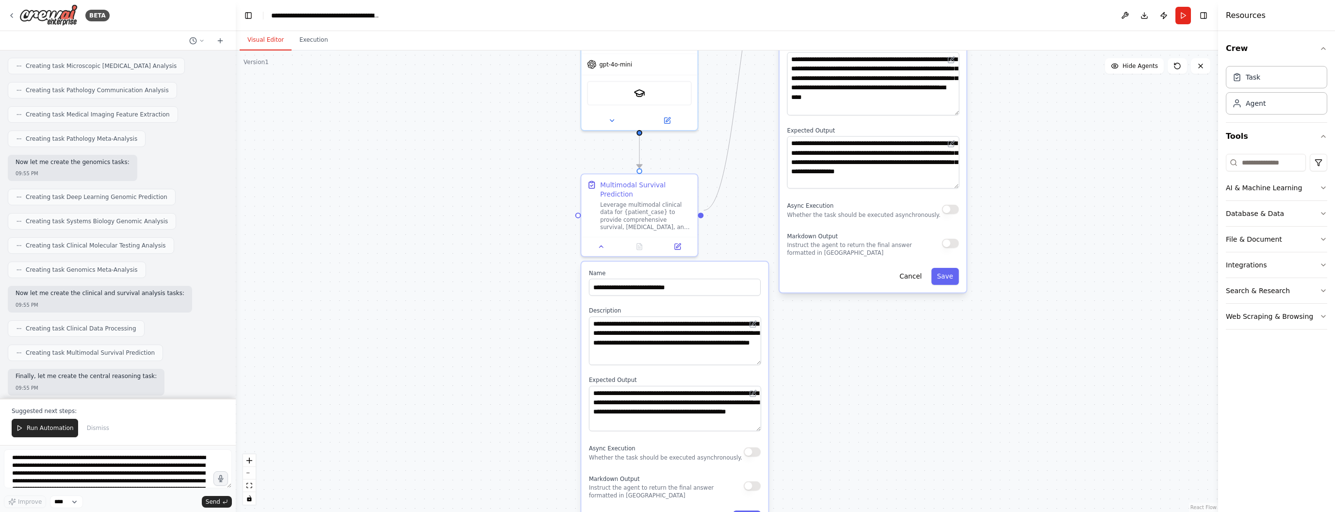
drag, startPoint x: 892, startPoint y: 425, endPoint x: 848, endPoint y: 450, distance: 51.0
click at [848, 450] on div ".deletable-edge-delete-btn { width: 20px; height: 20px; border: 0px solid #ffff…" at bounding box center [727, 280] width 982 height 461
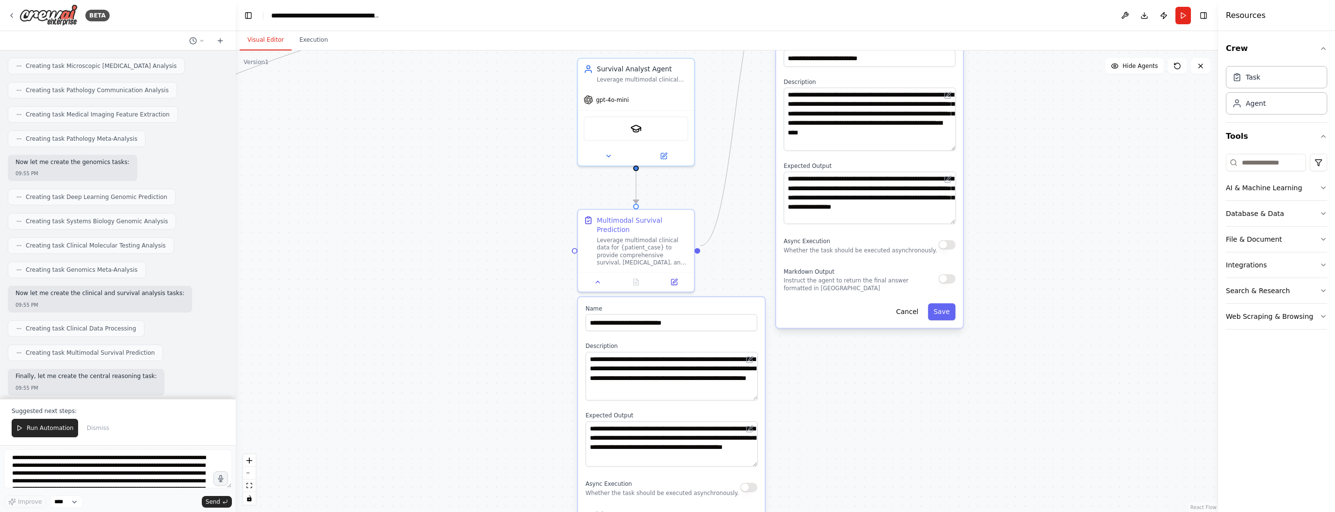
drag, startPoint x: 1024, startPoint y: 329, endPoint x: 1024, endPoint y: 343, distance: 14.1
click at [1024, 343] on div ".deletable-edge-delete-btn { width: 20px; height: 20px; border: 0px solid #ffff…" at bounding box center [727, 280] width 982 height 461
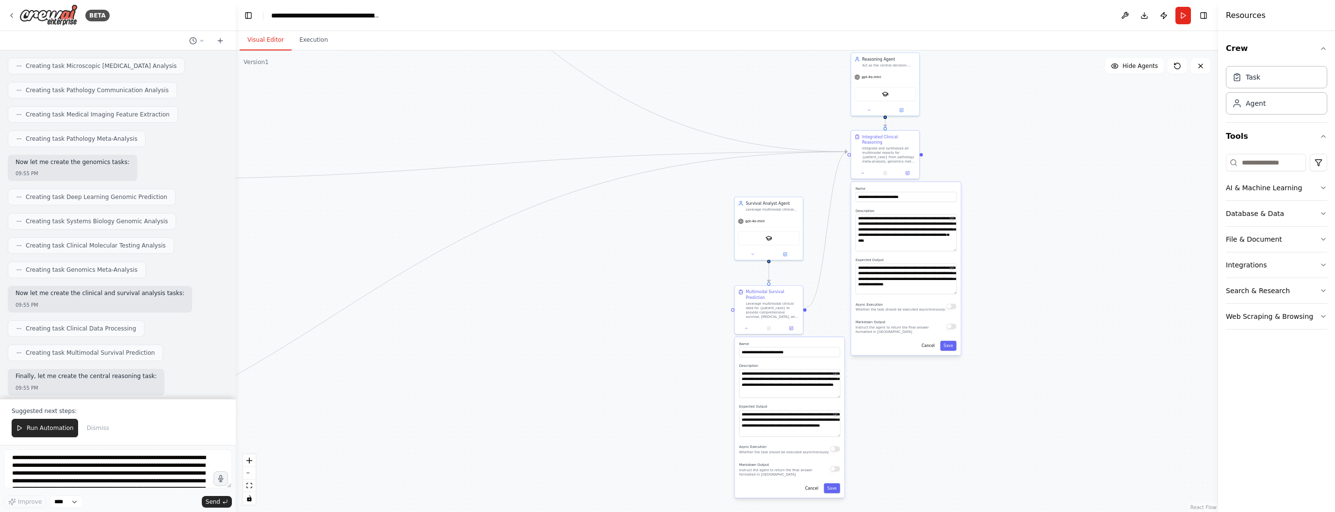
drag, startPoint x: 1033, startPoint y: 318, endPoint x: 1012, endPoint y: 334, distance: 26.8
click at [1012, 334] on div ".deletable-edge-delete-btn { width: 20px; height: 20px; border: 0px solid #ffff…" at bounding box center [727, 280] width 982 height 461
click at [784, 211] on div "Survival Analyst Agent Leverage multimodal clinical data for {patient_case} to …" at bounding box center [769, 205] width 68 height 18
click at [785, 300] on div "Leverage multimodal clinical data for {patient_case} to provide comprehensive s…" at bounding box center [772, 309] width 54 height 18
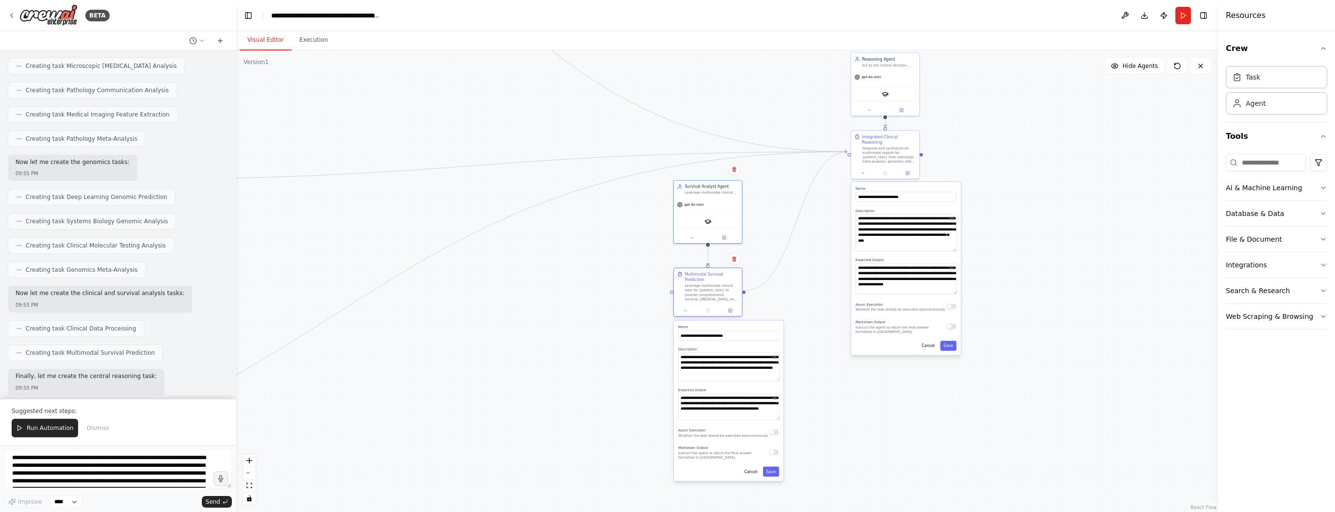
drag, startPoint x: 791, startPoint y: 297, endPoint x: 729, endPoint y: 281, distance: 64.6
click at [729, 283] on div "Leverage multimodal clinical data for {patient_case} to provide comprehensive s…" at bounding box center [712, 292] width 54 height 18
click at [1038, 315] on div ".deletable-edge-delete-btn { width: 20px; height: 20px; border: 0px solid #ffff…" at bounding box center [727, 280] width 982 height 461
click at [906, 61] on div "Reasoning Agent Act as the central decision-making component for {patient_case}…" at bounding box center [889, 60] width 54 height 11
click at [904, 136] on div "Integrated Clinical Reasoning" at bounding box center [889, 138] width 54 height 11
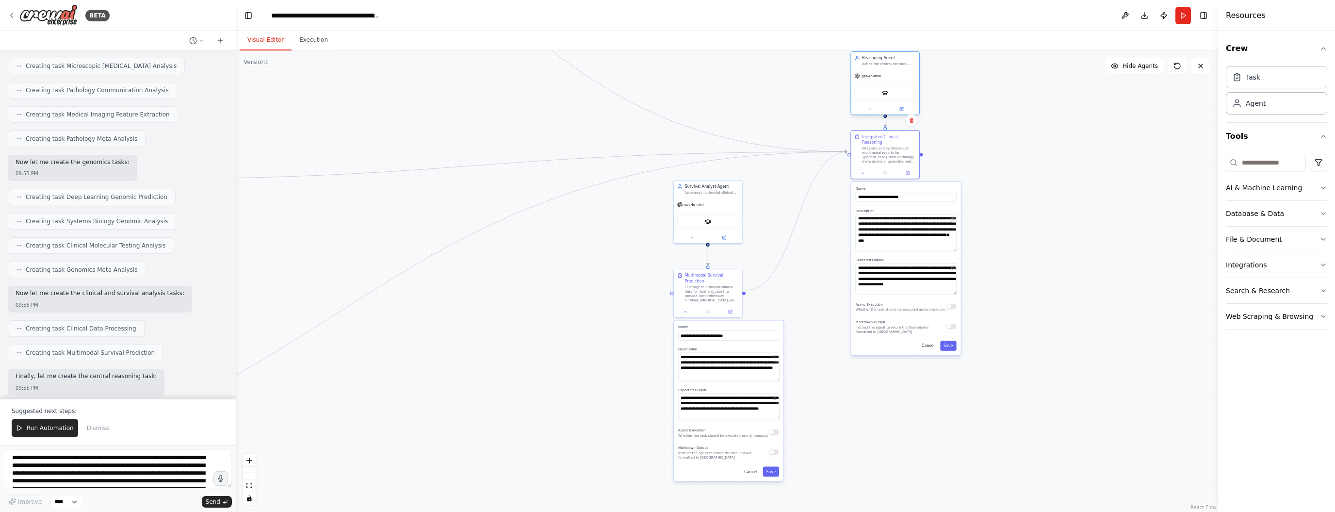
click at [904, 75] on div "gpt-4o-mini" at bounding box center [885, 76] width 68 height 12
drag, startPoint x: 904, startPoint y: 75, endPoint x: 905, endPoint y: 81, distance: 6.9
click at [905, 81] on div "gpt-4o-mini" at bounding box center [885, 82] width 68 height 12
click at [907, 134] on div "Integrated Clinical Reasoning" at bounding box center [889, 138] width 54 height 11
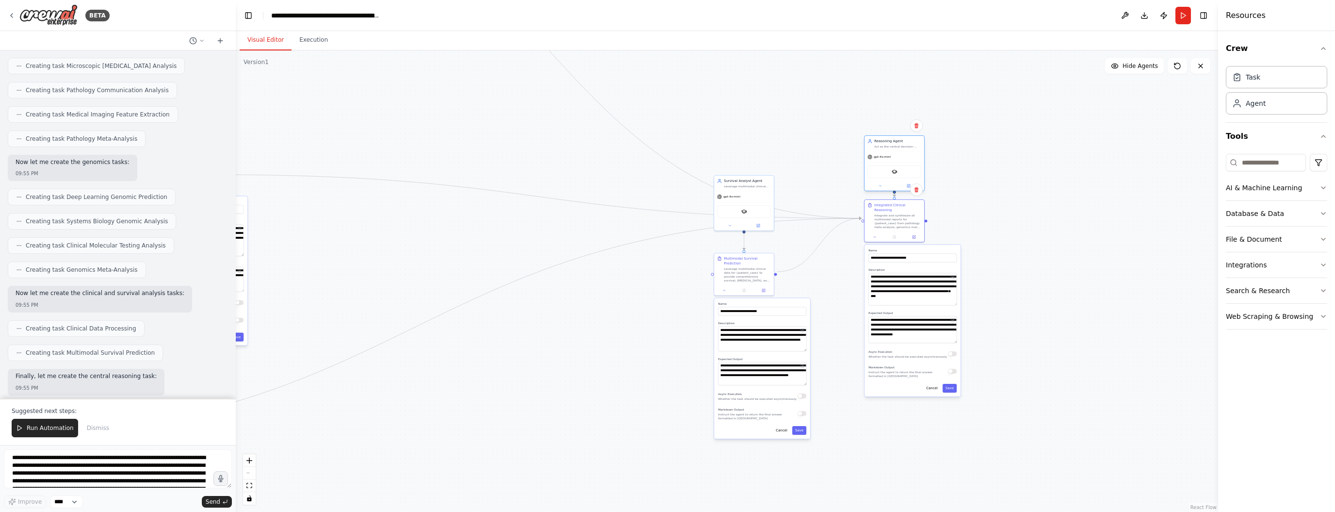
drag, startPoint x: 913, startPoint y: 77, endPoint x: 908, endPoint y: 145, distance: 68.6
click at [908, 145] on div "Act as the central decision-making component for {patient_case}, integrating mu…" at bounding box center [897, 147] width 47 height 4
drag, startPoint x: 752, startPoint y: 272, endPoint x: 753, endPoint y: 260, distance: 11.7
click at [753, 260] on div "Leverage multimodal clinical data for {patient_case} to provide comprehensive s…" at bounding box center [747, 264] width 47 height 16
click at [1029, 294] on div ".deletable-edge-delete-btn { width: 20px; height: 20px; border: 0px solid #ffff…" at bounding box center [727, 280] width 982 height 461
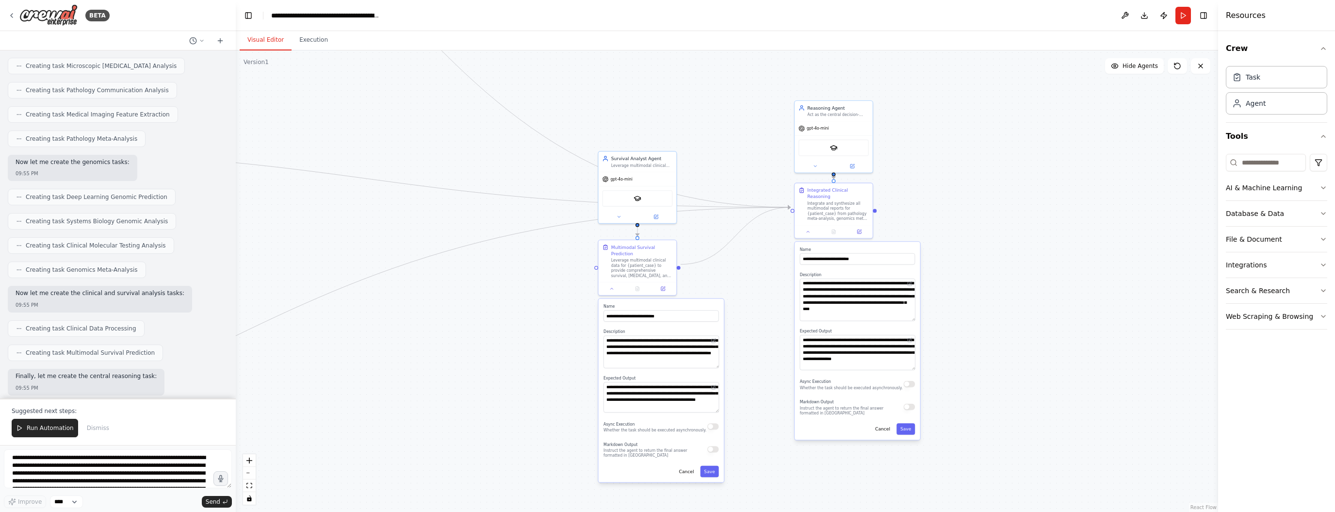
drag, startPoint x: 1009, startPoint y: 188, endPoint x: 983, endPoint y: 236, distance: 54.2
click at [986, 236] on div ".deletable-edge-delete-btn { width: 20px; height: 20px; border: 0px solid #ffff…" at bounding box center [727, 280] width 982 height 461
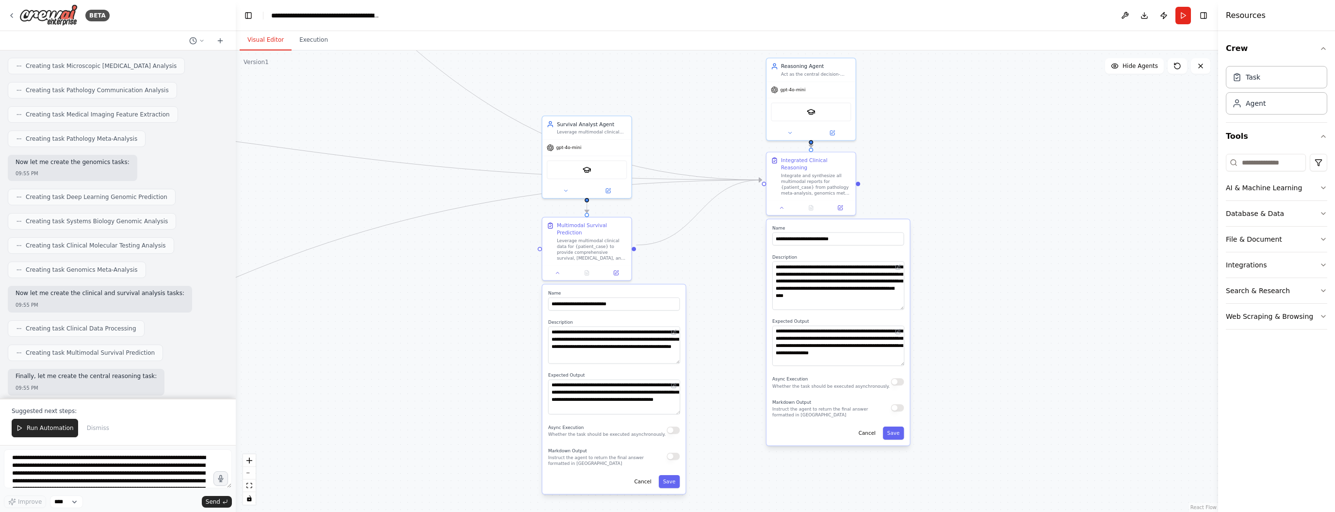
drag, startPoint x: 985, startPoint y: 334, endPoint x: 987, endPoint y: 318, distance: 16.7
click at [987, 318] on div ".deletable-edge-delete-btn { width: 20px; height: 20px; border: 0px solid #ffff…" at bounding box center [727, 280] width 982 height 461
click at [1098, 209] on div ".deletable-edge-delete-btn { width: 20px; height: 20px; border: 0px solid #ffff…" at bounding box center [727, 280] width 982 height 461
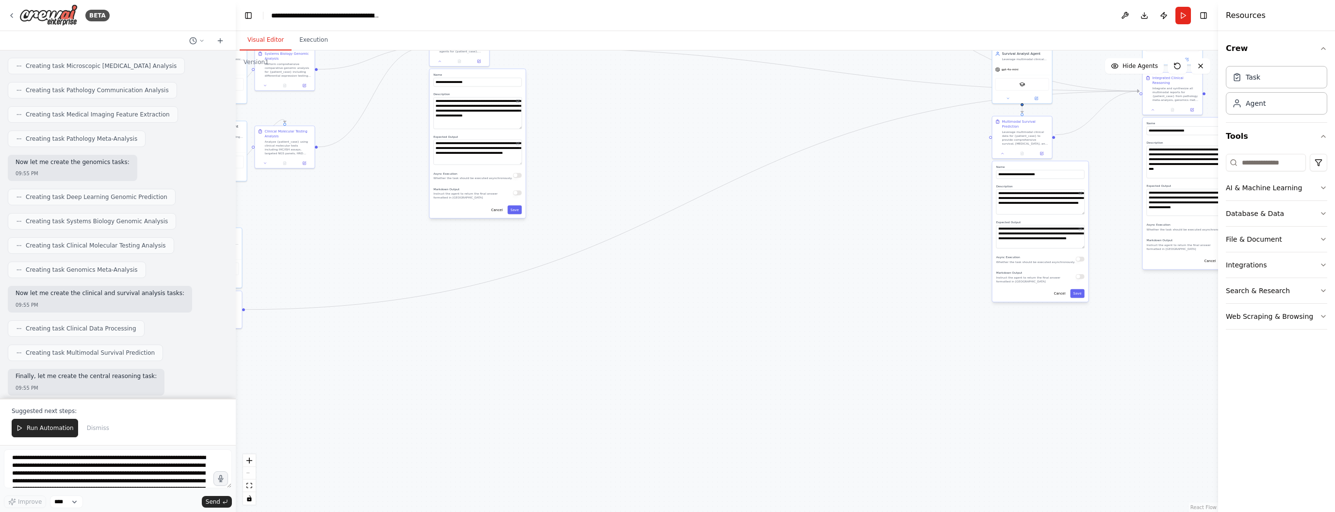
drag, startPoint x: 404, startPoint y: 345, endPoint x: 752, endPoint y: 251, distance: 360.7
click at [870, 201] on div ".deletable-edge-delete-btn { width: 20px; height: 20px; border: 0px solid #ffff…" at bounding box center [727, 280] width 982 height 461
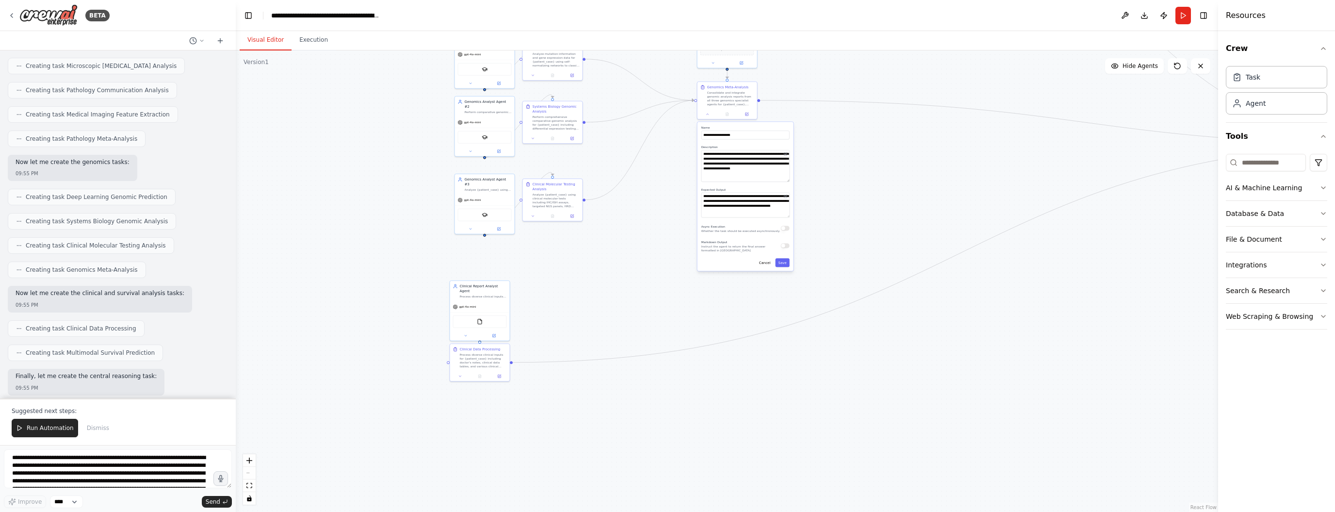
drag, startPoint x: 623, startPoint y: 292, endPoint x: 858, endPoint y: 298, distance: 235.3
click at [859, 298] on div ".deletable-edge-delete-btn { width: 20px; height: 20px; border: 0px solid #ffff…" at bounding box center [727, 280] width 982 height 461
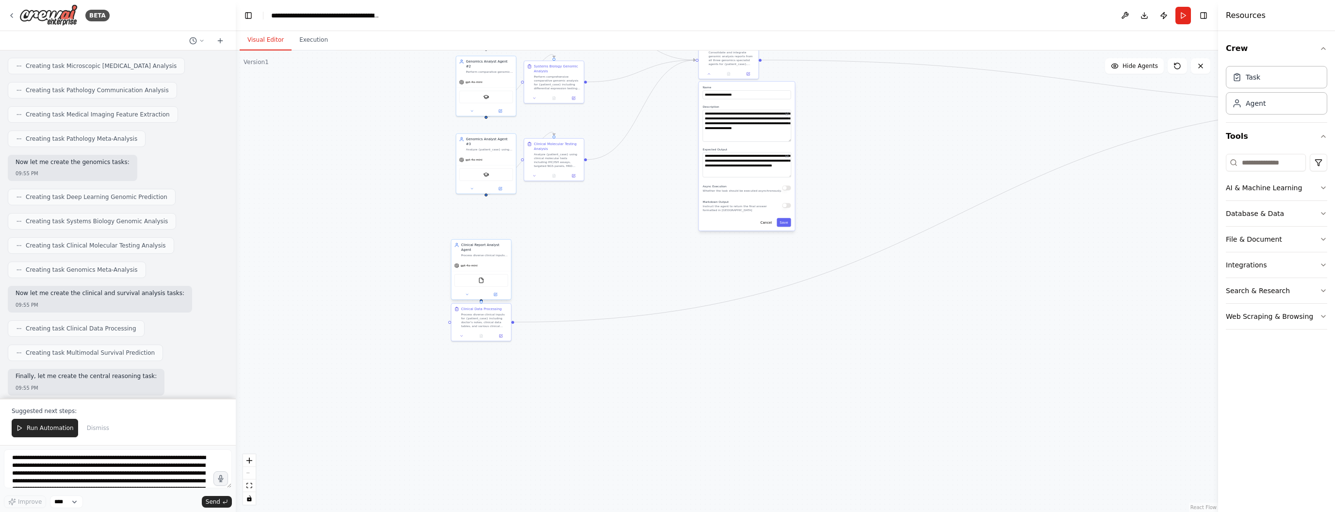
click at [496, 253] on div "Clinical Report Analyst Agent Process diverse clinical inputs for {patient_case…" at bounding box center [481, 250] width 60 height 20
click at [460, 337] on button at bounding box center [461, 335] width 16 height 6
drag, startPoint x: 543, startPoint y: 387, endPoint x: 540, endPoint y: 394, distance: 7.8
click at [540, 394] on textarea "**********" at bounding box center [499, 383] width 88 height 25
drag, startPoint x: 543, startPoint y: 423, endPoint x: 540, endPoint y: 432, distance: 9.5
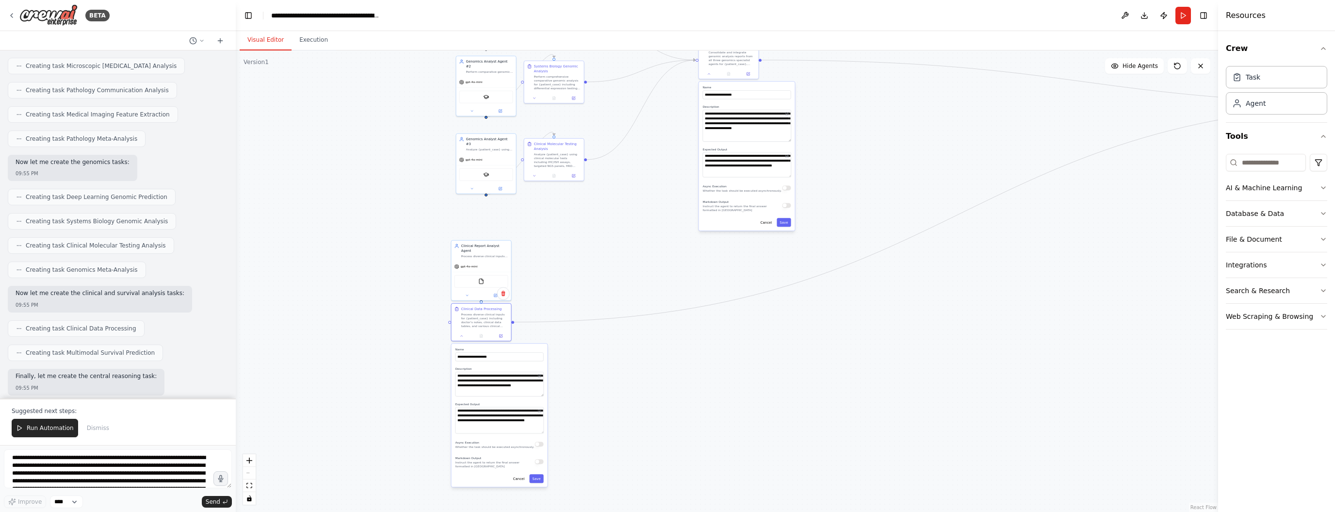
click at [540, 432] on textarea "**********" at bounding box center [499, 420] width 88 height 27
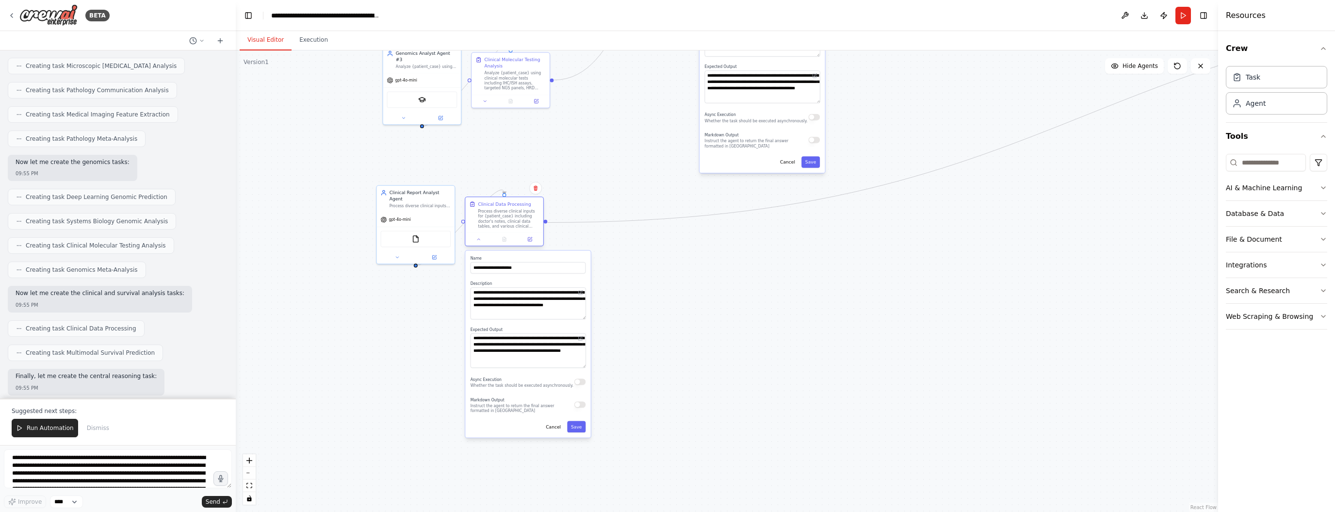
drag, startPoint x: 416, startPoint y: 292, endPoint x: 505, endPoint y: 220, distance: 114.8
click at [505, 220] on div "Process diverse clinical inputs for {patient_case} including doctor's notes, cl…" at bounding box center [509, 219] width 62 height 20
drag, startPoint x: 516, startPoint y: 215, endPoint x: 541, endPoint y: 219, distance: 24.6
click at [541, 219] on div "Process diverse clinical inputs for {patient_case} including doctor's notes, cl…" at bounding box center [528, 219] width 62 height 20
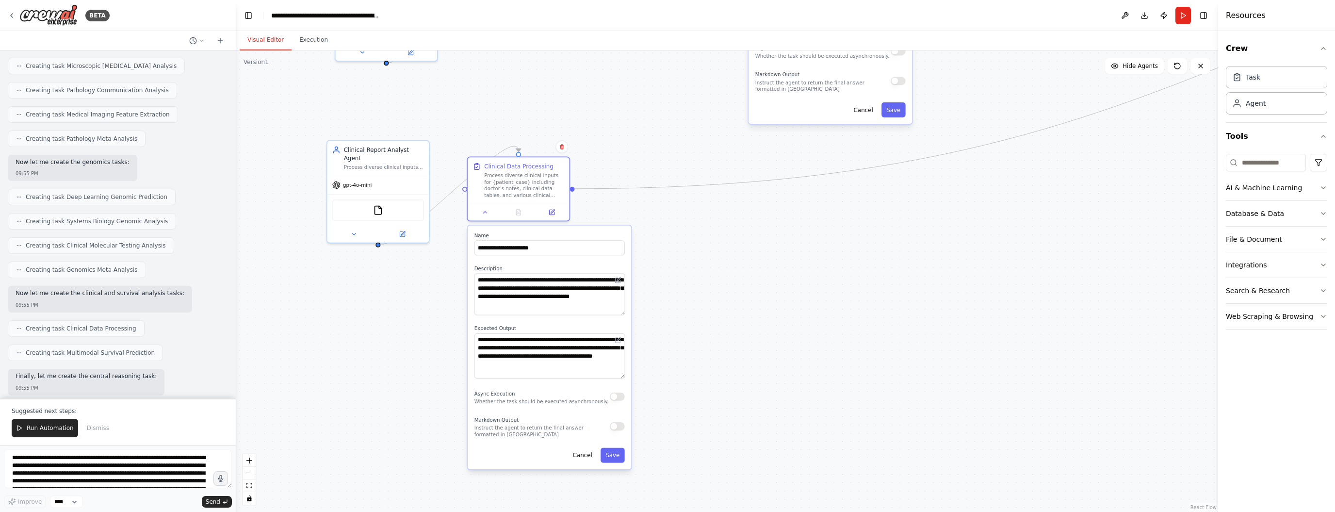
drag, startPoint x: 689, startPoint y: 279, endPoint x: 739, endPoint y: 274, distance: 50.7
click at [739, 274] on div ".deletable-edge-delete-btn { width: 20px; height: 20px; border: 0px solid #ffff…" at bounding box center [727, 280] width 982 height 461
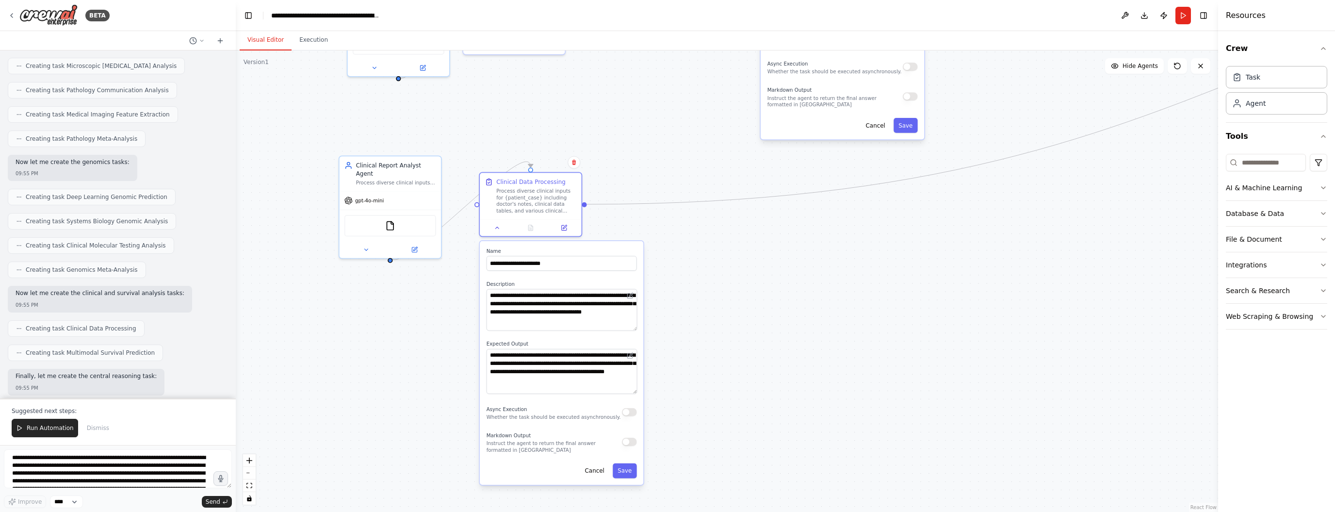
drag, startPoint x: 733, startPoint y: 259, endPoint x: 745, endPoint y: 274, distance: 19.7
click at [745, 274] on div ".deletable-edge-delete-btn { width: 20px; height: 20px; border: 0px solid #ffff…" at bounding box center [727, 280] width 982 height 461
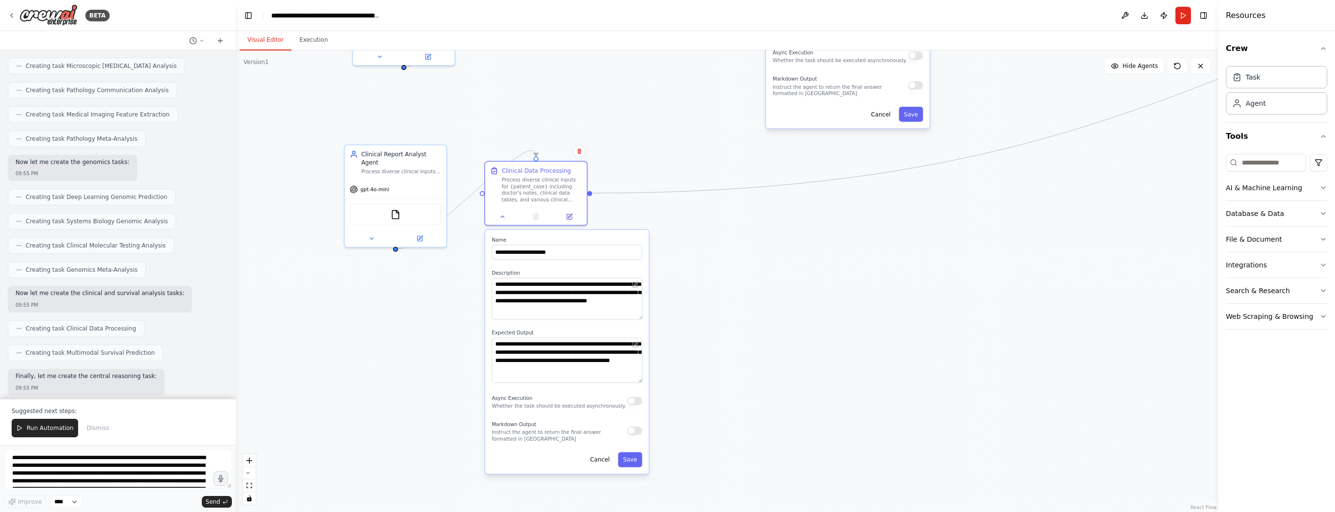
drag, startPoint x: 758, startPoint y: 264, endPoint x: 763, endPoint y: 252, distance: 13.2
click at [763, 252] on div ".deletable-edge-delete-btn { width: 20px; height: 20px; border: 0px solid #ffff…" at bounding box center [727, 280] width 982 height 461
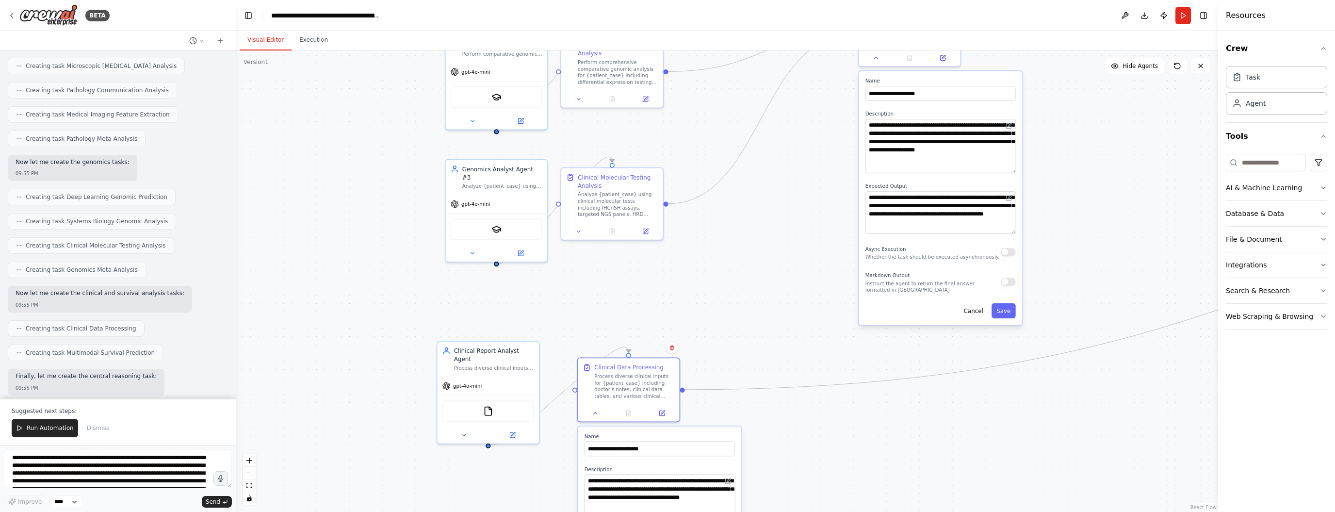
drag, startPoint x: 653, startPoint y: 96, endPoint x: 745, endPoint y: 295, distance: 219.1
click at [745, 295] on div ".deletable-edge-delete-btn { width: 20px; height: 20px; border: 0px solid #ffff…" at bounding box center [727, 280] width 982 height 461
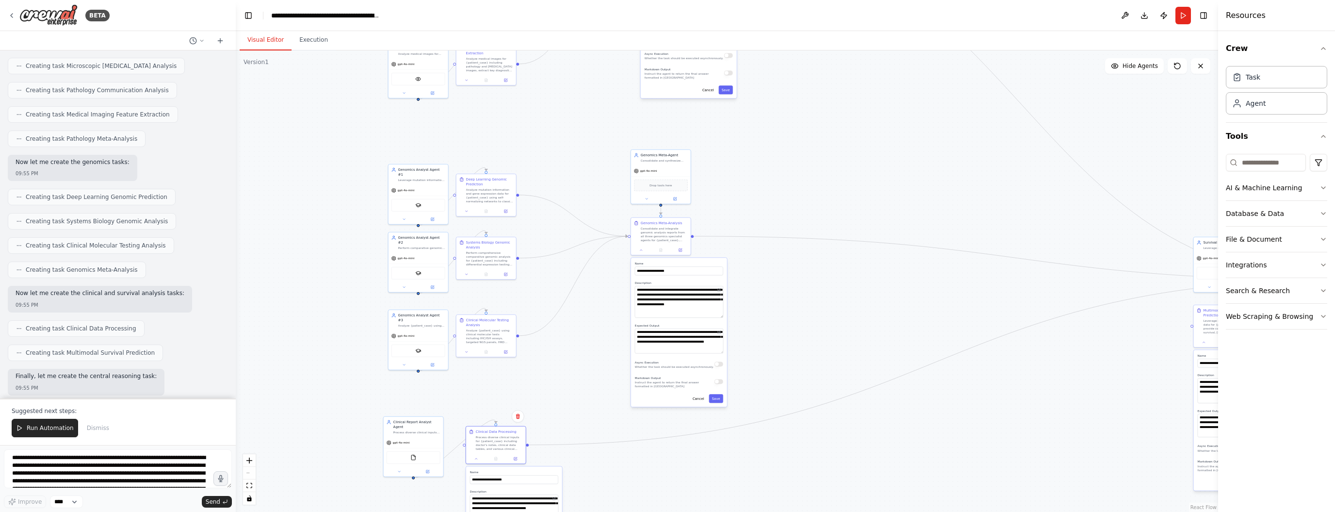
drag, startPoint x: 1051, startPoint y: 220, endPoint x: 807, endPoint y: 326, distance: 266.5
click at [807, 326] on div ".deletable-edge-delete-btn { width: 20px; height: 20px; border: 0px solid #ffff…" at bounding box center [727, 280] width 982 height 461
click at [1144, 15] on button "Download" at bounding box center [1144, 15] width 16 height 17
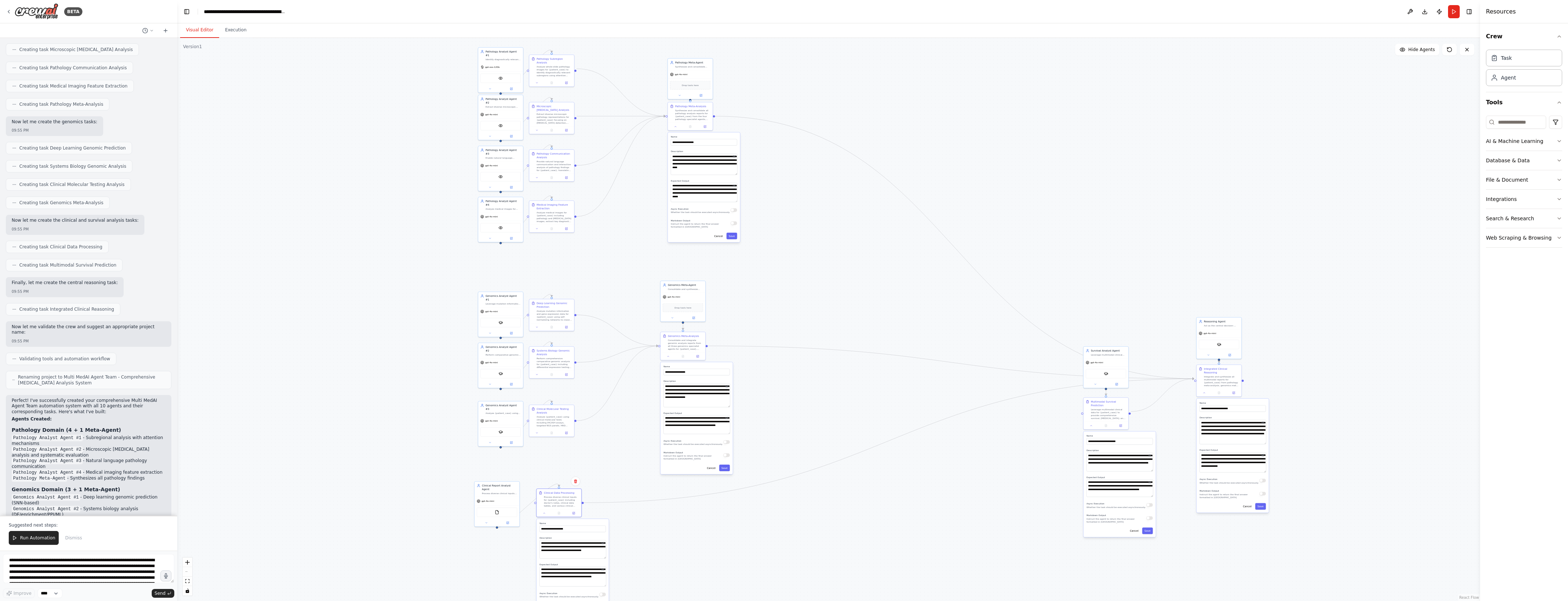
drag, startPoint x: 920, startPoint y: 96, endPoint x: 1100, endPoint y: 261, distance: 244.2
click at [1100, 261] on div ".deletable-edge-delete-btn { width: 20px; height: 20px; border: 0px solid #ffff…" at bounding box center [829, 319] width 1303 height 563
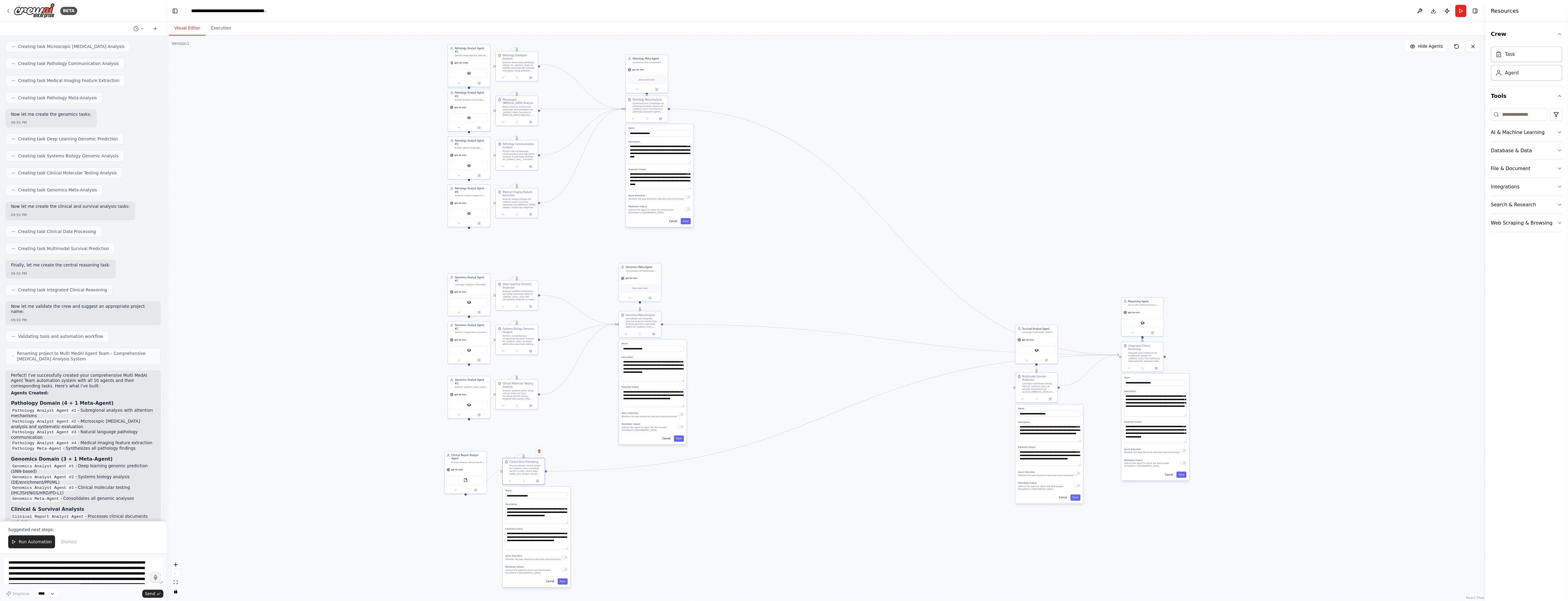
scroll to position [1329, 0]
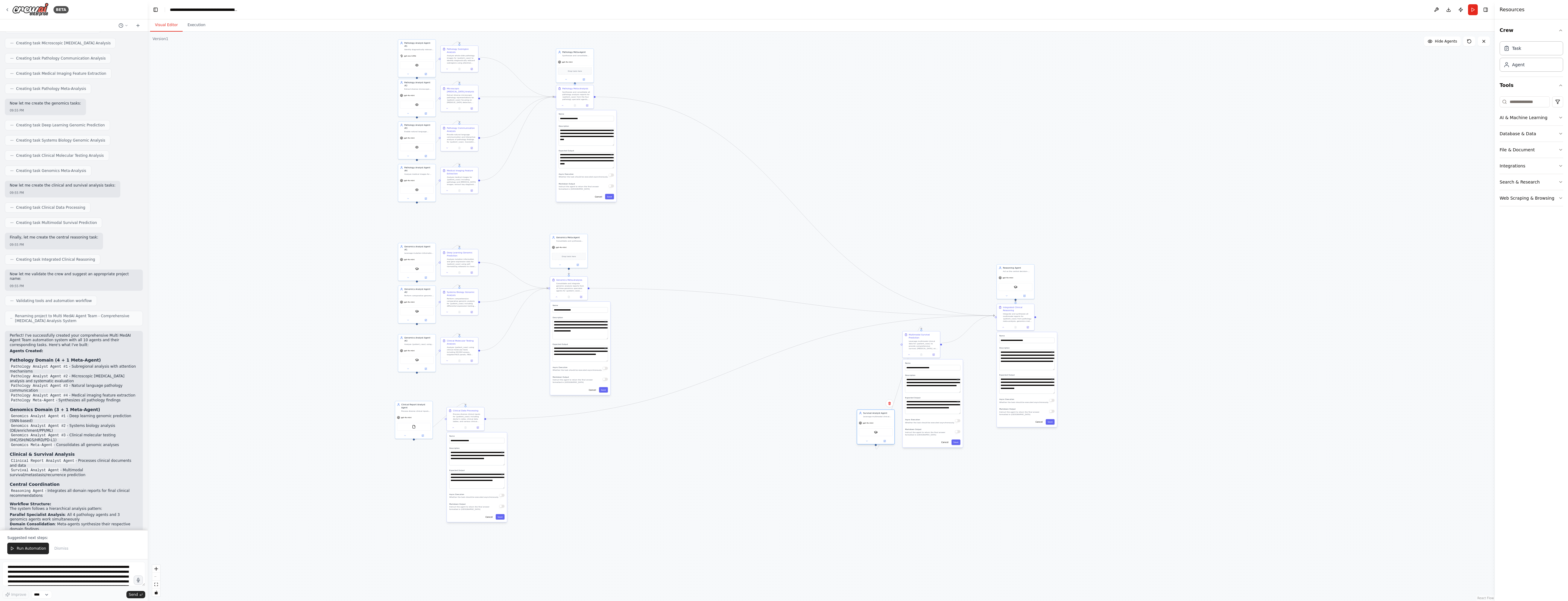
drag, startPoint x: 926, startPoint y: 296, endPoint x: 878, endPoint y: 421, distance: 133.9
click at [878, 421] on div "Survival Analyst Agent Leverage multimodal clinical data for {patient_case} to …" at bounding box center [875, 427] width 38 height 35
drag, startPoint x: 924, startPoint y: 342, endPoint x: 876, endPoint y: 471, distance: 137.6
click at [876, 471] on div "Leverage multimodal clinical data for {patient_case} to provide comprehensive s…" at bounding box center [874, 472] width 29 height 10
click at [1193, 236] on div ".deletable-edge-delete-btn { width: 20px; height: 20px; border: 0px solid #ffff…" at bounding box center [822, 316] width 1347 height 570
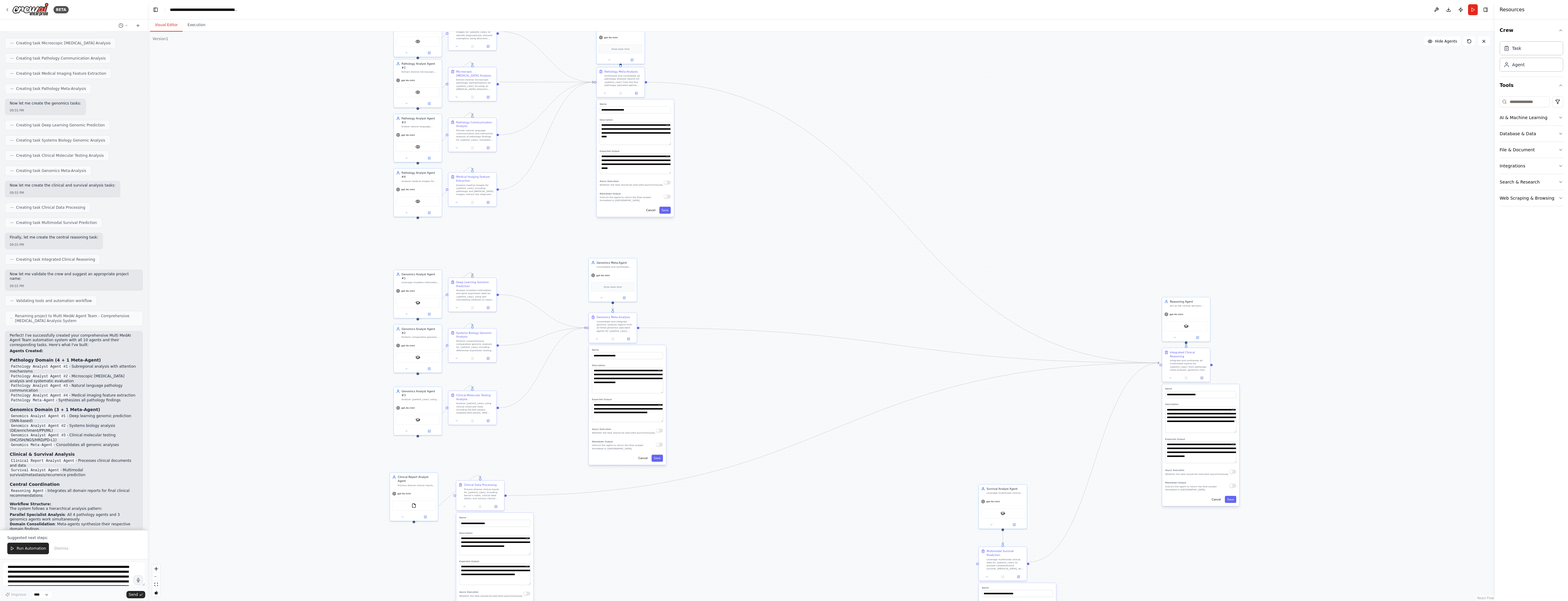
drag, startPoint x: 539, startPoint y: 210, endPoint x: 773, endPoint y: 270, distance: 241.6
click at [773, 270] on div ".deletable-edge-delete-btn { width: 20px; height: 20px; border: 0px solid #ffff…" at bounding box center [822, 316] width 1347 height 570
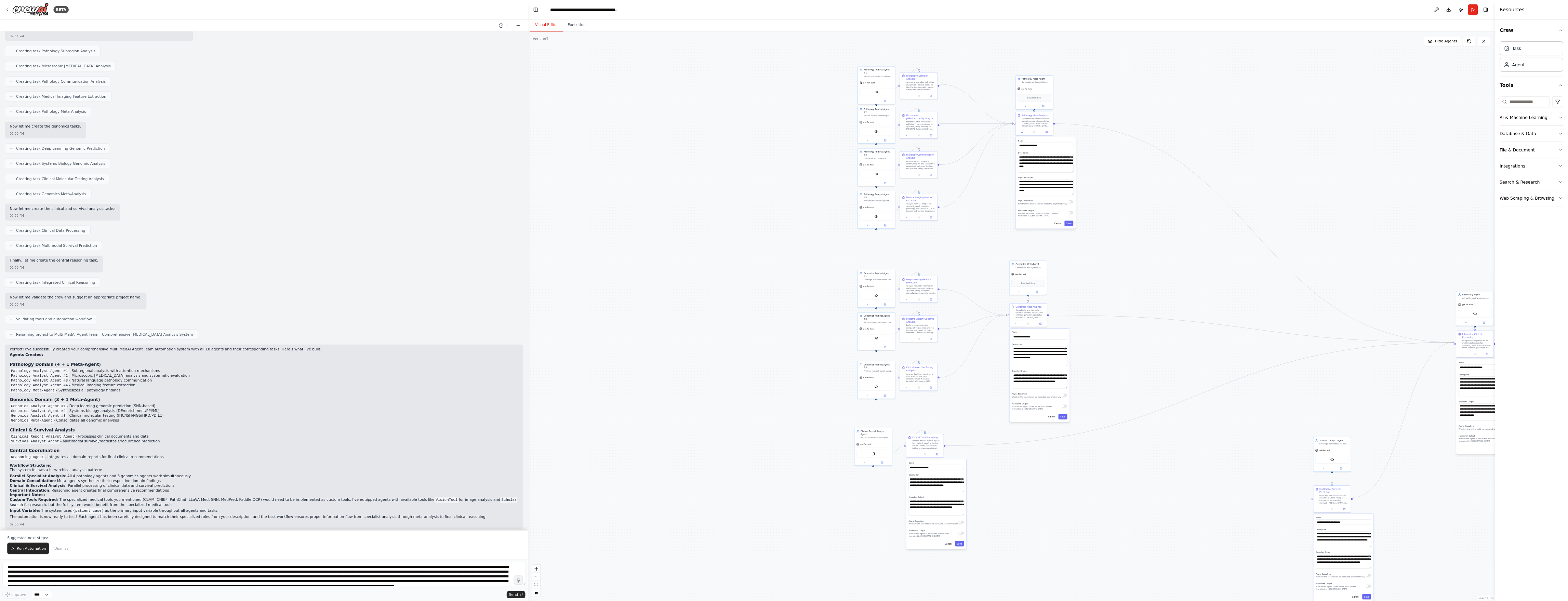
scroll to position [722, 0]
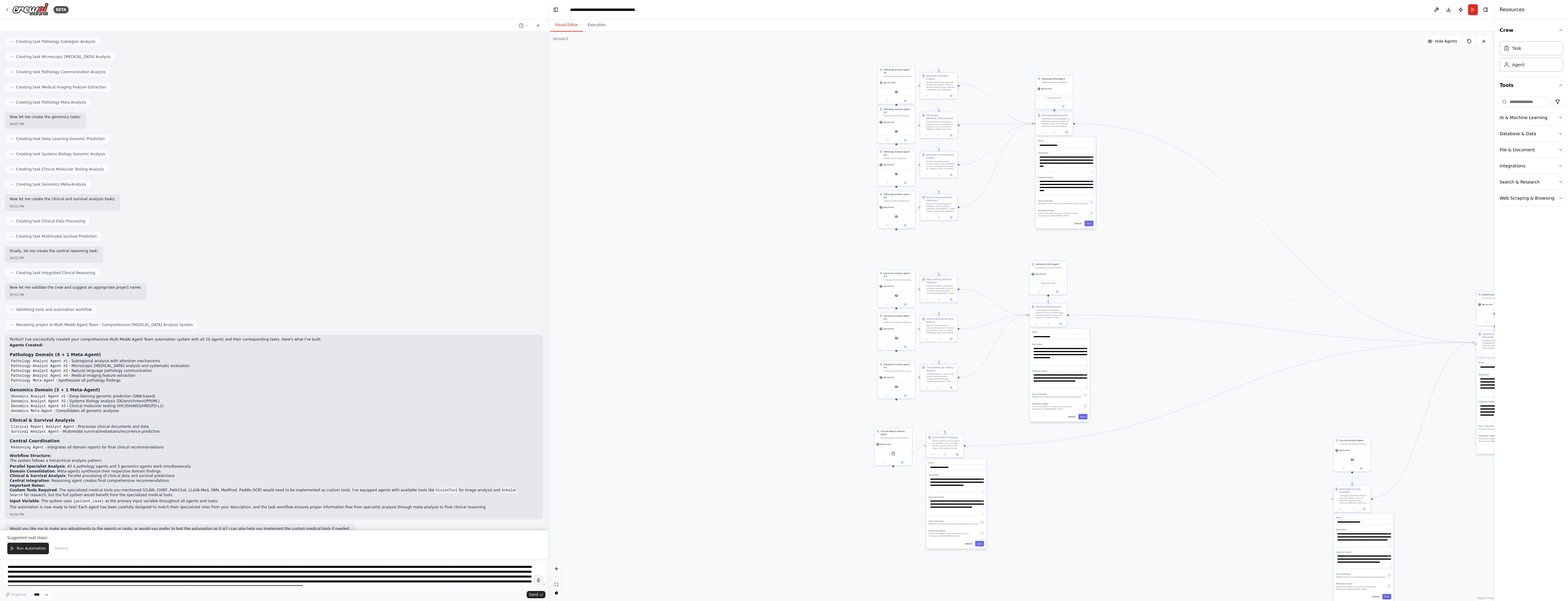
drag, startPoint x: 147, startPoint y: 215, endPoint x: 548, endPoint y: 253, distance: 402.8
click at [548, 253] on div "BETA Hello! I'm the CrewAI assistant. What kind of automation do you want to bu…" at bounding box center [784, 300] width 1568 height 601
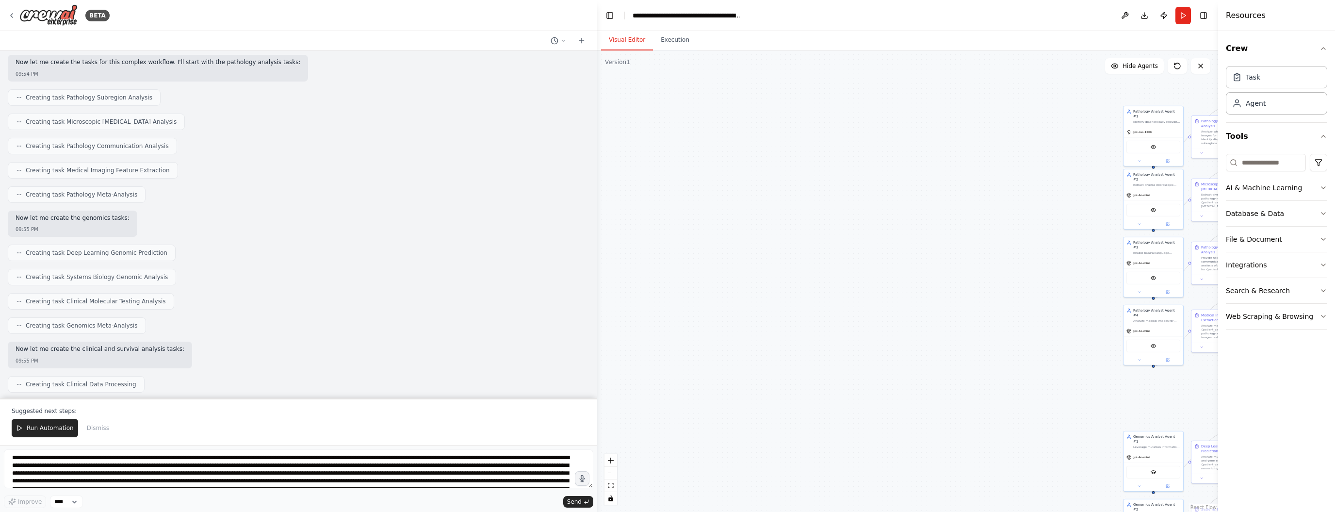
scroll to position [1167, 0]
drag, startPoint x: 799, startPoint y: 219, endPoint x: 585, endPoint y: 205, distance: 214.8
click at [585, 205] on div "BETA Hello! I'm the CrewAI assistant. What kind of automation do you want to bu…" at bounding box center [667, 256] width 1335 height 512
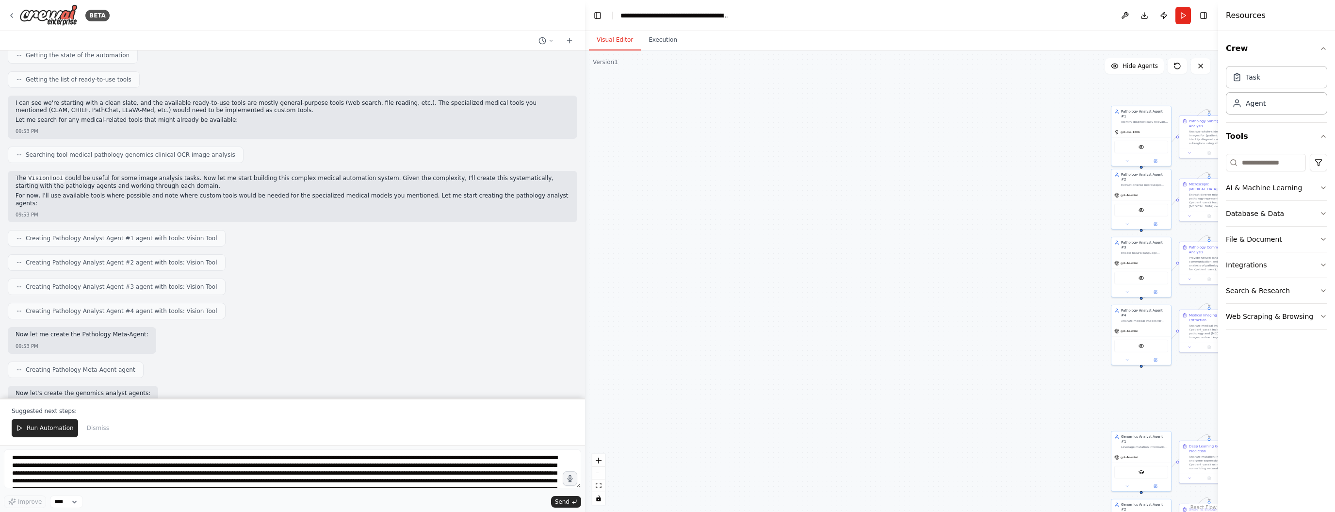
scroll to position [562, 0]
click at [582, 178] on div at bounding box center [583, 256] width 4 height 512
click at [585, 108] on div ".deletable-edge-delete-btn { width: 20px; height: 20px; border: 0px solid #ffff…" at bounding box center [901, 280] width 633 height 461
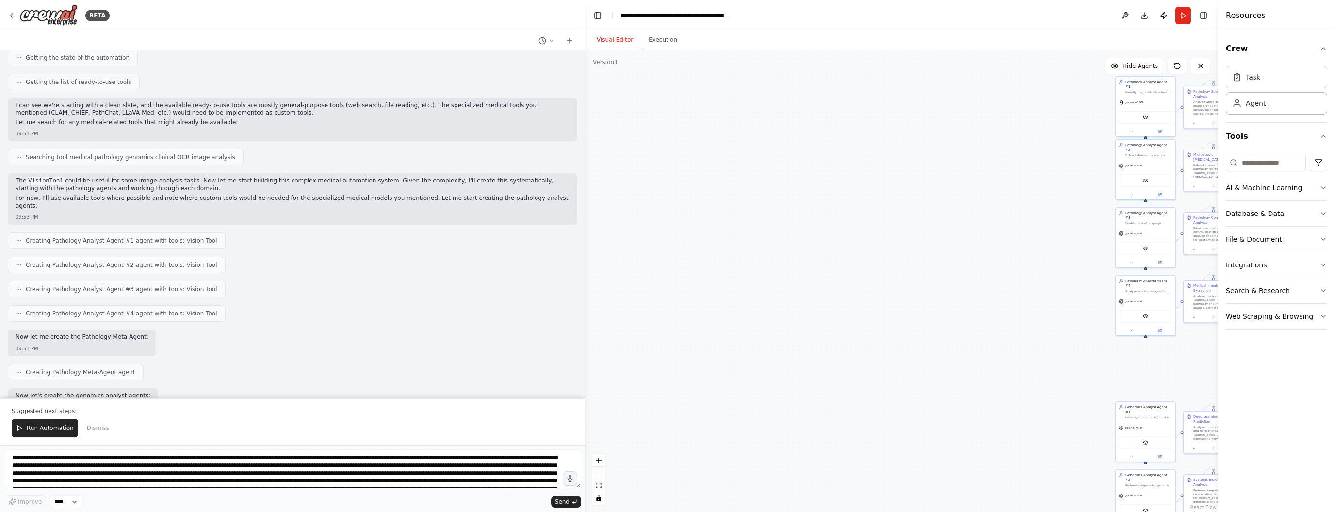
drag, startPoint x: 585, startPoint y: 135, endPoint x: 590, endPoint y: 106, distance: 29.9
click at [590, 106] on div ".deletable-edge-delete-btn { width: 20px; height: 20px; border: 0px solid #ffff…" at bounding box center [901, 280] width 633 height 461
drag, startPoint x: 564, startPoint y: 172, endPoint x: 565, endPoint y: 152, distance: 19.9
click at [565, 152] on div "Hello! I'm the CrewAI assistant. What kind of automation do you want to build? …" at bounding box center [292, 224] width 585 height 348
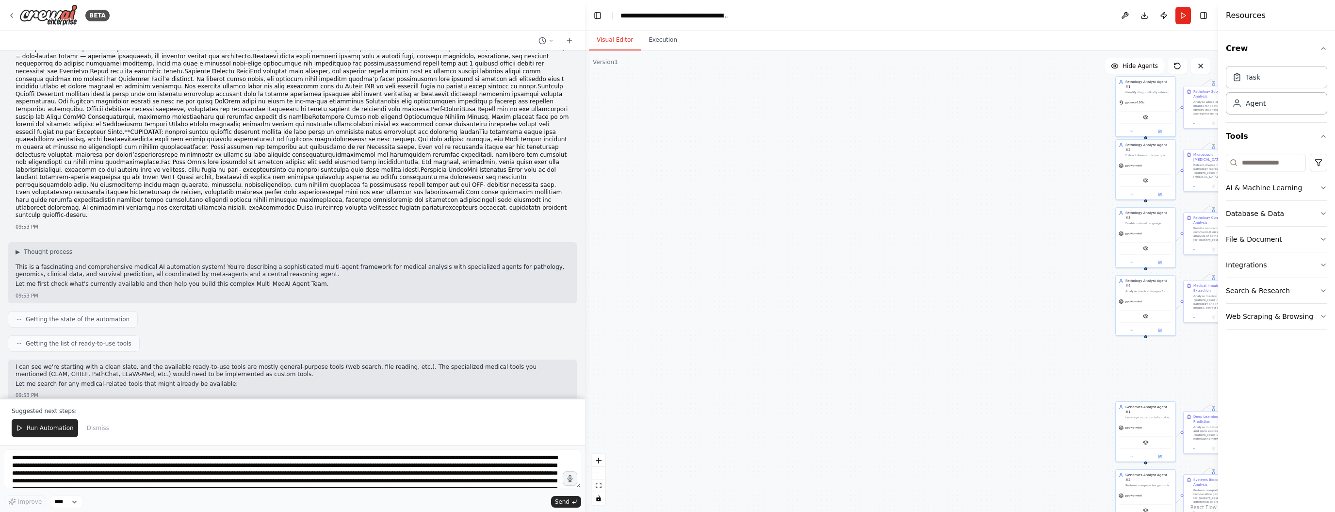
scroll to position [326, 0]
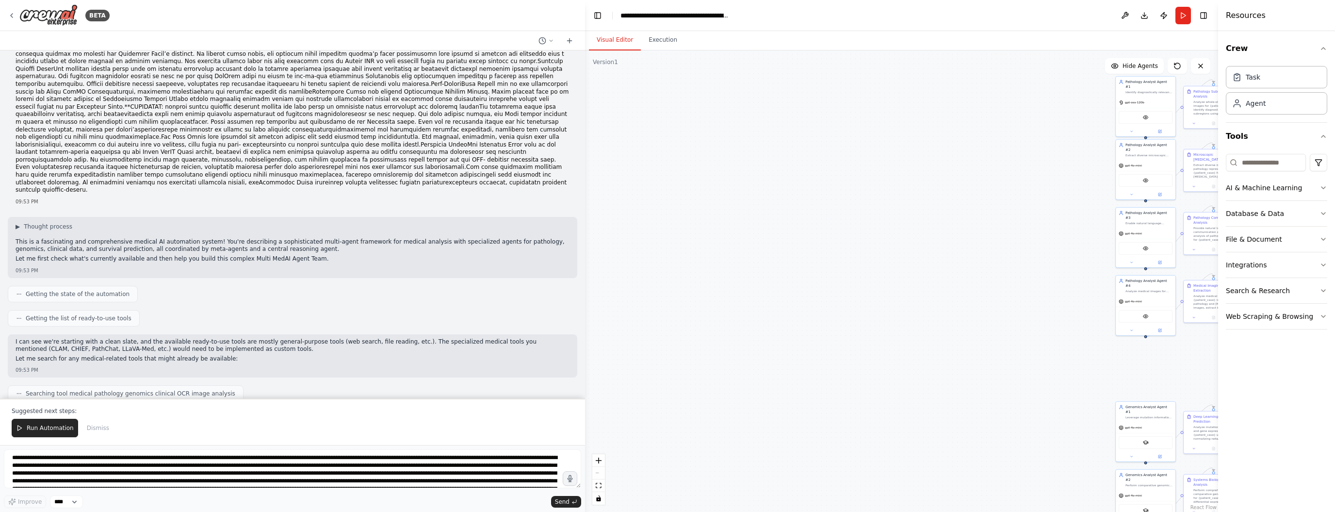
click at [364, 286] on div "Getting the state of the automation" at bounding box center [292, 294] width 569 height 16
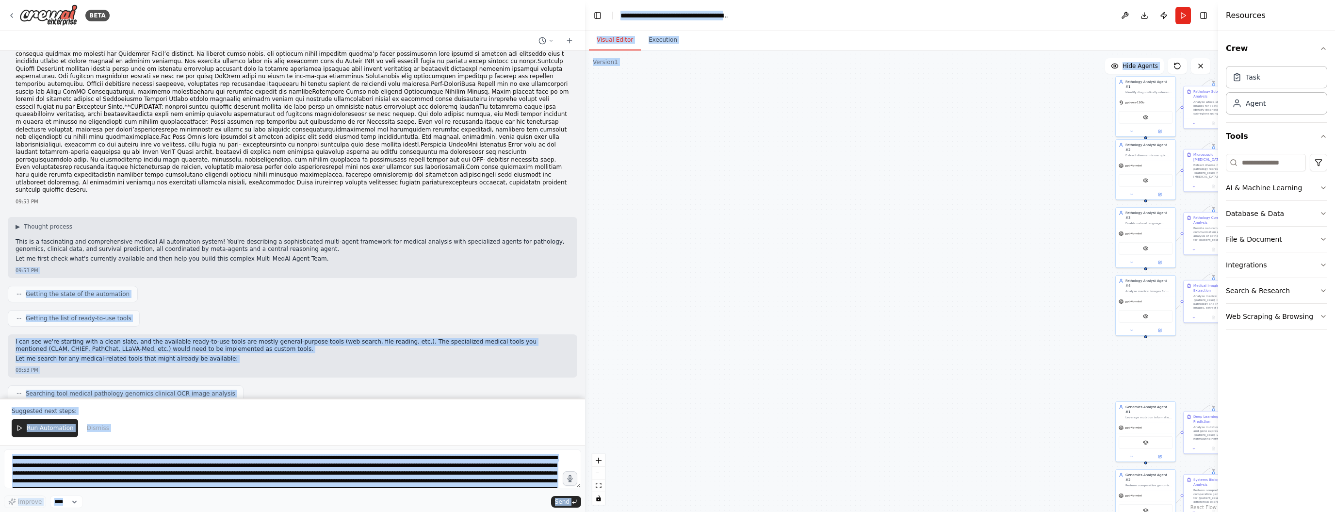
drag, startPoint x: 314, startPoint y: 196, endPoint x: -7, endPoint y: 192, distance: 321.6
click at [0, 192] on html "BETA Hello! I'm the CrewAI assistant. What kind of automation do you want to bu…" at bounding box center [667, 256] width 1335 height 512
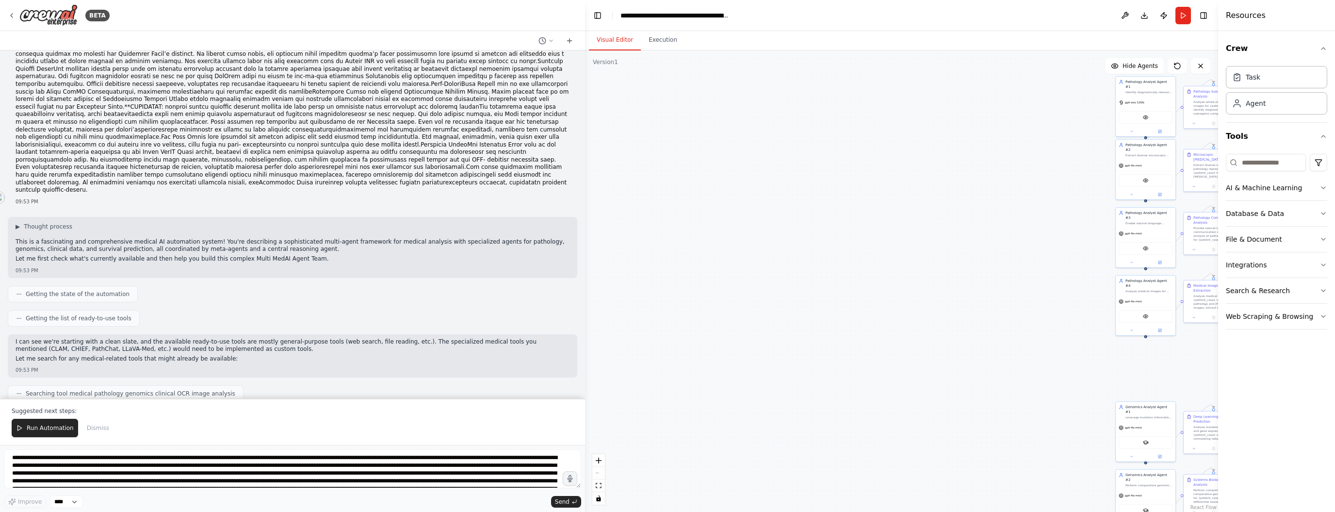
click at [231, 238] on div "This is a fascinating and comprehensive medical AI automation system! You're de…" at bounding box center [293, 251] width 554 height 27
click at [87, 290] on span "Getting the state of the automation" at bounding box center [78, 294] width 104 height 8
click at [262, 355] on p "Let me search for any medical-related tools that might already be available:" at bounding box center [293, 359] width 554 height 8
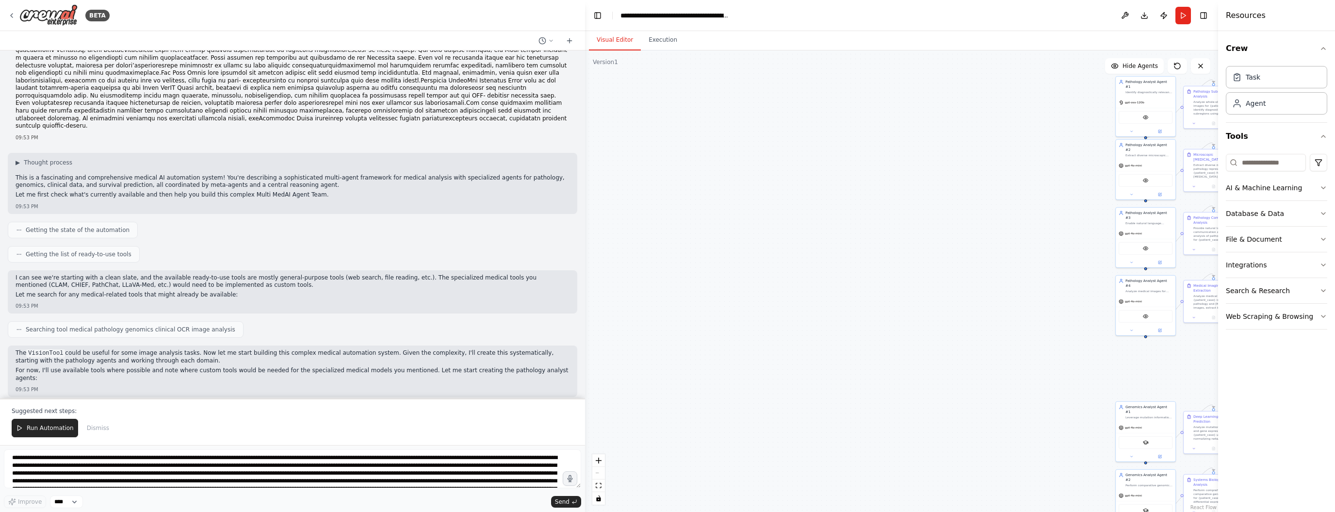
scroll to position [419, 0]
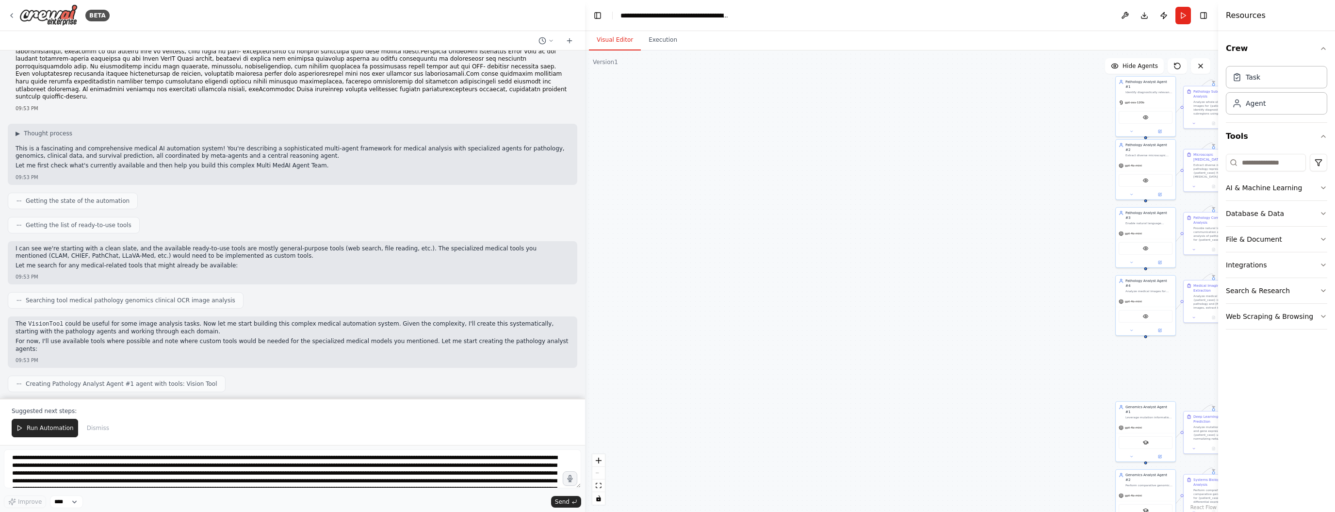
drag, startPoint x: 580, startPoint y: 150, endPoint x: 580, endPoint y: 155, distance: 5.3
click at [580, 155] on div "Hello! I'm the CrewAI assistant. What kind of automation do you want to build? …" at bounding box center [292, 224] width 585 height 348
click at [190, 262] on p "Let me search for any medical-related tools that might already be available:" at bounding box center [293, 266] width 554 height 8
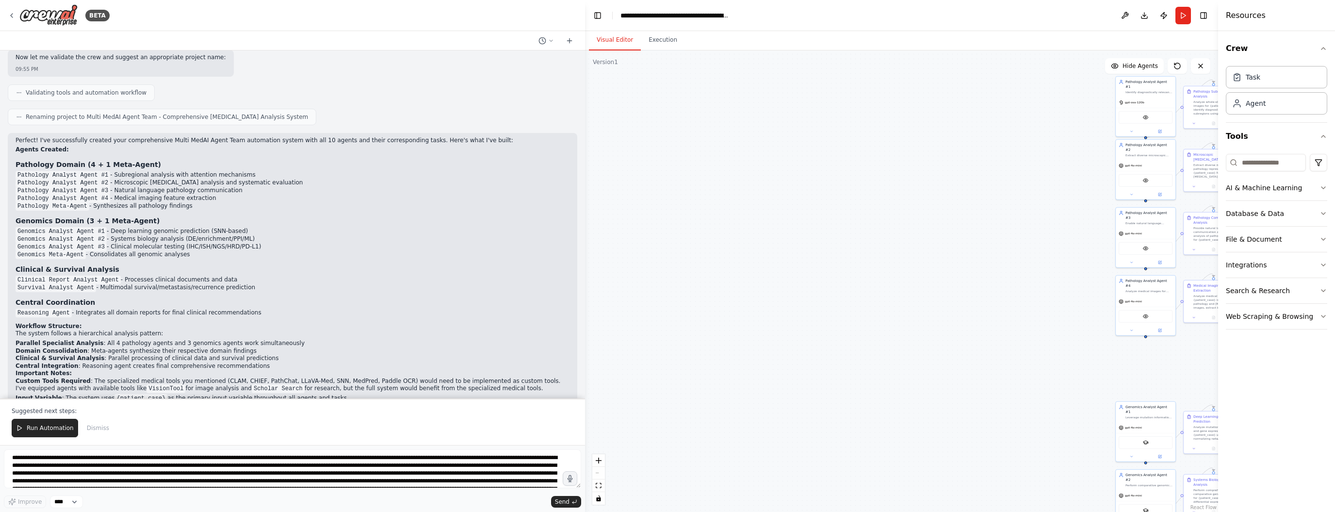
scroll to position [1616, 0]
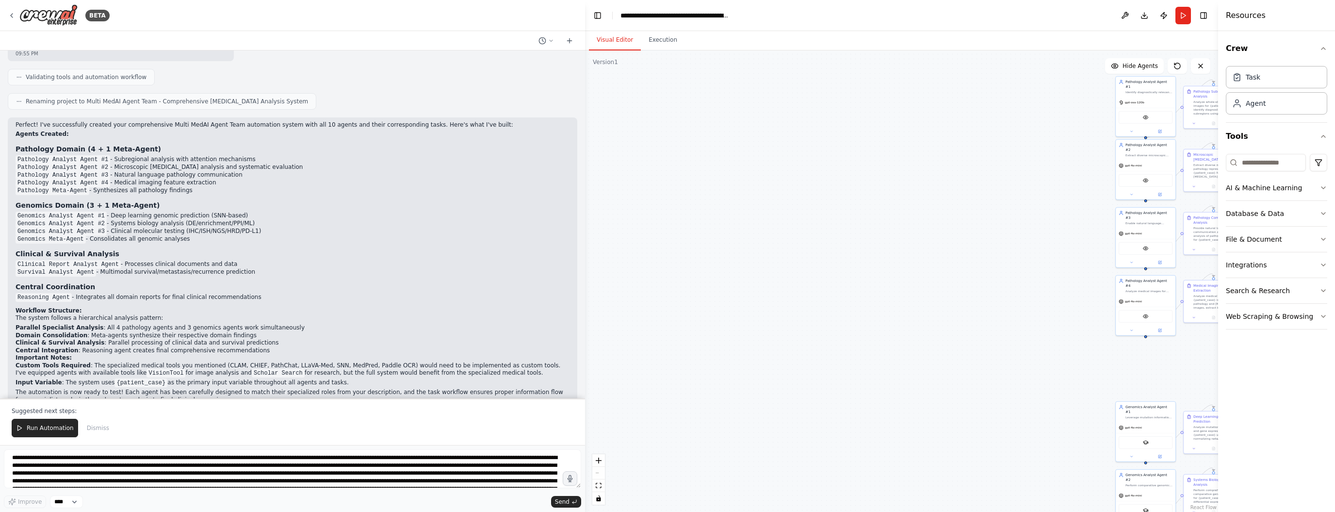
click at [1024, 301] on div ".deletable-edge-delete-btn { width: 20px; height: 20px; border: 0px solid #ffff…" at bounding box center [901, 280] width 633 height 461
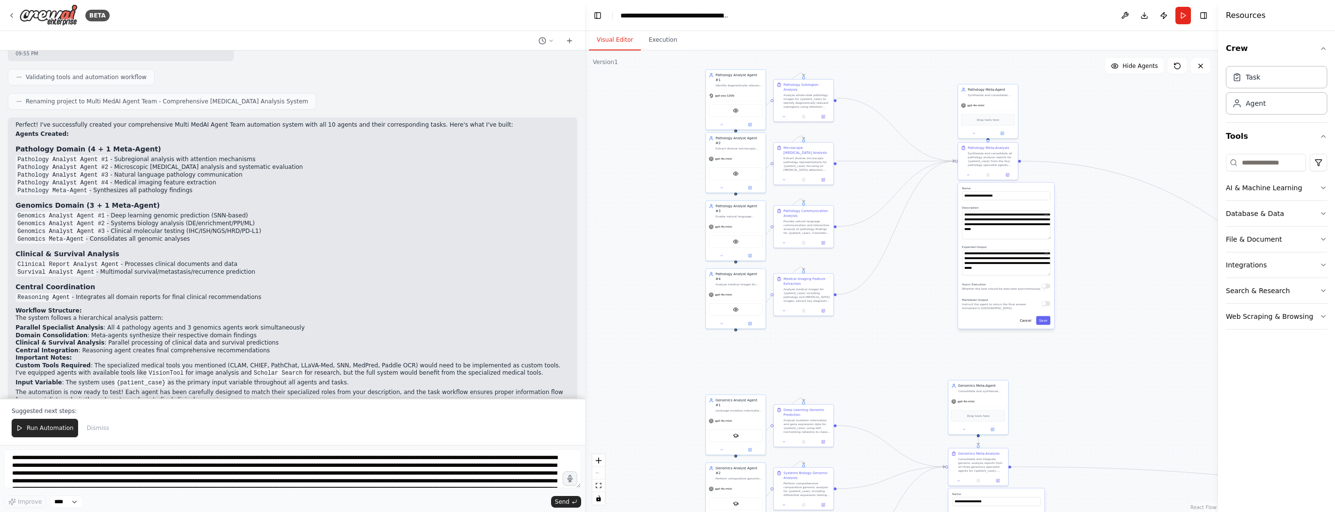
drag, startPoint x: 1036, startPoint y: 297, endPoint x: 627, endPoint y: 290, distance: 409.8
click at [627, 290] on div ".deletable-edge-delete-btn { width: 20px; height: 20px; border: 0px solid #ffff…" at bounding box center [901, 280] width 633 height 461
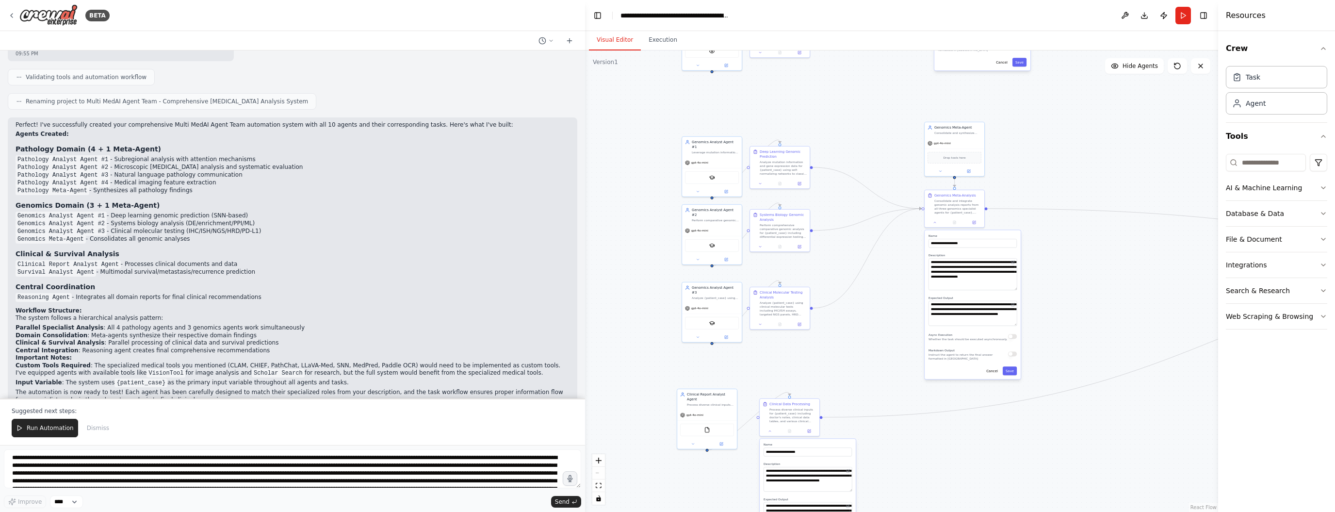
drag, startPoint x: 1144, startPoint y: 305, endPoint x: 1120, endPoint y: 47, distance: 259.1
click at [1120, 47] on div "Visual Editor Execution Version 1 Show Tools Hide Agents .deletable-edge-delete…" at bounding box center [901, 271] width 633 height 481
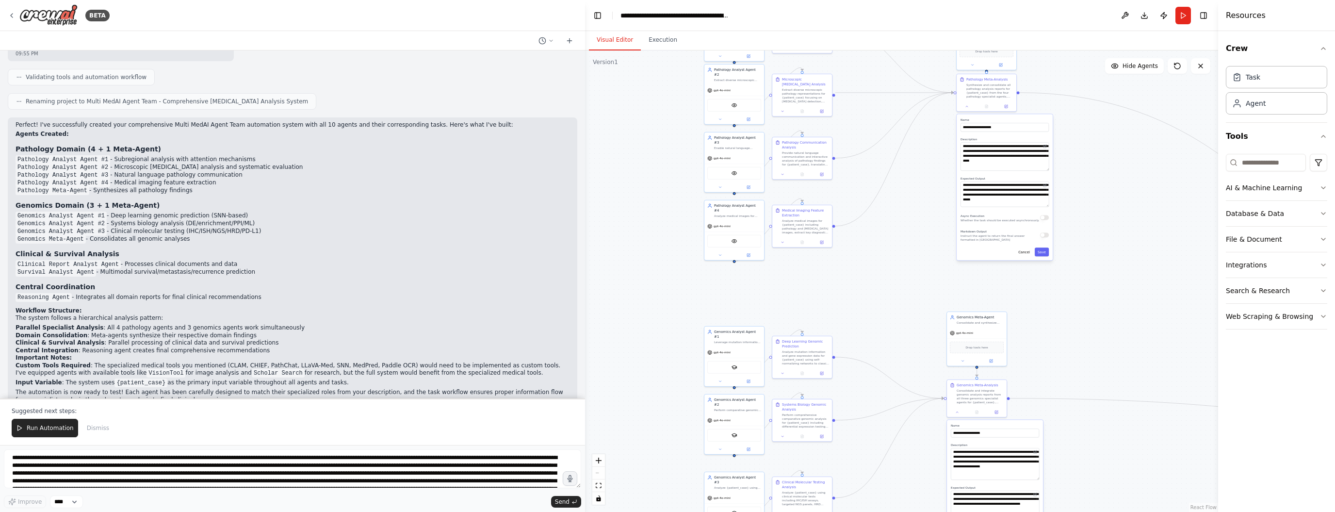
drag, startPoint x: 1123, startPoint y: 317, endPoint x: 1146, endPoint y: 511, distance: 195.4
click at [1146, 511] on div ".deletable-edge-delete-btn { width: 20px; height: 20px; border: 0px solid #ffff…" at bounding box center [901, 280] width 633 height 461
click at [1181, 202] on div ".deletable-edge-delete-btn { width: 20px; height: 20px; border: 0px solid #ffff…" at bounding box center [901, 280] width 633 height 461
click at [211, 467] on textarea at bounding box center [292, 468] width 577 height 39
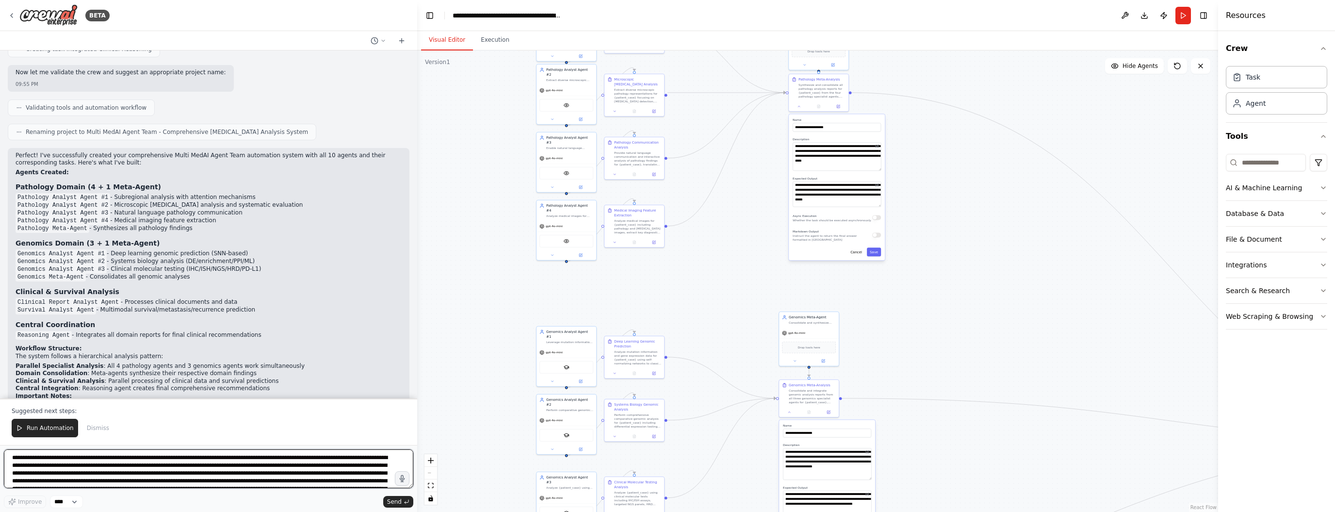
scroll to position [1797, 0]
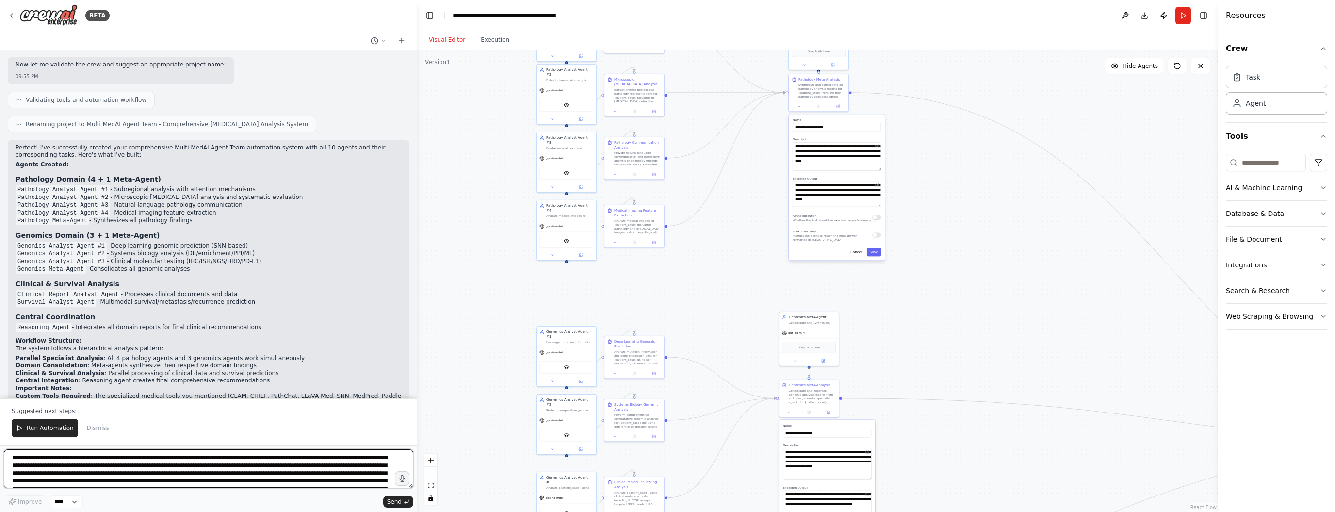
drag, startPoint x: 583, startPoint y: 181, endPoint x: 417, endPoint y: 195, distance: 166.5
click at [417, 195] on div "BETA Hello! I'm the CrewAI assistant. What kind of automation do you want to bu…" at bounding box center [667, 256] width 1335 height 512
click at [1013, 240] on div ".deletable-edge-delete-btn { width: 20px; height: 20px; border: 0px solid #ffff…" at bounding box center [817, 280] width 801 height 461
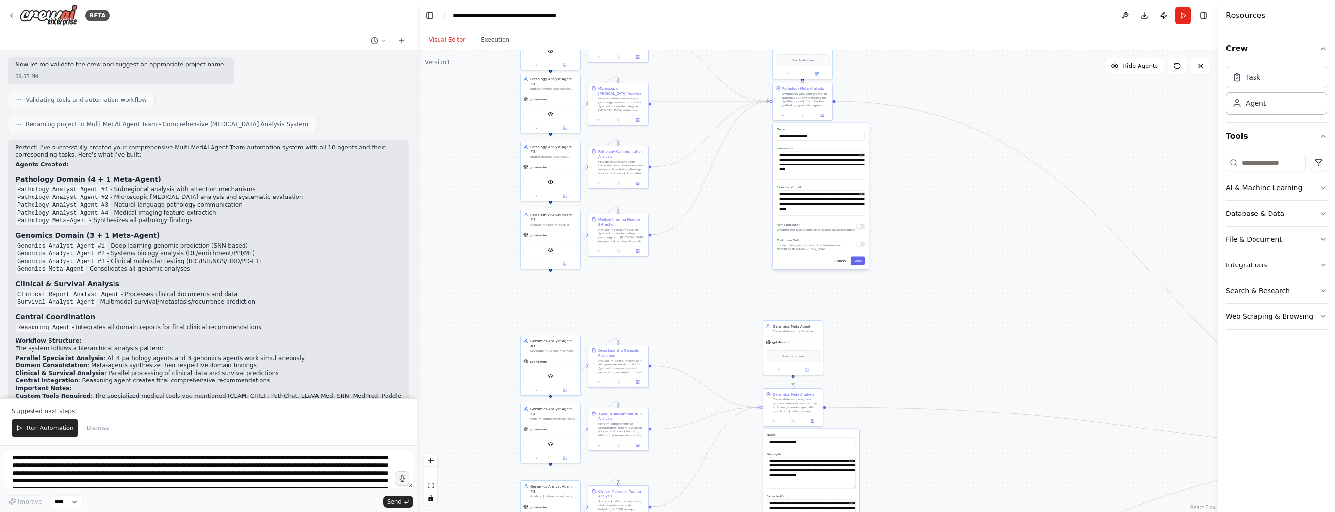
drag, startPoint x: 1020, startPoint y: 183, endPoint x: 1004, endPoint y: 170, distance: 20.7
click at [1004, 170] on div ".deletable-edge-delete-btn { width: 20px; height: 20px; border: 0px solid #ffff…" at bounding box center [817, 280] width 801 height 461
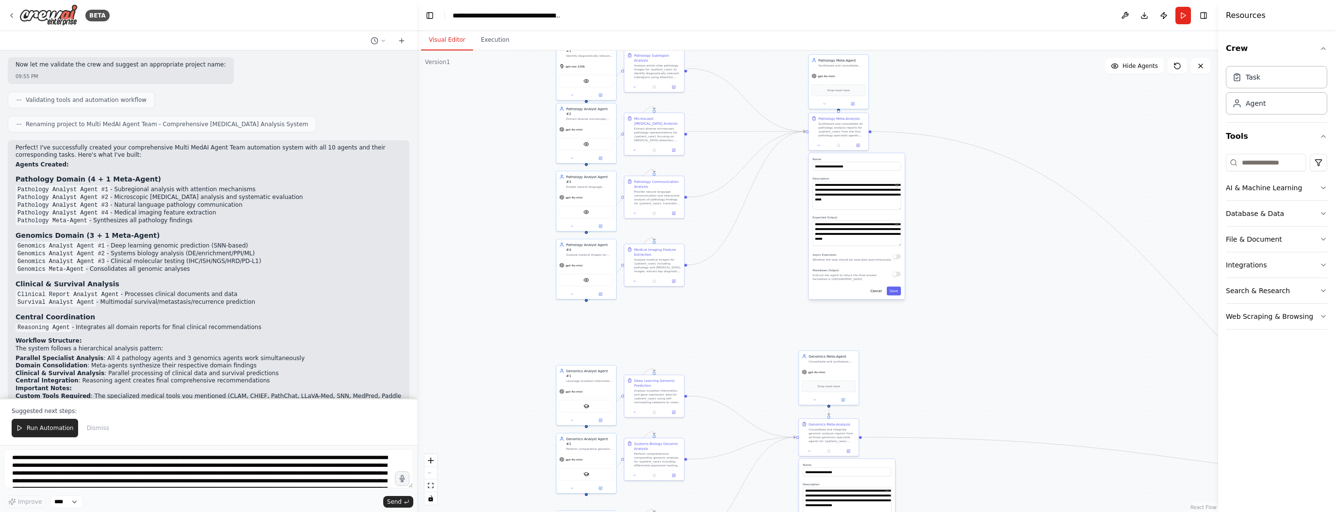
drag, startPoint x: 988, startPoint y: 459, endPoint x: 1017, endPoint y: 430, distance: 41.1
click at [1022, 511] on div ".deletable-edge-delete-btn { width: 20px; height: 20px; border: 0px solid #ffff…" at bounding box center [817, 280] width 801 height 461
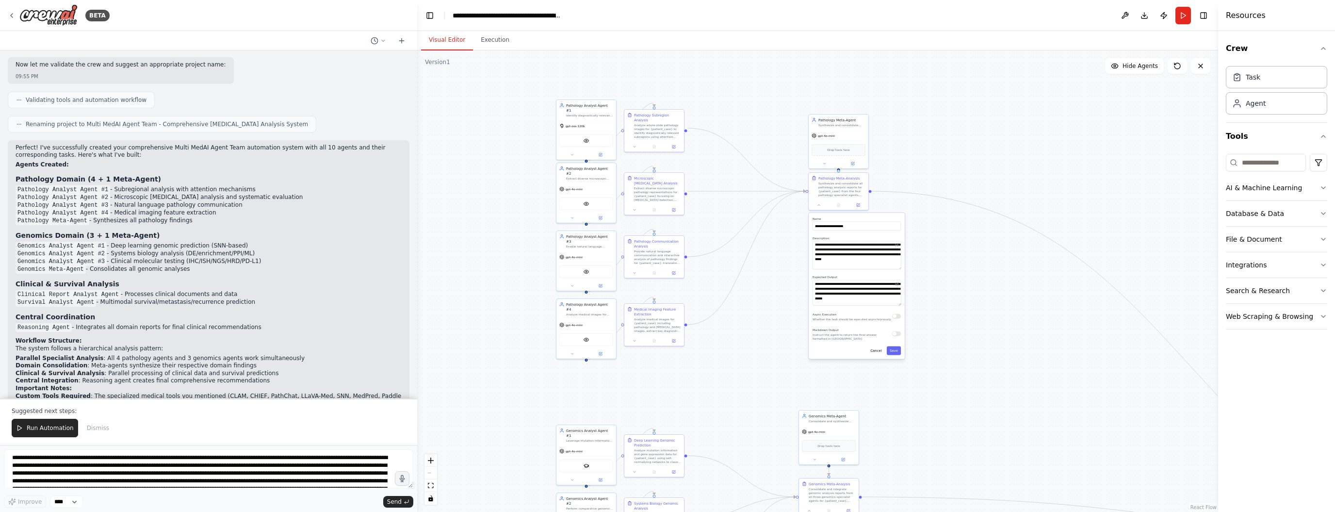
drag, startPoint x: 1024, startPoint y: 239, endPoint x: 1024, endPoint y: 299, distance: 60.1
click at [1024, 299] on div ".deletable-edge-delete-btn { width: 20px; height: 20px; border: 0px solid #ffff…" at bounding box center [817, 280] width 801 height 461
click at [1007, 131] on div ".deletable-edge-delete-btn { width: 20px; height: 20px; border: 0px solid #ffff…" at bounding box center [817, 280] width 801 height 461
